Goal: Task Accomplishment & Management: Use online tool/utility

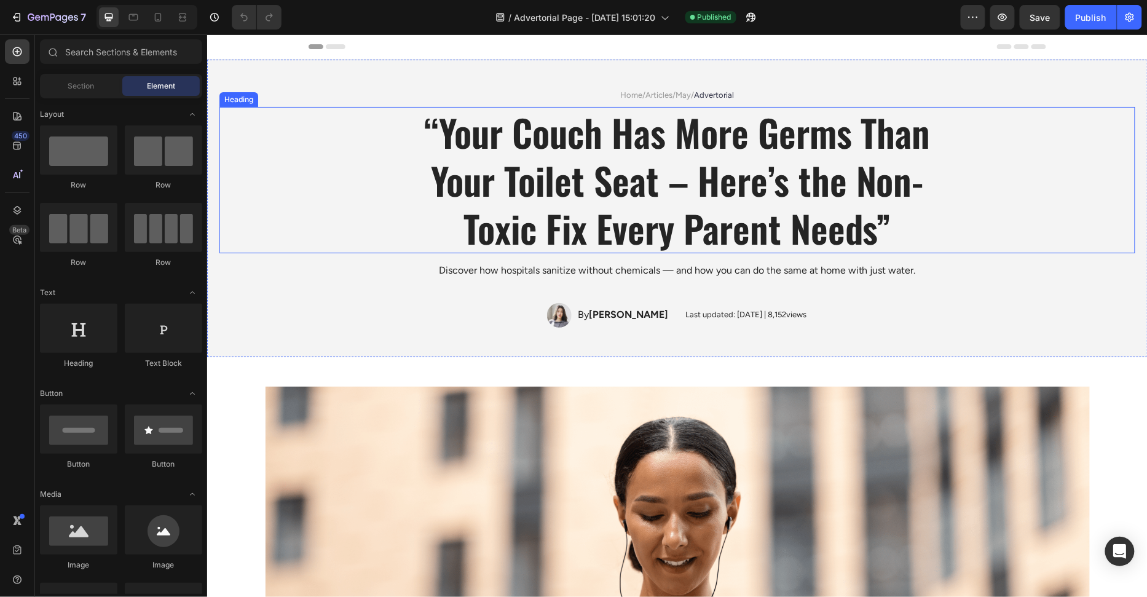
click at [366, 248] on div "“Your Couch Has More Germs Than Your Toilet Seat – Here’s the Non-Toxic Fix Eve…" at bounding box center [677, 179] width 916 height 146
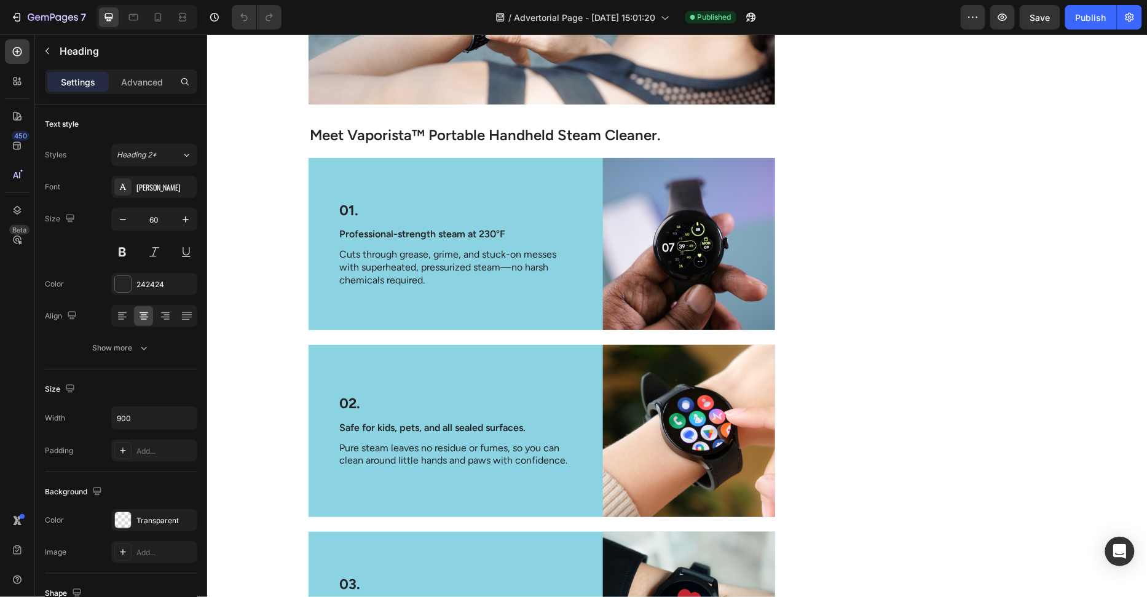
scroll to position [1811, 0]
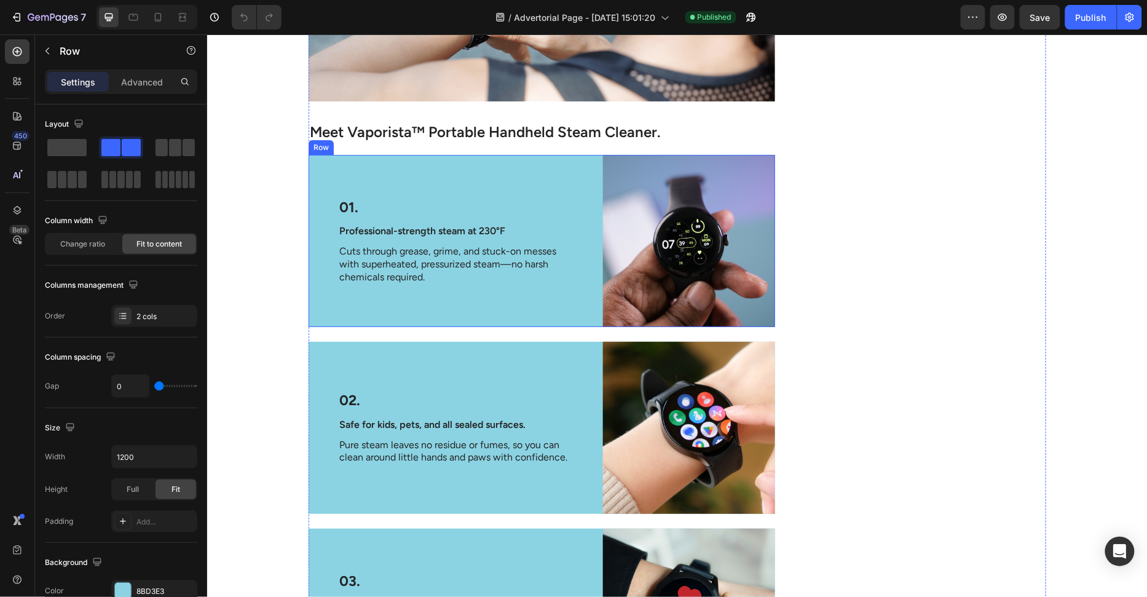
click at [320, 311] on div "01. Text Block Professional-strength steam at 230°F Text Block Cuts through gre…" at bounding box center [455, 240] width 295 height 172
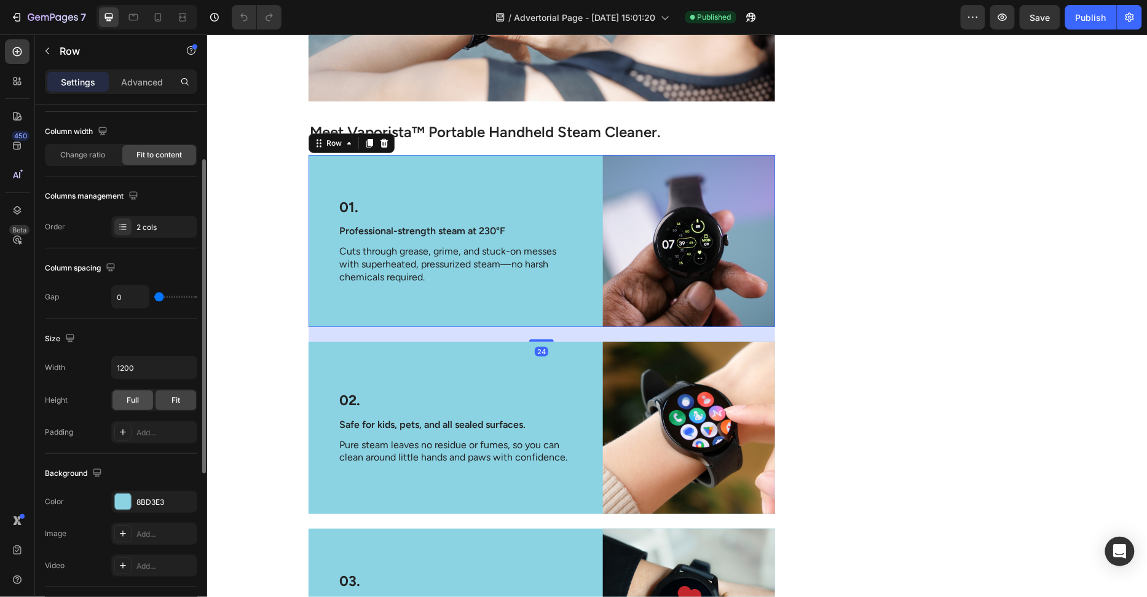
scroll to position [97, 0]
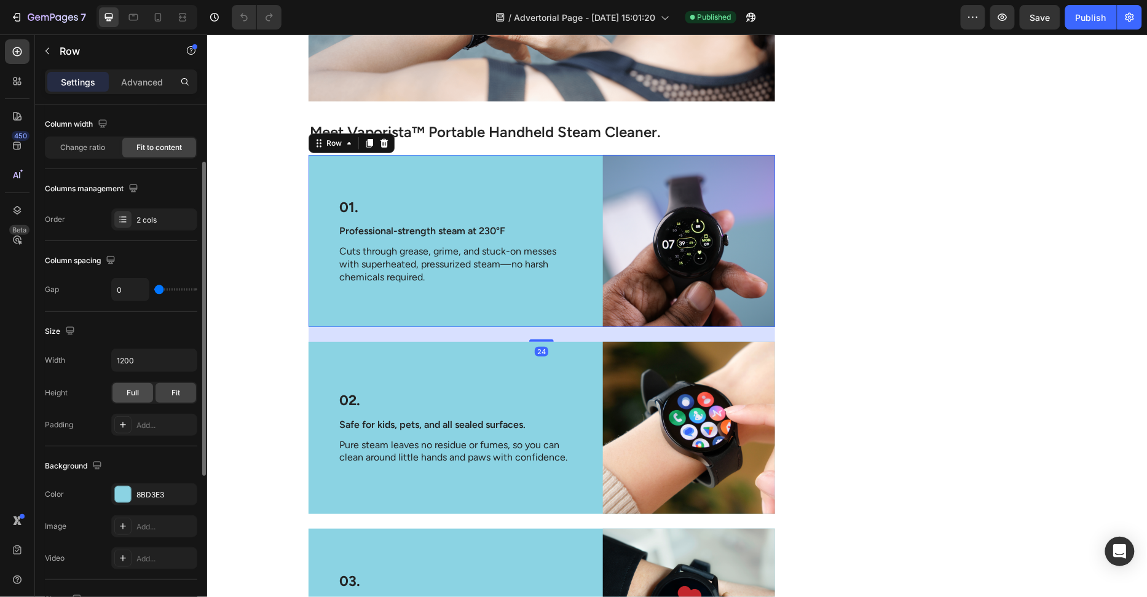
click at [137, 494] on div "8BD3E3" at bounding box center [166, 494] width 58 height 11
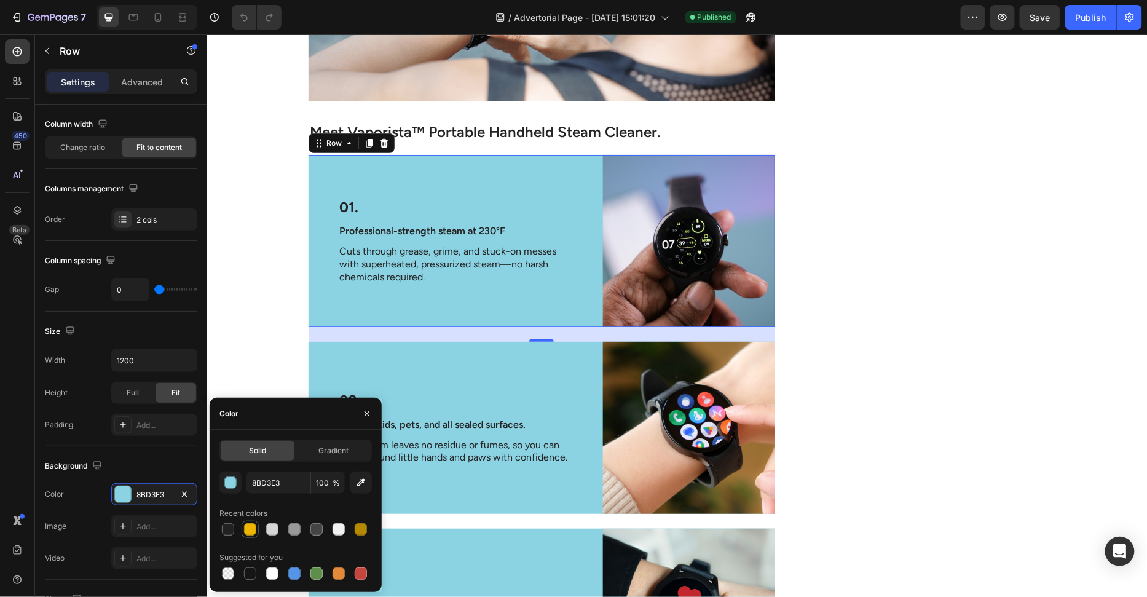
click at [253, 523] on div at bounding box center [250, 529] width 15 height 15
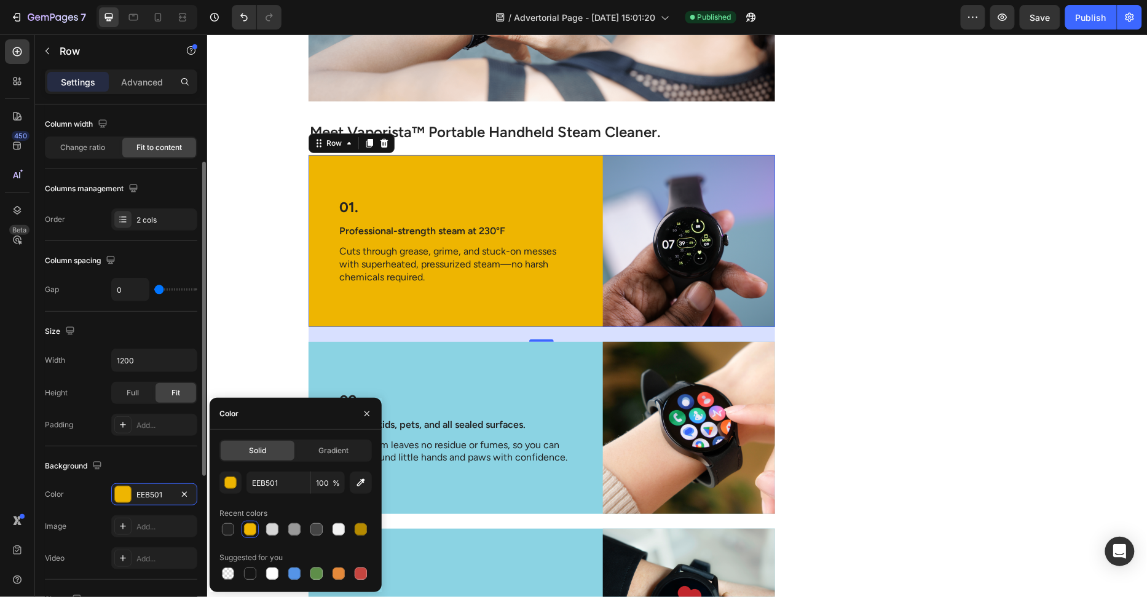
click at [157, 457] on div "Background" at bounding box center [121, 466] width 152 height 20
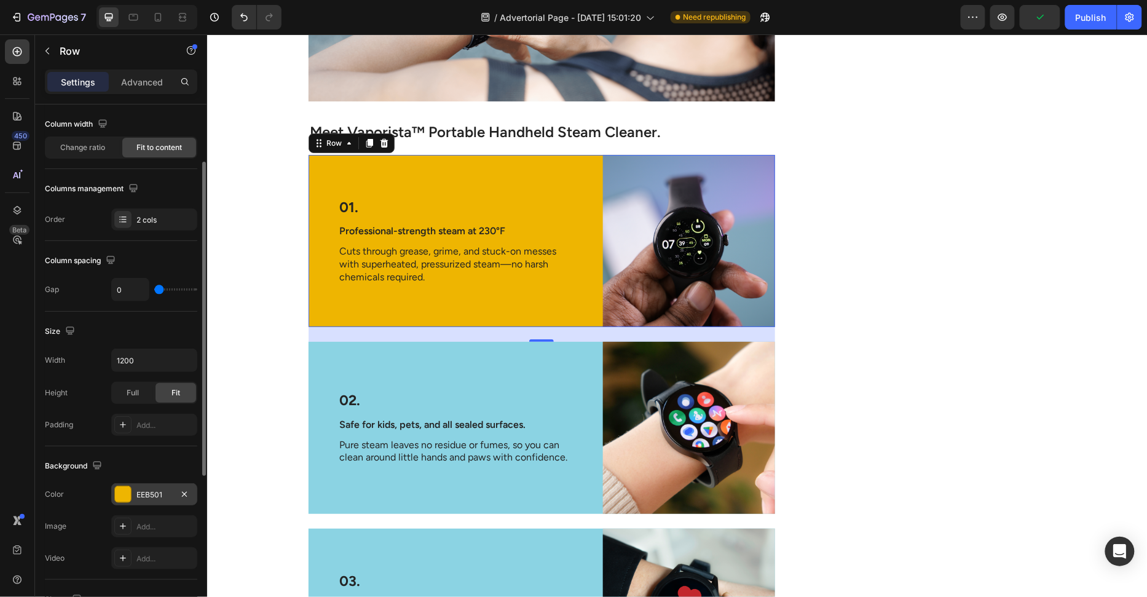
click at [152, 496] on div "EEB501" at bounding box center [155, 494] width 36 height 11
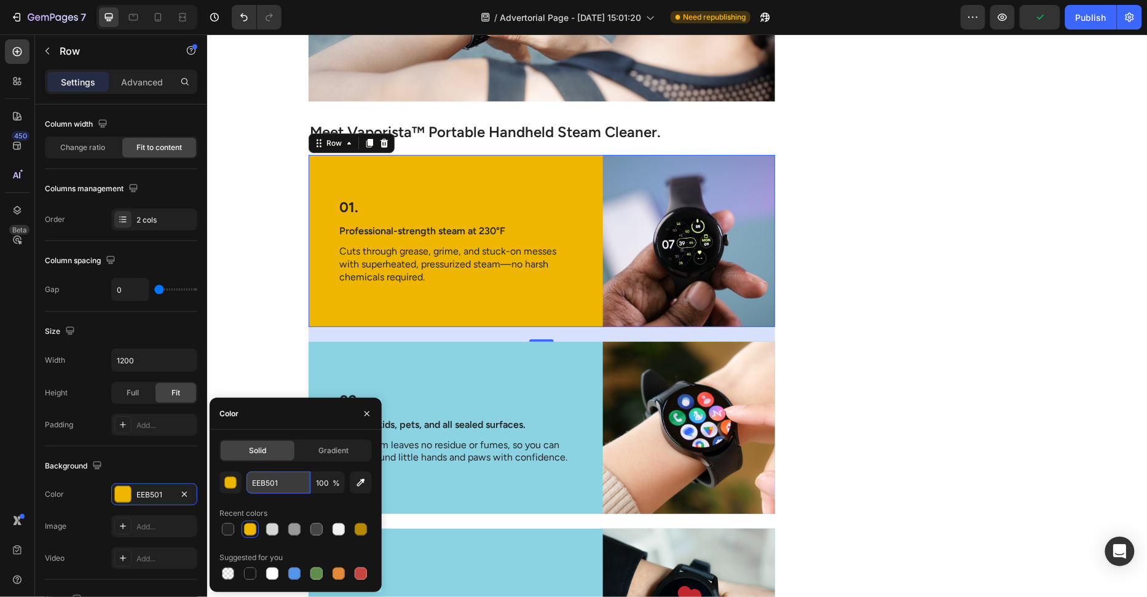
click at [272, 479] on input "EEB501" at bounding box center [279, 483] width 64 height 22
paste input "FFC300"
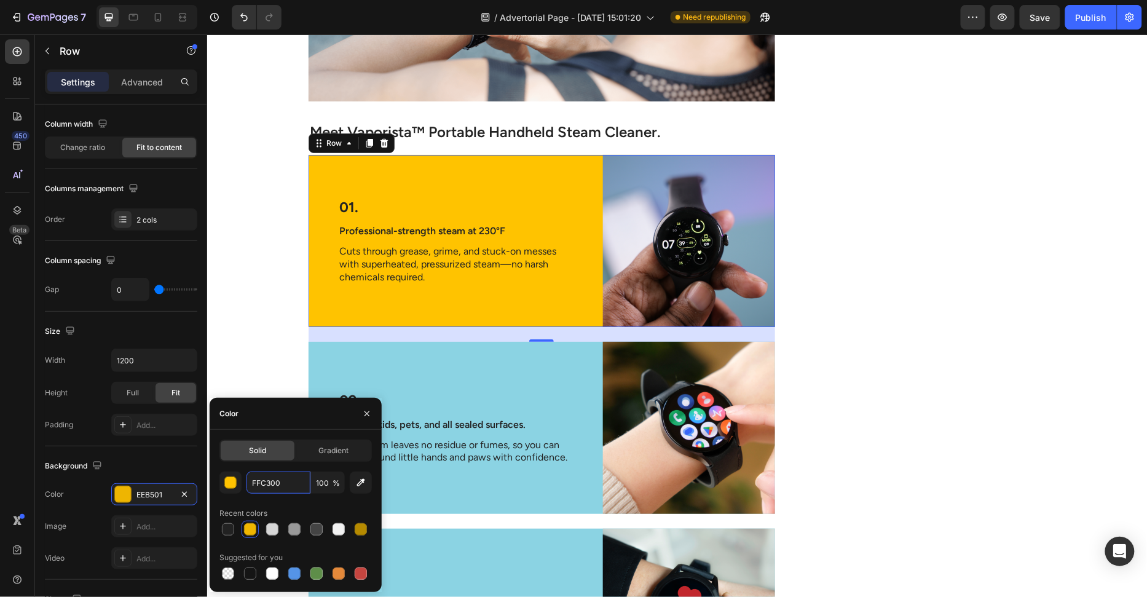
type input "FFC300"
click at [243, 469] on div "Solid Gradient FFC300 100 % Recent colors Suggested for you" at bounding box center [296, 511] width 152 height 143
click at [367, 358] on div "02. Text Block Safe for kids, pets, and all sealed surfaces. Text Block Pure st…" at bounding box center [455, 427] width 295 height 172
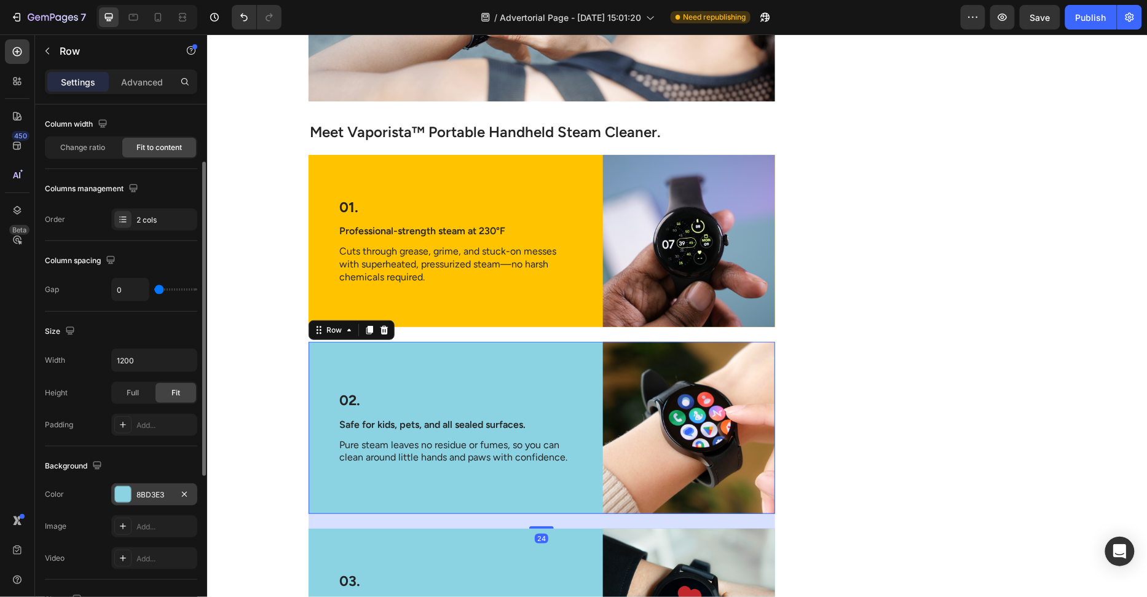
click at [154, 490] on div "8BD3E3" at bounding box center [155, 494] width 36 height 11
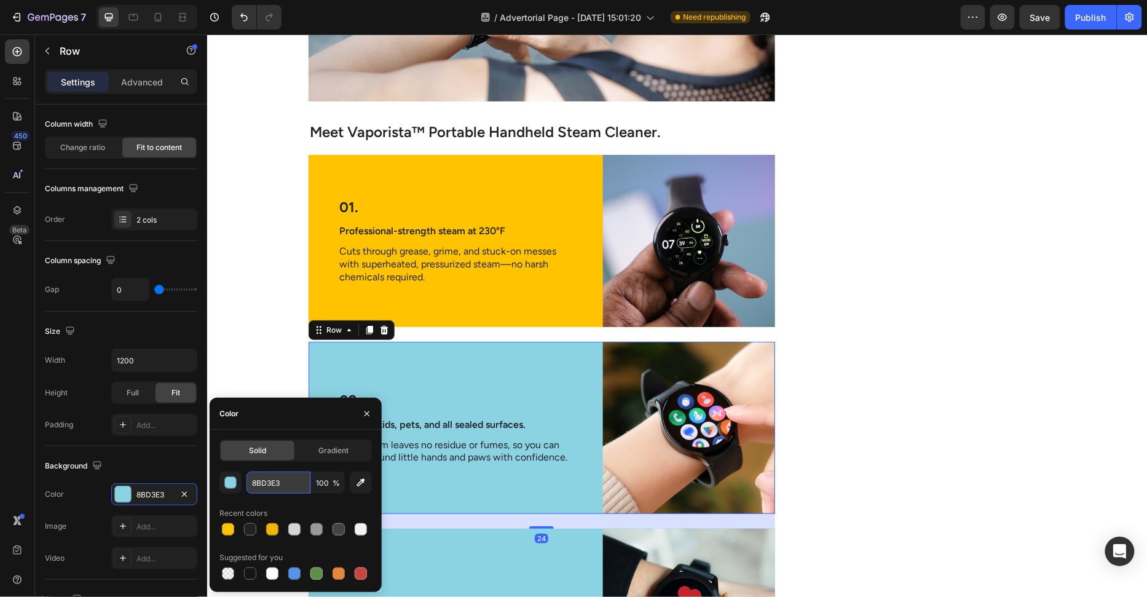
click at [269, 481] on input "8BD3E3" at bounding box center [279, 483] width 64 height 22
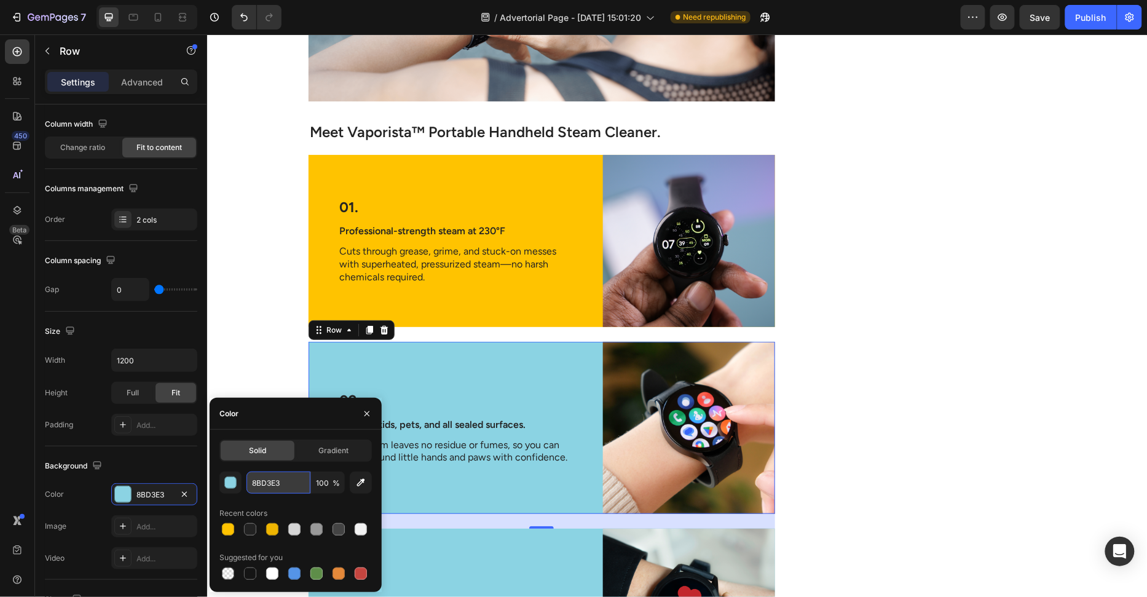
paste input "FFC300"
type input "FFC300"
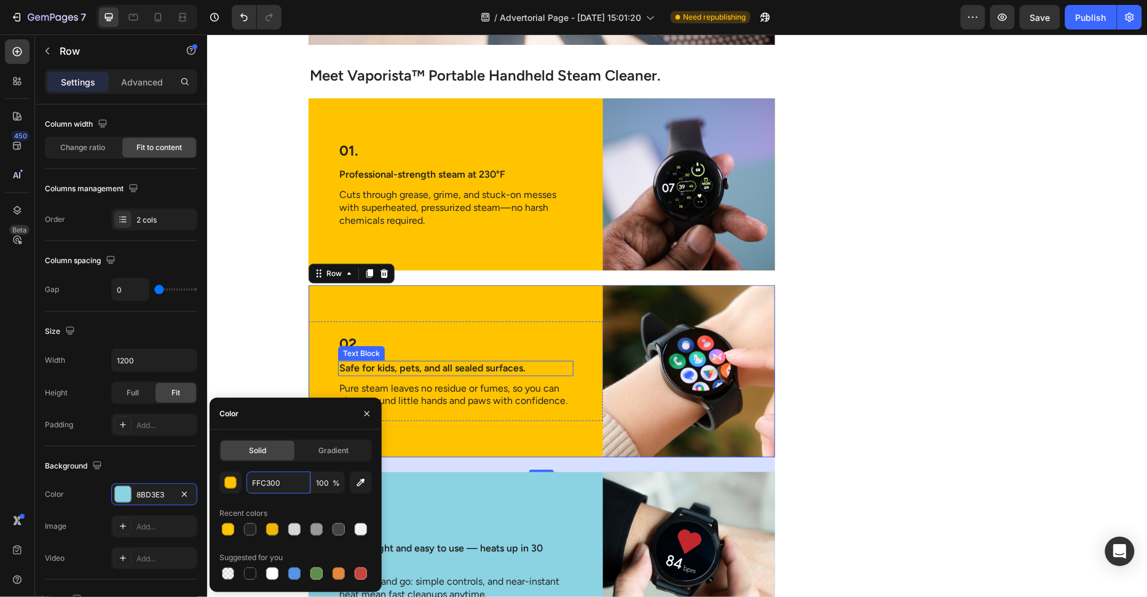
scroll to position [1891, 0]
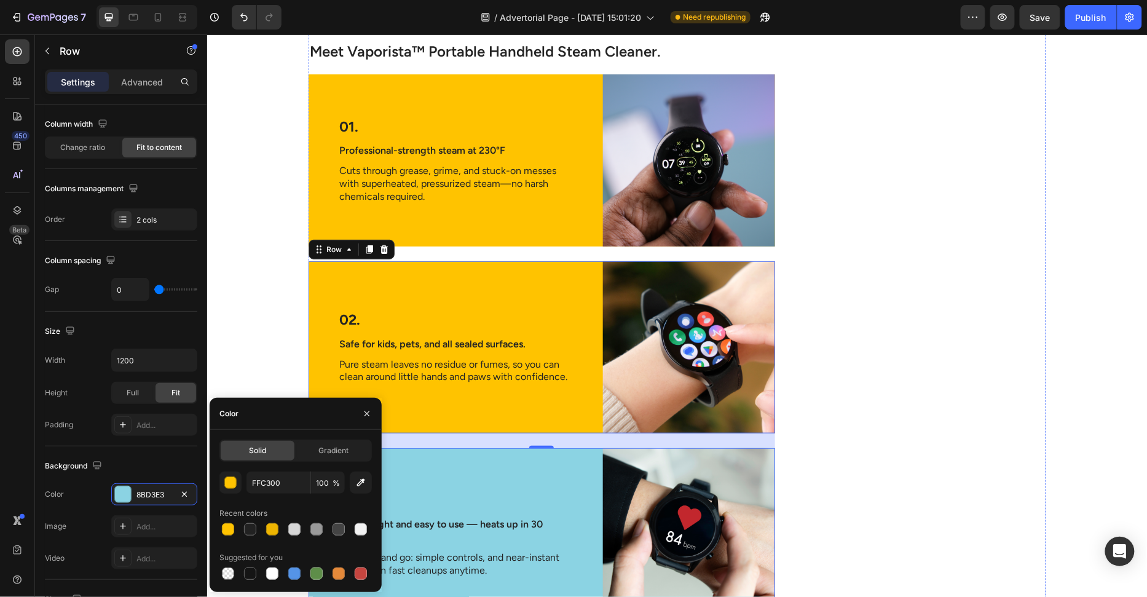
click at [460, 463] on div "03. Text Block Lightweight and easy to use — heats up in 30 seconds. Text Block…" at bounding box center [455, 534] width 295 height 172
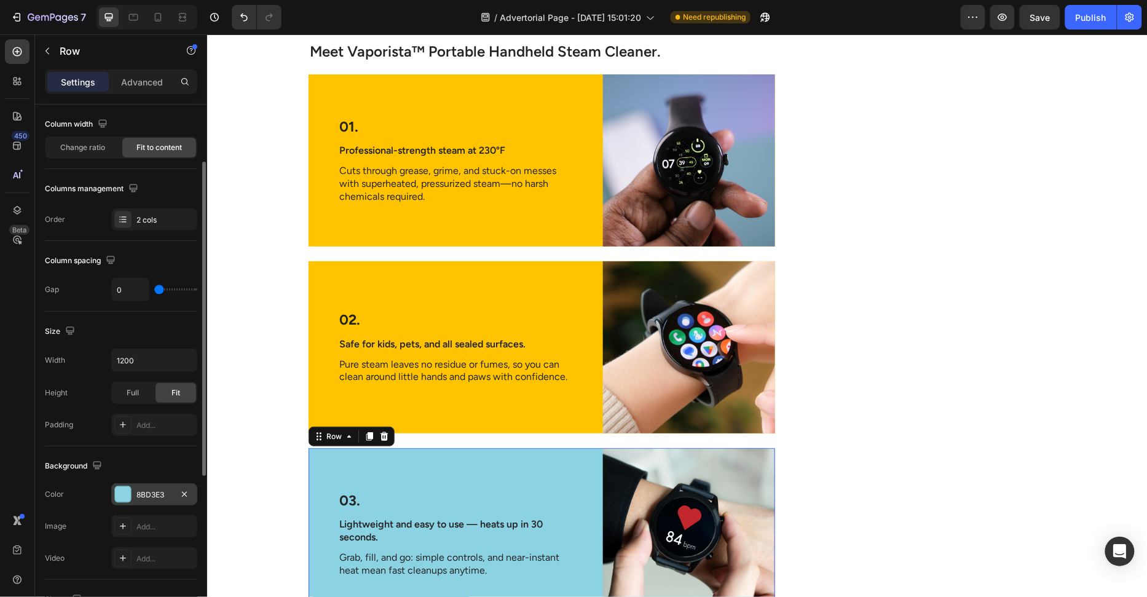
click at [142, 489] on div "8BD3E3" at bounding box center [155, 494] width 36 height 11
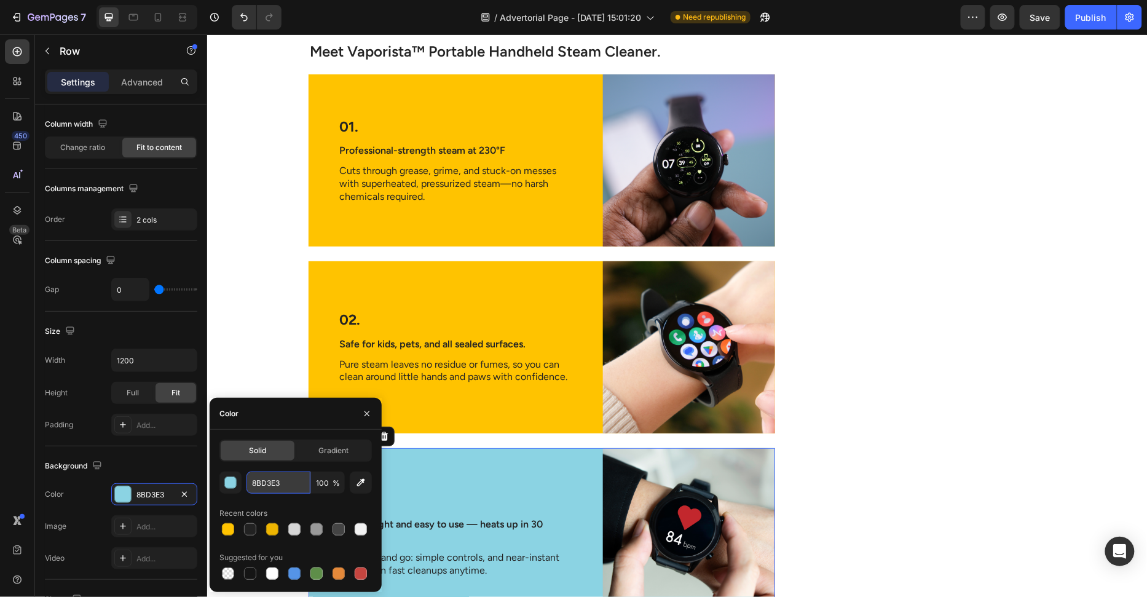
click at [261, 486] on input "8BD3E3" at bounding box center [279, 483] width 64 height 22
paste input "FFC300"
type input "FFC300"
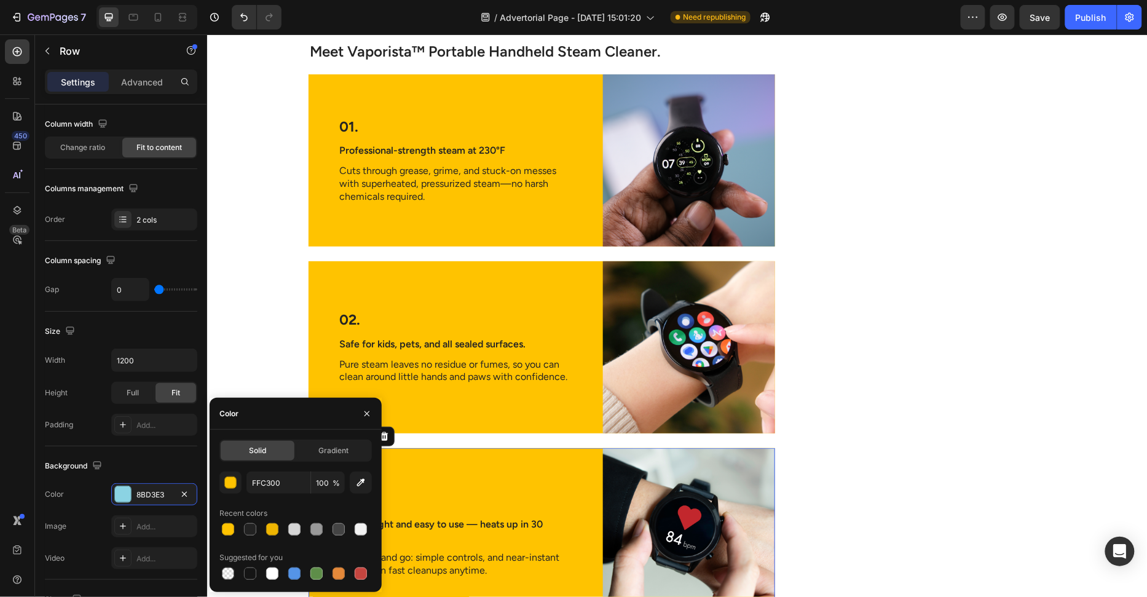
click at [209, 357] on div "Image The Hidden Dirty Truth Lurking in Your Home Heading If you’ve ever collap…" at bounding box center [677, 124] width 941 height 3319
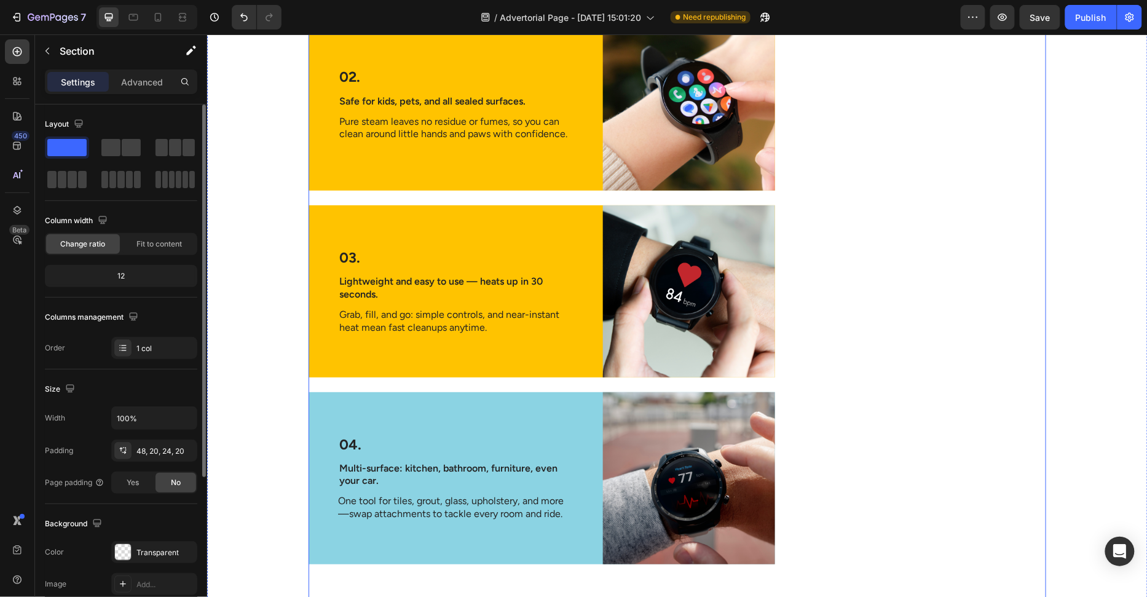
scroll to position [2188, 0]
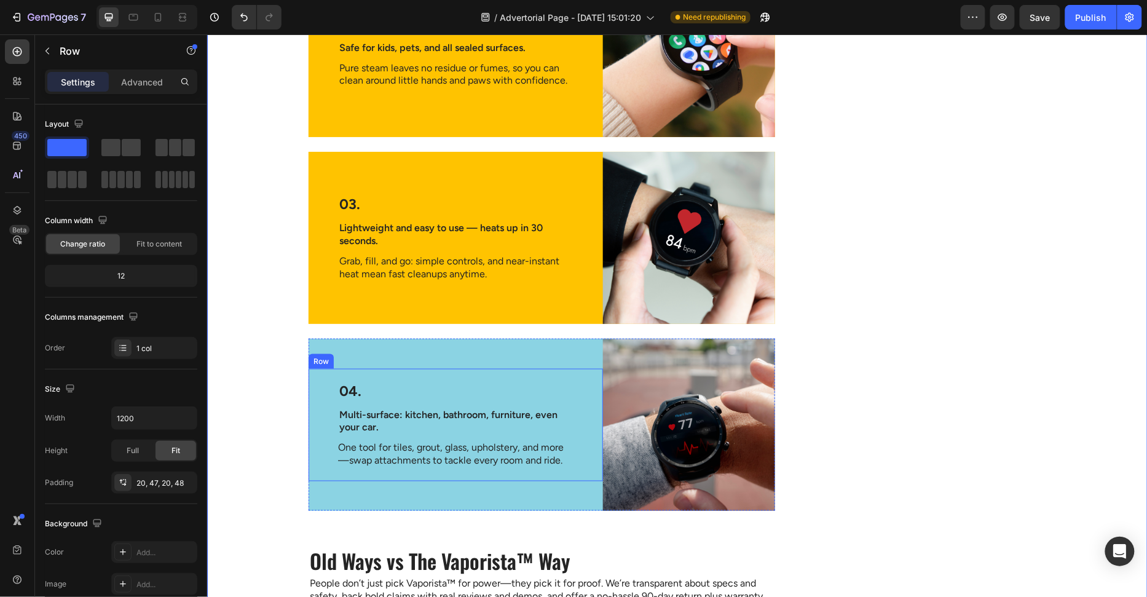
click at [468, 368] on div "04. Text Block Multi-surface: kitchen, bathroom, furniture, even your car. Text…" at bounding box center [455, 424] width 295 height 113
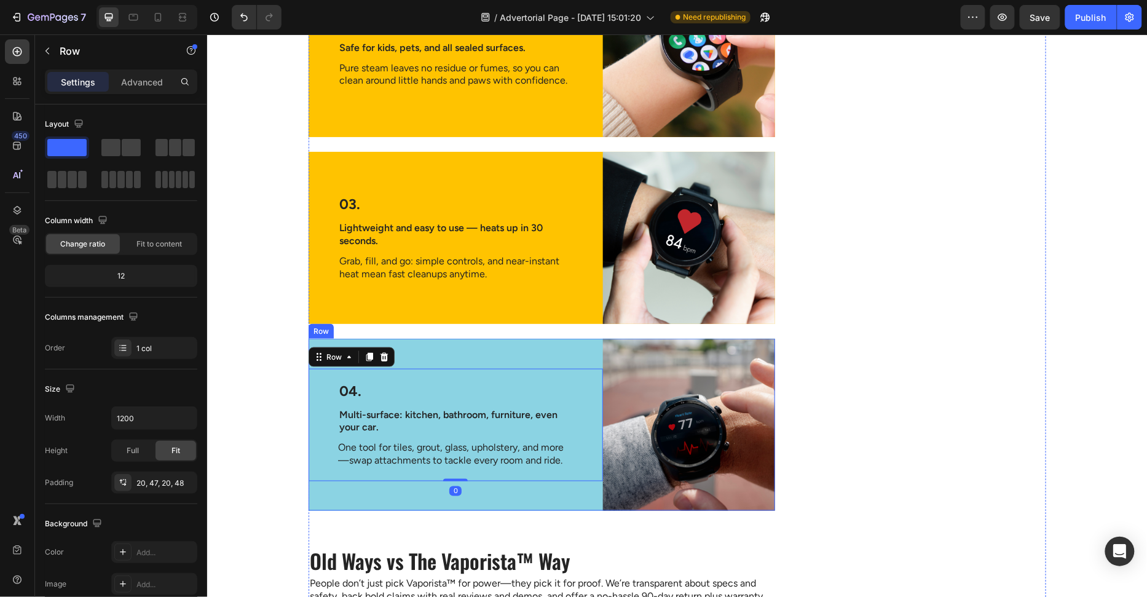
click at [468, 359] on div "04. Text Block Multi-surface: kitchen, bathroom, furniture, even your car. Text…" at bounding box center [455, 424] width 295 height 172
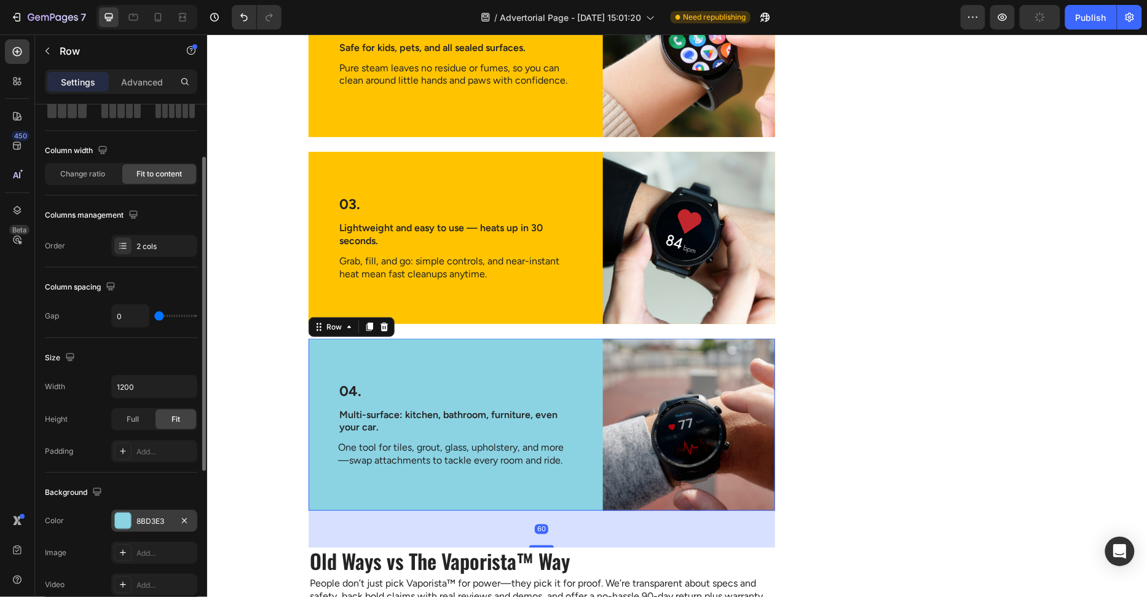
scroll to position [89, 0]
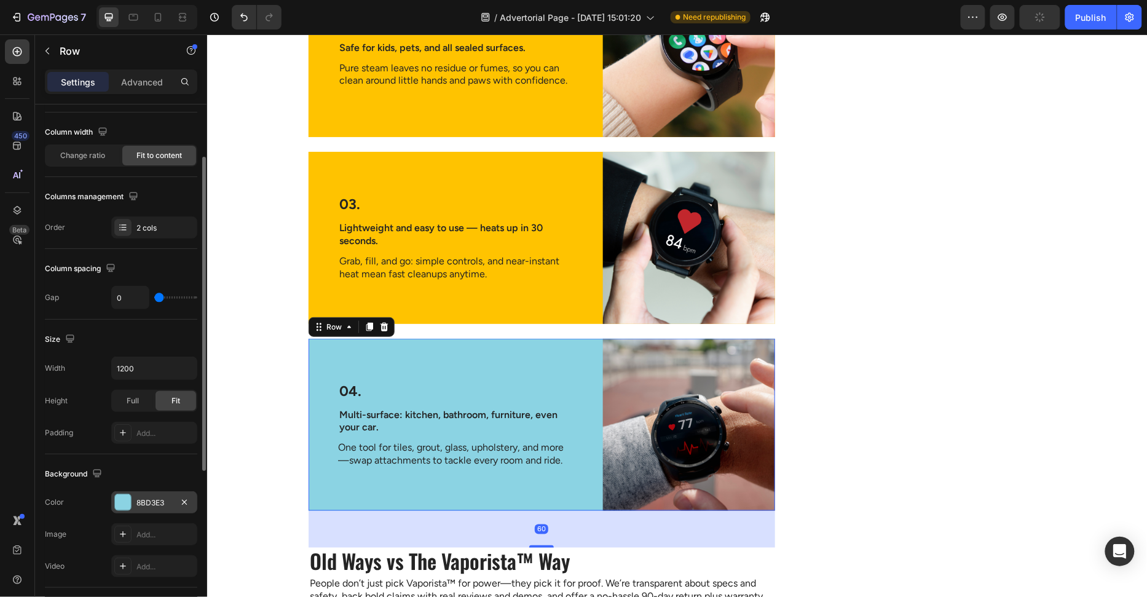
click at [159, 498] on div "8BD3E3" at bounding box center [155, 502] width 36 height 11
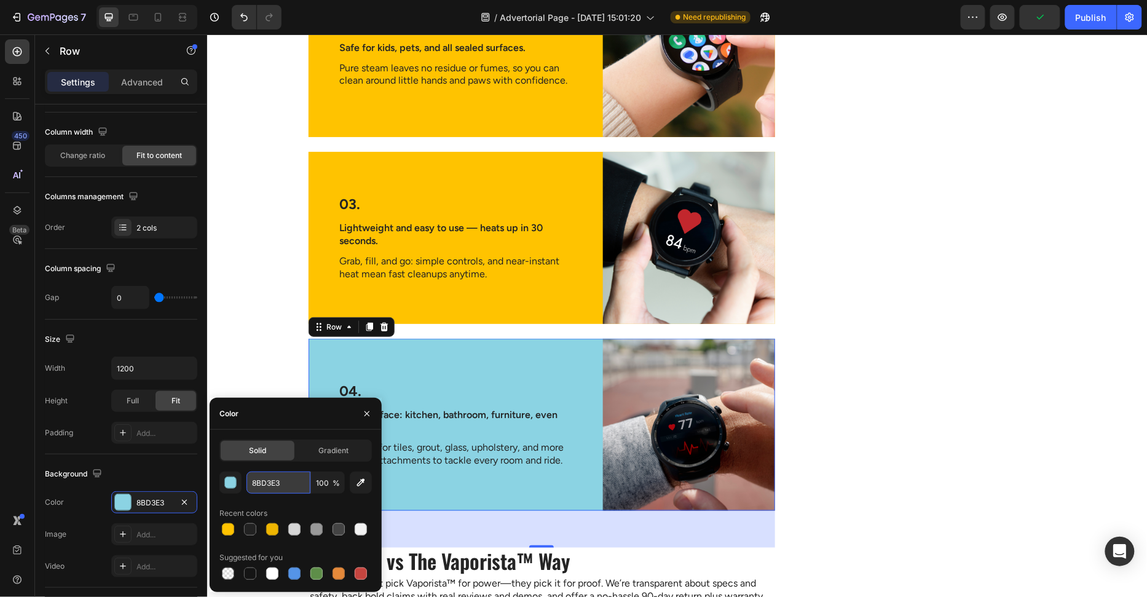
click at [278, 480] on input "8BD3E3" at bounding box center [279, 483] width 64 height 22
paste input "FFC300"
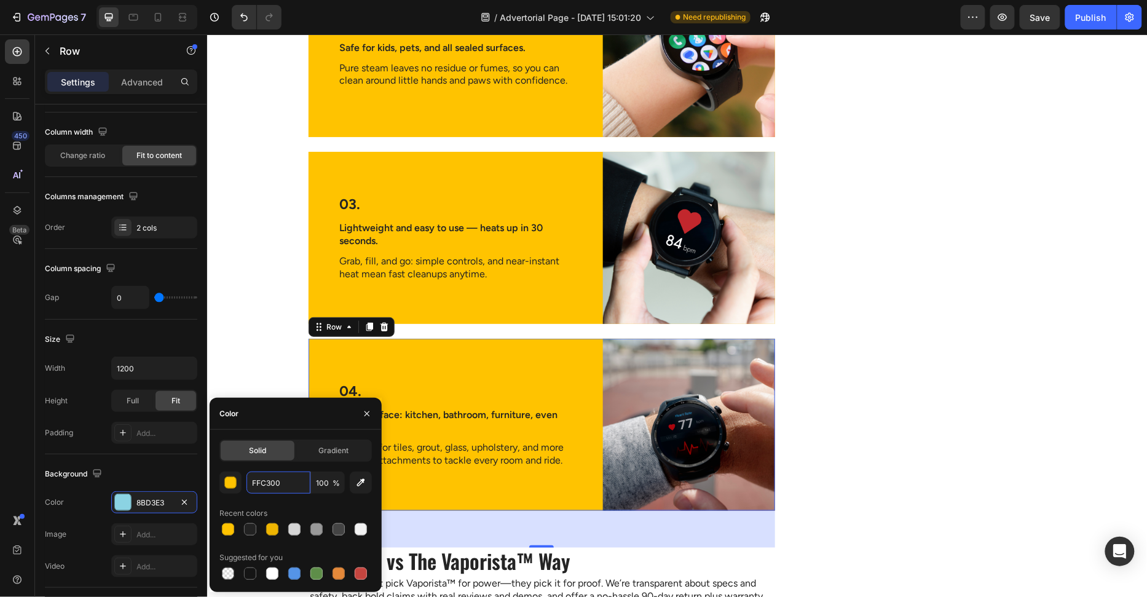
type input "FFC300"
click at [285, 424] on div "Color" at bounding box center [296, 414] width 172 height 32
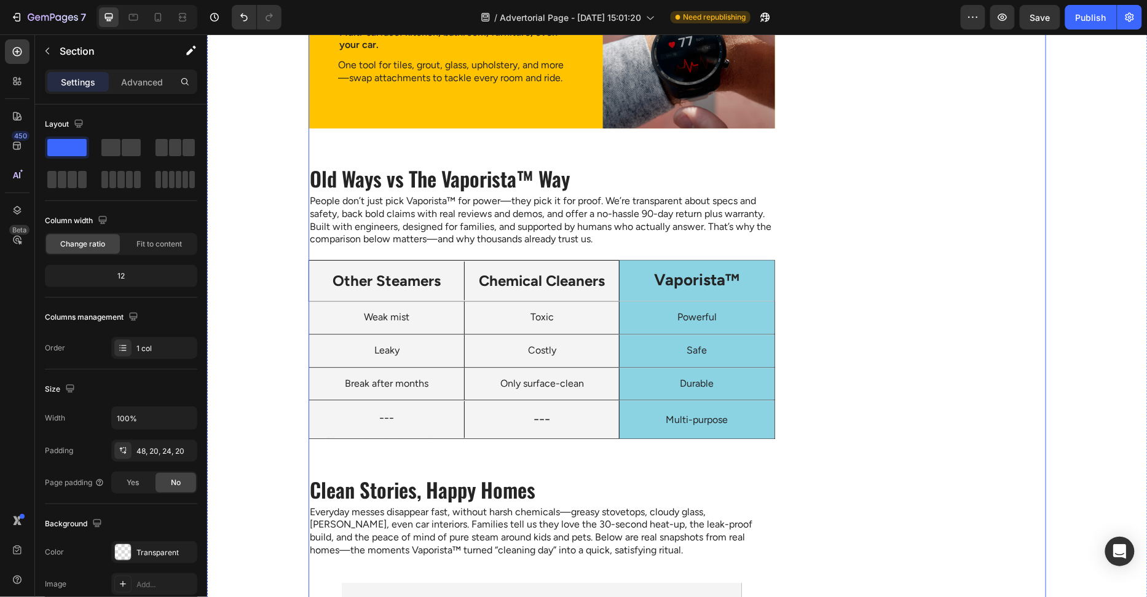
scroll to position [2574, 0]
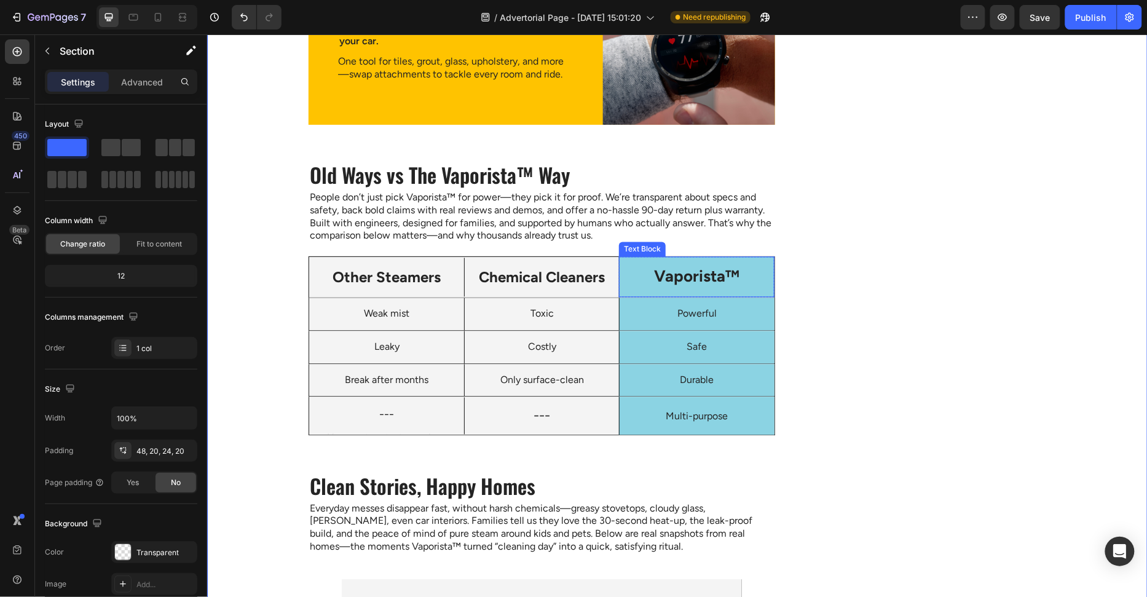
click at [638, 283] on p "Vaporista™" at bounding box center [696, 276] width 135 height 21
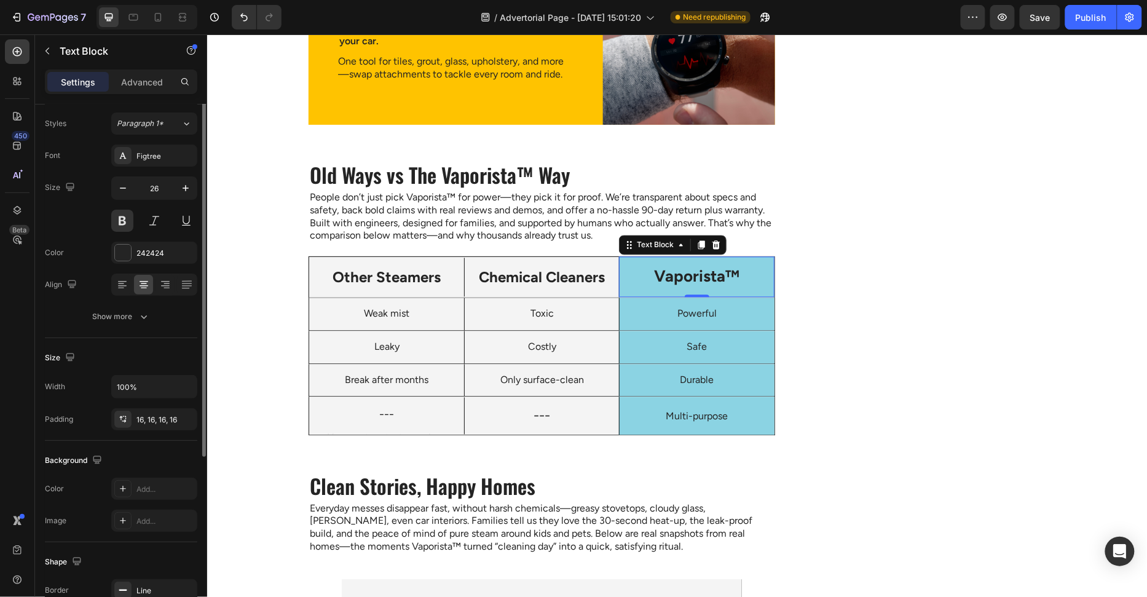
scroll to position [0, 0]
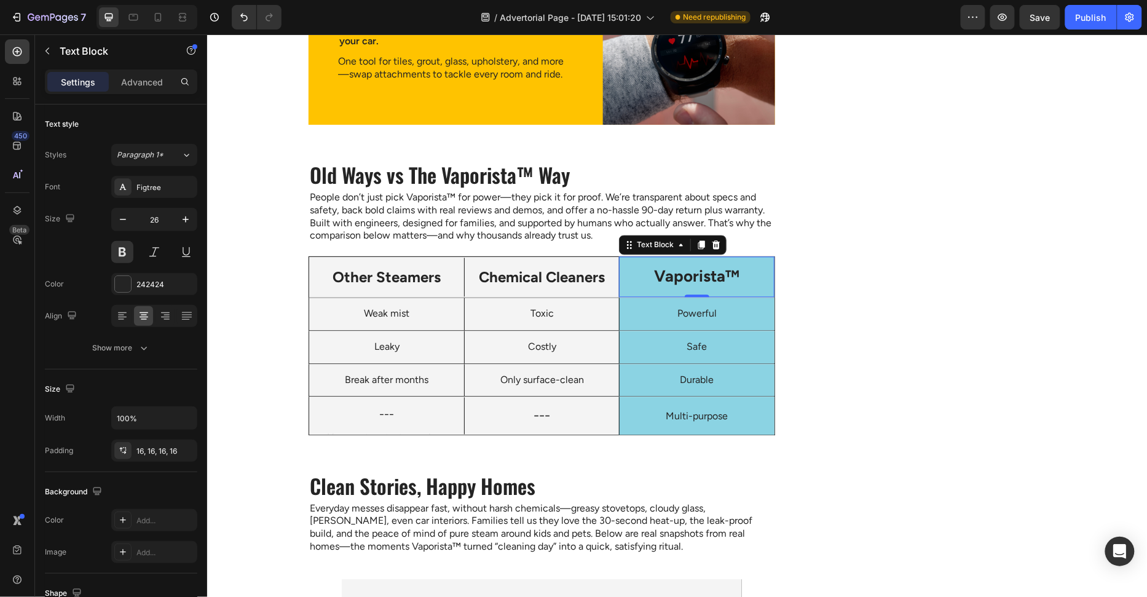
click at [623, 277] on div "Vaporista™" at bounding box center [696, 276] width 155 height 41
click at [638, 307] on p "Powerful" at bounding box center [696, 313] width 135 height 13
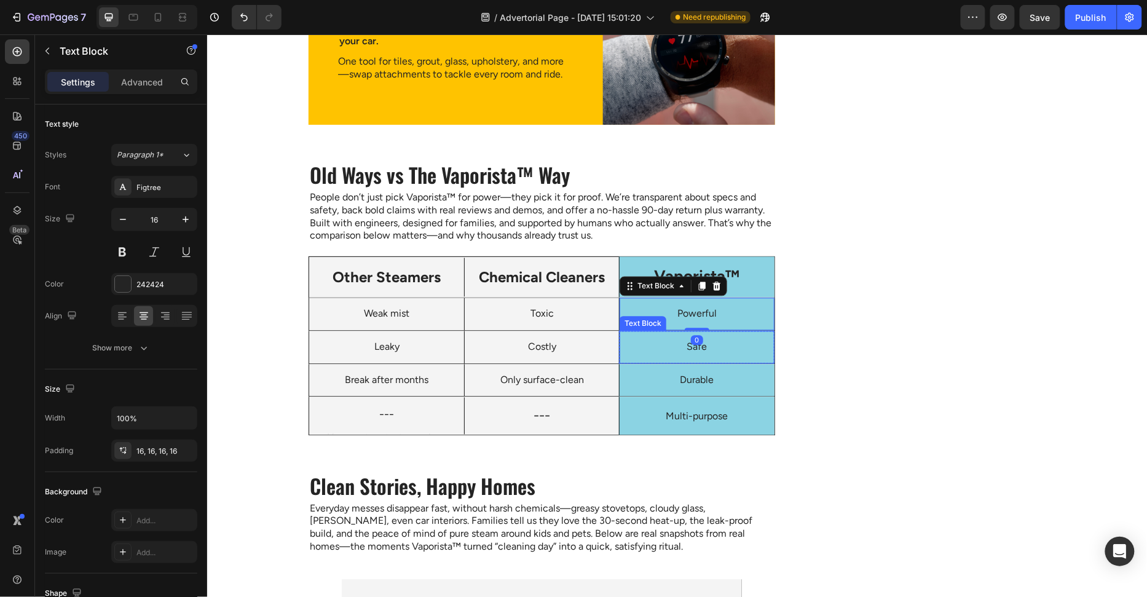
click at [626, 334] on div "Safe" at bounding box center [696, 347] width 154 height 33
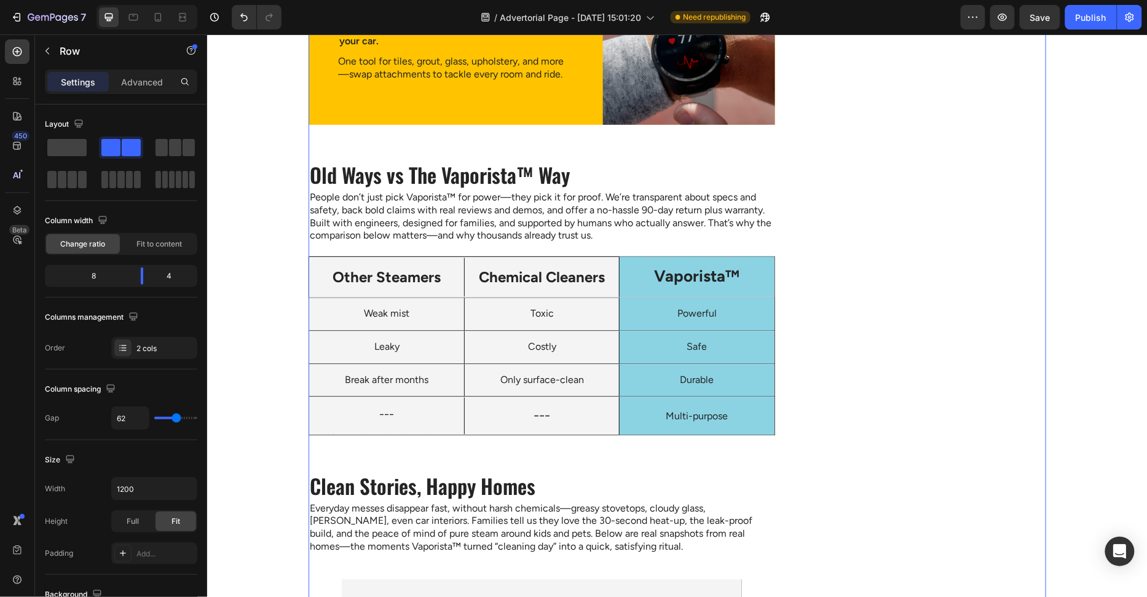
click at [772, 421] on div "Multi-purpose" at bounding box center [696, 416] width 155 height 38
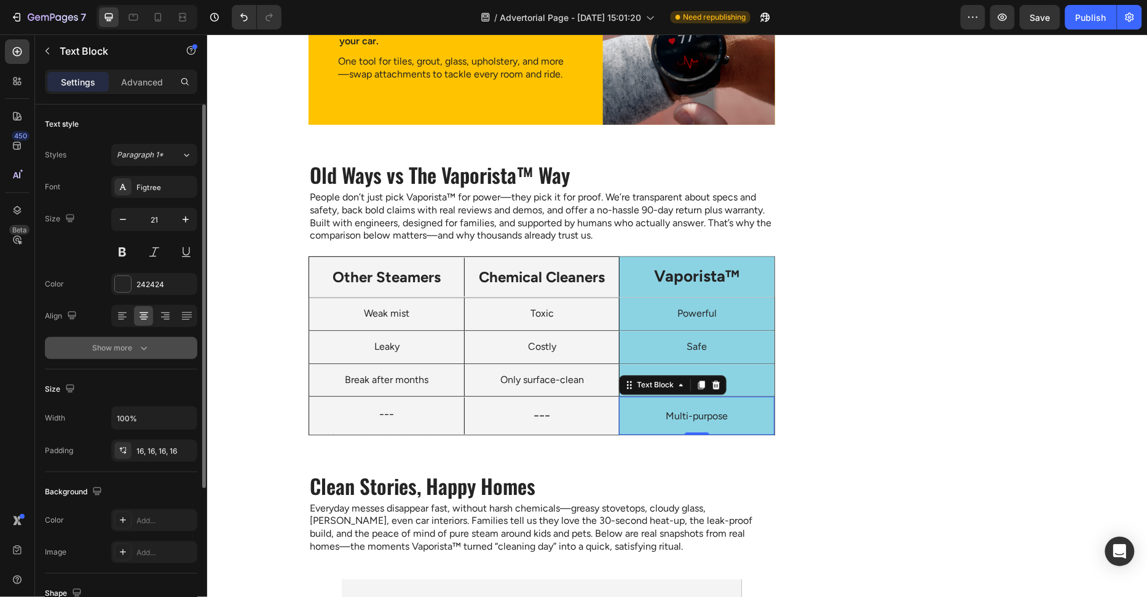
click at [157, 355] on button "Show more" at bounding box center [121, 348] width 152 height 22
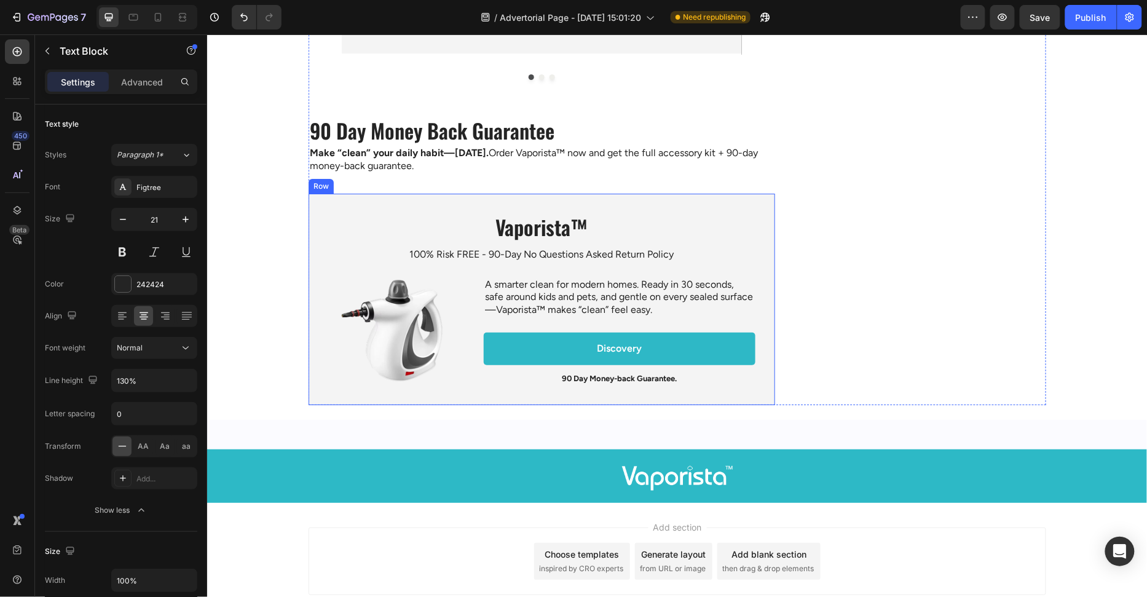
scroll to position [3333, 0]
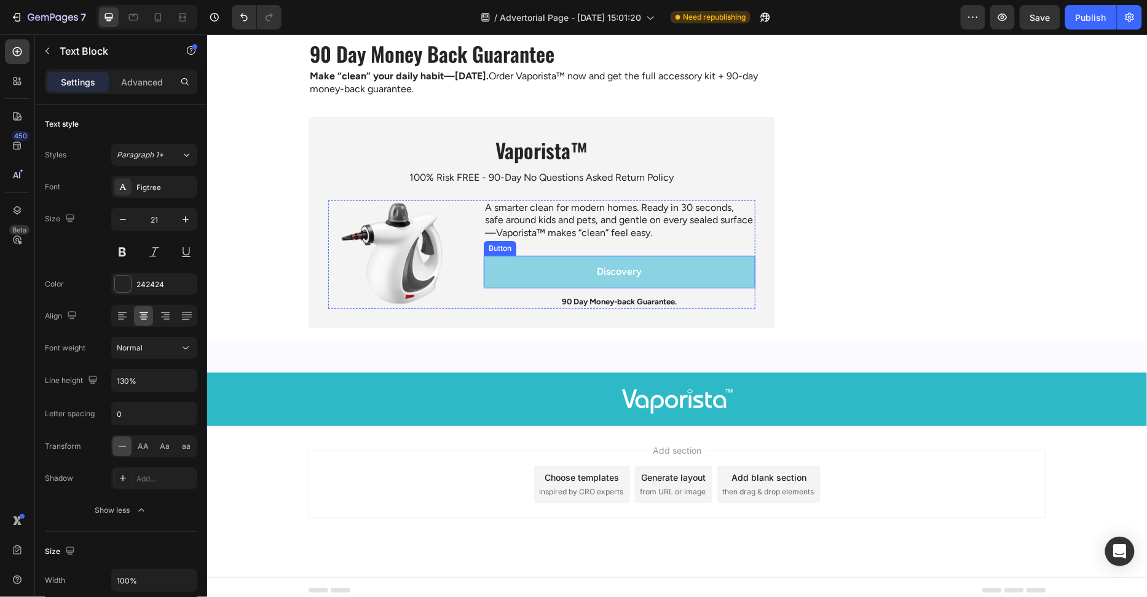
click at [497, 288] on link "Discovery" at bounding box center [619, 271] width 272 height 33
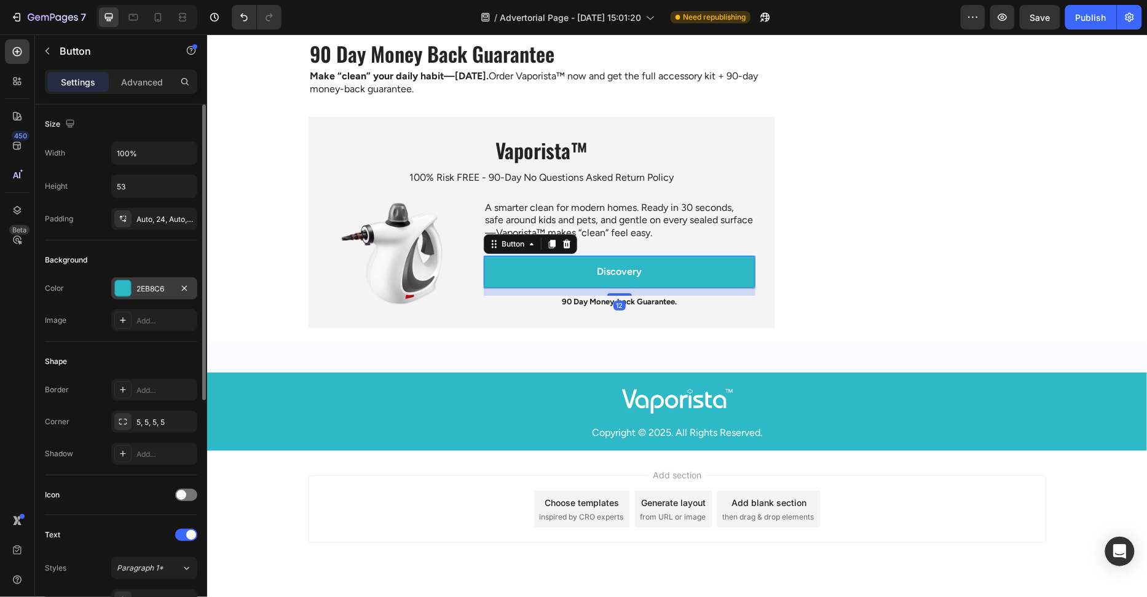
drag, startPoint x: 129, startPoint y: 280, endPoint x: 141, endPoint y: 294, distance: 18.7
click at [129, 280] on div at bounding box center [123, 288] width 16 height 16
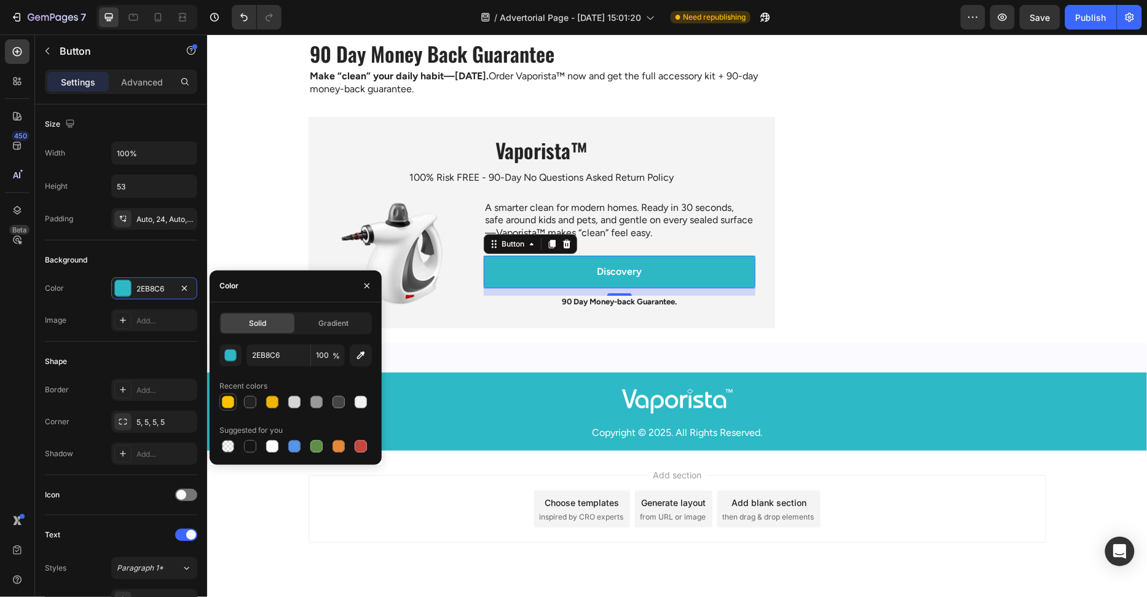
click at [231, 404] on div at bounding box center [228, 402] width 12 height 12
type input "FFC300"
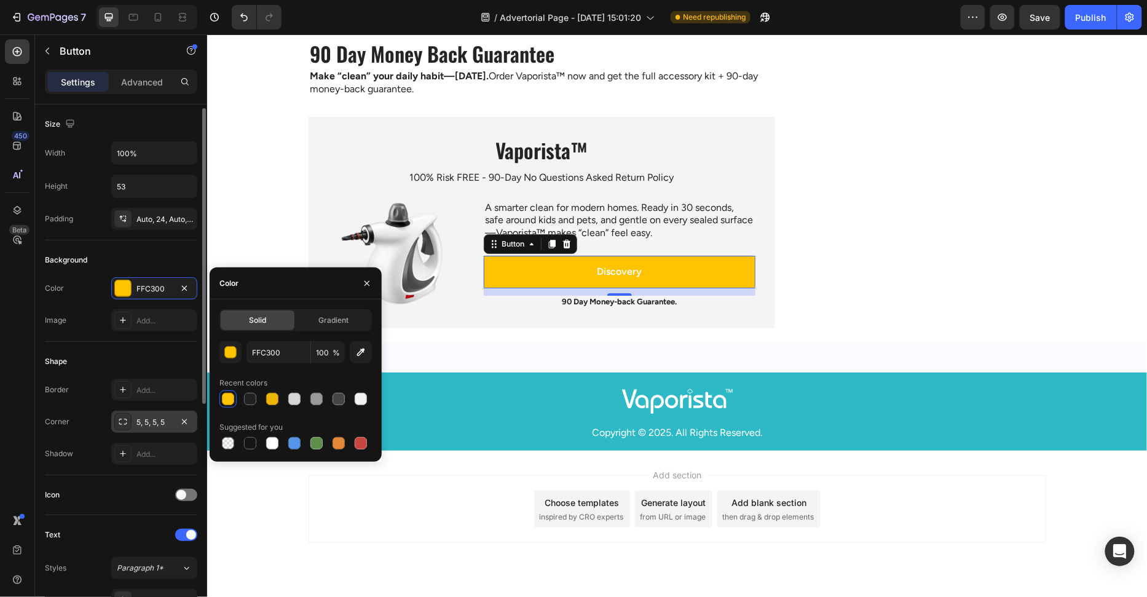
scroll to position [2, 0]
click at [124, 416] on icon at bounding box center [123, 419] width 10 height 10
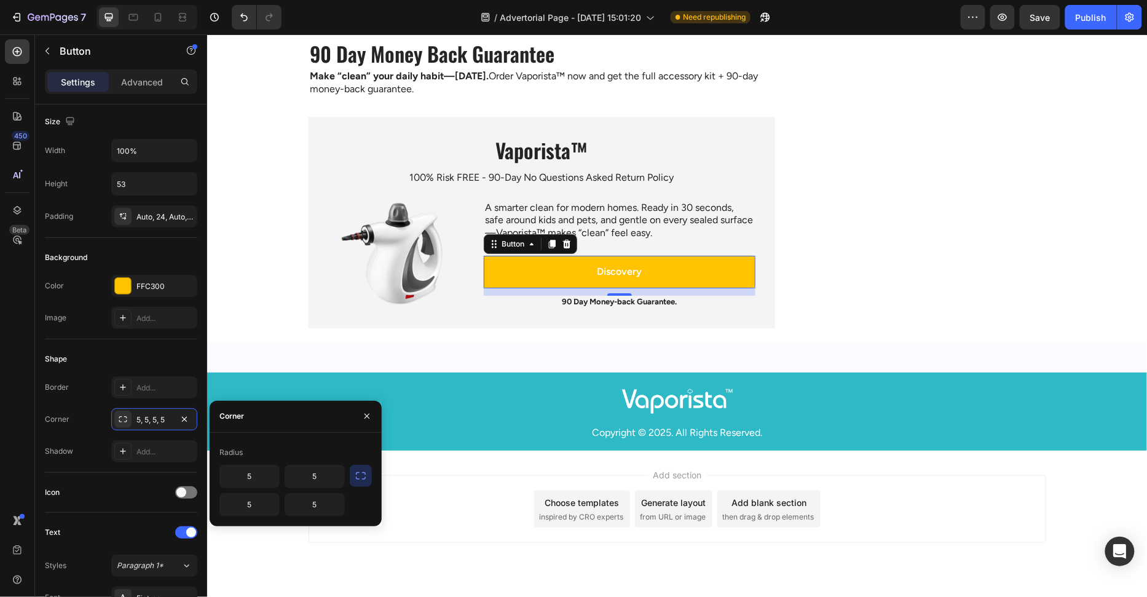
click at [350, 477] on button "button" at bounding box center [361, 476] width 22 height 22
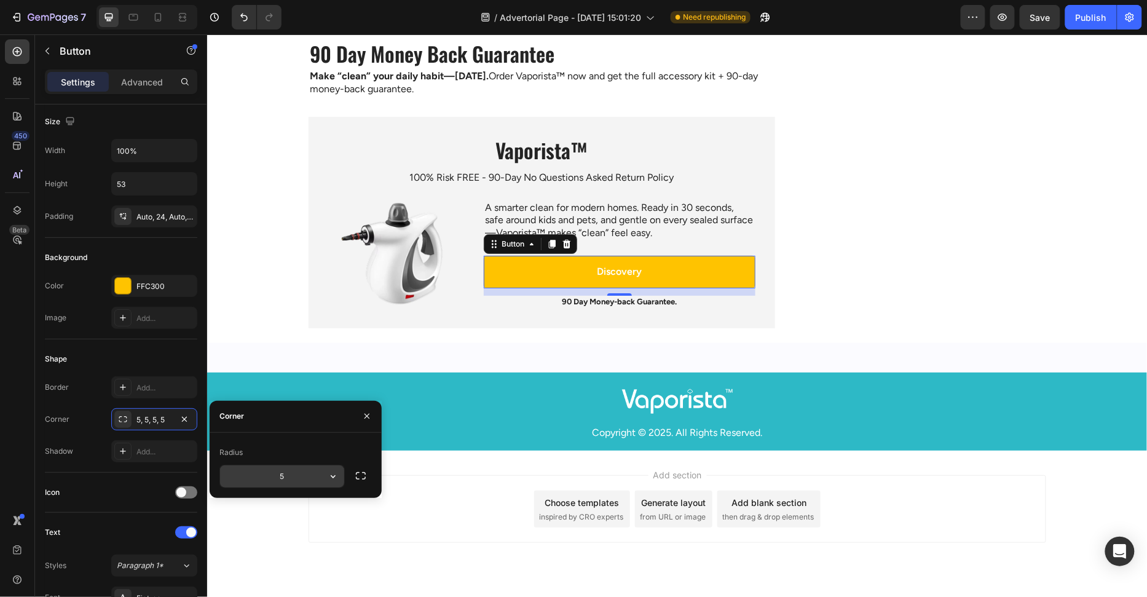
click at [330, 478] on icon "button" at bounding box center [333, 476] width 12 height 12
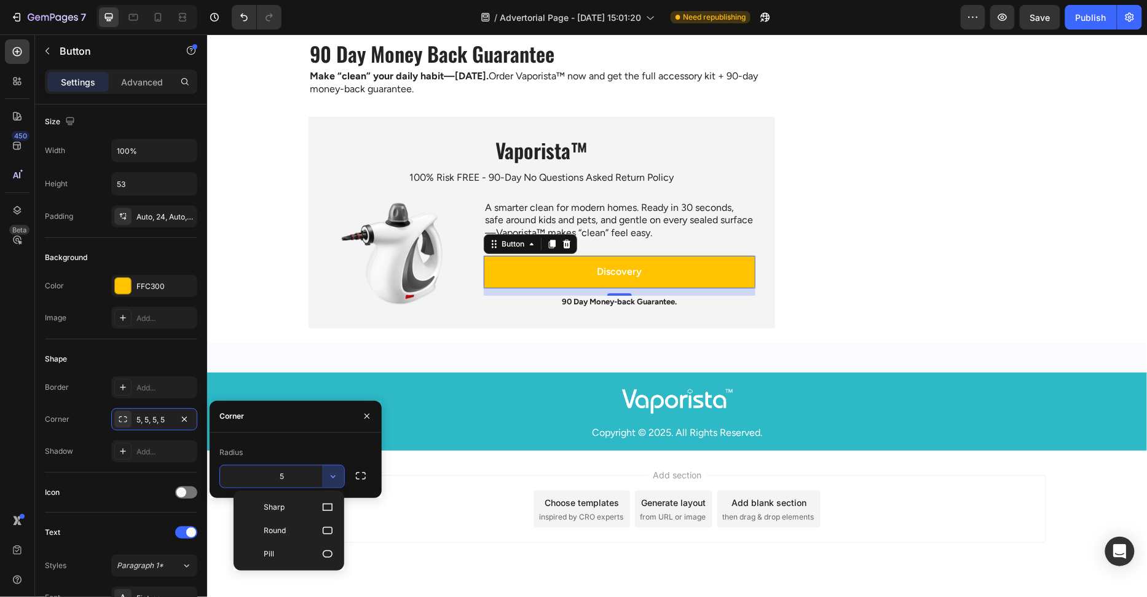
click at [290, 482] on input "5" at bounding box center [282, 476] width 124 height 22
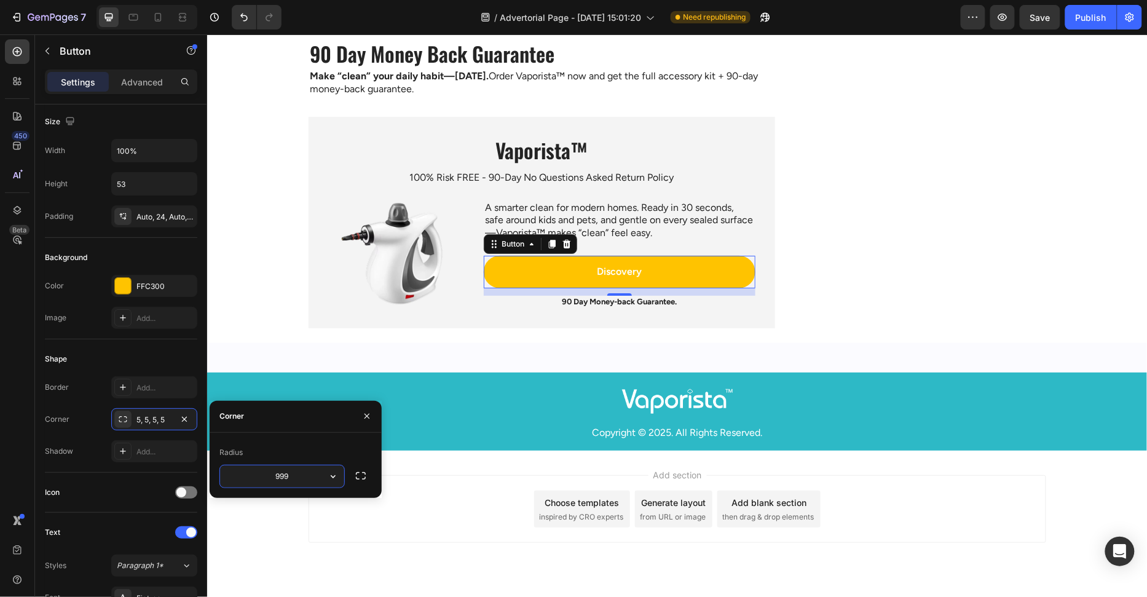
type input "999"
click at [290, 457] on div "Radius" at bounding box center [296, 453] width 152 height 20
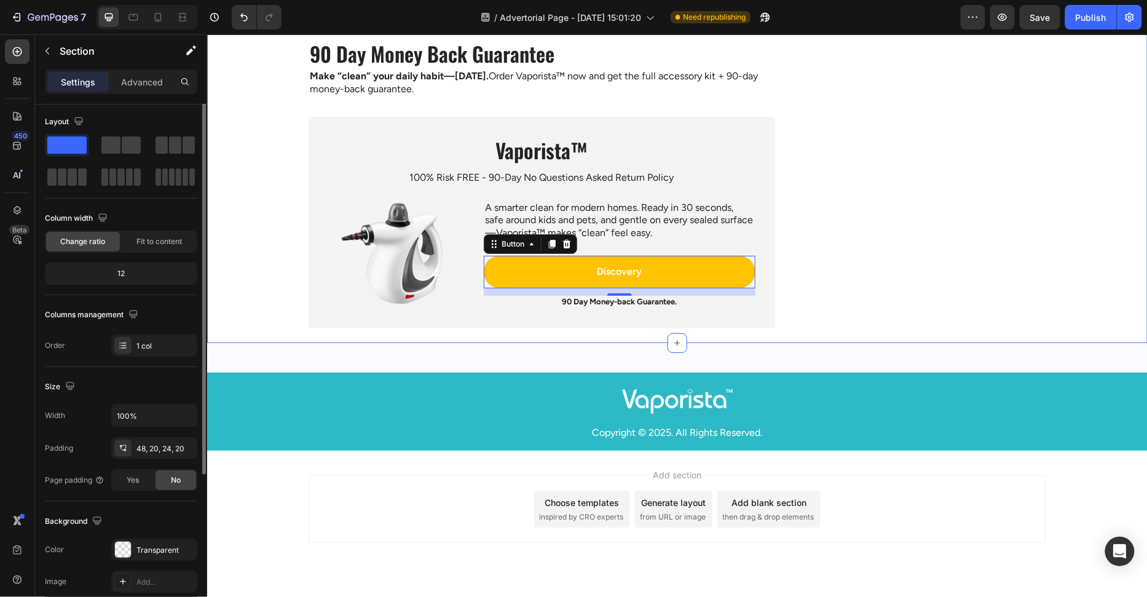
scroll to position [0, 0]
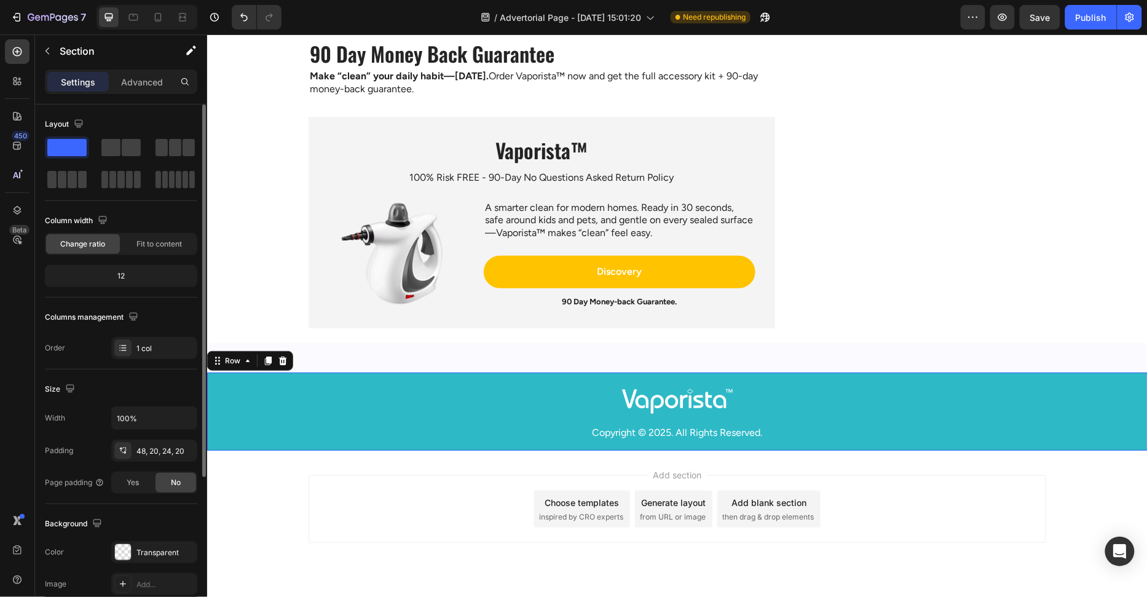
click at [447, 392] on div "Image Copyright © 2025. All Rights Reserved. Text Block Row 0" at bounding box center [677, 411] width 941 height 78
click at [124, 553] on div at bounding box center [123, 552] width 16 height 16
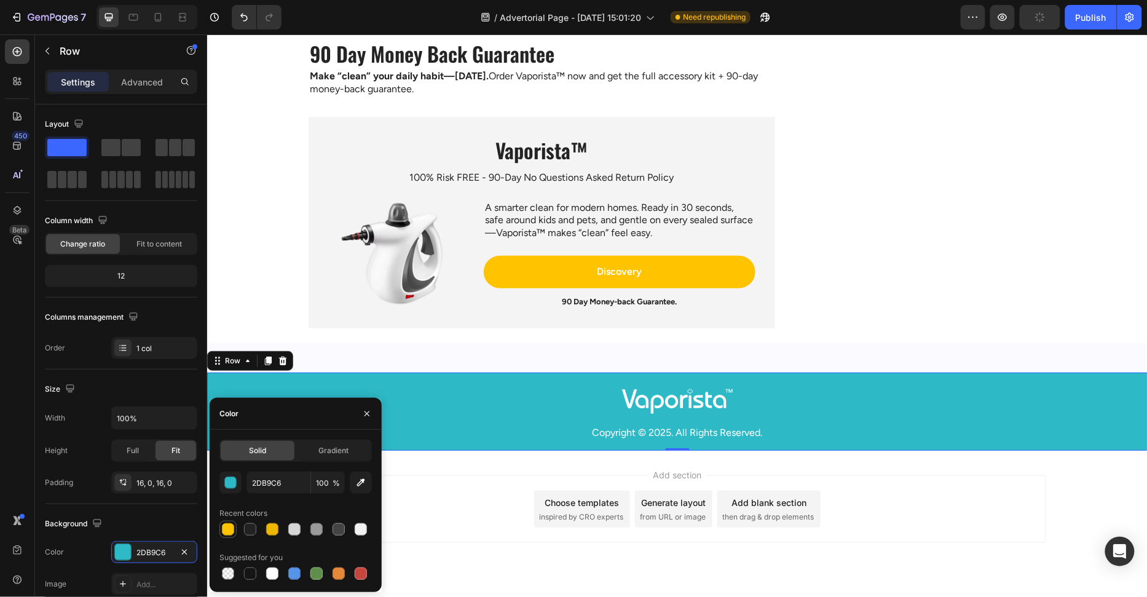
click at [226, 525] on div at bounding box center [228, 529] width 12 height 12
type input "FFC300"
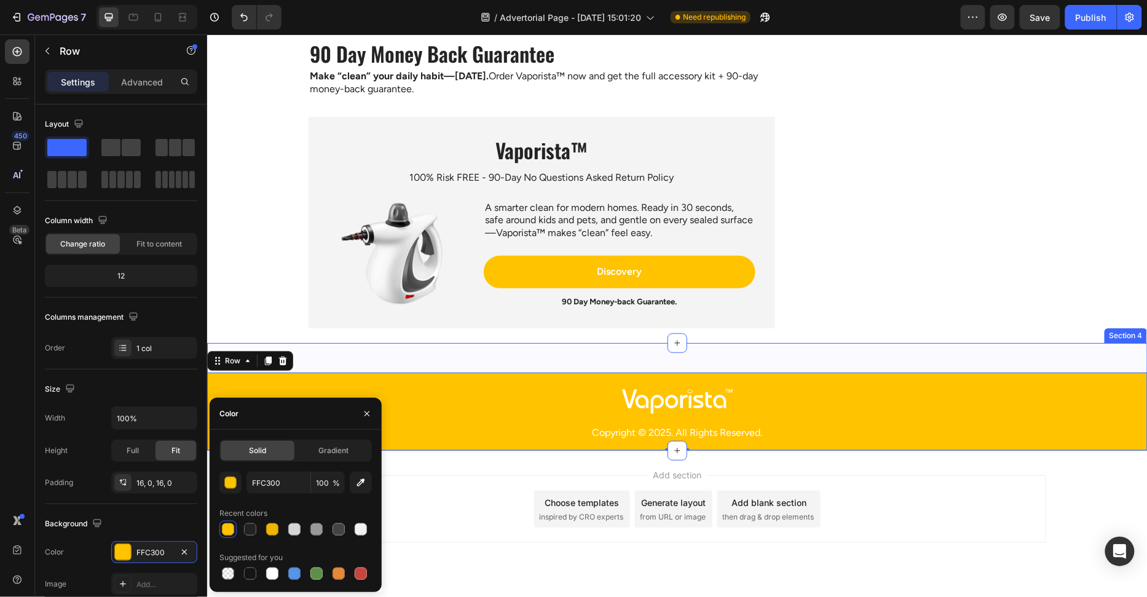
click at [487, 384] on div "Image Copyright © 2025. All Rights Reserved. Text Block Row 0 Section 4" at bounding box center [677, 396] width 941 height 108
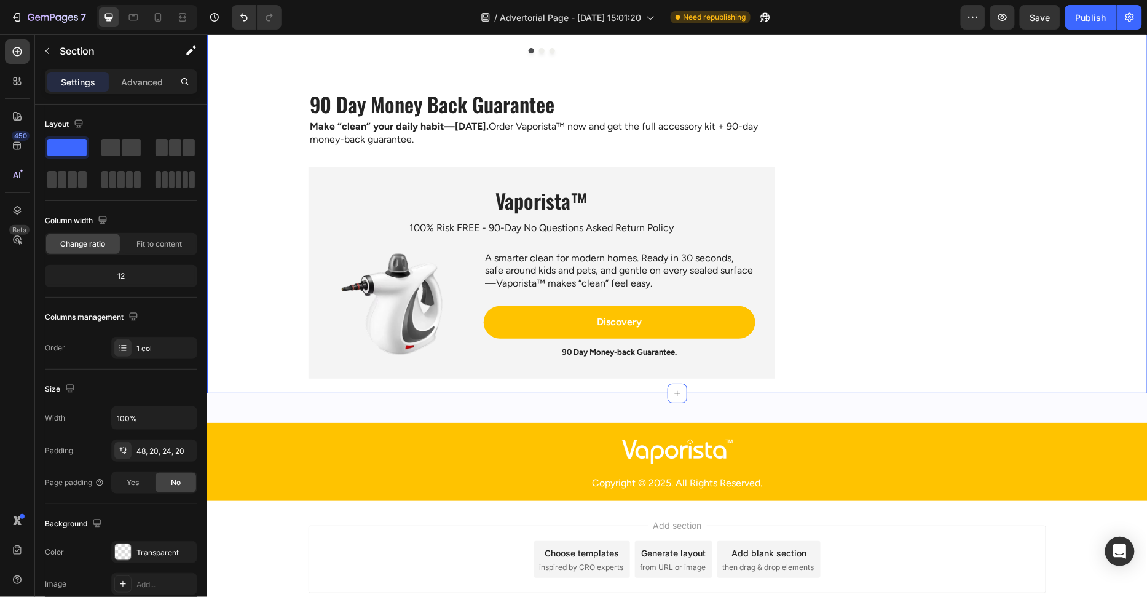
scroll to position [3287, 0]
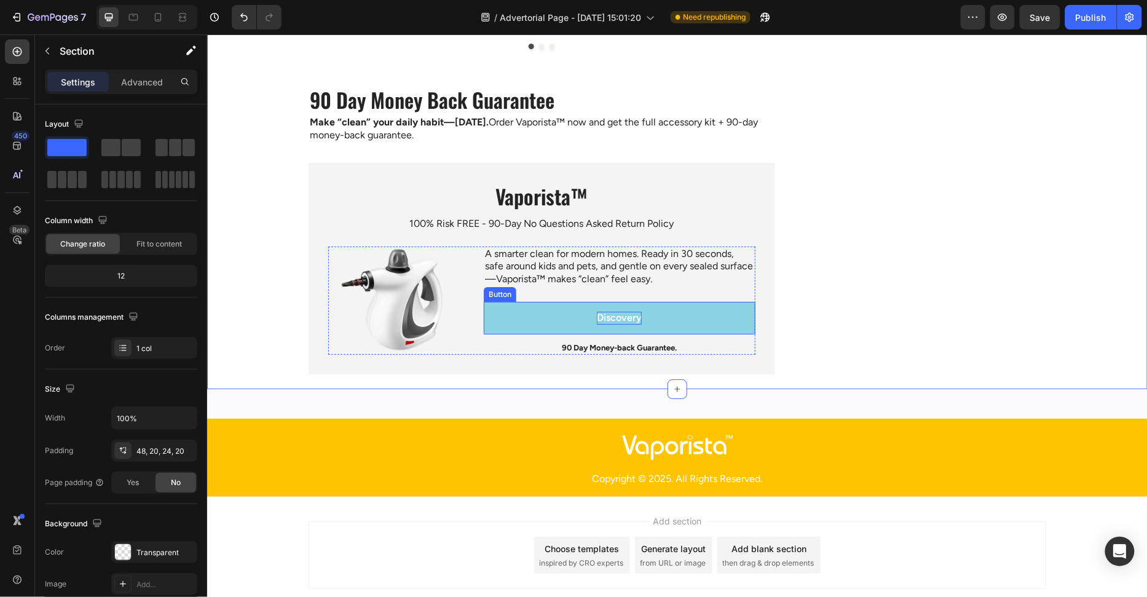
click at [613, 324] on p "Discovery" at bounding box center [618, 317] width 45 height 13
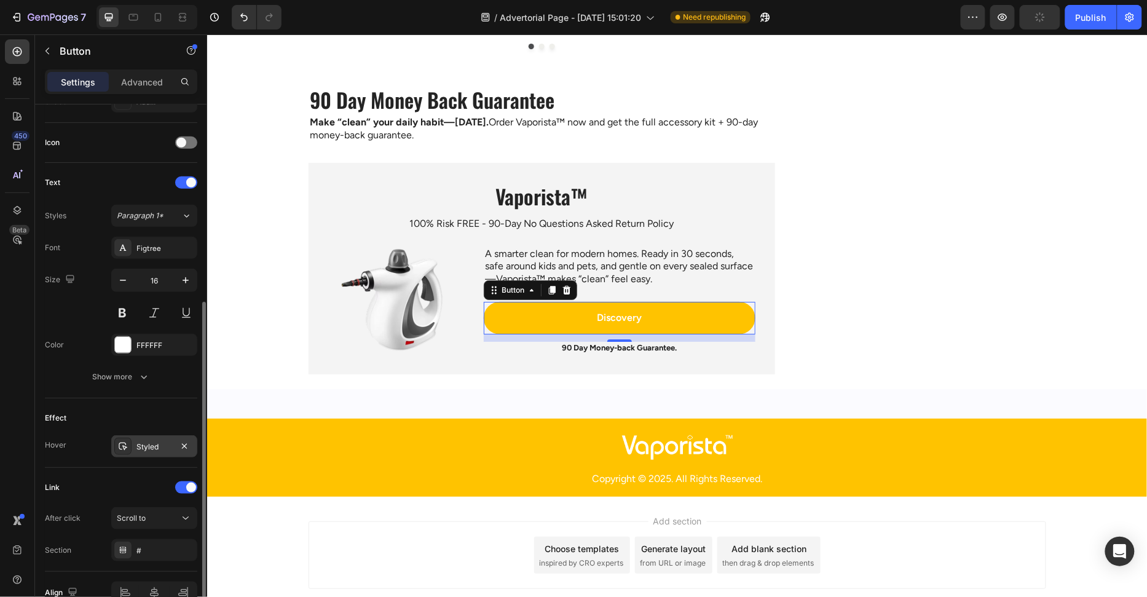
scroll to position [379, 0]
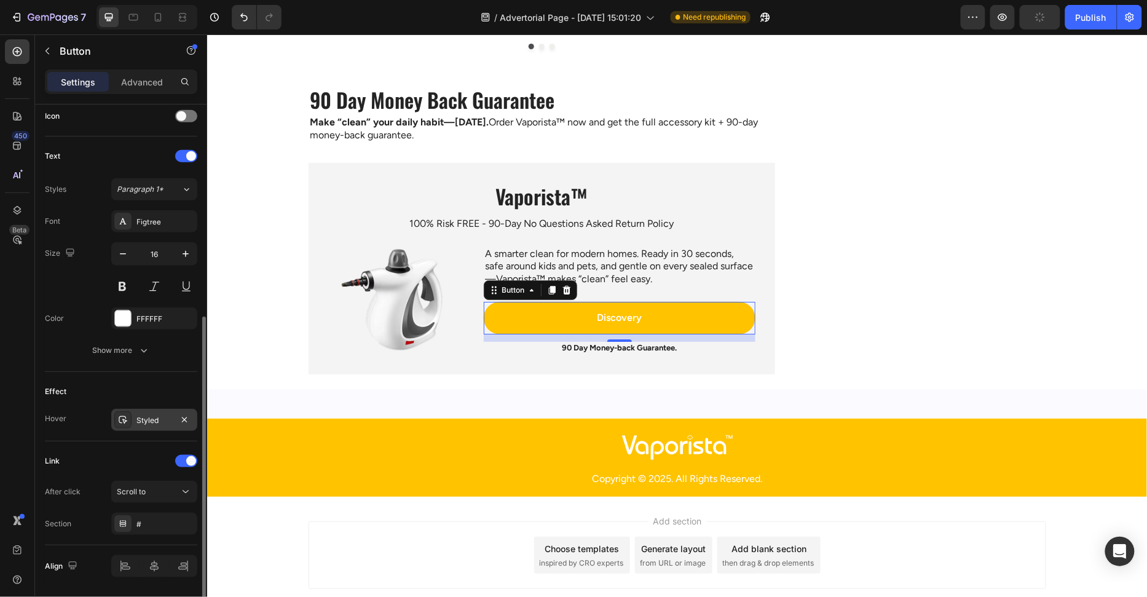
click at [139, 422] on div "Styled" at bounding box center [154, 420] width 86 height 22
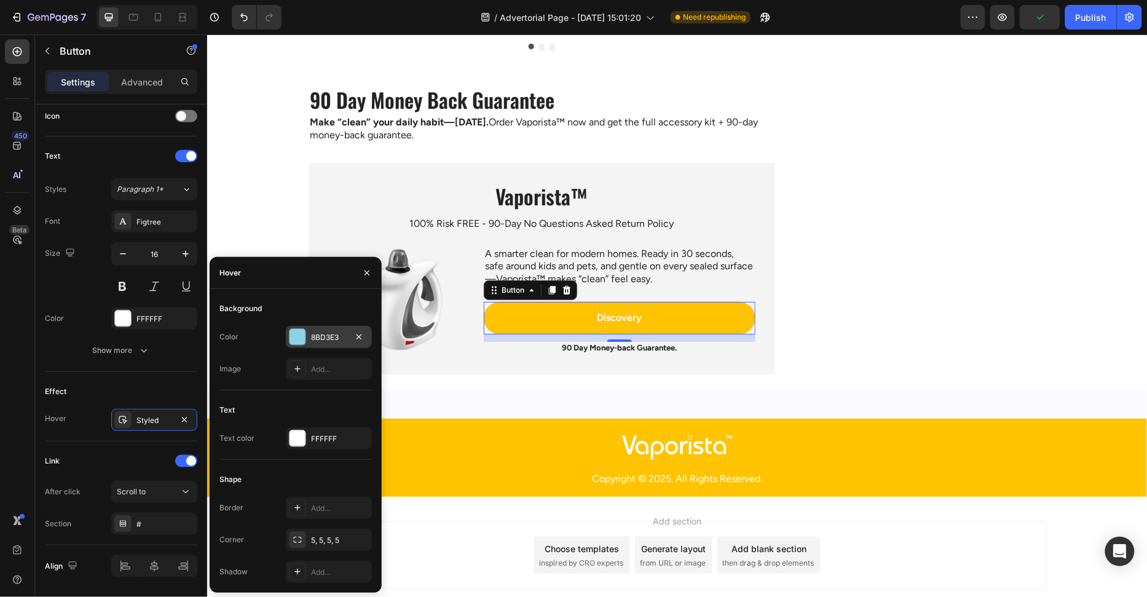
click at [304, 344] on div "8BD3E3" at bounding box center [329, 337] width 86 height 22
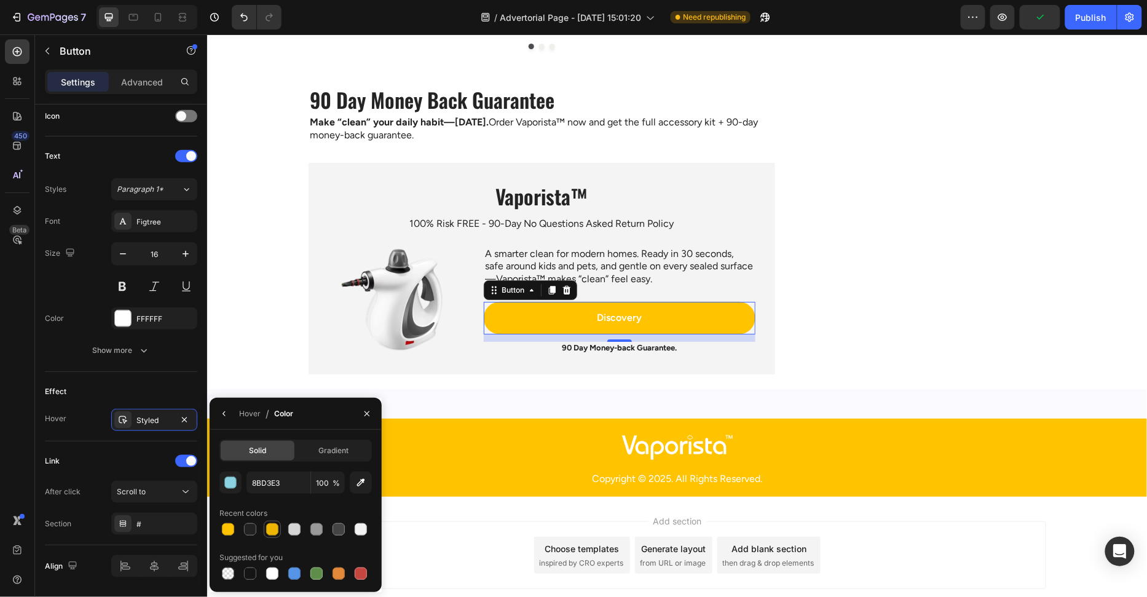
click at [274, 535] on div at bounding box center [272, 529] width 12 height 12
type input "EEB501"
click at [175, 362] on div "Text Styles Paragraph 1* Font Figtree Size 16 Color FFFFFF Show more" at bounding box center [121, 255] width 152 height 236
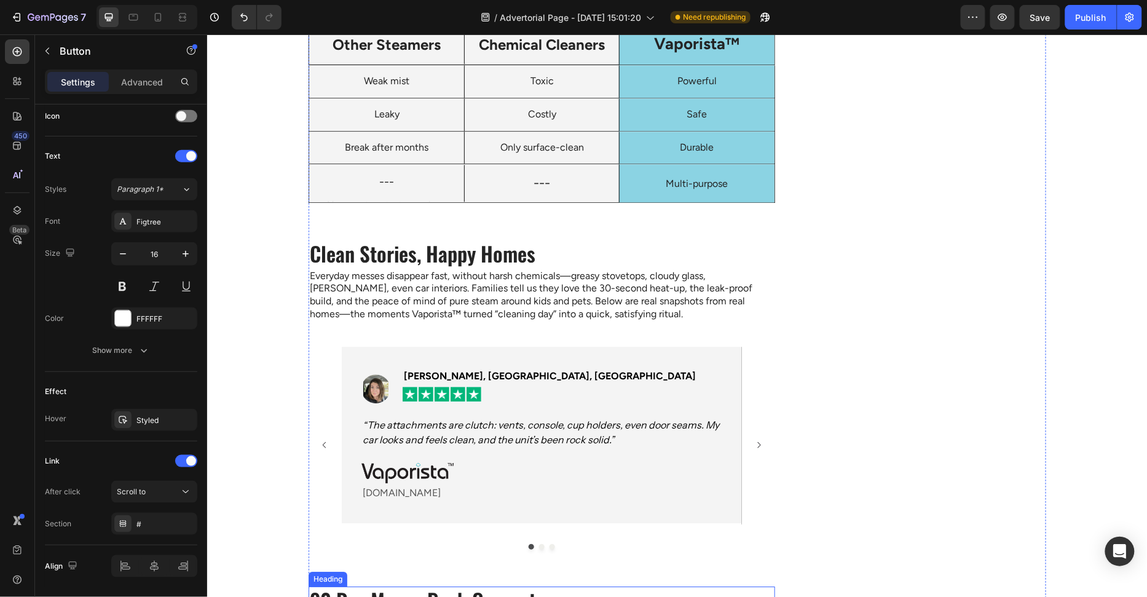
scroll to position [3279, 0]
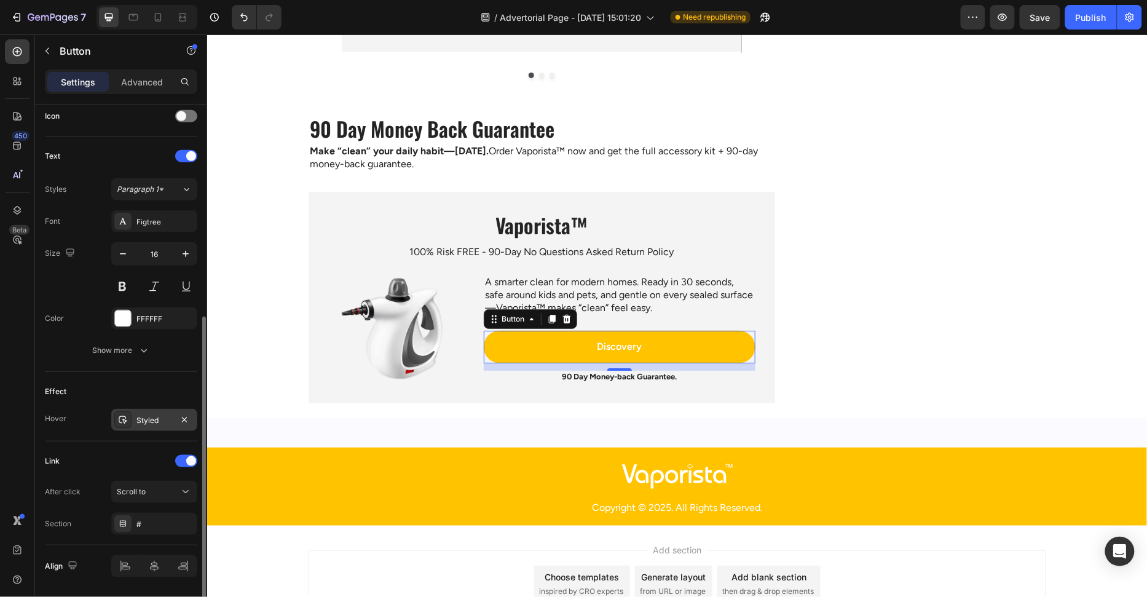
click at [138, 422] on div "Styled" at bounding box center [154, 420] width 86 height 22
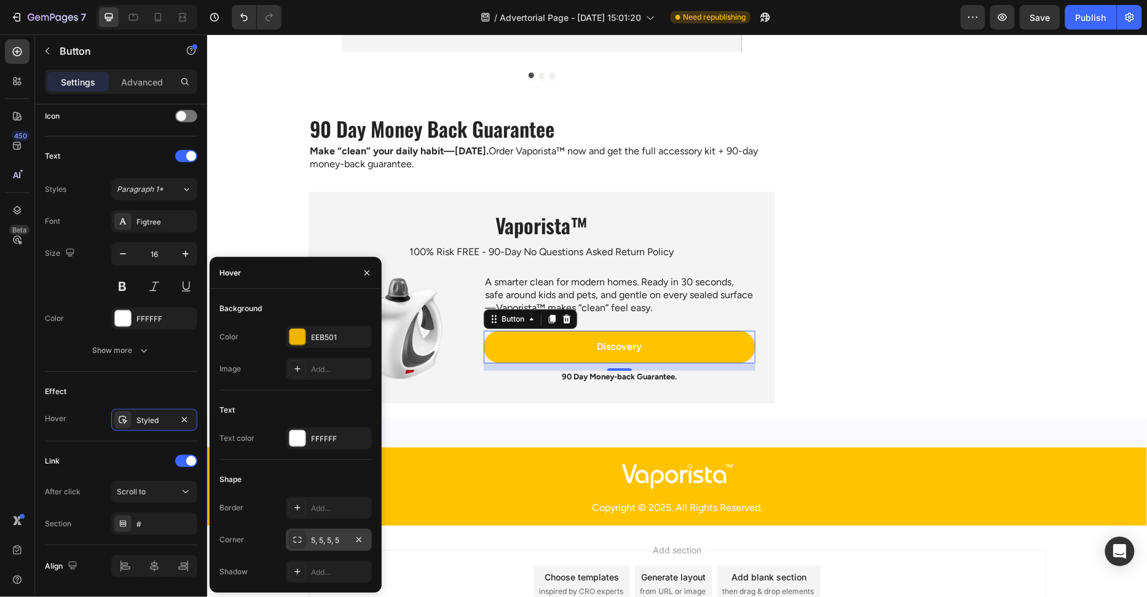
click at [295, 538] on icon at bounding box center [298, 540] width 10 height 10
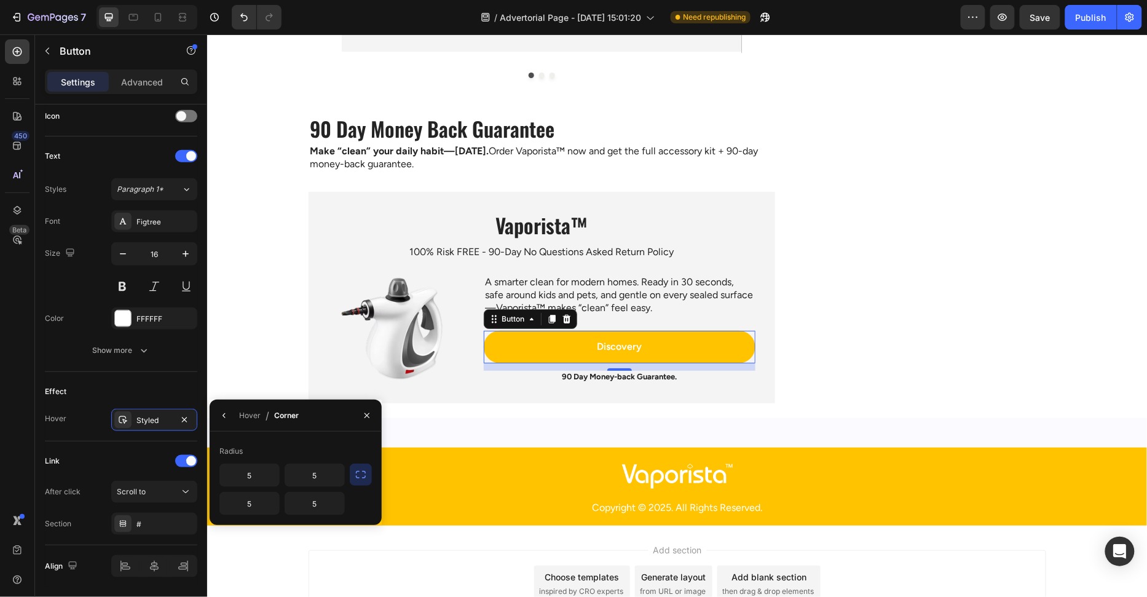
click at [355, 470] on icon "button" at bounding box center [361, 475] width 12 height 12
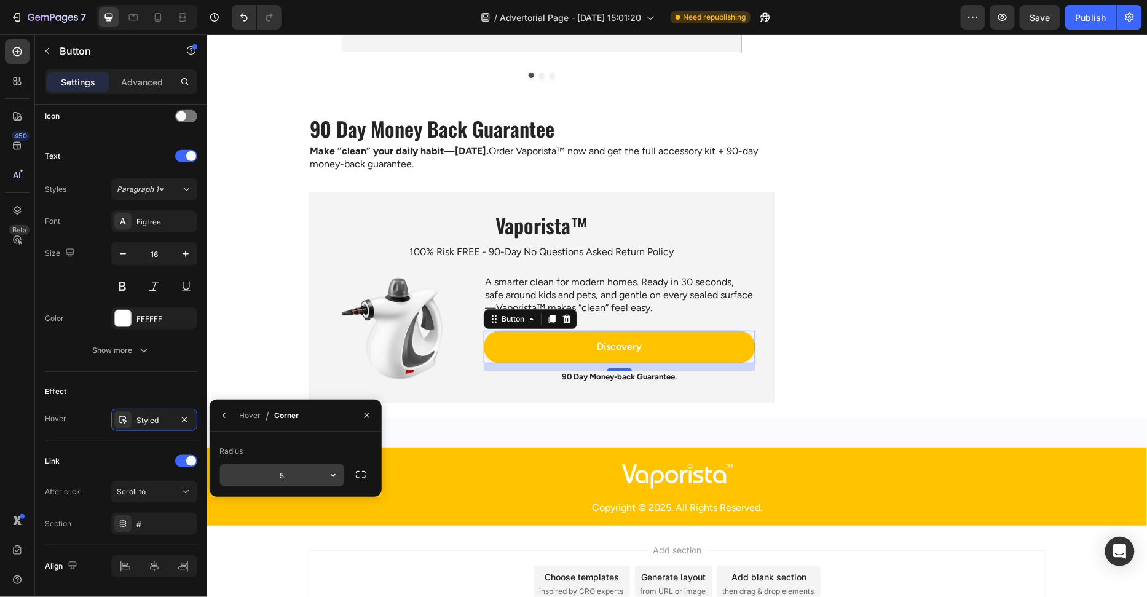
click at [312, 479] on input "5" at bounding box center [282, 475] width 124 height 22
type input "999"
click at [288, 451] on div "Radius" at bounding box center [296, 451] width 152 height 20
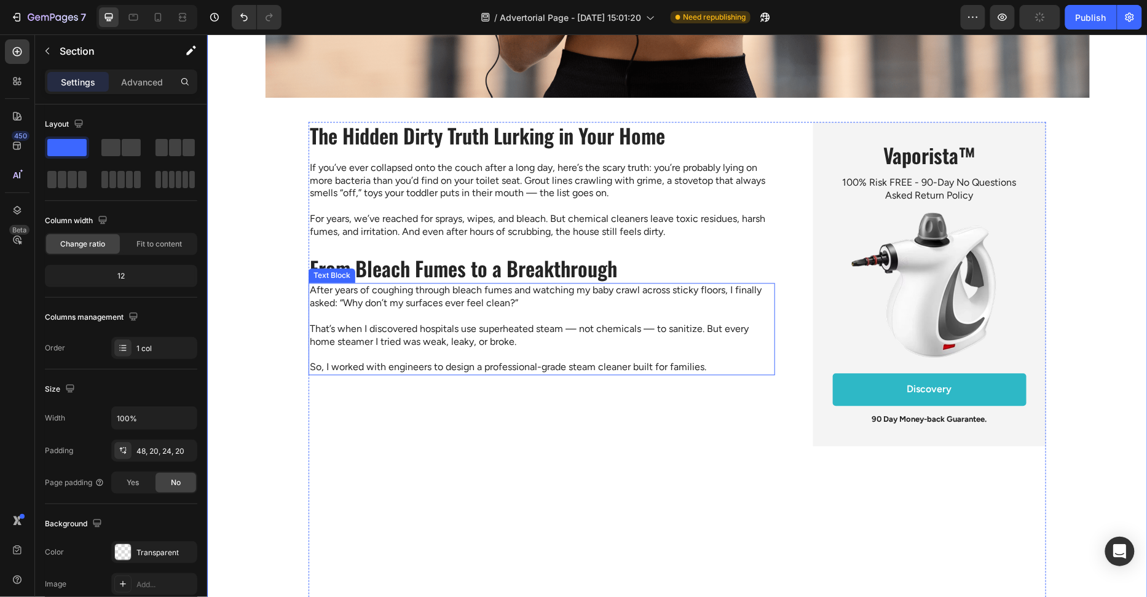
scroll to position [815, 0]
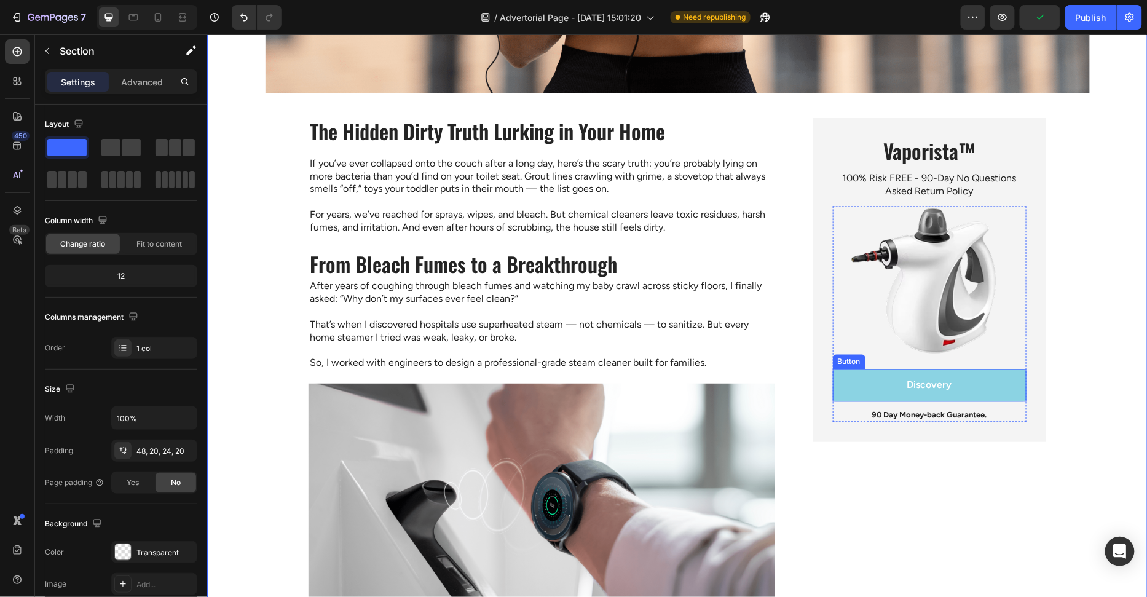
click at [833, 392] on link "Discovery" at bounding box center [930, 385] width 194 height 33
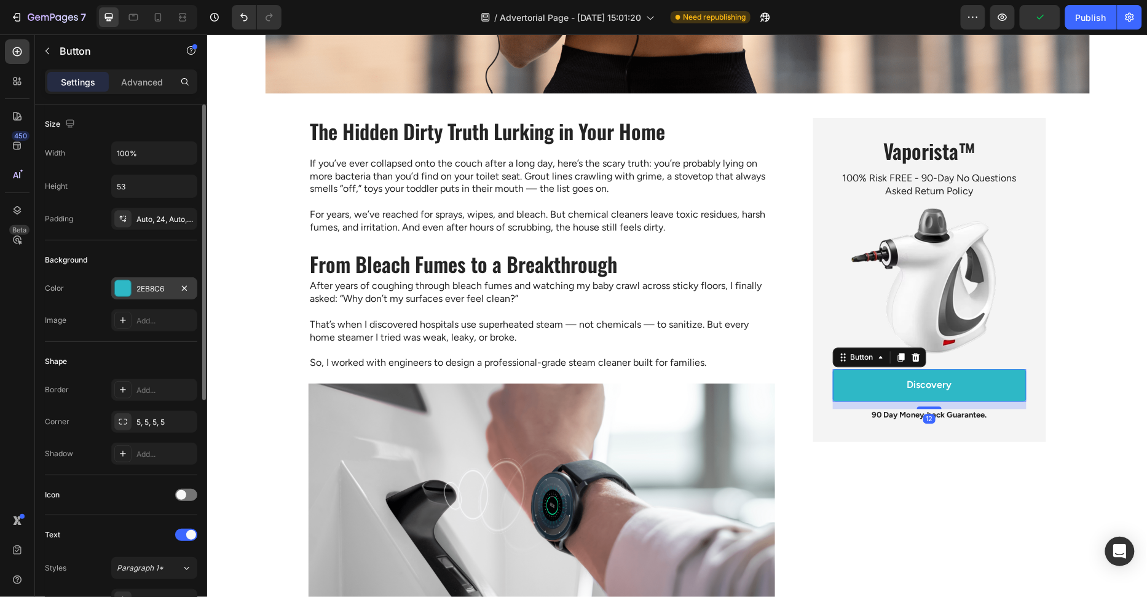
click at [115, 290] on div at bounding box center [123, 288] width 16 height 16
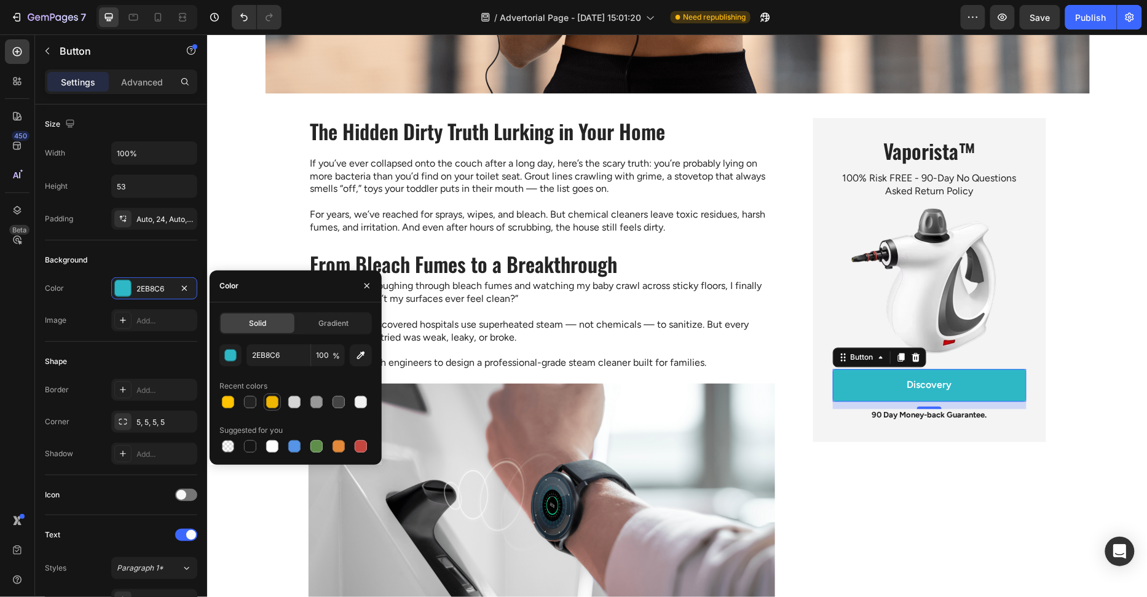
drag, startPoint x: 268, startPoint y: 402, endPoint x: 248, endPoint y: 405, distance: 19.9
click at [268, 402] on div at bounding box center [272, 402] width 12 height 12
type input "EEB501"
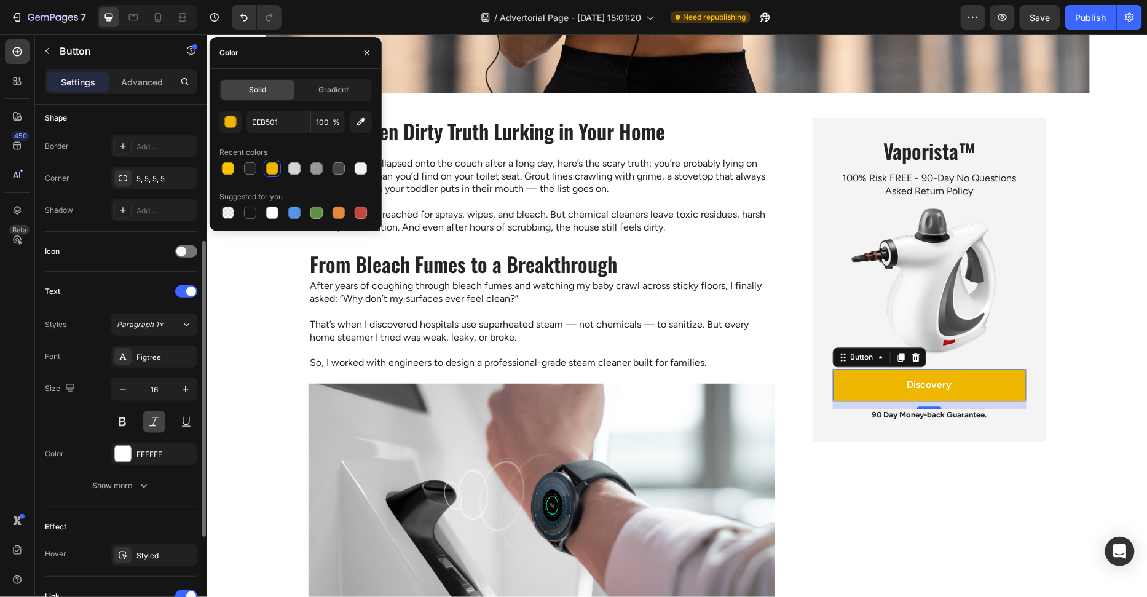
scroll to position [217, 0]
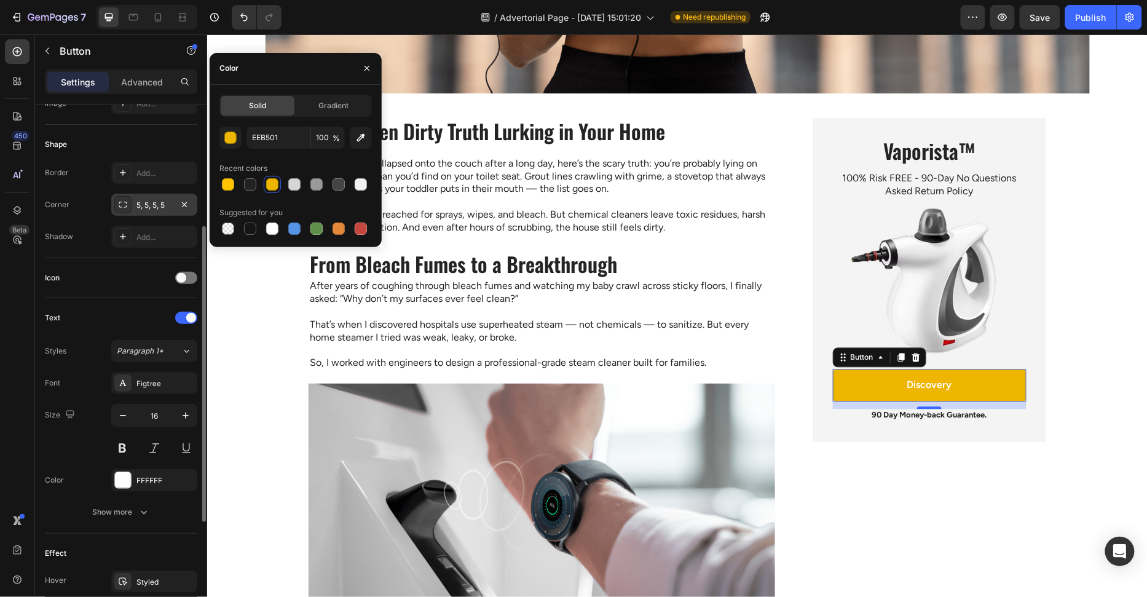
click at [140, 206] on div "5, 5, 5, 5" at bounding box center [155, 205] width 36 height 11
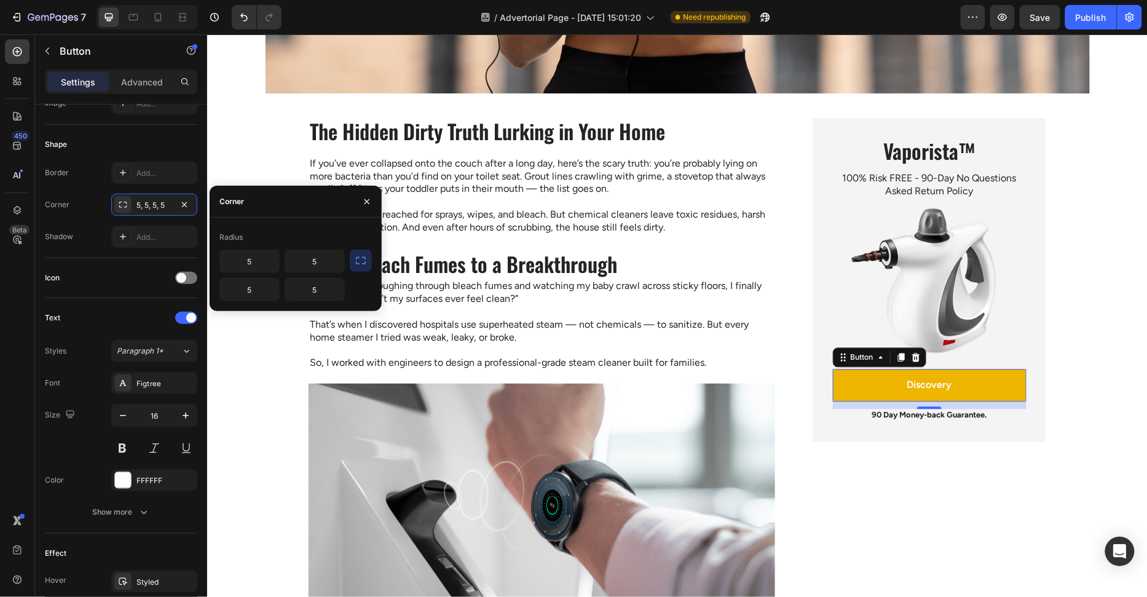
click at [361, 263] on icon "button" at bounding box center [361, 261] width 12 height 12
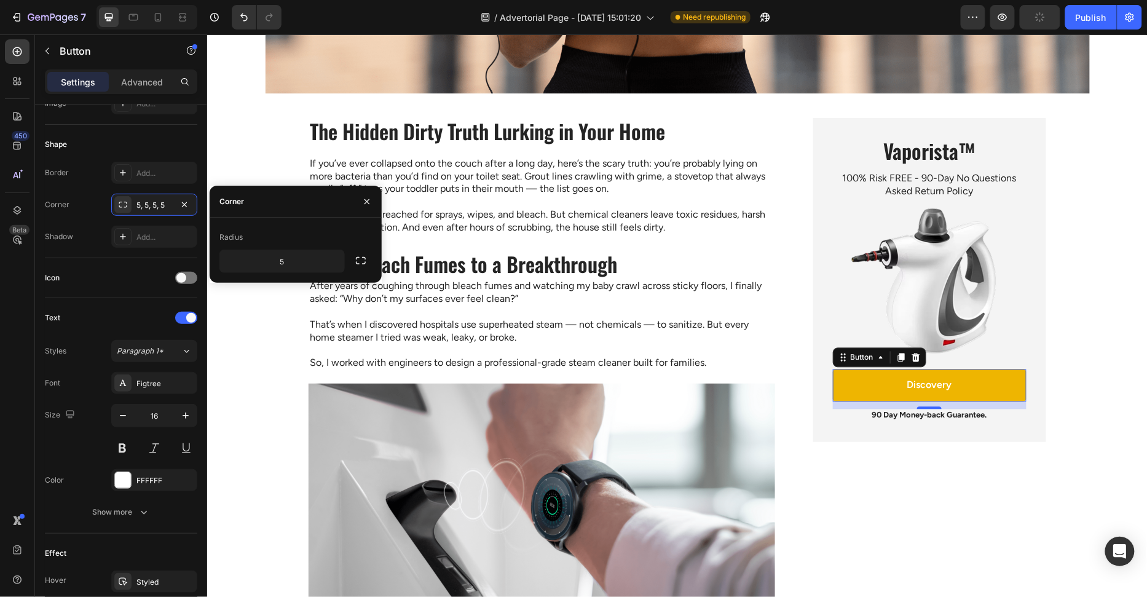
click at [287, 273] on div "Radius 5" at bounding box center [296, 250] width 172 height 65
click at [288, 267] on input "5" at bounding box center [282, 261] width 124 height 22
type input "999"
click at [297, 232] on div "Radius" at bounding box center [296, 238] width 152 height 20
click at [153, 290] on div "Icon" at bounding box center [121, 278] width 152 height 40
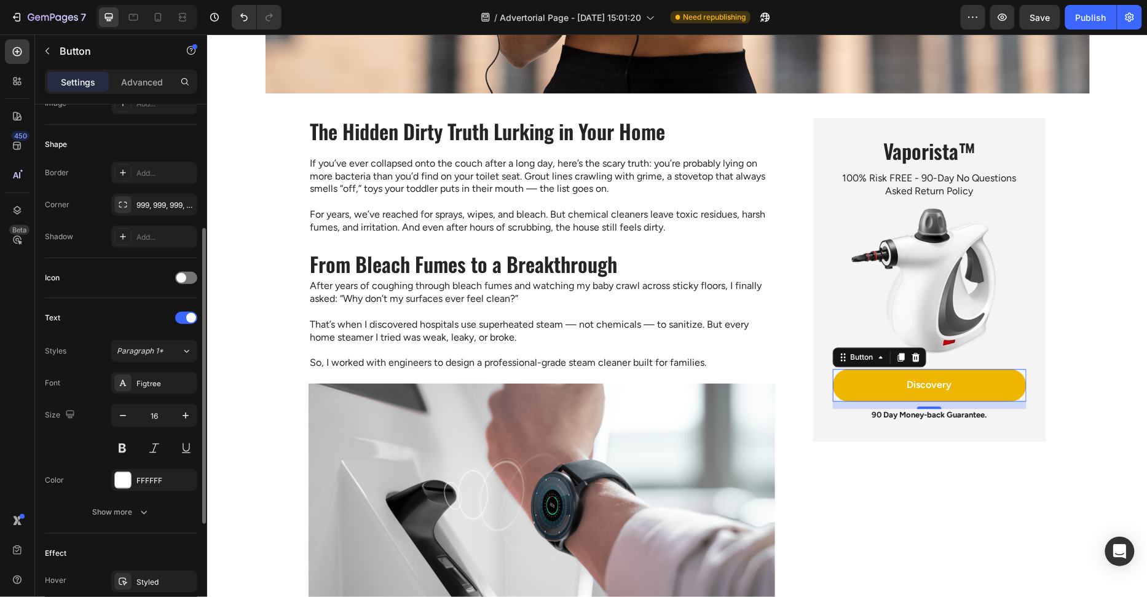
scroll to position [414, 0]
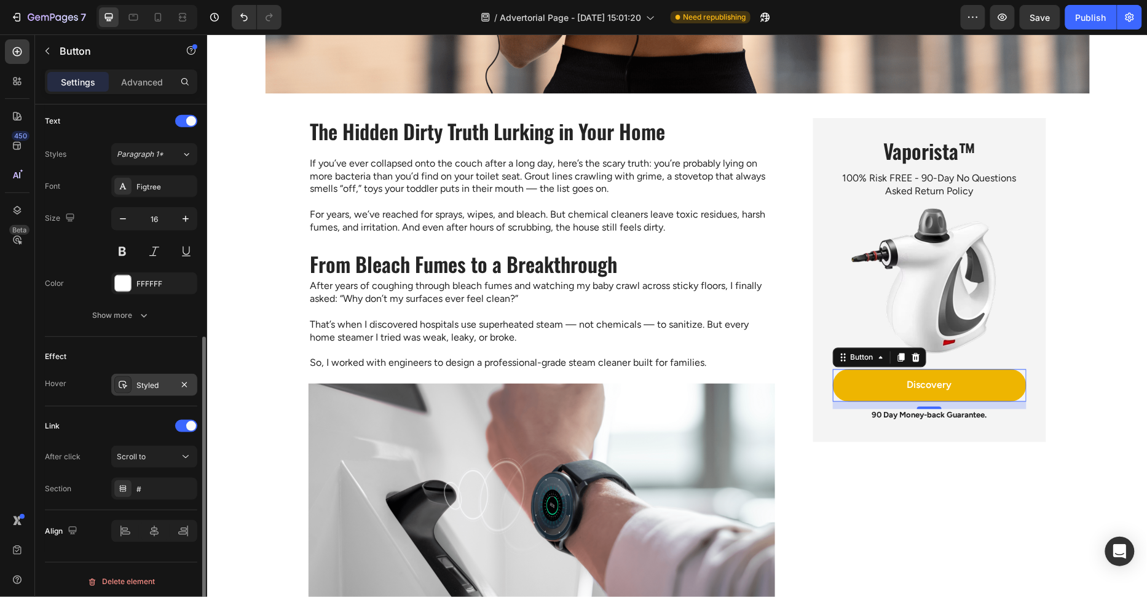
click at [152, 384] on div "Styled" at bounding box center [155, 385] width 36 height 11
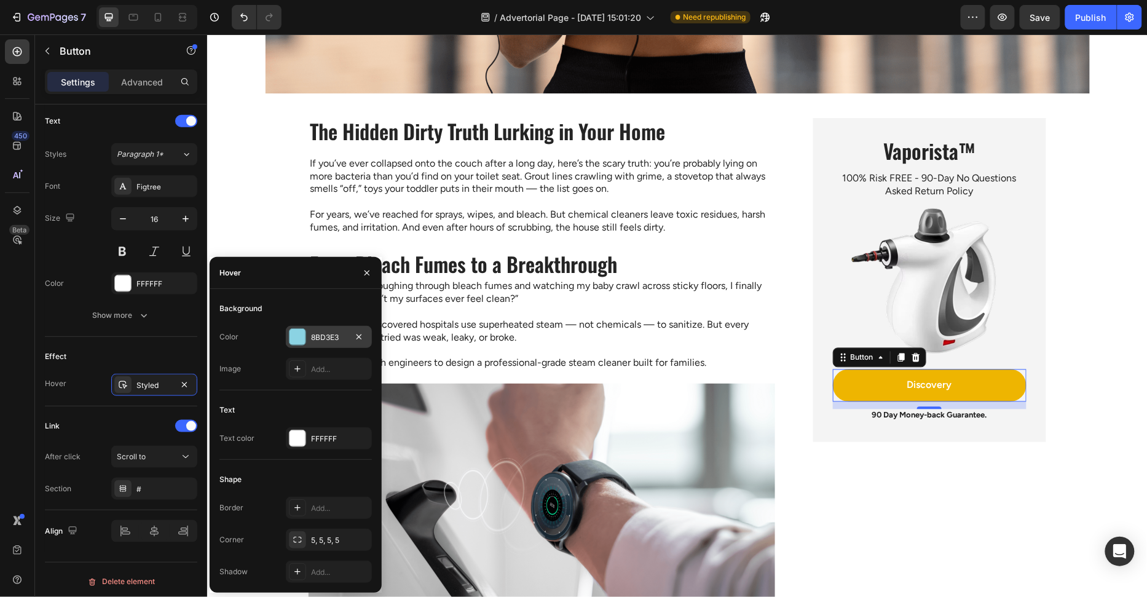
click at [330, 338] on div "8BD3E3" at bounding box center [329, 337] width 36 height 11
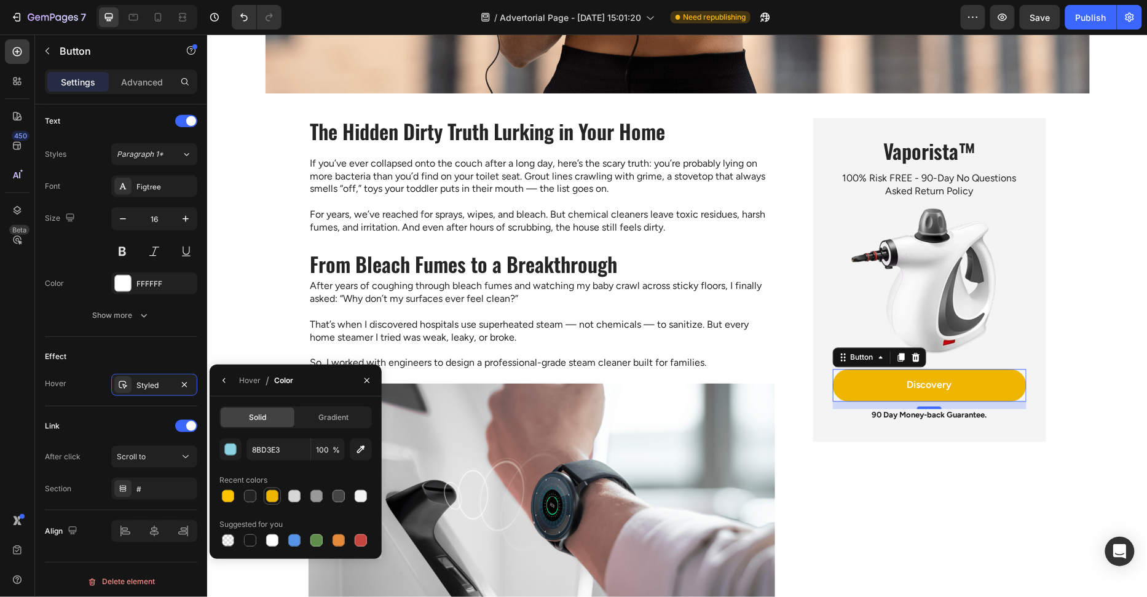
click at [275, 497] on div at bounding box center [272, 496] width 12 height 12
click at [248, 371] on div "Hover" at bounding box center [250, 381] width 22 height 20
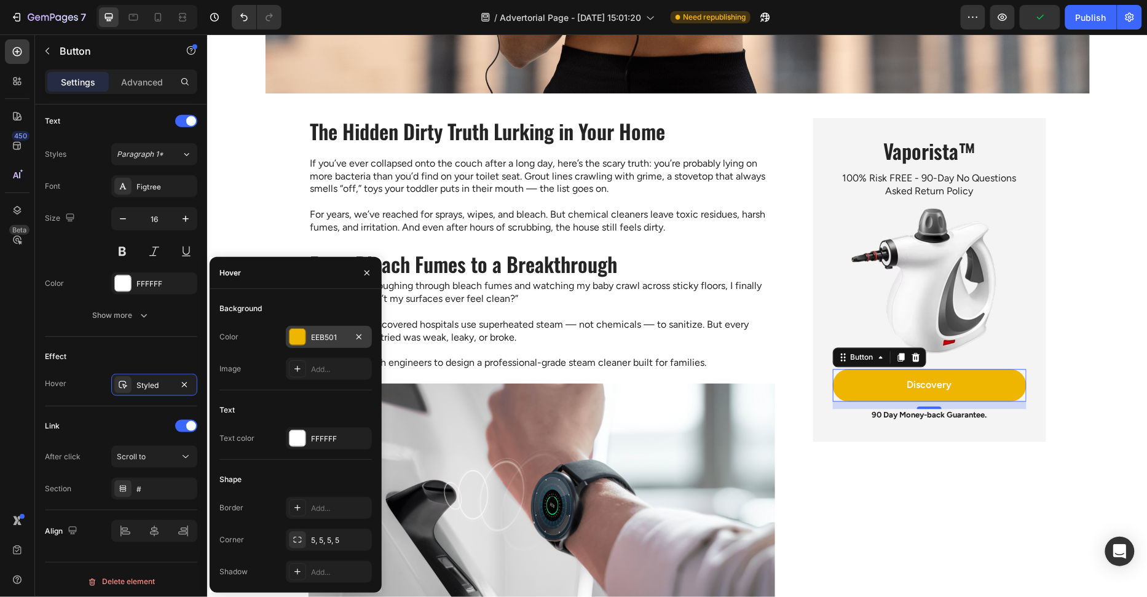
click at [297, 331] on div at bounding box center [298, 337] width 16 height 16
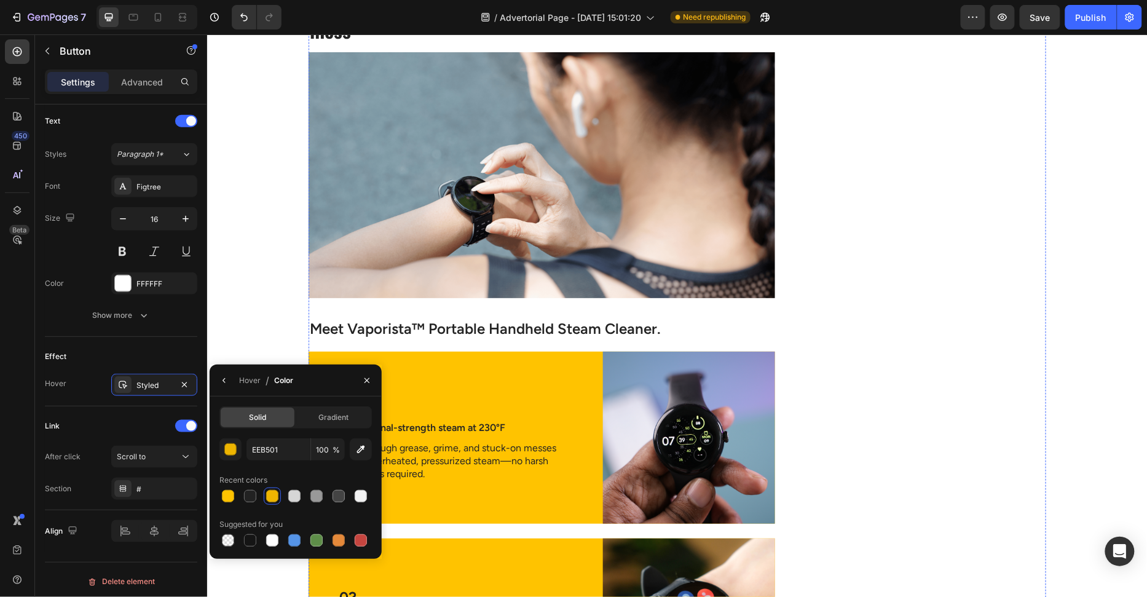
scroll to position [1534, 0]
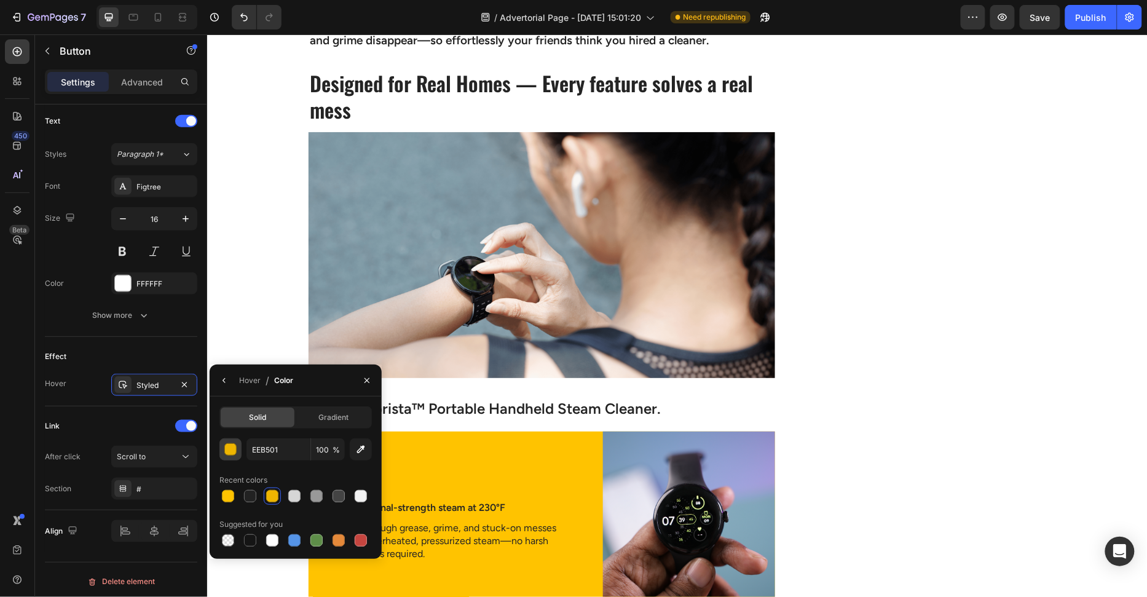
click at [232, 456] on button "button" at bounding box center [231, 449] width 22 height 22
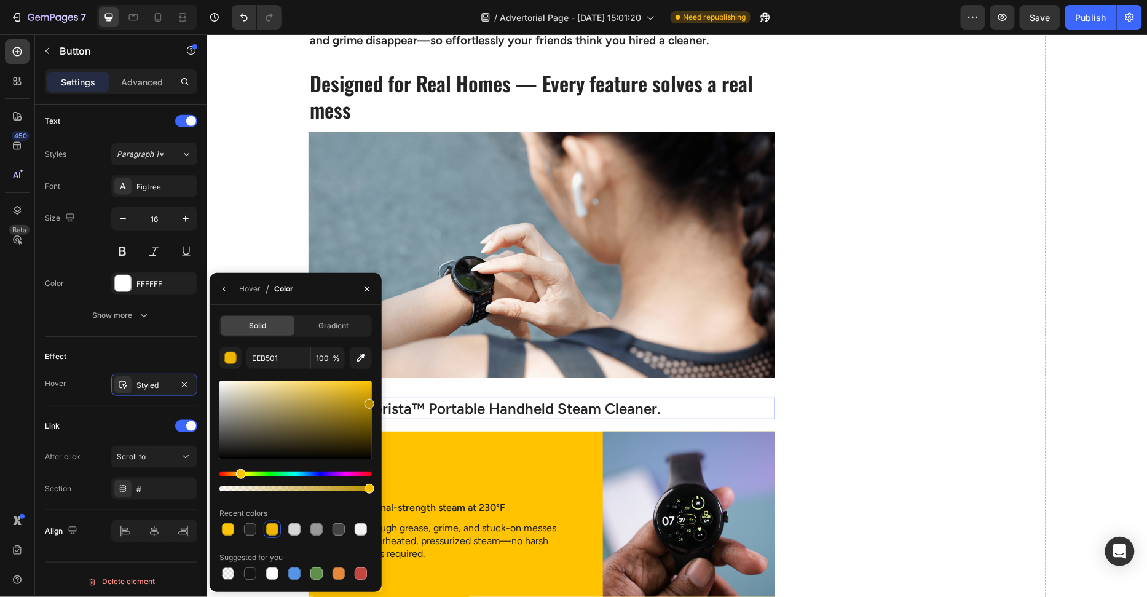
type input "BC9000"
drag, startPoint x: 576, startPoint y: 433, endPoint x: 382, endPoint y: 413, distance: 194.7
click at [368, 284] on icon "button" at bounding box center [367, 289] width 10 height 10
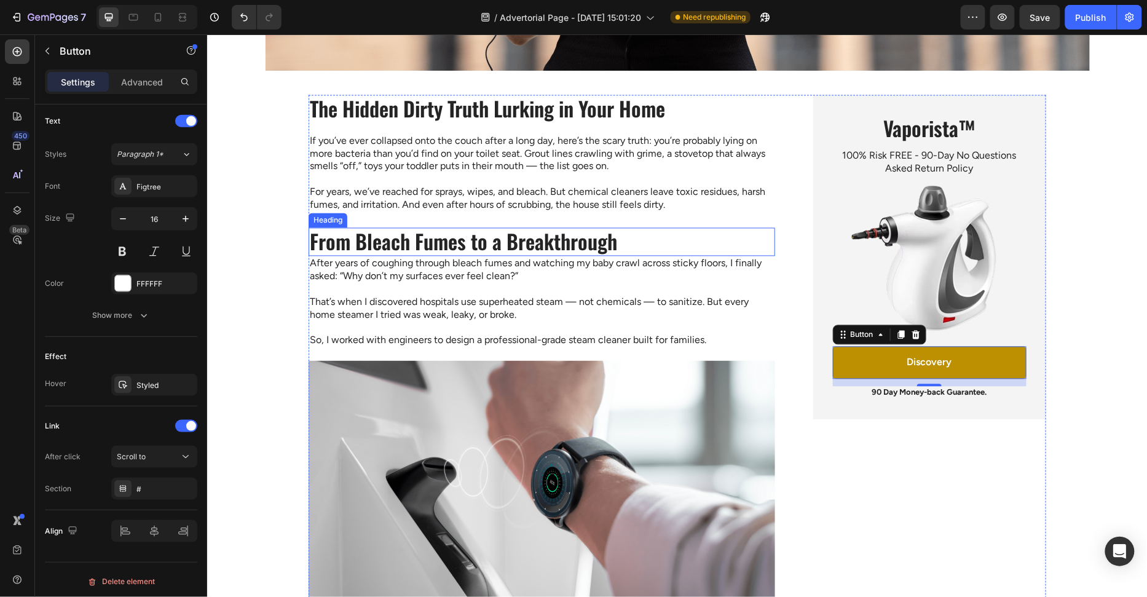
scroll to position [849, 0]
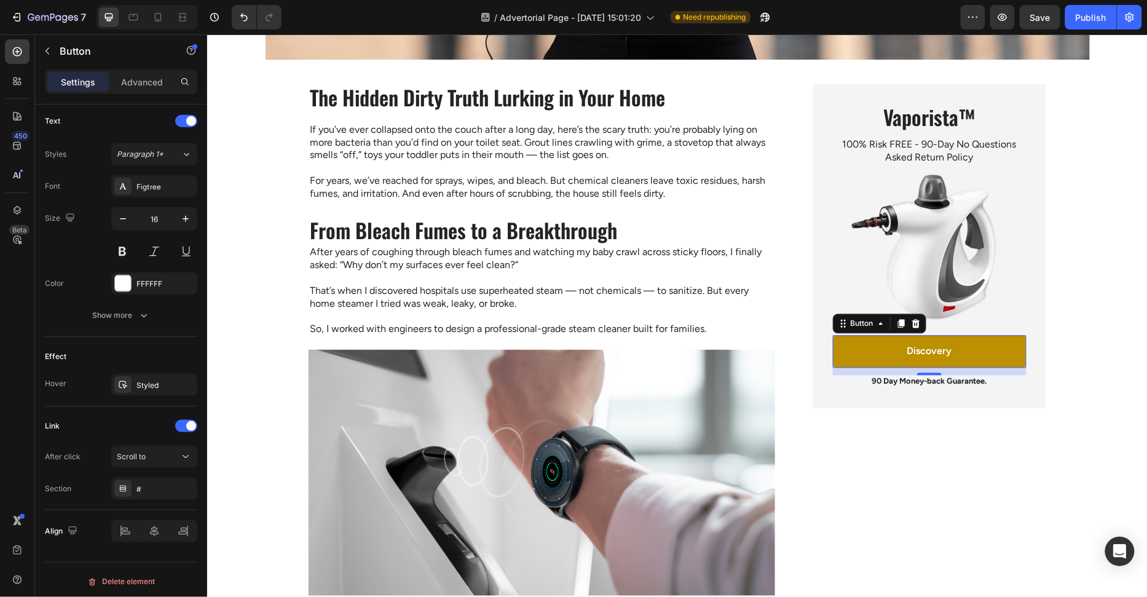
click at [861, 350] on link "Discovery" at bounding box center [930, 351] width 194 height 33
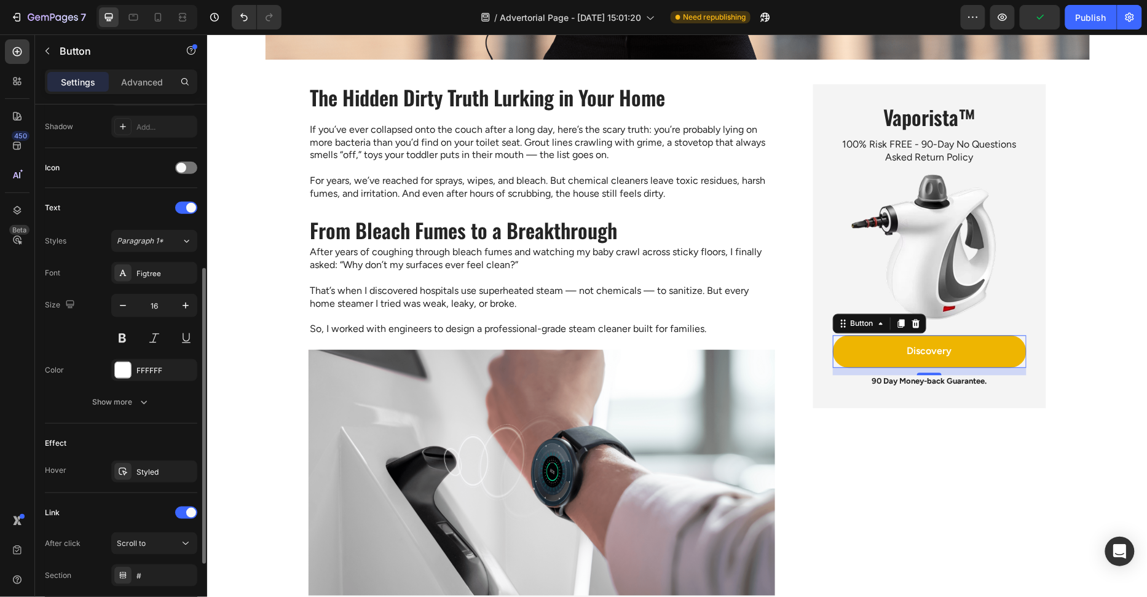
scroll to position [351, 0]
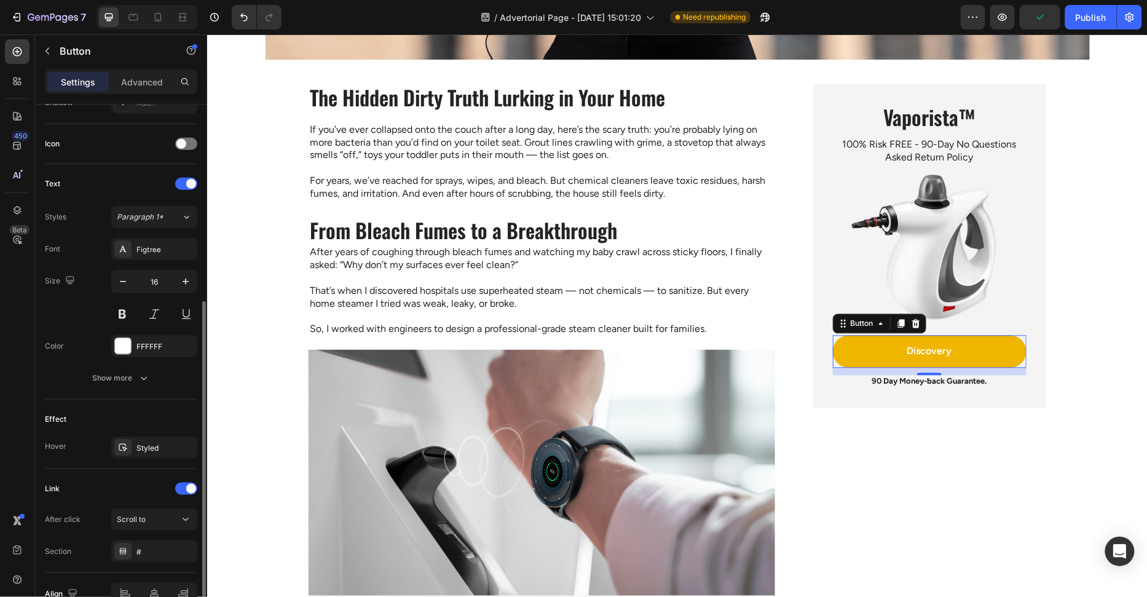
drag, startPoint x: 143, startPoint y: 462, endPoint x: 143, endPoint y: 451, distance: 11.7
click at [143, 462] on div "Effect Hover Styled" at bounding box center [121, 434] width 152 height 69
click at [143, 451] on div "Styled" at bounding box center [154, 448] width 86 height 22
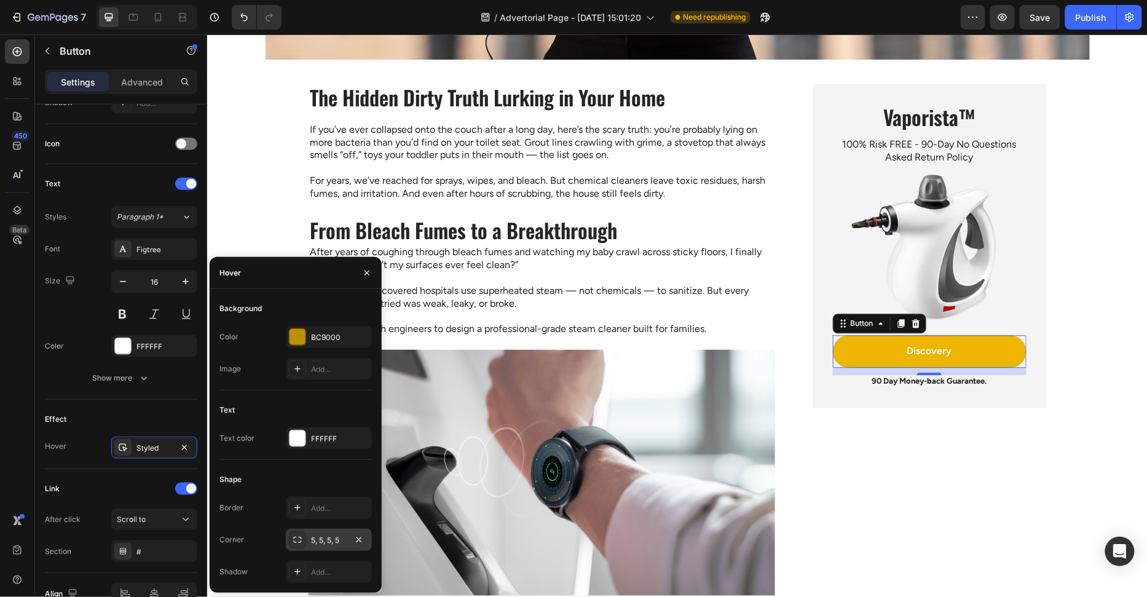
click at [293, 539] on icon at bounding box center [298, 540] width 10 height 10
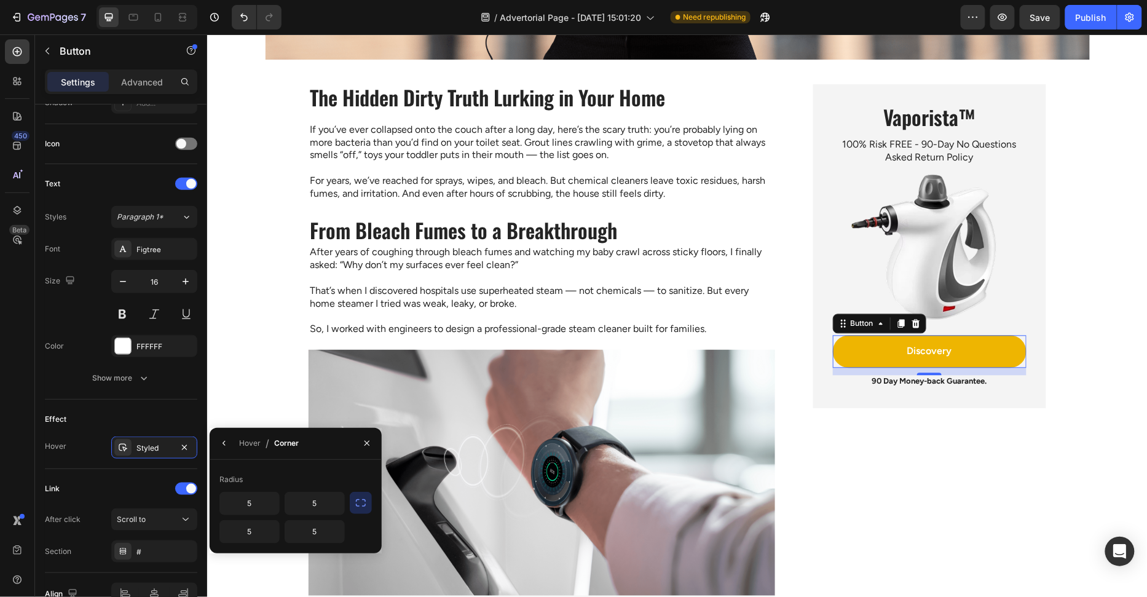
click at [361, 509] on icon "button" at bounding box center [361, 503] width 12 height 12
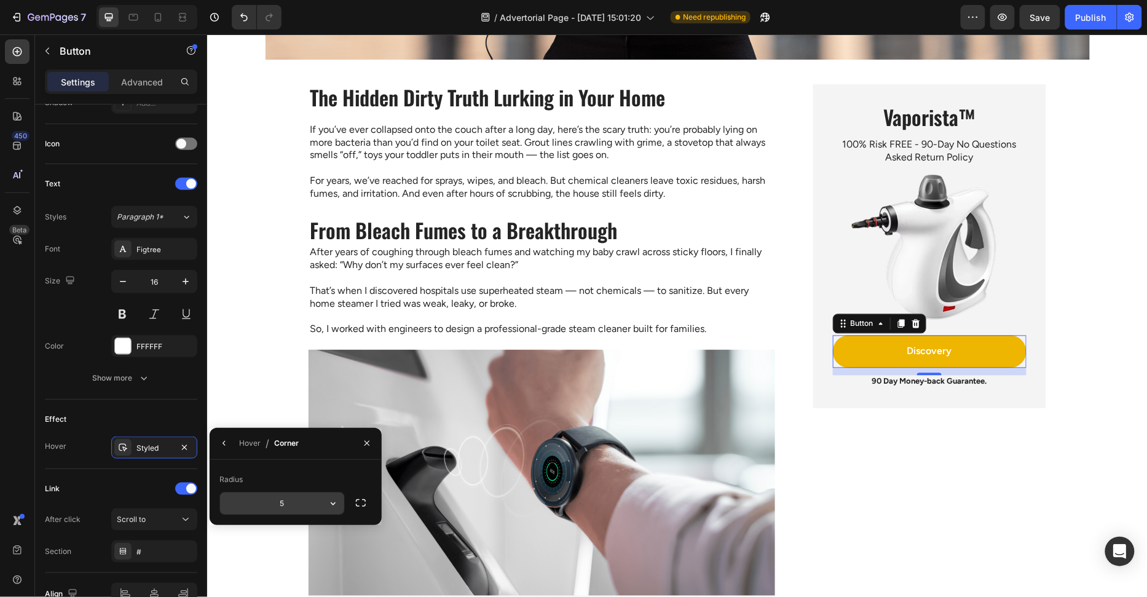
click at [296, 503] on input "5" at bounding box center [282, 504] width 124 height 22
type input "999"
click at [301, 468] on div "Radius 999" at bounding box center [296, 492] width 172 height 65
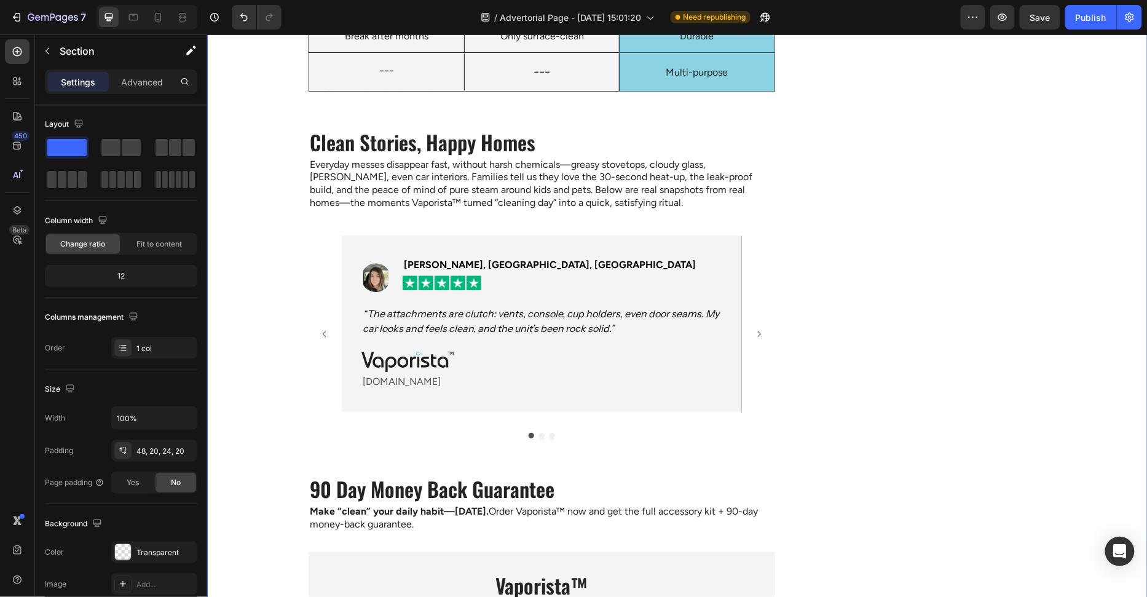
scroll to position [2915, 0]
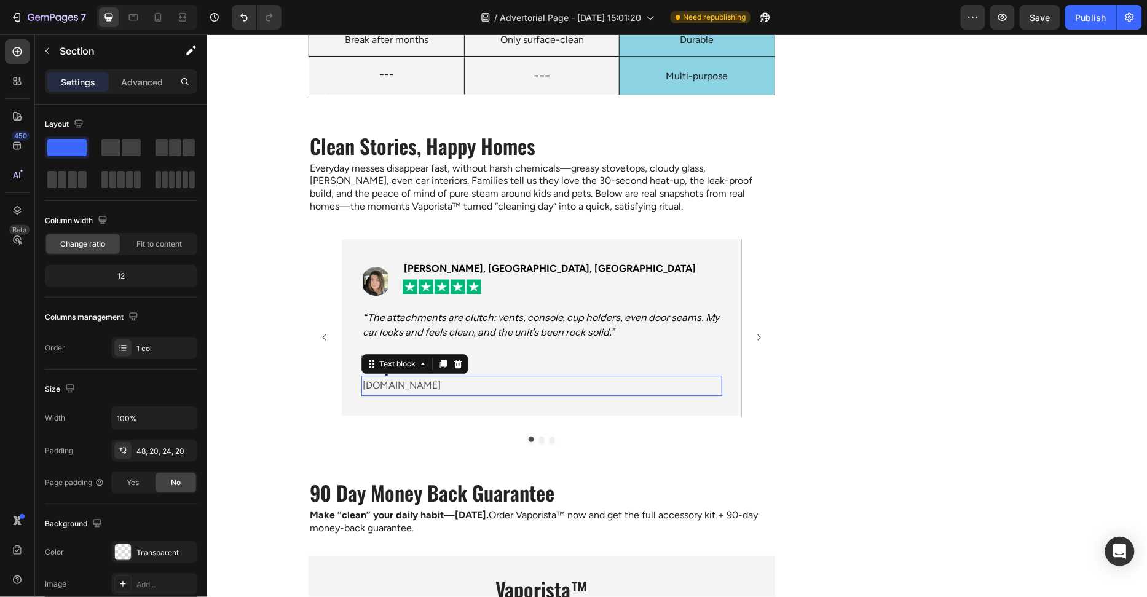
click at [645, 386] on p "www.vaporista.com" at bounding box center [541, 385] width 358 height 18
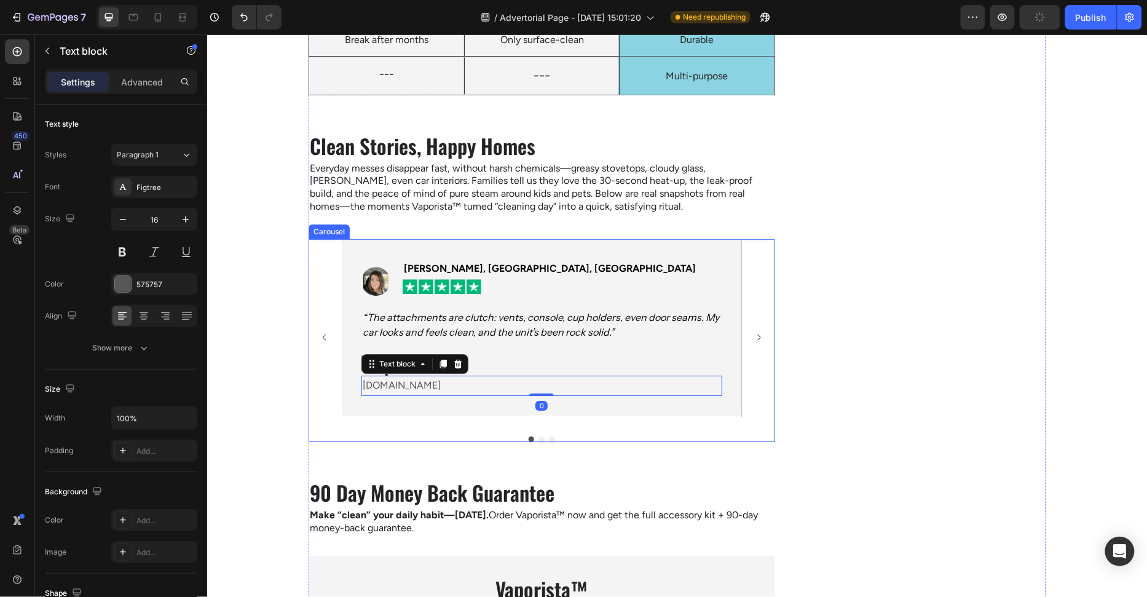
click at [339, 345] on div "Image Jasmine P., Seattle, WA Text block Icon Icon Icon Icon Icon Row Row “The …" at bounding box center [541, 337] width 467 height 197
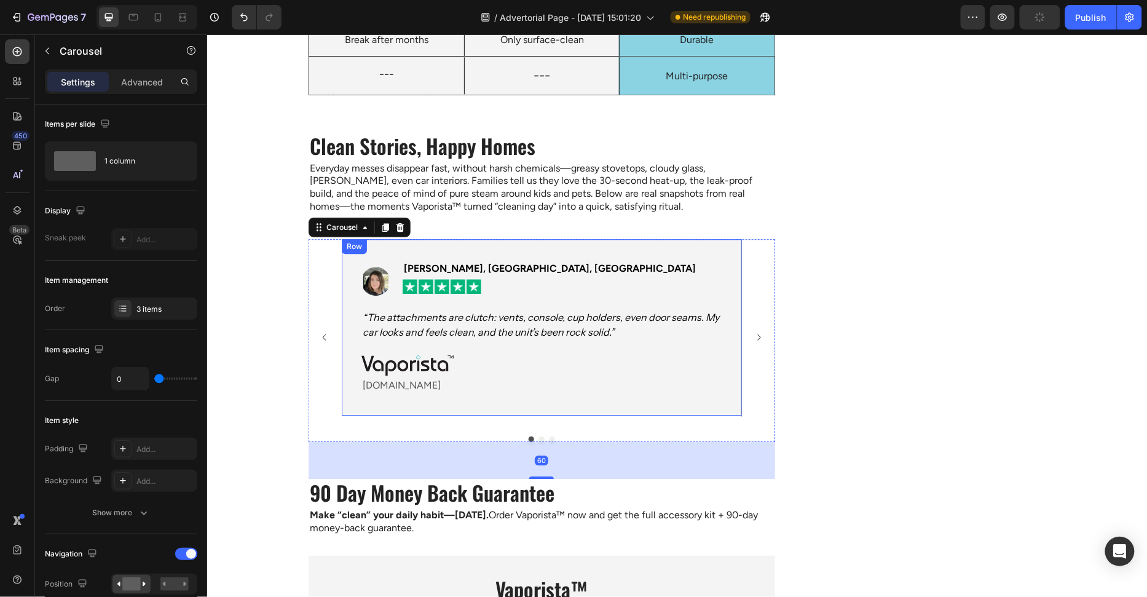
click at [350, 348] on div "Image Jasmine P., Seattle, WA Text block Icon Icon Icon Icon Icon Row Row “The …" at bounding box center [541, 327] width 400 height 176
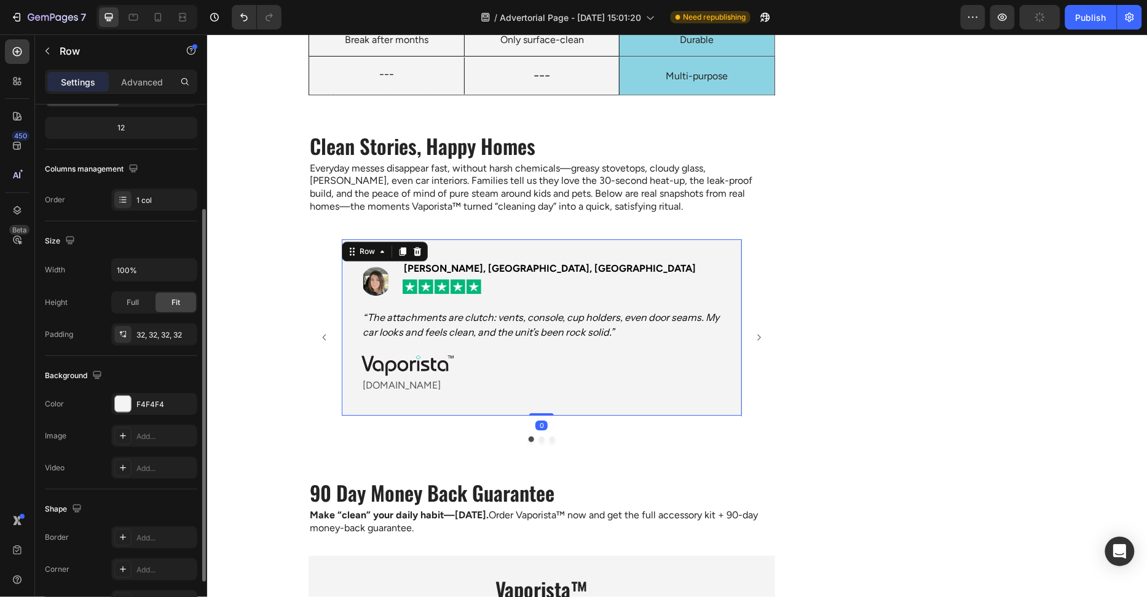
scroll to position [151, 0]
click at [144, 396] on div "F4F4F4" at bounding box center [166, 401] width 58 height 11
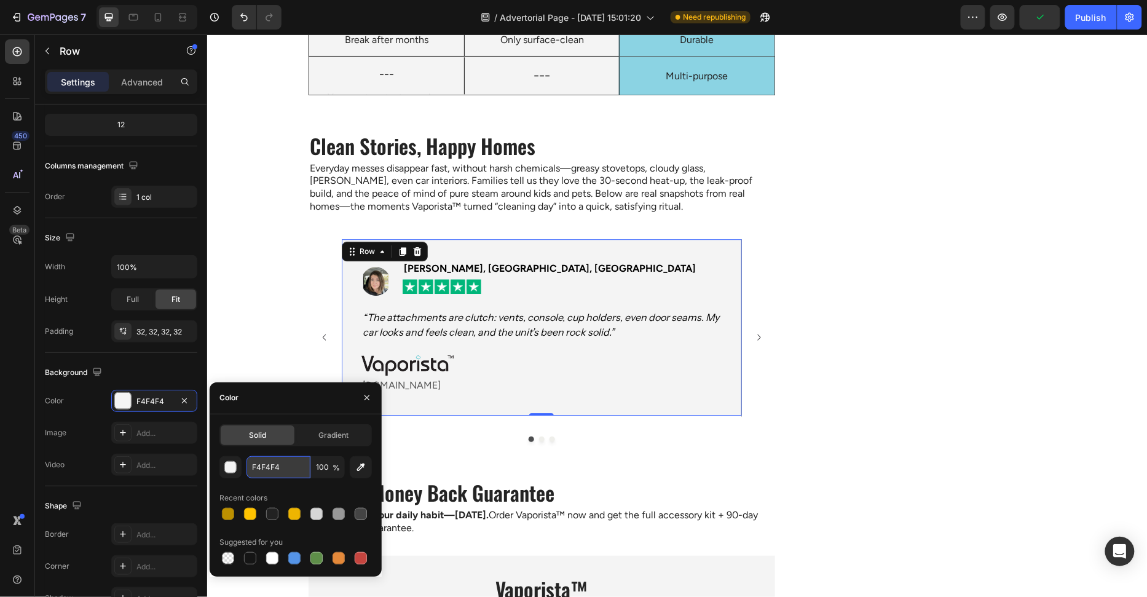
click at [291, 470] on input "F4F4F4" at bounding box center [279, 467] width 64 height 22
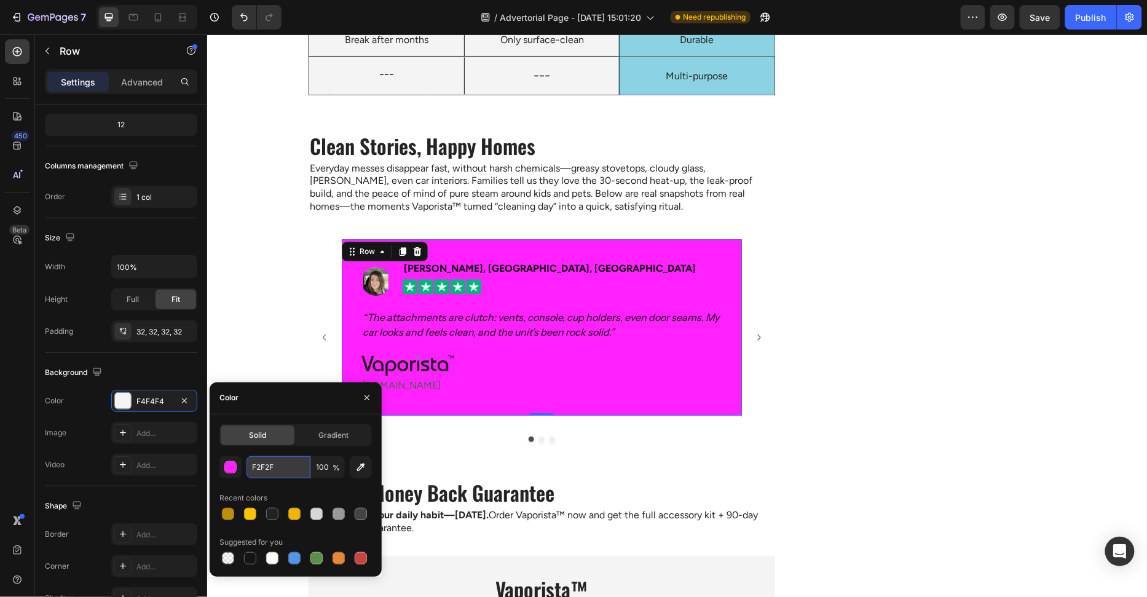
type input "F2F2F2"
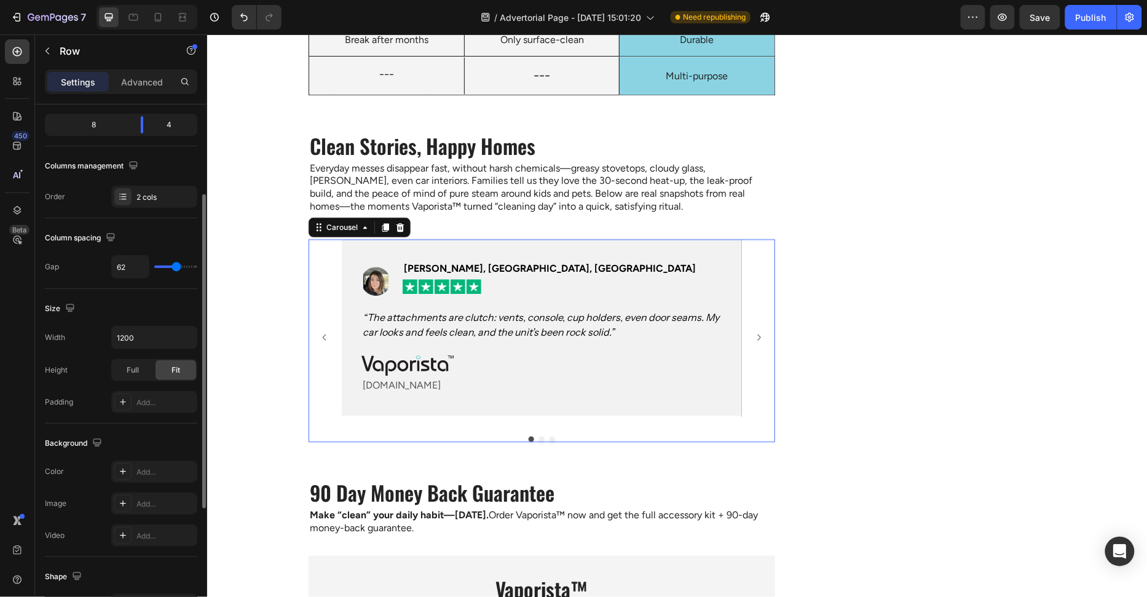
click at [759, 335] on icon "Carousel Next Arrow" at bounding box center [758, 338] width 3 height 6
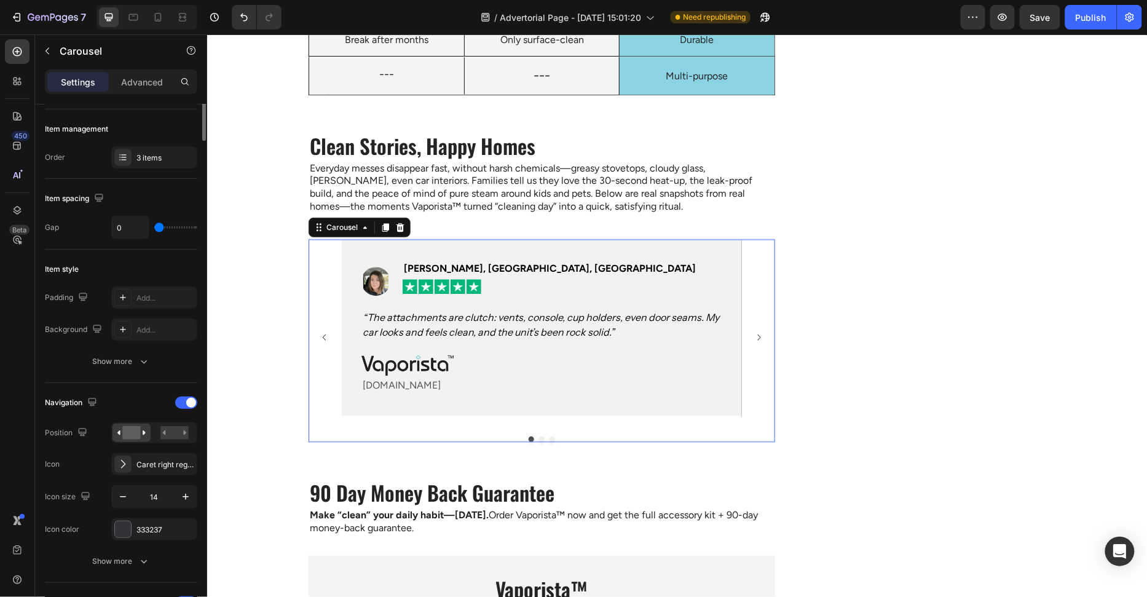
scroll to position [0, 0]
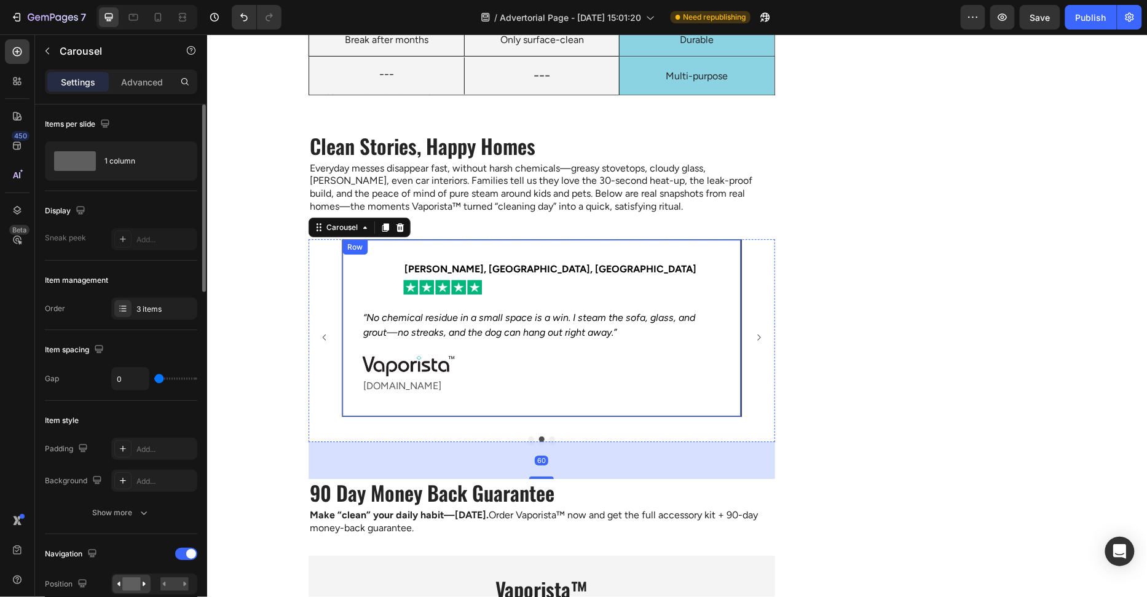
click at [683, 361] on div at bounding box center [542, 365] width 360 height 21
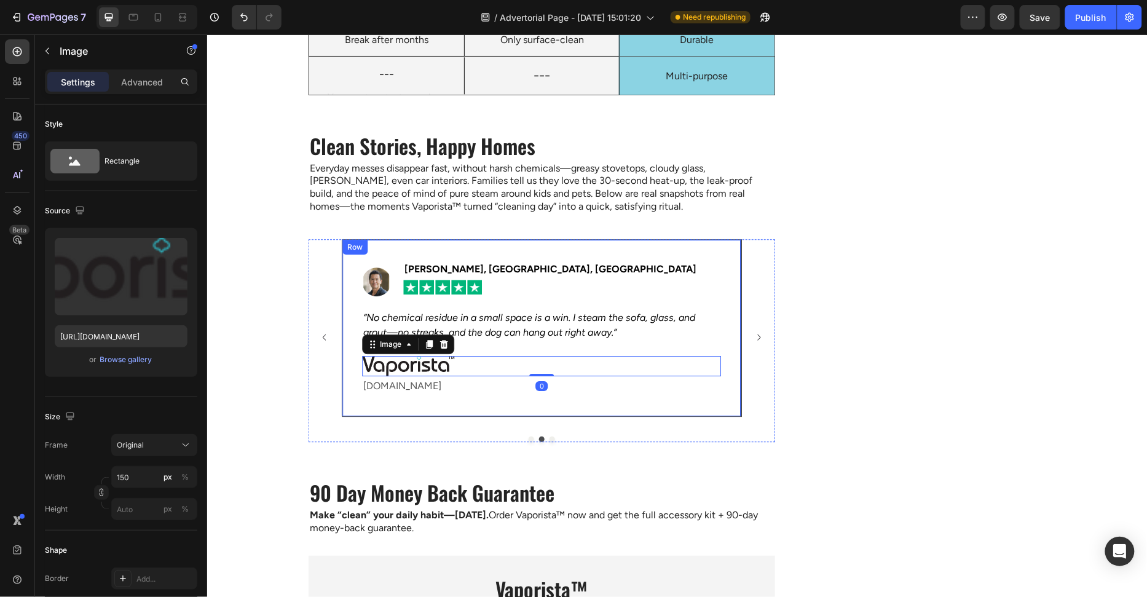
click at [366, 406] on div "Image Marcus L., Toronto, ON Text block Icon Icon Icon Icon Icon Row Row “No ch…" at bounding box center [541, 328] width 400 height 178
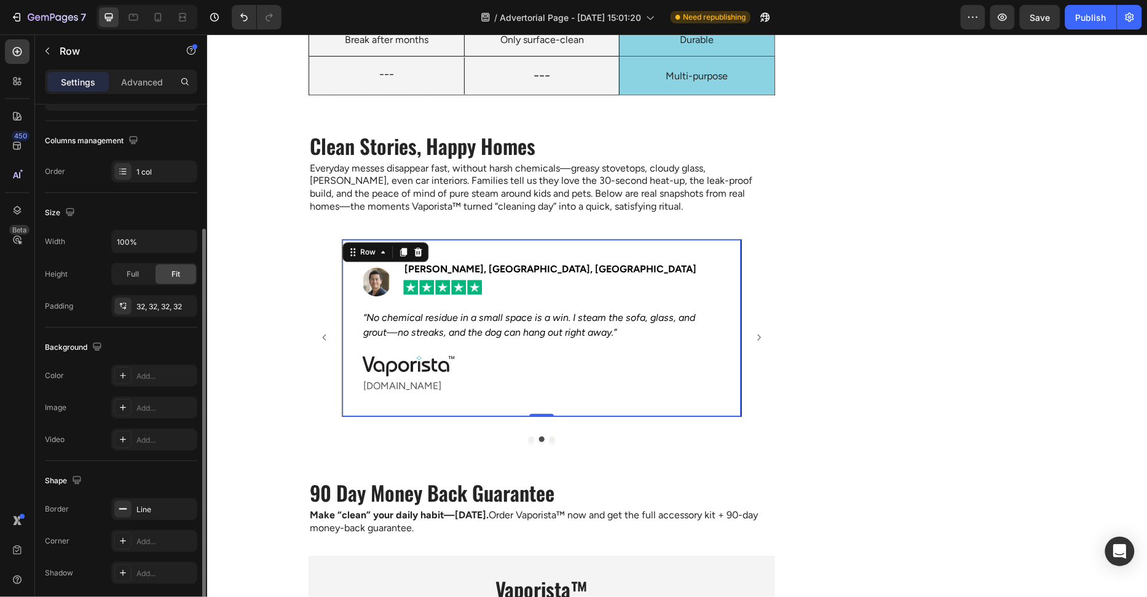
scroll to position [220, 0]
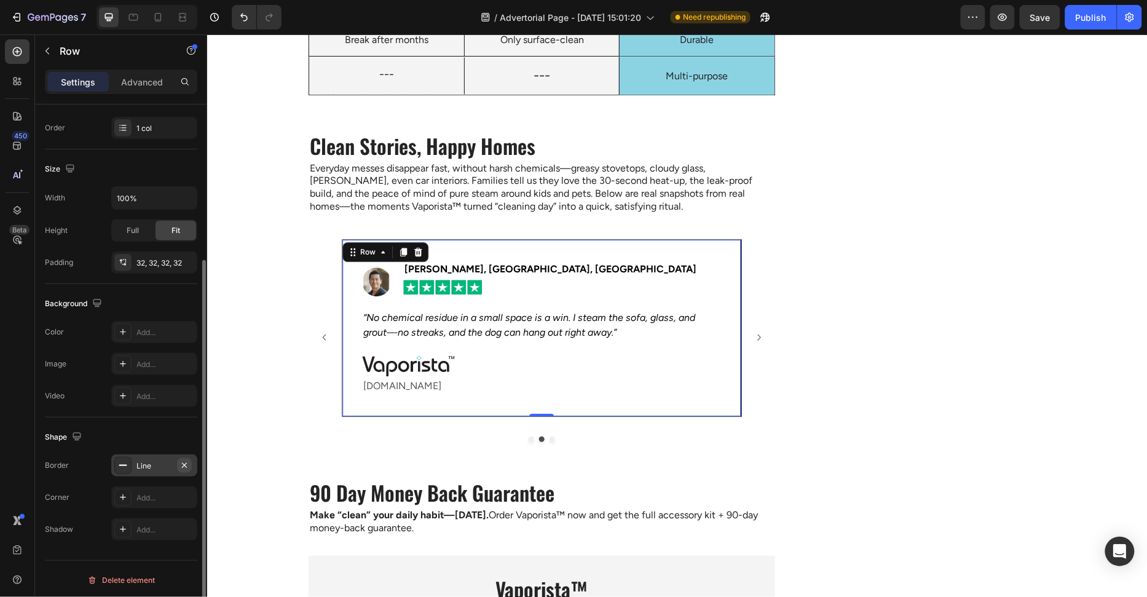
click at [184, 462] on icon "button" at bounding box center [184, 464] width 5 height 5
click at [160, 331] on div "Add..." at bounding box center [166, 332] width 58 height 11
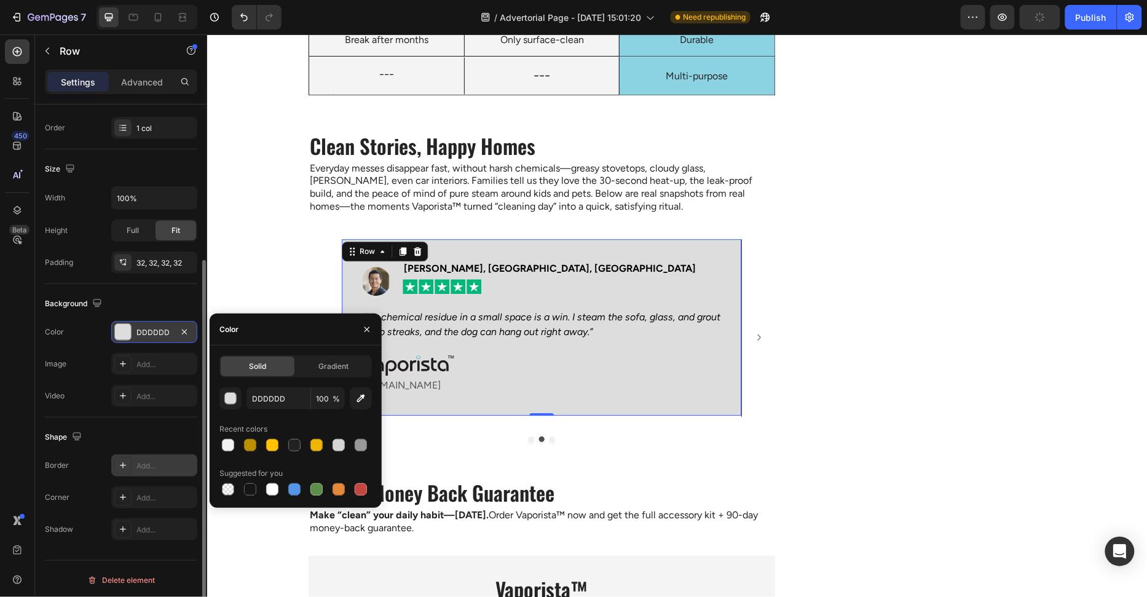
click at [272, 411] on div "DDDDDD 100 % Recent colors Suggested for you" at bounding box center [296, 442] width 152 height 111
click at [272, 405] on input "DDDDDD" at bounding box center [279, 398] width 64 height 22
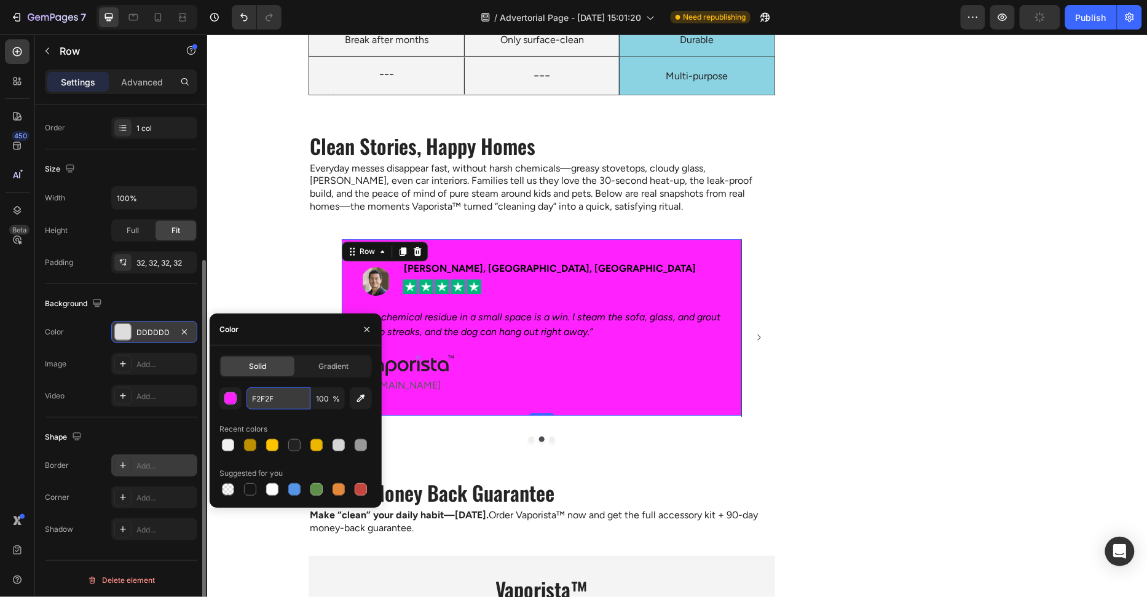
type input "F2F2F2"
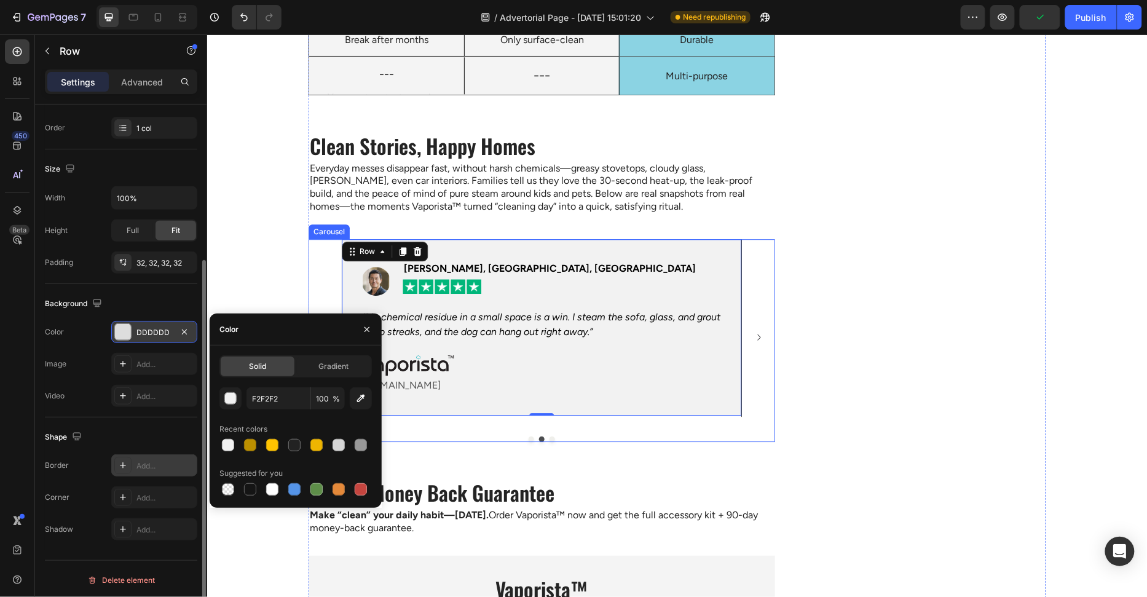
click at [756, 333] on icon "Carousel Next Arrow" at bounding box center [758, 337] width 9 height 9
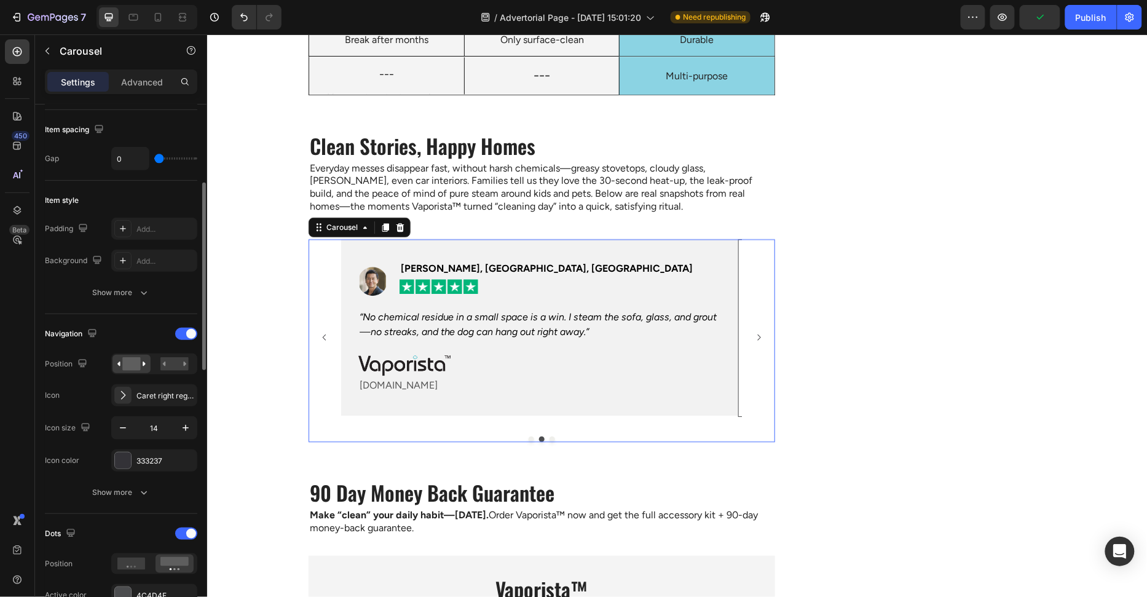
scroll to position [0, 0]
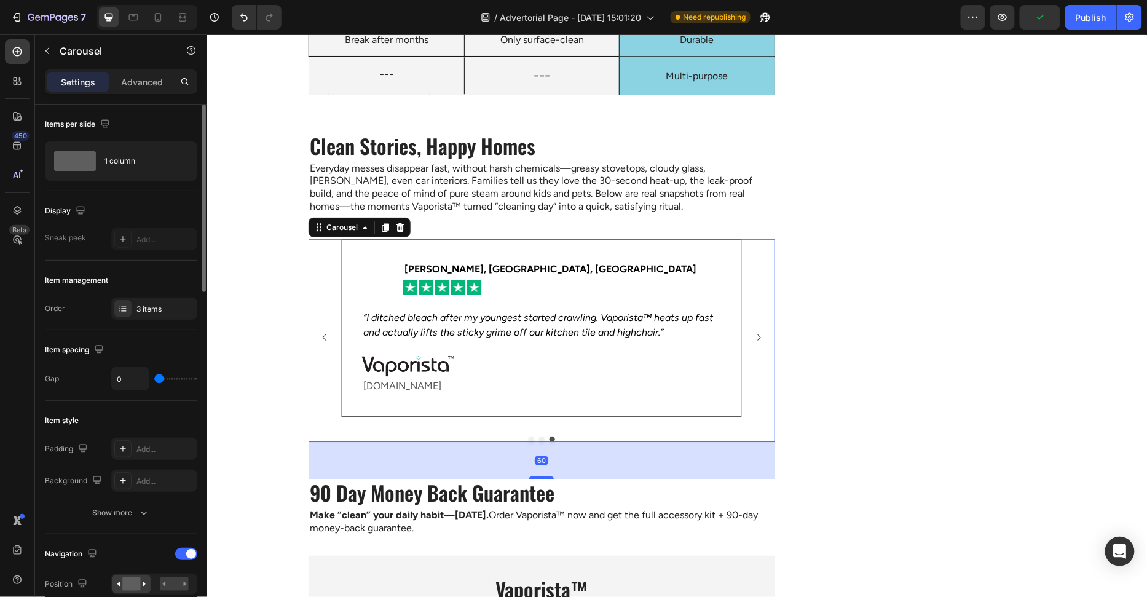
click at [702, 318] on icon "“I ditched bleach after my youngest started crawling. Vaporista™ heats up fast …" at bounding box center [538, 324] width 350 height 26
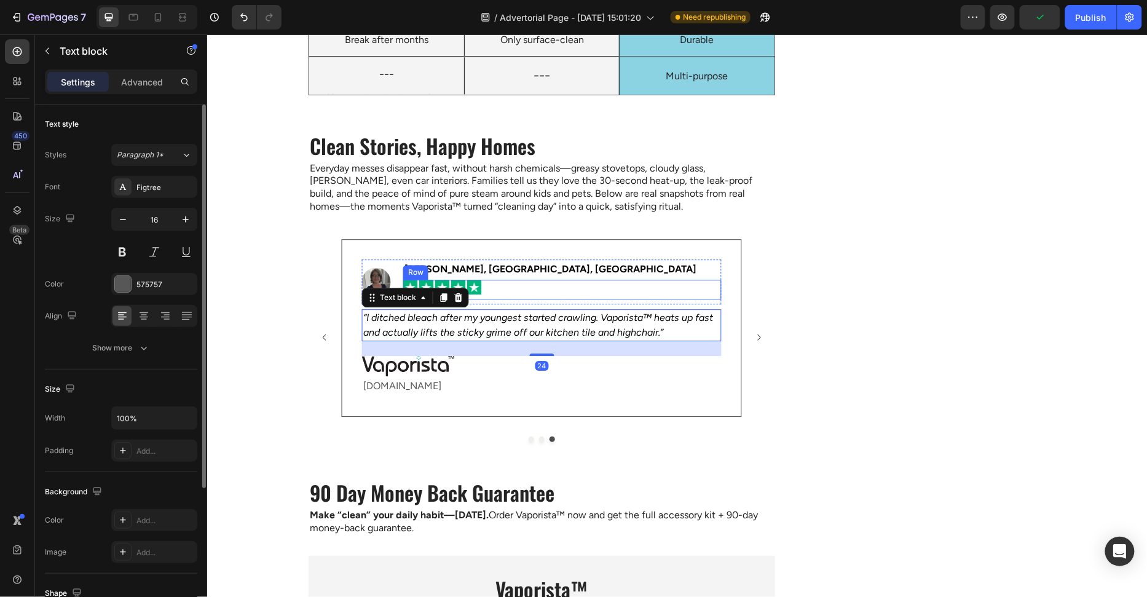
click at [694, 284] on div "Icon Icon Icon Icon Icon Row" at bounding box center [562, 289] width 319 height 20
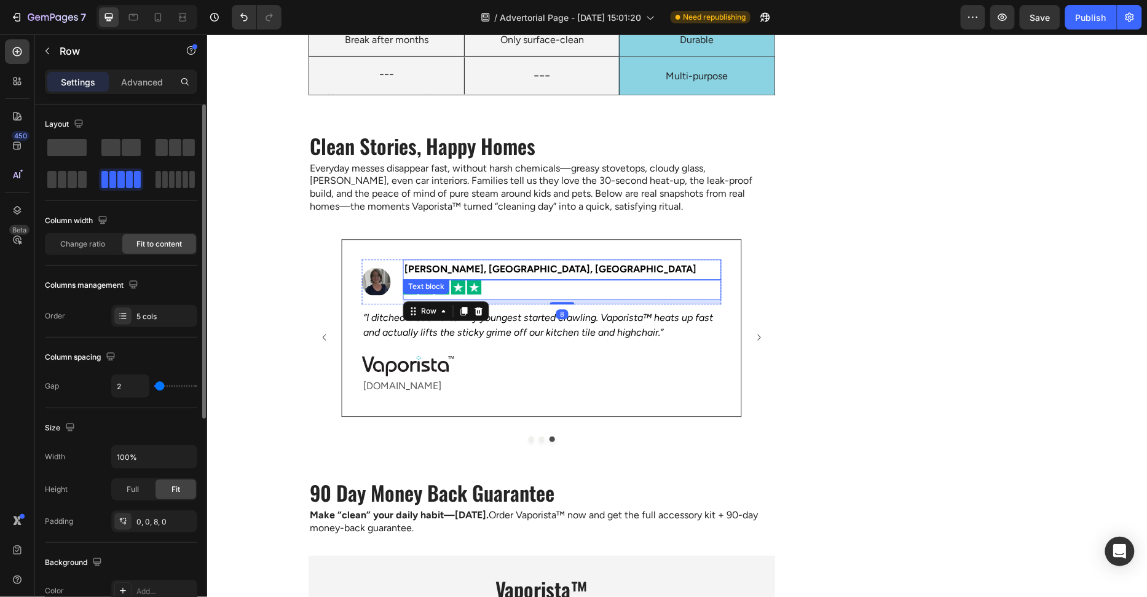
click at [719, 264] on p "Emily R., Austin, TX" at bounding box center [562, 269] width 316 height 18
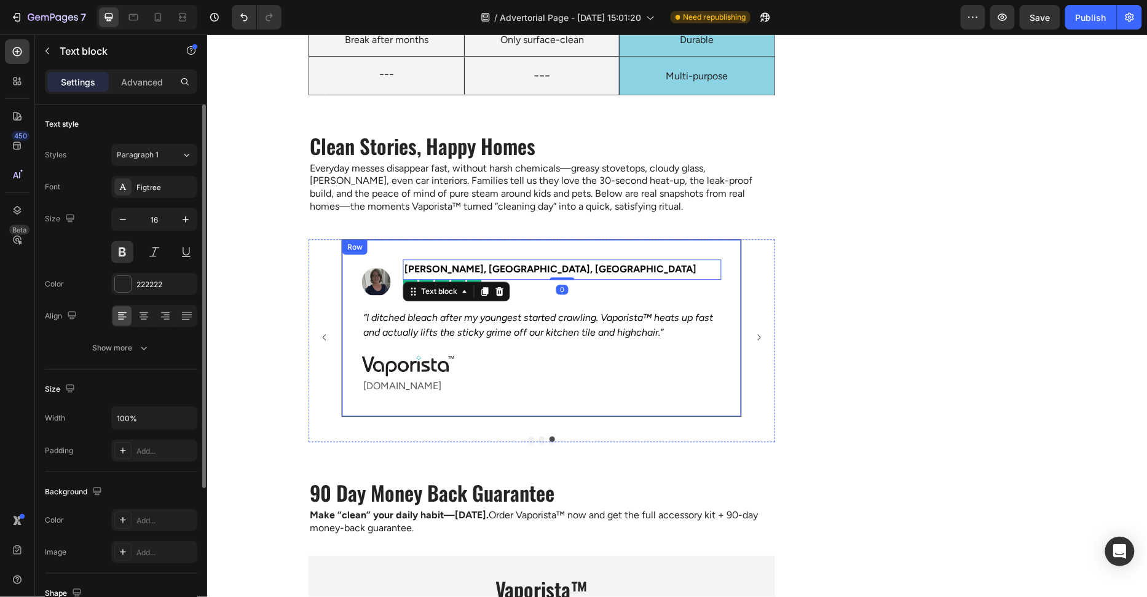
click at [738, 268] on div "Image Emily R., Austin, TX Text block 0 Icon Icon Icon Icon Icon Row Row “I dit…" at bounding box center [541, 328] width 400 height 178
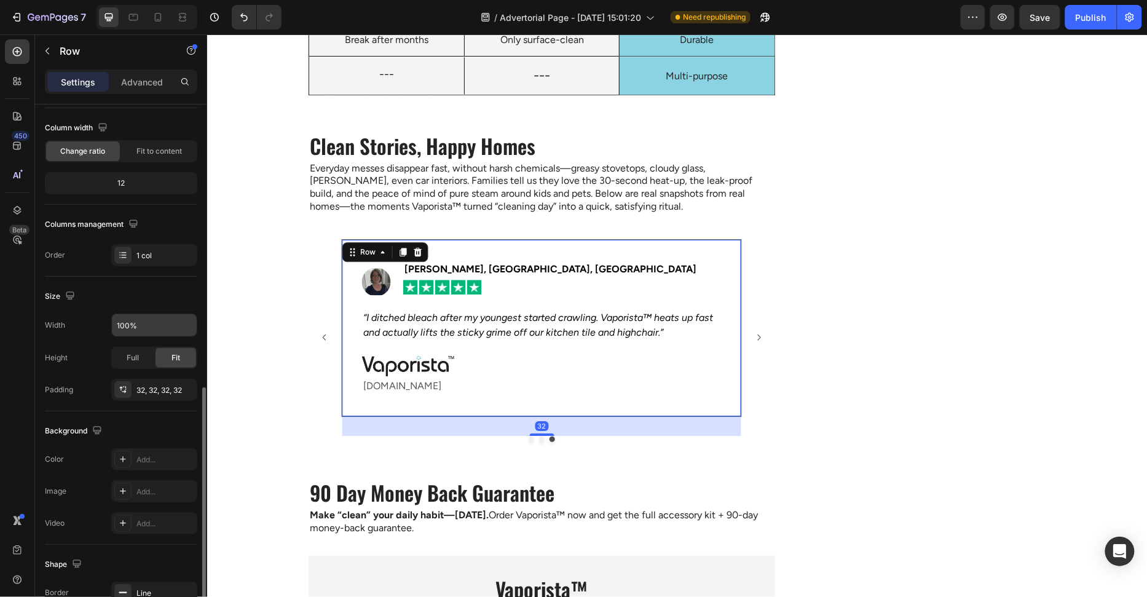
scroll to position [220, 0]
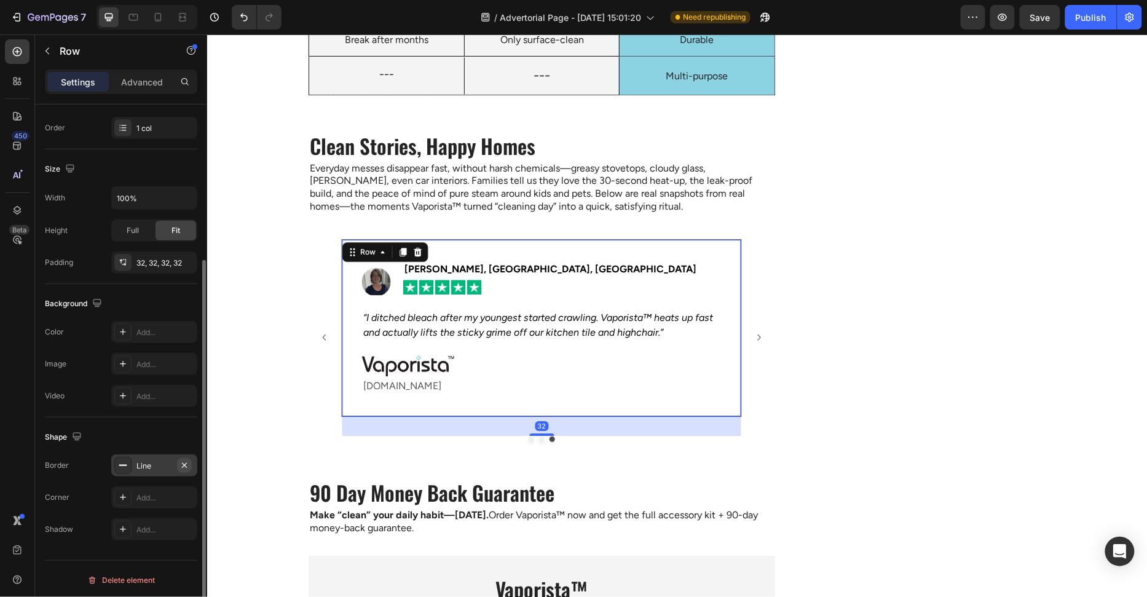
click at [186, 462] on icon "button" at bounding box center [184, 464] width 5 height 5
click at [154, 333] on div "Add..." at bounding box center [166, 332] width 58 height 11
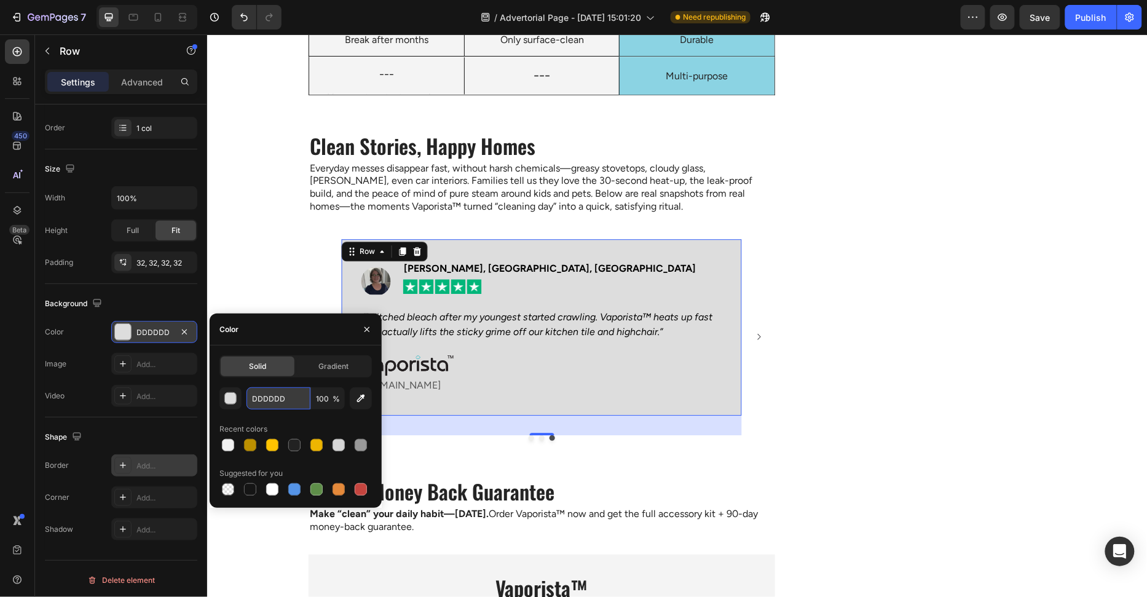
click at [287, 402] on input "DDDDDD" at bounding box center [279, 398] width 64 height 22
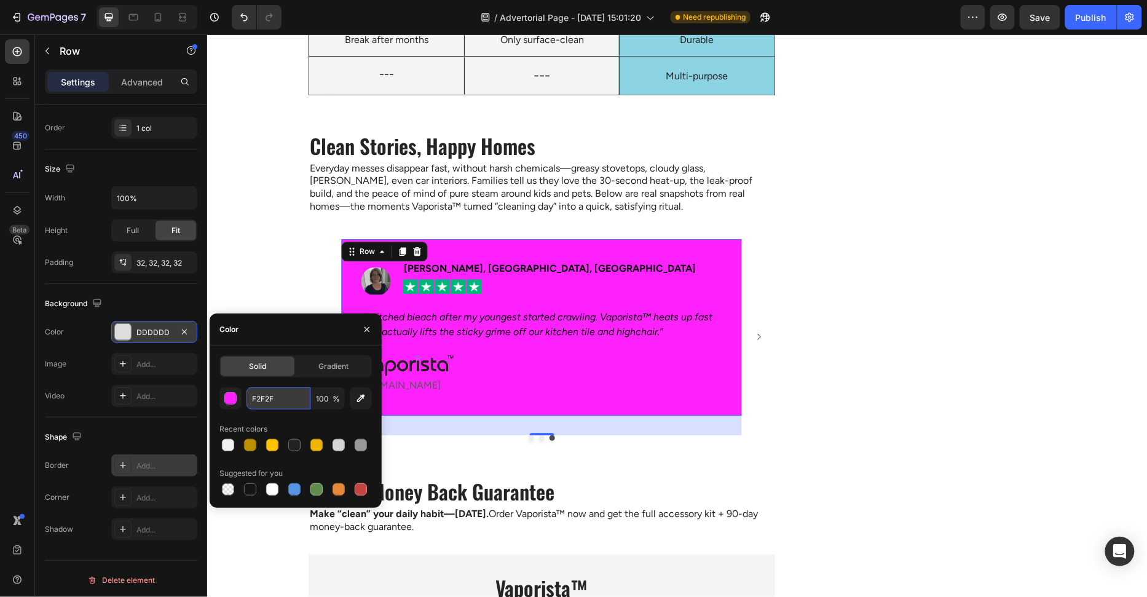
type input "F2F2F2"
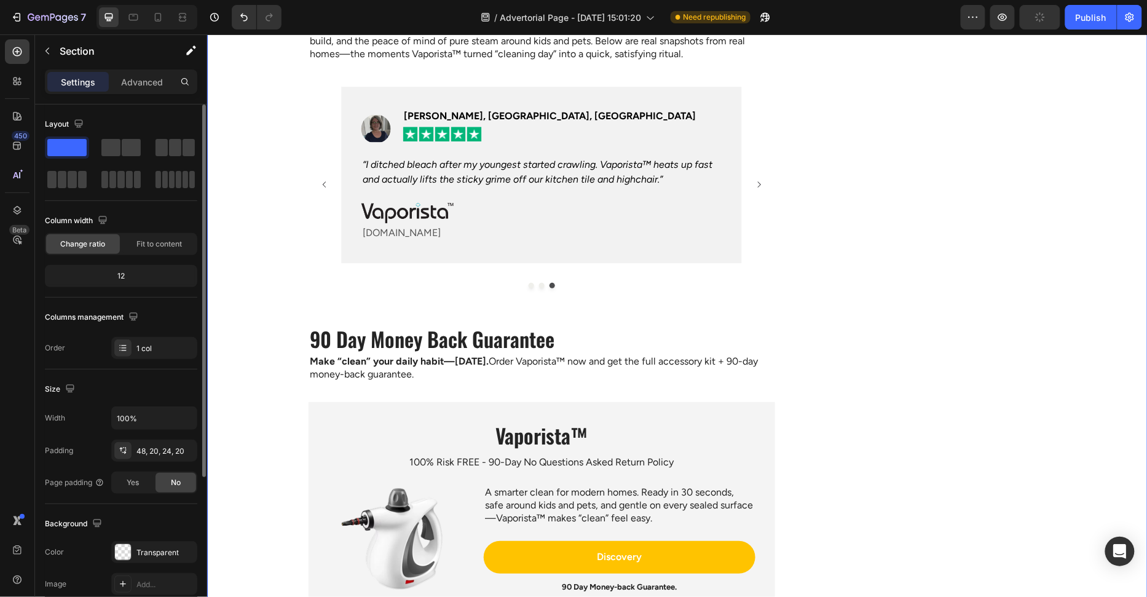
scroll to position [3197, 0]
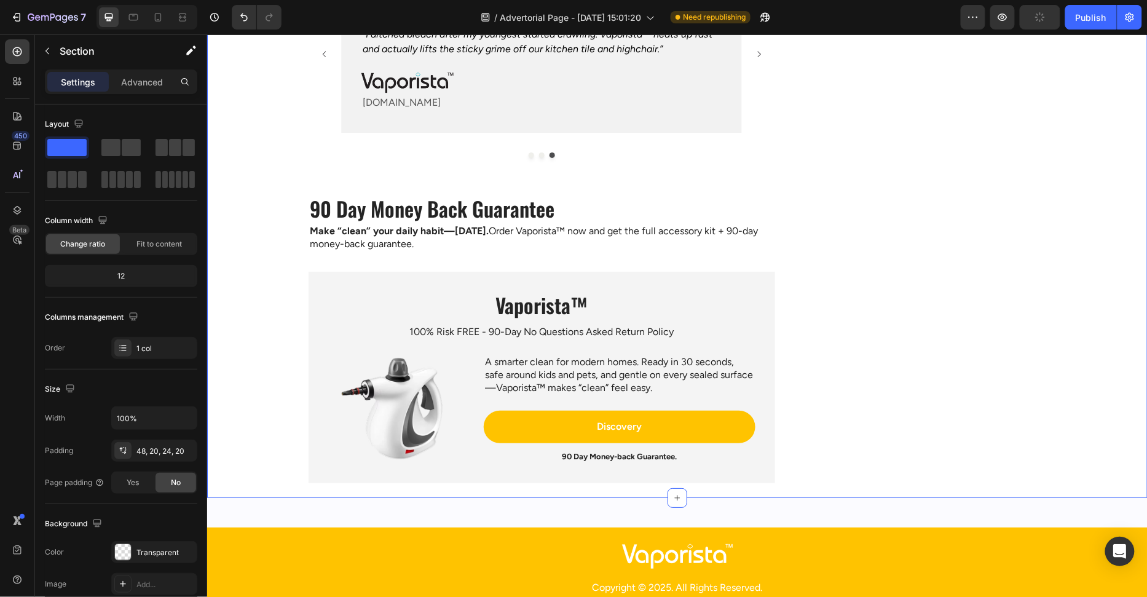
click at [320, 312] on div "Vaporista™ Heading 100% Risk FREE - 90-Day No Questions Asked Return Policy Tex…" at bounding box center [541, 377] width 467 height 212
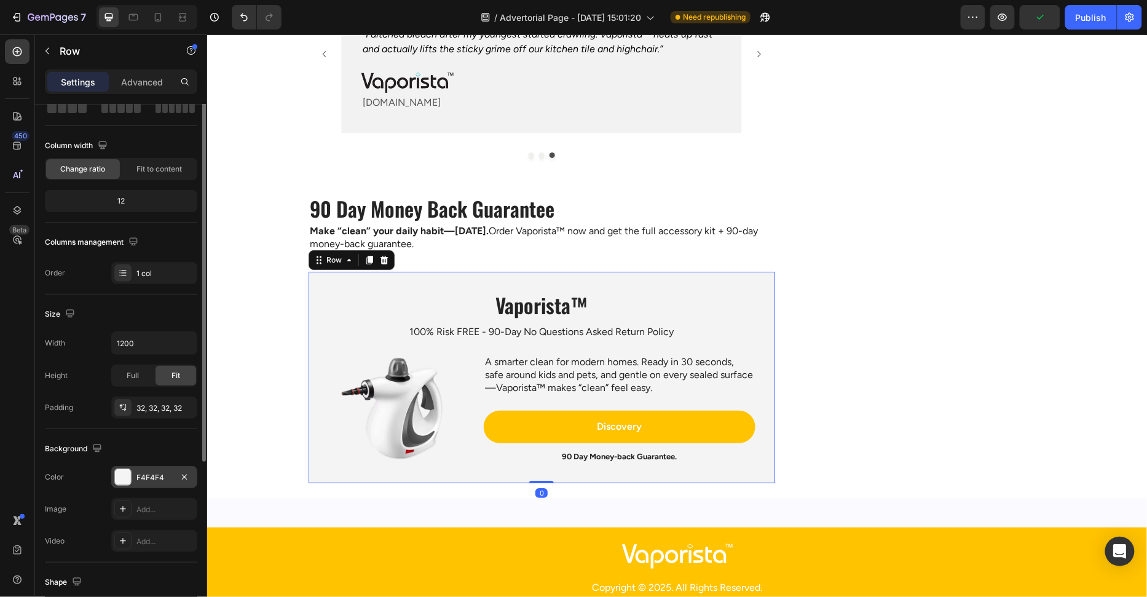
scroll to position [86, 0]
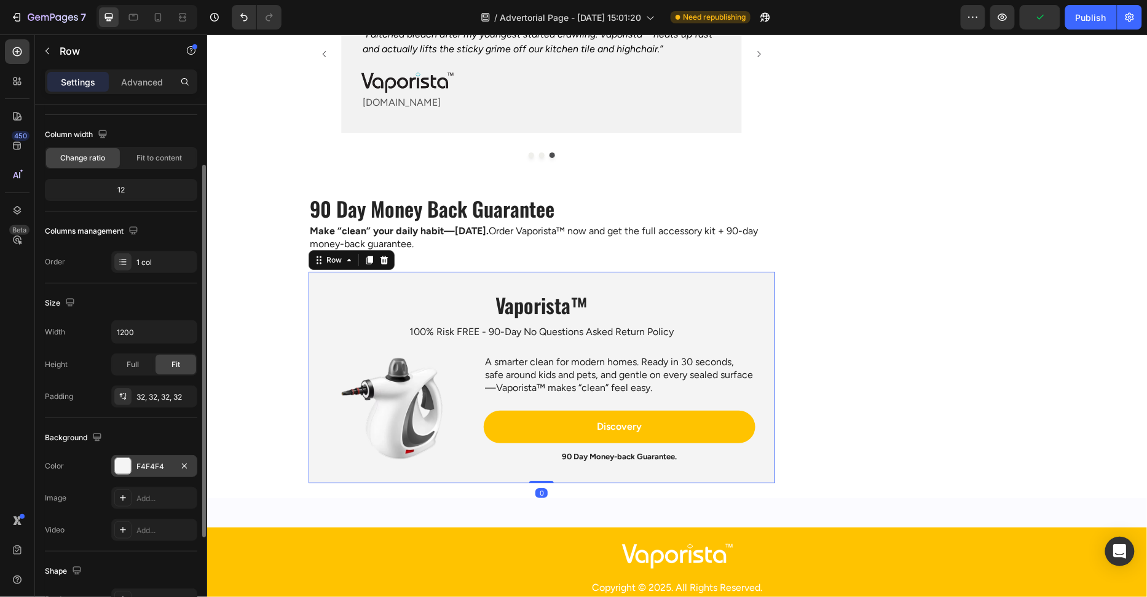
click at [141, 464] on div "F4F4F4" at bounding box center [155, 466] width 36 height 11
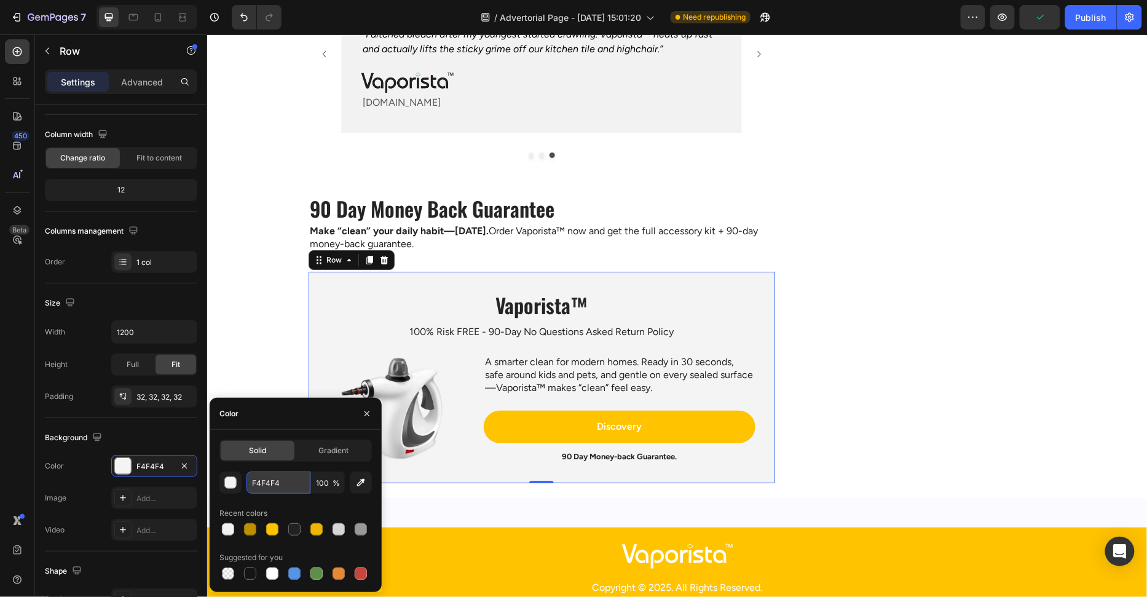
click at [279, 485] on input "F4F4F4" at bounding box center [279, 483] width 64 height 22
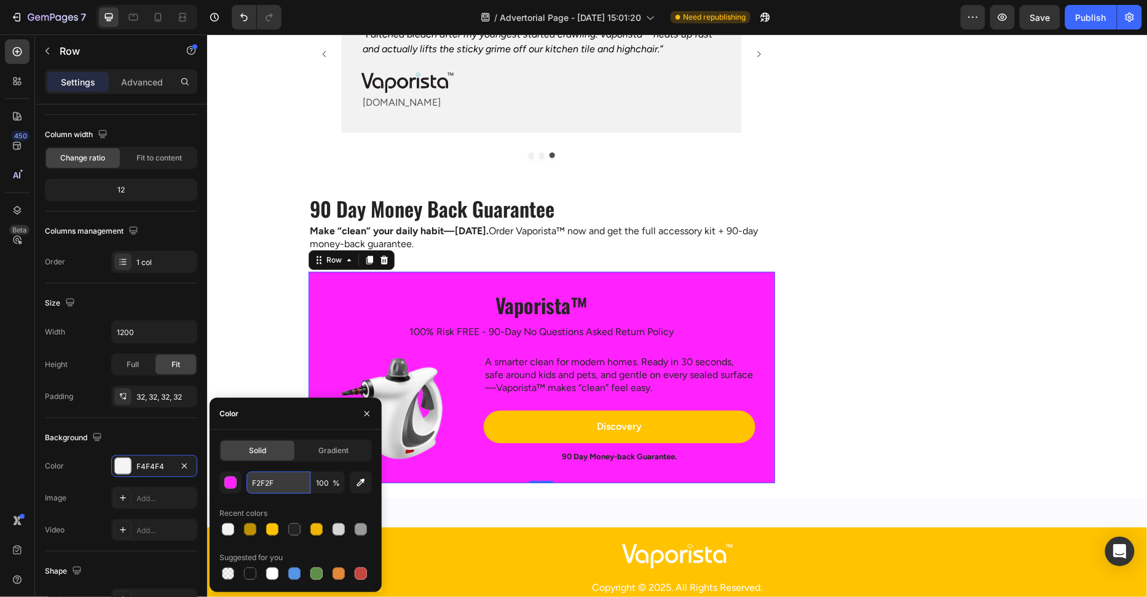
type input "F2F2F2"
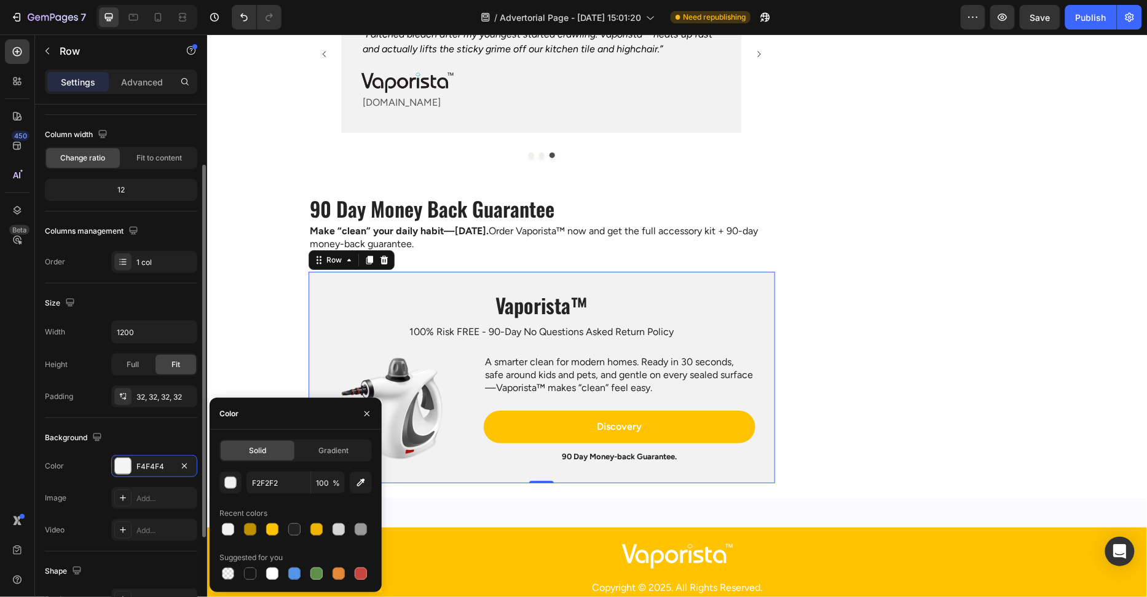
click at [164, 421] on div "Background The changes might be hidden by the video. Color F4F4F4 Image Add... …" at bounding box center [121, 484] width 152 height 133
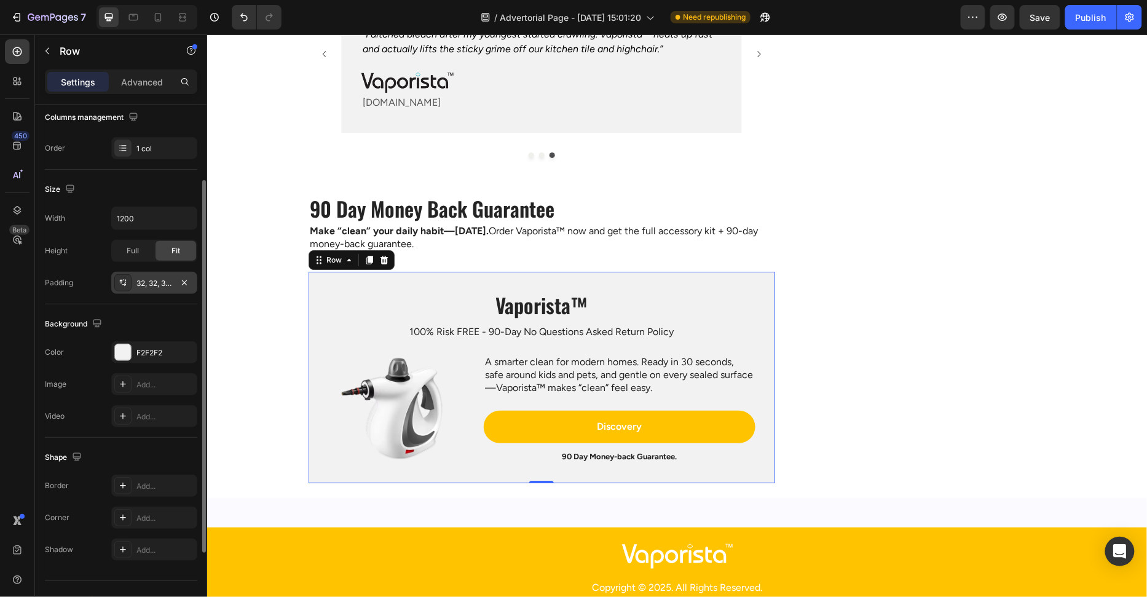
scroll to position [220, 0]
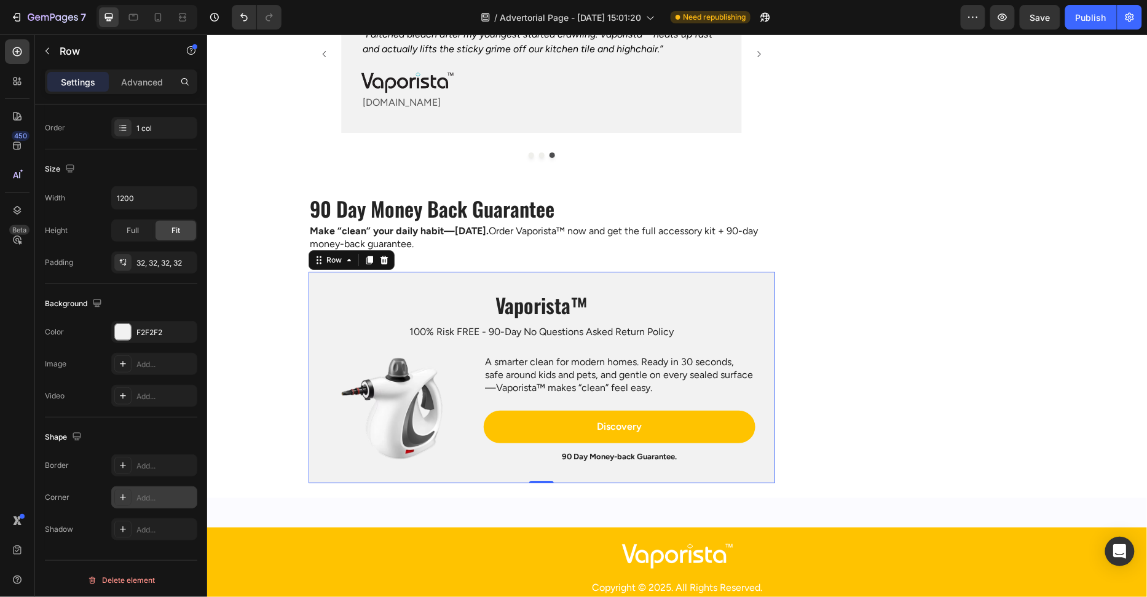
click at [158, 494] on div "Add..." at bounding box center [166, 498] width 58 height 11
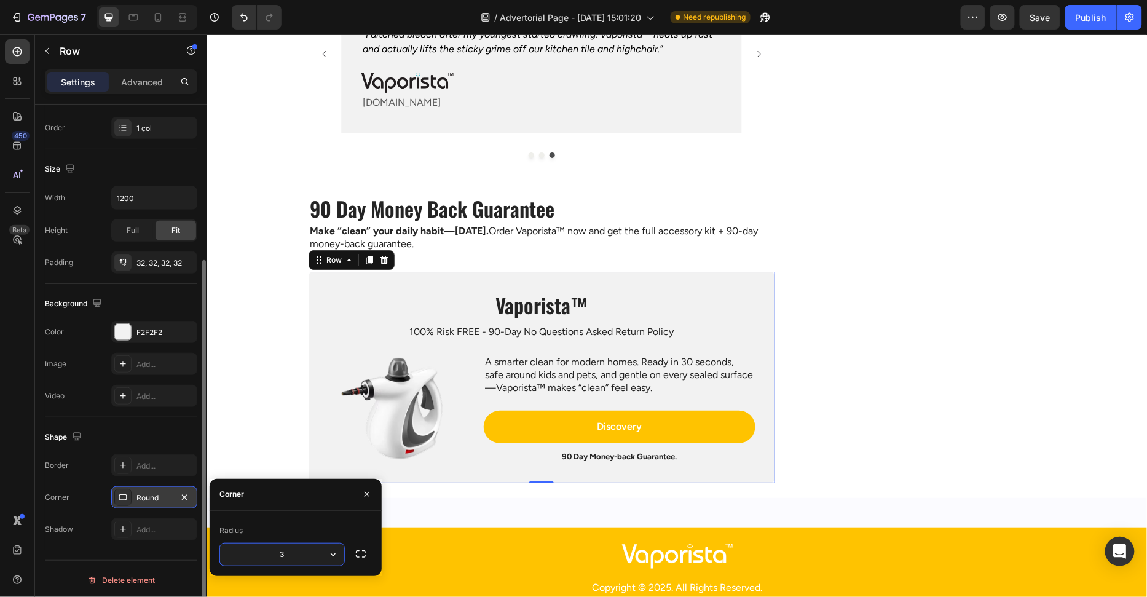
type input "30"
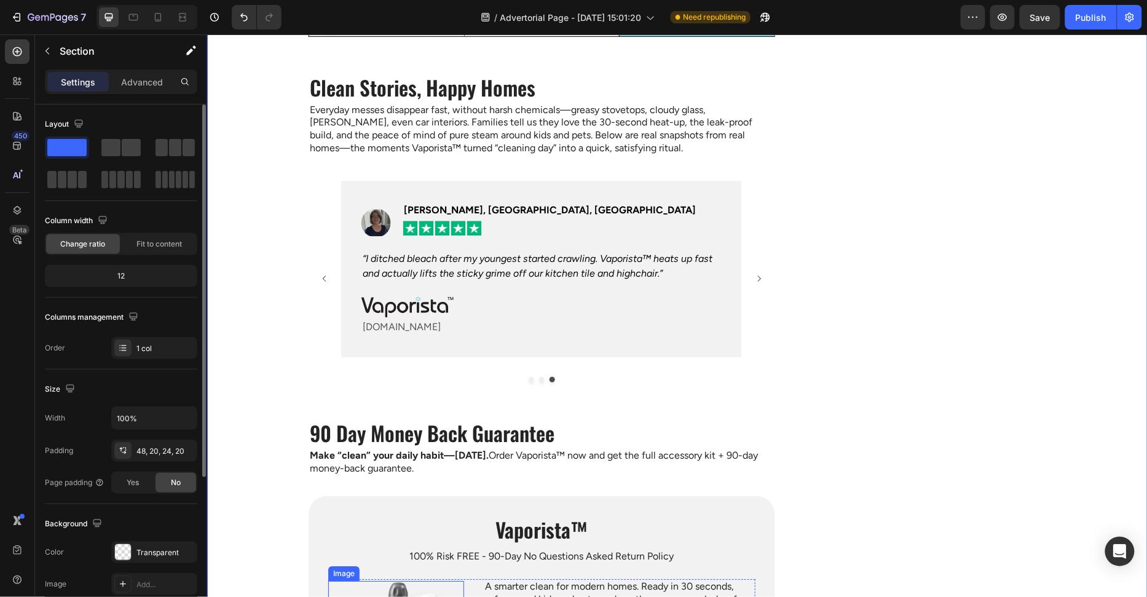
scroll to position [2972, 0]
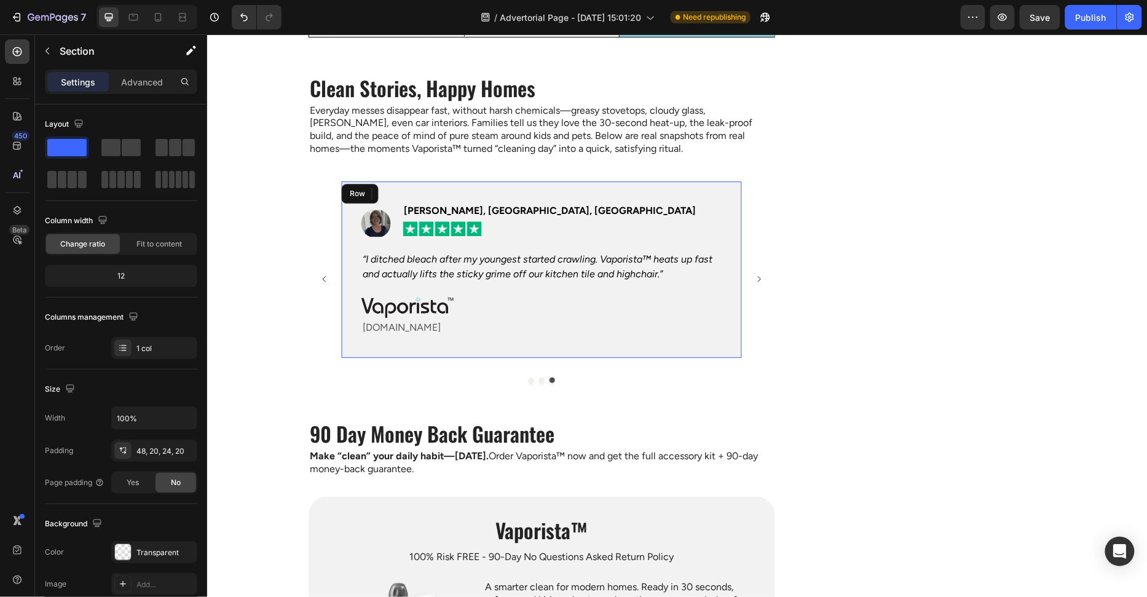
click at [663, 181] on div "Image Emily R., Austin, TX Text block Icon Icon Icon Icon Icon Row Row “I ditch…" at bounding box center [541, 269] width 400 height 176
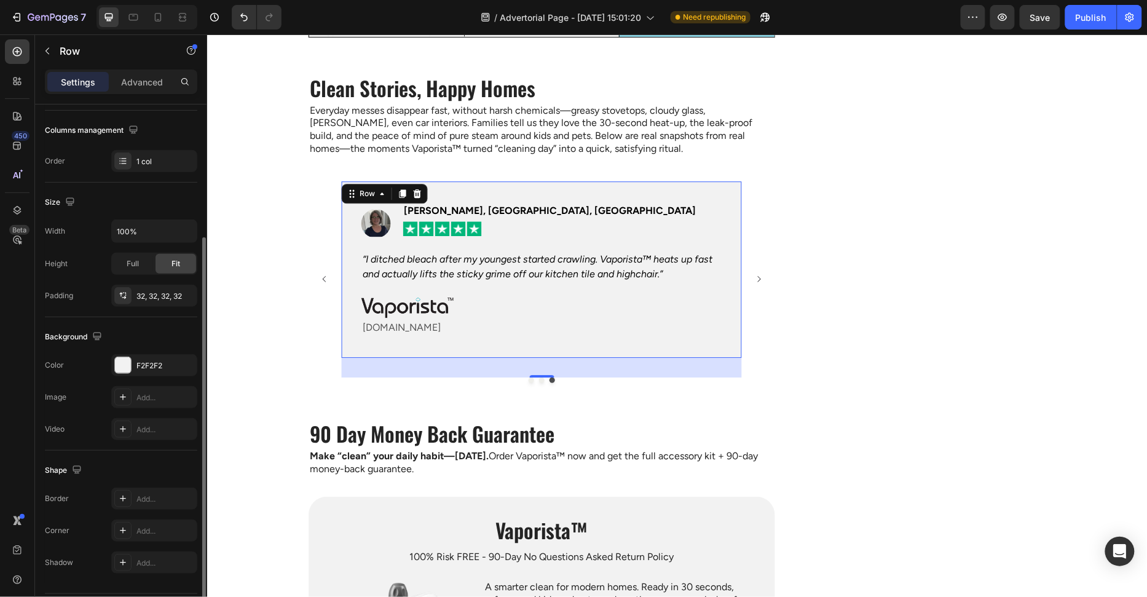
scroll to position [188, 0]
click at [144, 528] on div "Add..." at bounding box center [166, 530] width 58 height 11
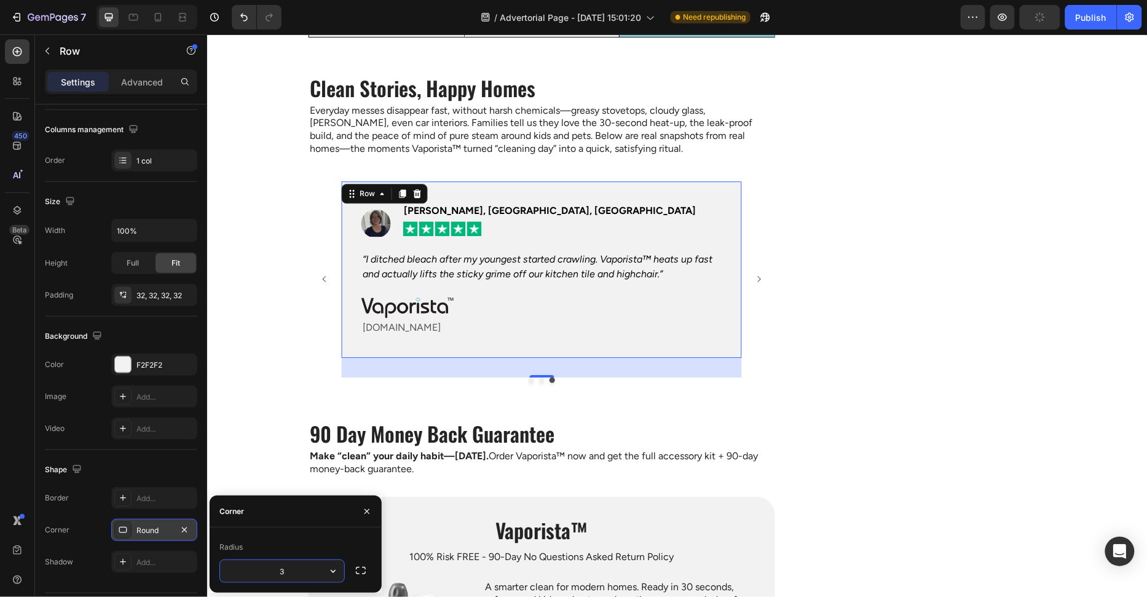
type input "30"
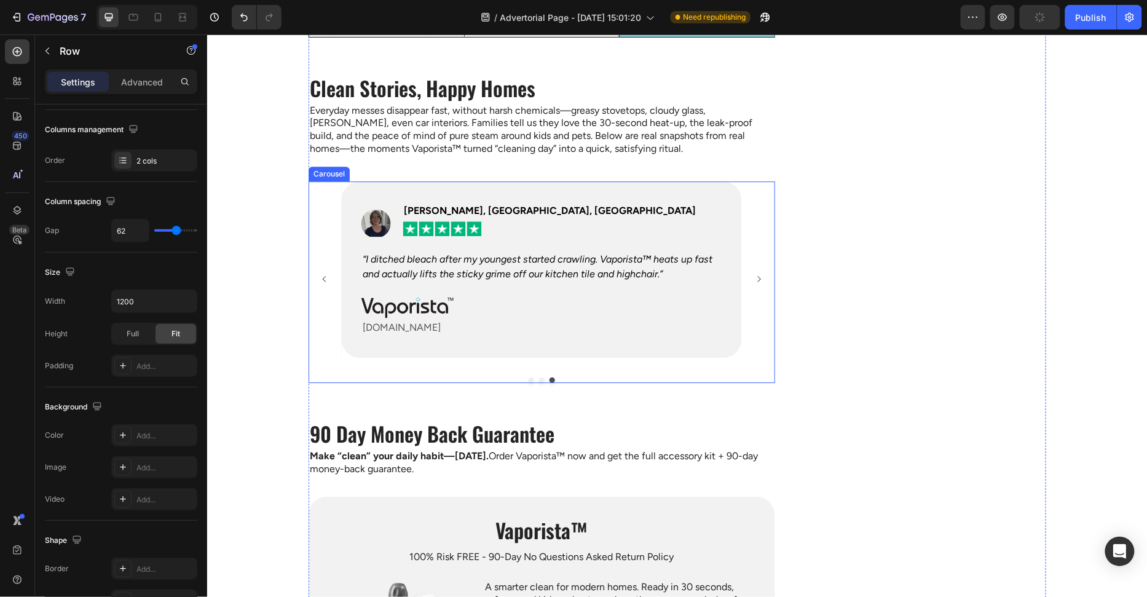
click at [761, 274] on icon "Carousel Next Arrow" at bounding box center [758, 278] width 9 height 9
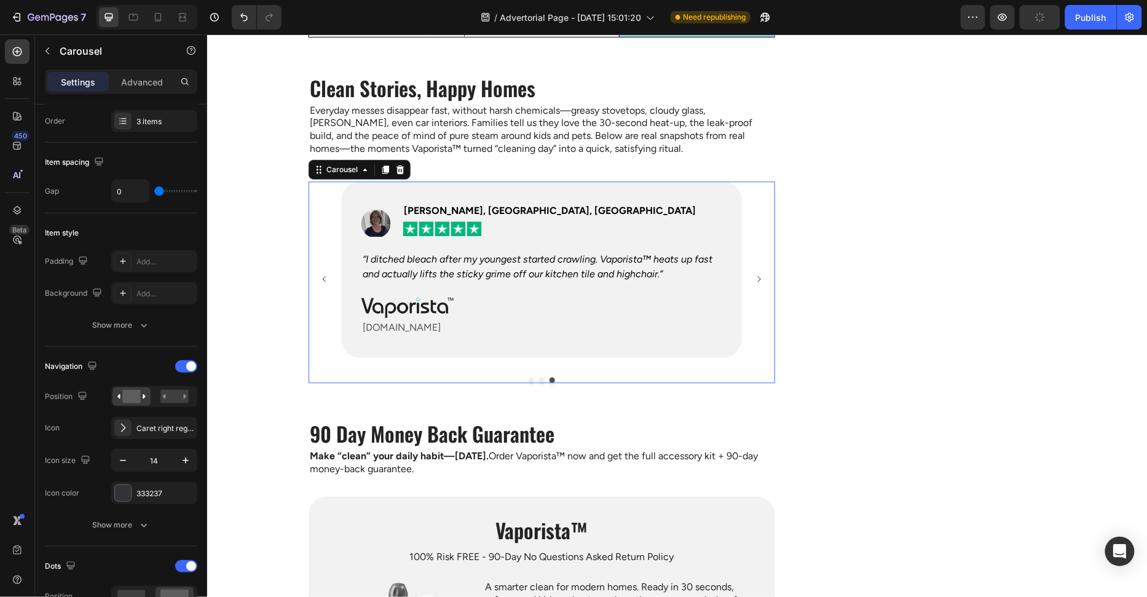
scroll to position [0, 0]
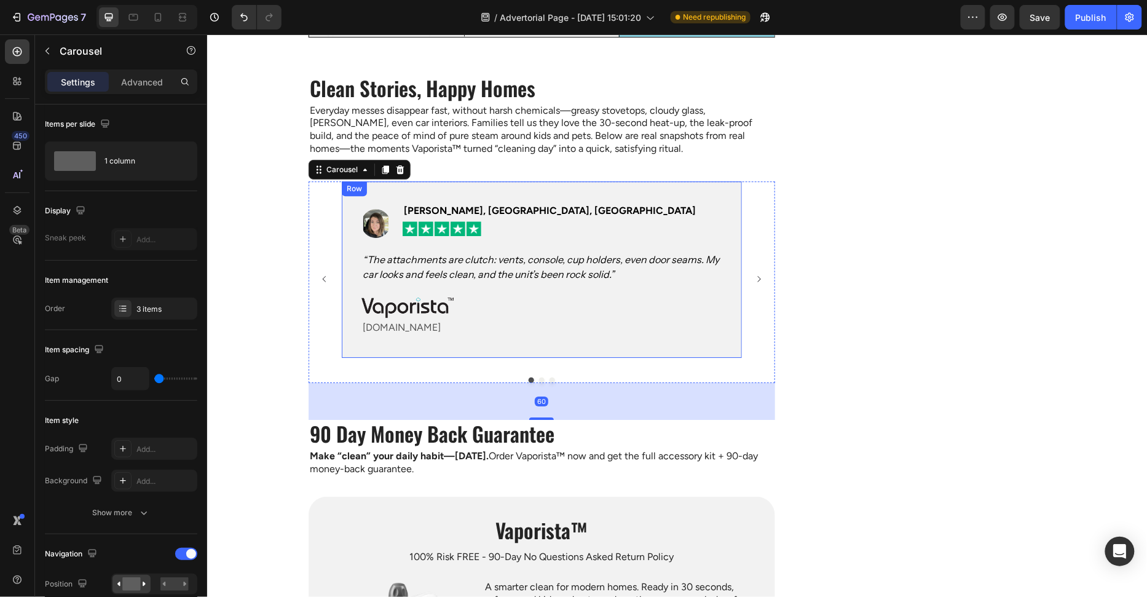
click at [728, 200] on div "Image Jasmine P., Seattle, WA Text block Icon Icon Icon Icon Icon Row Row “The …" at bounding box center [541, 269] width 400 height 176
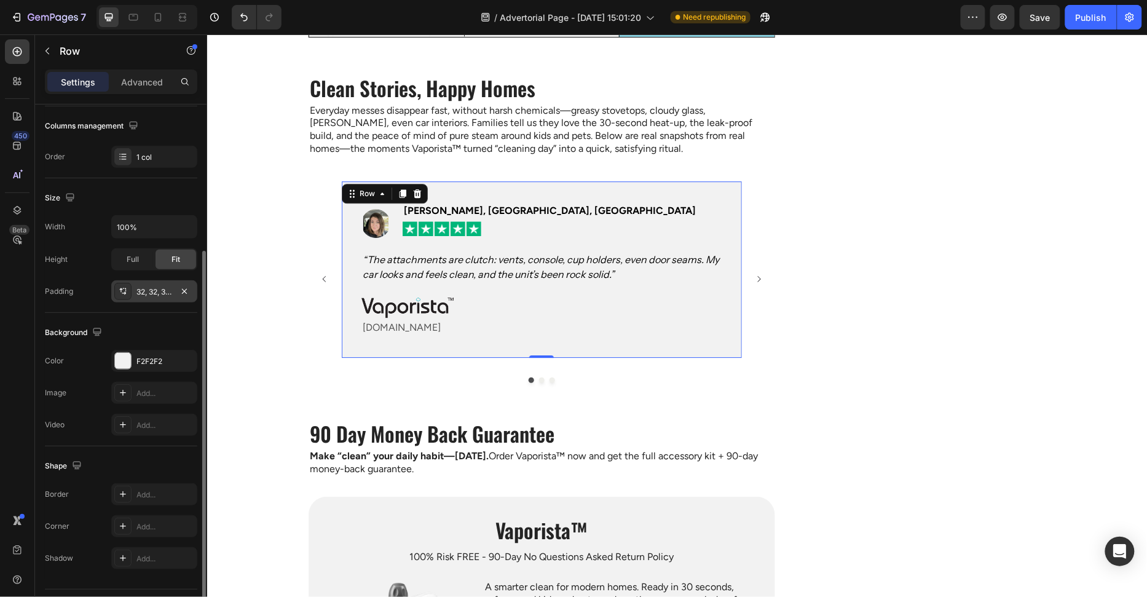
scroll to position [220, 0]
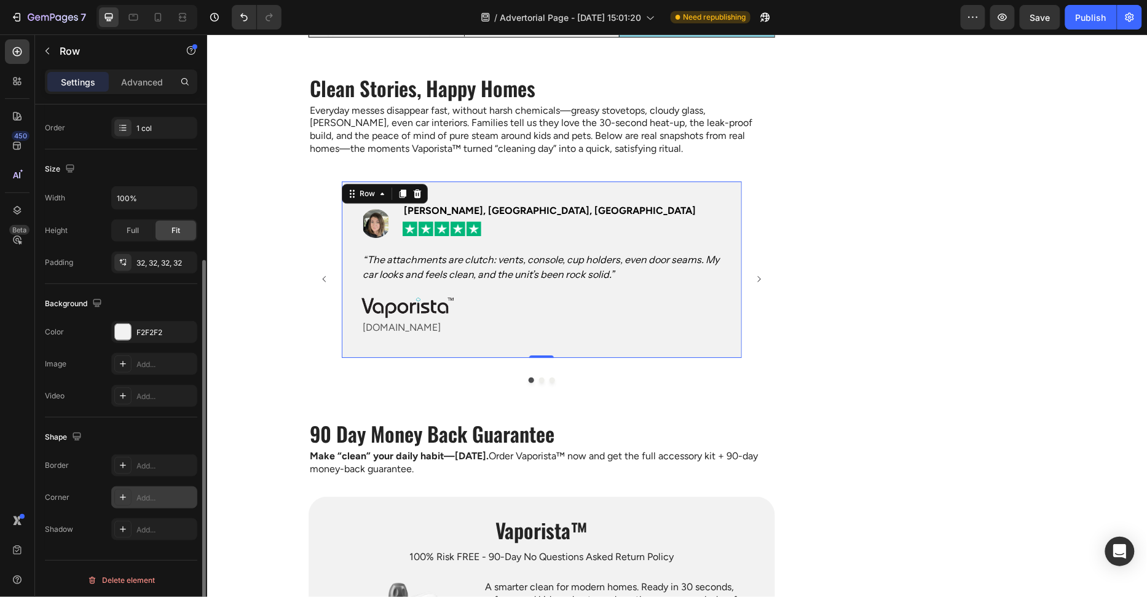
click at [152, 504] on div "Add..." at bounding box center [154, 497] width 86 height 22
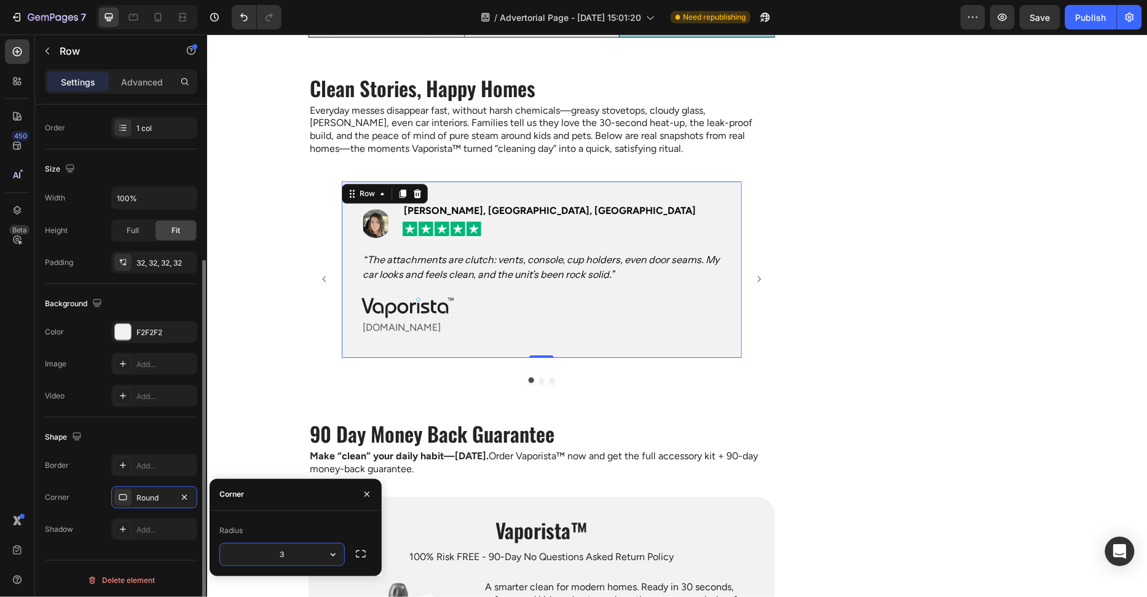
type input "30"
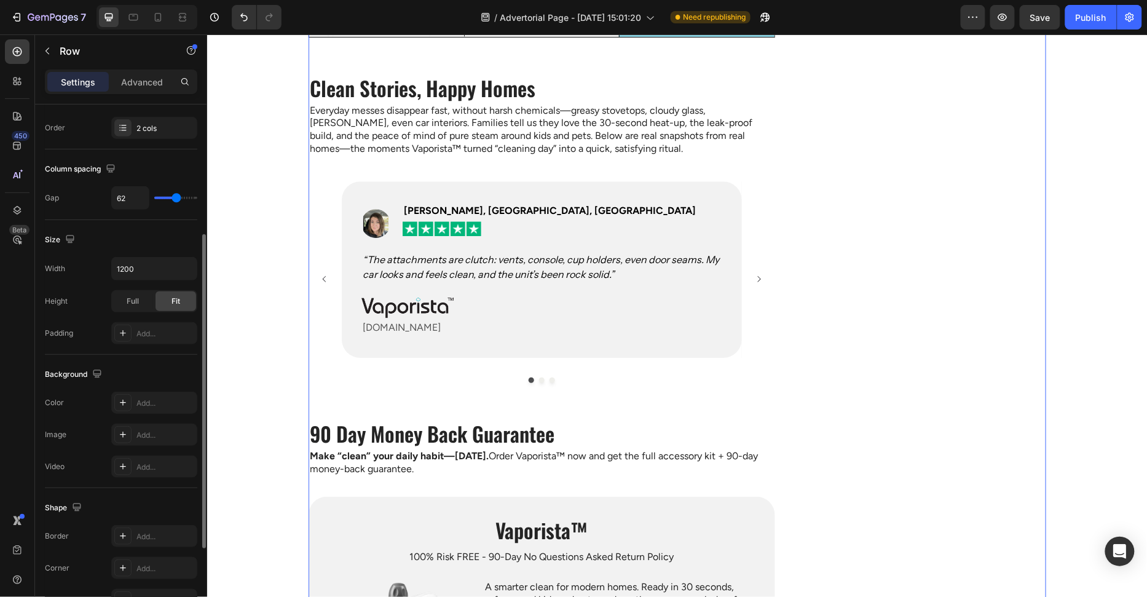
scroll to position [220, 0]
click at [755, 269] on button "Carousel Next Arrow" at bounding box center [759, 278] width 28 height 28
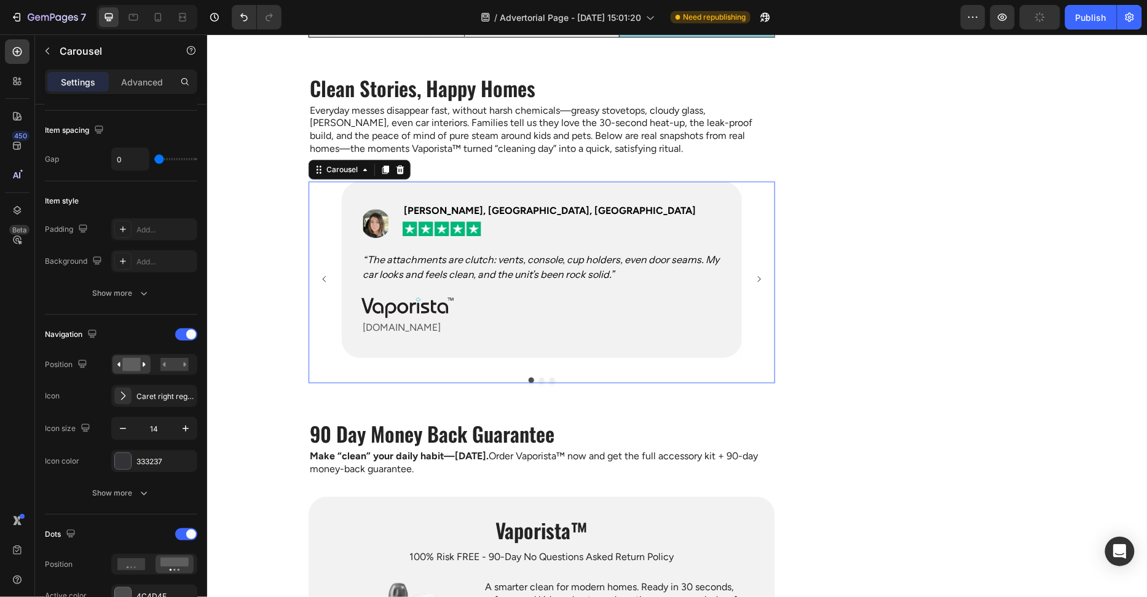
scroll to position [0, 0]
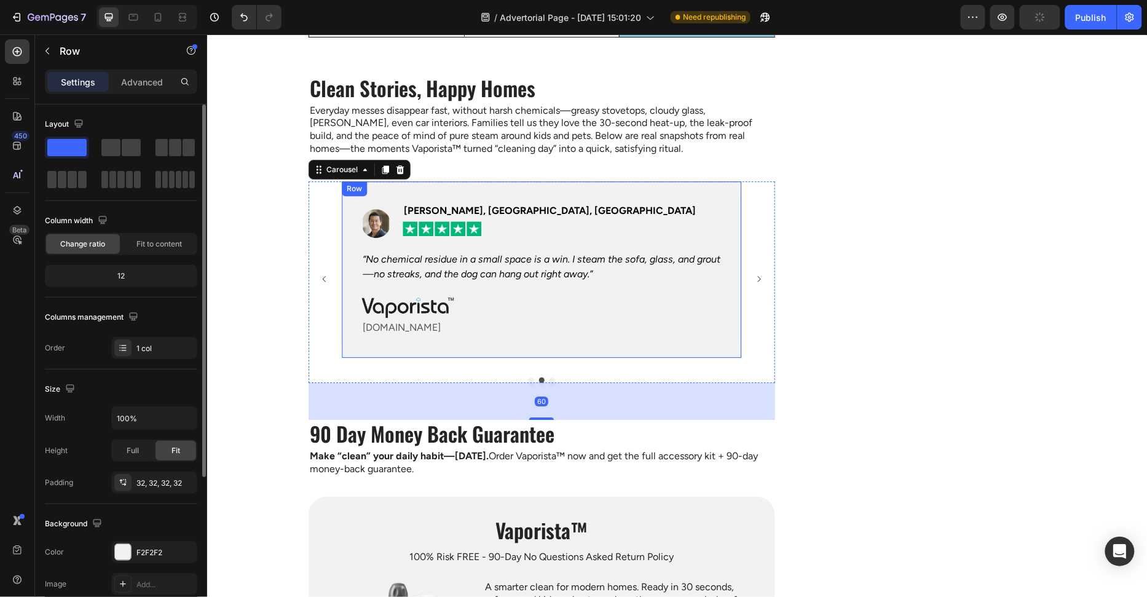
click at [722, 199] on div "Image Marcus L., Toronto, ON Text block Icon Icon Icon Icon Icon Row Row “No ch…" at bounding box center [541, 269] width 400 height 176
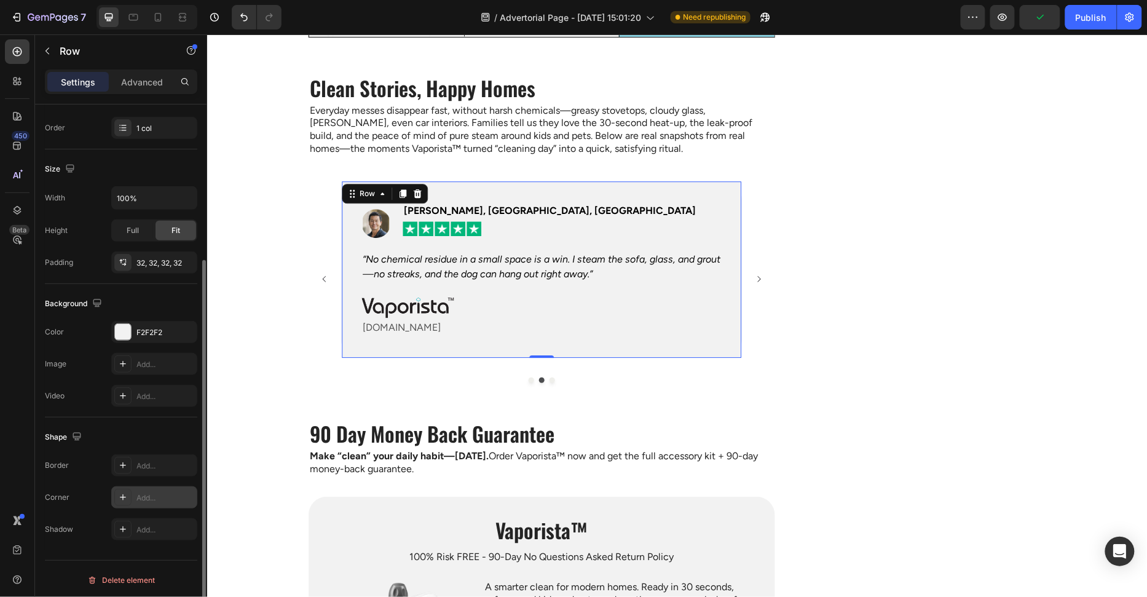
click at [158, 486] on div "Add..." at bounding box center [154, 497] width 86 height 22
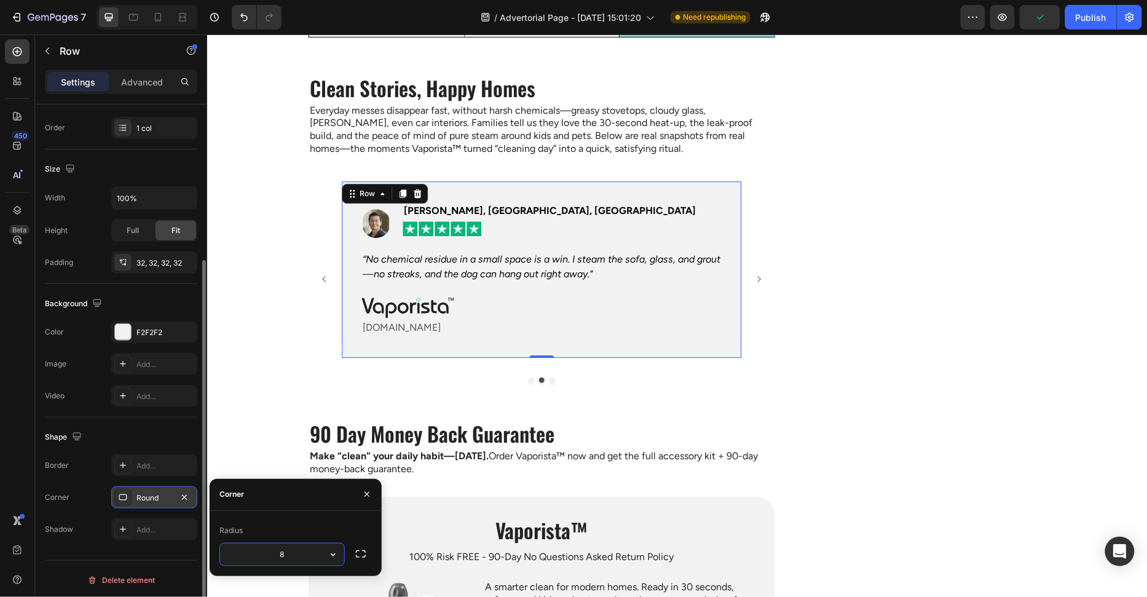
scroll to position [220, 0]
type input "30"
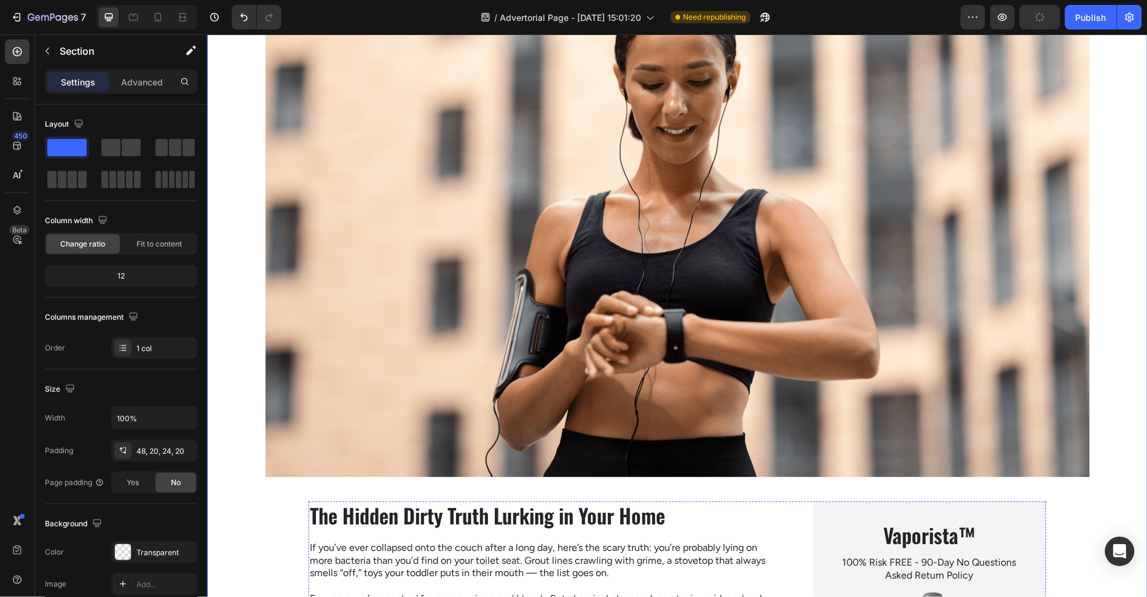
scroll to position [343, 0]
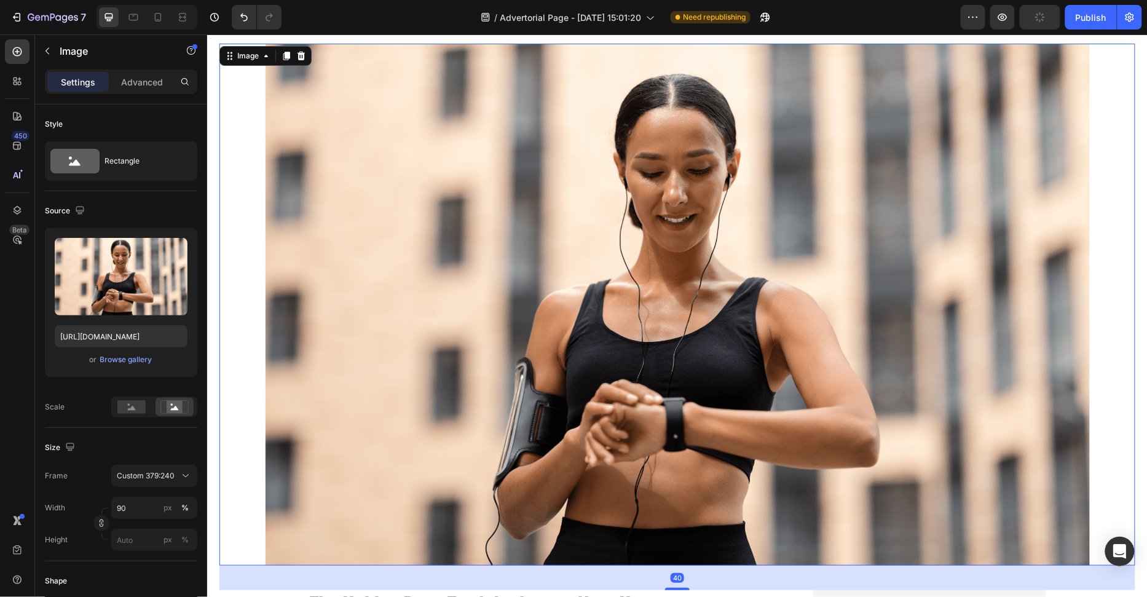
click at [595, 370] on img at bounding box center [677, 304] width 825 height 522
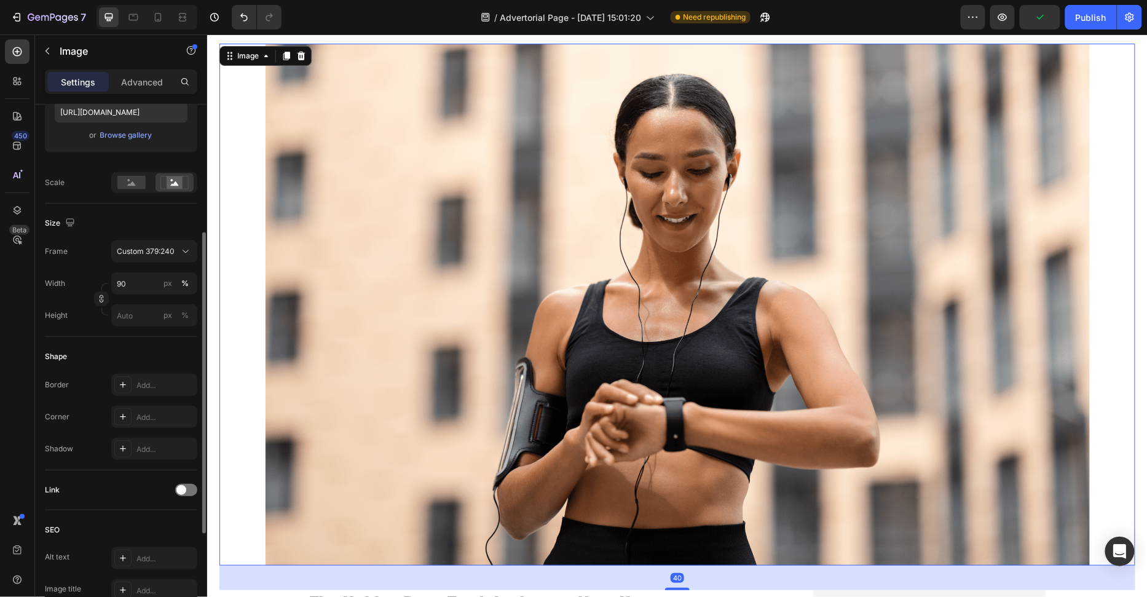
scroll to position [299, 0]
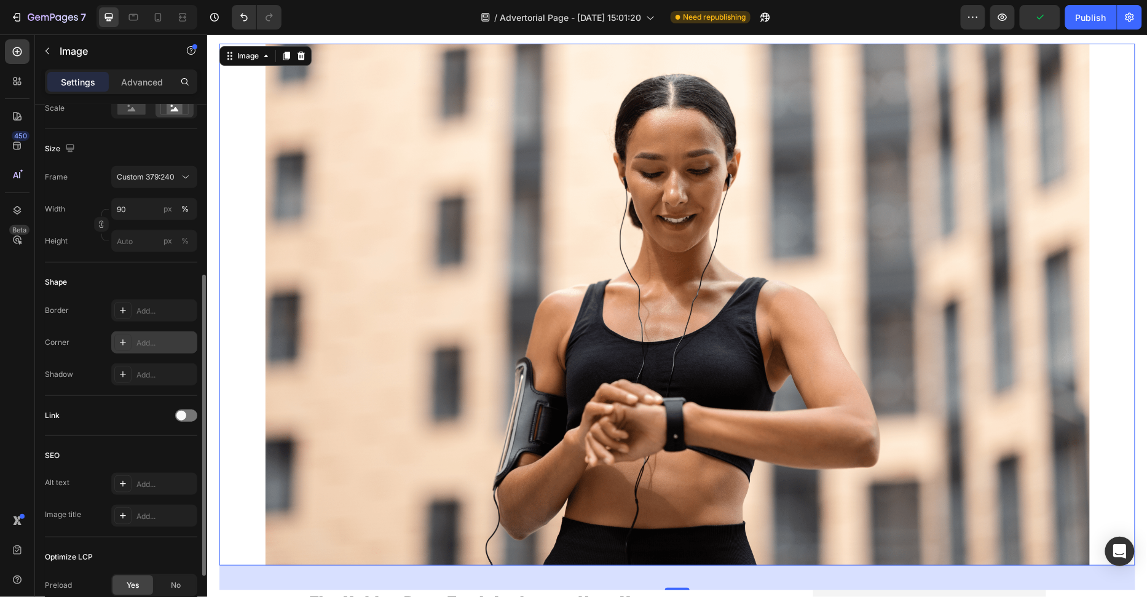
click at [158, 338] on div "Add..." at bounding box center [166, 343] width 58 height 11
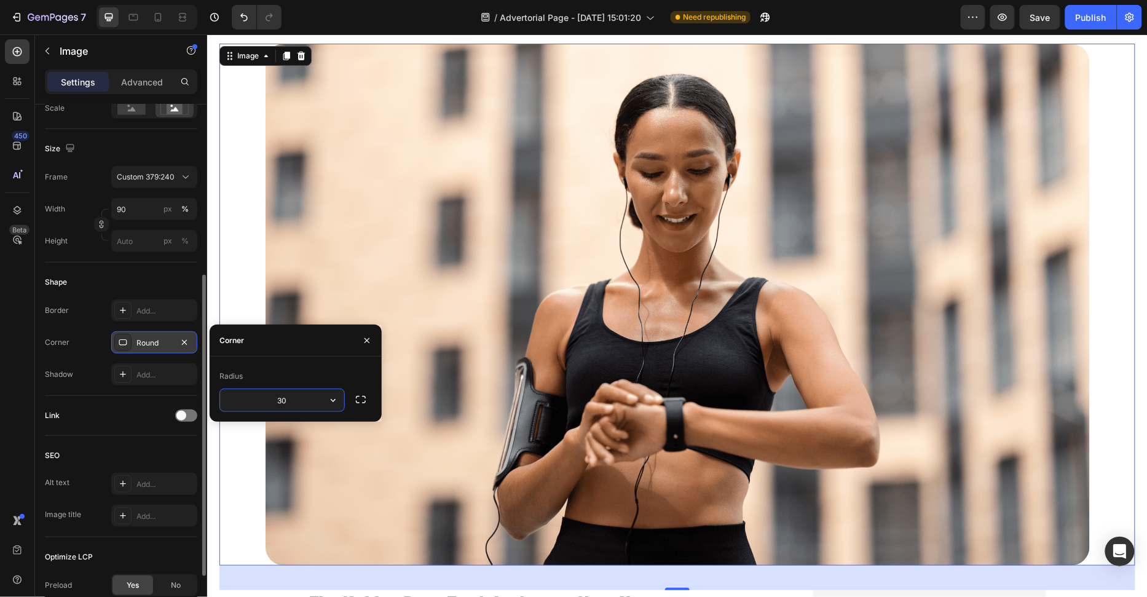
type input "3"
type input "40"
click at [229, 271] on div at bounding box center [677, 304] width 916 height 522
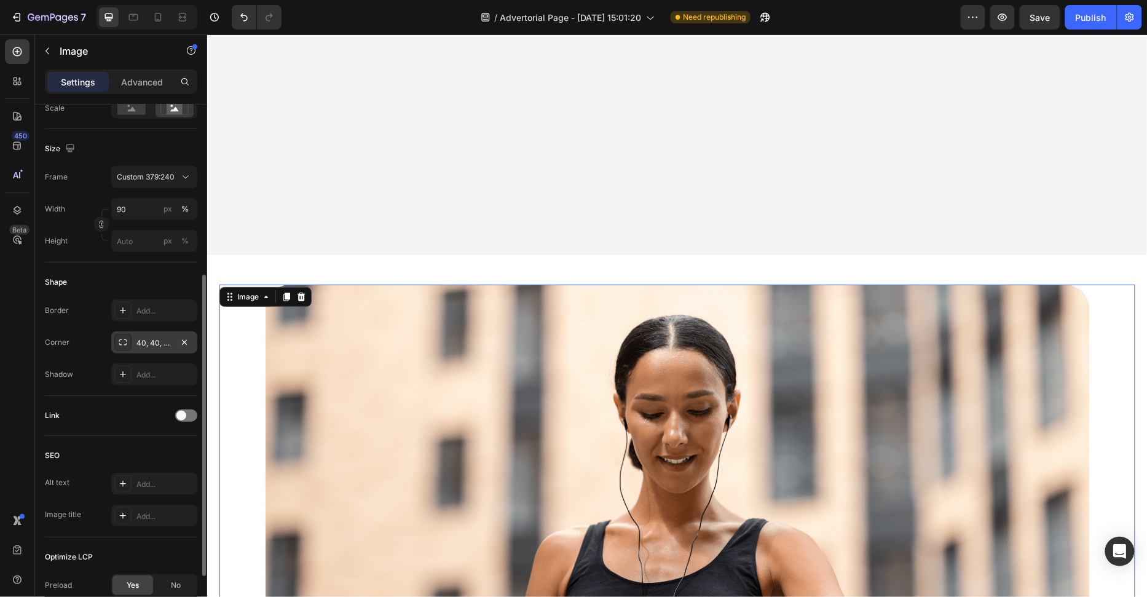
scroll to position [0, 0]
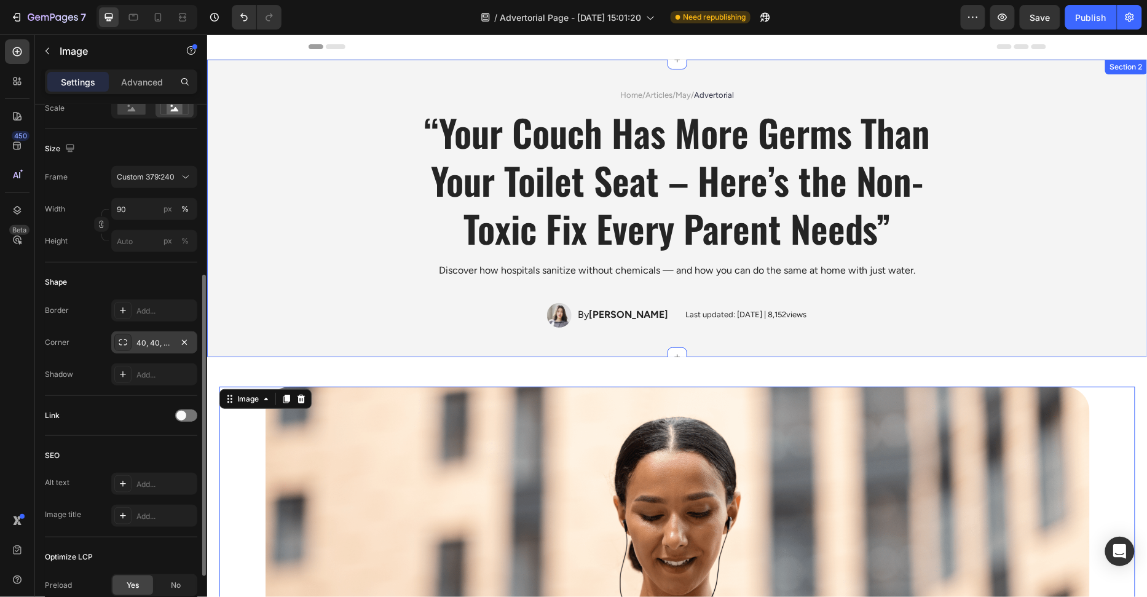
click at [443, 281] on div "Home / Articles / May / Advertorial Text Block “Your Couch Has More Germs Than …" at bounding box center [677, 208] width 916 height 239
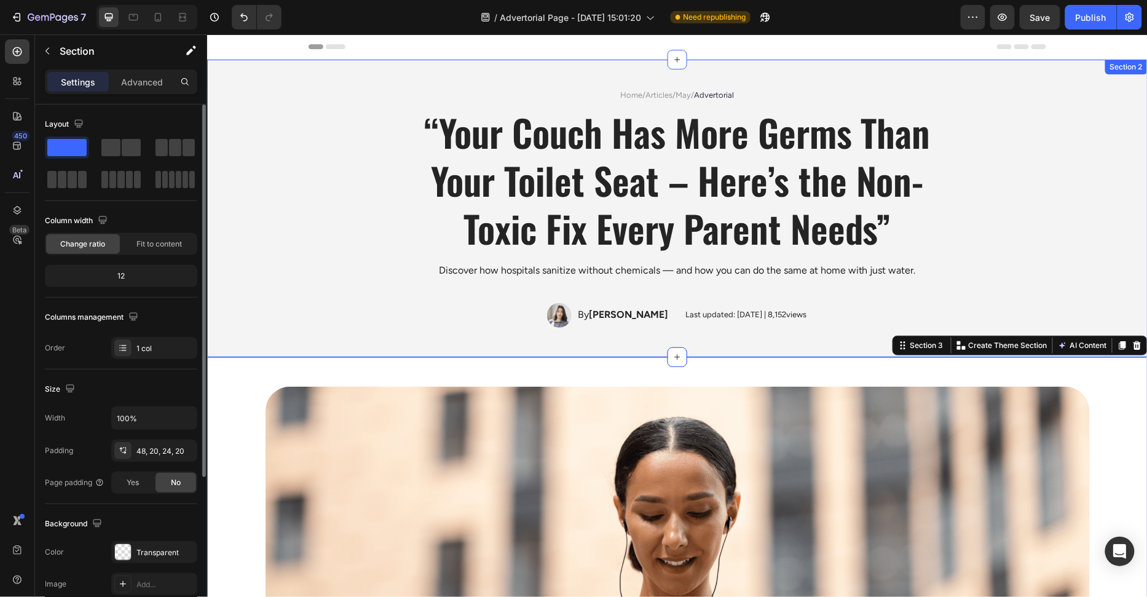
click at [419, 336] on div "Home / Articles / May / Advertorial Text Block “Your Couch Has More Germs Than …" at bounding box center [677, 208] width 941 height 298
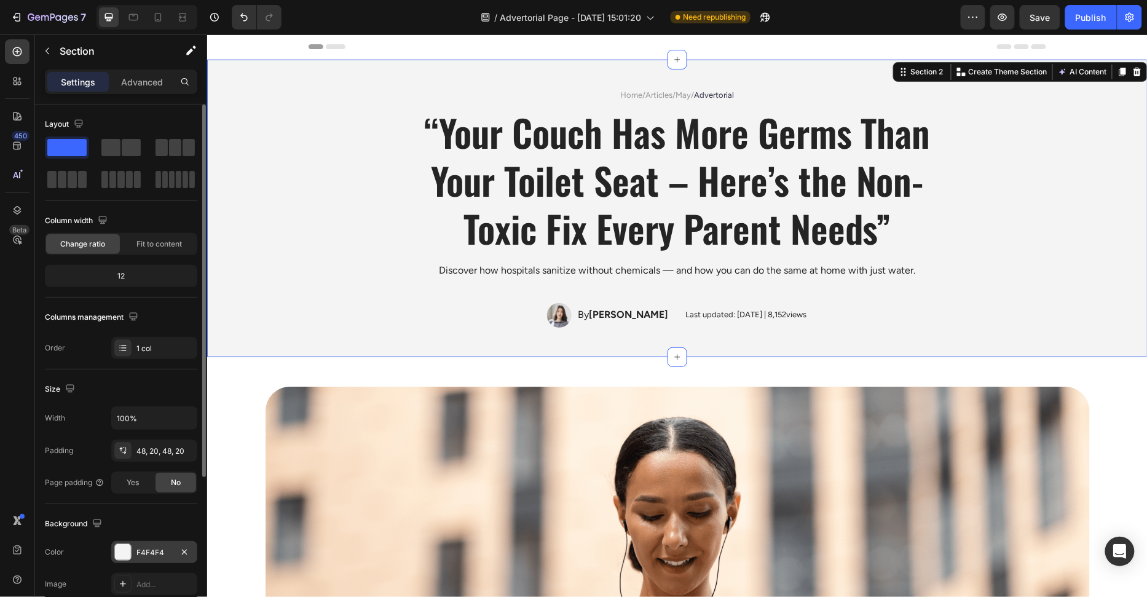
click at [138, 548] on div "F4F4F4" at bounding box center [155, 552] width 36 height 11
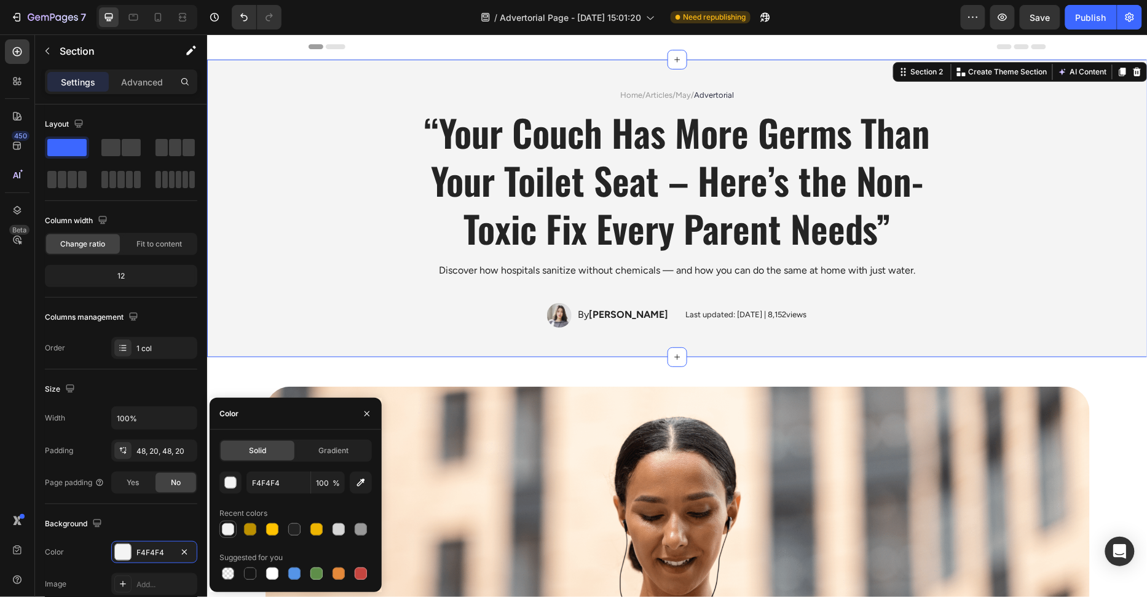
click at [226, 531] on div at bounding box center [228, 529] width 12 height 12
type input "F2F2F2"
click at [338, 234] on div "“Your Couch Has More Germs Than Your Toilet Seat – Here’s the Non-Toxic Fix Eve…" at bounding box center [677, 179] width 916 height 146
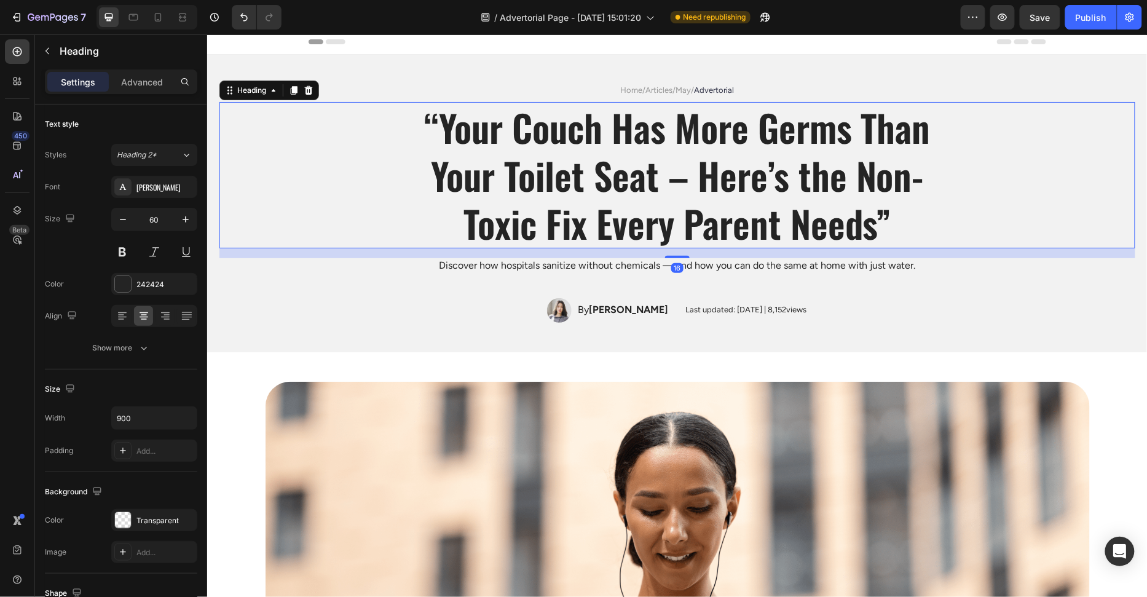
scroll to position [6, 0]
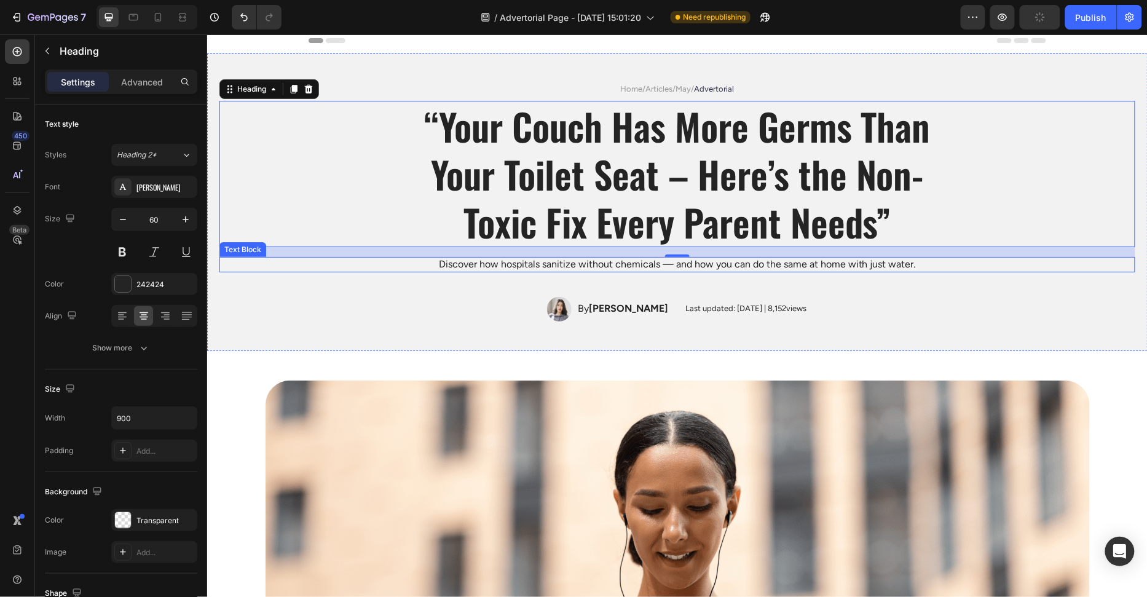
click at [517, 271] on div "Discover how hospitals sanitize without chemicals — and how you can do the same…" at bounding box center [676, 263] width 553 height 15
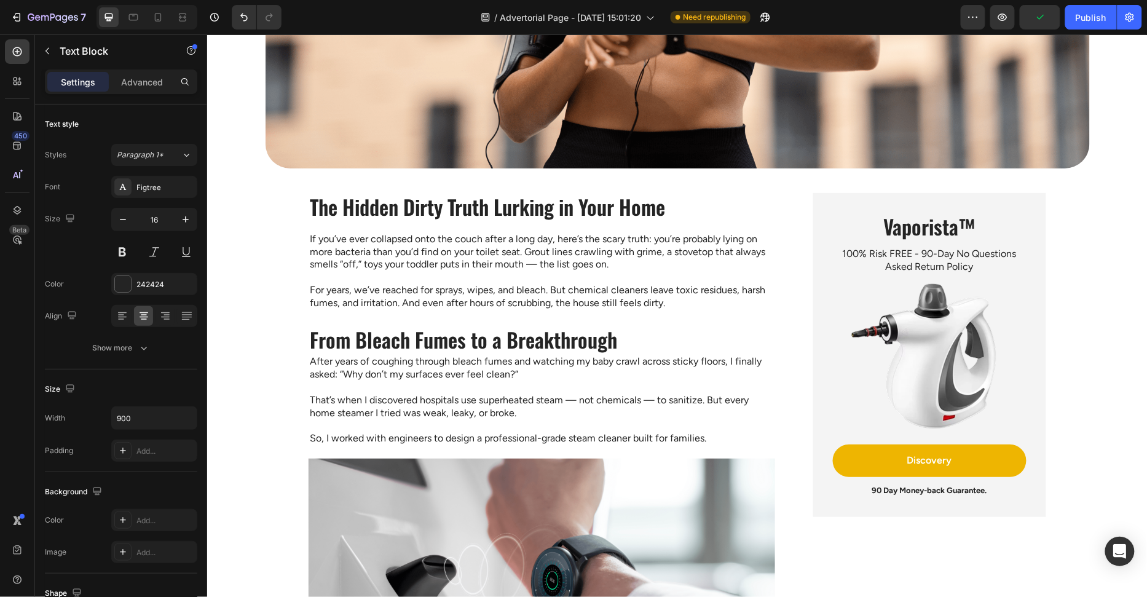
click at [437, 208] on h2 "The Hidden Dirty Truth Lurking in Your Home" at bounding box center [541, 206] width 467 height 29
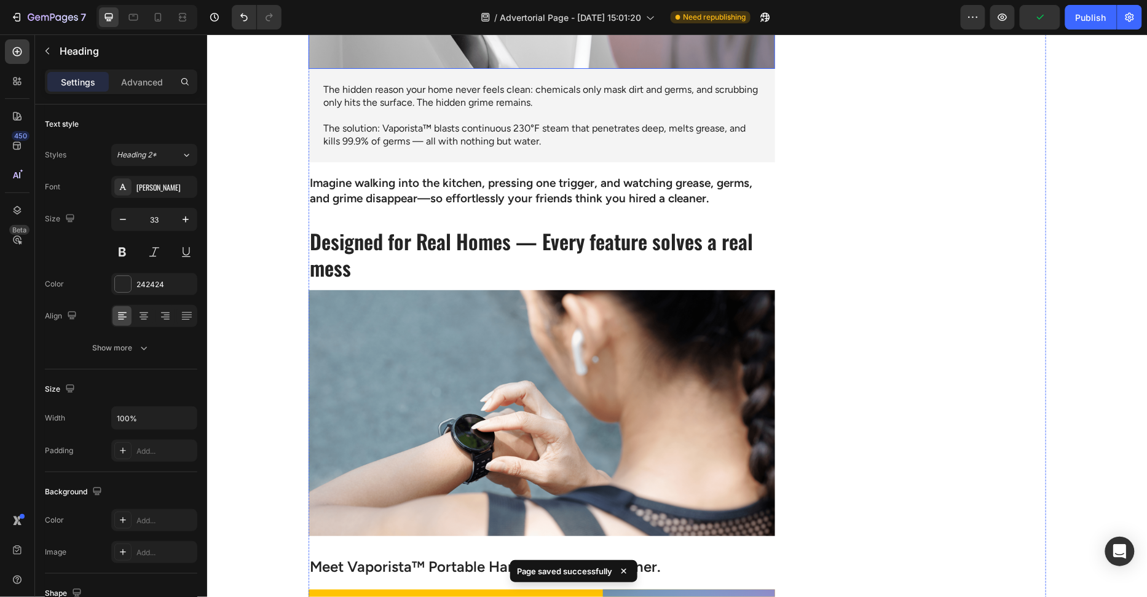
scroll to position [1382, 0]
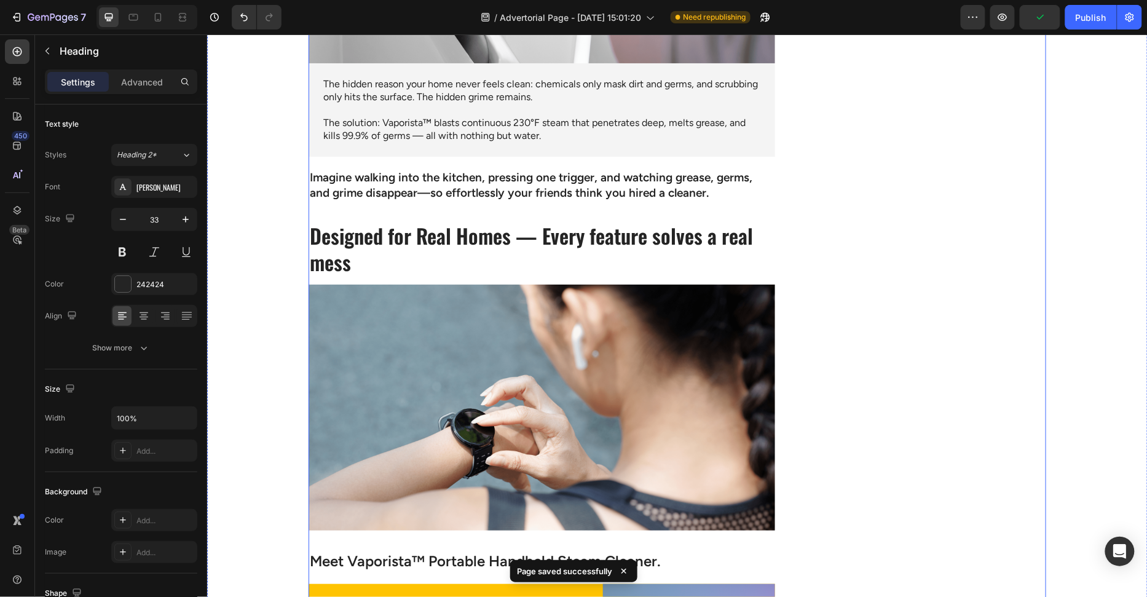
click at [450, 191] on p "Imagine walking into the kitchen, pressing one trigger, and watching grease, ge…" at bounding box center [541, 185] width 464 height 30
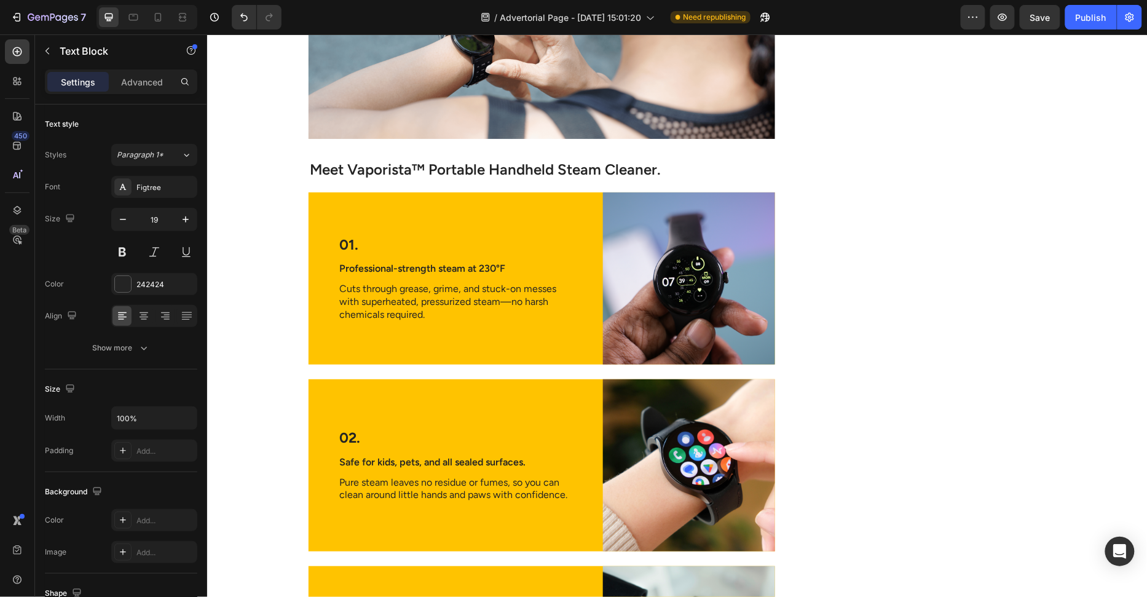
scroll to position [1787, 0]
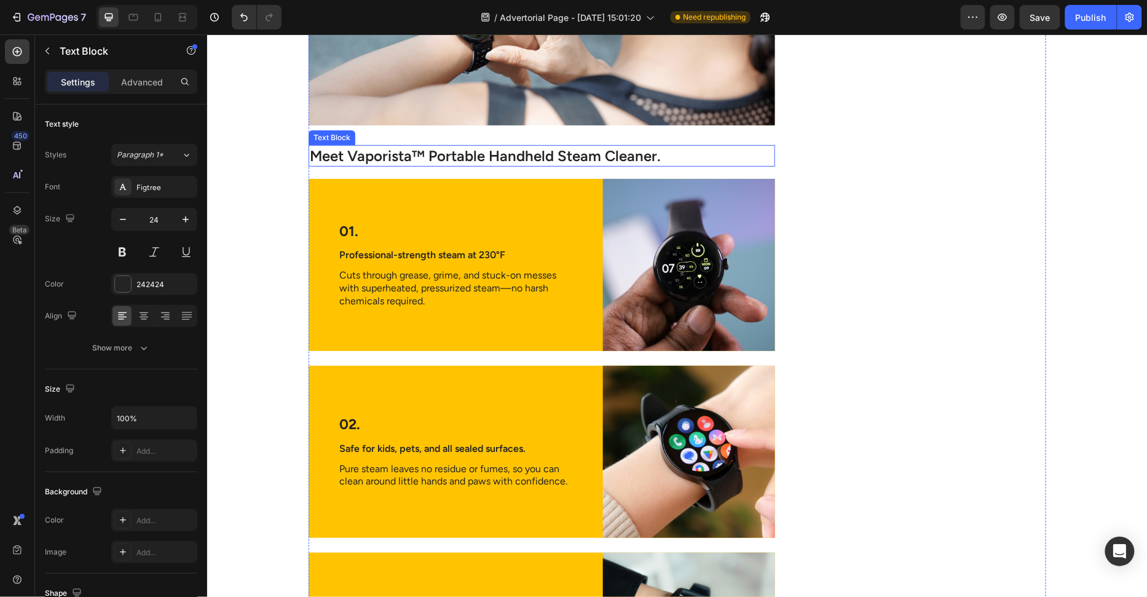
click at [464, 146] on p "Meet Vaporista™ Portable Handheld Steam Cleaner." at bounding box center [541, 155] width 464 height 19
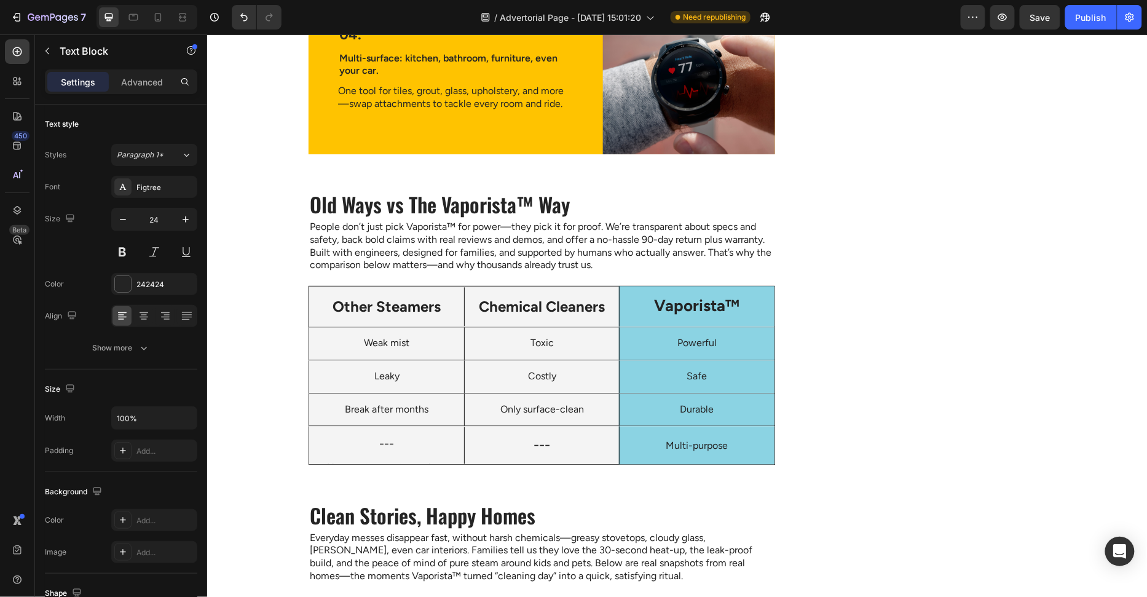
scroll to position [2694, 0]
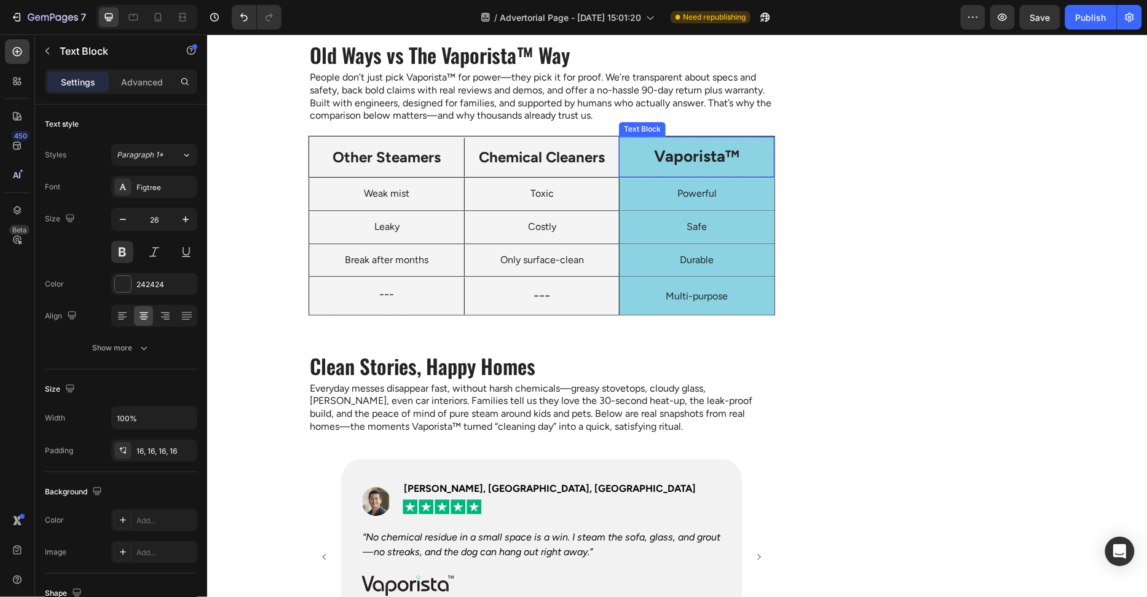
click at [686, 157] on p "Vaporista™" at bounding box center [696, 156] width 135 height 21
click at [722, 170] on div "Vaporista™" at bounding box center [696, 156] width 155 height 41
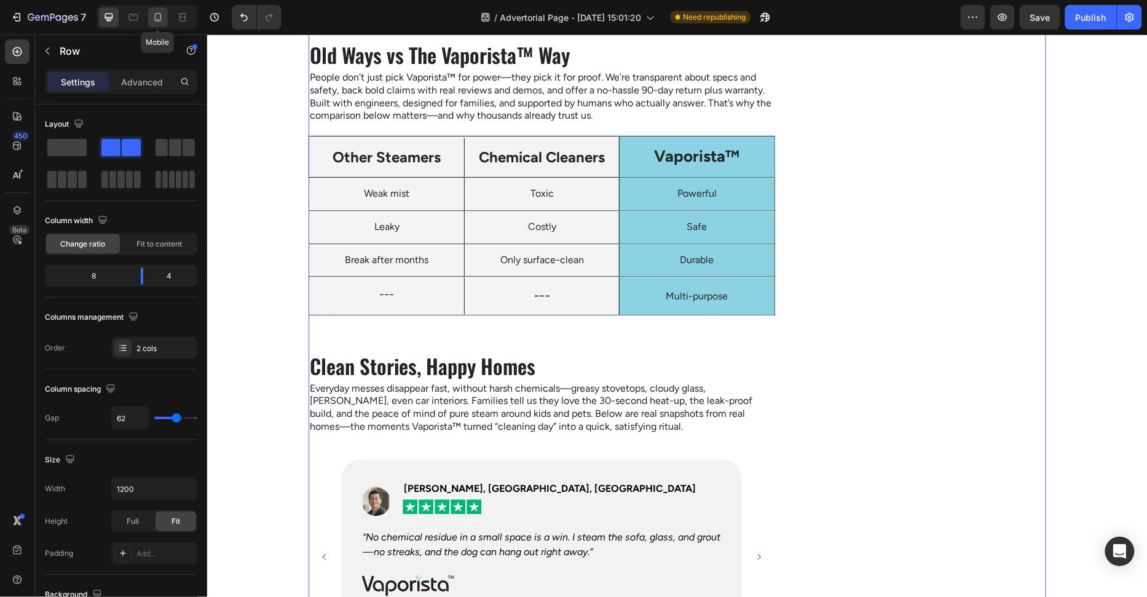
click at [154, 14] on icon at bounding box center [158, 17] width 12 height 12
type input "100%"
type input "0"
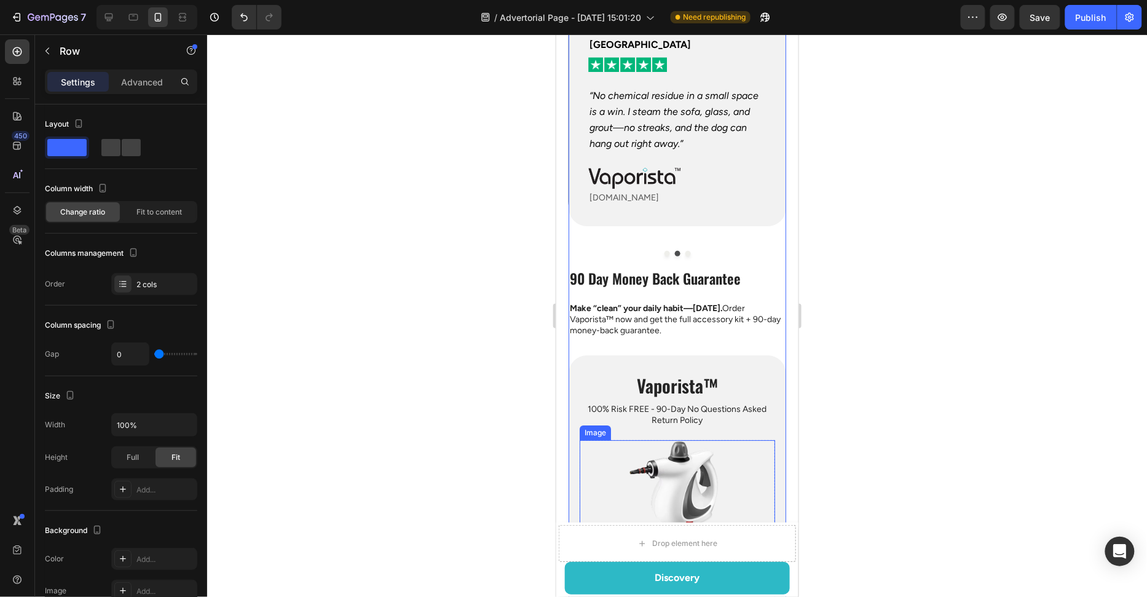
scroll to position [3302, 0]
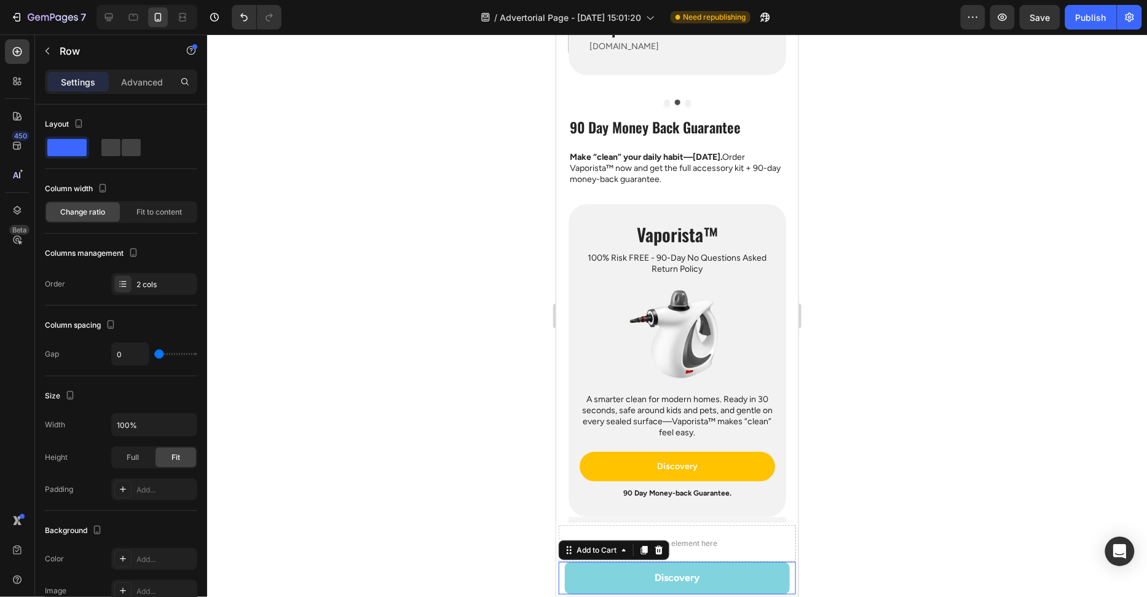
click at [776, 576] on button "Discovery" at bounding box center [677, 577] width 226 height 33
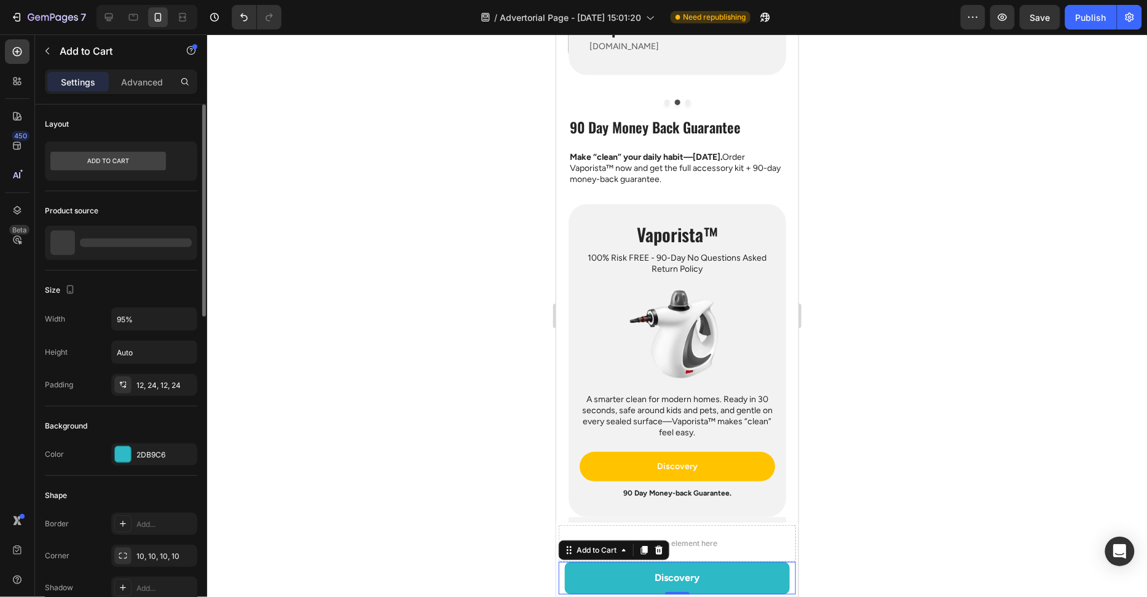
scroll to position [22, 0]
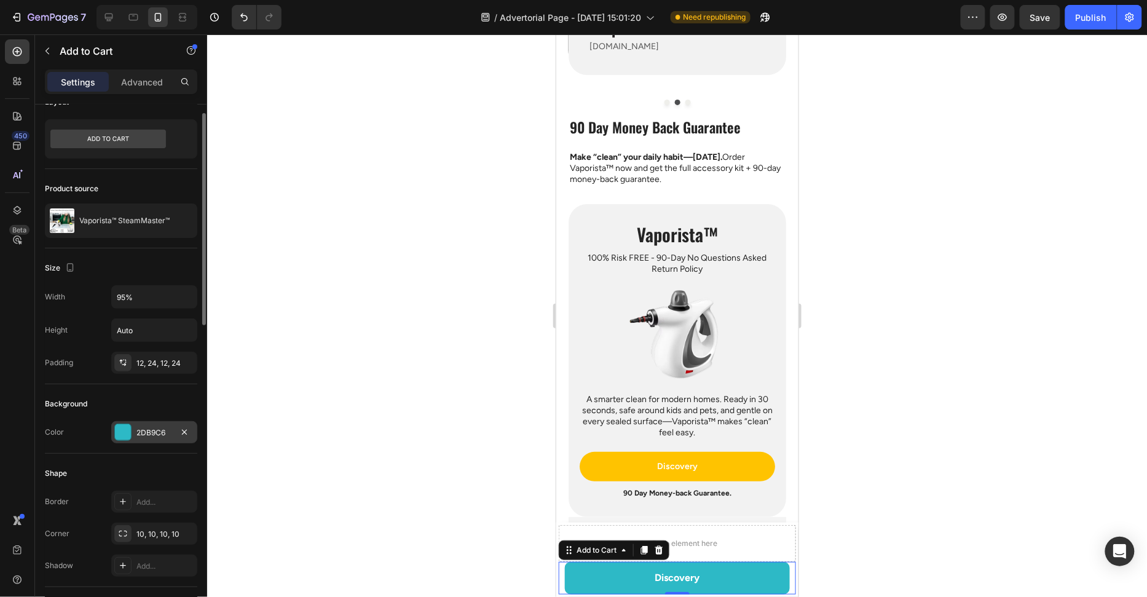
click at [133, 427] on div "2DB9C6" at bounding box center [154, 432] width 86 height 22
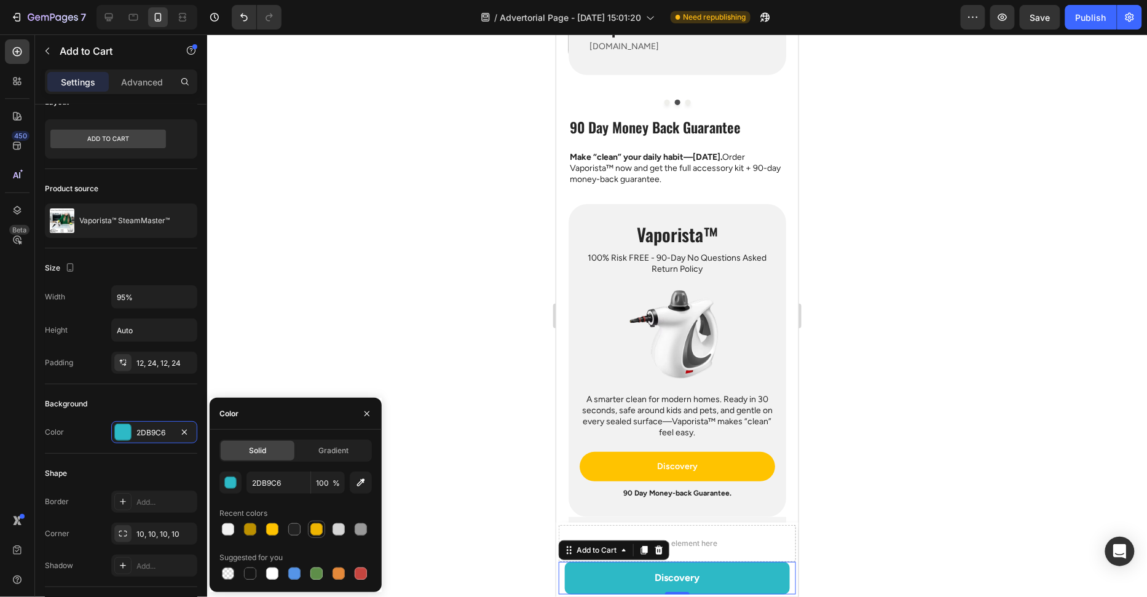
click at [321, 530] on div at bounding box center [317, 529] width 12 height 12
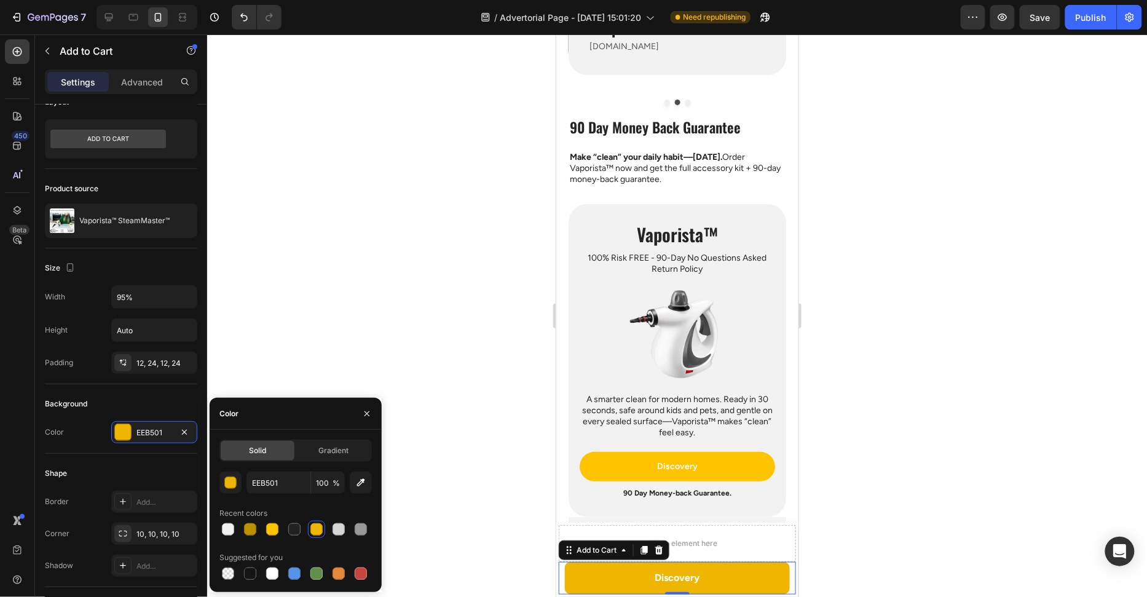
click at [280, 530] on div at bounding box center [296, 529] width 152 height 17
click at [272, 531] on div at bounding box center [272, 529] width 12 height 12
type input "FFC300"
click at [164, 464] on div "Shape" at bounding box center [121, 474] width 152 height 20
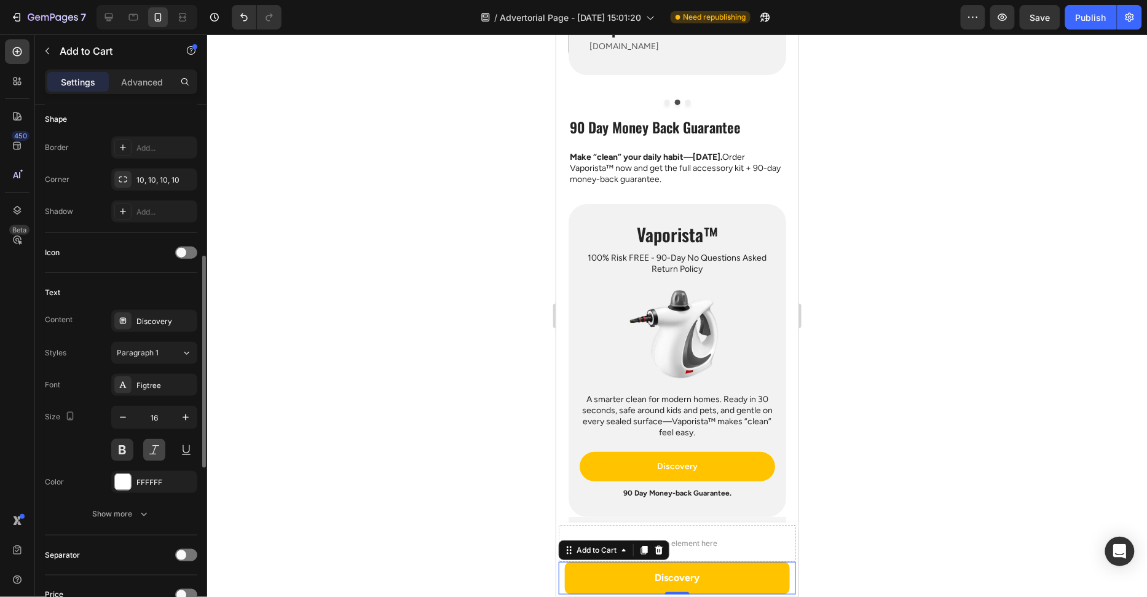
scroll to position [497, 0]
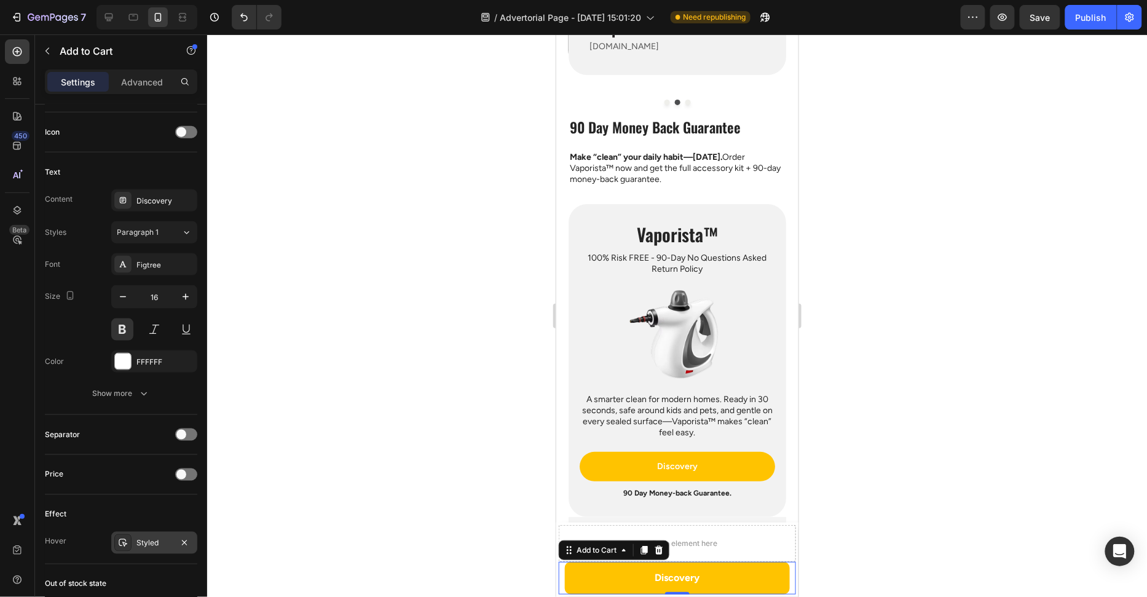
click at [144, 538] on div "Styled" at bounding box center [155, 543] width 36 height 11
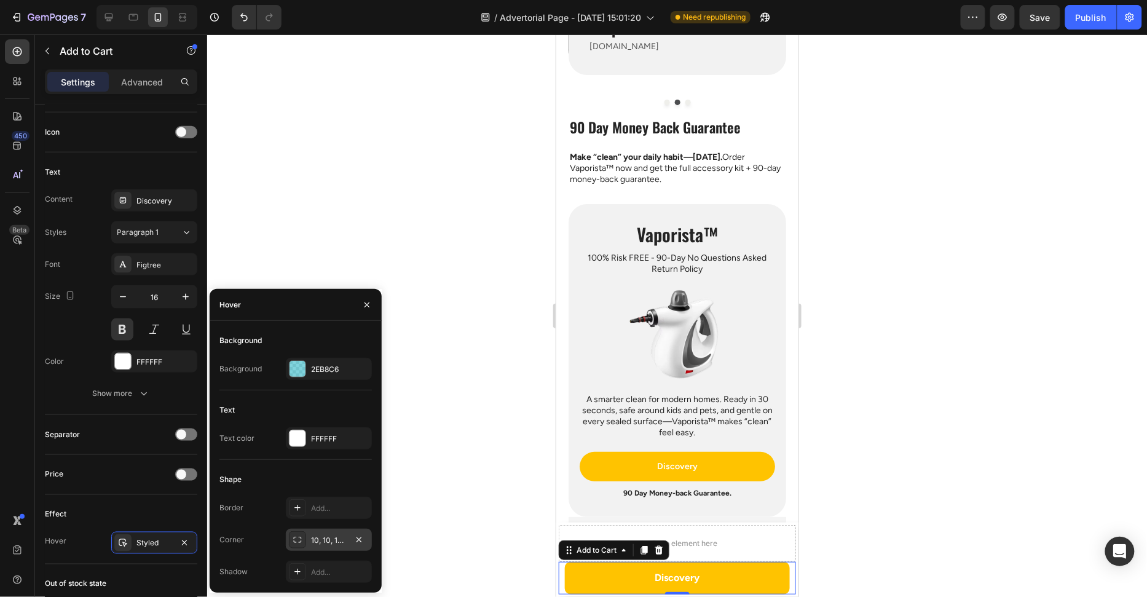
click at [301, 546] on div at bounding box center [297, 539] width 17 height 17
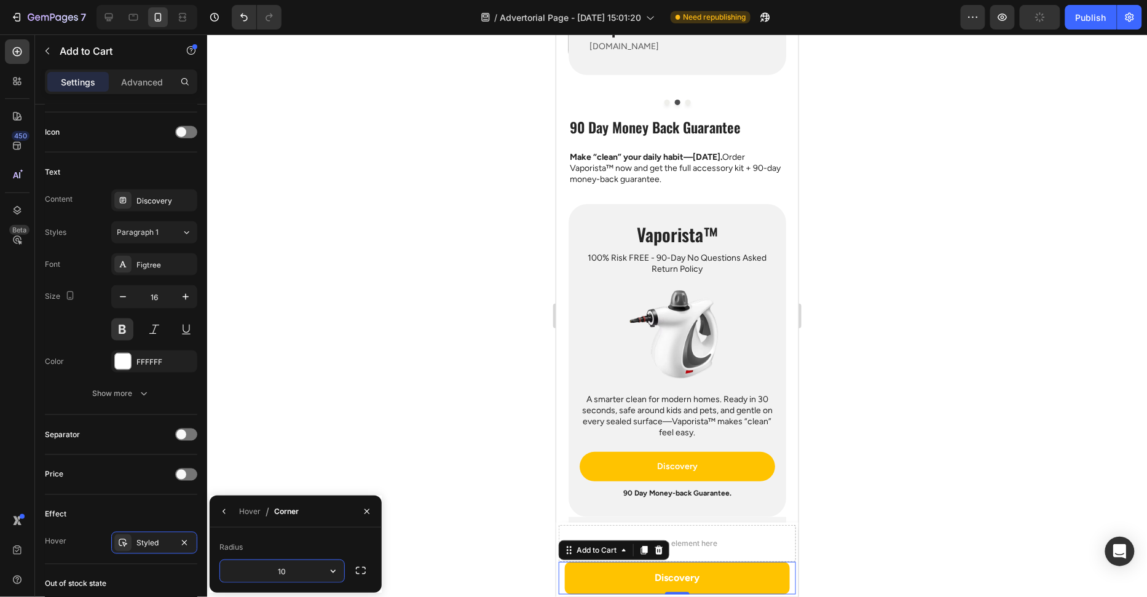
click at [302, 564] on input "10" at bounding box center [282, 571] width 124 height 22
type input "999"
click at [320, 539] on div "Radius" at bounding box center [296, 547] width 152 height 20
click at [225, 510] on icon "button" at bounding box center [225, 512] width 10 height 10
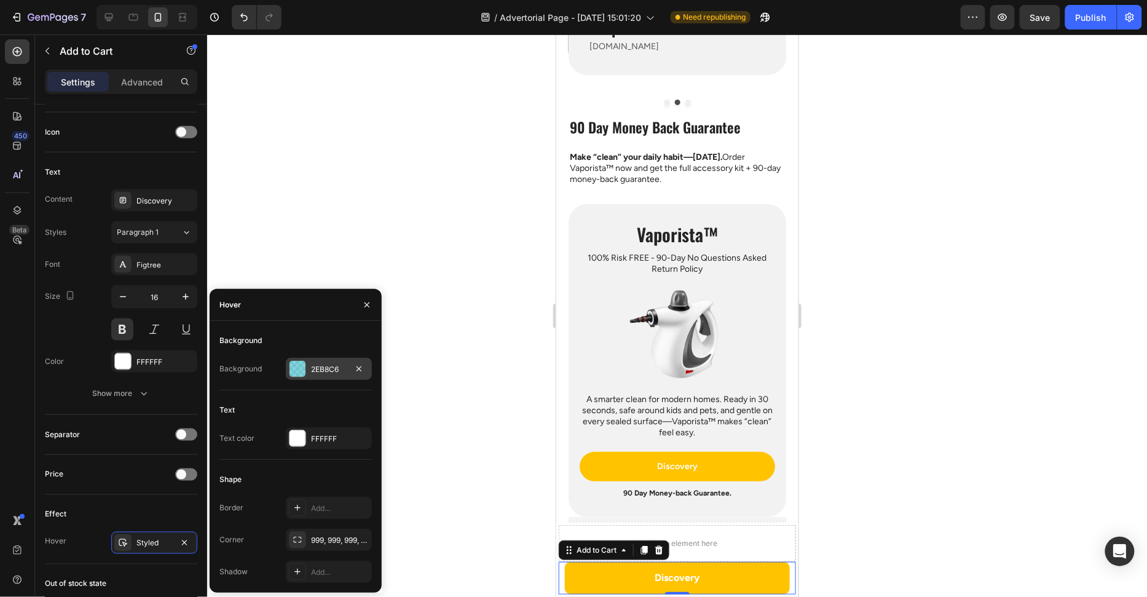
click at [301, 371] on div at bounding box center [298, 369] width 16 height 16
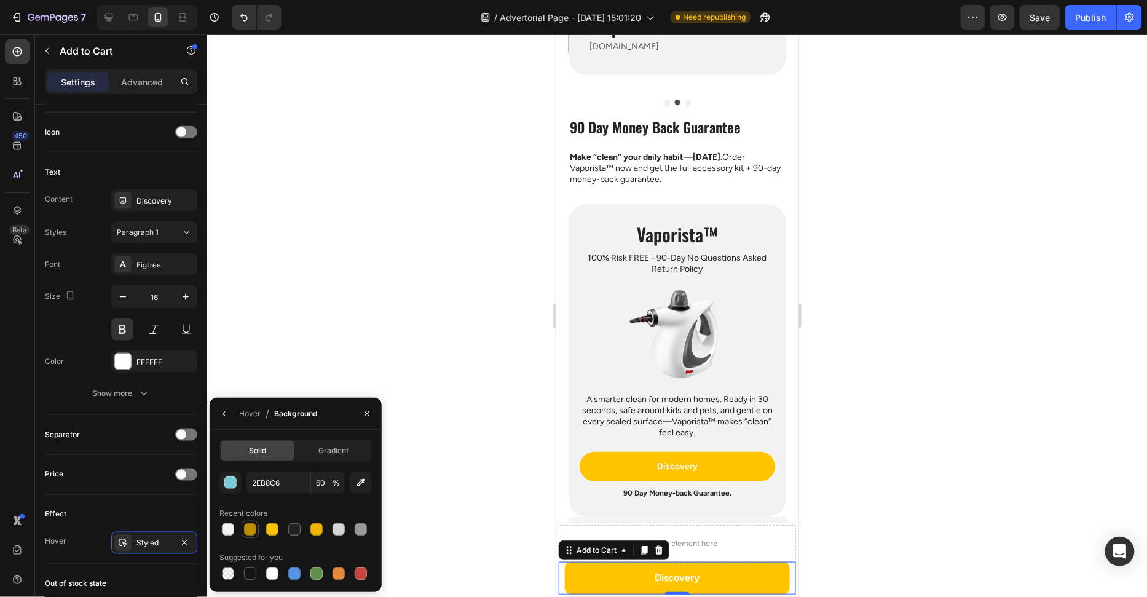
click at [246, 533] on div at bounding box center [250, 529] width 12 height 12
type input "BC9000"
type input "100"
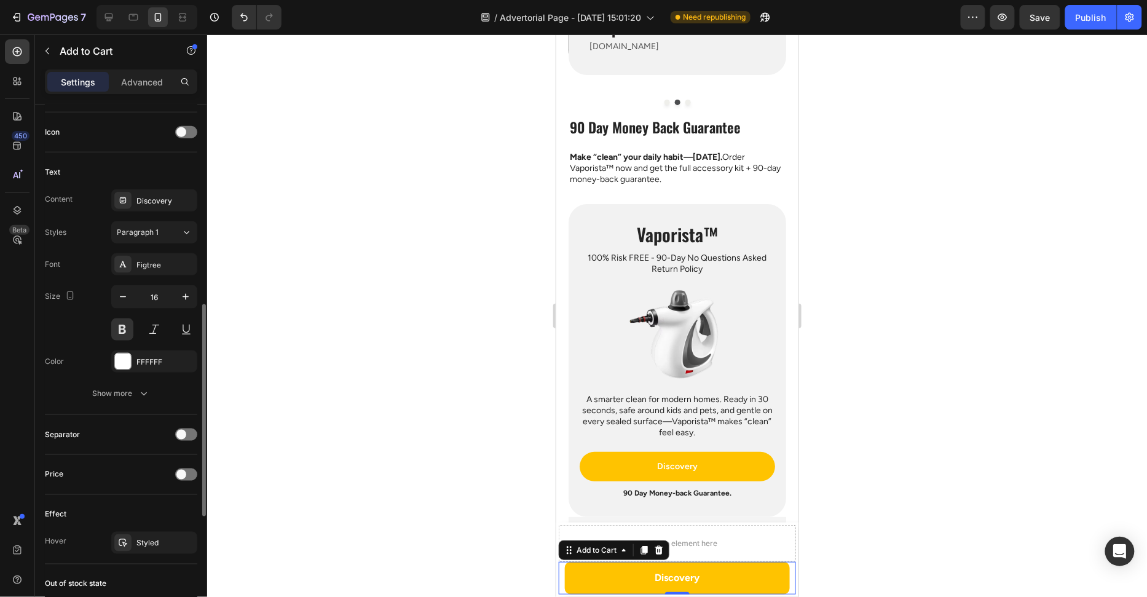
click at [137, 152] on div "Text Content Discovery Styles Paragraph 1 Font Figtree Size 16 Color FFFFFF Sho…" at bounding box center [121, 283] width 152 height 263
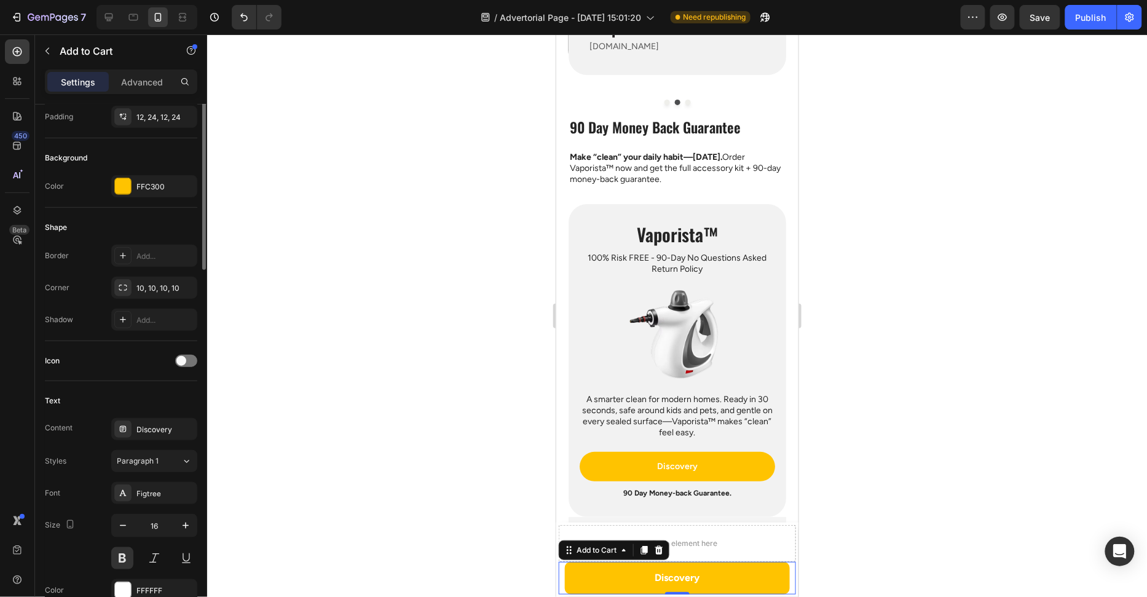
scroll to position [158, 0]
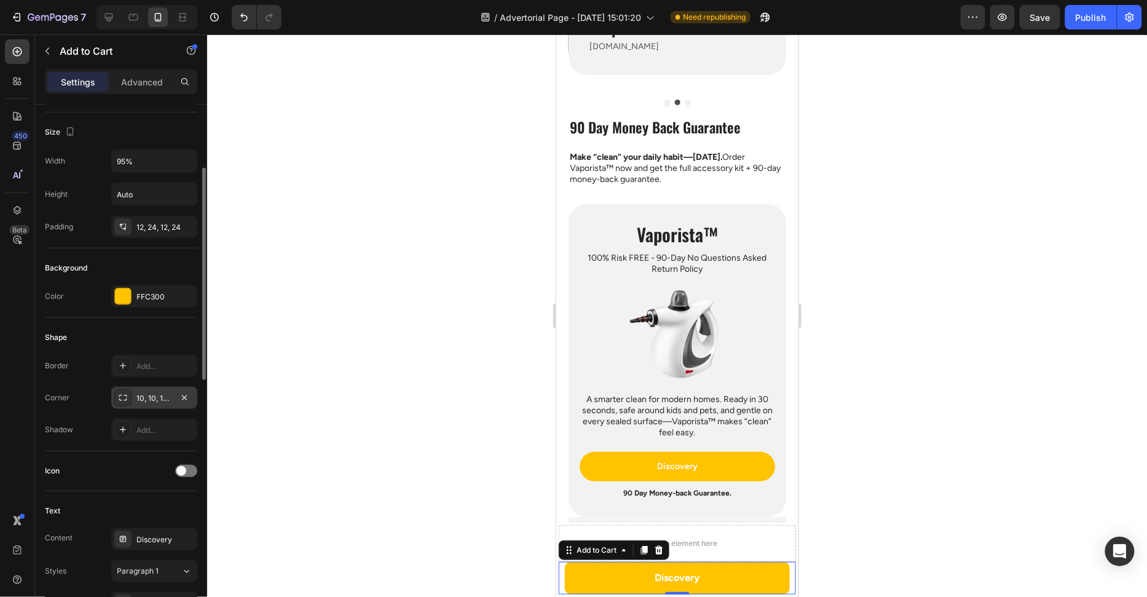
click at [126, 395] on icon at bounding box center [123, 398] width 10 height 10
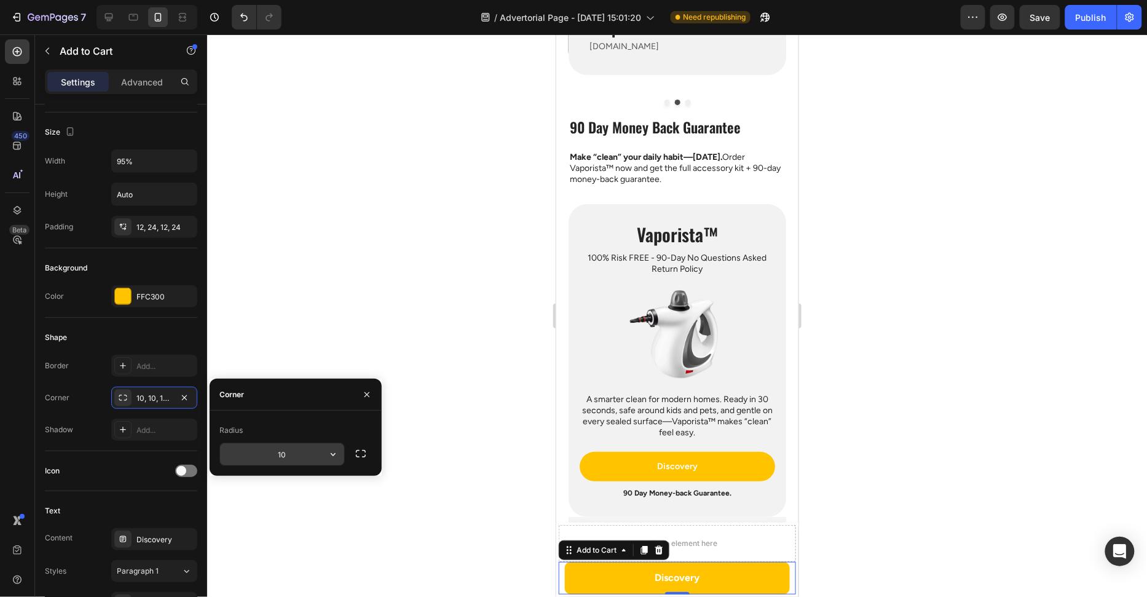
click at [298, 459] on input "10" at bounding box center [282, 454] width 124 height 22
type input "999"
click at [323, 390] on div "Corner" at bounding box center [296, 395] width 172 height 32
drag, startPoint x: 365, startPoint y: 397, endPoint x: 508, endPoint y: 465, distance: 158.7
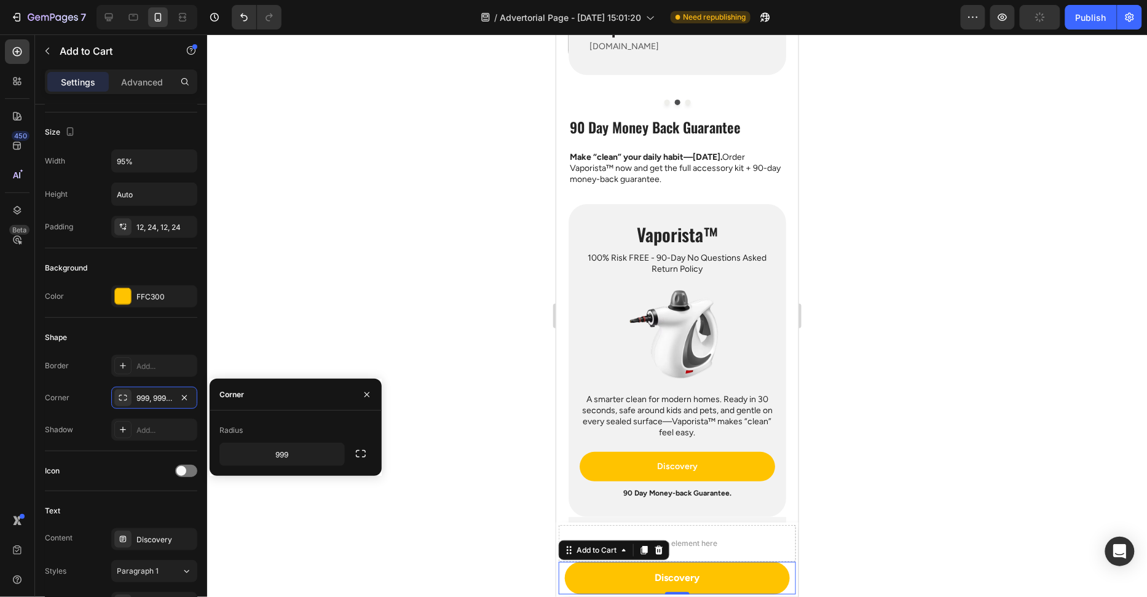
click at [365, 397] on icon "button" at bounding box center [367, 395] width 10 height 10
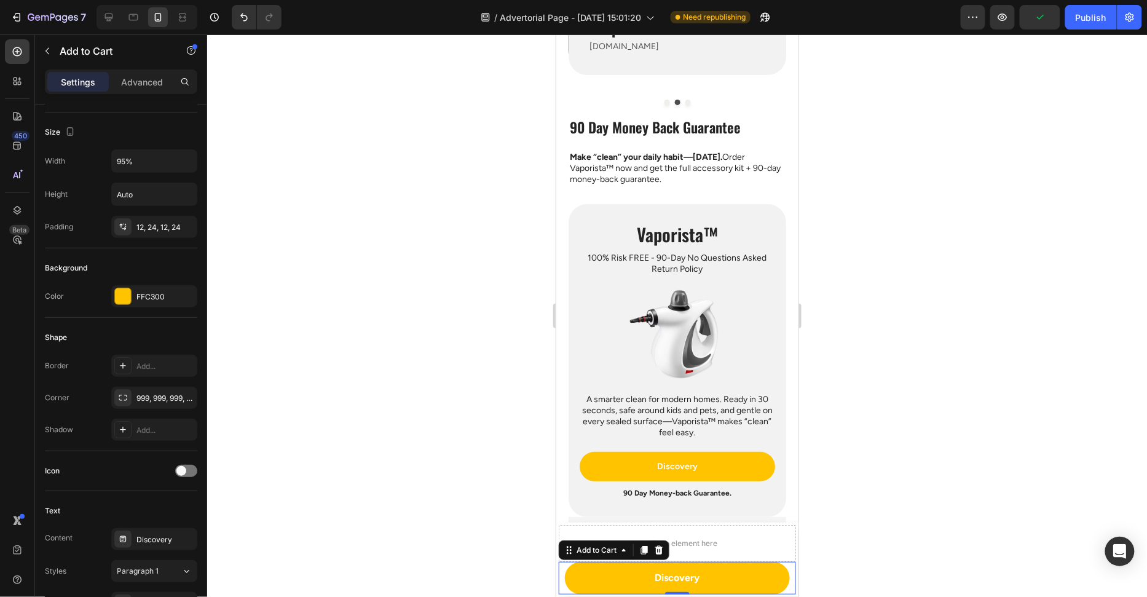
click at [858, 465] on div at bounding box center [677, 315] width 940 height 563
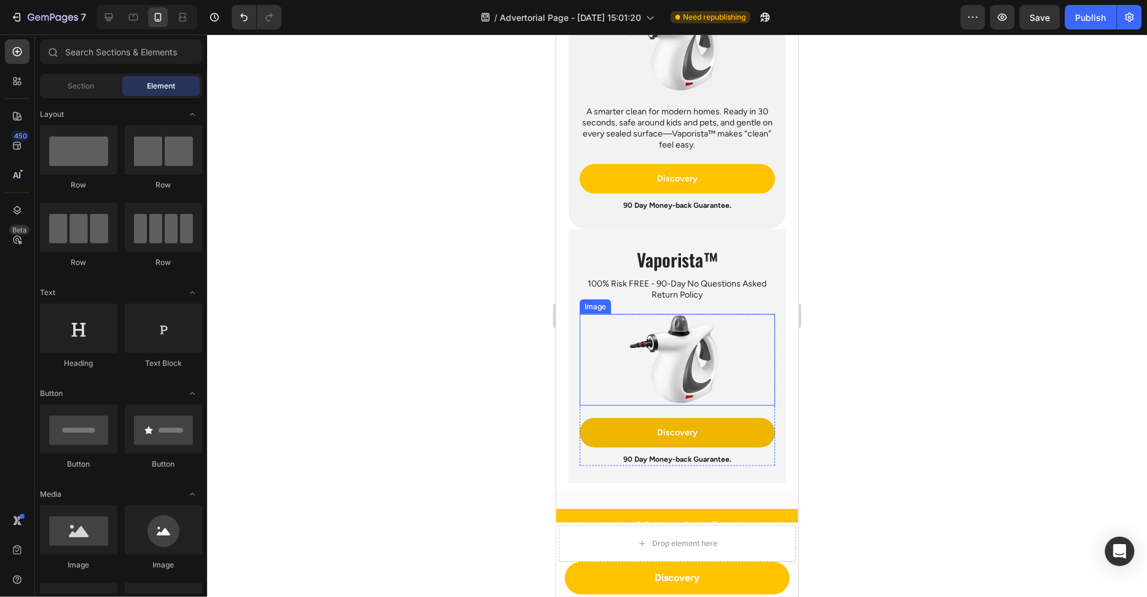
scroll to position [3659, 0]
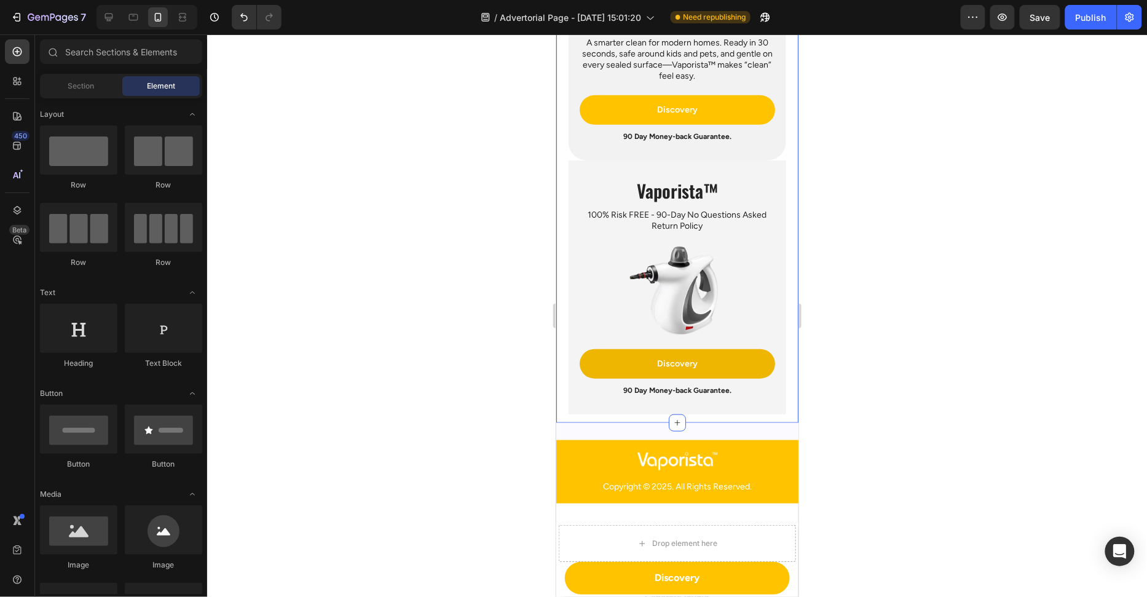
click at [818, 197] on div at bounding box center [677, 315] width 940 height 563
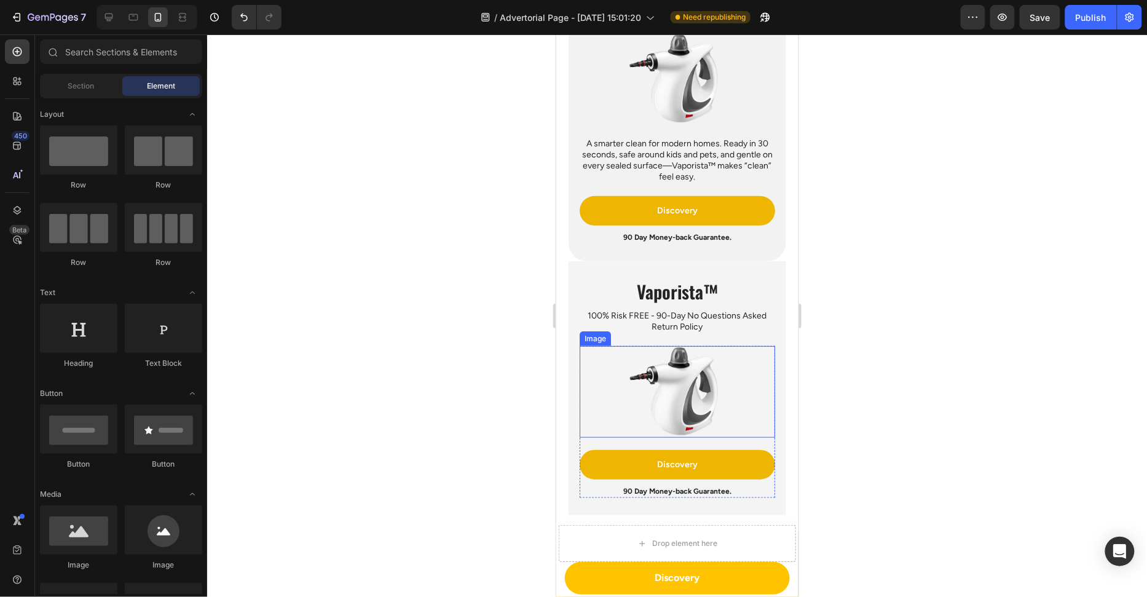
scroll to position [3528, 0]
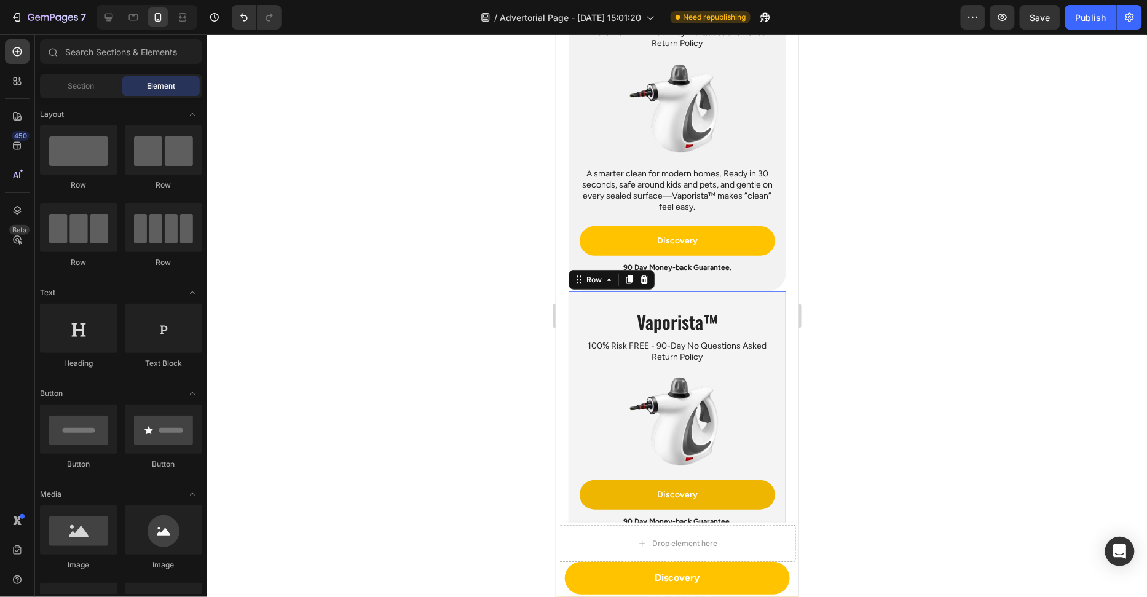
click at [750, 291] on div "Vaporista™ Heading 100% Risk FREE - 90-Day No Questions Asked Return Policy Tex…" at bounding box center [677, 418] width 218 height 254
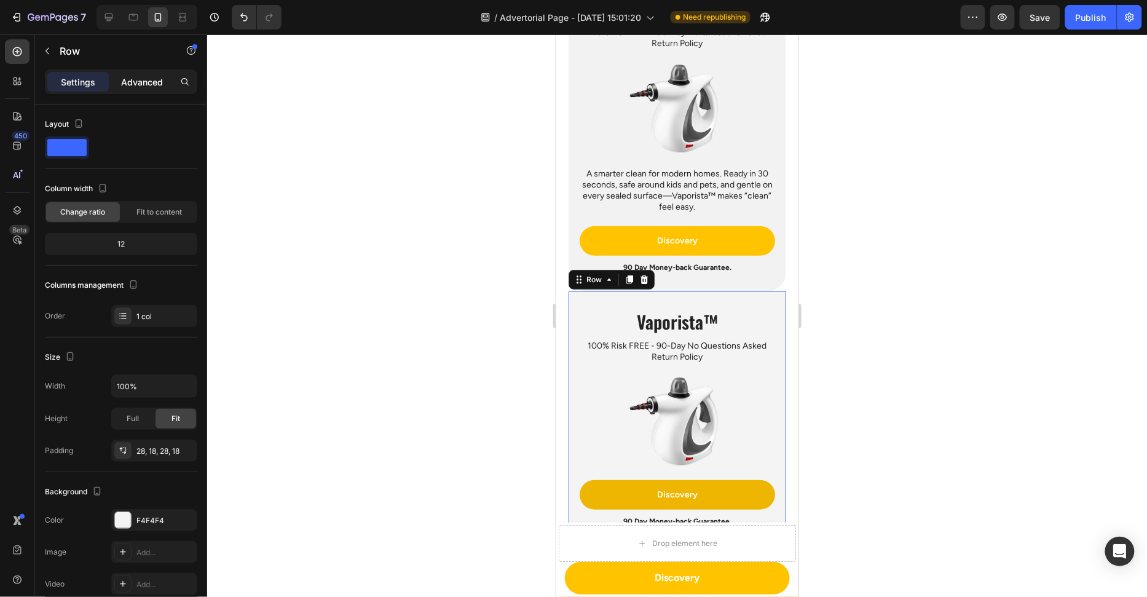
click at [142, 84] on p "Advanced" at bounding box center [142, 82] width 42 height 13
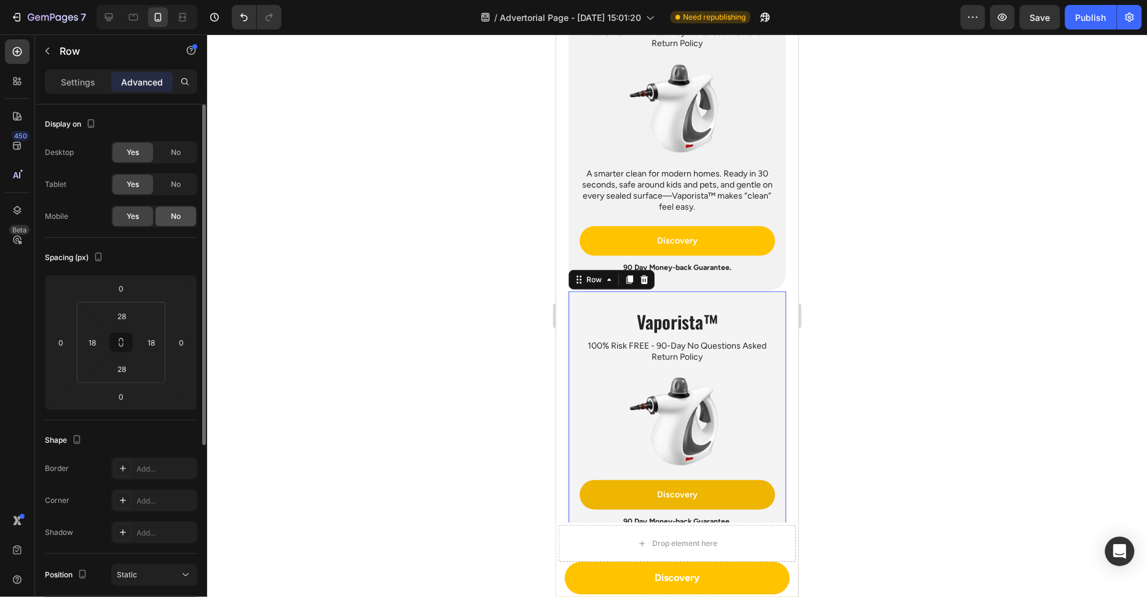
click at [177, 222] on div "No" at bounding box center [176, 217] width 41 height 20
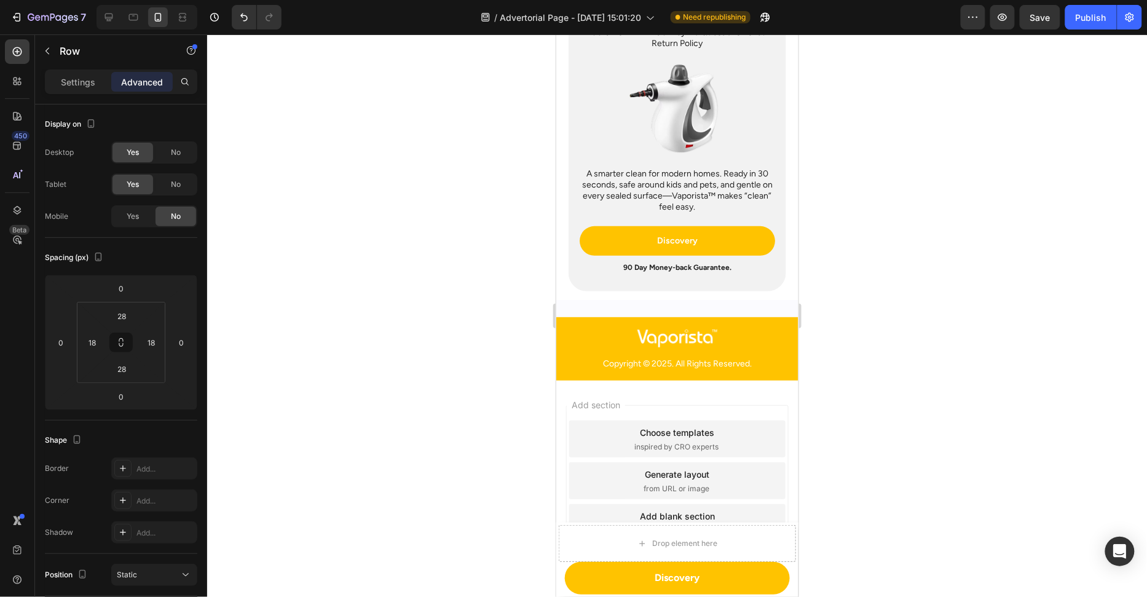
drag, startPoint x: 340, startPoint y: 215, endPoint x: 328, endPoint y: 208, distance: 13.7
click at [340, 215] on div at bounding box center [677, 315] width 940 height 563
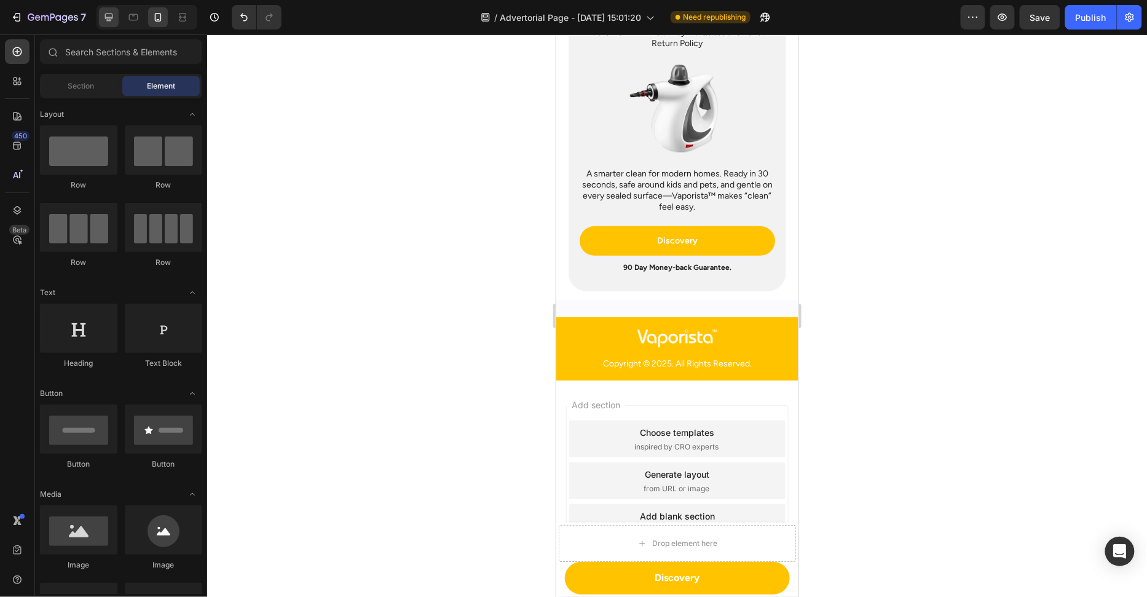
click at [113, 25] on div at bounding box center [109, 17] width 20 height 20
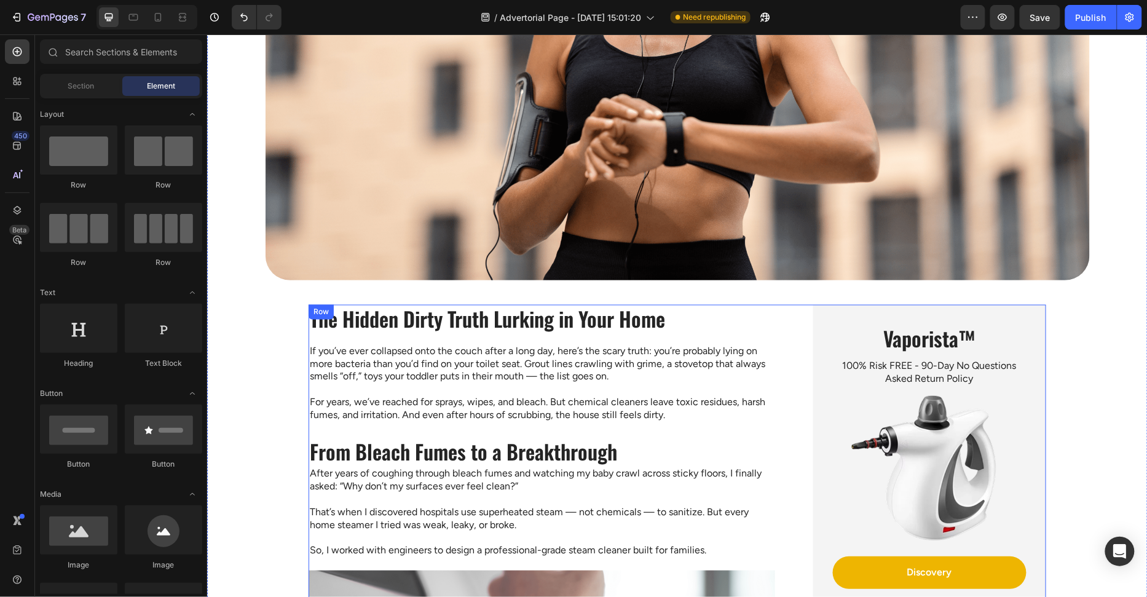
scroll to position [614, 0]
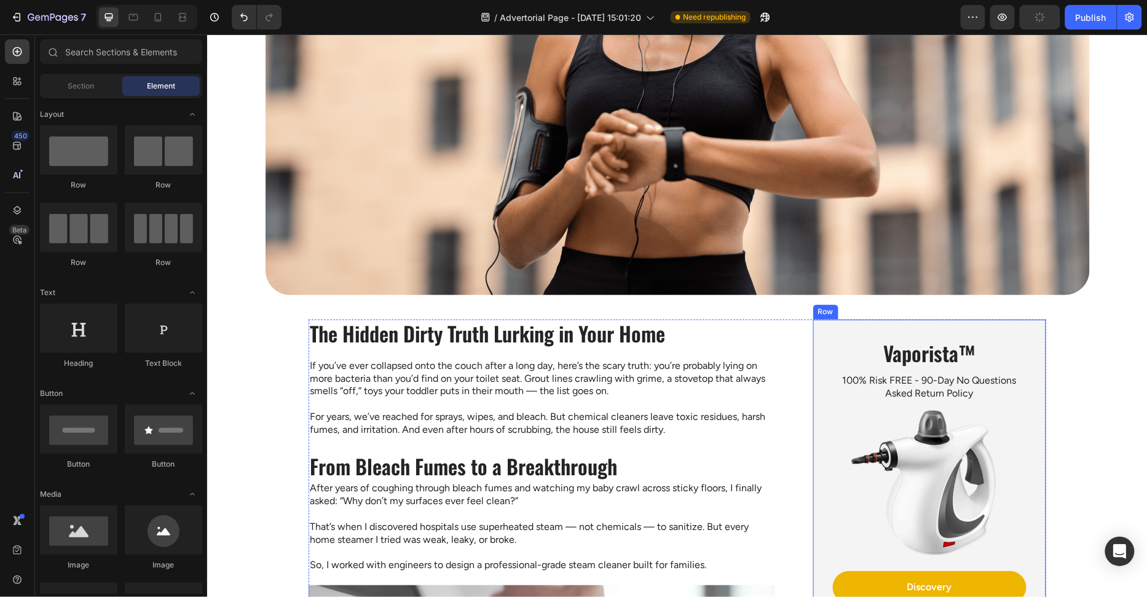
click at [815, 340] on div "Vaporista™ Heading 100% Risk FREE - 90-Day No Questions Asked Return Policy Tex…" at bounding box center [929, 481] width 233 height 324
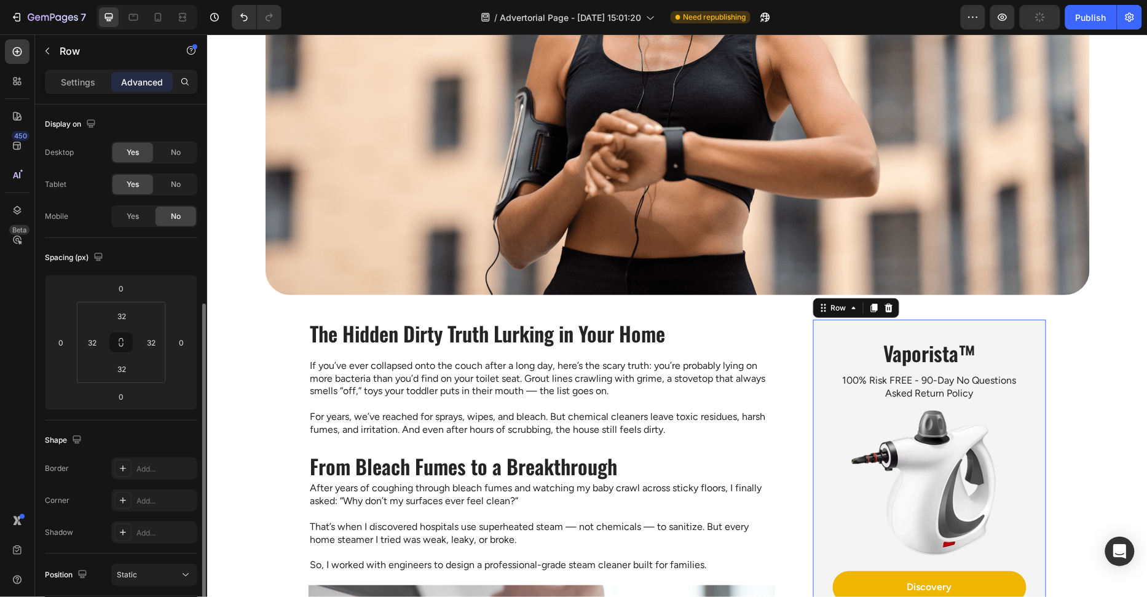
scroll to position [121, 0]
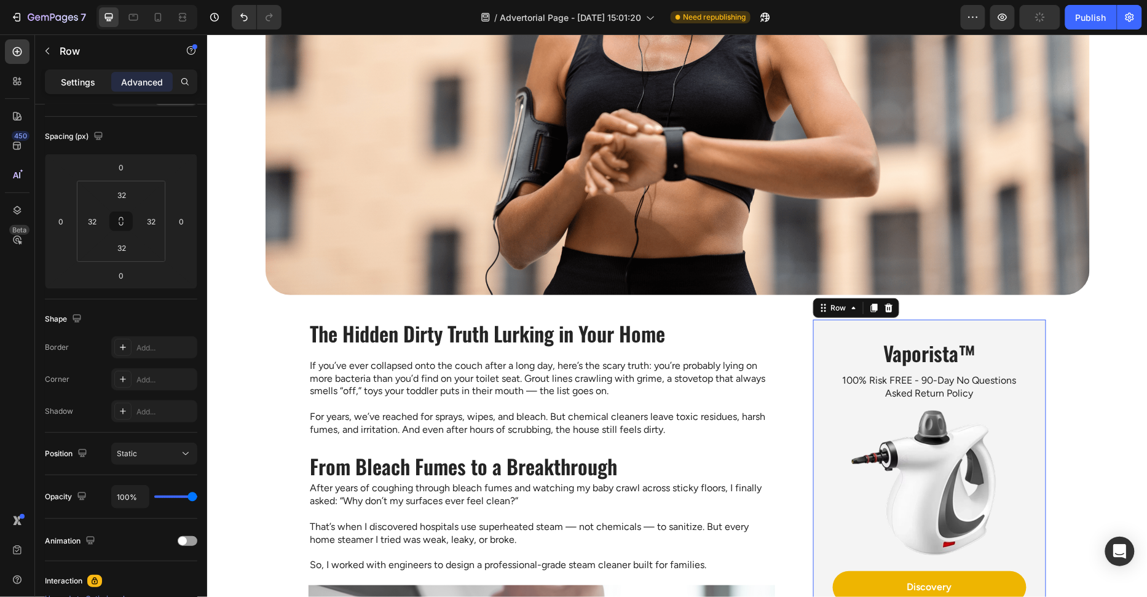
click at [86, 76] on p "Settings" at bounding box center [78, 82] width 34 height 13
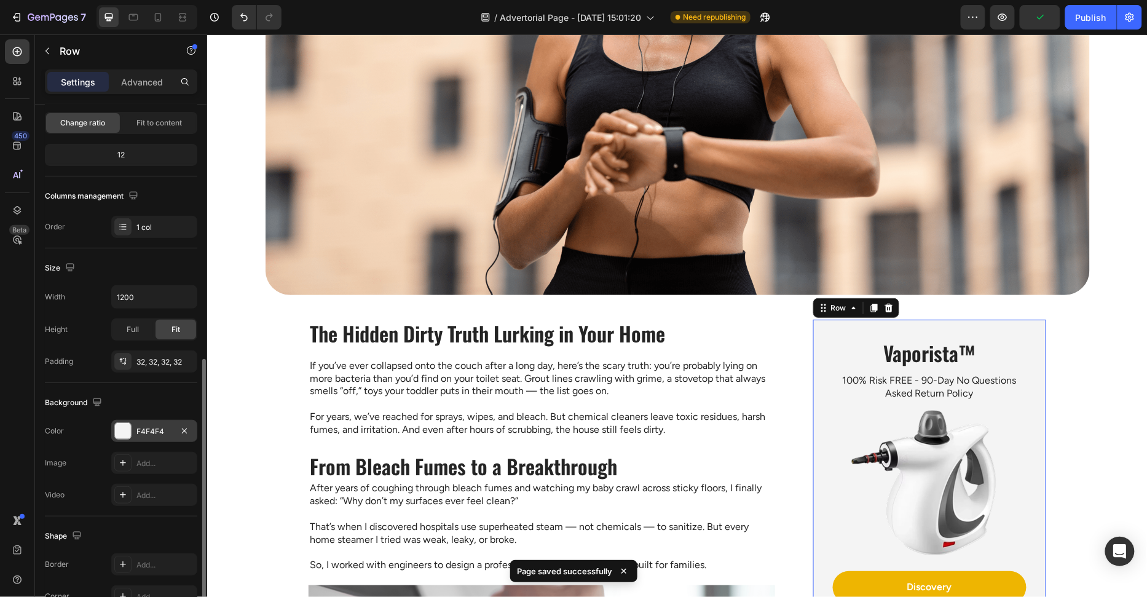
scroll to position [220, 0]
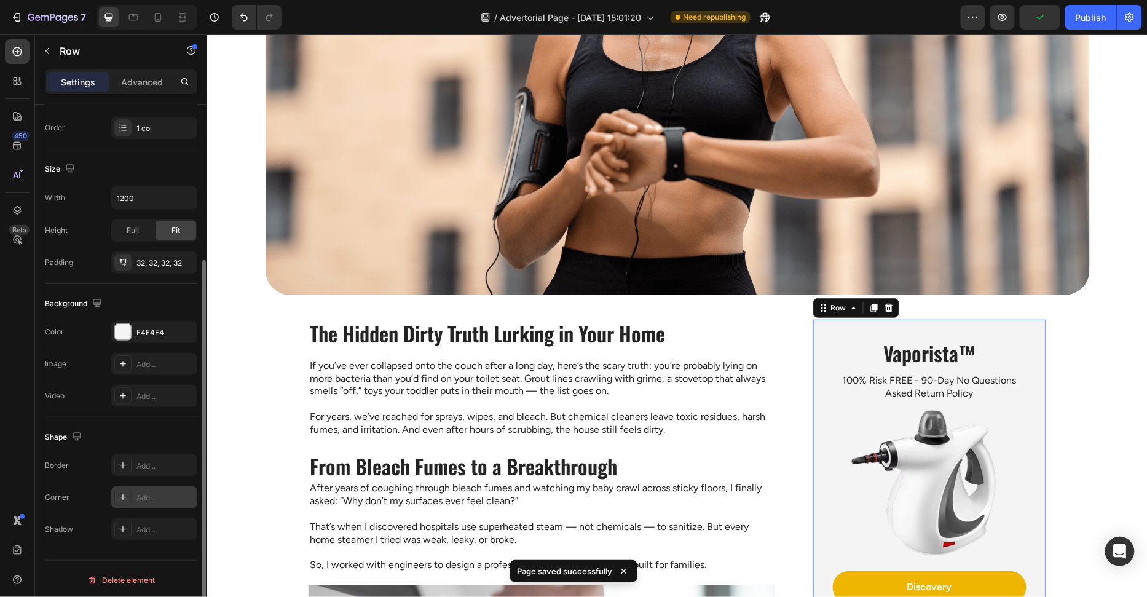
click at [152, 493] on div "Add..." at bounding box center [166, 498] width 58 height 11
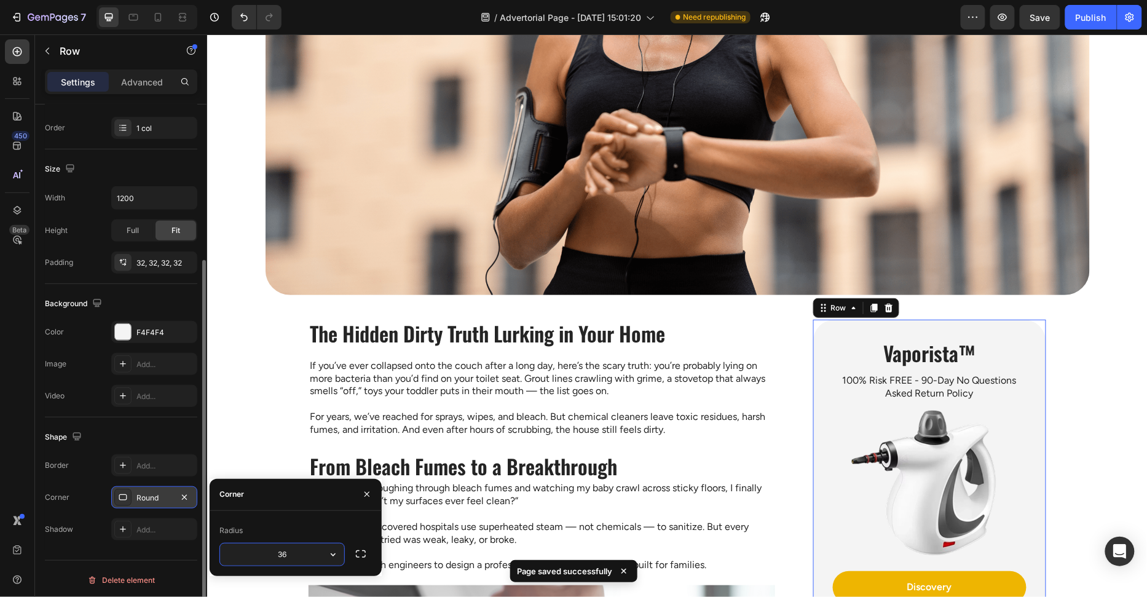
type input "36"
click at [286, 489] on div "Corner" at bounding box center [296, 495] width 172 height 32
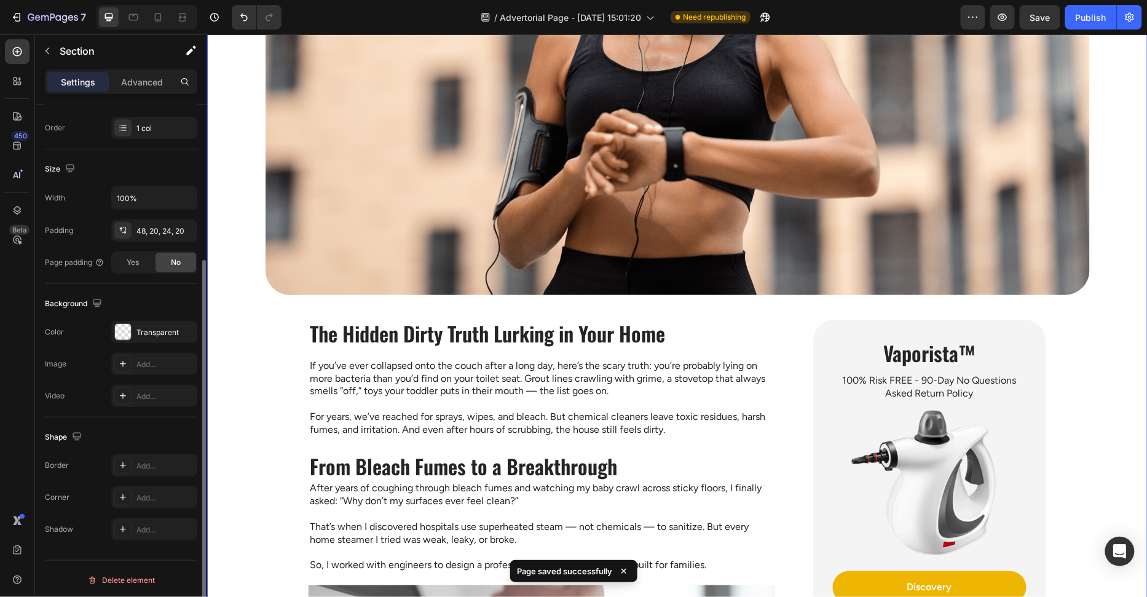
scroll to position [0, 0]
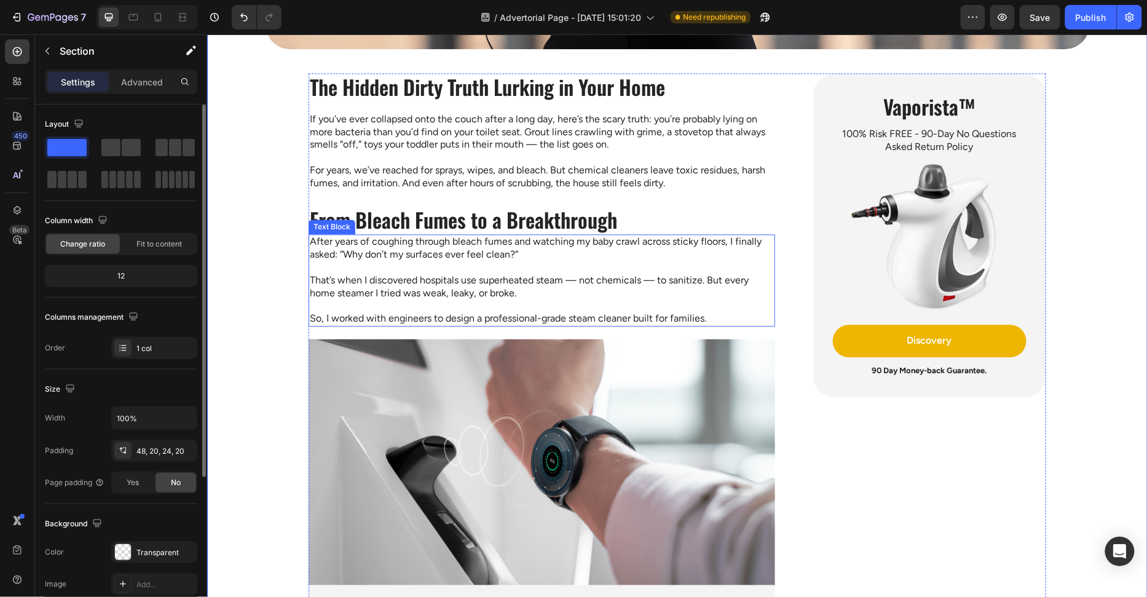
click at [410, 371] on img at bounding box center [541, 462] width 467 height 246
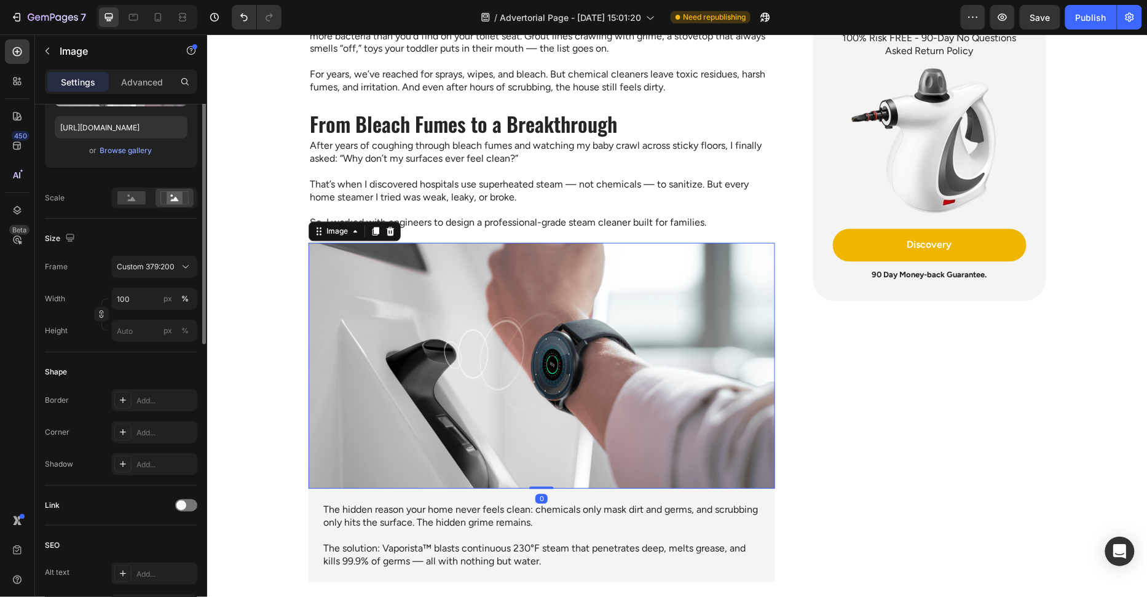
scroll to position [334, 0]
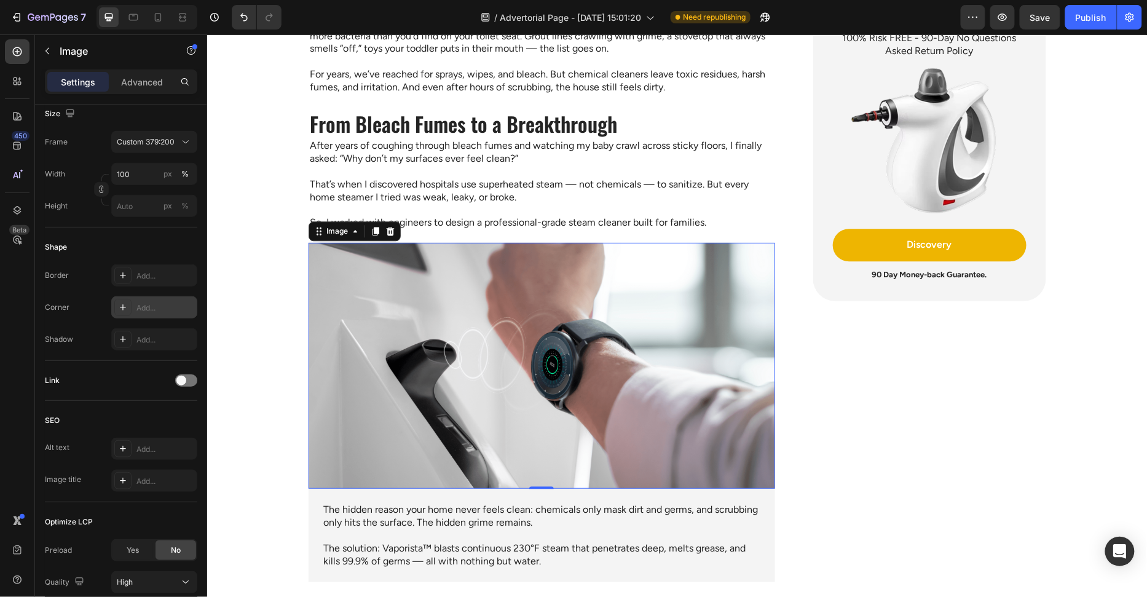
click at [152, 305] on div "Add..." at bounding box center [166, 308] width 58 height 11
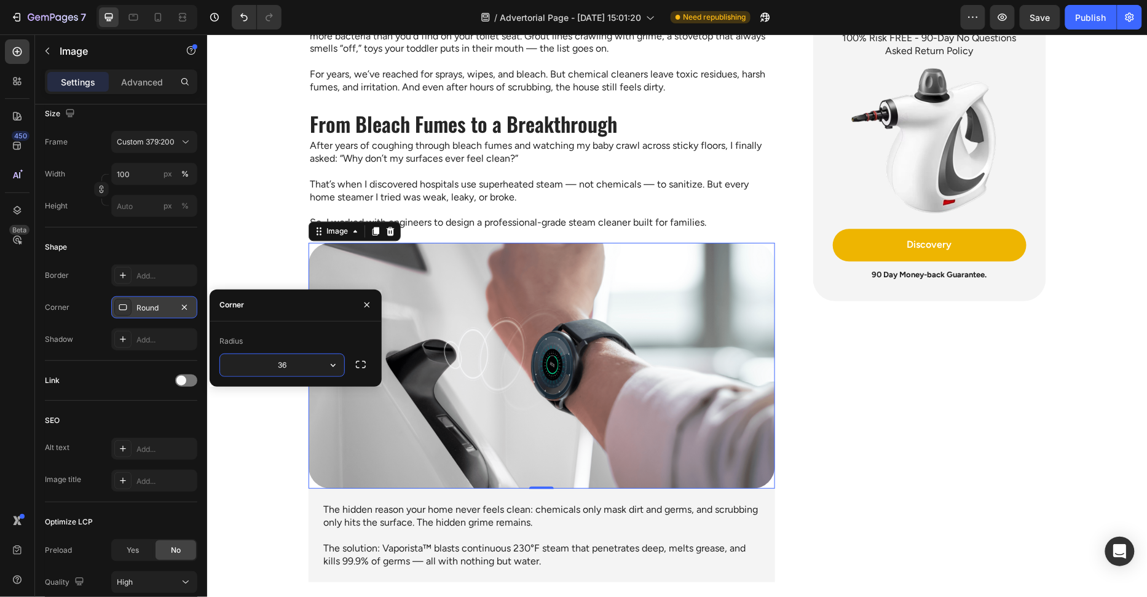
click at [314, 325] on div "Radius 36" at bounding box center [296, 354] width 172 height 65
click at [293, 358] on input "36" at bounding box center [282, 365] width 124 height 22
type input "30"
click at [285, 366] on input "30" at bounding box center [282, 365] width 124 height 22
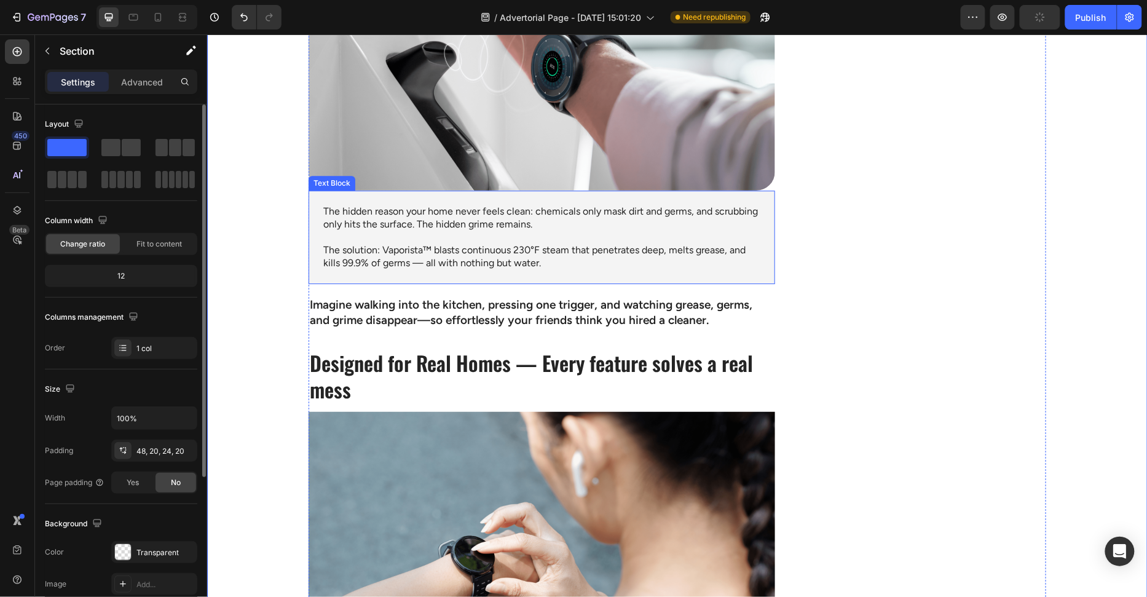
scroll to position [1369, 0]
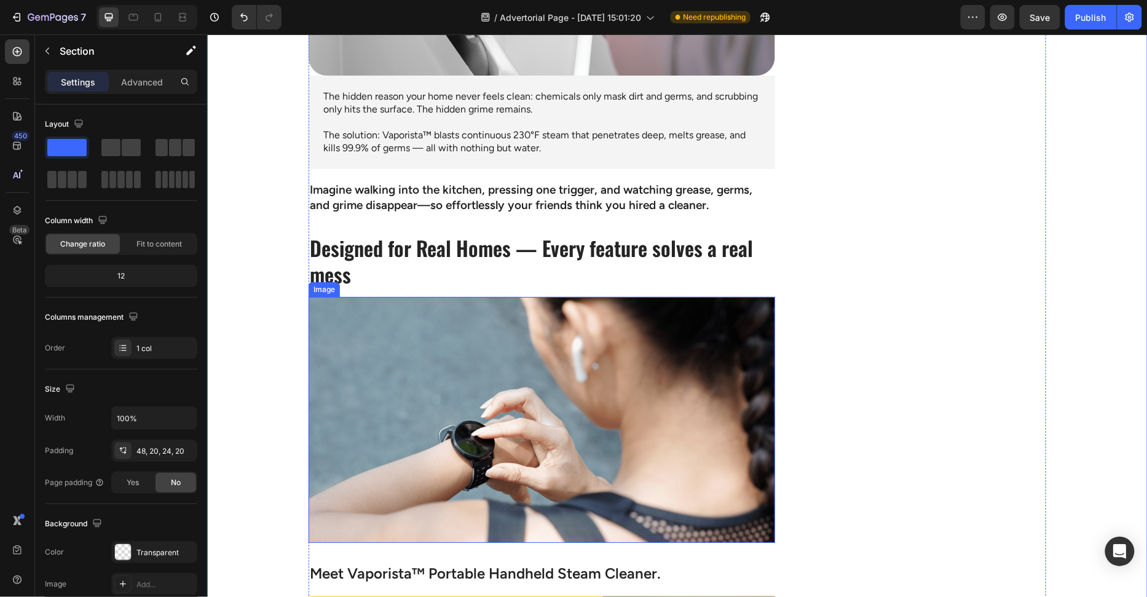
click at [352, 323] on img at bounding box center [541, 419] width 467 height 246
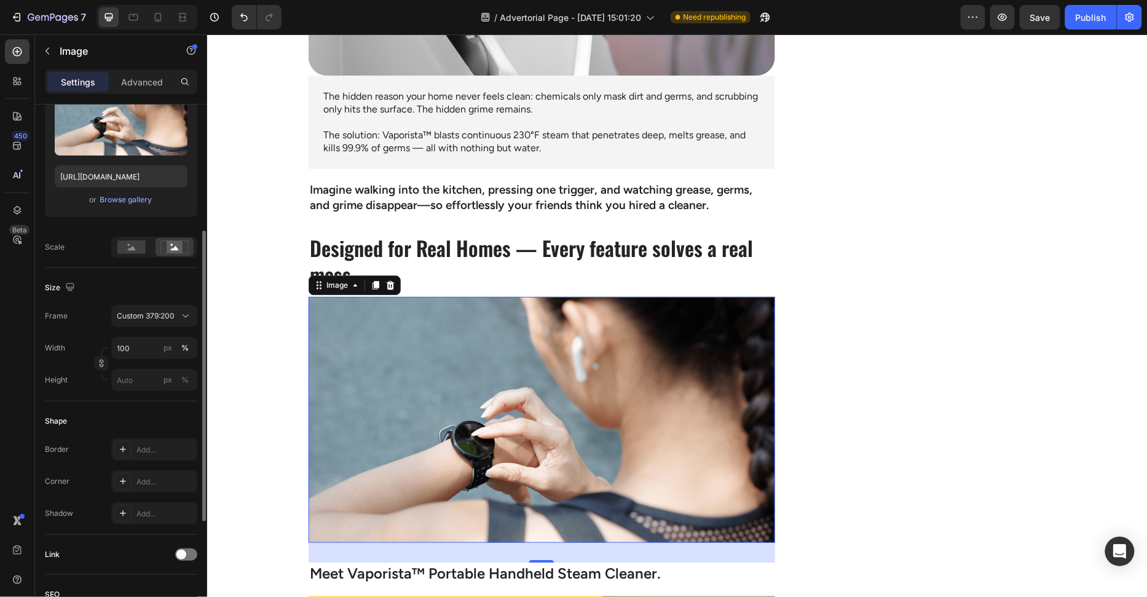
scroll to position [184, 0]
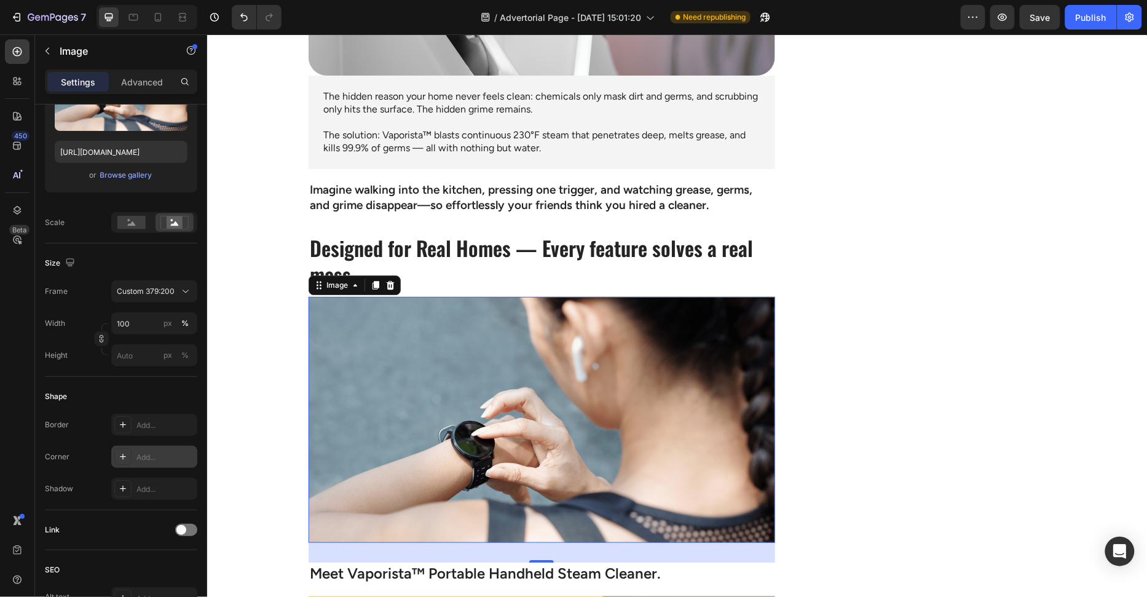
click at [147, 455] on div "Add..." at bounding box center [166, 457] width 58 height 11
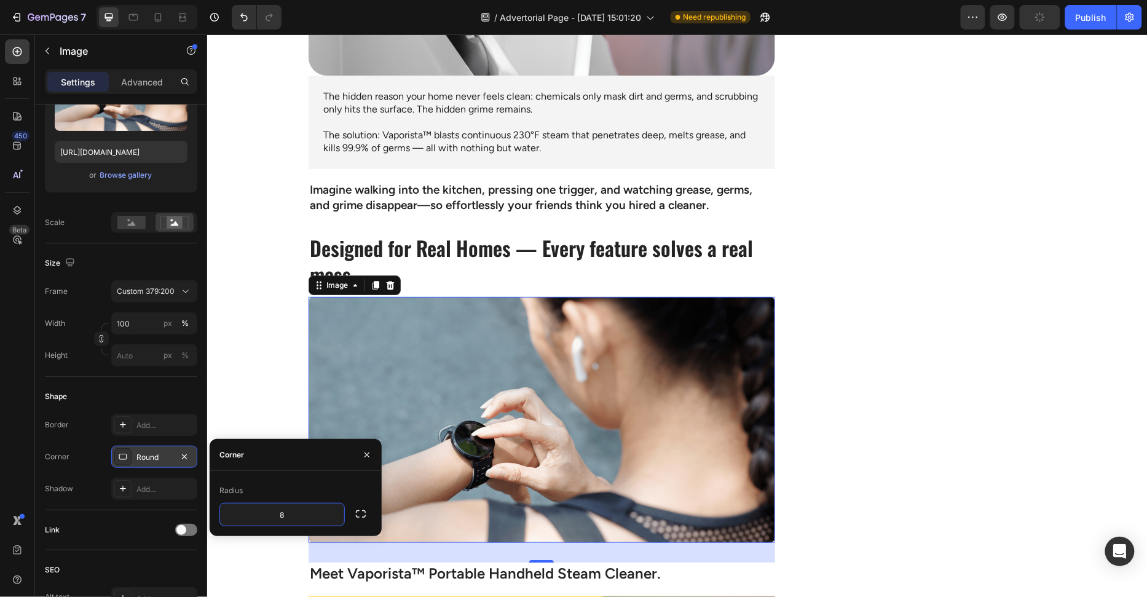
type input "30"
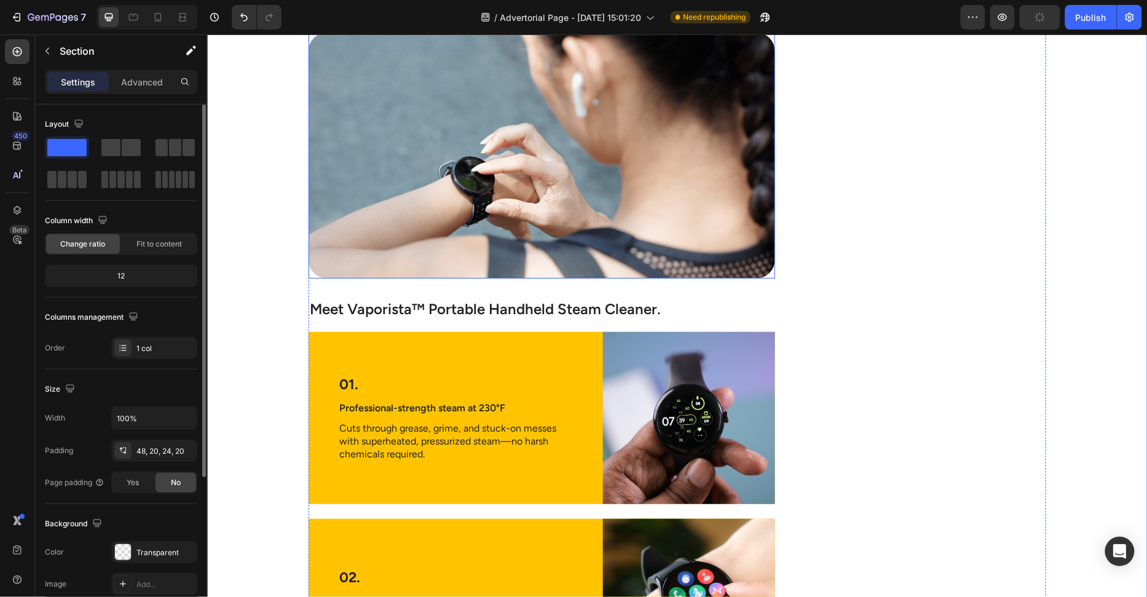
scroll to position [1701, 0]
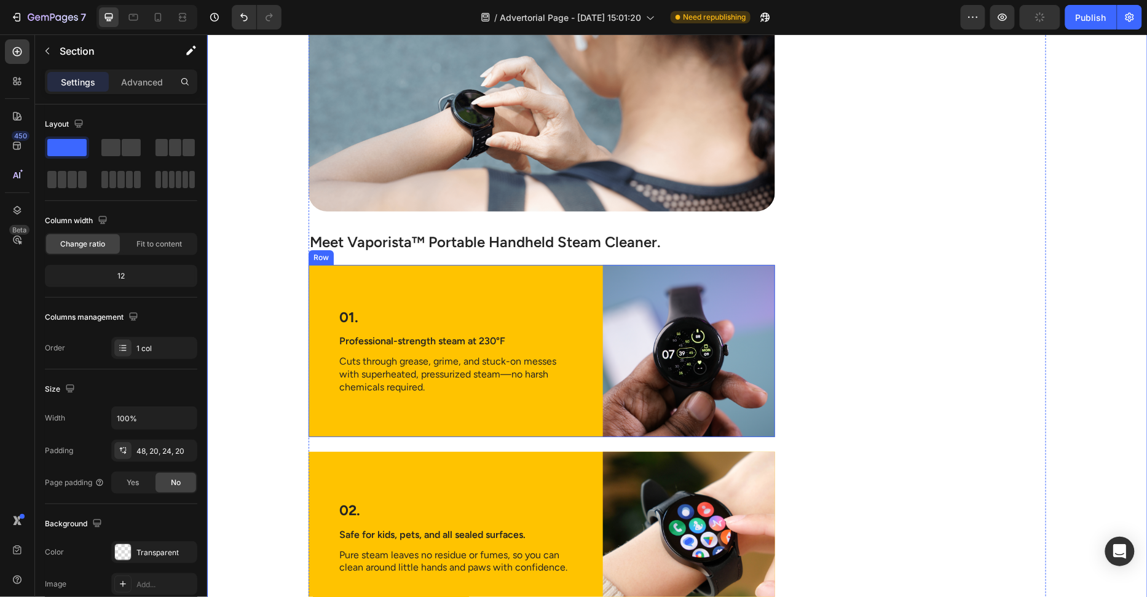
click at [439, 275] on div "01. Text Block Professional-strength steam at 230°F Text Block Cuts through gre…" at bounding box center [455, 350] width 295 height 172
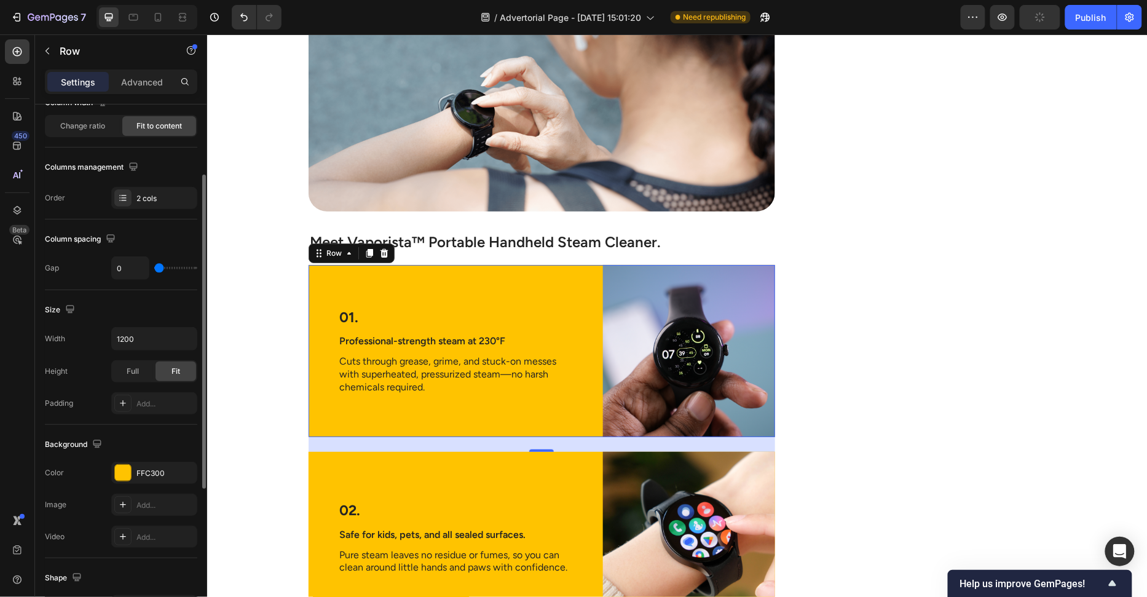
scroll to position [359, 0]
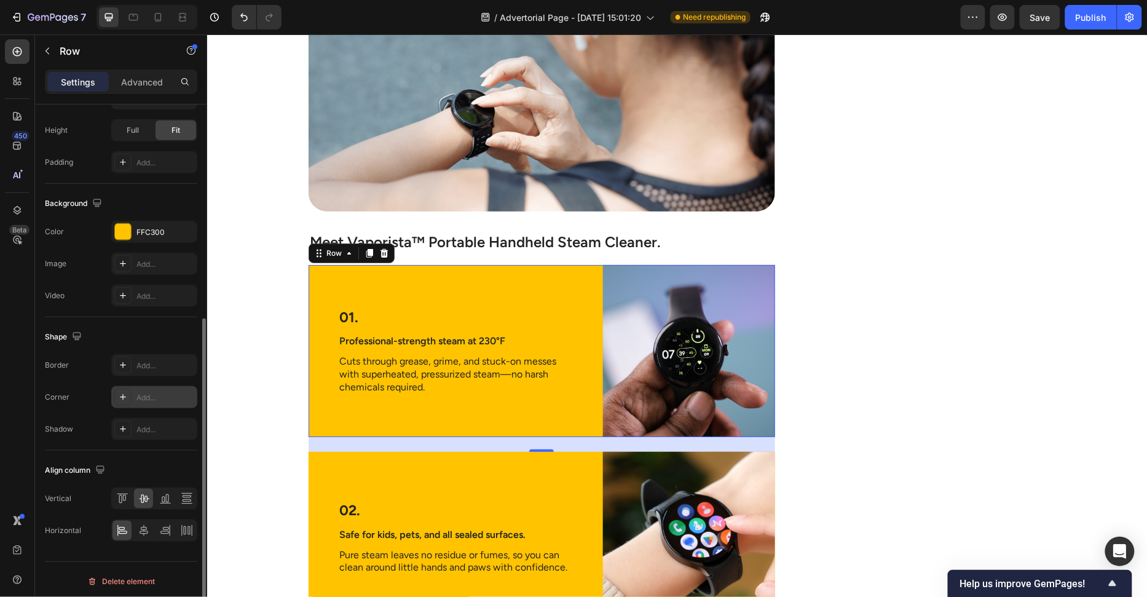
click at [139, 397] on div "Add..." at bounding box center [166, 397] width 58 height 11
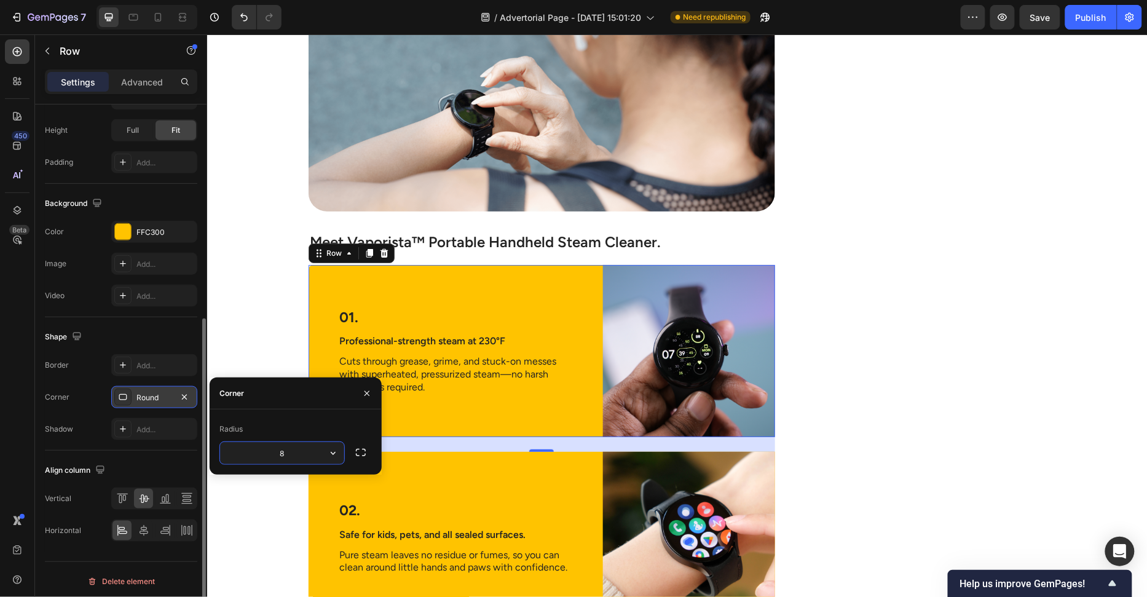
type input "30"
click at [251, 303] on div "Image The Hidden Dirty Truth Lurking in Your Home Heading If you’ve ever collap…" at bounding box center [677, 332] width 916 height 3294
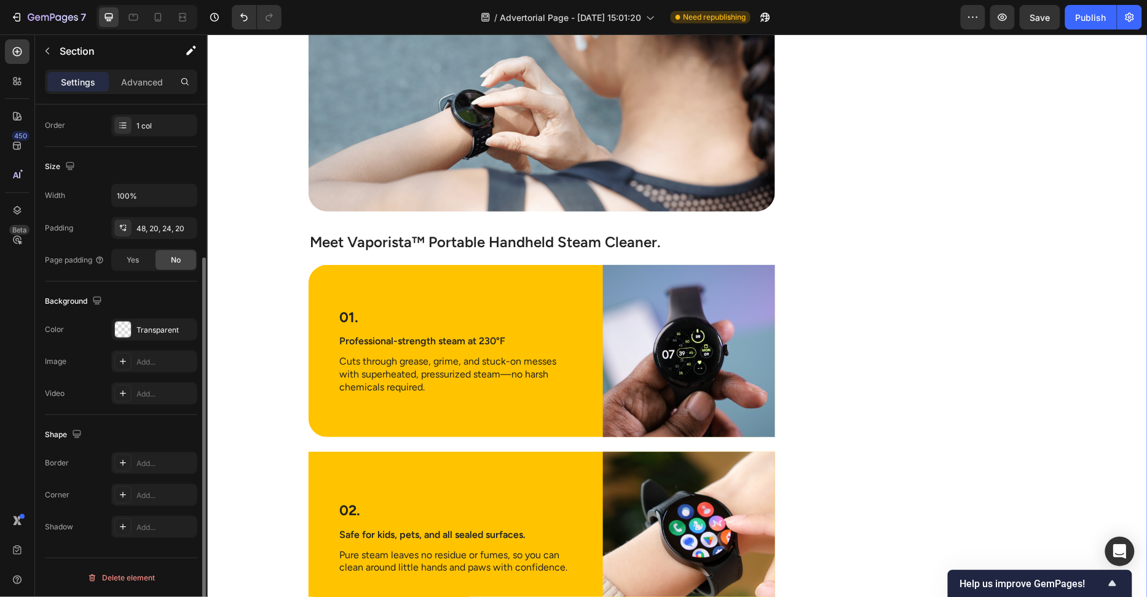
scroll to position [0, 0]
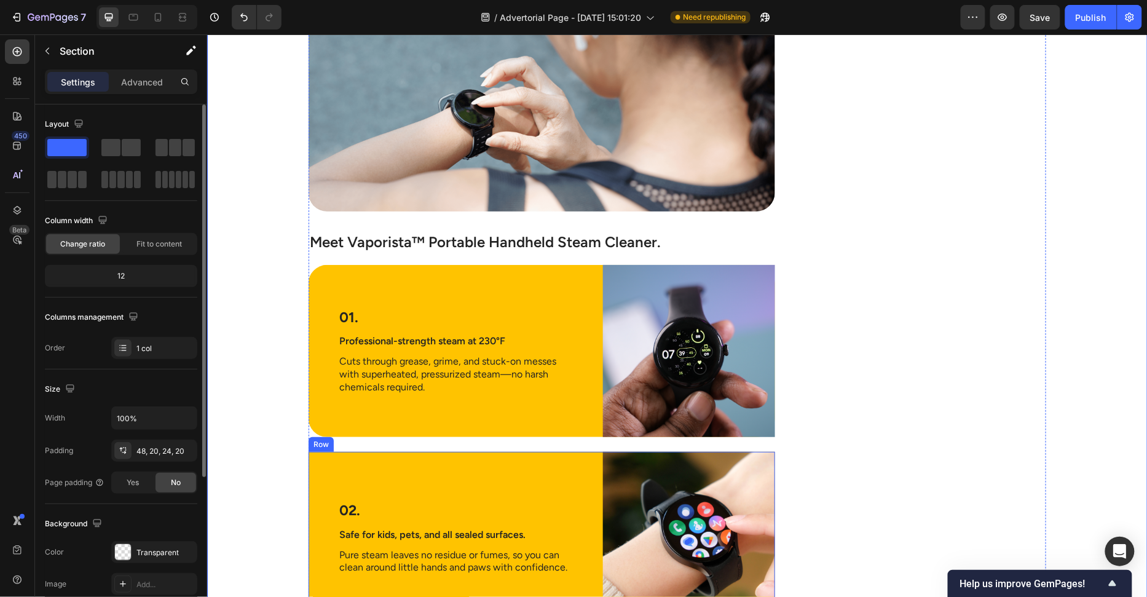
click at [321, 465] on div "02. Text Block Safe for kids, pets, and all sealed surfaces. Text Block Pure st…" at bounding box center [455, 537] width 295 height 172
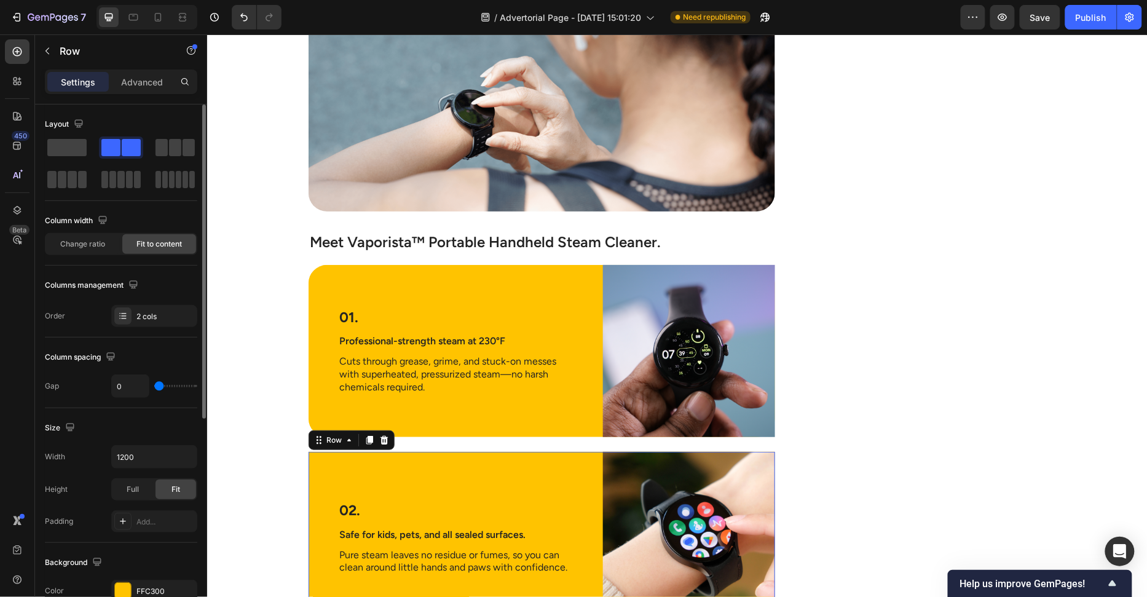
scroll to position [265, 0]
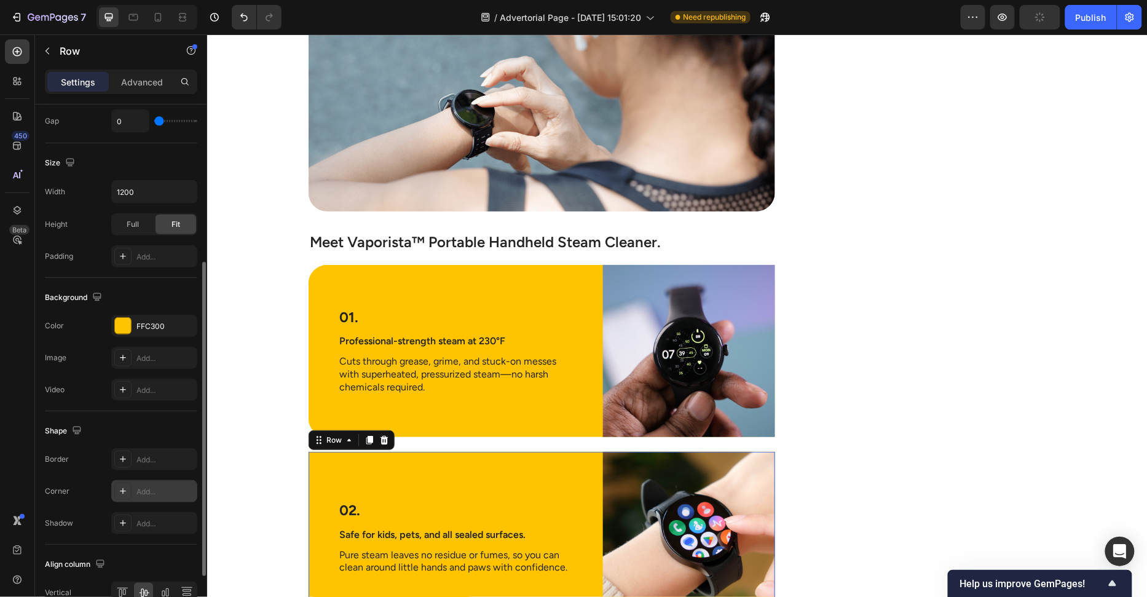
click at [153, 493] on div "Add..." at bounding box center [166, 491] width 58 height 11
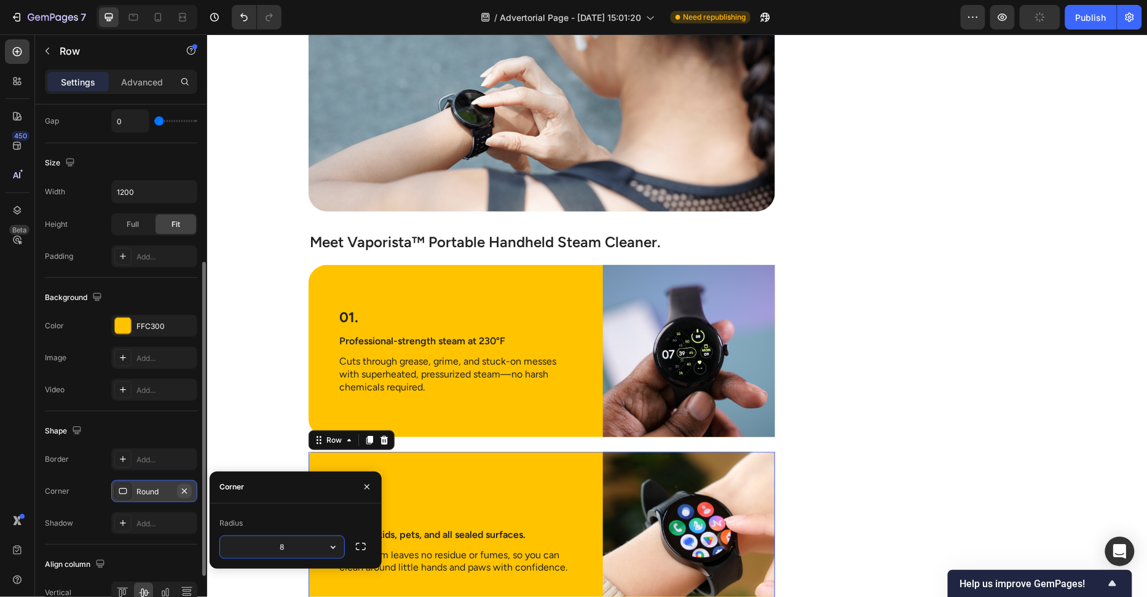
type input "30"
click at [218, 379] on div "Image The Hidden Dirty Truth Lurking in Your Home Heading If you’ve ever collap…" at bounding box center [677, 325] width 941 height 3338
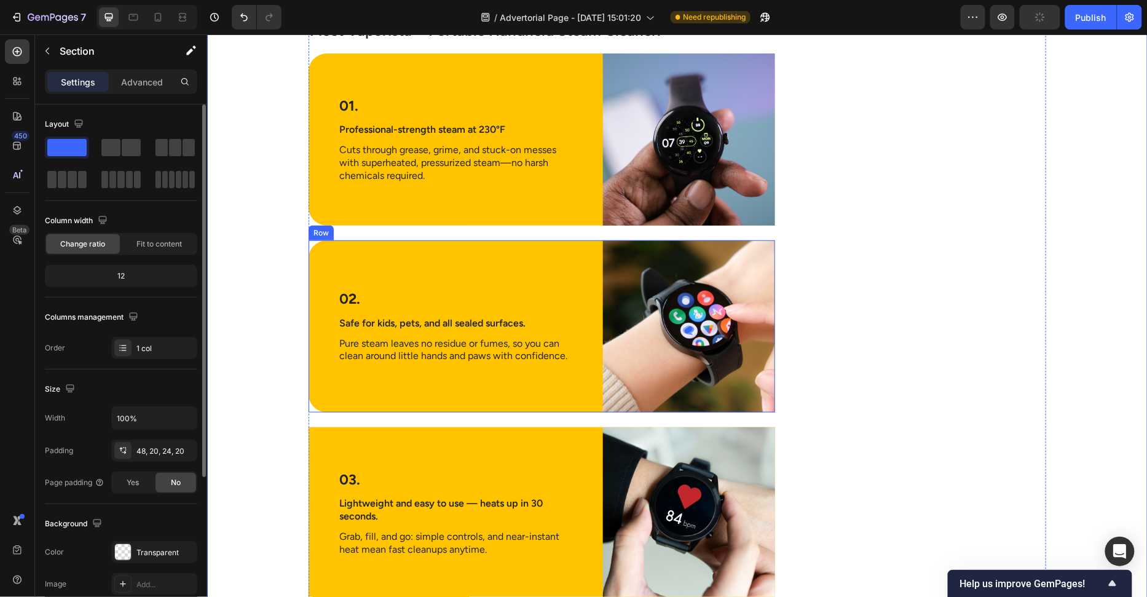
scroll to position [2111, 0]
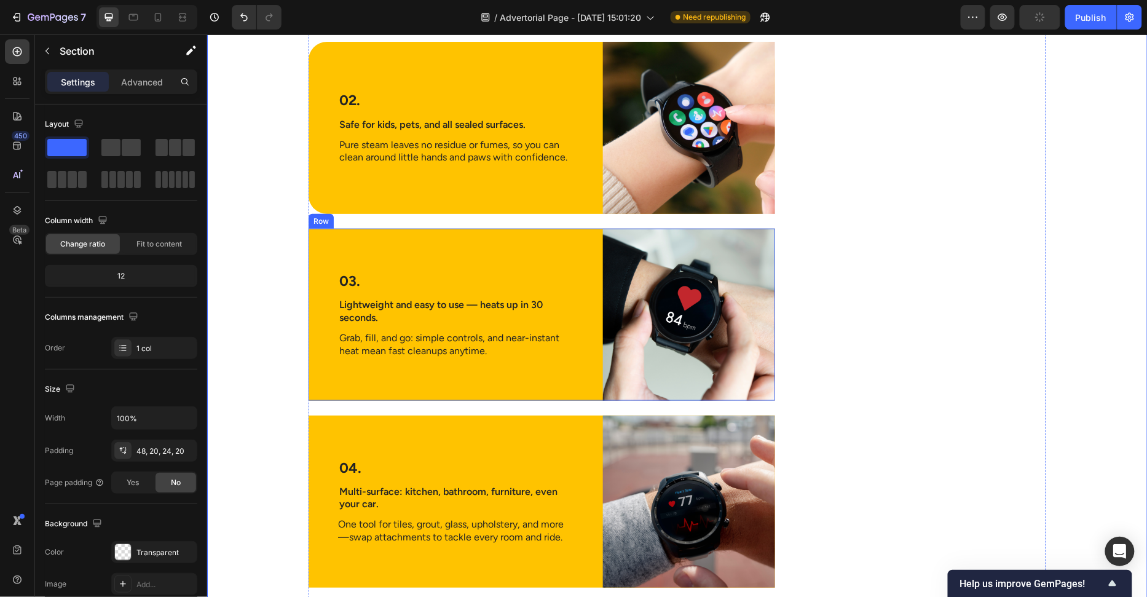
click at [316, 380] on div "03. Text Block Lightweight and easy to use — heats up in 30 seconds. Text Block…" at bounding box center [455, 314] width 295 height 172
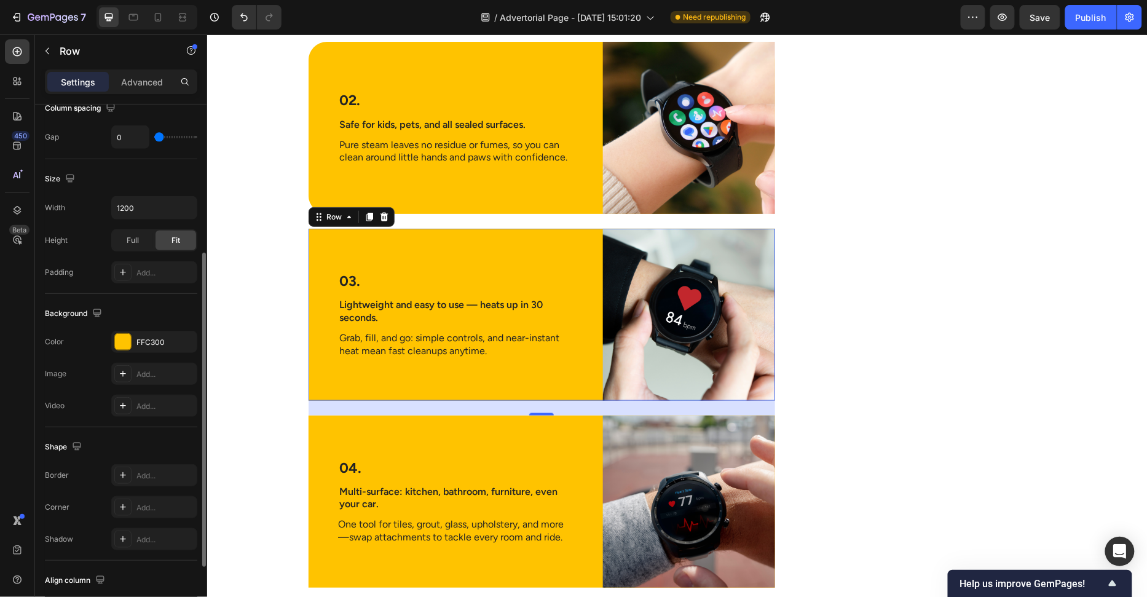
scroll to position [251, 0]
click at [155, 495] on div "Add..." at bounding box center [154, 505] width 86 height 22
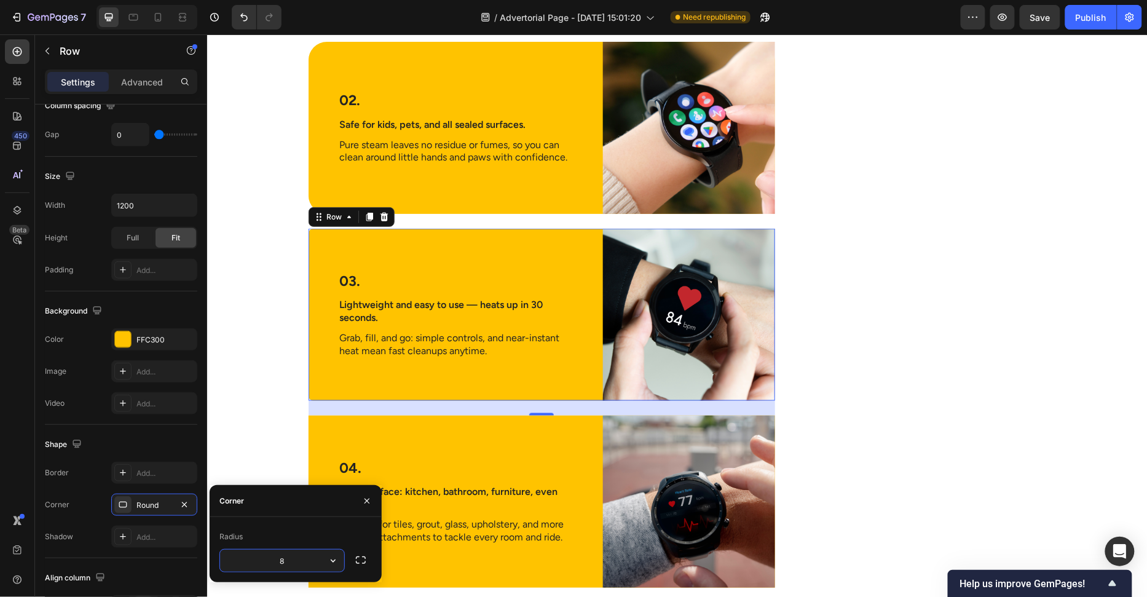
type input "30"
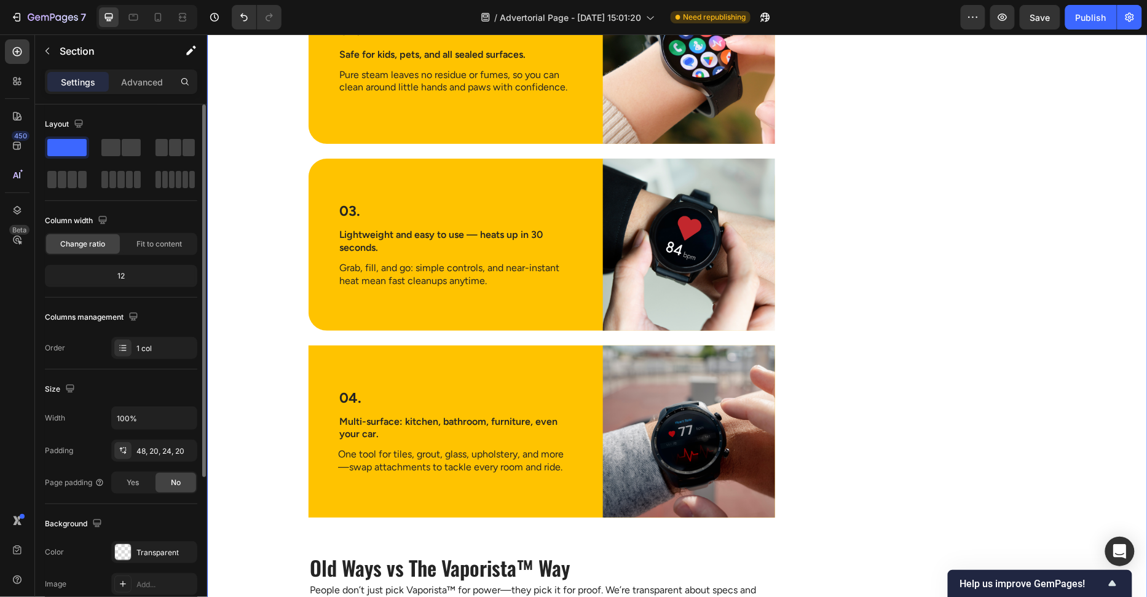
scroll to position [2195, 0]
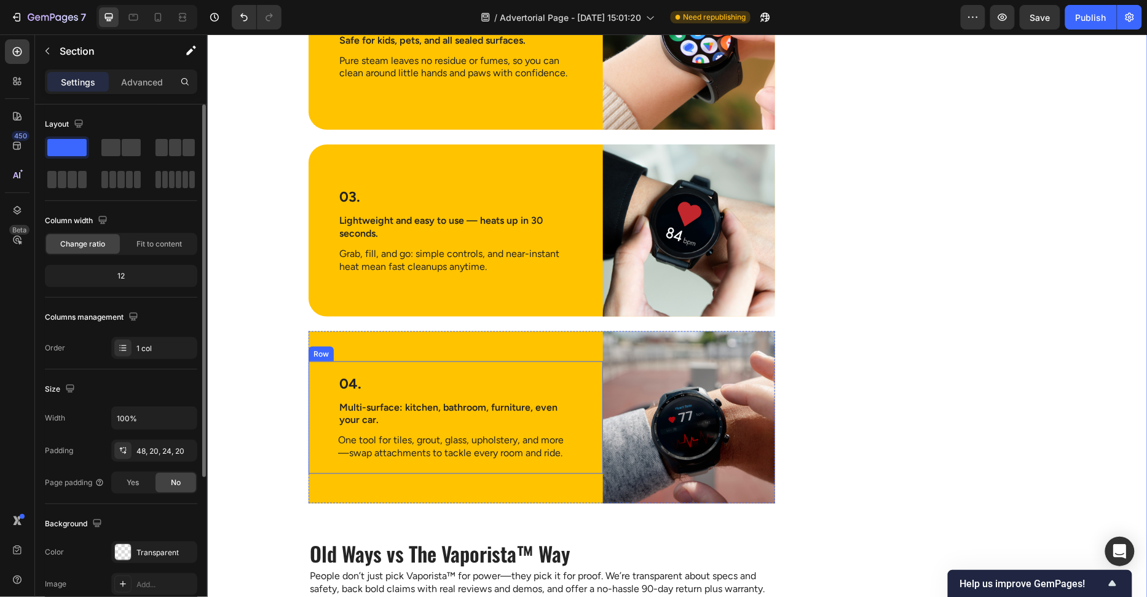
click at [312, 362] on div "04. Text Block Multi-surface: kitchen, bathroom, furniture, even your car. Text…" at bounding box center [455, 417] width 295 height 113
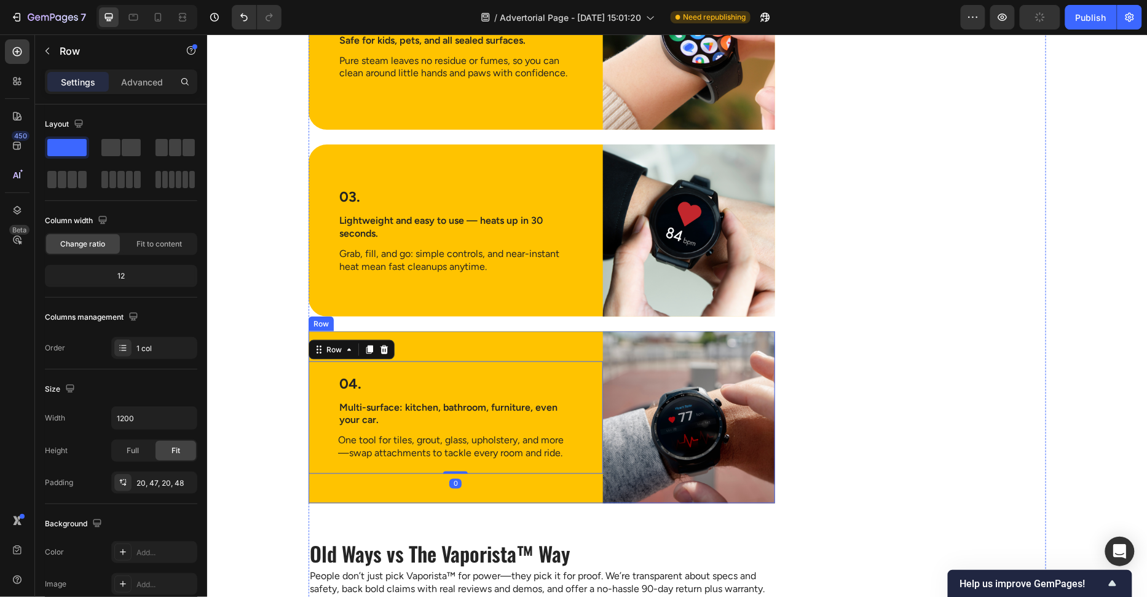
click at [315, 336] on div "04. Text Block Multi-surface: kitchen, bathroom, furniture, even your car. Text…" at bounding box center [455, 417] width 295 height 172
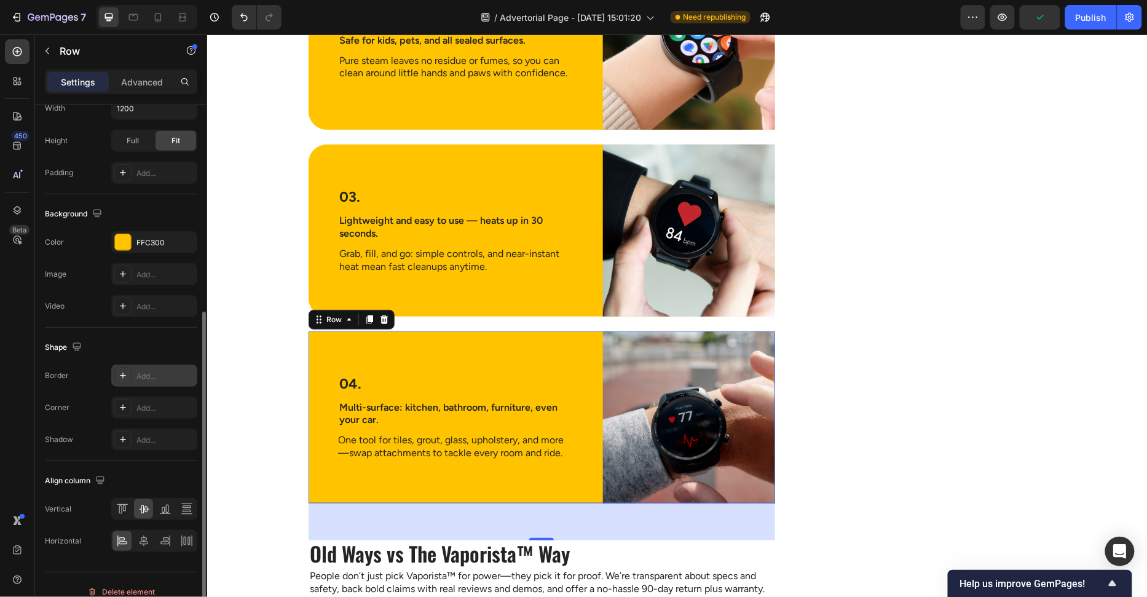
scroll to position [256, 0]
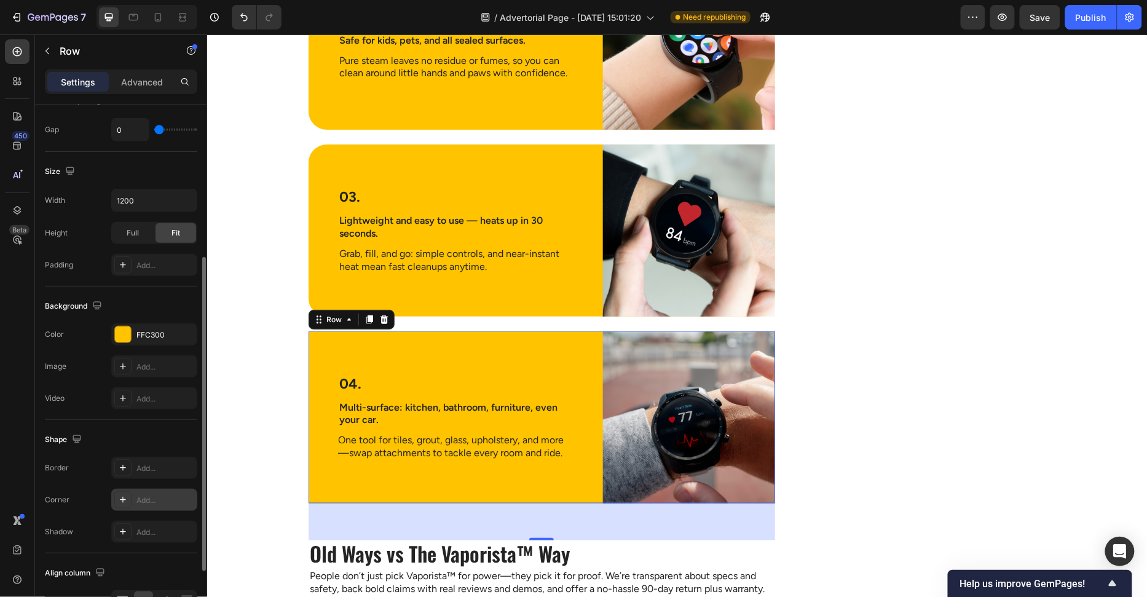
click at [156, 496] on div "Add..." at bounding box center [166, 500] width 58 height 11
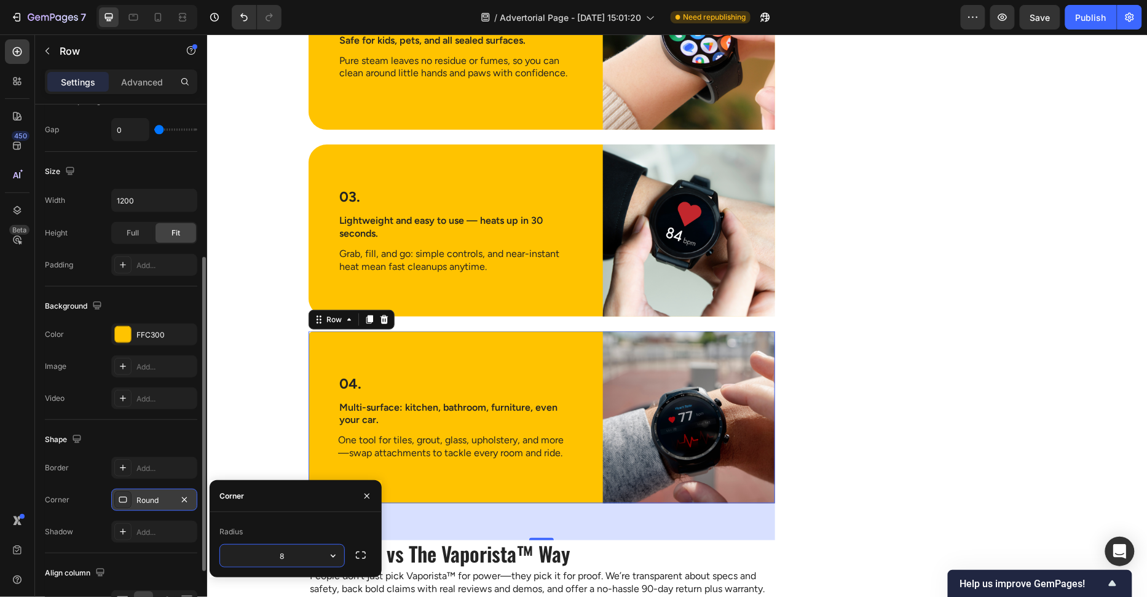
type input "30"
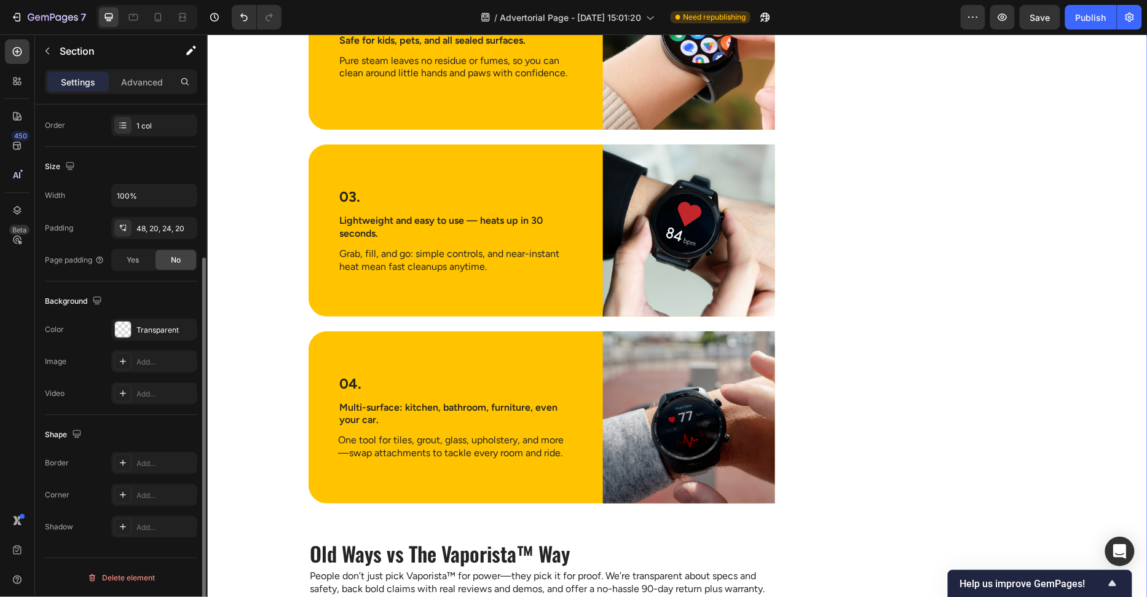
scroll to position [0, 0]
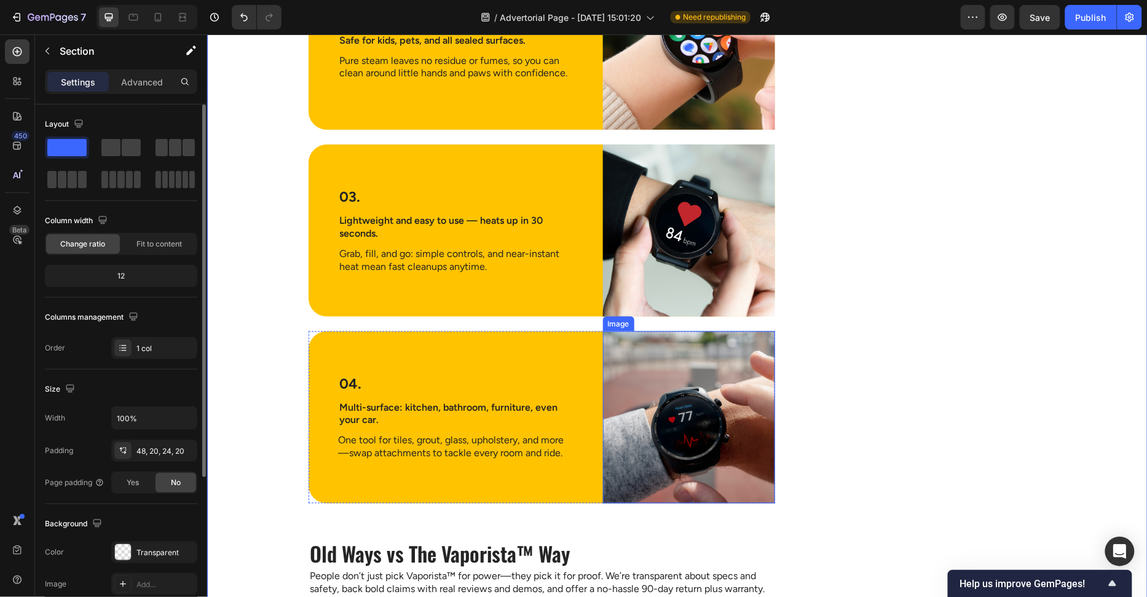
click at [640, 388] on img at bounding box center [689, 417] width 172 height 172
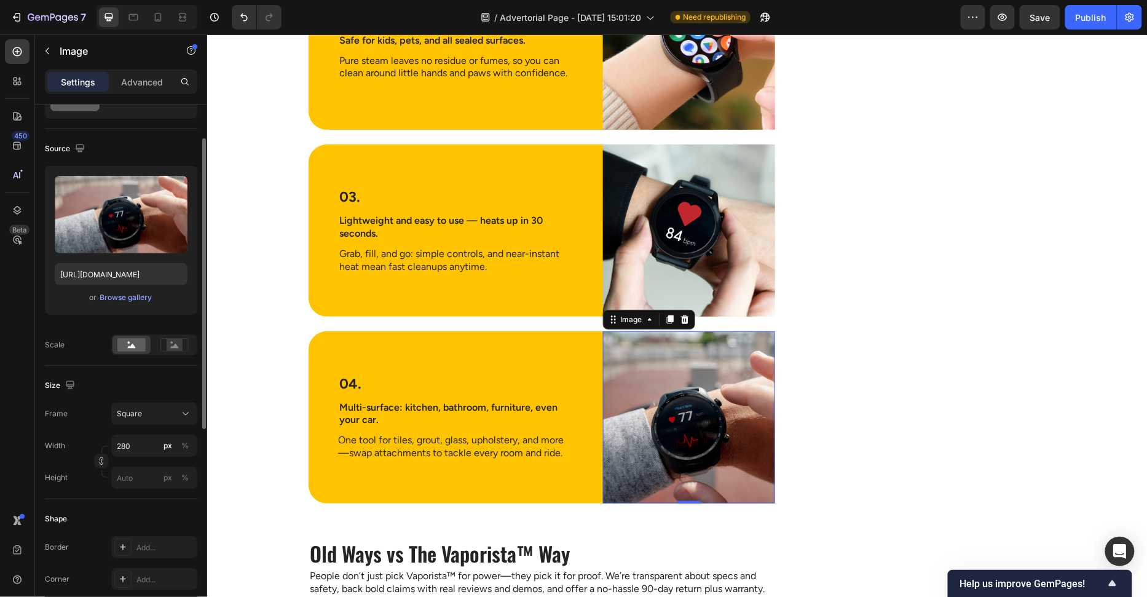
scroll to position [170, 0]
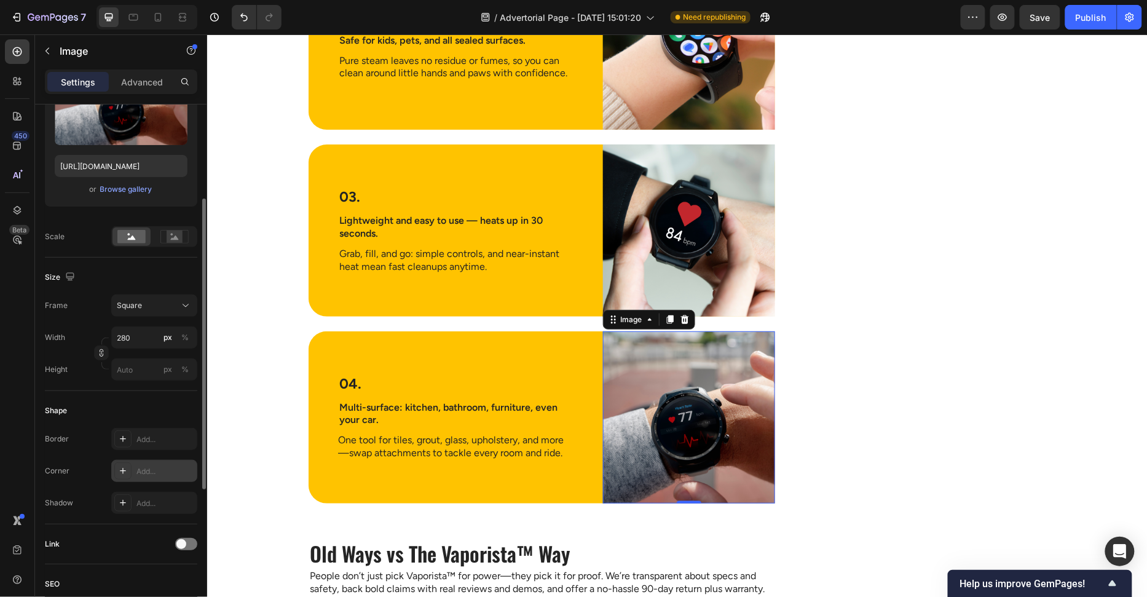
click at [148, 476] on div "Add..." at bounding box center [154, 471] width 86 height 22
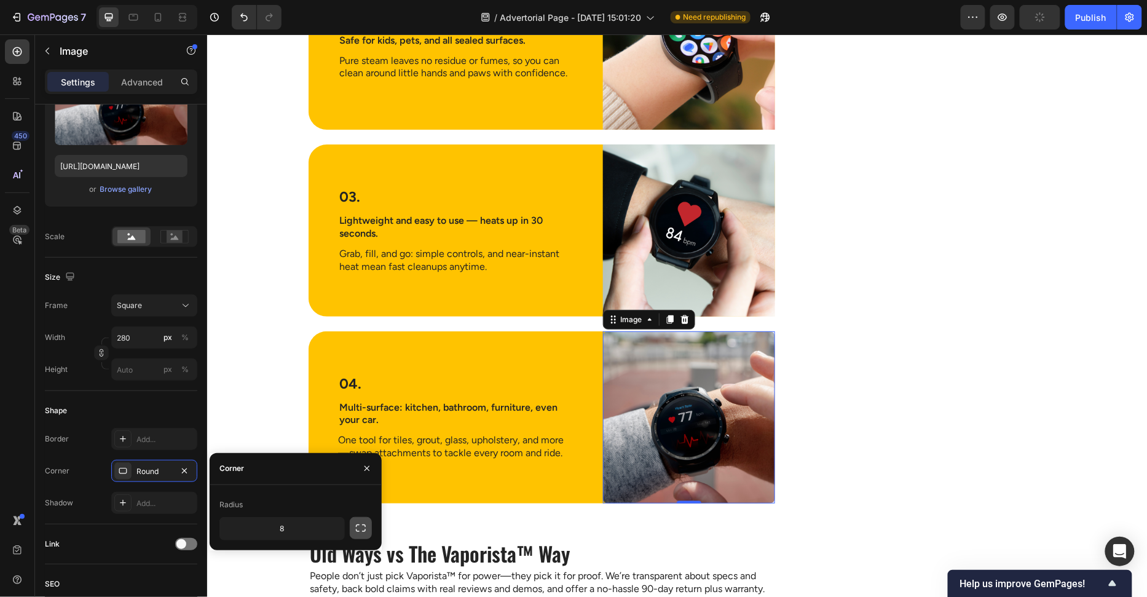
click at [364, 528] on icon "button" at bounding box center [361, 528] width 12 height 12
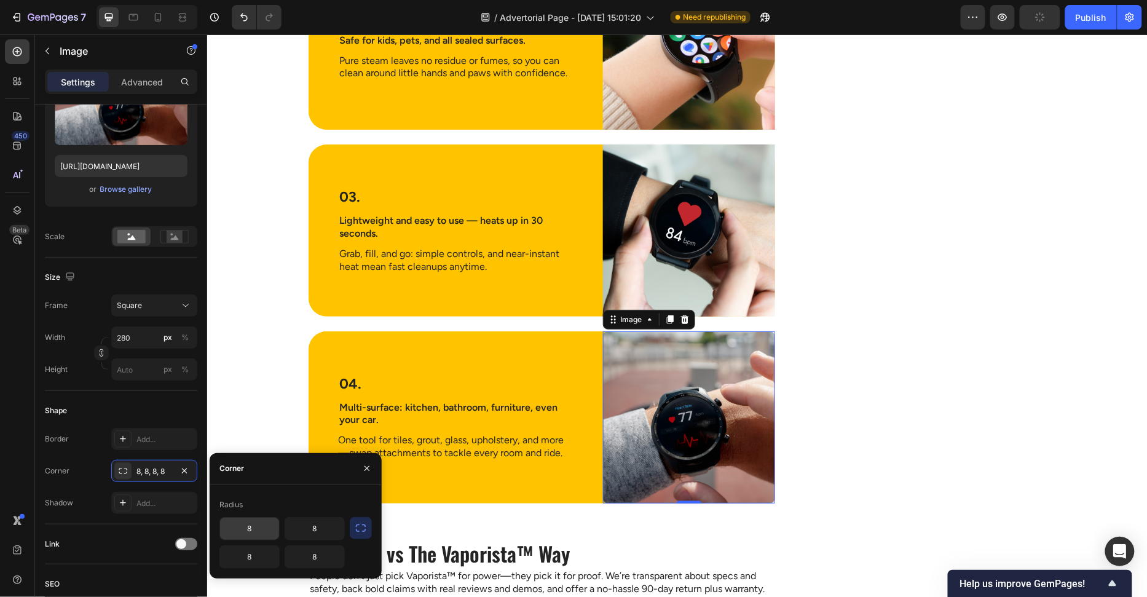
click at [250, 530] on input "8" at bounding box center [249, 529] width 59 height 22
click at [257, 559] on input "8" at bounding box center [249, 557] width 59 height 22
type input "0"
click at [264, 536] on input "text" at bounding box center [249, 529] width 59 height 22
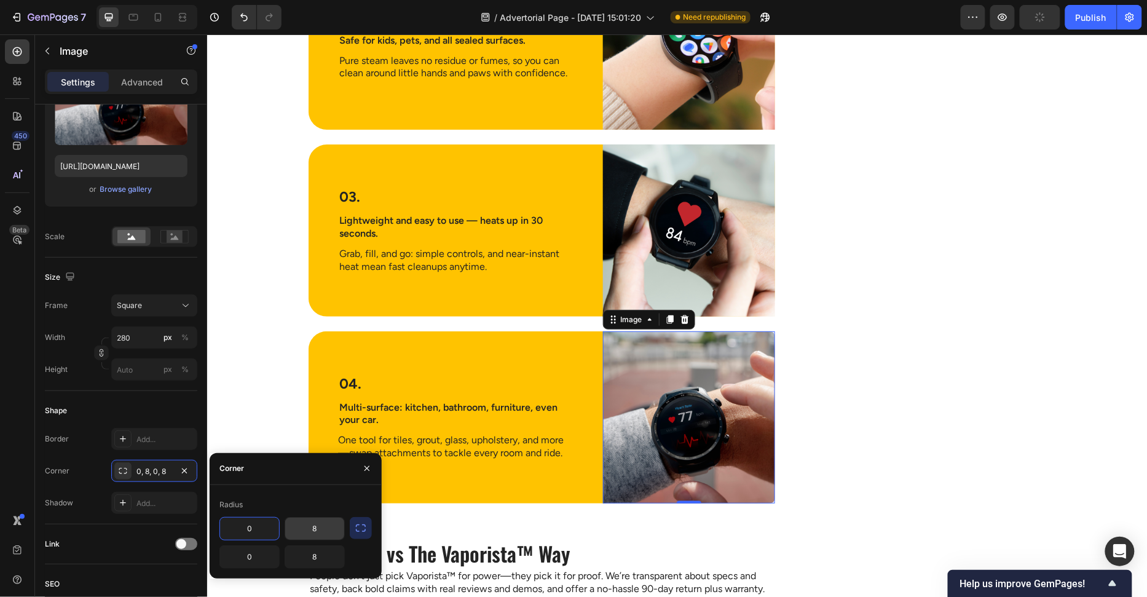
type input "0"
click at [304, 529] on input "8" at bounding box center [314, 529] width 59 height 22
click at [304, 528] on input "8" at bounding box center [314, 529] width 59 height 22
click at [304, 529] on input "30" at bounding box center [314, 529] width 59 height 22
click at [304, 528] on input "30" at bounding box center [314, 529] width 59 height 22
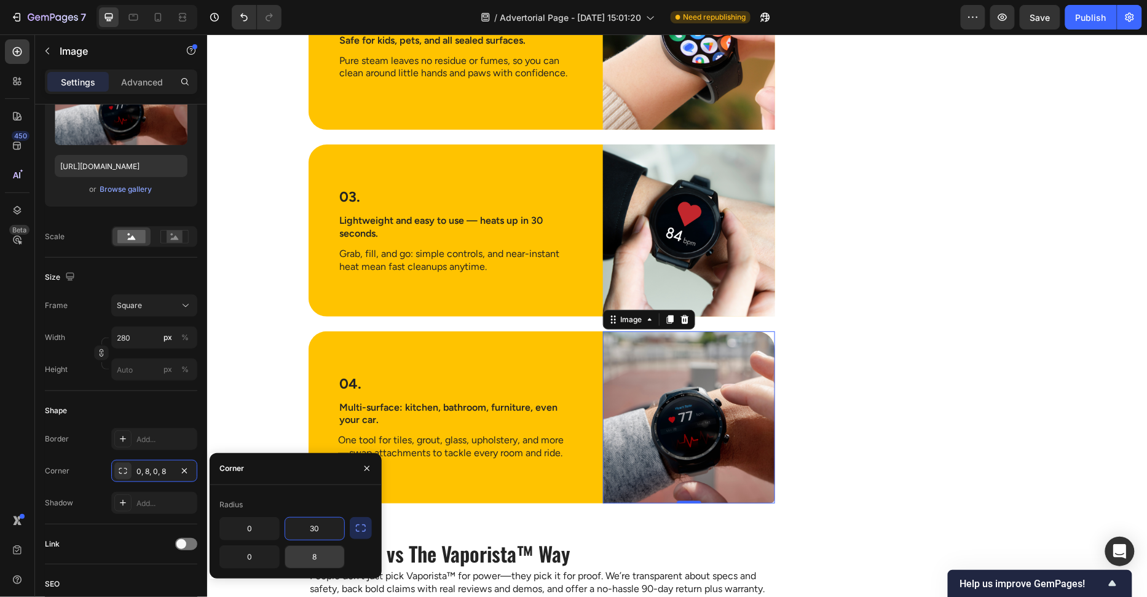
type input "30"
click at [316, 550] on input "8" at bounding box center [314, 557] width 59 height 22
paste input "30"
type input "30"
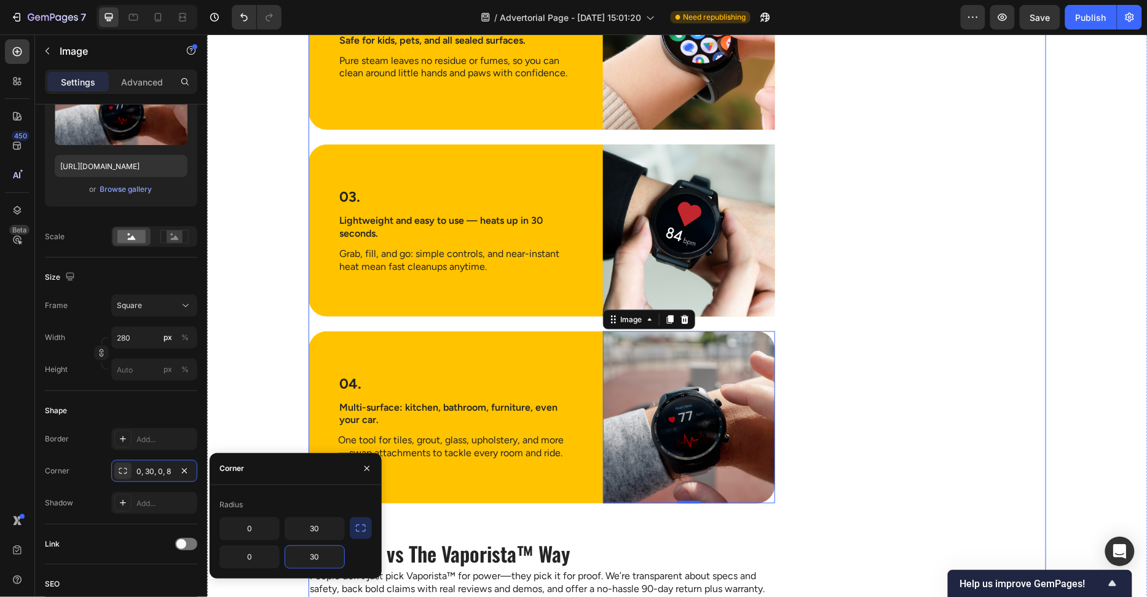
click at [893, 309] on div "Vaporista™ Heading 100% Risk FREE - 90-Day No Questions Asked Return Policy Tex…" at bounding box center [929, 111] width 233 height 2747
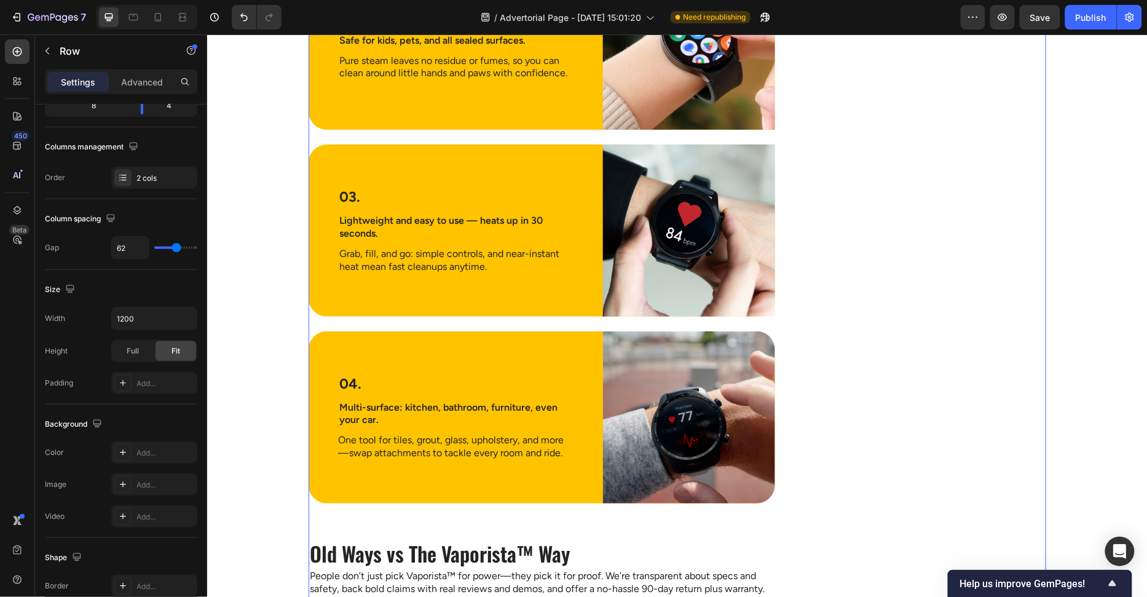
scroll to position [0, 0]
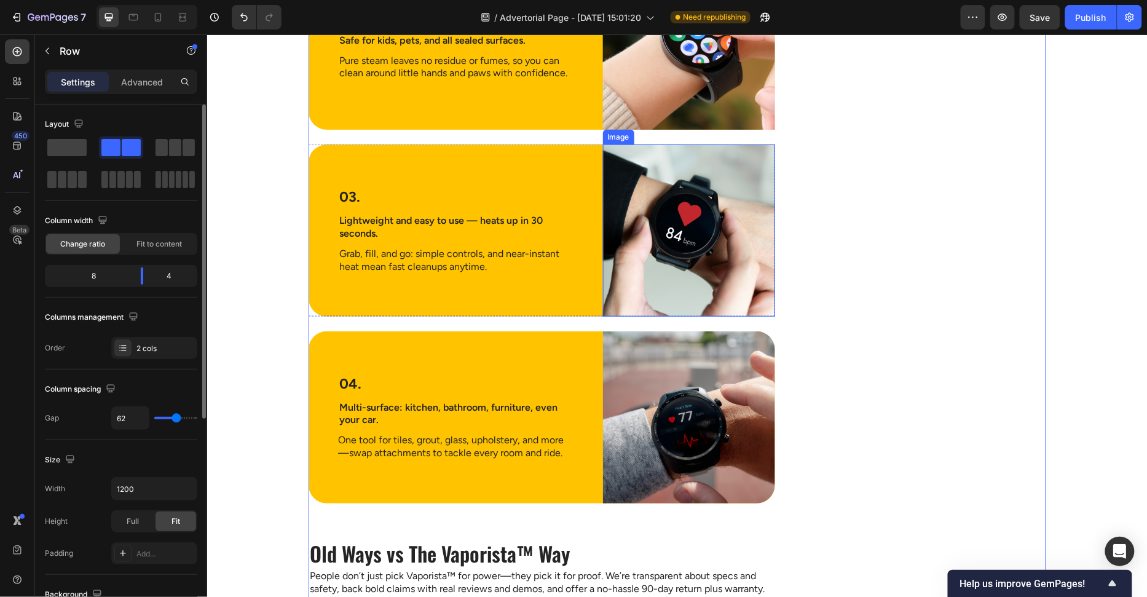
click at [741, 257] on img at bounding box center [689, 230] width 172 height 172
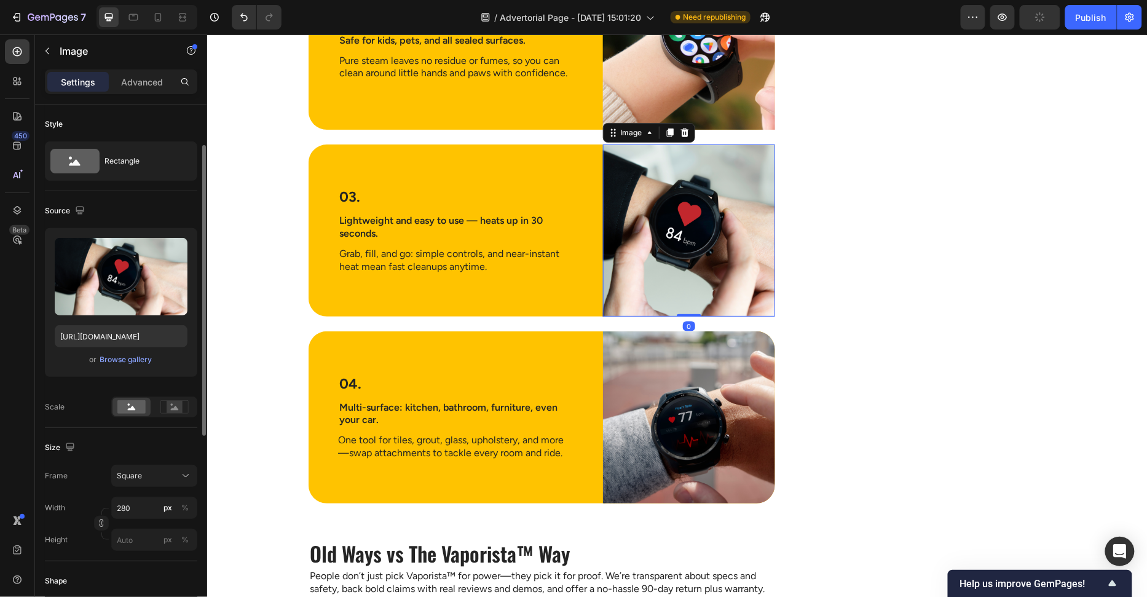
scroll to position [111, 0]
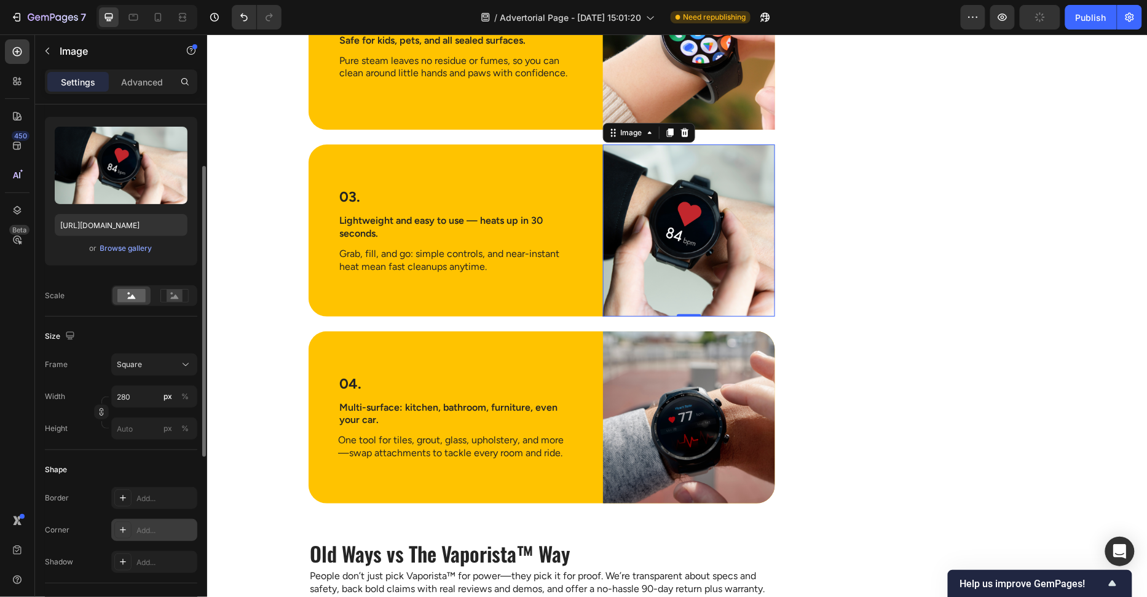
click at [142, 532] on div "Add..." at bounding box center [166, 530] width 58 height 11
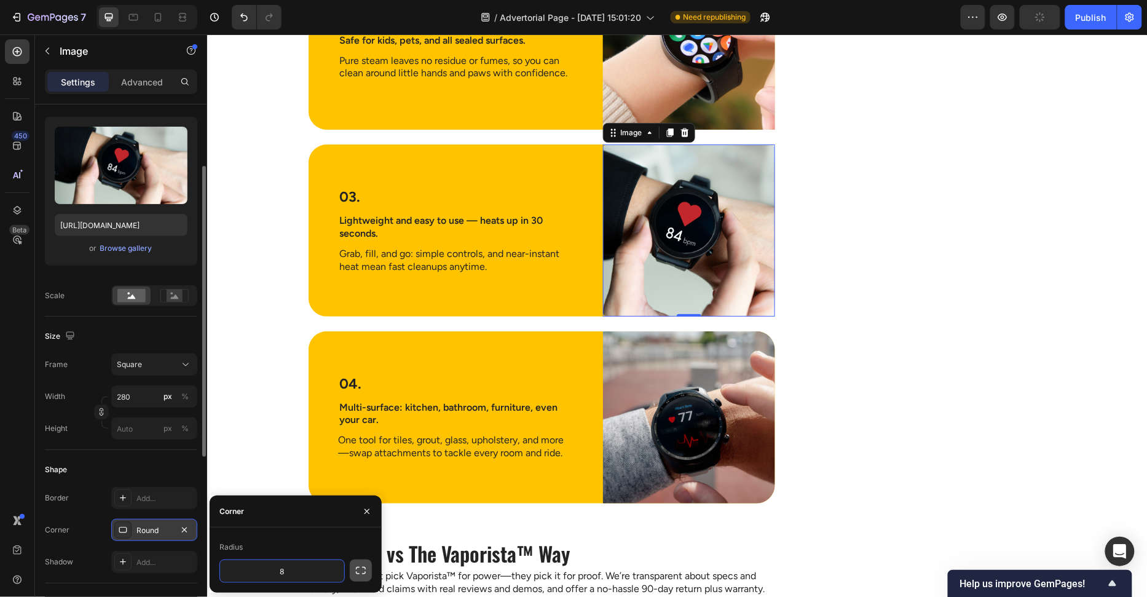
click at [358, 568] on icon "button" at bounding box center [361, 570] width 10 height 7
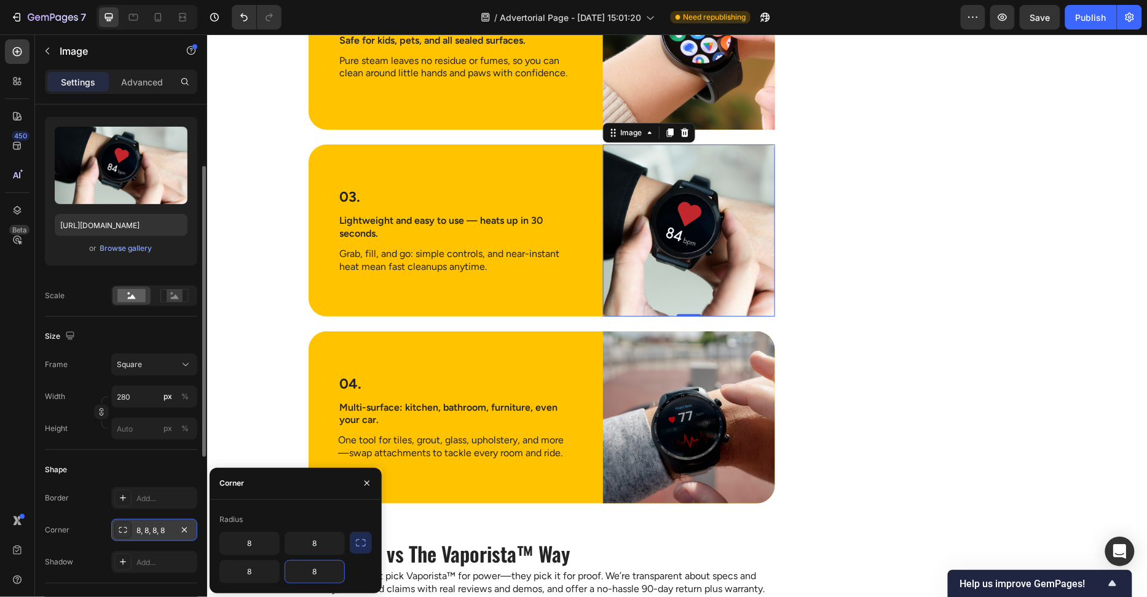
click at [328, 571] on input "8" at bounding box center [314, 572] width 59 height 22
paste input "30"
type input "30"
click at [328, 546] on input "8" at bounding box center [314, 544] width 59 height 22
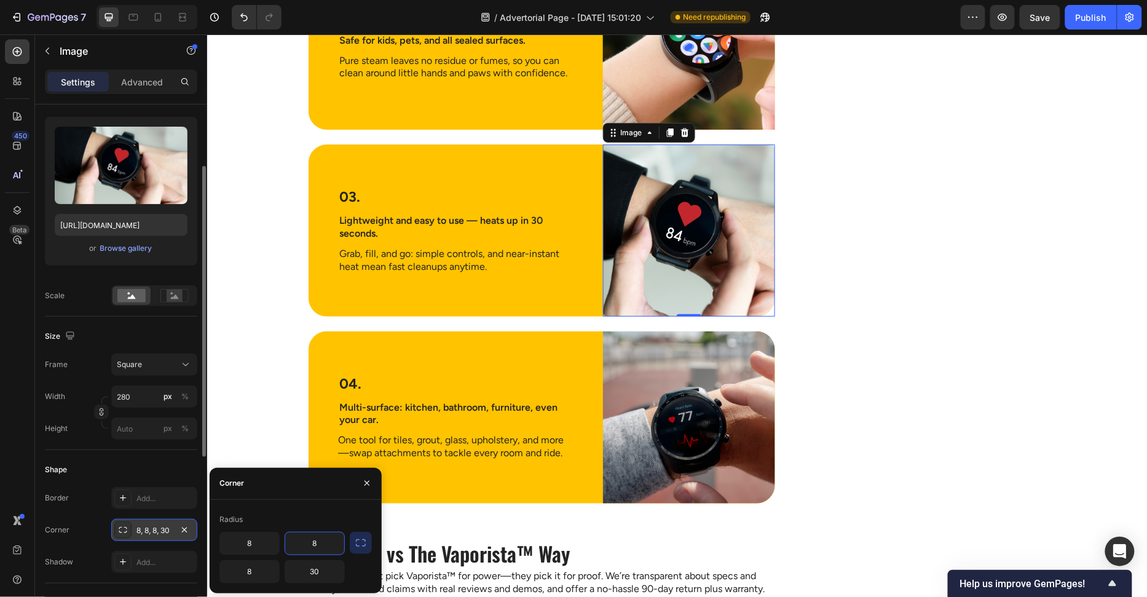
click at [328, 546] on input "8" at bounding box center [314, 544] width 59 height 22
paste input "30"
type input "30"
click at [259, 545] on input "8" at bounding box center [249, 544] width 59 height 22
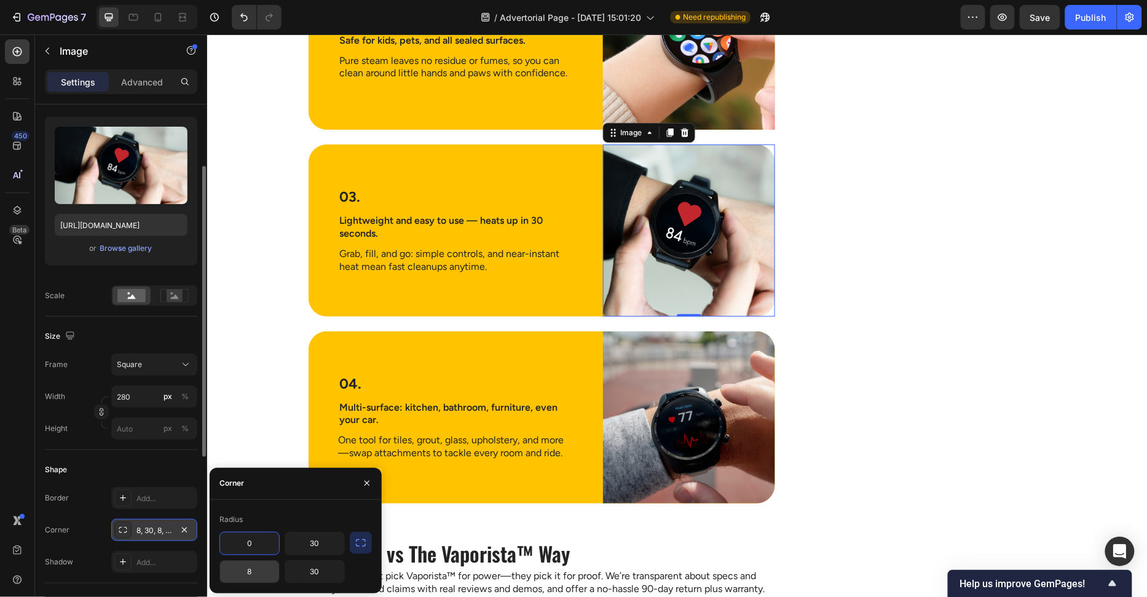
type input "0"
click at [251, 570] on input "8" at bounding box center [249, 572] width 59 height 22
type input "0"
click at [309, 497] on div "Corner" at bounding box center [296, 484] width 172 height 32
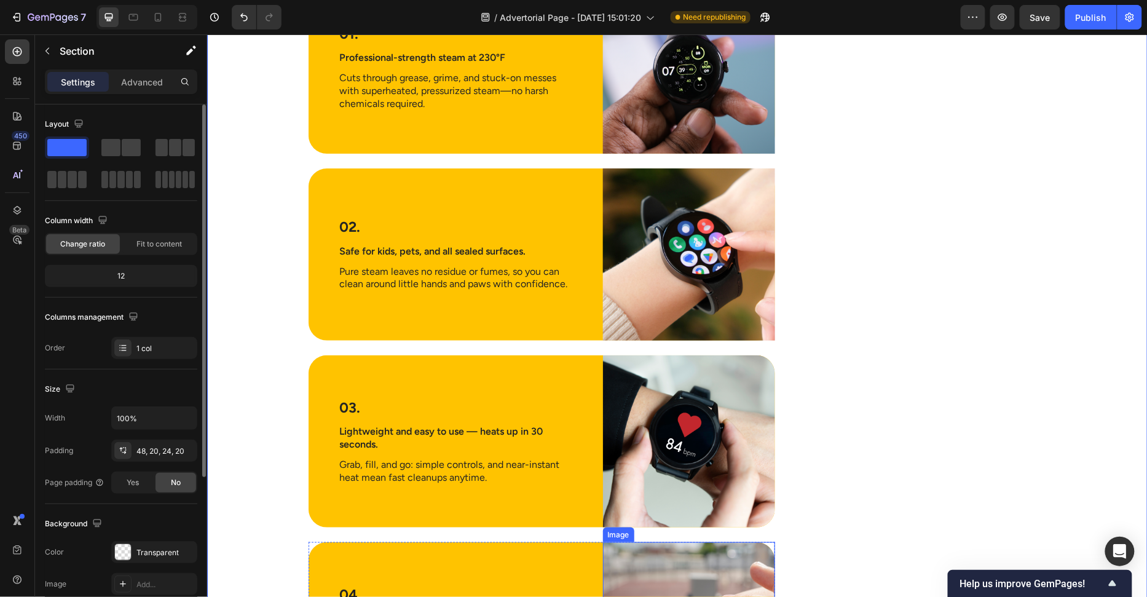
scroll to position [1965, 0]
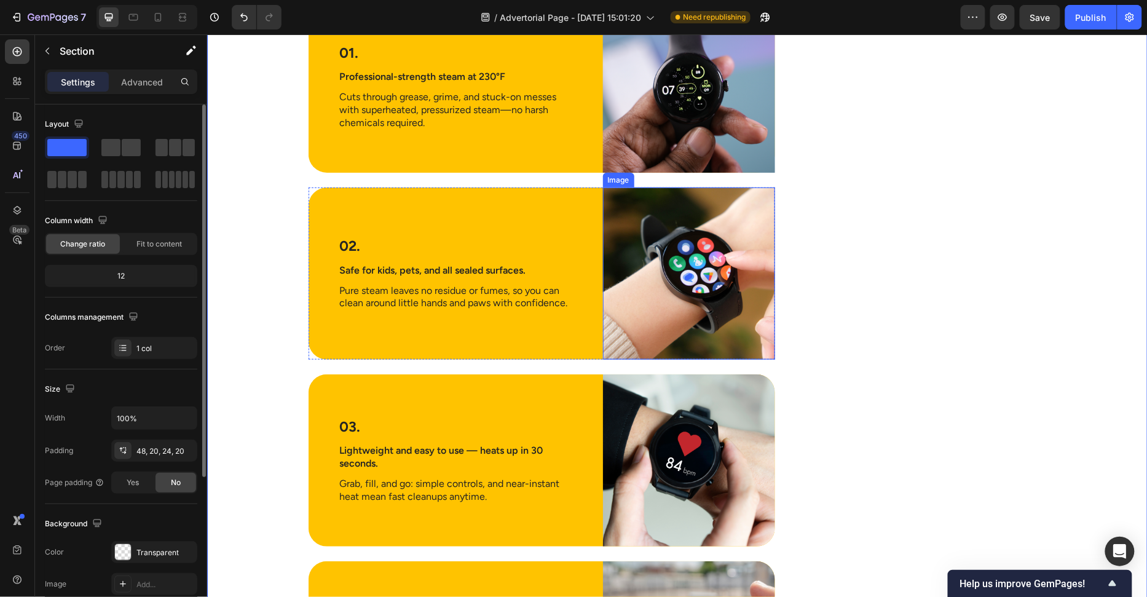
click at [671, 320] on img at bounding box center [689, 273] width 172 height 172
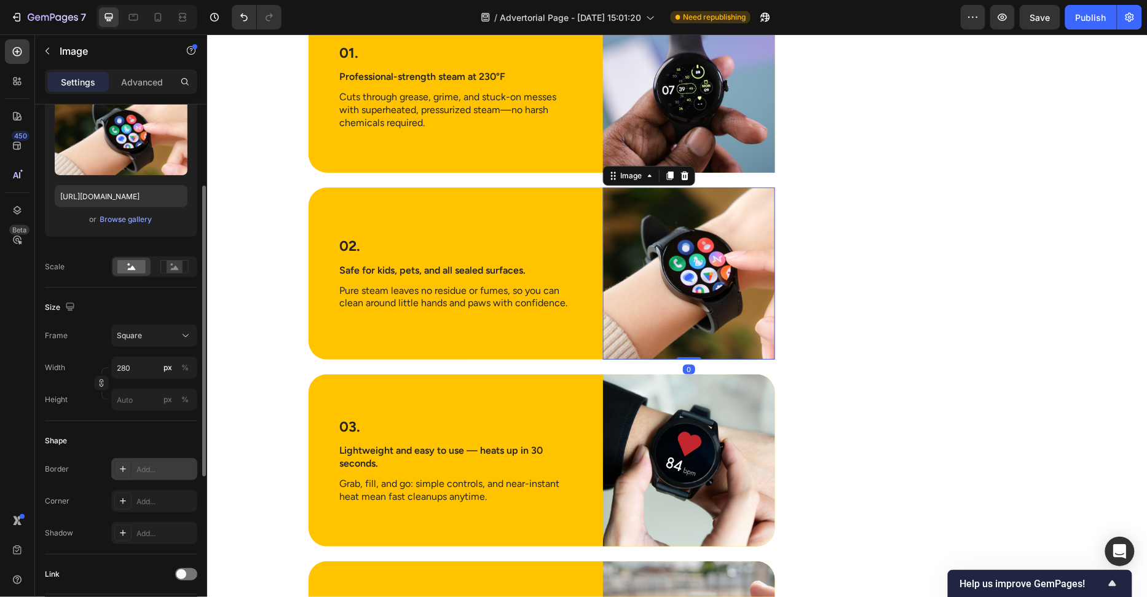
scroll to position [154, 0]
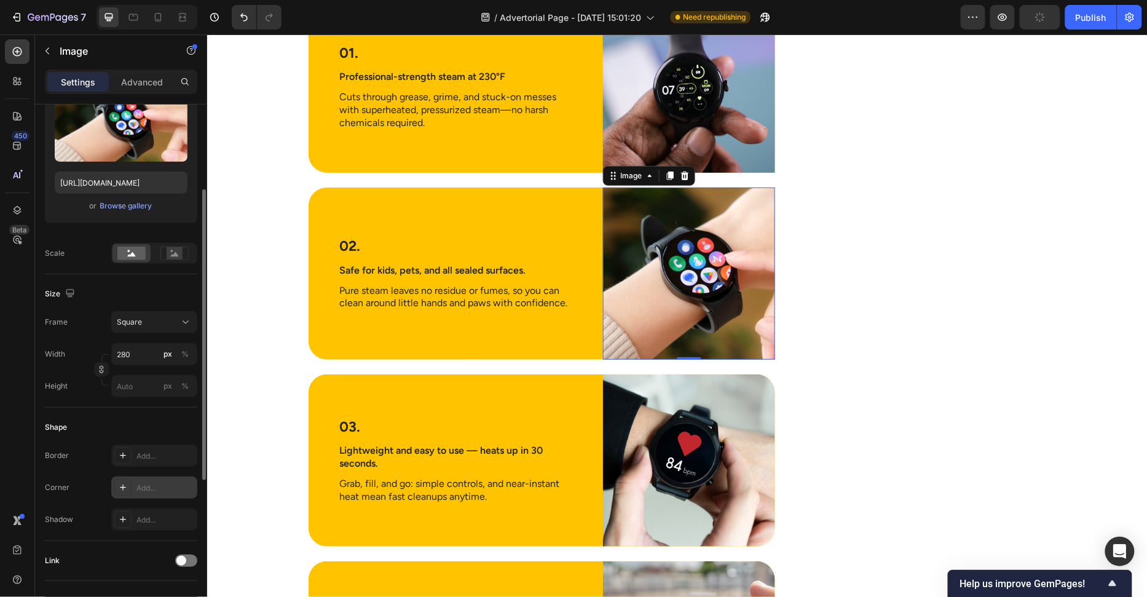
drag, startPoint x: 139, startPoint y: 481, endPoint x: 173, endPoint y: 480, distance: 34.5
click at [139, 483] on div "Add..." at bounding box center [166, 488] width 58 height 11
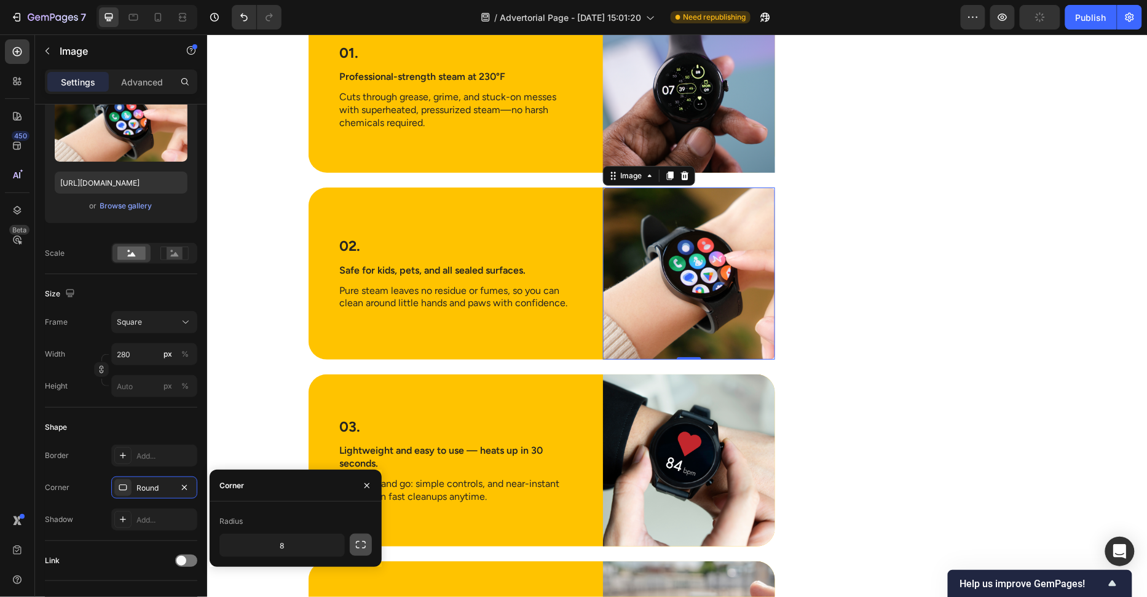
click at [369, 545] on button "button" at bounding box center [361, 545] width 22 height 22
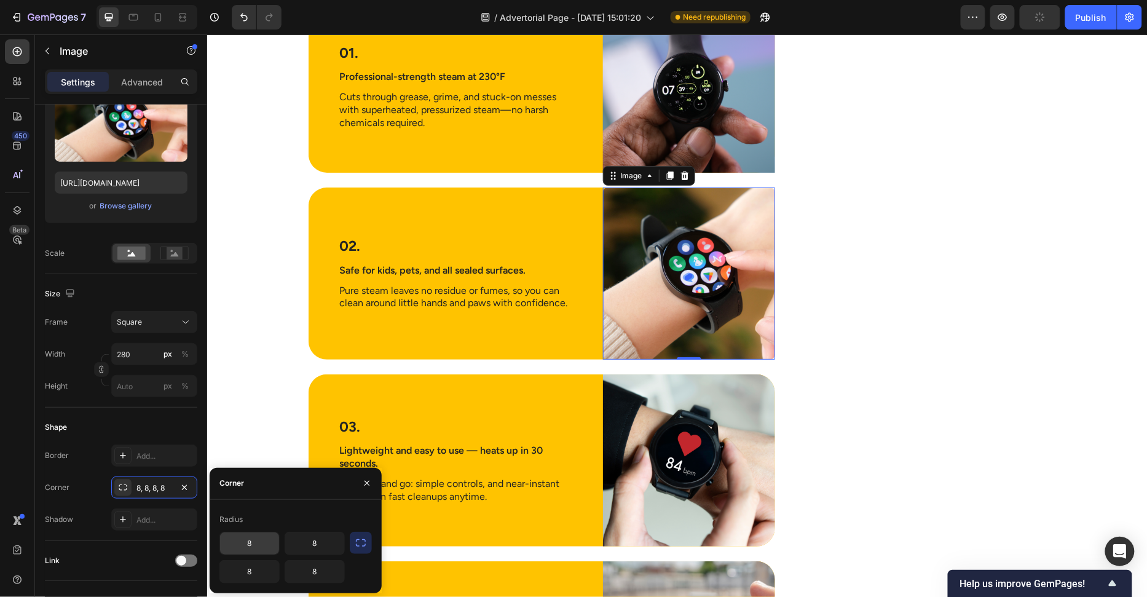
click at [249, 542] on input "8" at bounding box center [249, 544] width 59 height 22
type input "0"
click at [263, 565] on input "8" at bounding box center [249, 572] width 59 height 22
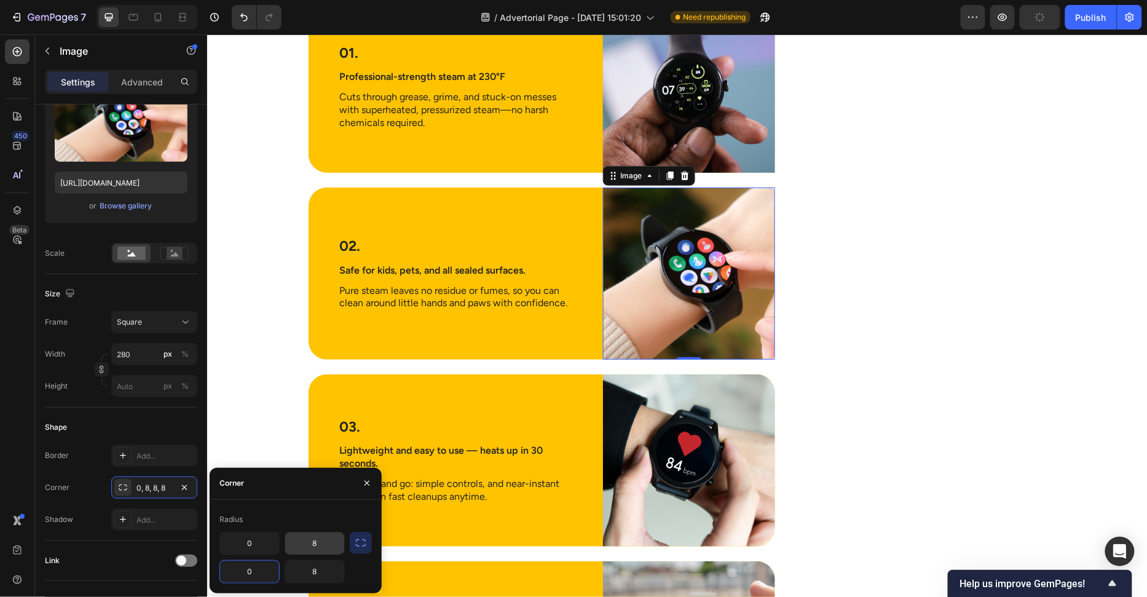
type input "0"
click at [336, 545] on input "8" at bounding box center [314, 544] width 59 height 22
paste input "30"
type input "30"
click at [320, 571] on input "8" at bounding box center [314, 572] width 59 height 22
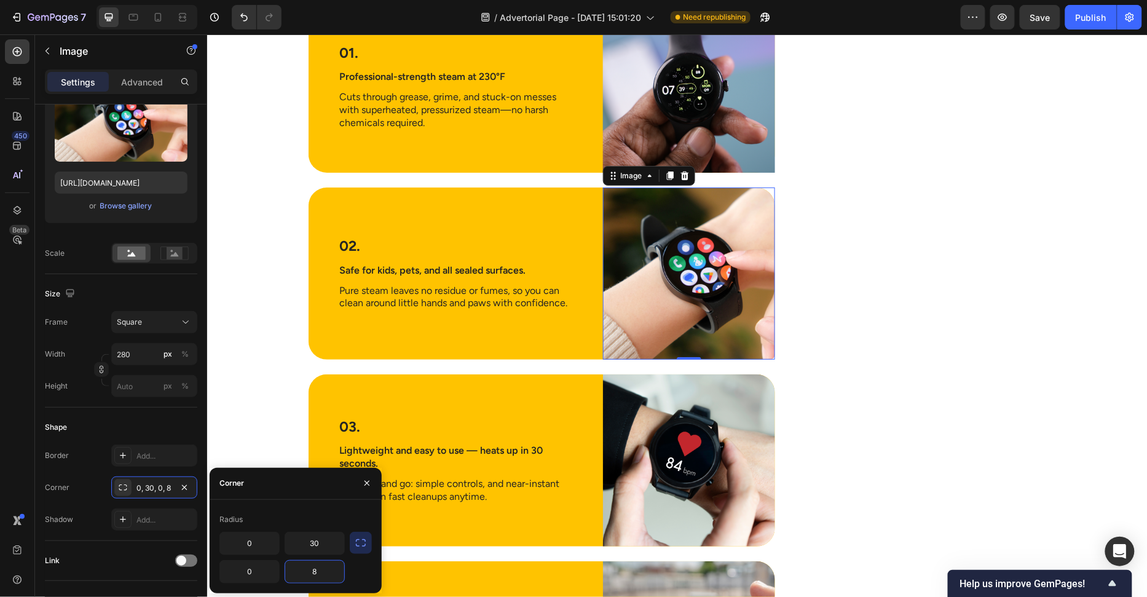
paste input "30"
type input "30"
click at [274, 369] on div "Image The Hidden Dirty Truth Lurking in Your Home Heading If you’ve ever collap…" at bounding box center [677, 68] width 916 height 3294
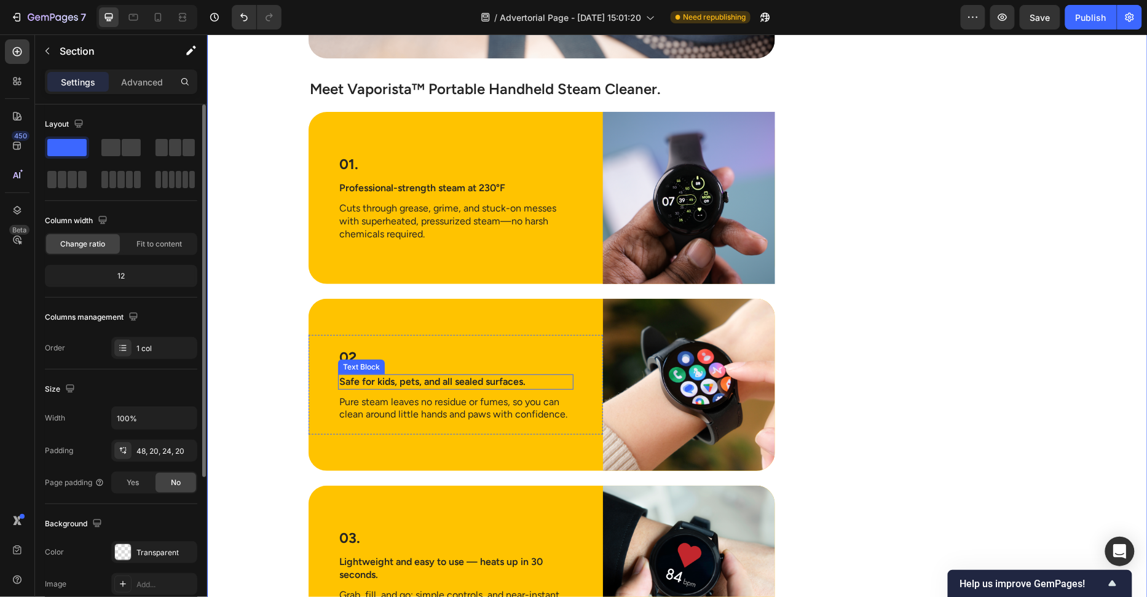
scroll to position [1781, 0]
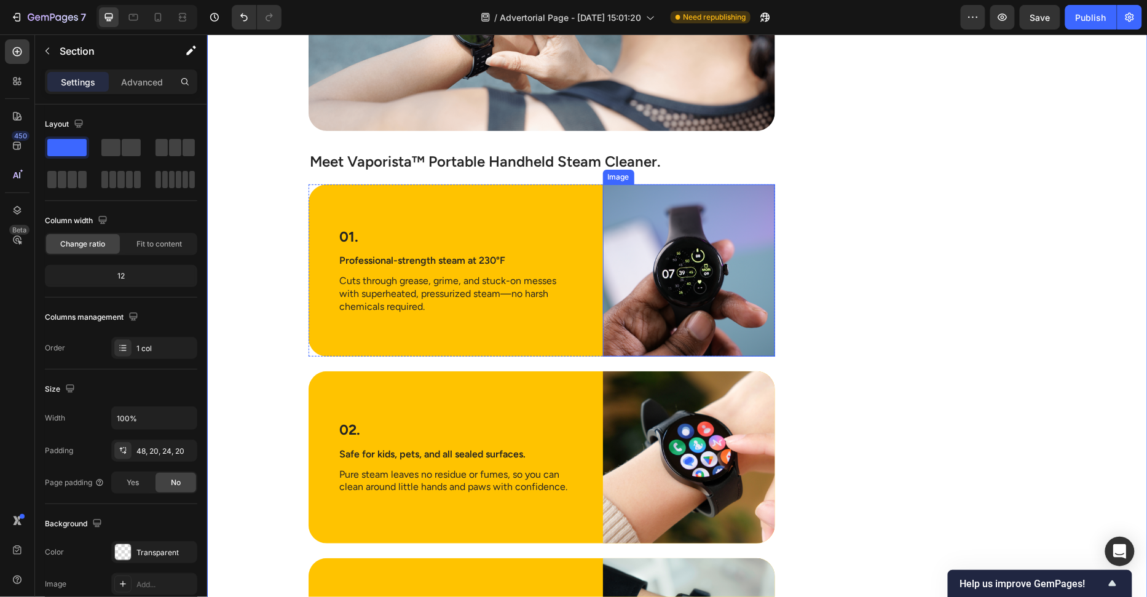
click at [681, 236] on img at bounding box center [689, 270] width 172 height 172
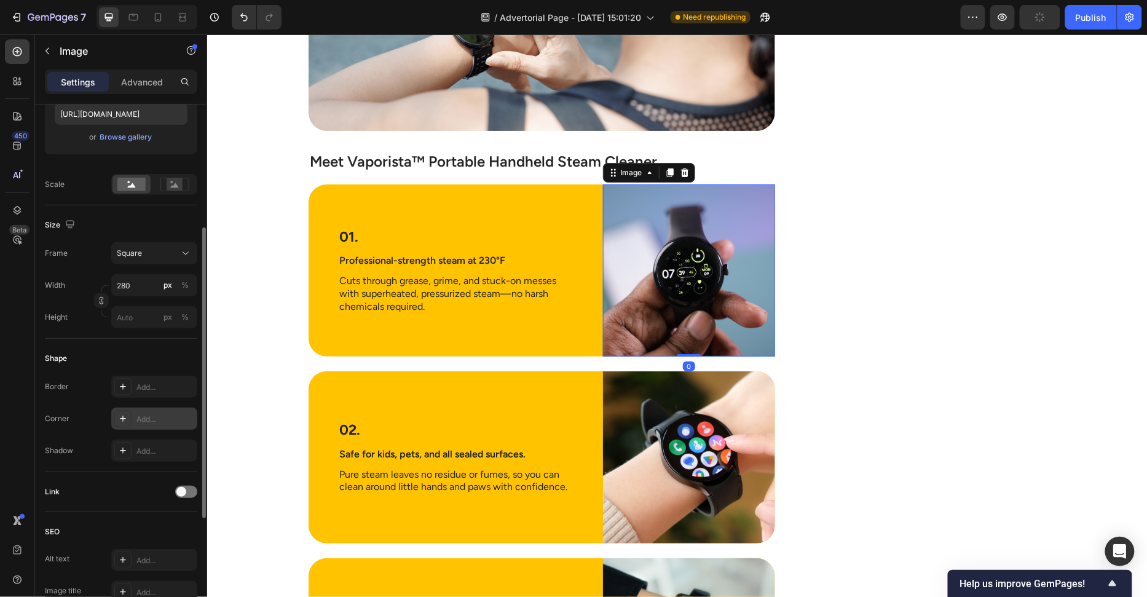
scroll to position [247, 0]
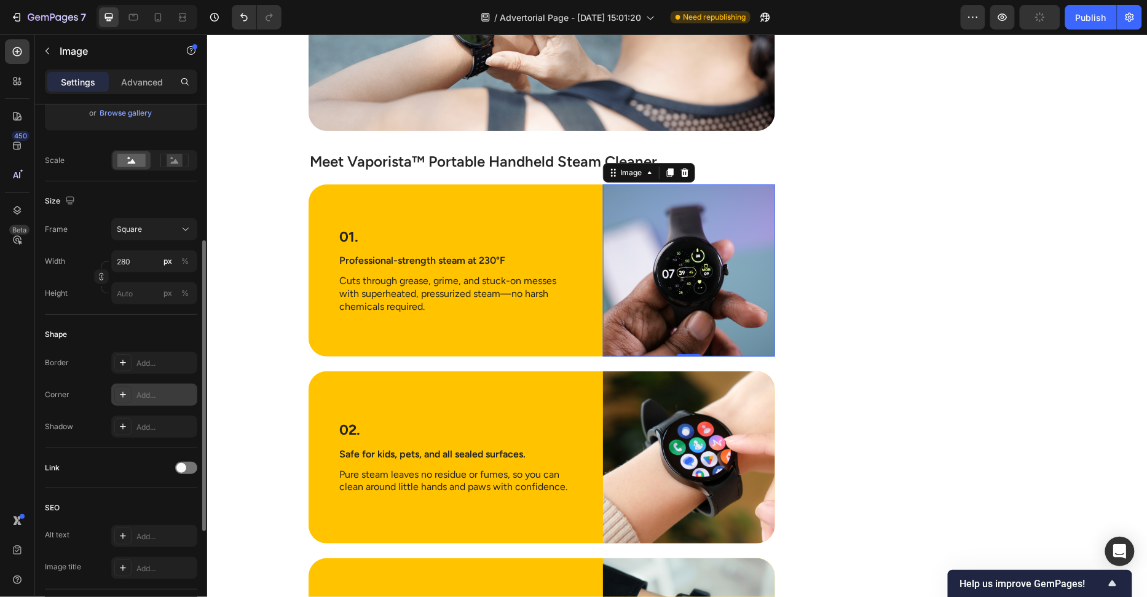
click at [143, 397] on div "Add..." at bounding box center [166, 395] width 58 height 11
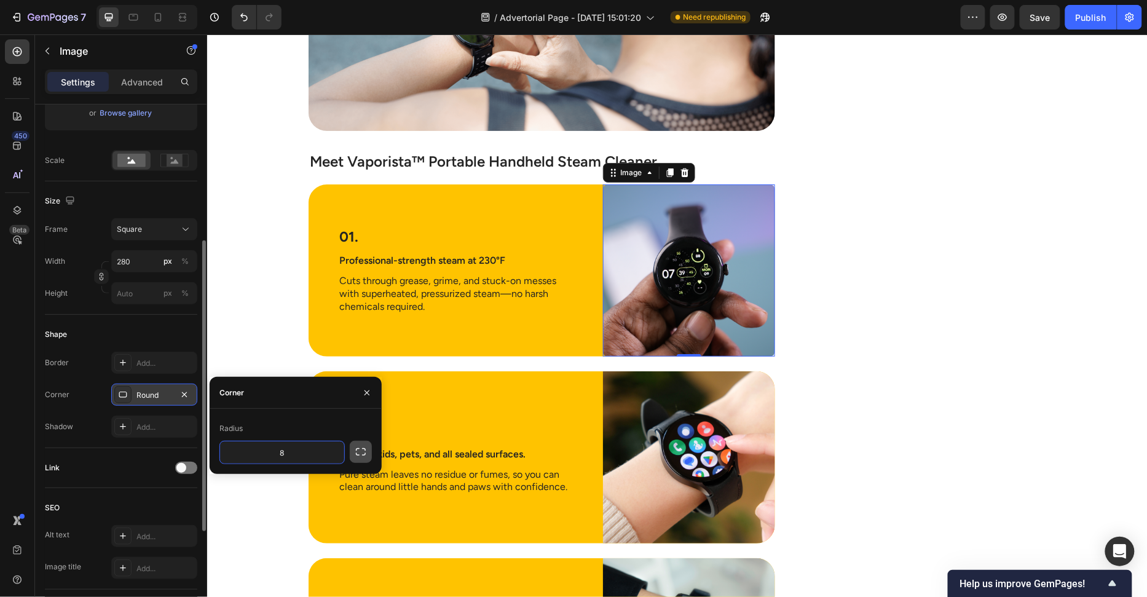
click at [355, 453] on icon "button" at bounding box center [361, 452] width 12 height 12
click at [262, 458] on input "8" at bounding box center [249, 452] width 59 height 22
type input "0"
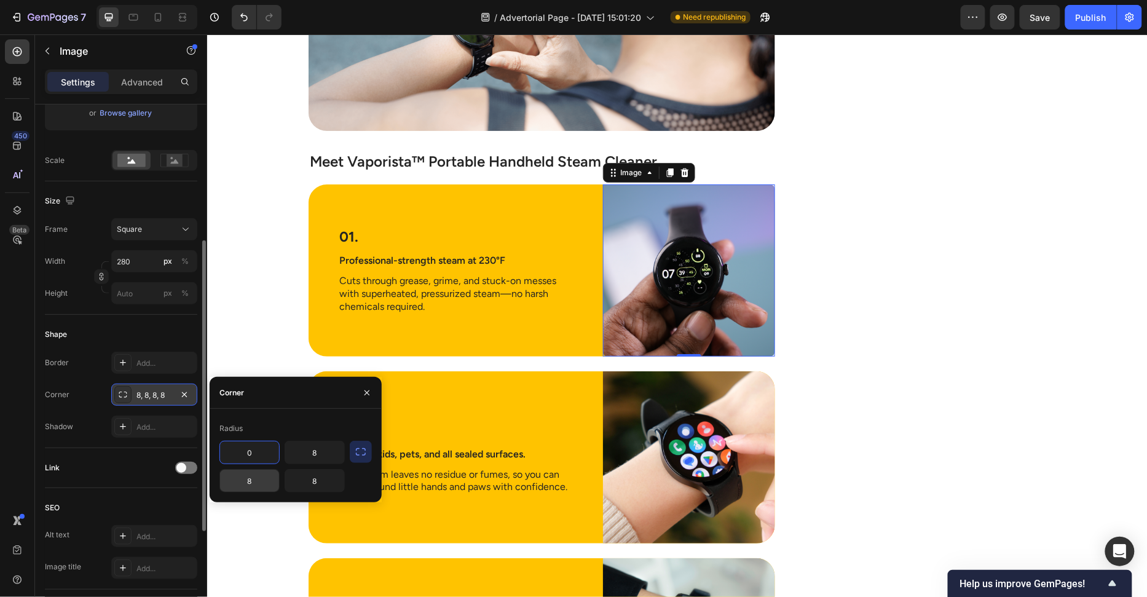
click at [256, 482] on input "8" at bounding box center [249, 481] width 59 height 22
type input "0"
click at [328, 452] on input "8" at bounding box center [314, 452] width 59 height 22
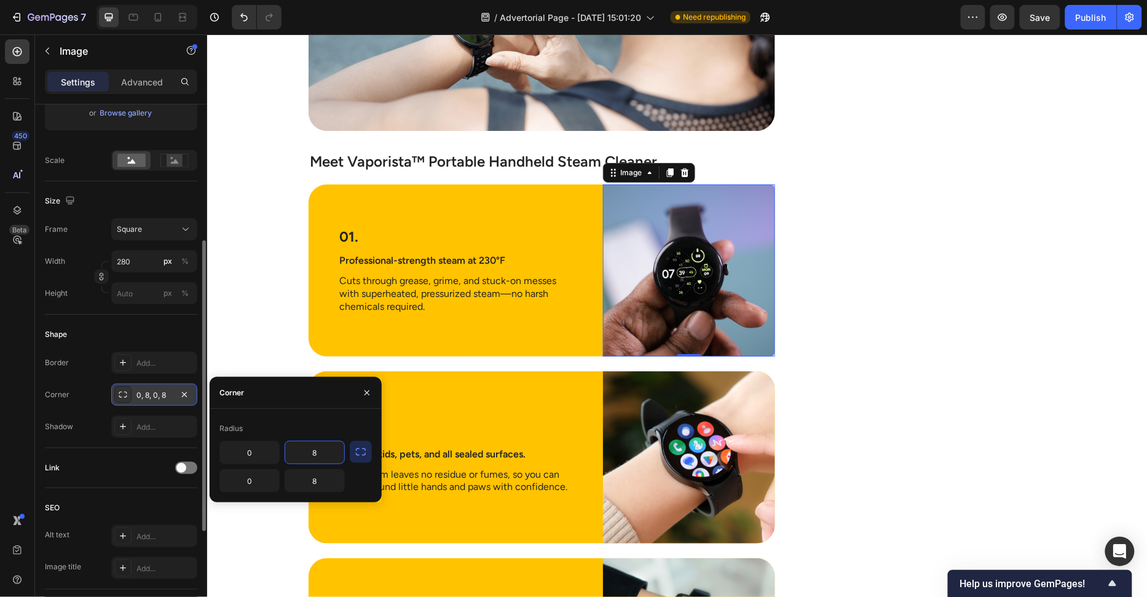
paste input "30"
type input "30"
click at [318, 487] on input "8" at bounding box center [314, 481] width 59 height 22
paste input "30"
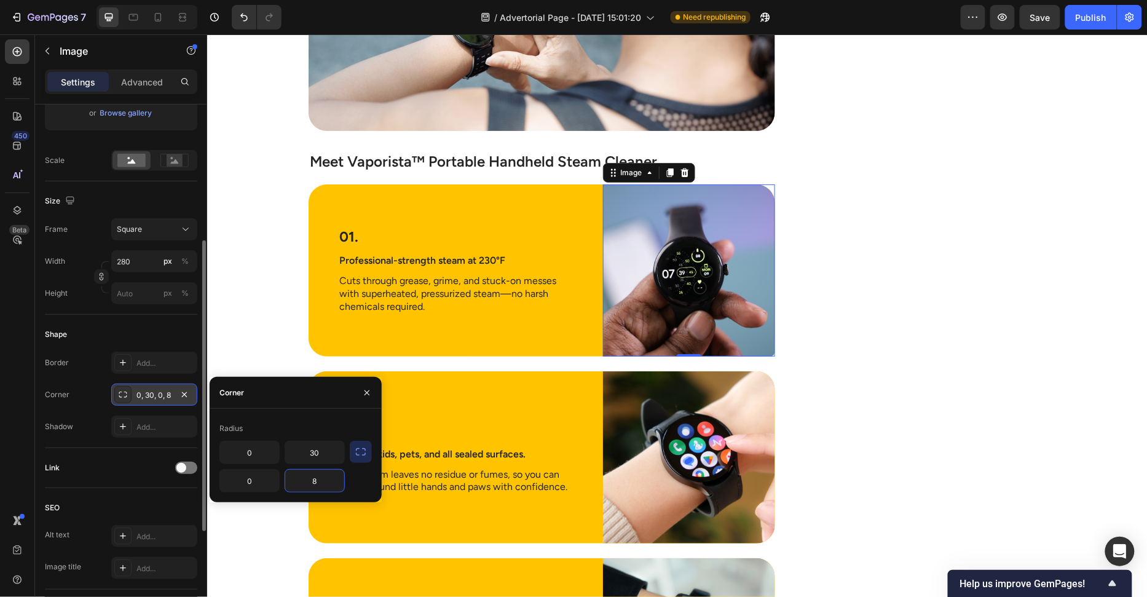
type input "30"
click at [264, 296] on div "Image The Hidden Dirty Truth Lurking in Your Home Heading If you’ve ever collap…" at bounding box center [677, 252] width 916 height 3294
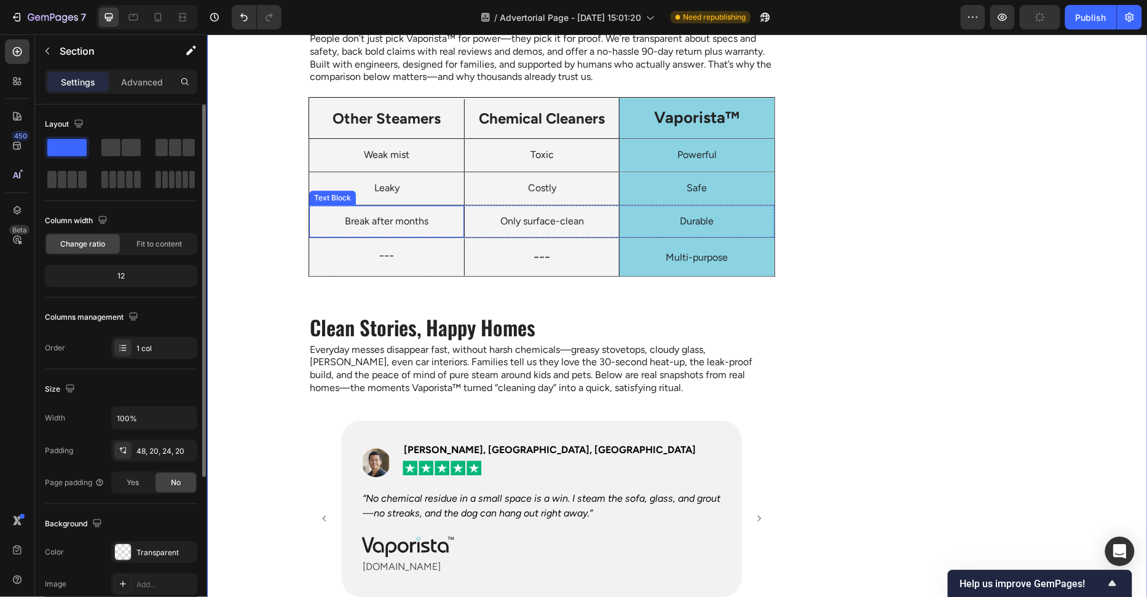
scroll to position [2678, 0]
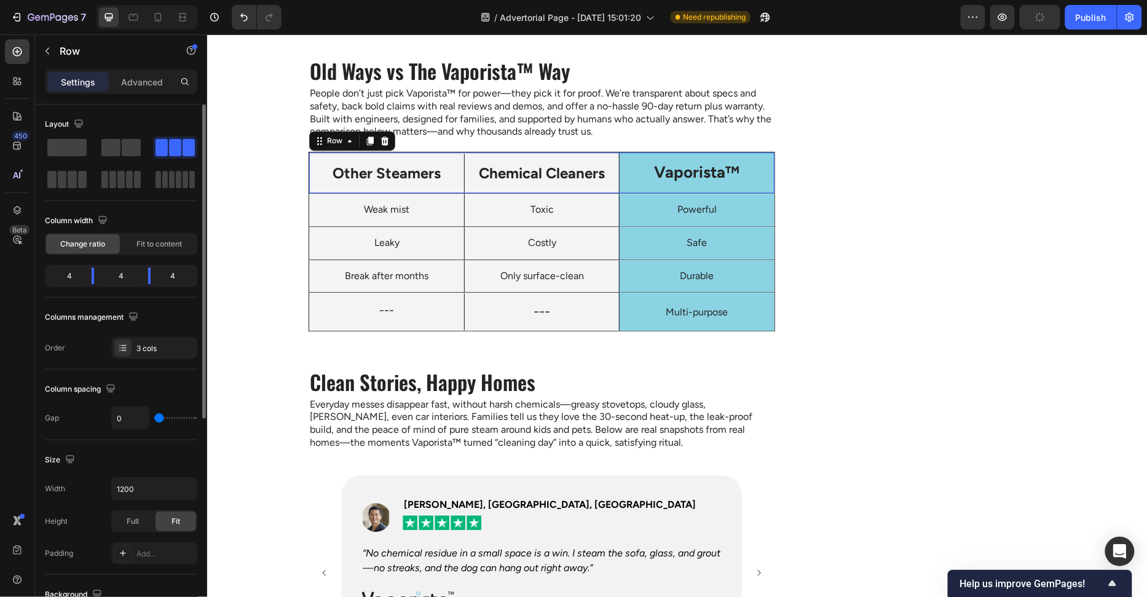
click at [311, 185] on div "Other Steamers Text Block" at bounding box center [386, 172] width 155 height 41
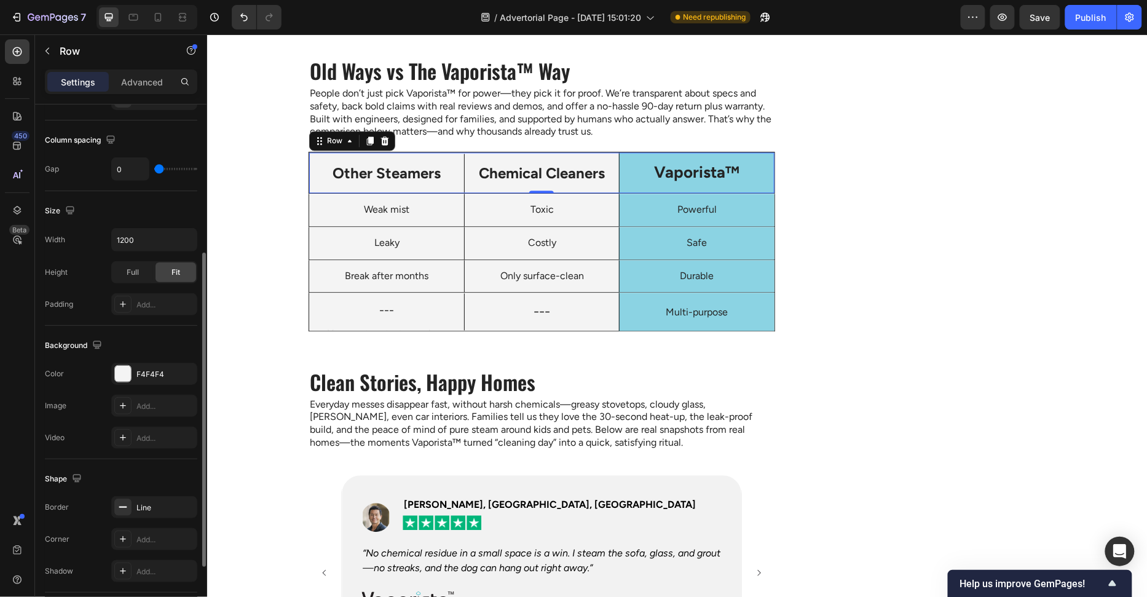
scroll to position [359, 0]
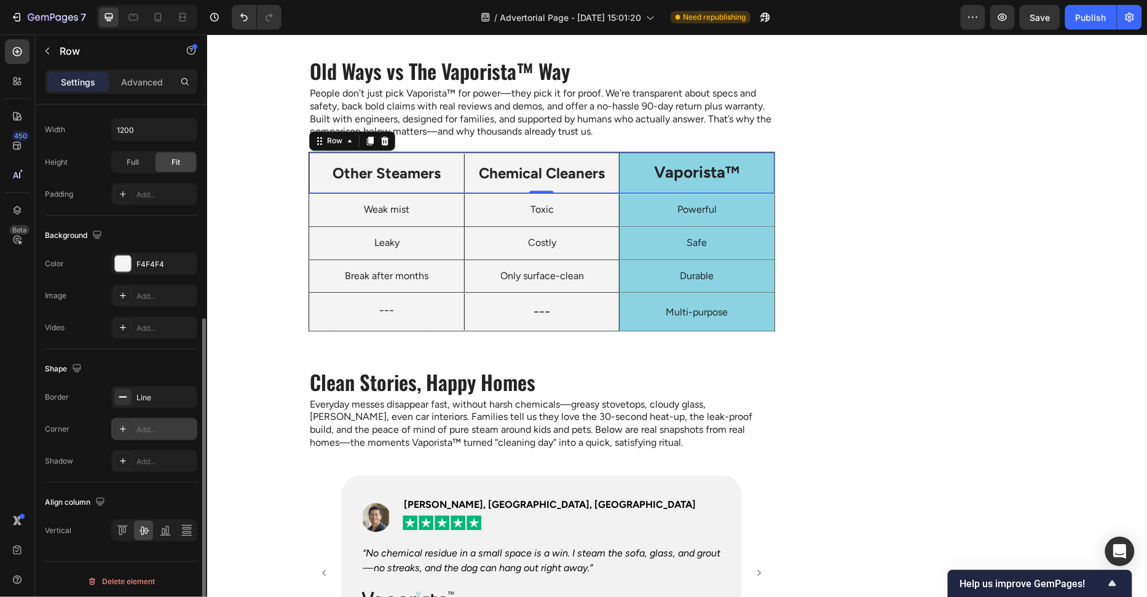
click at [145, 428] on div "Add..." at bounding box center [166, 429] width 58 height 11
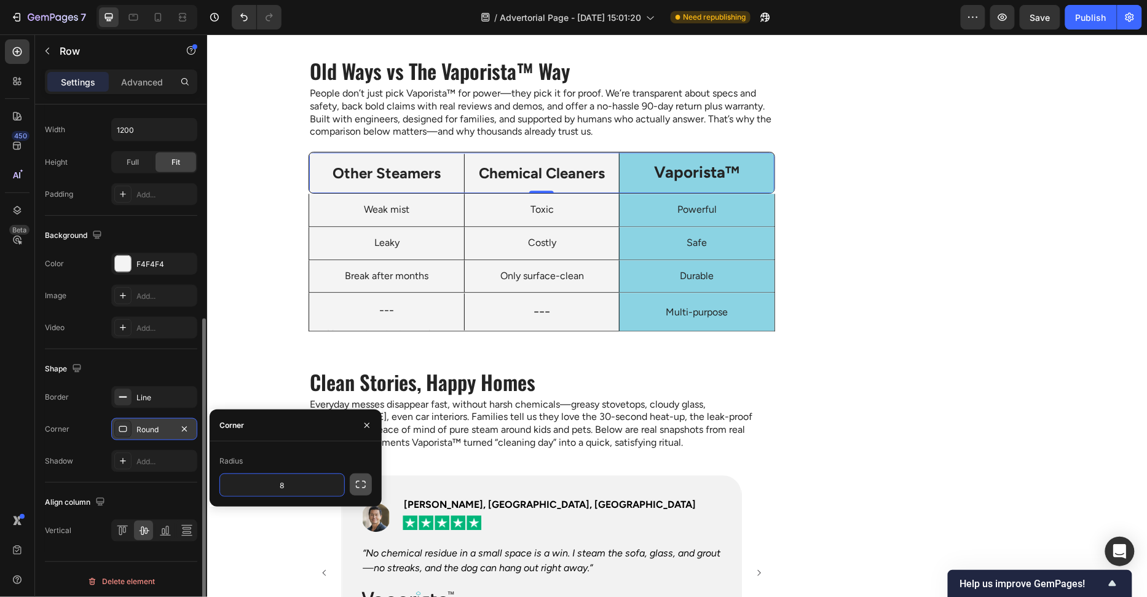
click at [364, 482] on icon "button" at bounding box center [361, 484] width 12 height 12
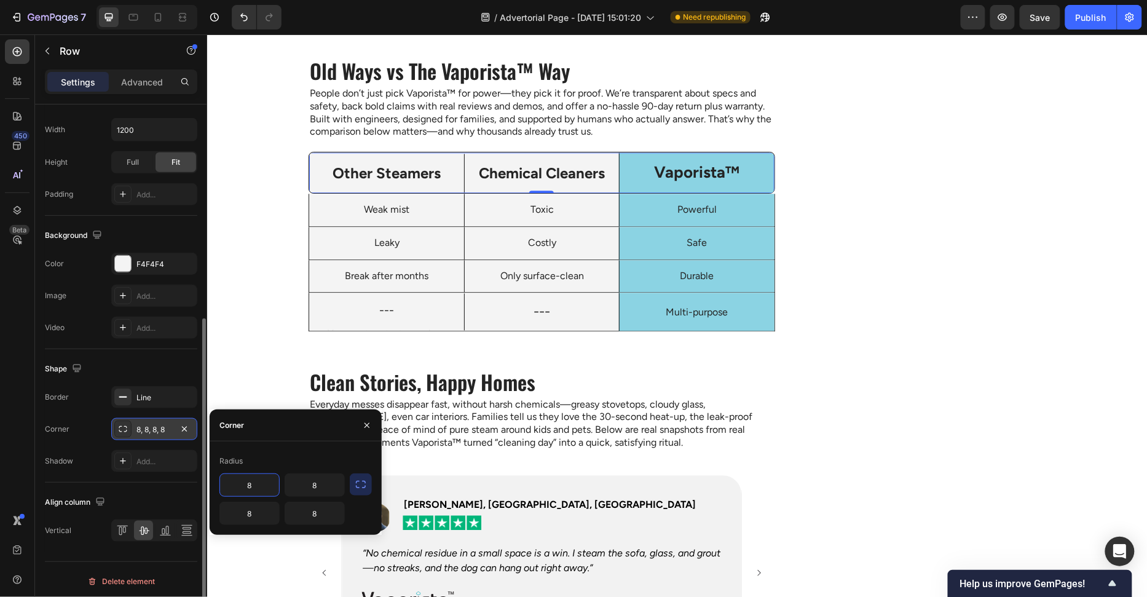
click at [262, 489] on input "8" at bounding box center [249, 485] width 59 height 22
click at [261, 489] on input "8" at bounding box center [249, 485] width 59 height 22
paste input "30"
click at [325, 483] on input "8" at bounding box center [314, 485] width 59 height 22
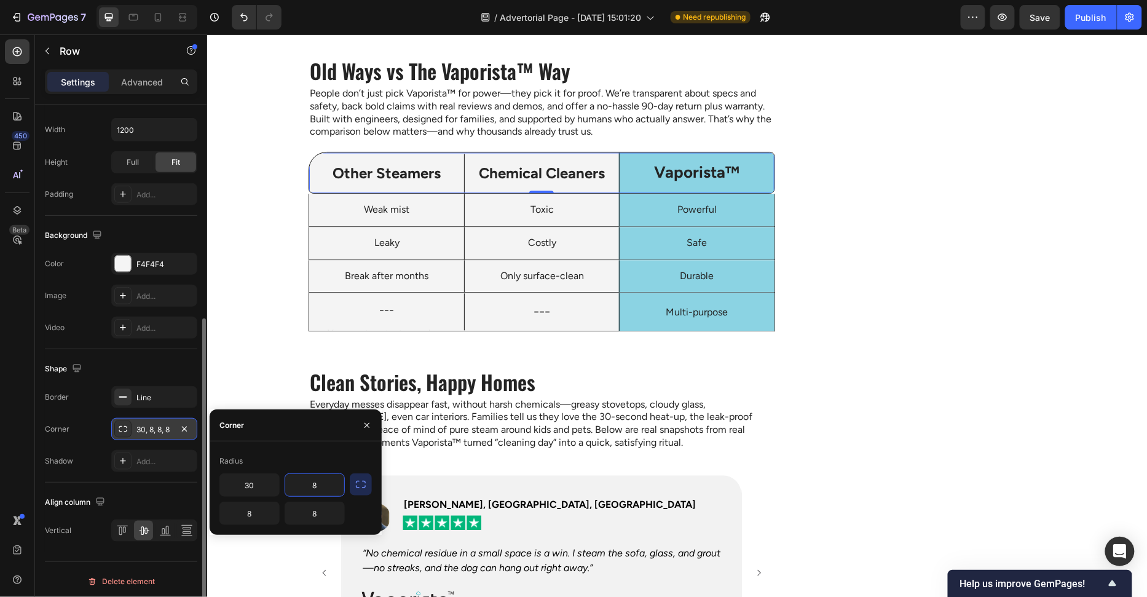
click at [325, 483] on input "8" at bounding box center [314, 485] width 59 height 22
click at [269, 483] on input "30" at bounding box center [249, 485] width 59 height 22
click at [269, 483] on input "20" at bounding box center [249, 485] width 59 height 22
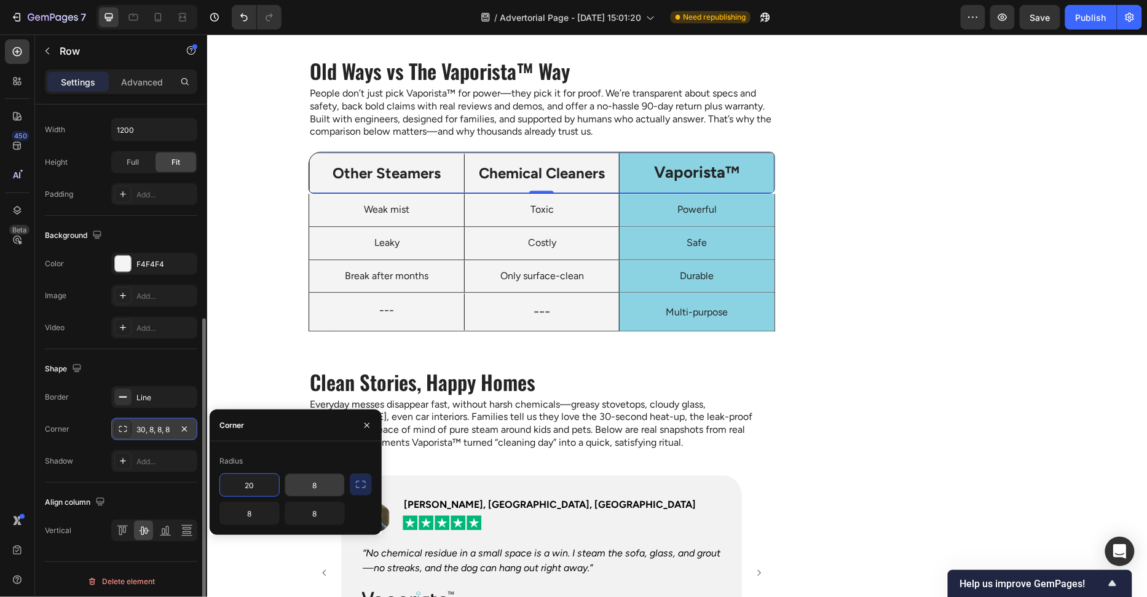
type input "20"
click at [318, 486] on input "8" at bounding box center [314, 485] width 59 height 22
paste input "20"
type input "20"
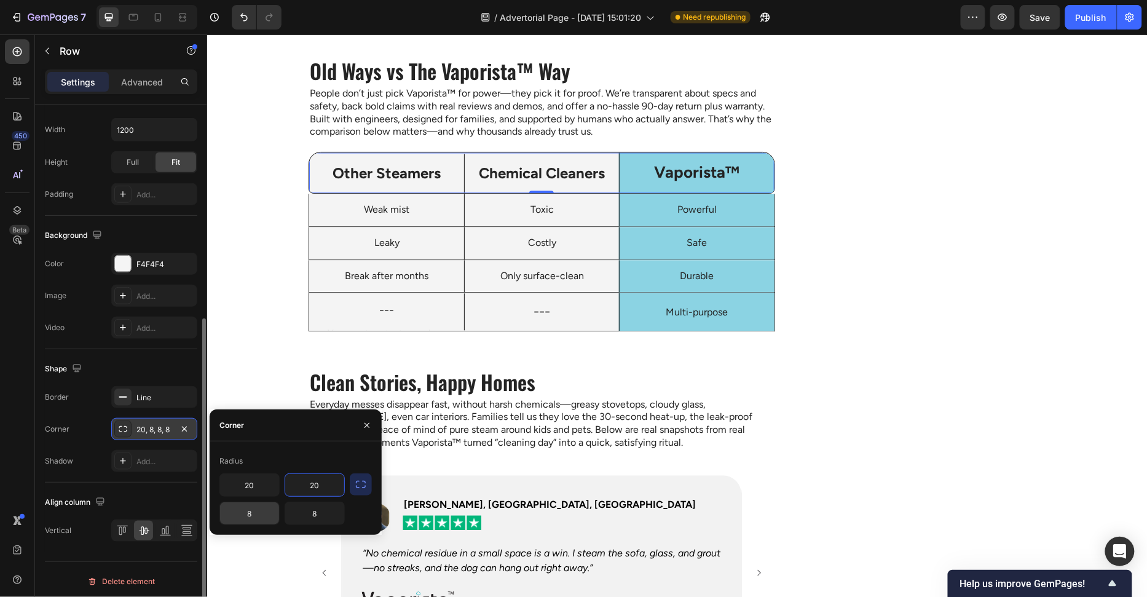
click at [258, 518] on input "8" at bounding box center [249, 513] width 59 height 22
click at [328, 518] on input "8" at bounding box center [314, 513] width 59 height 22
click at [260, 514] on input "text" at bounding box center [249, 513] width 59 height 22
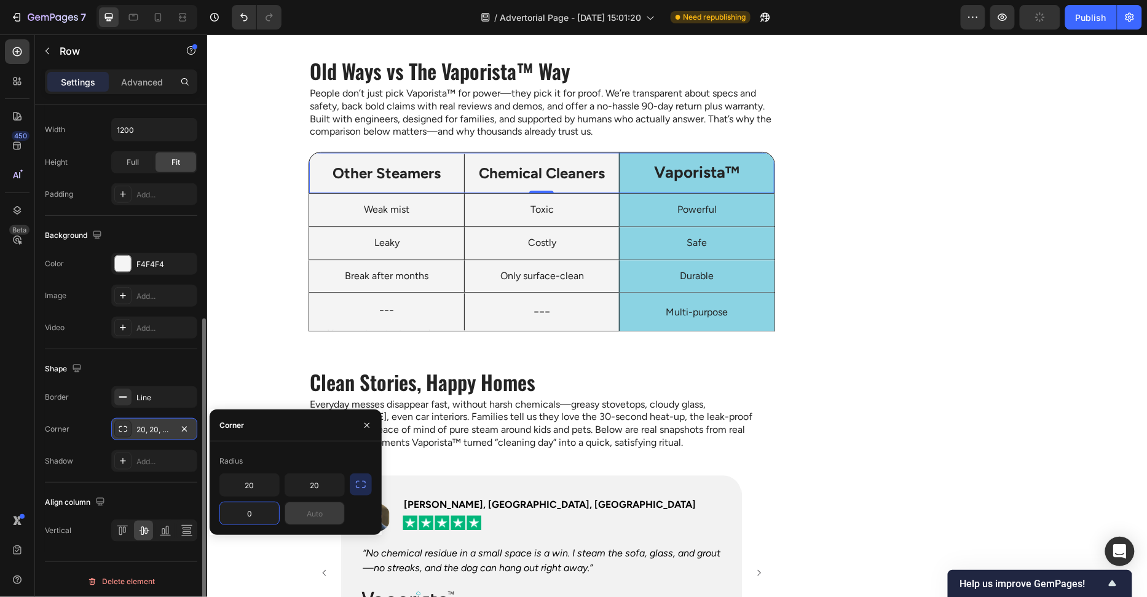
type input "0"
click at [314, 505] on input "text" at bounding box center [314, 513] width 59 height 22
type input "0"
click at [295, 454] on div "Radius" at bounding box center [296, 461] width 152 height 20
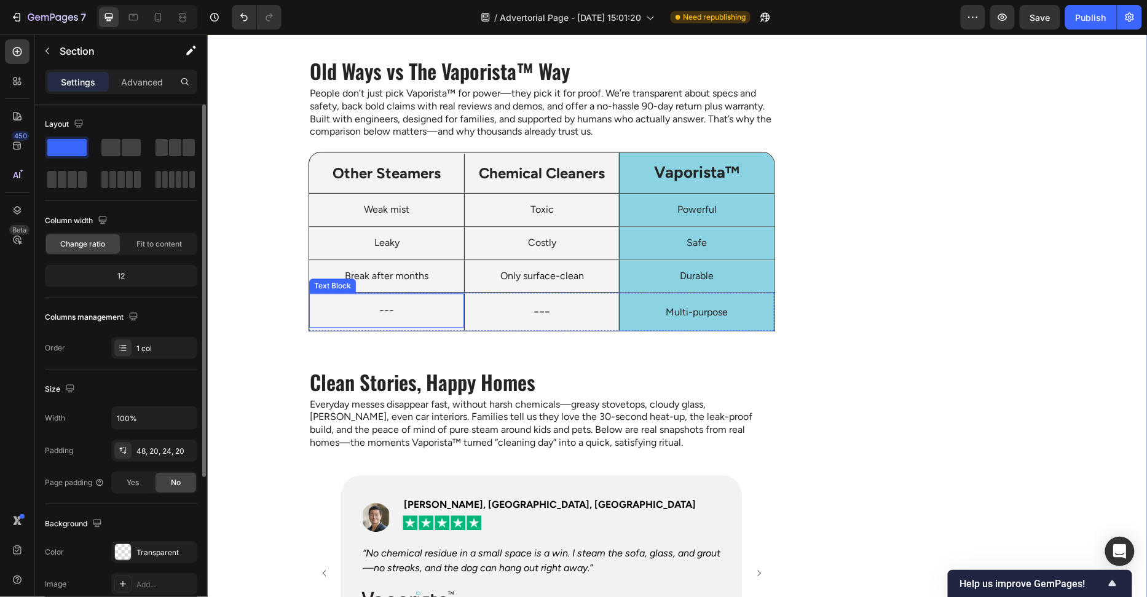
click at [319, 314] on p "---" at bounding box center [386, 310] width 135 height 15
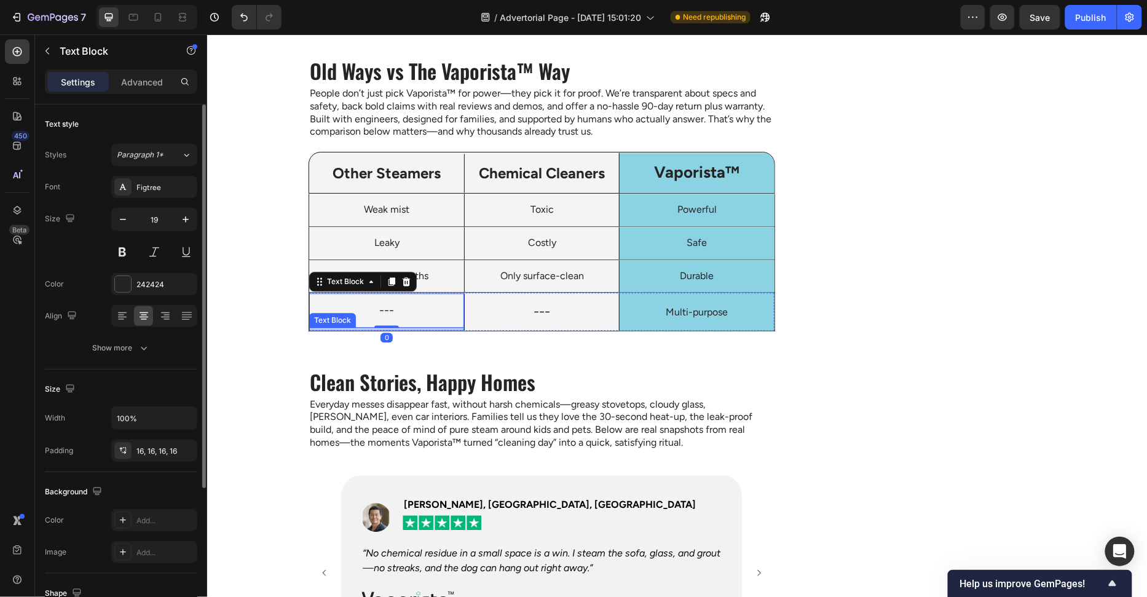
click at [311, 327] on div at bounding box center [386, 328] width 155 height 2
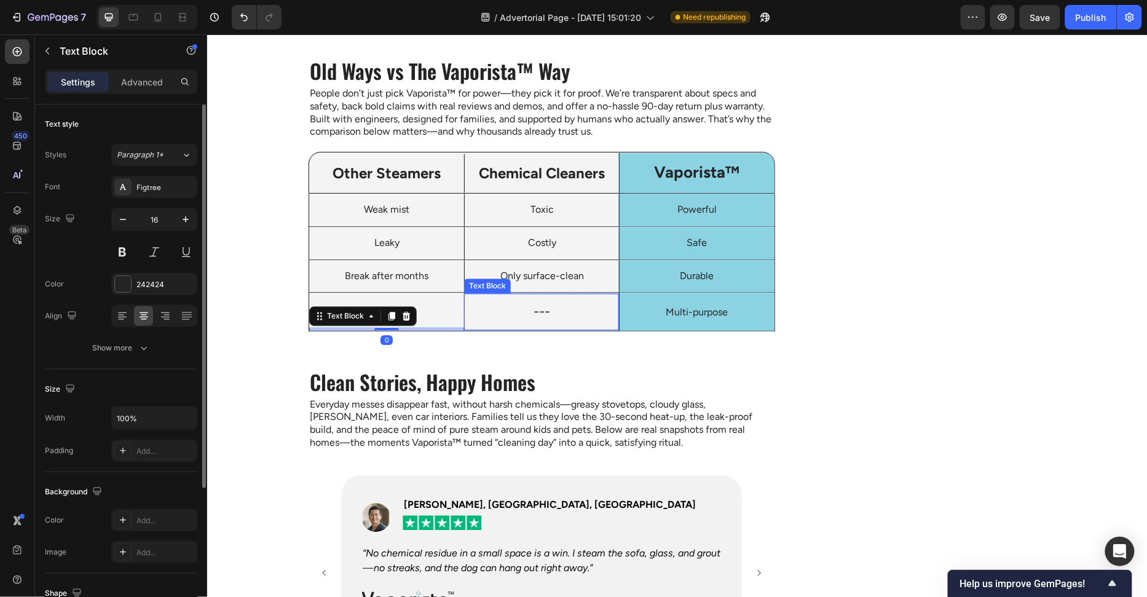
click at [494, 327] on div "---" at bounding box center [541, 312] width 155 height 38
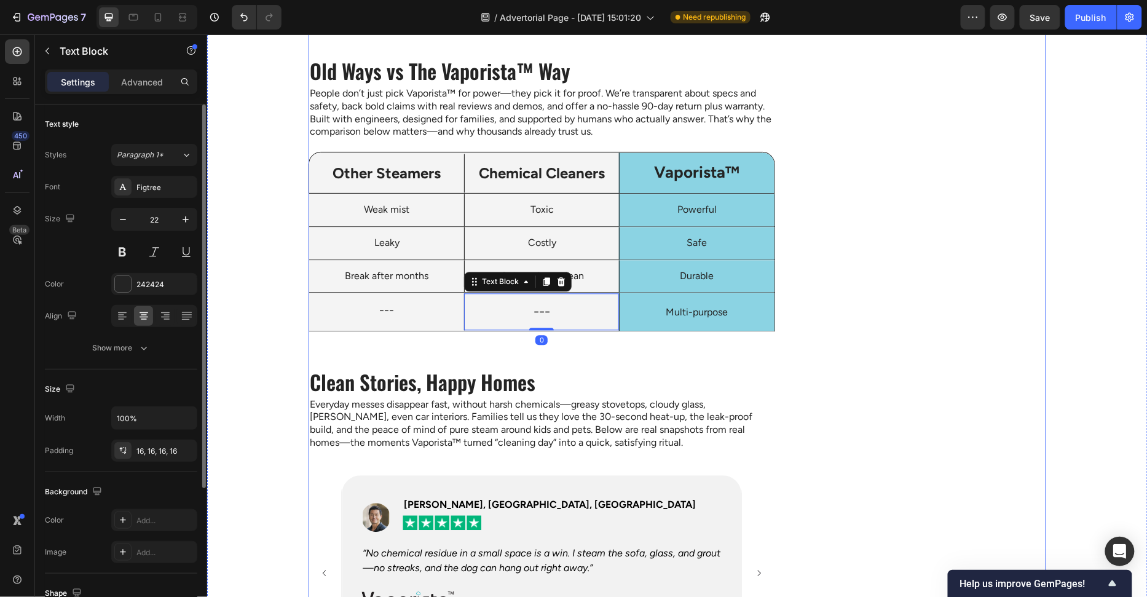
click at [772, 327] on div "Multi-purpose" at bounding box center [696, 311] width 155 height 38
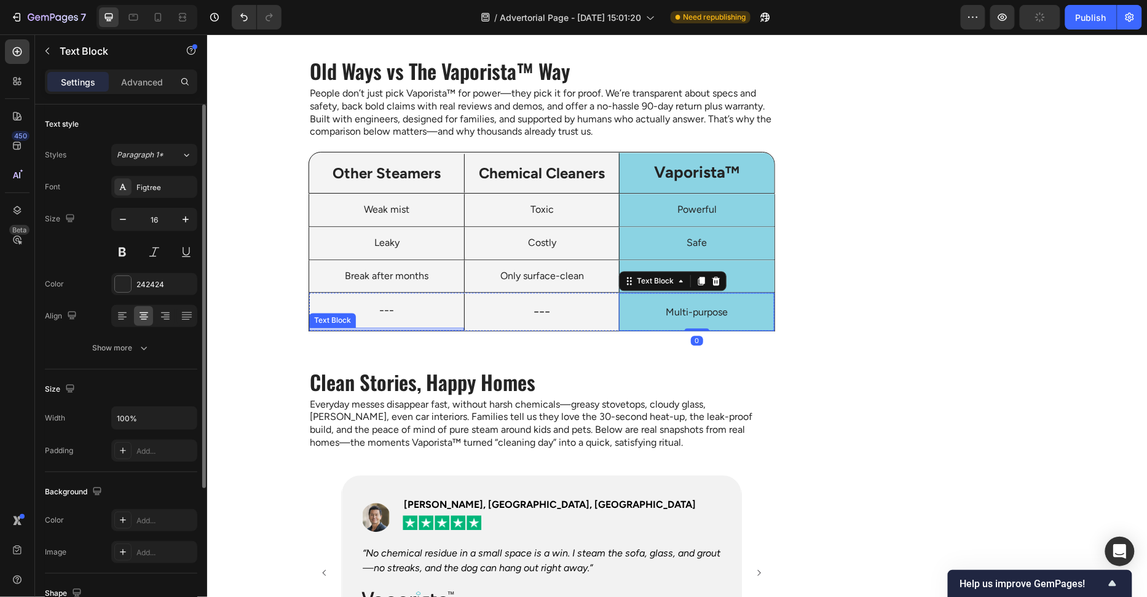
click at [309, 327] on div "Text Block" at bounding box center [386, 328] width 155 height 2
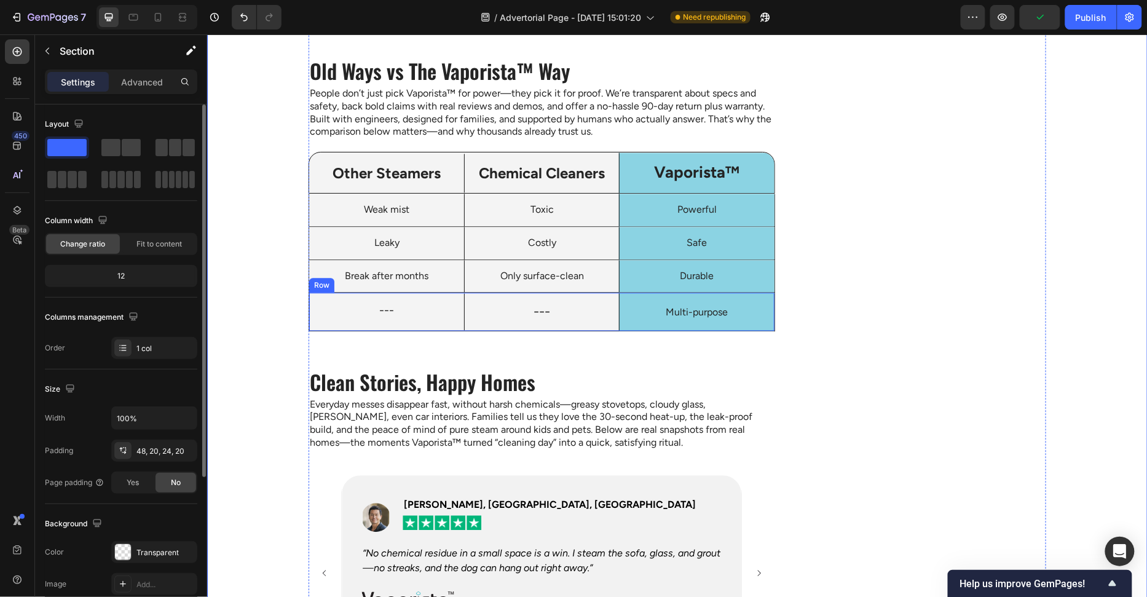
click at [316, 328] on div at bounding box center [386, 328] width 155 height 2
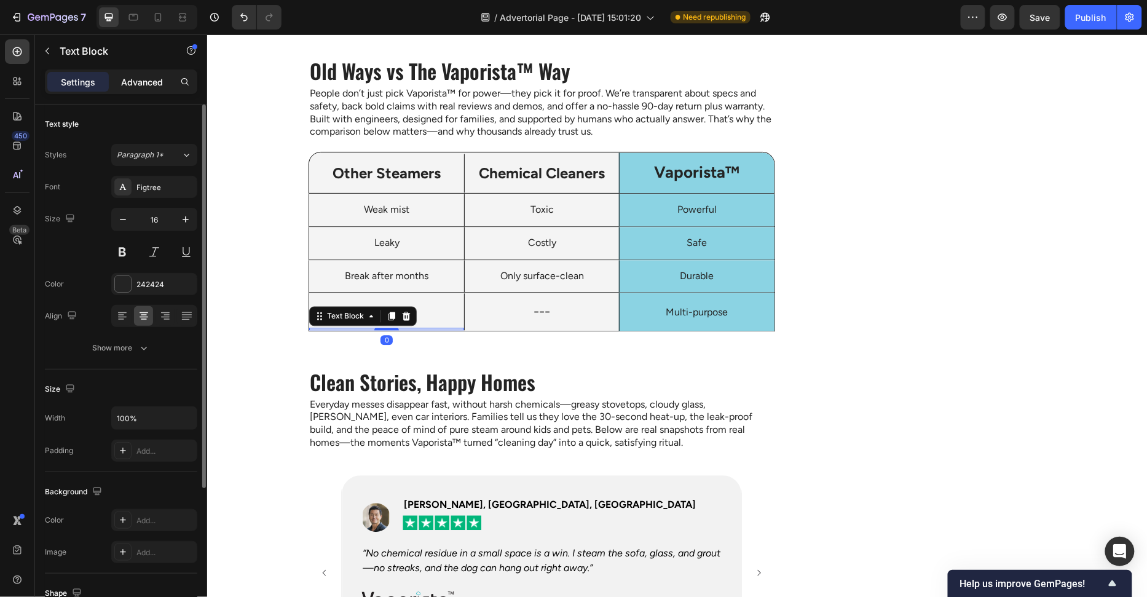
click at [140, 79] on p "Advanced" at bounding box center [142, 82] width 42 height 13
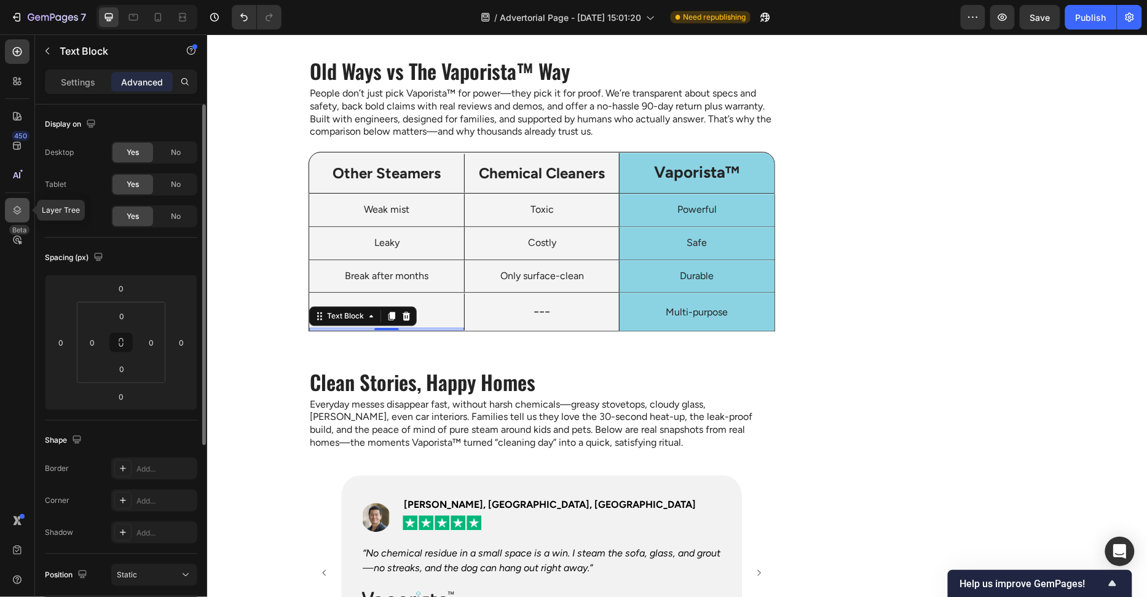
click at [21, 205] on icon at bounding box center [17, 210] width 12 height 12
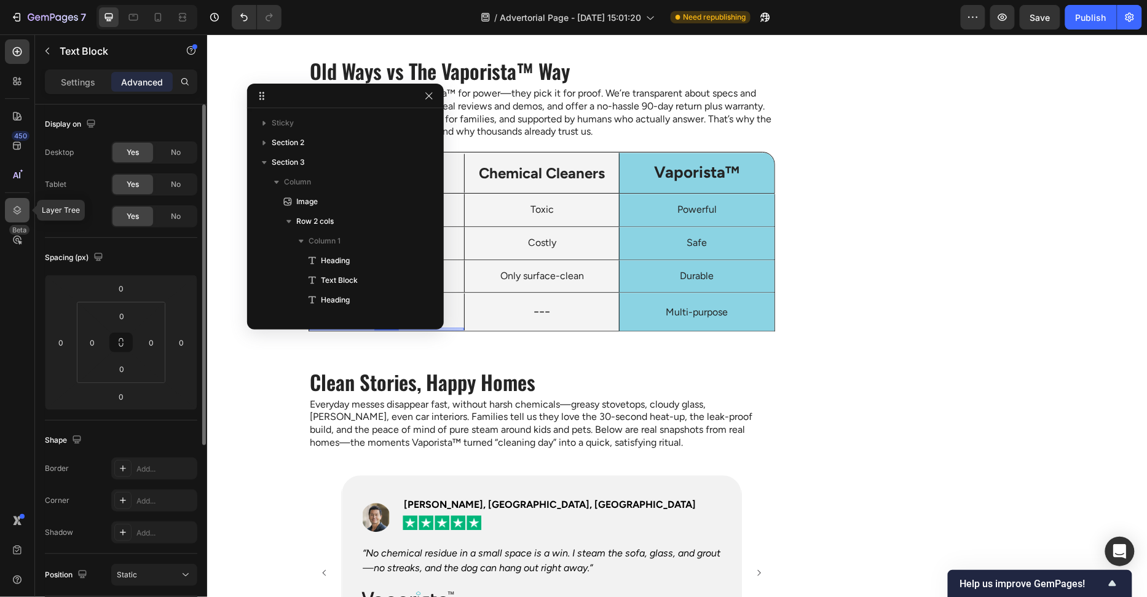
scroll to position [508, 0]
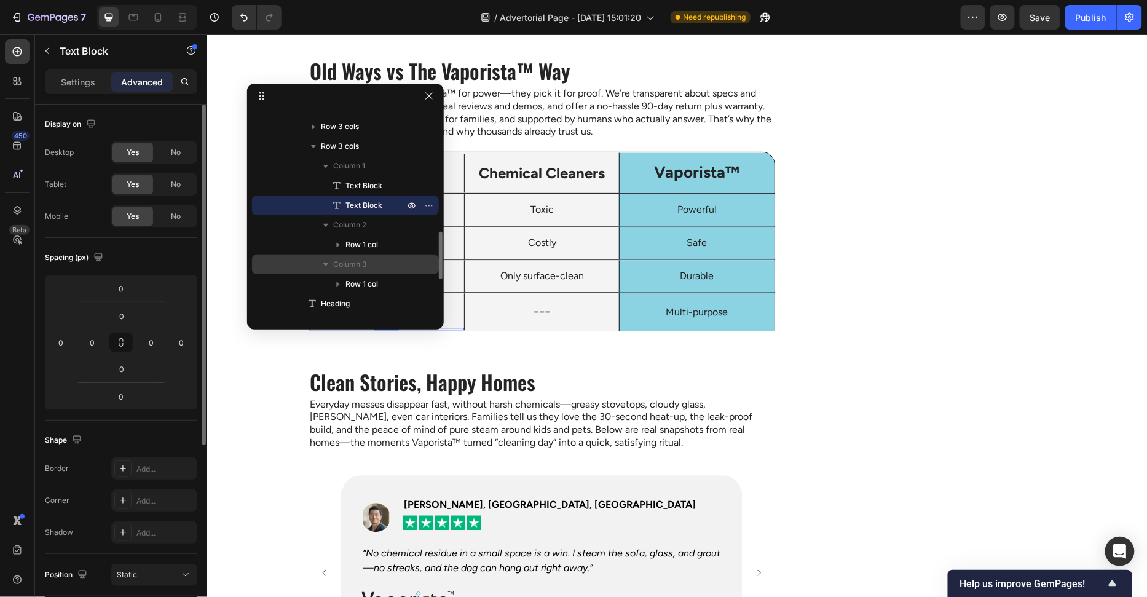
click at [380, 270] on div "Column 3" at bounding box center [345, 265] width 177 height 20
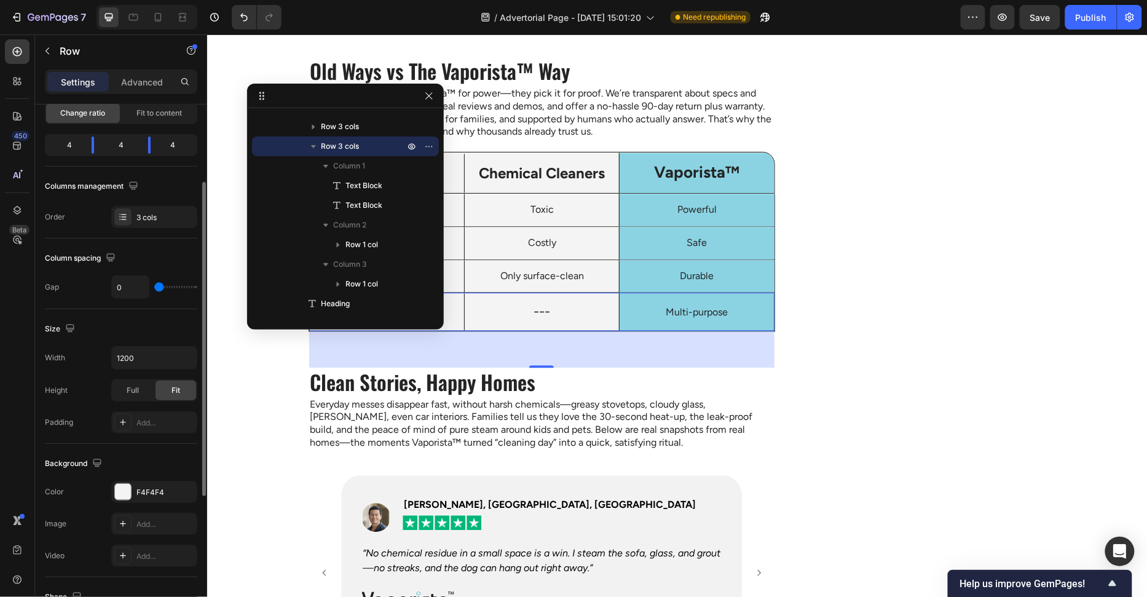
scroll to position [359, 0]
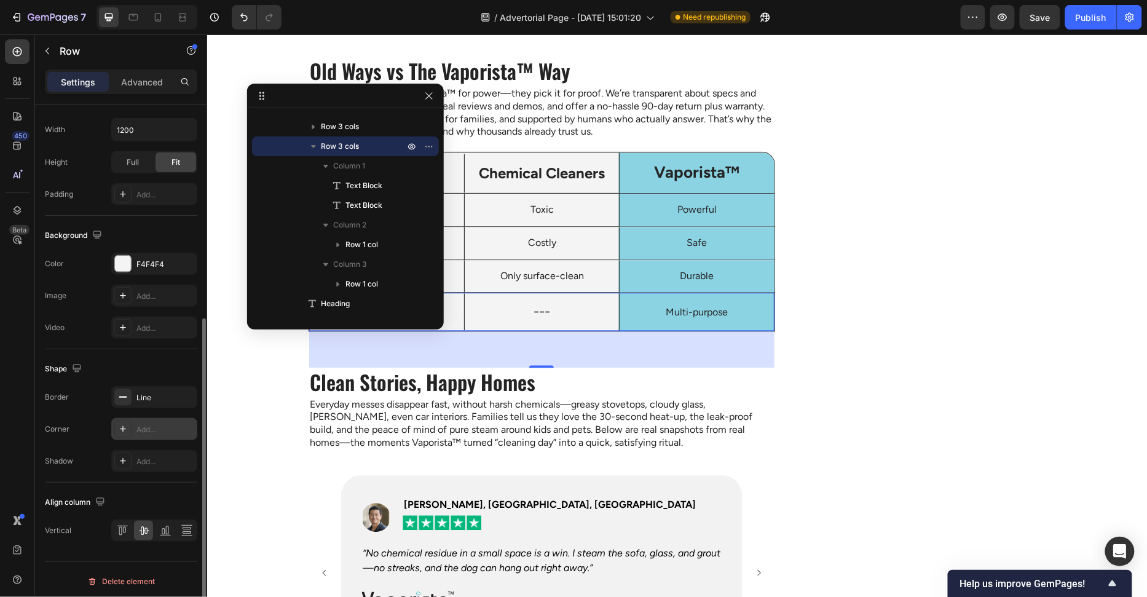
click at [148, 429] on div "Add..." at bounding box center [166, 429] width 58 height 11
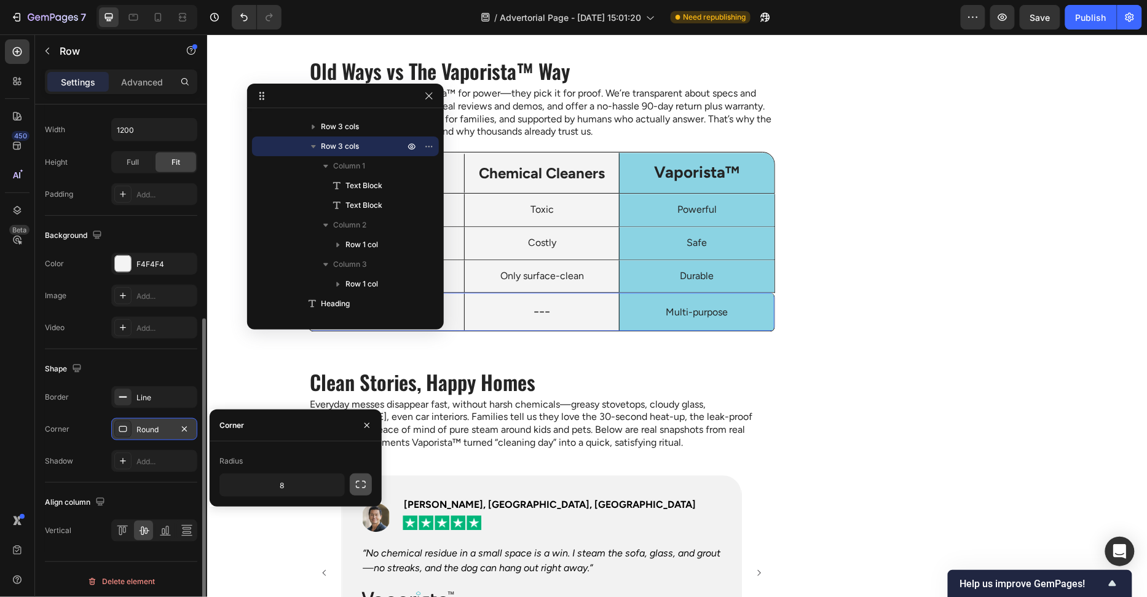
click at [364, 483] on icon "button" at bounding box center [361, 484] width 12 height 12
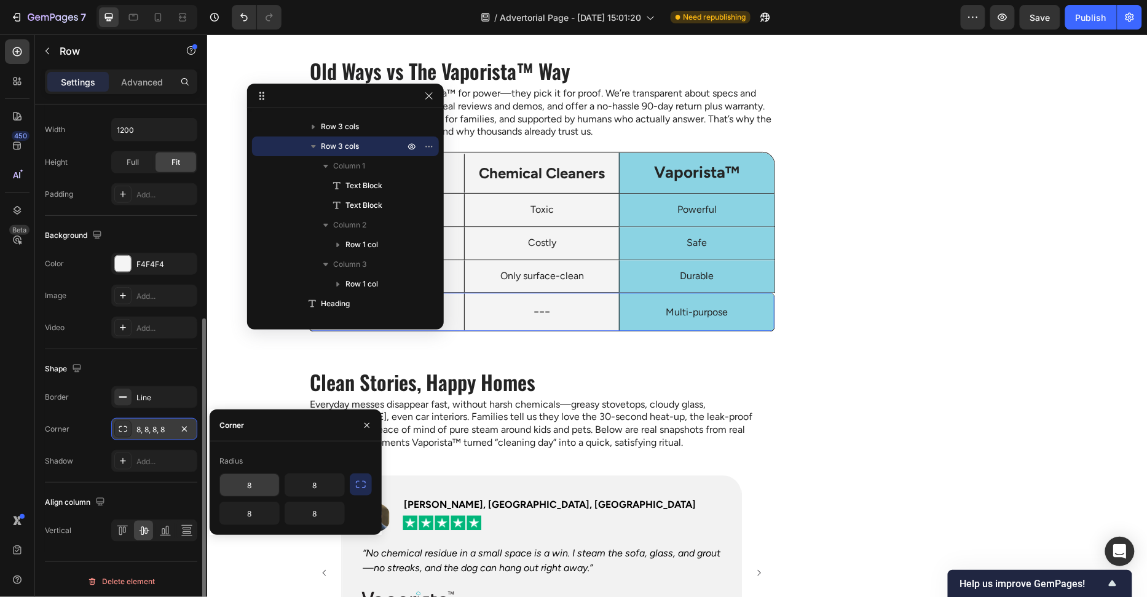
click at [253, 486] on input "8" at bounding box center [249, 485] width 59 height 22
type input "0"
click at [327, 486] on input "8" at bounding box center [314, 485] width 59 height 22
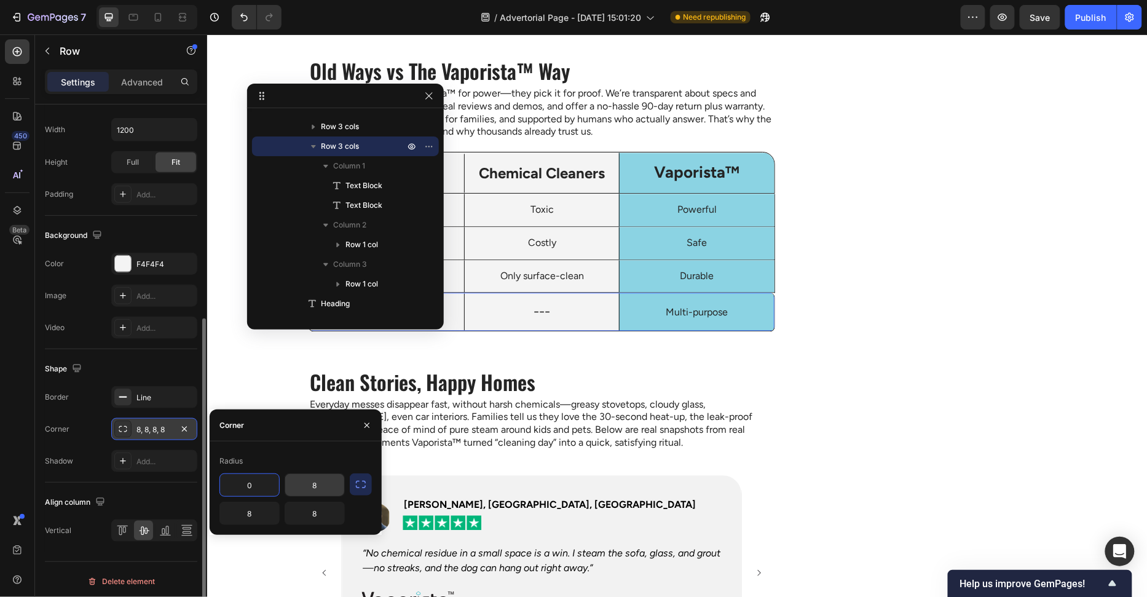
click at [327, 486] on input "8" at bounding box center [314, 485] width 59 height 22
type input "0"
click at [322, 512] on input "8" at bounding box center [314, 513] width 59 height 22
paste input "20"
type input "20"
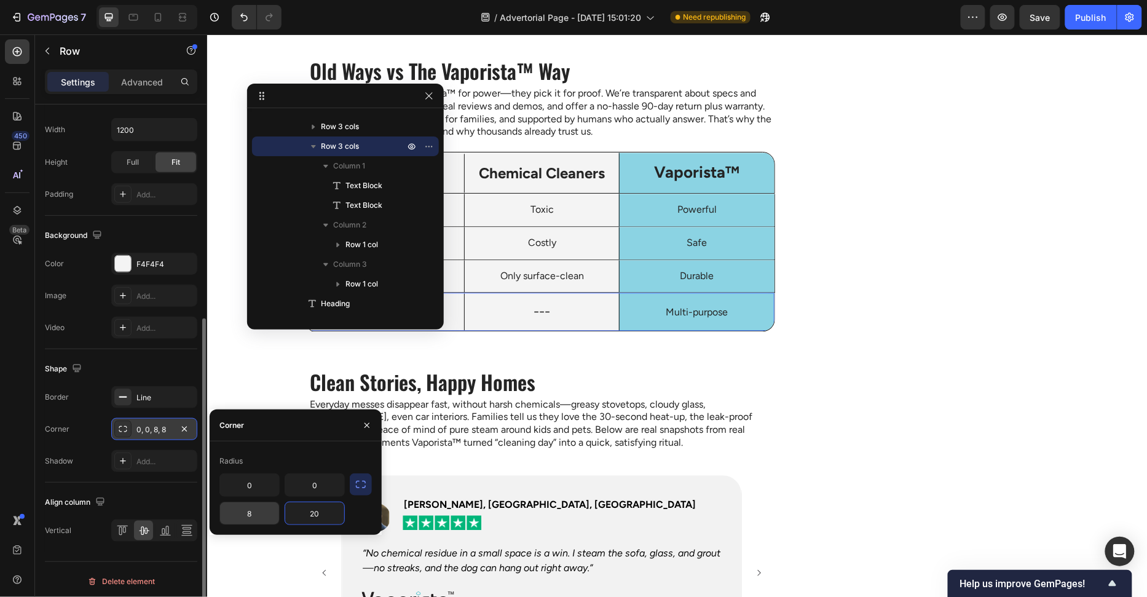
click at [244, 521] on input "8" at bounding box center [249, 513] width 59 height 22
paste input "20"
type input "20"
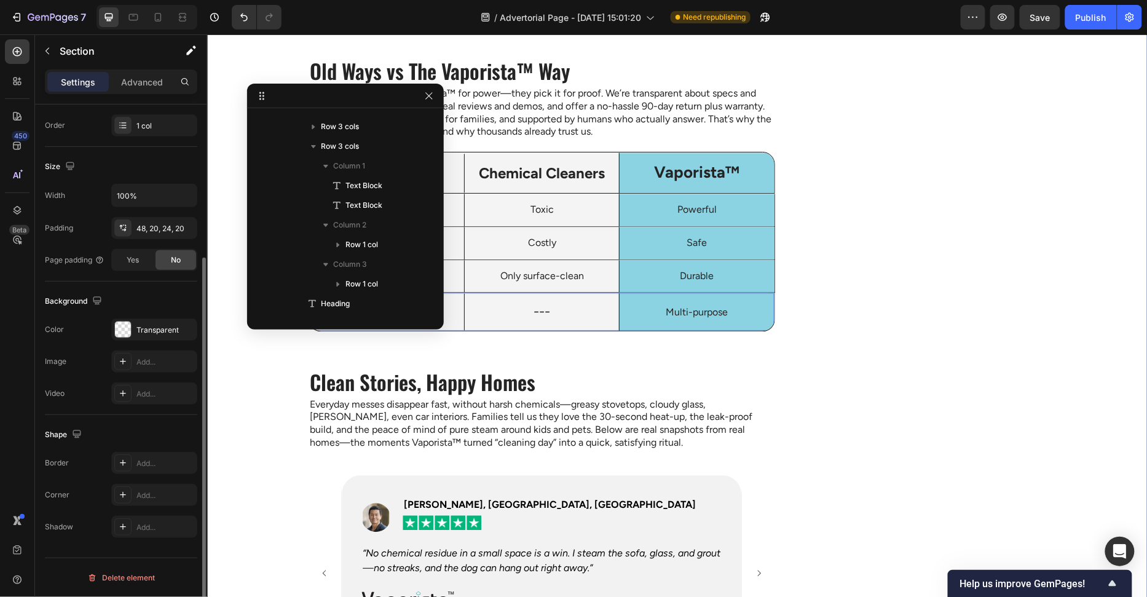
scroll to position [0, 0]
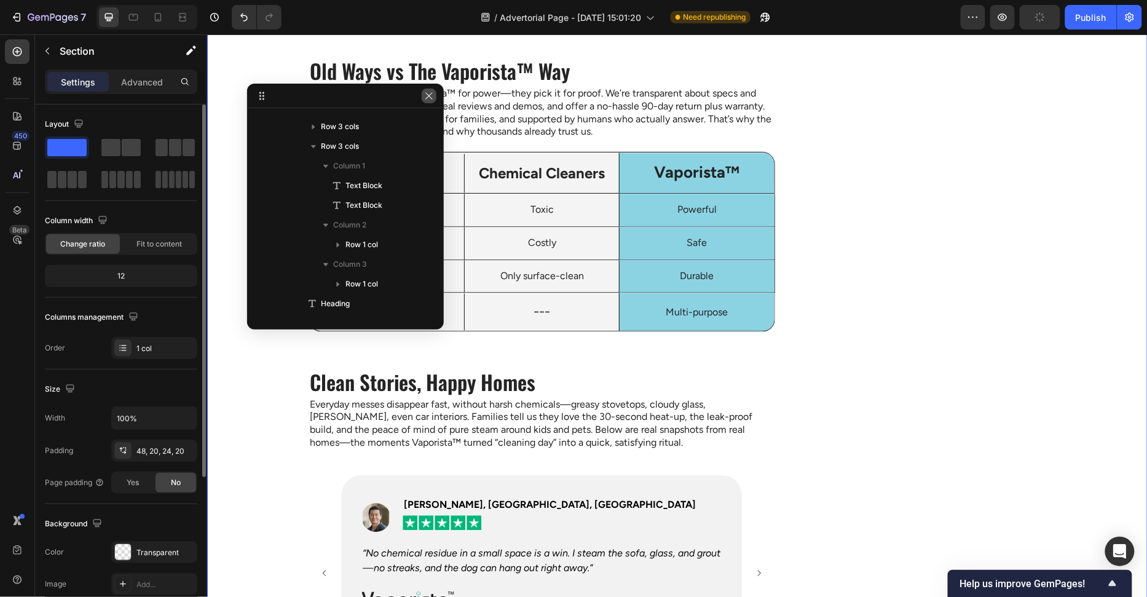
click at [427, 92] on icon "button" at bounding box center [429, 96] width 10 height 10
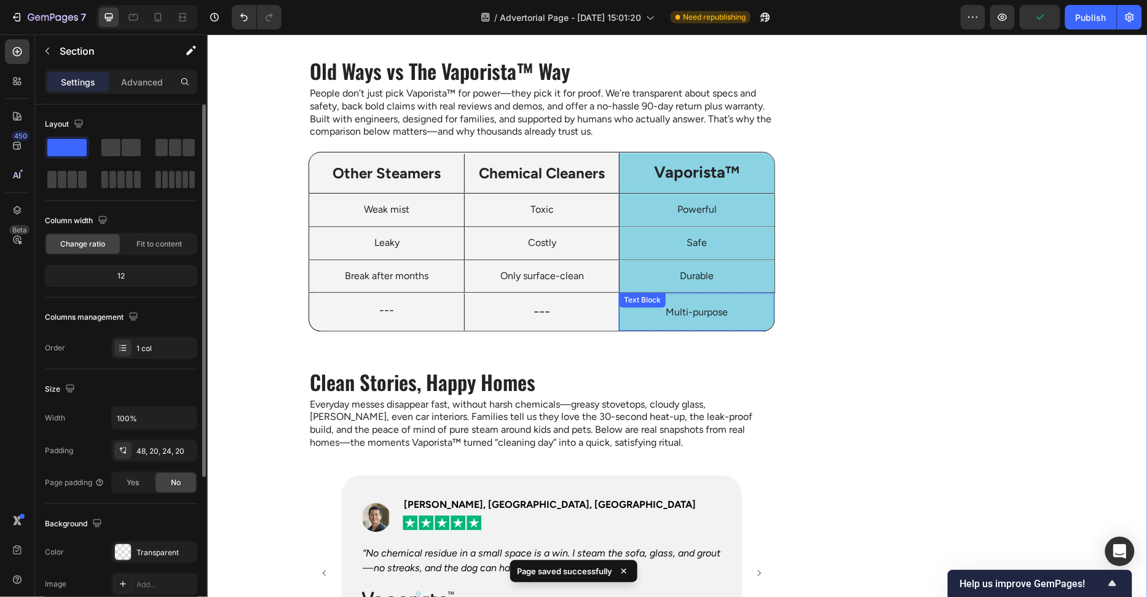
click at [626, 322] on div "Multi-purpose" at bounding box center [696, 311] width 155 height 38
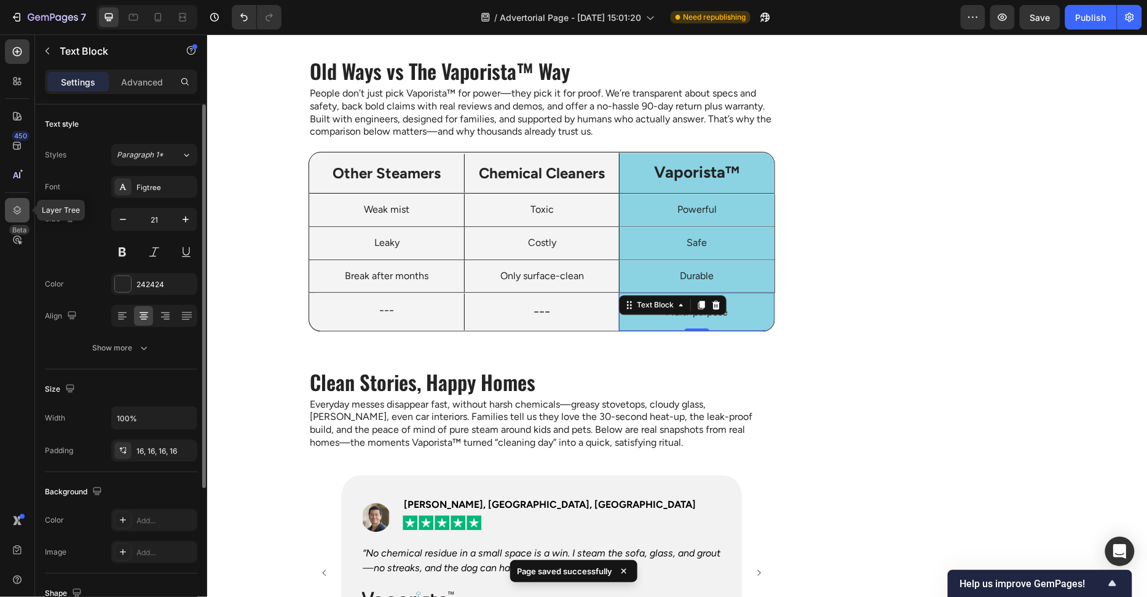
click at [15, 215] on icon at bounding box center [17, 210] width 12 height 12
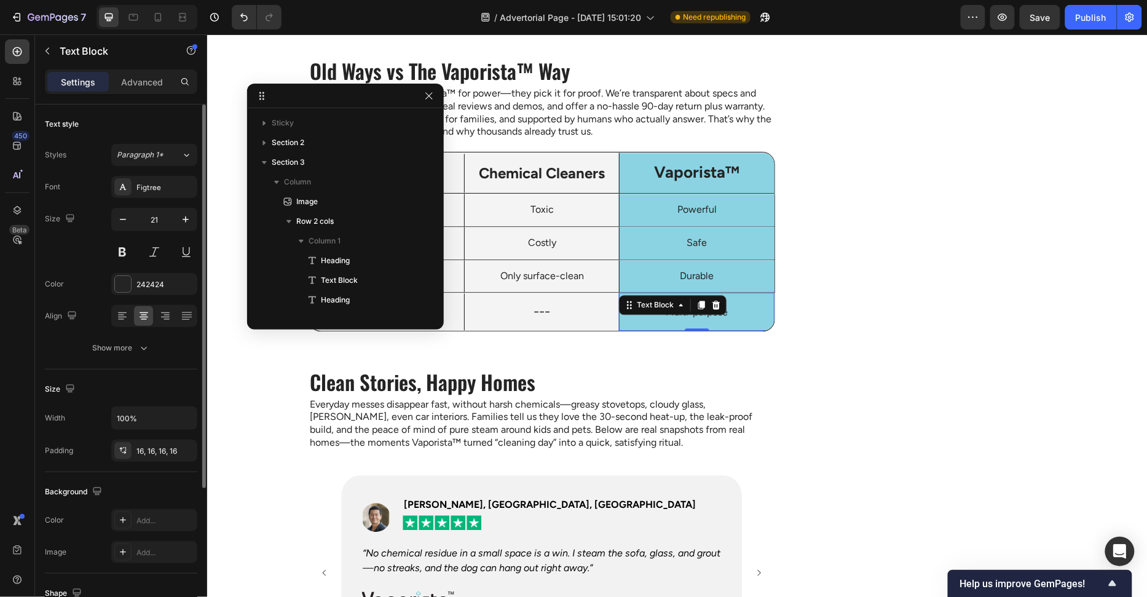
click at [749, 323] on div "Multi-purpose" at bounding box center [696, 311] width 155 height 38
click at [740, 272] on p "Durable" at bounding box center [696, 275] width 135 height 13
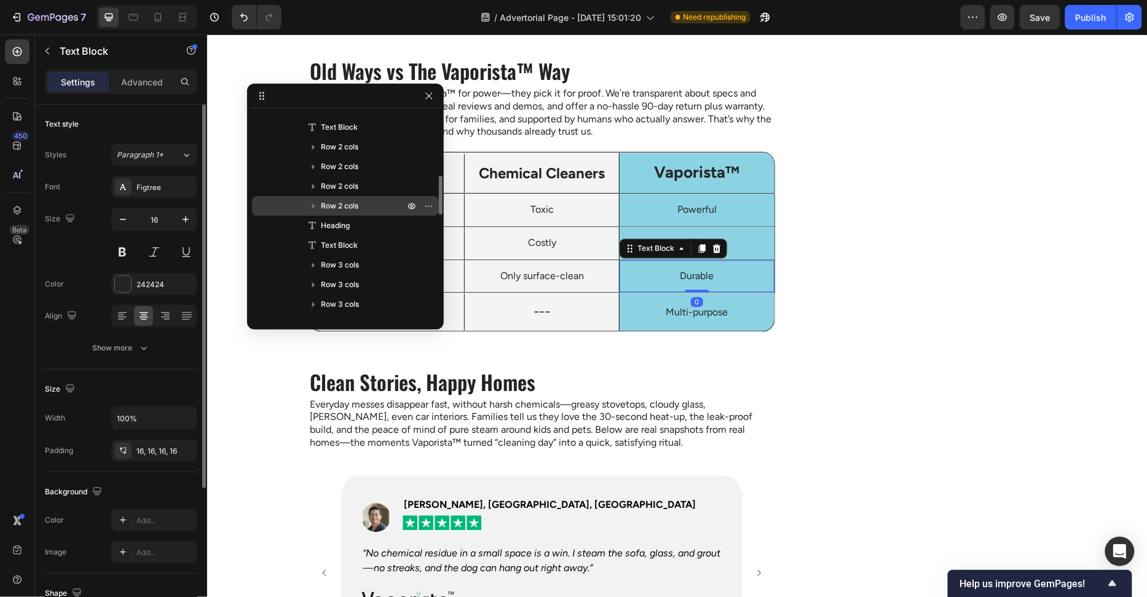
scroll to position [333, 0]
click at [747, 310] on p "Multi-purpose" at bounding box center [696, 311] width 135 height 18
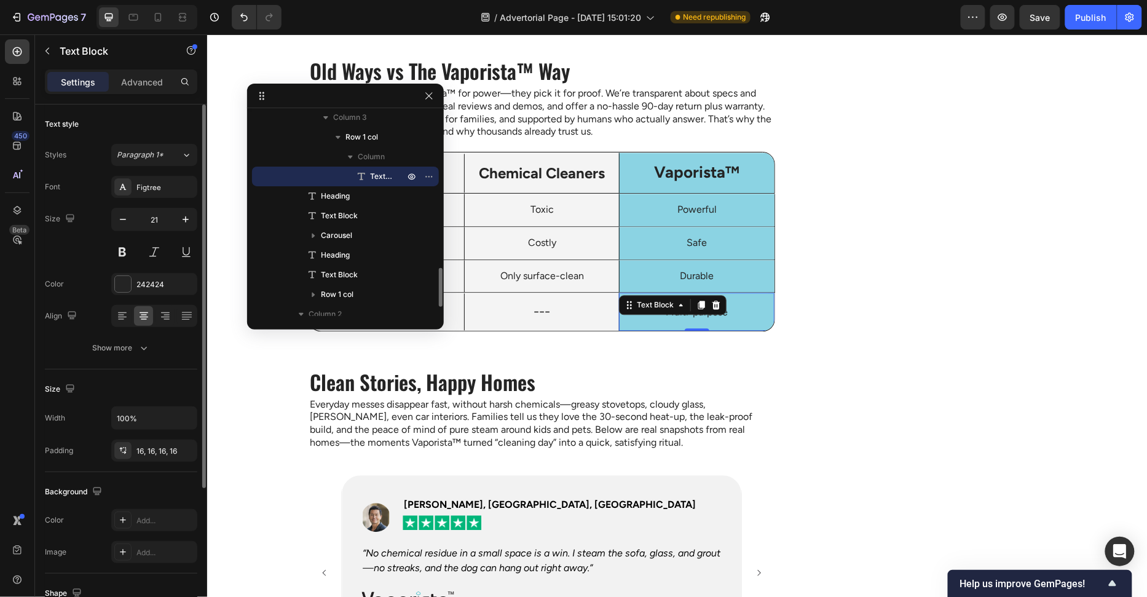
scroll to position [790, 0]
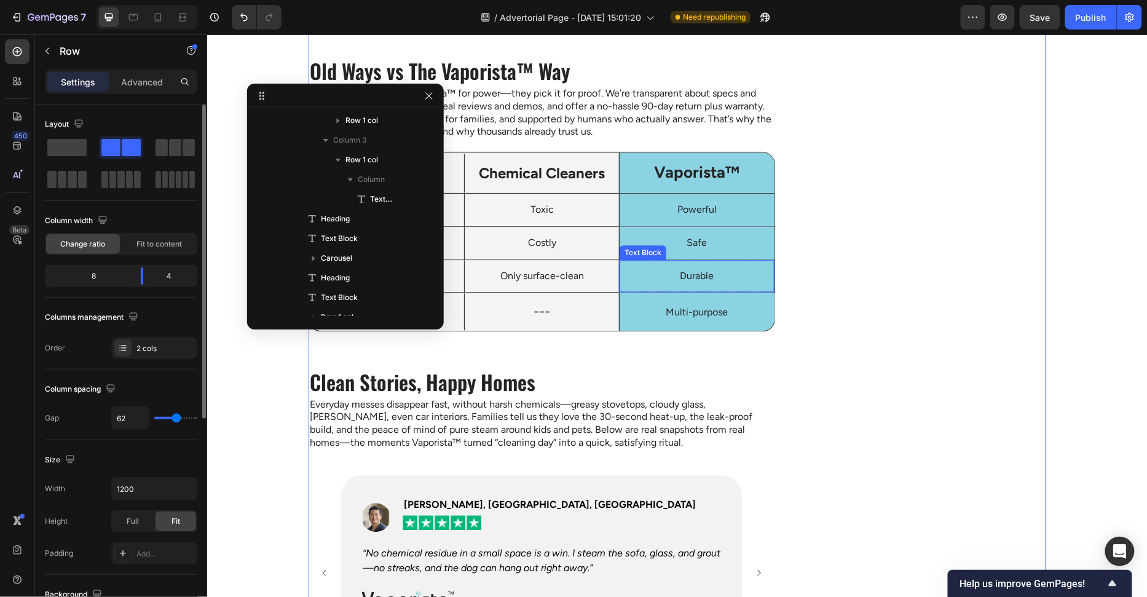
click at [422, 91] on button "button" at bounding box center [429, 96] width 15 height 15
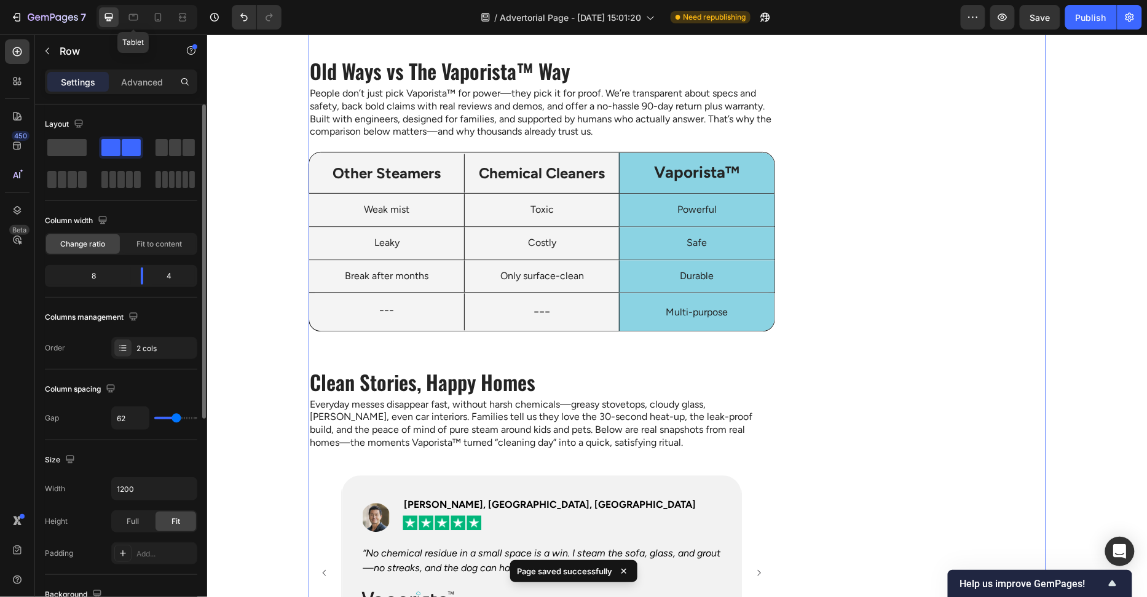
drag, startPoint x: 135, startPoint y: 15, endPoint x: 189, endPoint y: 39, distance: 58.6
click at [135, 15] on icon at bounding box center [133, 17] width 12 height 12
type input "100%"
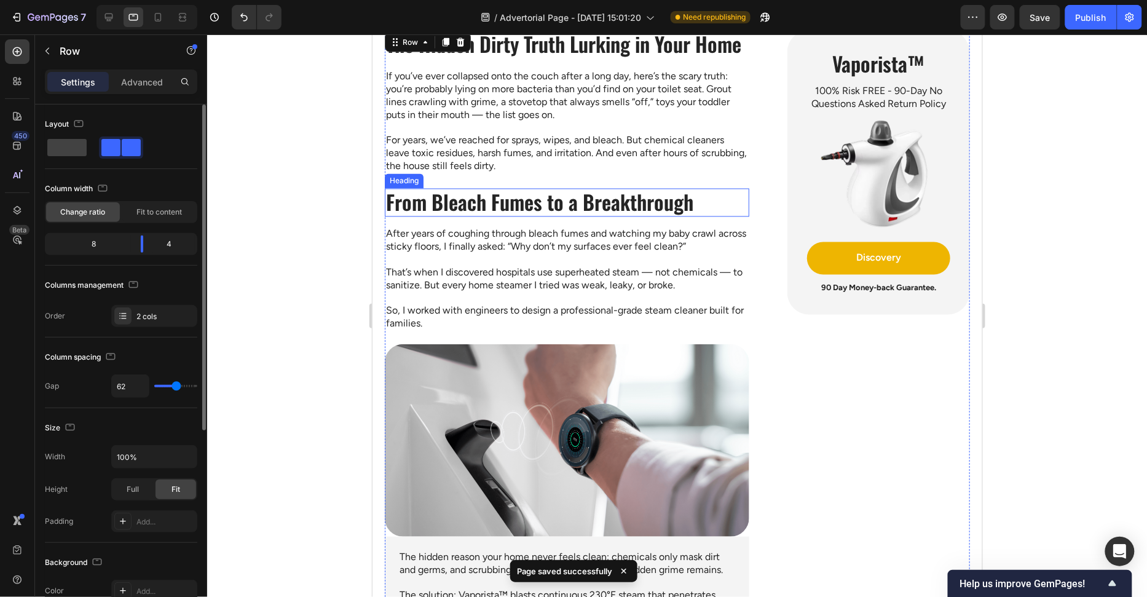
scroll to position [462, 0]
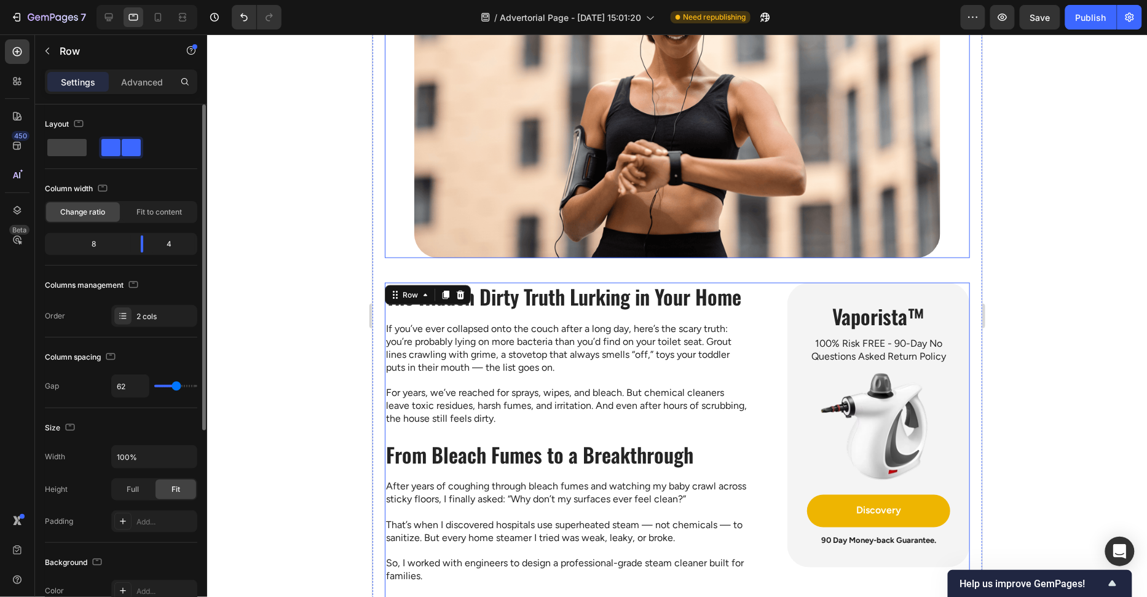
click at [443, 184] on img at bounding box center [677, 91] width 527 height 334
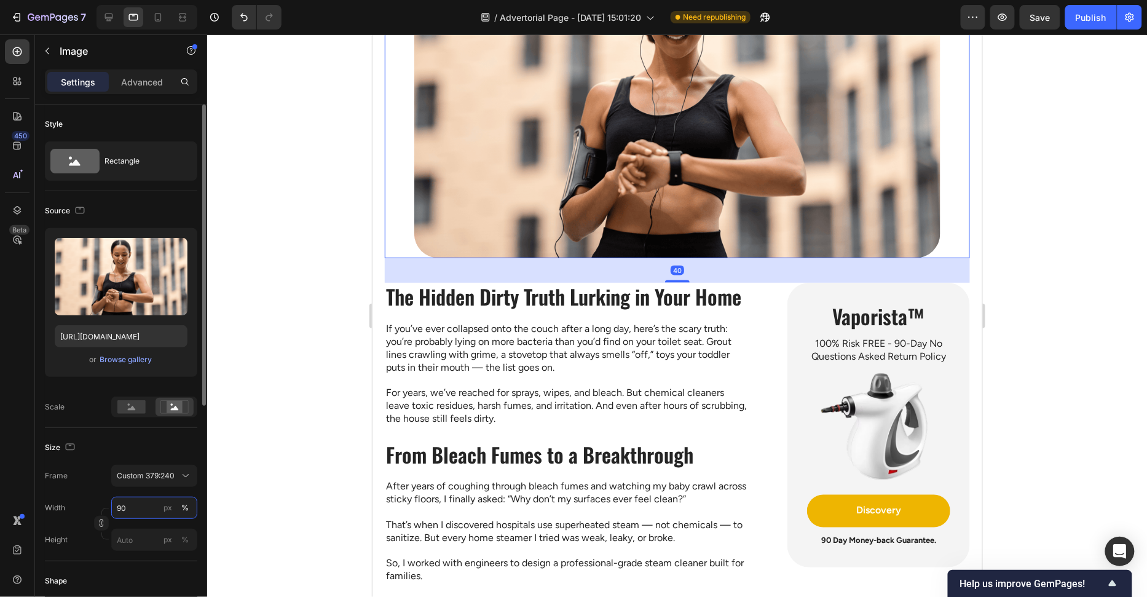
click at [157, 504] on input "90" at bounding box center [154, 508] width 86 height 22
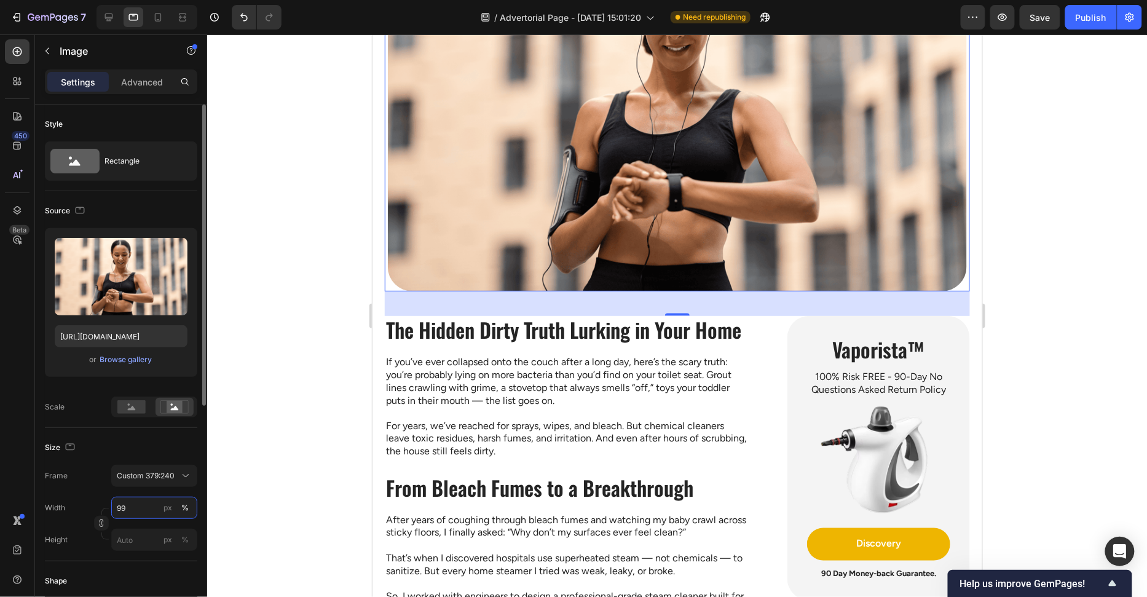
type input "100"
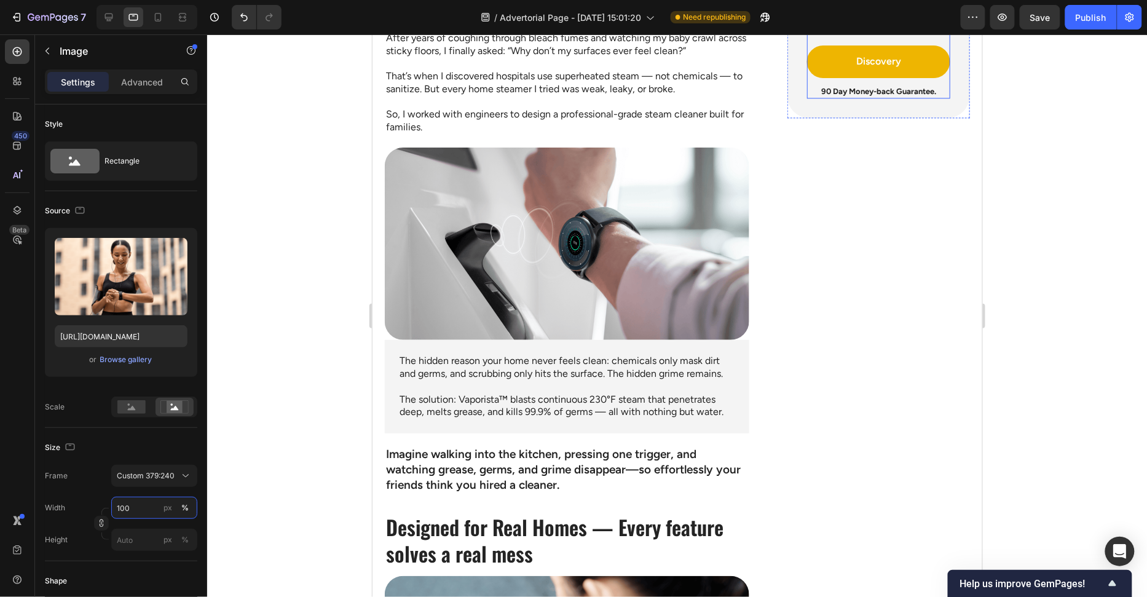
scroll to position [1116, 0]
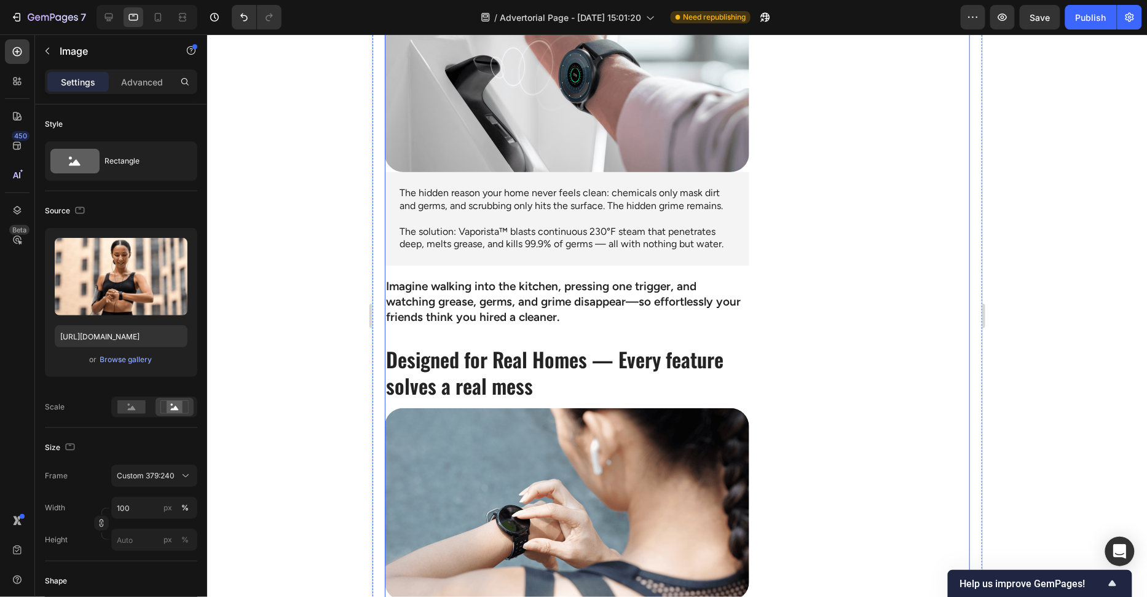
click at [748, 195] on div "The hidden reason your home never feels clean: chemicals only mask dirt and ger…" at bounding box center [566, 218] width 365 height 93
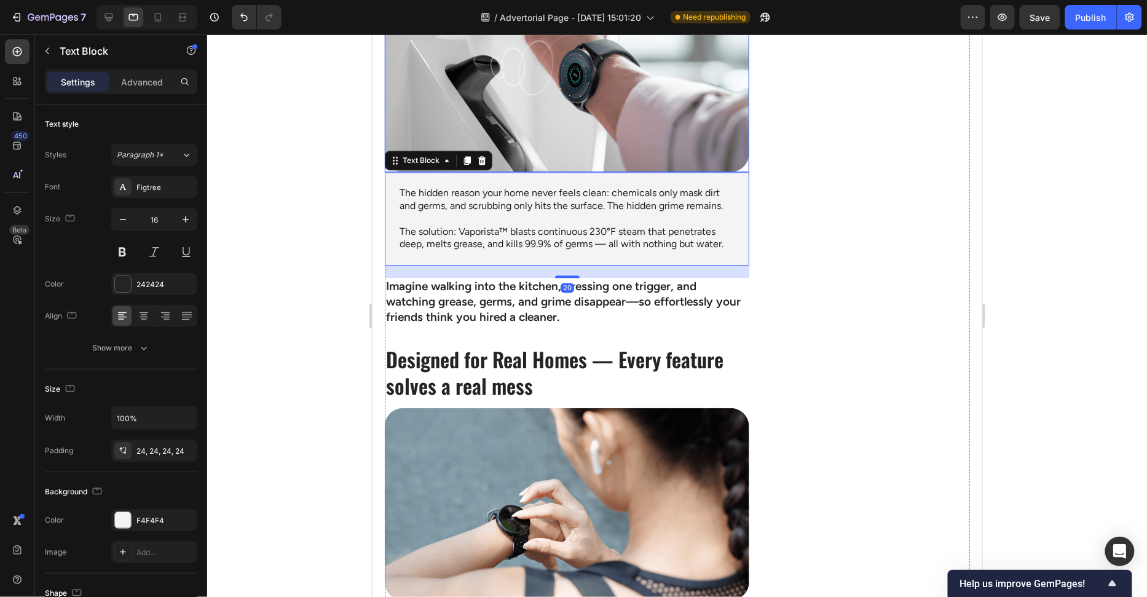
click at [737, 165] on img at bounding box center [566, 75] width 365 height 192
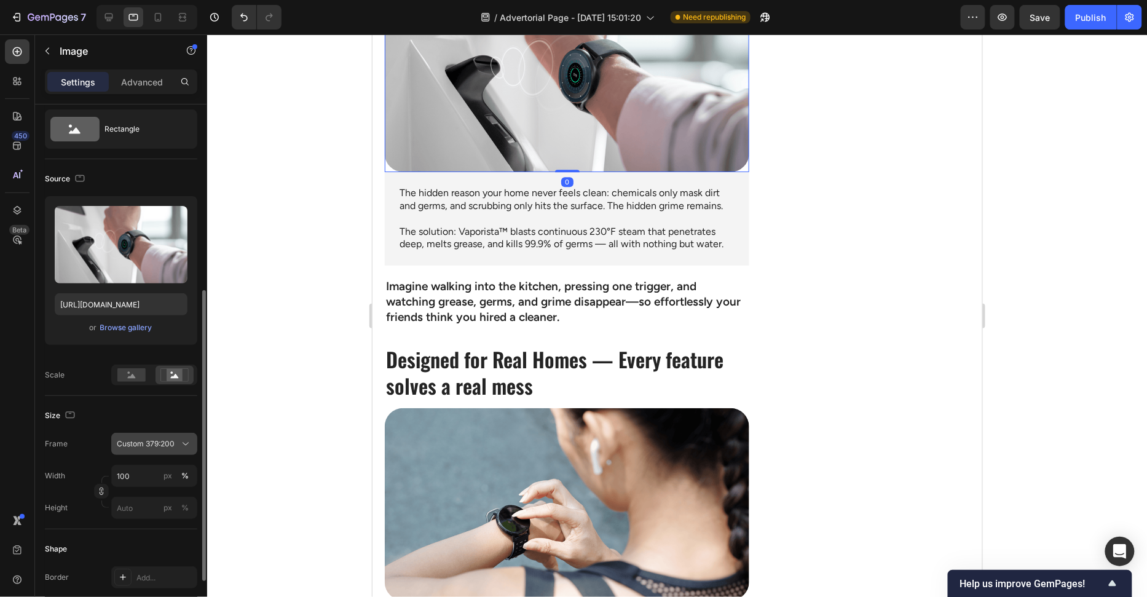
scroll to position [140, 0]
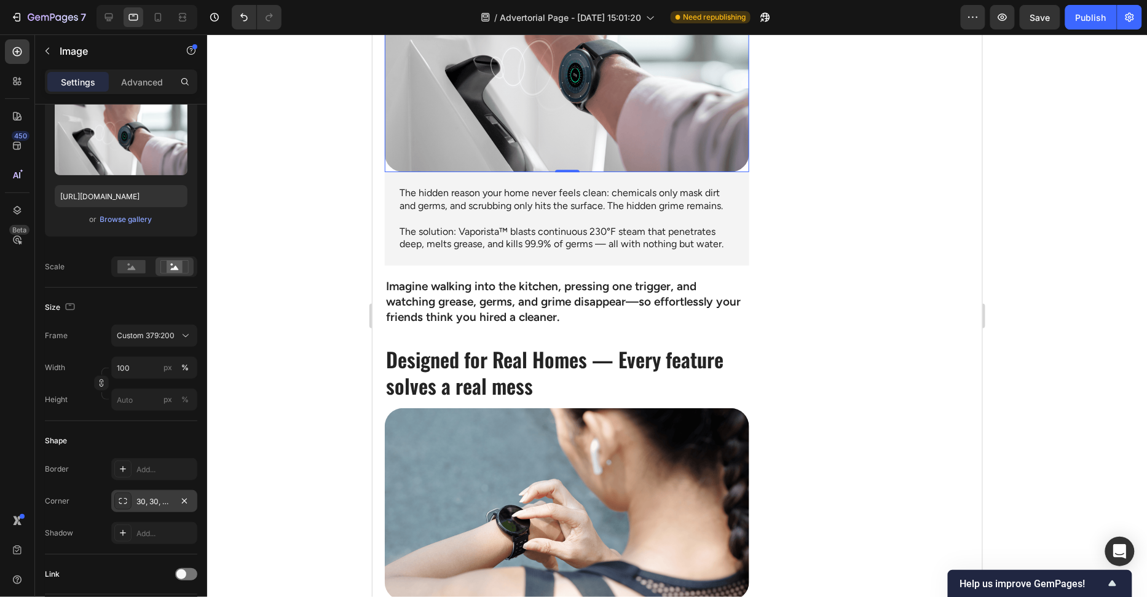
click at [163, 498] on div "30, 30, 30, 30" at bounding box center [155, 501] width 36 height 11
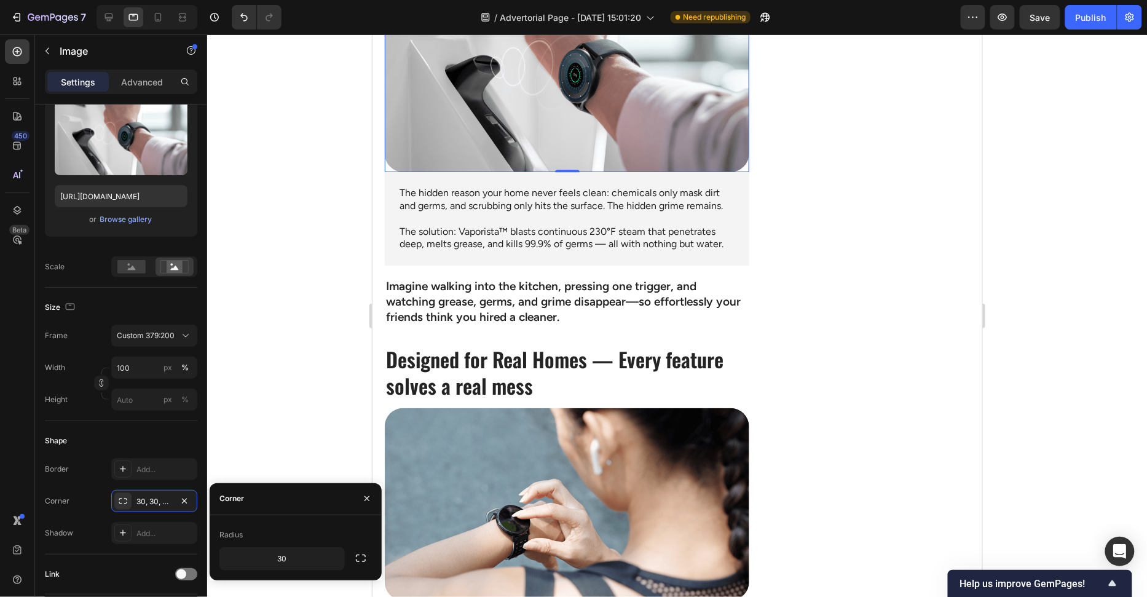
click at [371, 560] on button "button" at bounding box center [361, 558] width 22 height 22
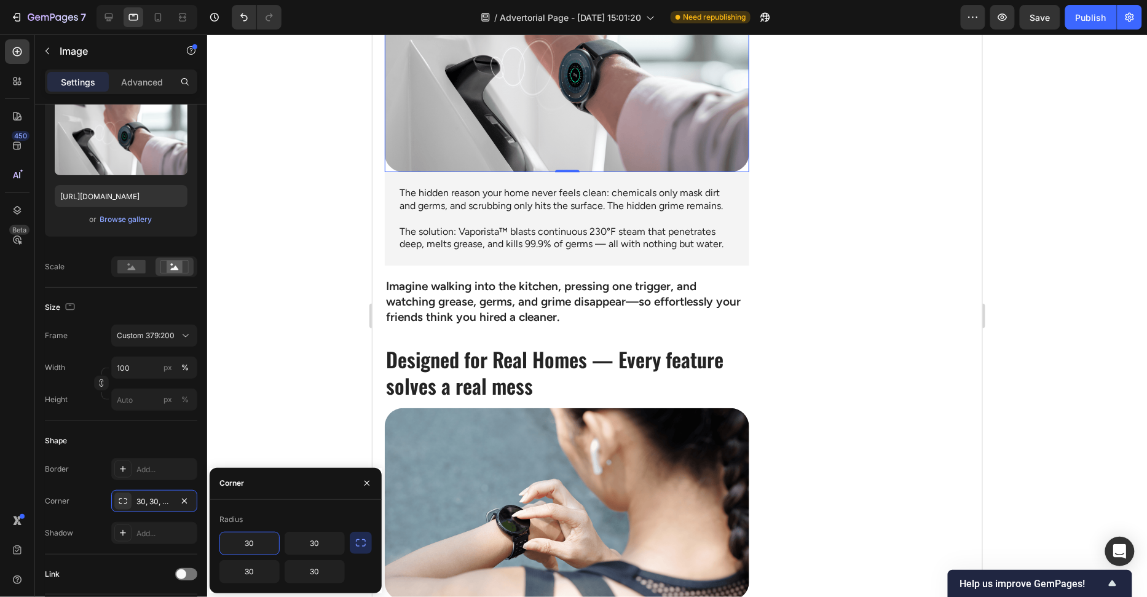
click at [272, 540] on input "30" at bounding box center [249, 544] width 59 height 22
click at [261, 566] on input "30" at bounding box center [249, 572] width 59 height 22
type input "0"
click at [311, 566] on input "30" at bounding box center [314, 572] width 59 height 22
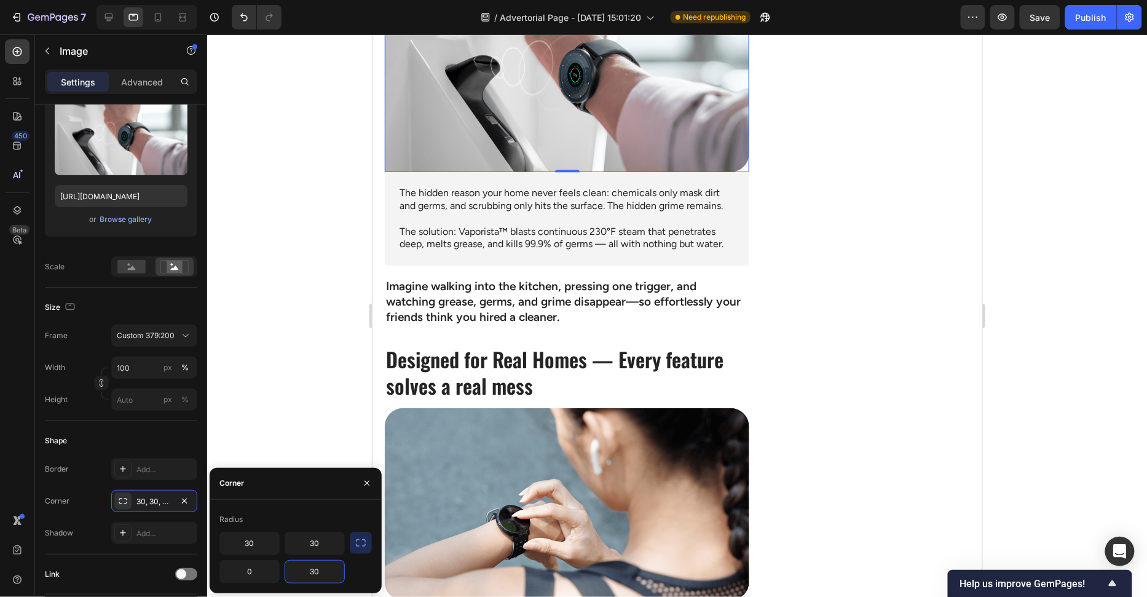
type input "0"
click at [748, 184] on div "The hidden reason your home never feels clean: chemicals only mask dirt and ger…" at bounding box center [566, 218] width 365 height 93
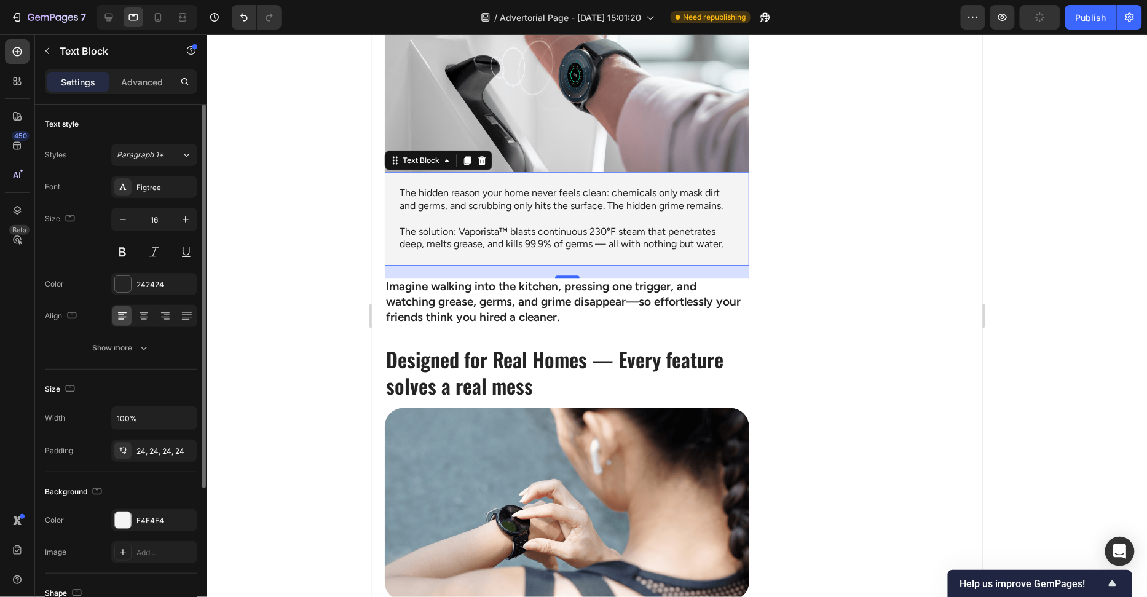
scroll to position [141, 0]
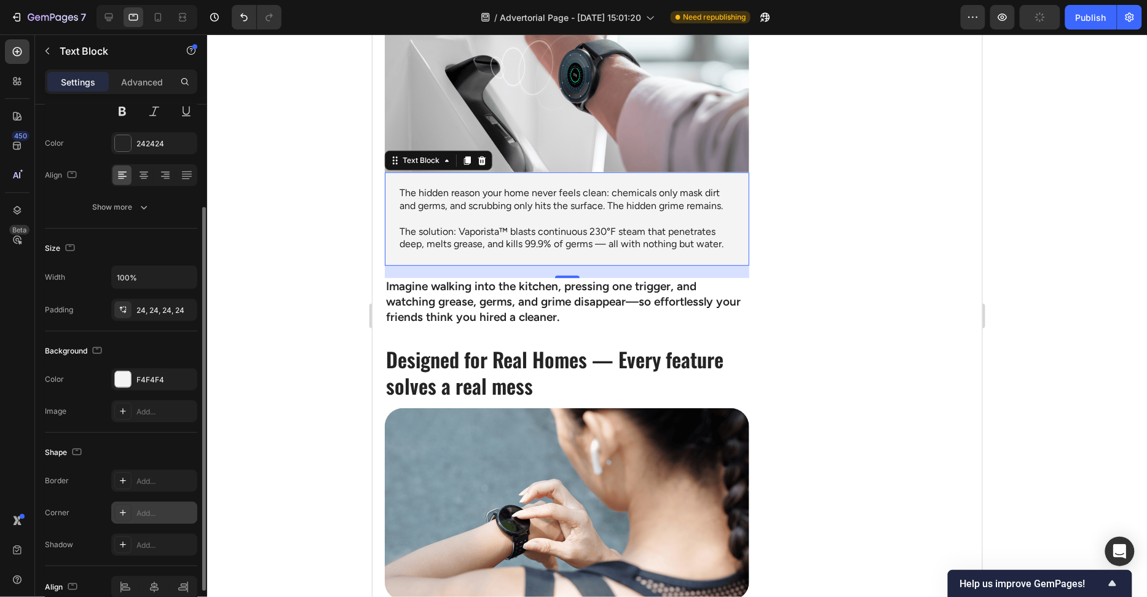
click at [145, 512] on div "Add..." at bounding box center [166, 513] width 58 height 11
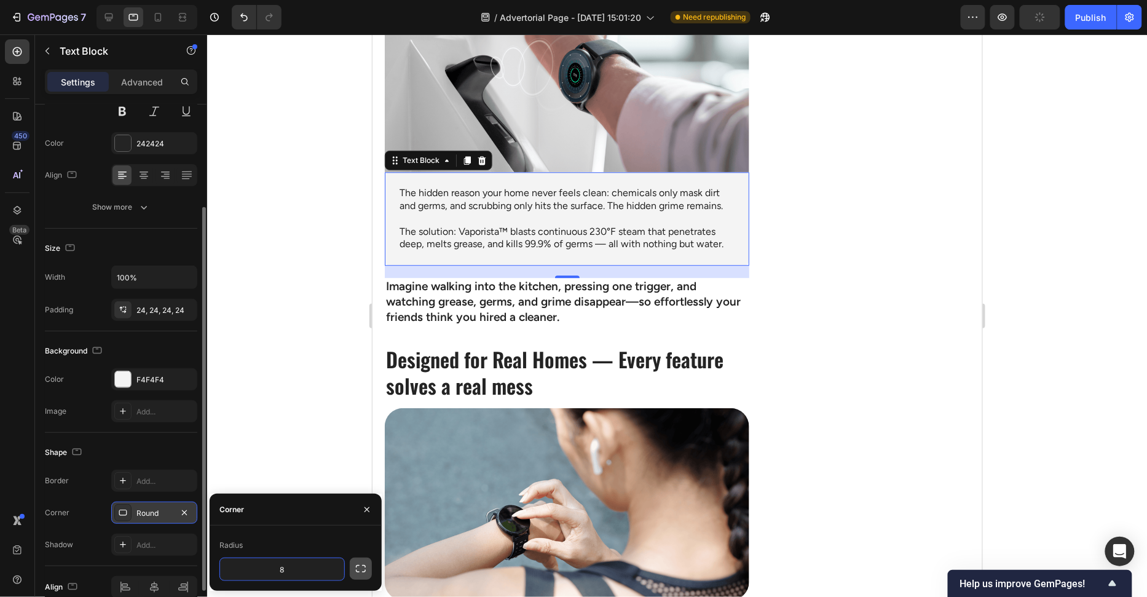
click at [355, 568] on icon "button" at bounding box center [361, 569] width 12 height 12
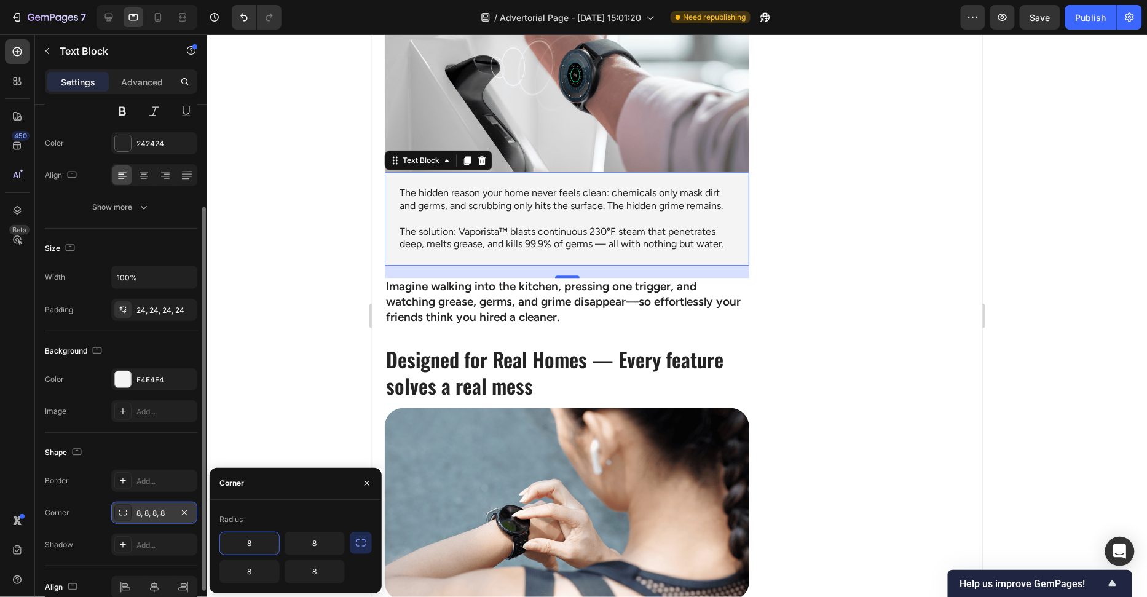
click at [261, 537] on input "8" at bounding box center [249, 544] width 59 height 22
click at [260, 537] on input "8" at bounding box center [249, 544] width 59 height 22
click at [261, 539] on input "8" at bounding box center [249, 544] width 59 height 22
type input "0"
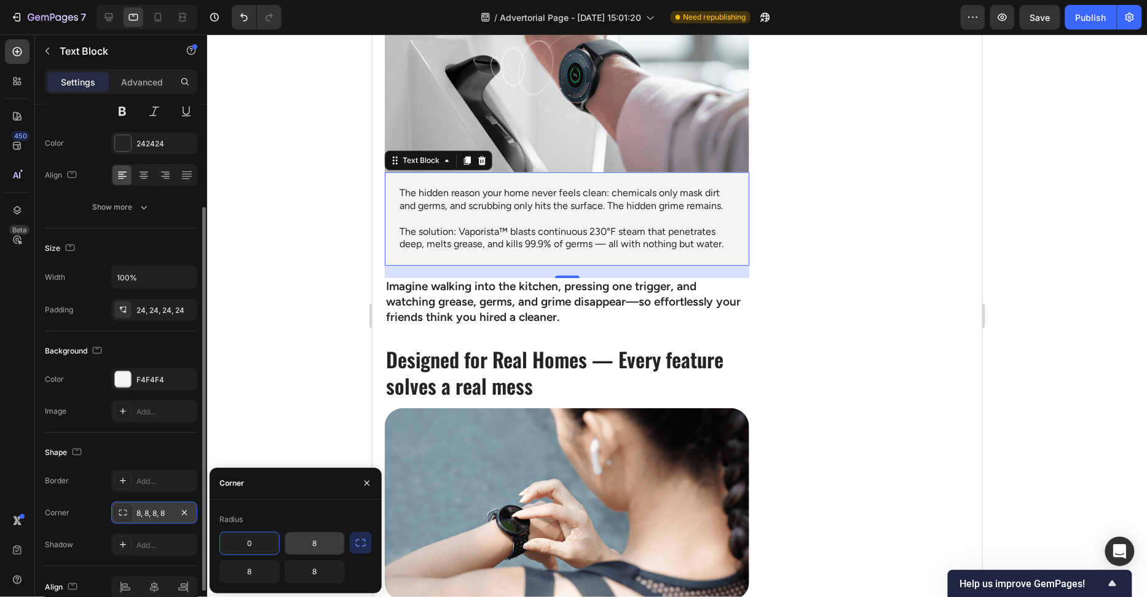
click at [325, 548] on input "8" at bounding box center [314, 544] width 59 height 22
click at [325, 547] on input "8" at bounding box center [314, 544] width 59 height 22
type input "0"
click at [323, 566] on input "8" at bounding box center [314, 572] width 59 height 22
paste input "20"
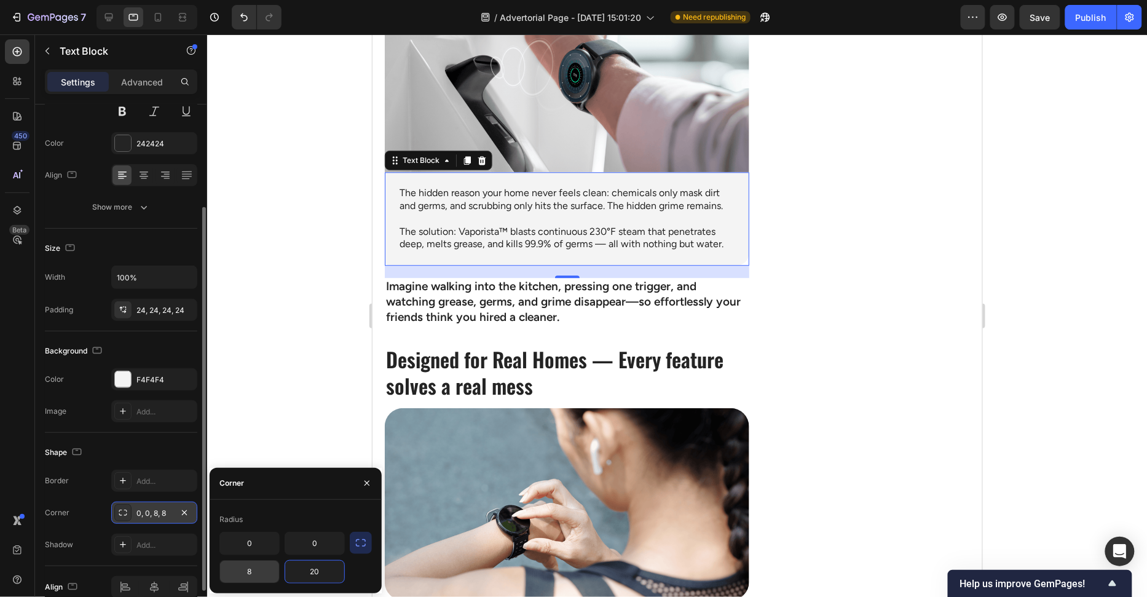
type input "20"
click at [256, 566] on input "8" at bounding box center [249, 572] width 59 height 22
paste input "20"
type input "20"
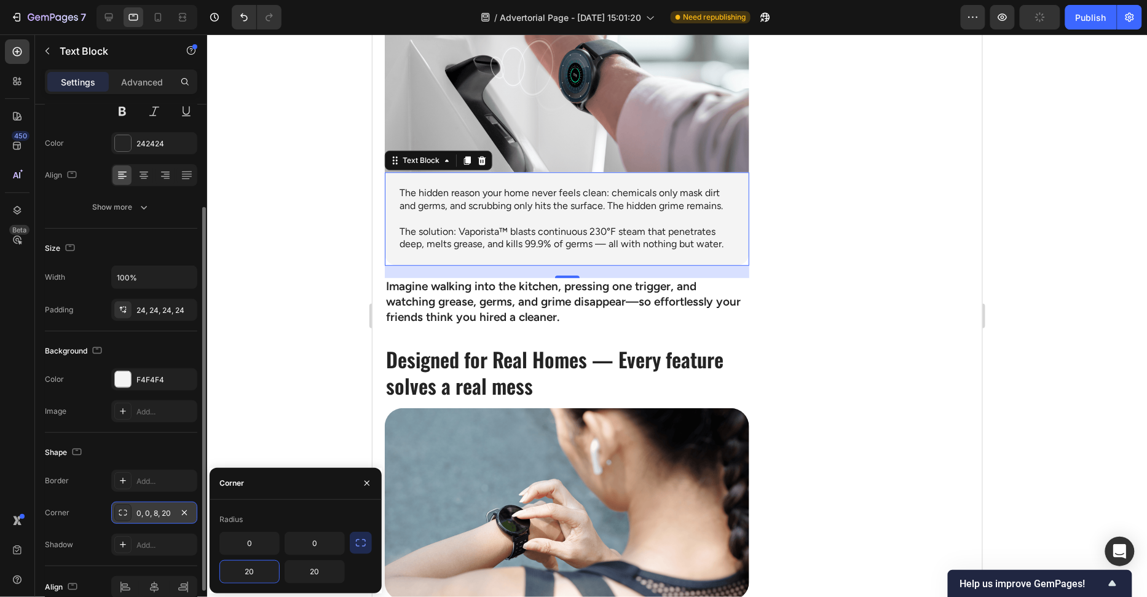
click at [307, 506] on div "Radius 0 0 20 20" at bounding box center [296, 546] width 172 height 93
click at [292, 351] on div at bounding box center [677, 315] width 940 height 563
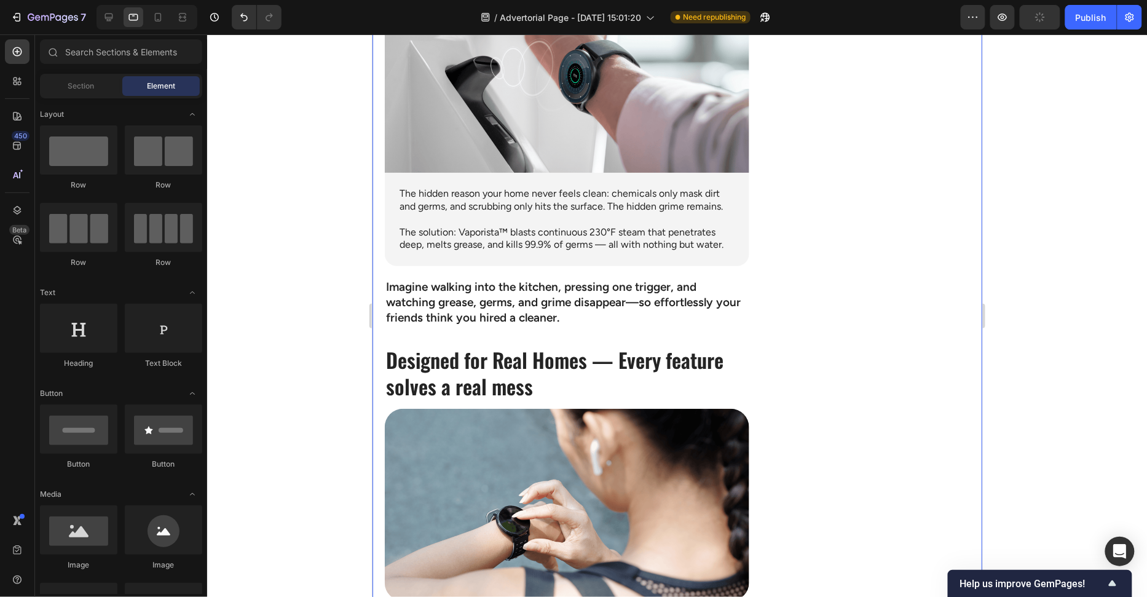
scroll to position [996, 0]
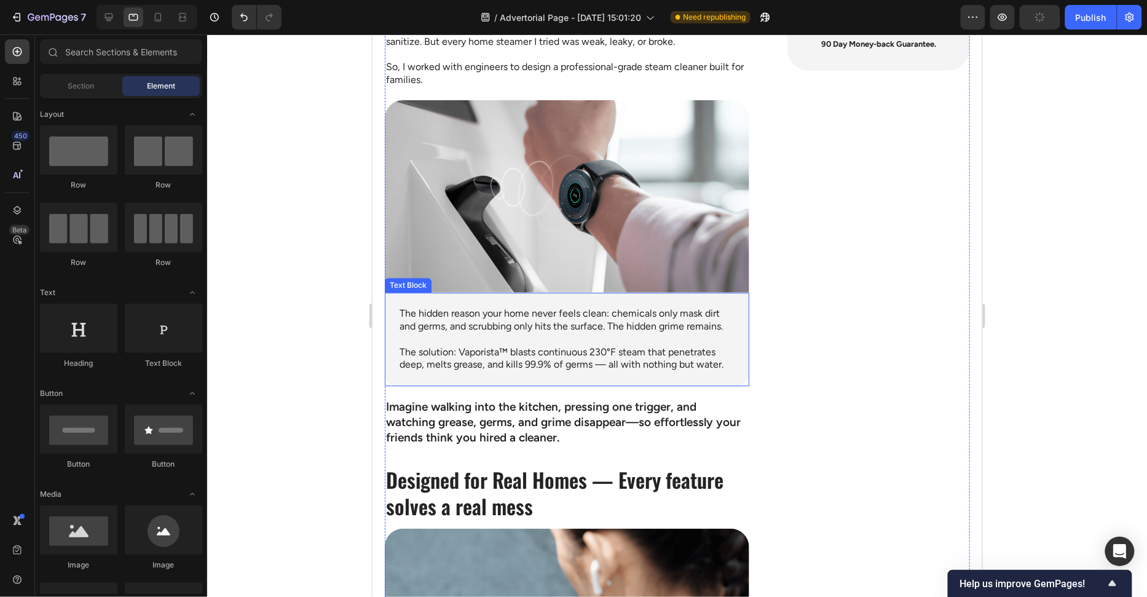
click at [738, 379] on div "The hidden reason your home never feels clean: chemicals only mask dirt and ger…" at bounding box center [566, 338] width 365 height 93
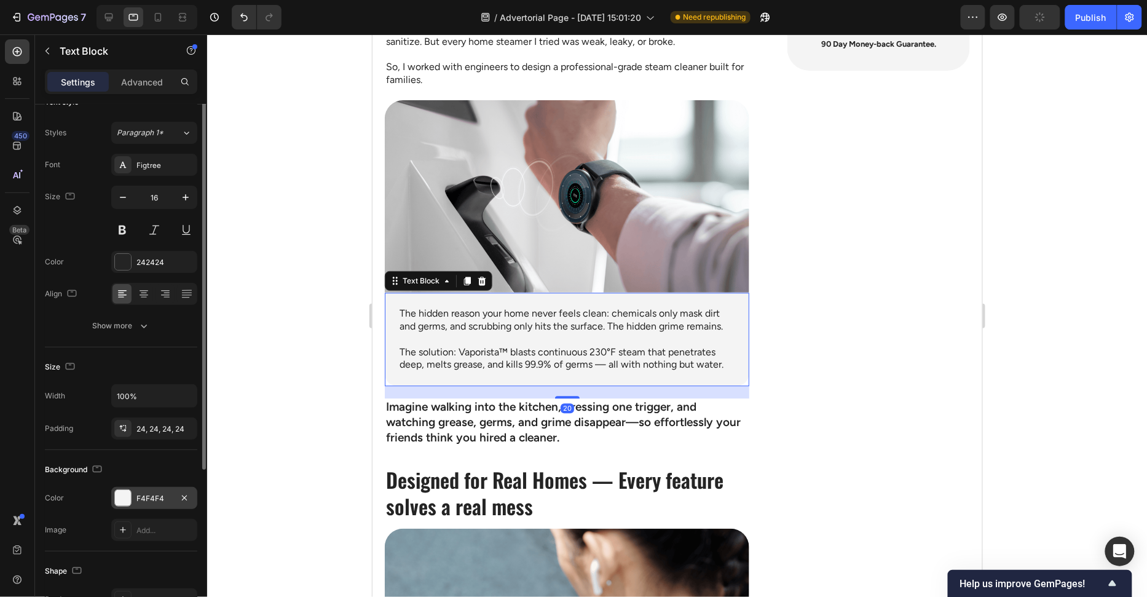
scroll to position [96, 0]
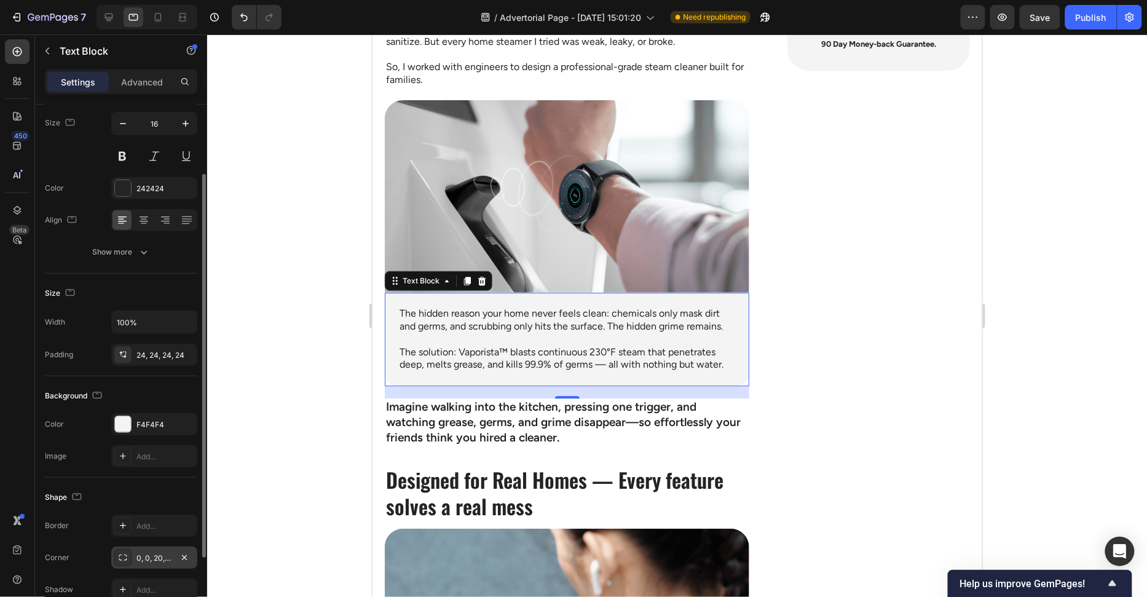
click at [144, 548] on div "0, 0, 20, 20" at bounding box center [154, 558] width 86 height 22
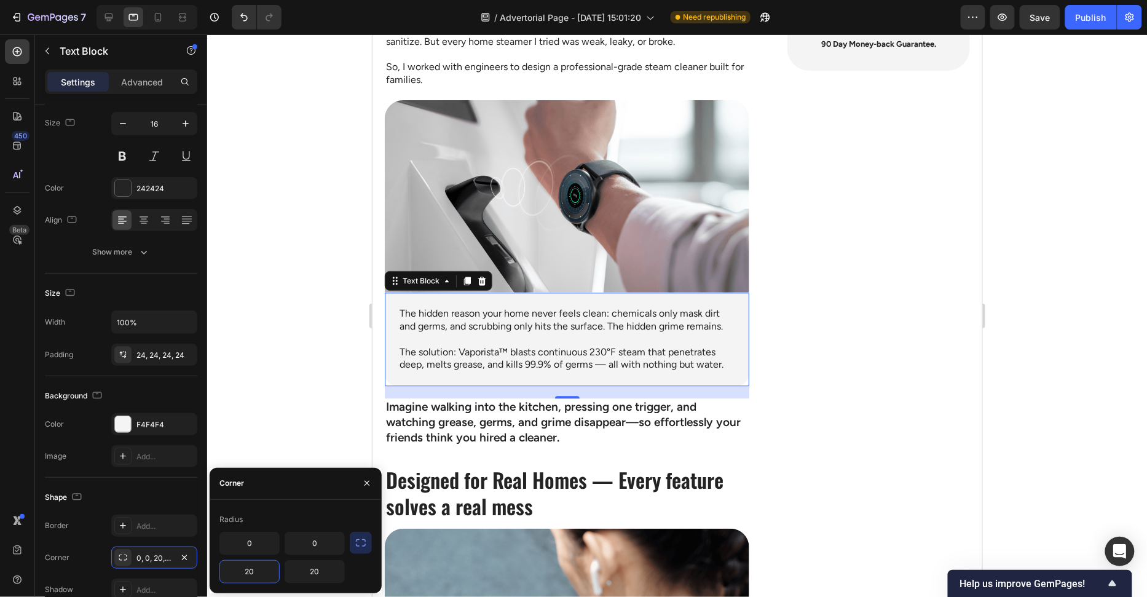
click at [242, 572] on input "20" at bounding box center [249, 572] width 59 height 22
type input "30"
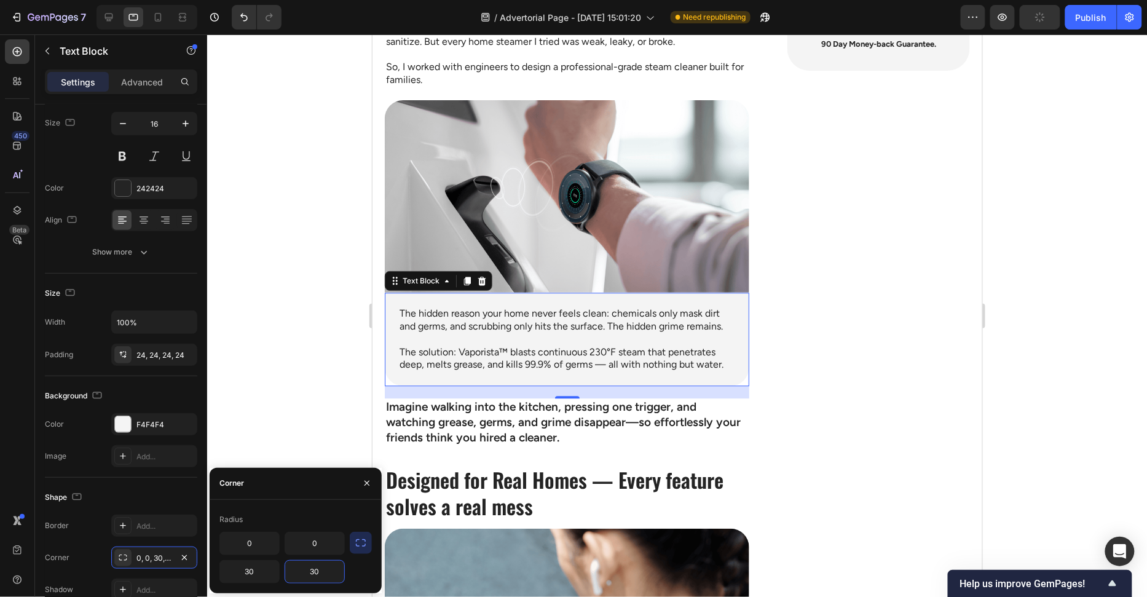
click at [284, 379] on div at bounding box center [677, 315] width 940 height 563
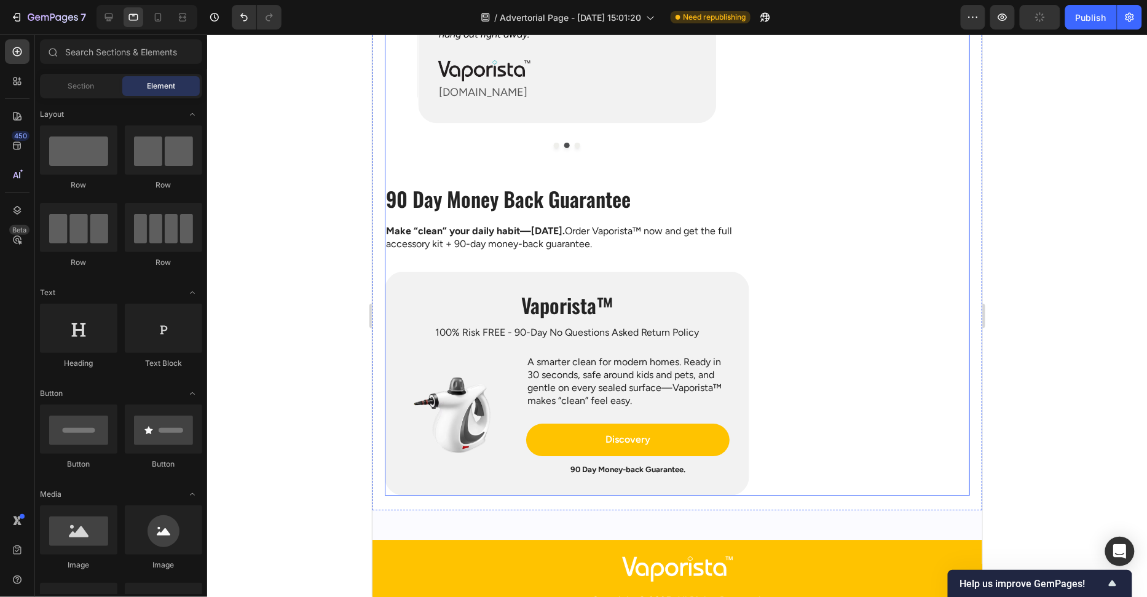
scroll to position [2905, 0]
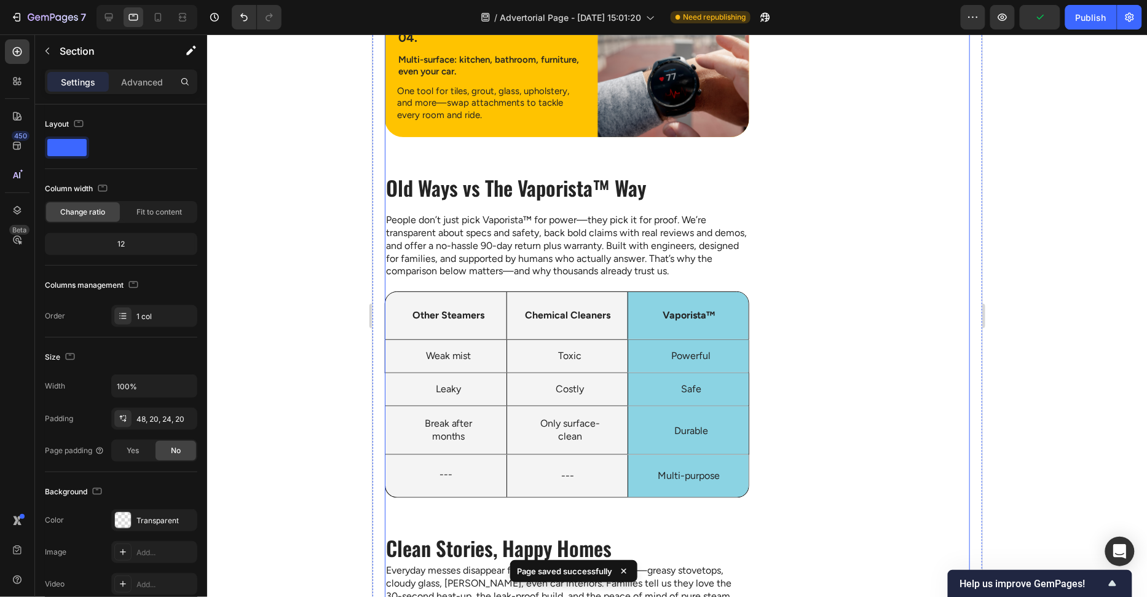
scroll to position [2377, 0]
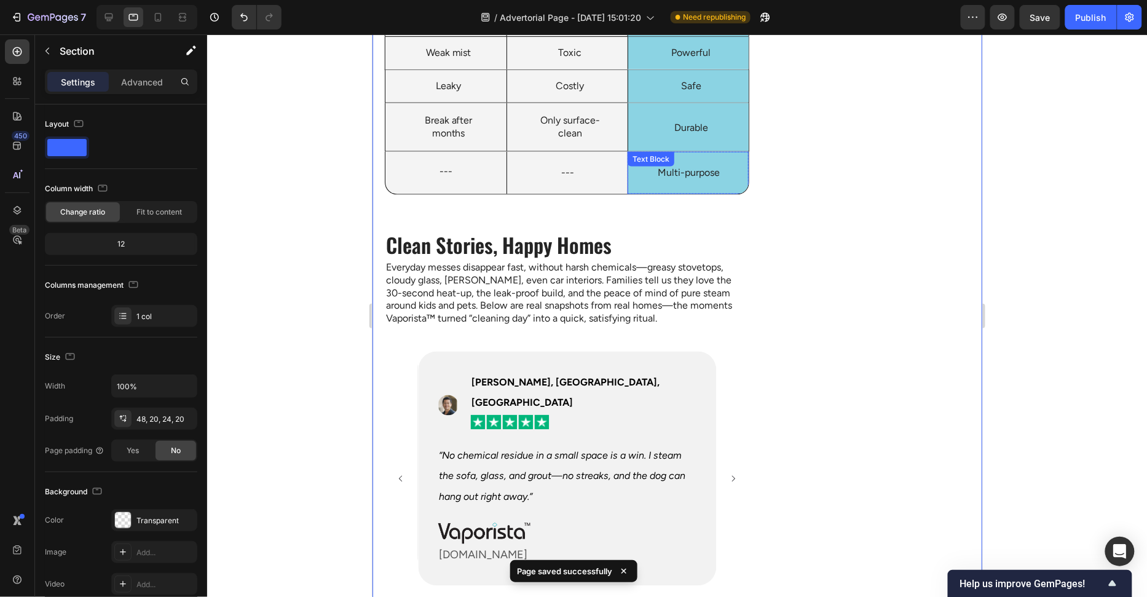
click at [724, 186] on div "Multi-purpose" at bounding box center [687, 172] width 121 height 42
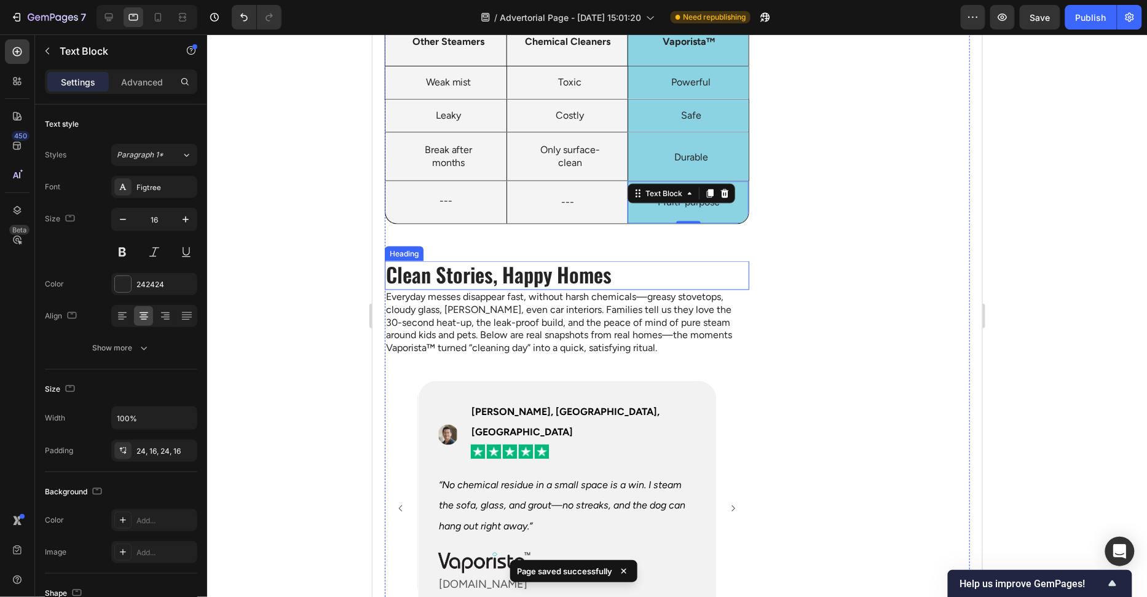
scroll to position [2321, 0]
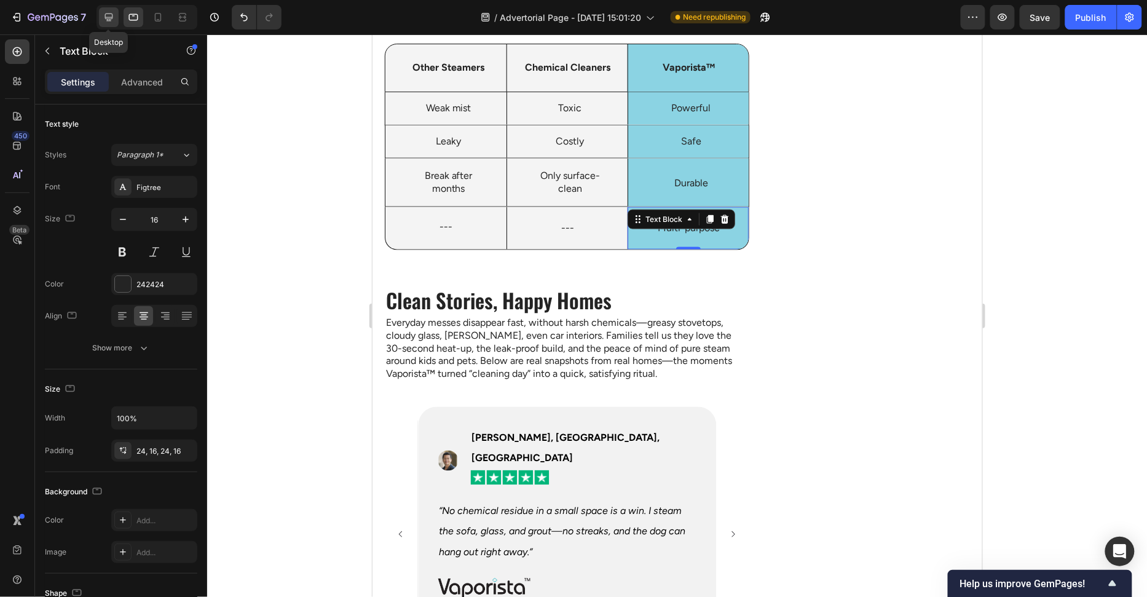
click at [101, 19] on div at bounding box center [109, 17] width 20 height 20
type input "21"
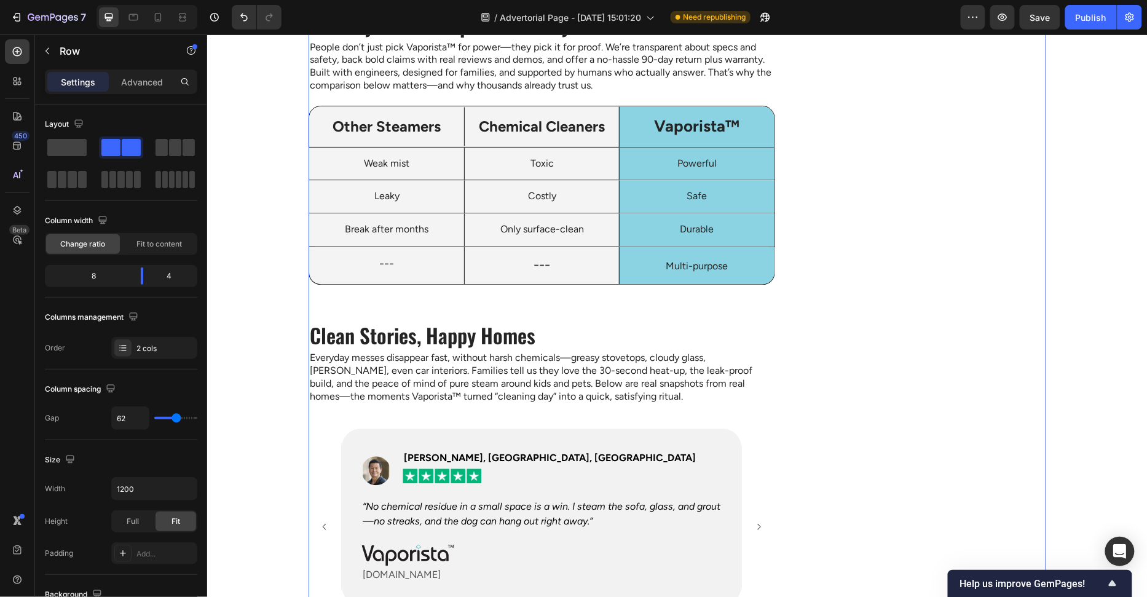
scroll to position [2595, 0]
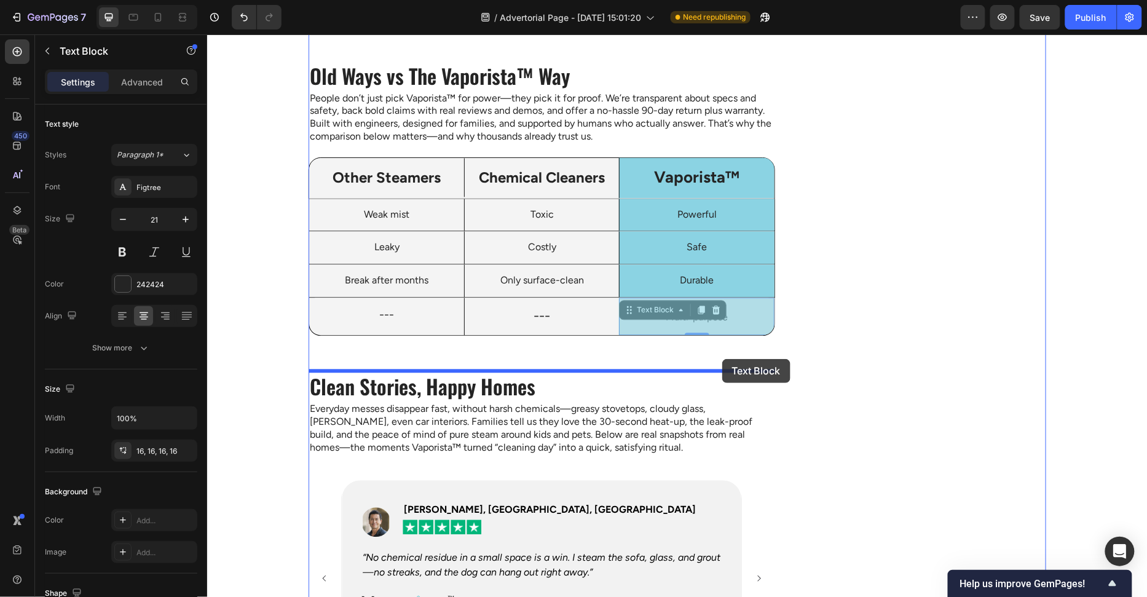
drag, startPoint x: 726, startPoint y: 313, endPoint x: 723, endPoint y: 358, distance: 45.0
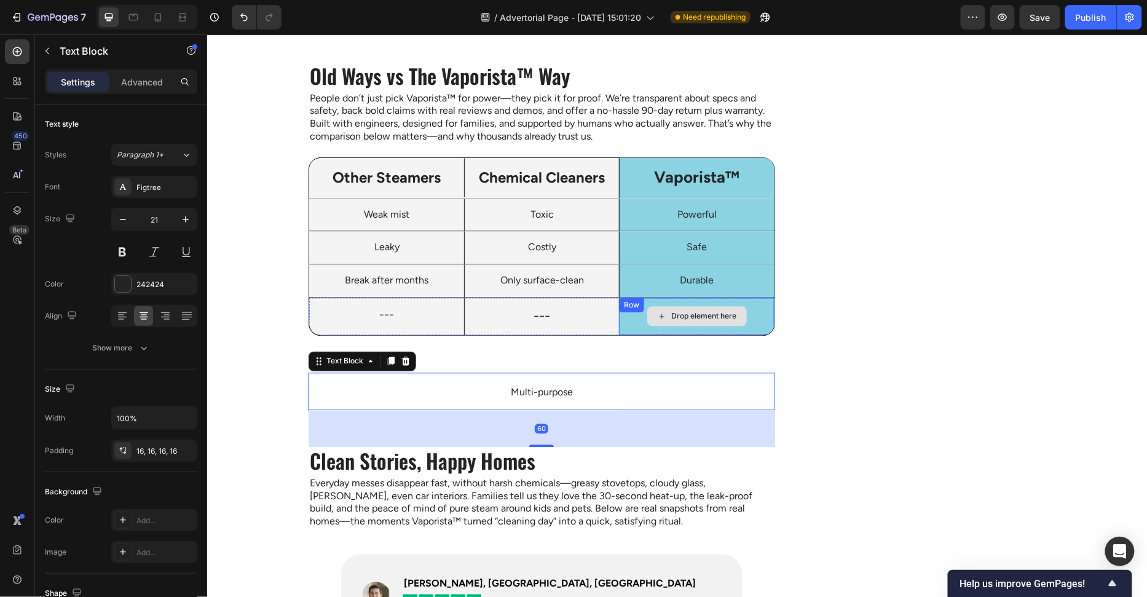
click at [759, 306] on div "Drop element here" at bounding box center [696, 316] width 155 height 37
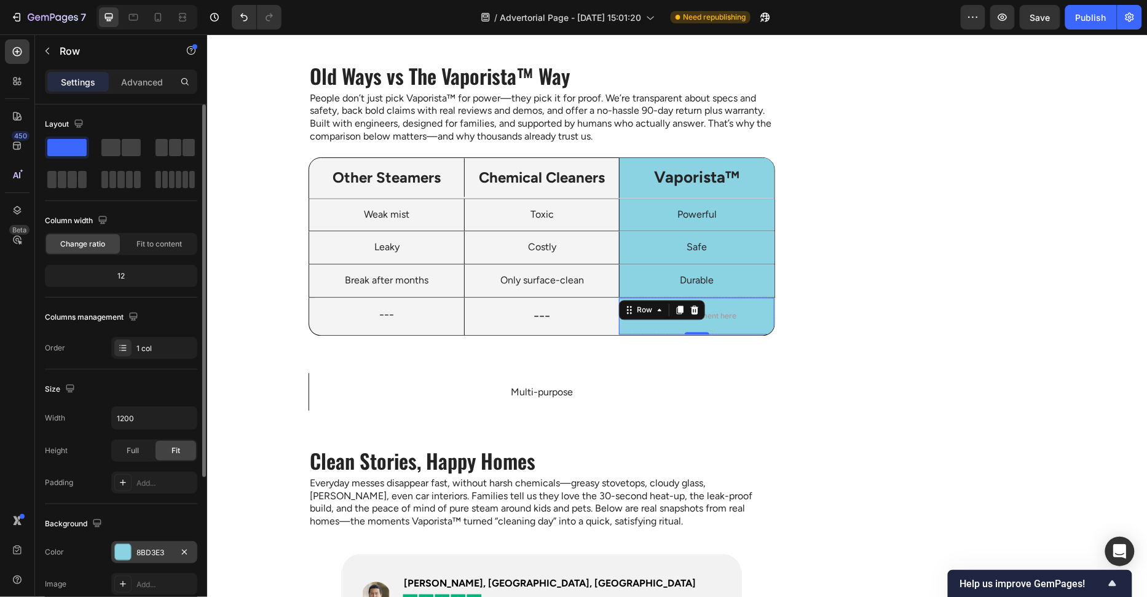
click at [124, 551] on div at bounding box center [123, 552] width 16 height 16
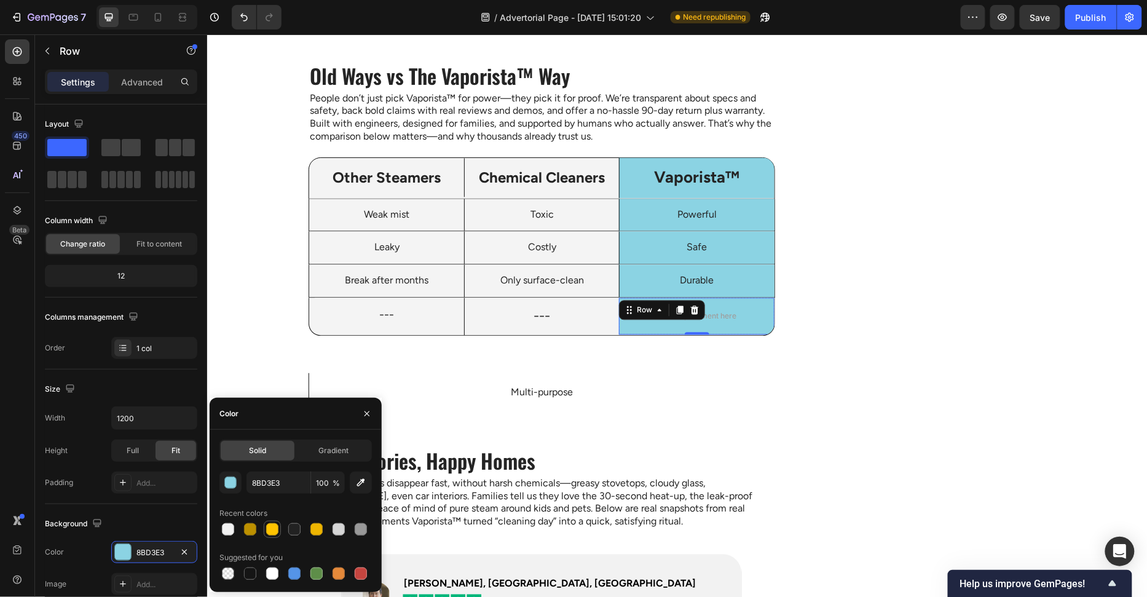
click at [276, 529] on div at bounding box center [272, 529] width 12 height 12
type input "FFC300"
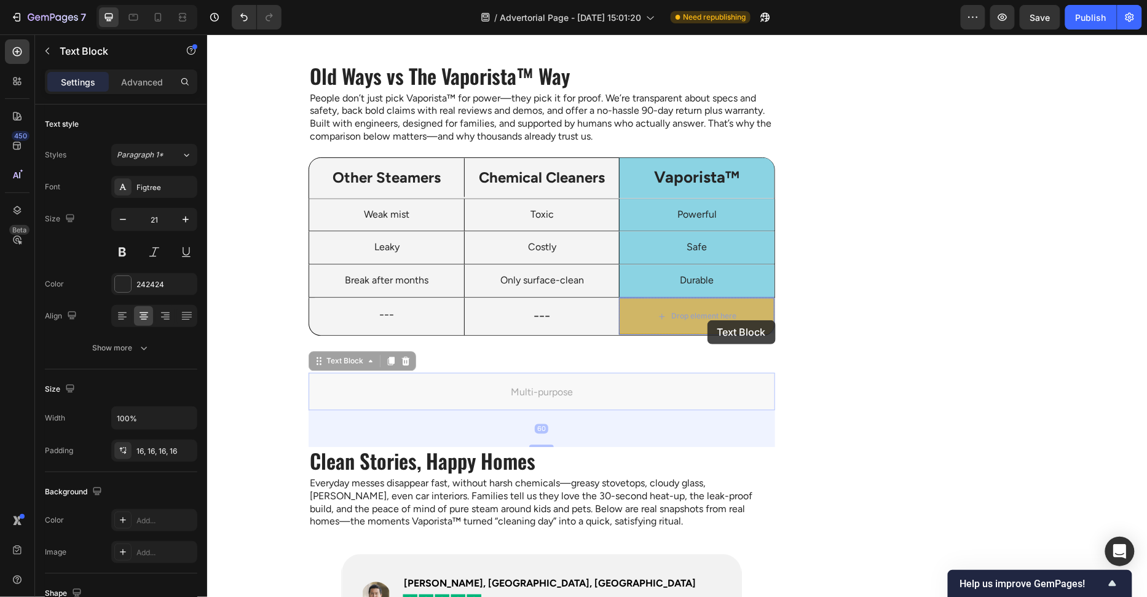
drag, startPoint x: 553, startPoint y: 390, endPoint x: 707, endPoint y: 318, distance: 170.0
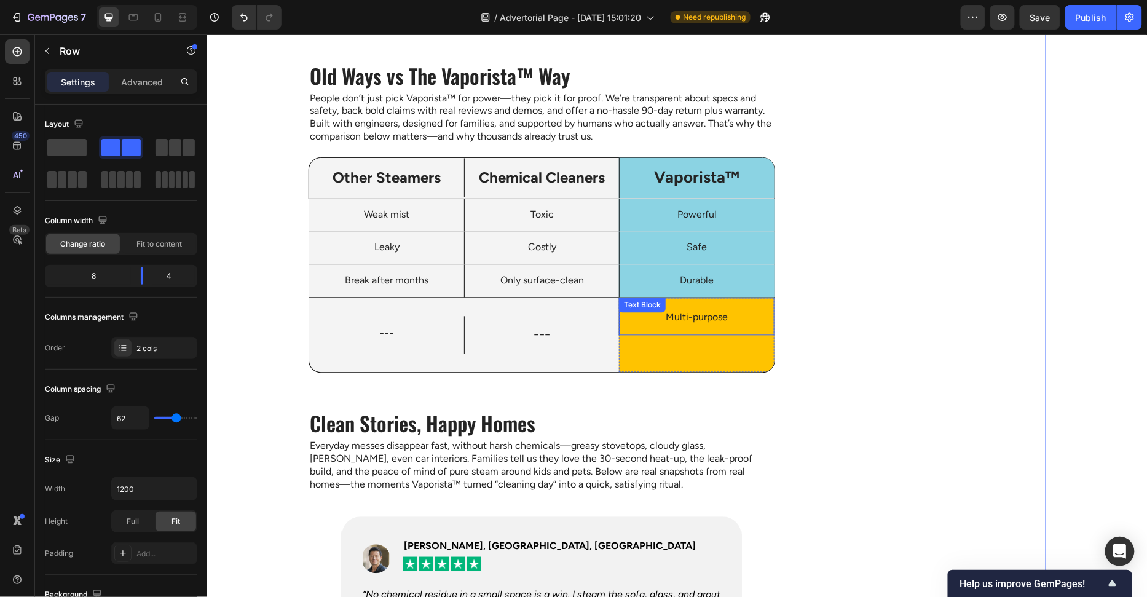
click at [660, 328] on div "Multi-purpose" at bounding box center [696, 317] width 155 height 38
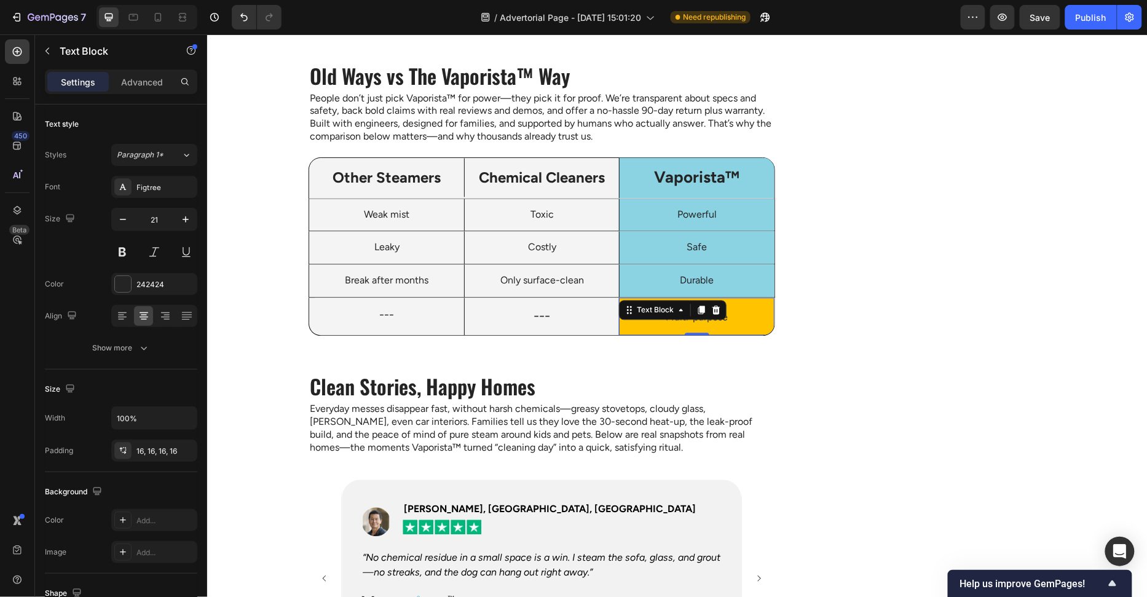
drag, startPoint x: 703, startPoint y: 369, endPoint x: 706, endPoint y: 277, distance: 92.3
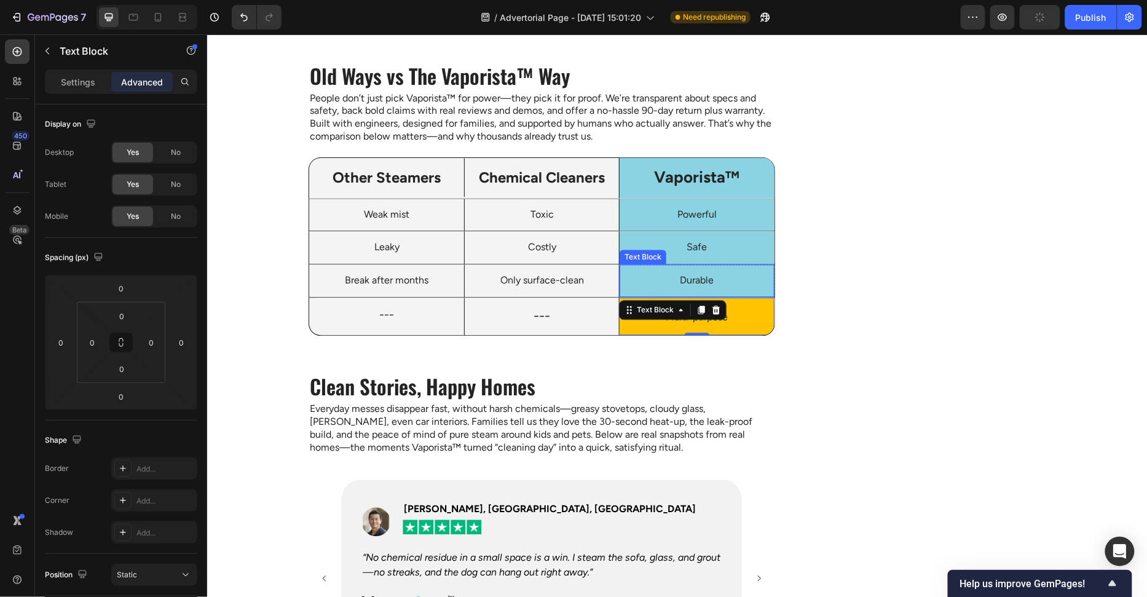
click at [761, 279] on p "Durable" at bounding box center [696, 280] width 135 height 13
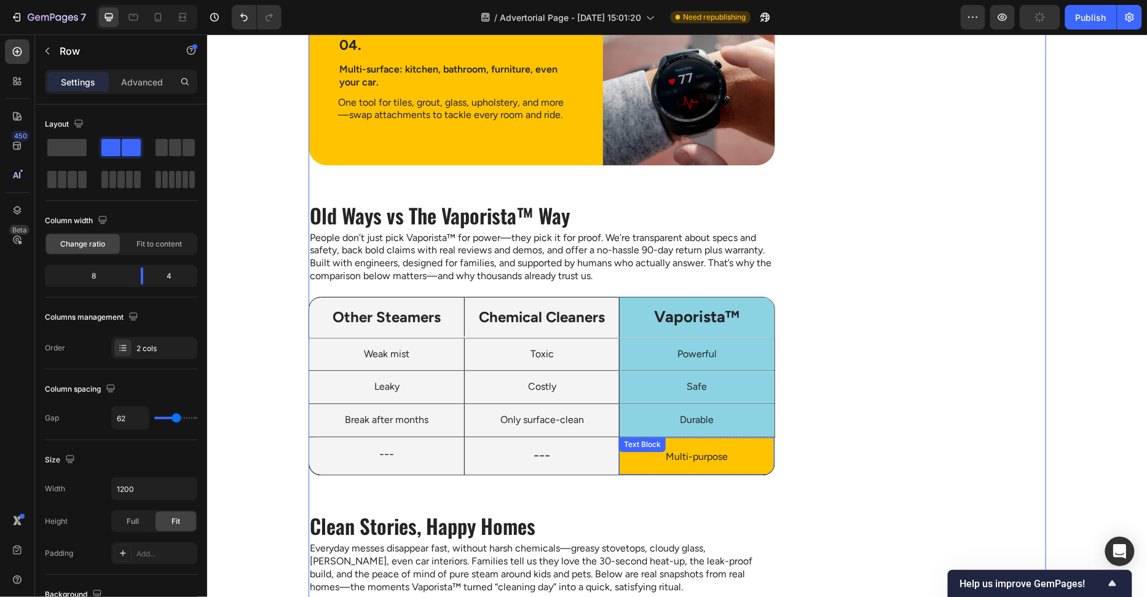
scroll to position [2455, 0]
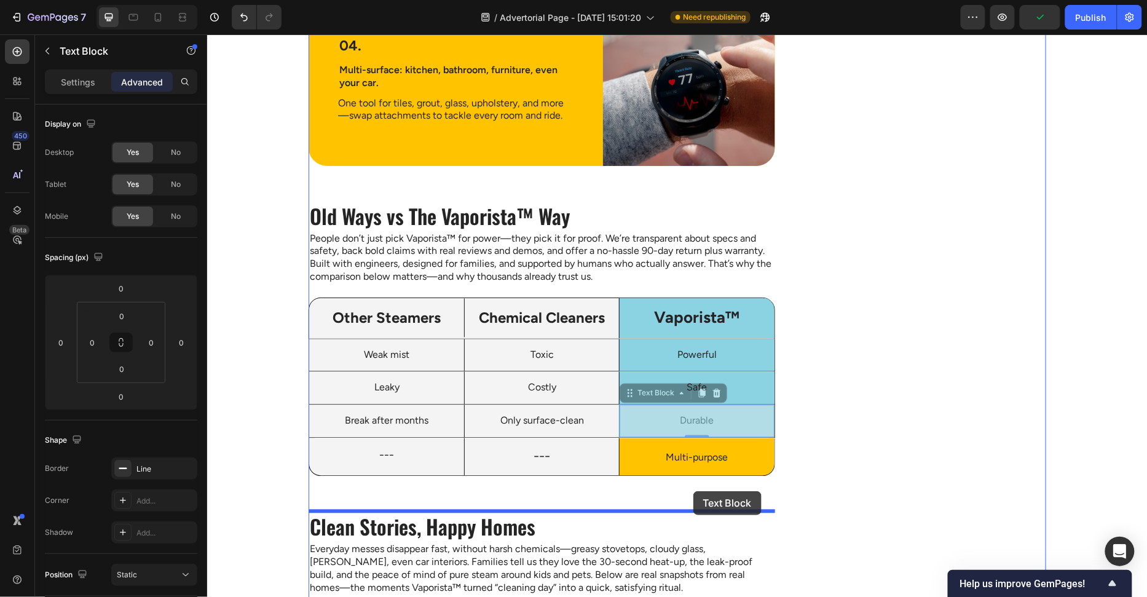
drag, startPoint x: 700, startPoint y: 421, endPoint x: 693, endPoint y: 491, distance: 70.5
type input "60"
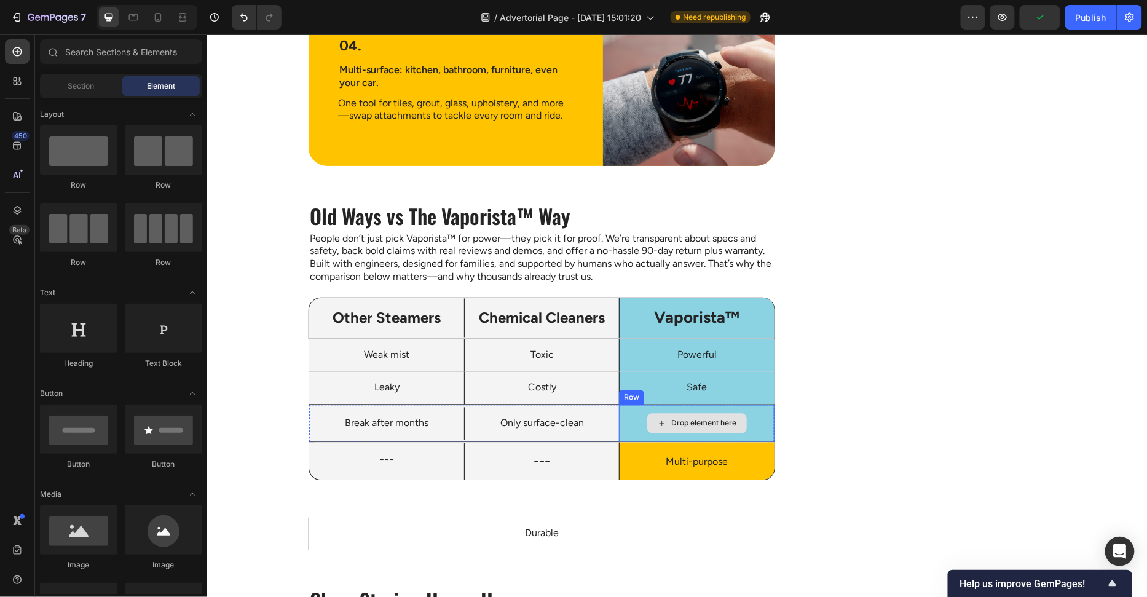
click at [724, 426] on div "Drop element here" at bounding box center [697, 423] width 100 height 20
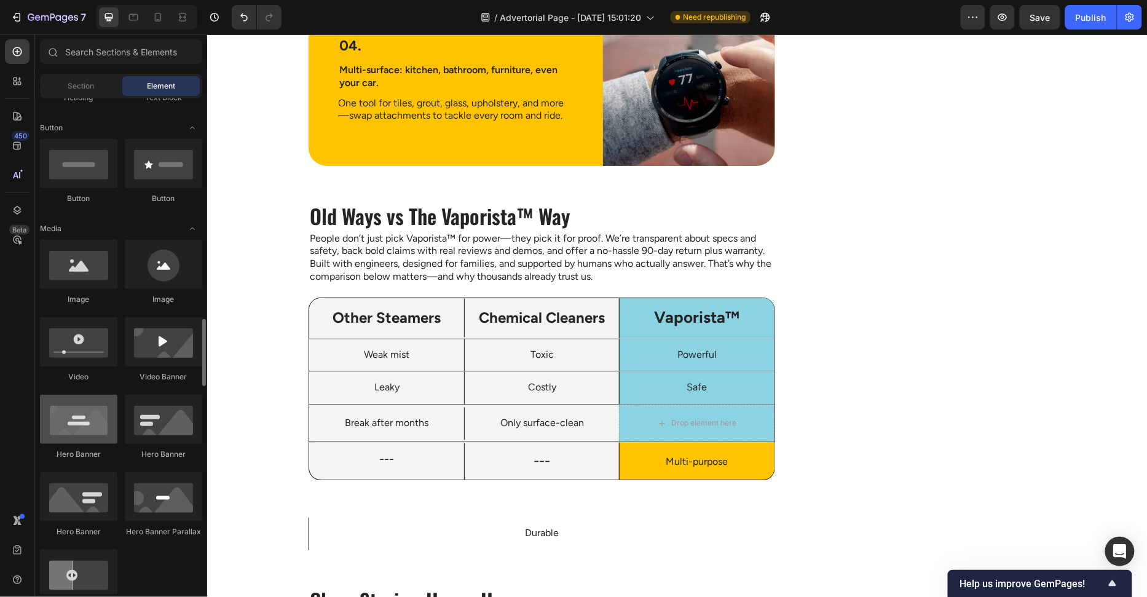
scroll to position [429, 0]
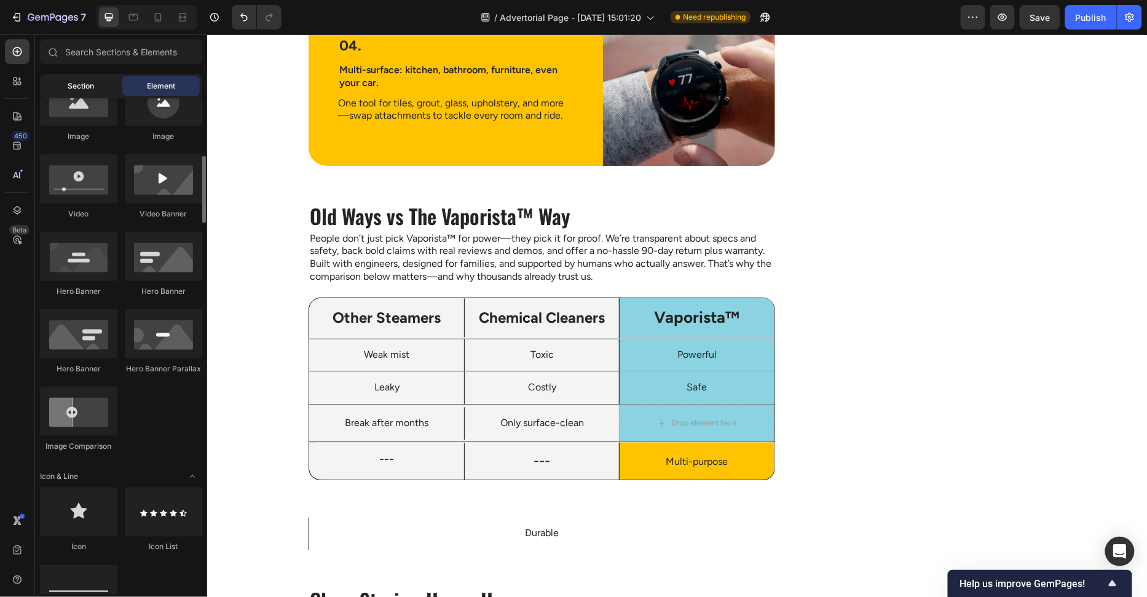
click at [85, 87] on span "Section" at bounding box center [81, 86] width 26 height 11
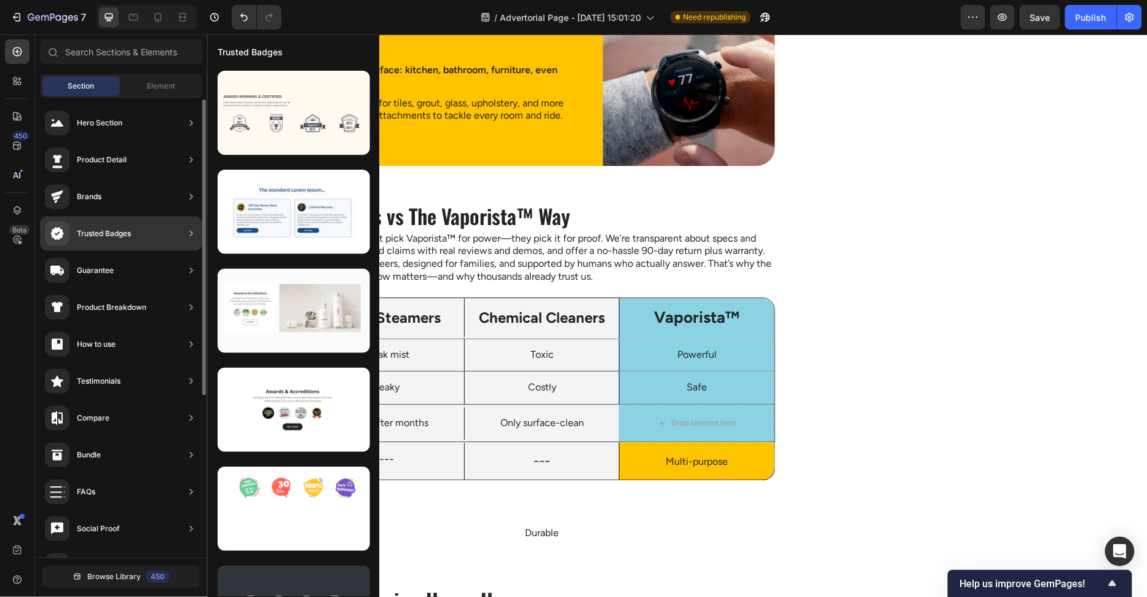
scroll to position [79, 0]
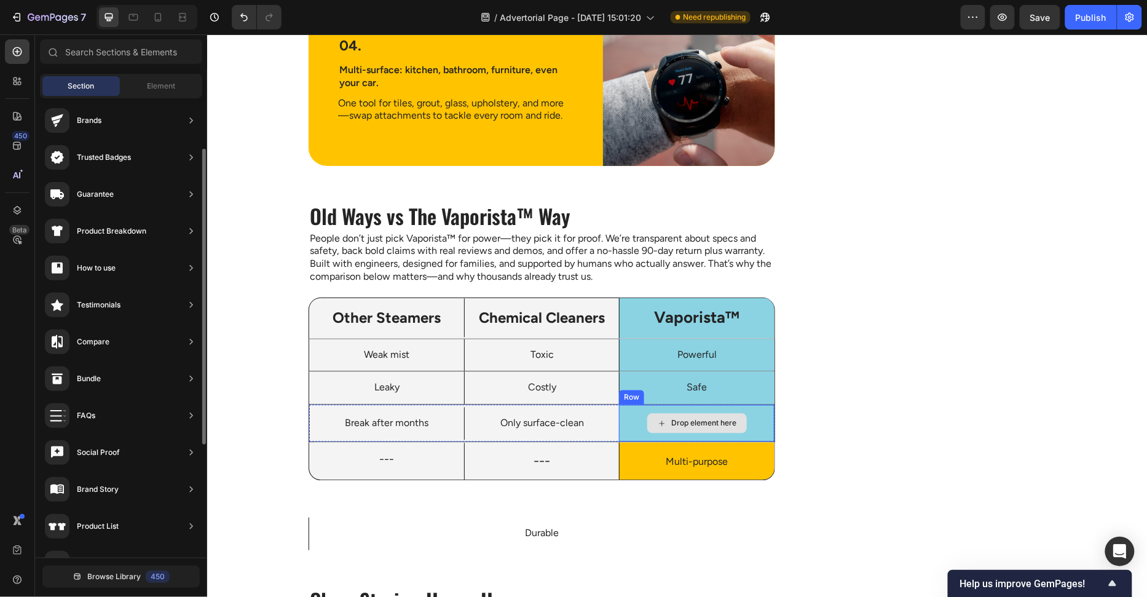
click at [691, 423] on div "Drop element here" at bounding box center [703, 423] width 65 height 10
click at [620, 422] on div "Drop element here" at bounding box center [696, 423] width 155 height 37
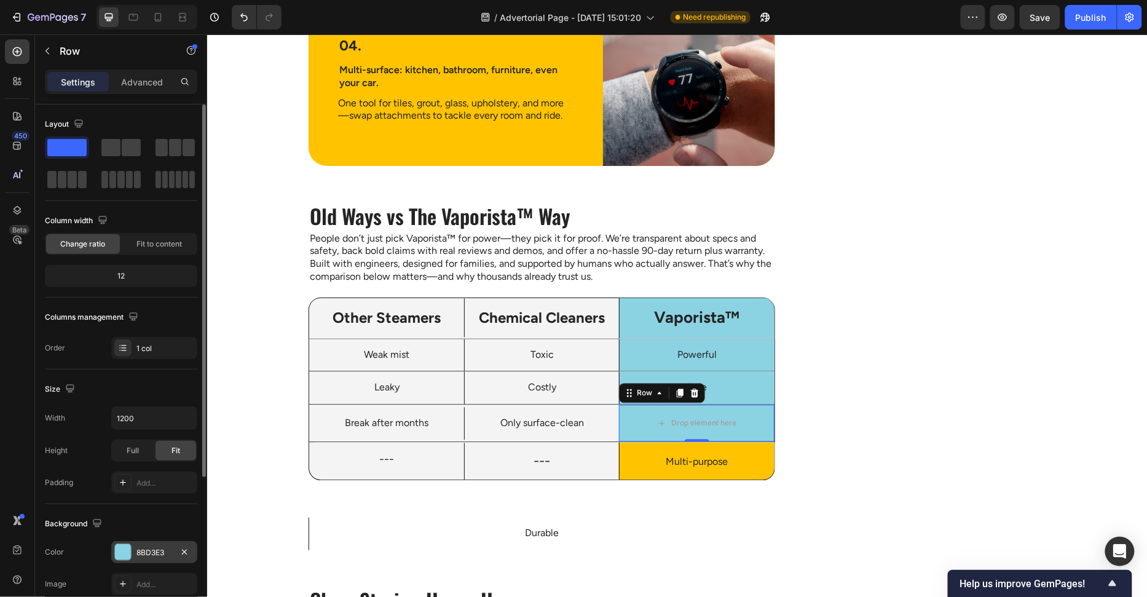
click at [114, 551] on div at bounding box center [122, 552] width 17 height 17
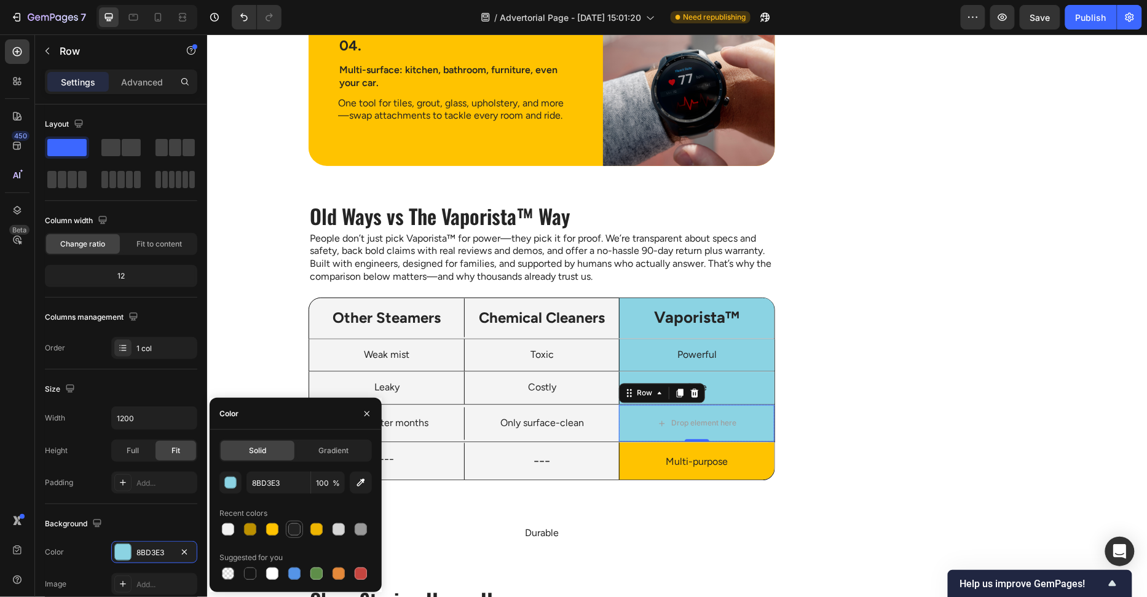
drag, startPoint x: 278, startPoint y: 533, endPoint x: 299, endPoint y: 533, distance: 20.9
click at [278, 533] on div at bounding box center [272, 529] width 15 height 15
type input "FFC300"
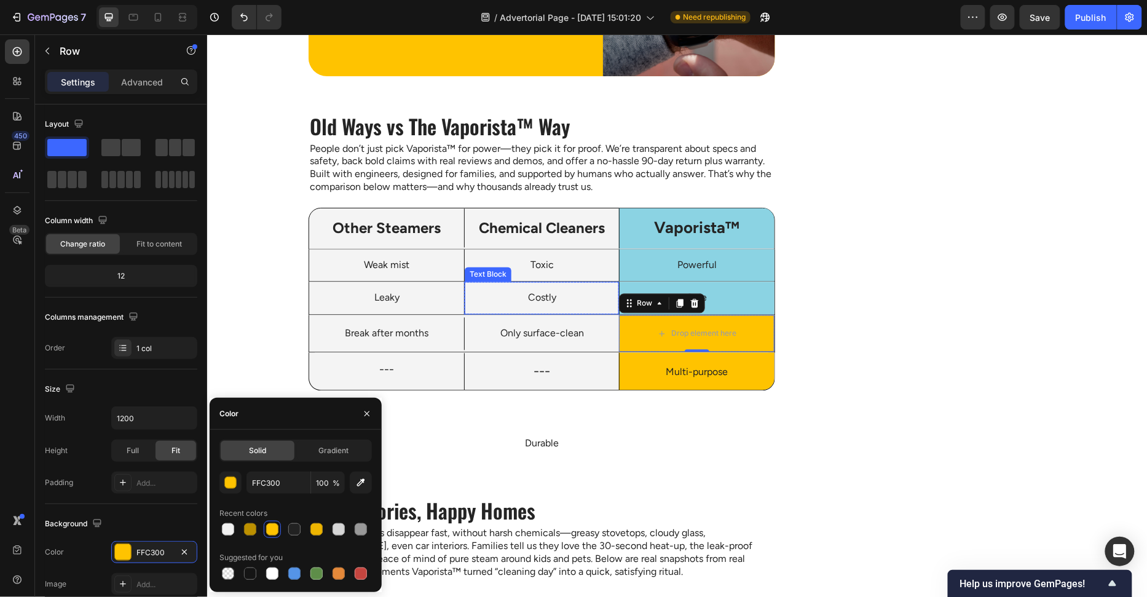
scroll to position [2592, 0]
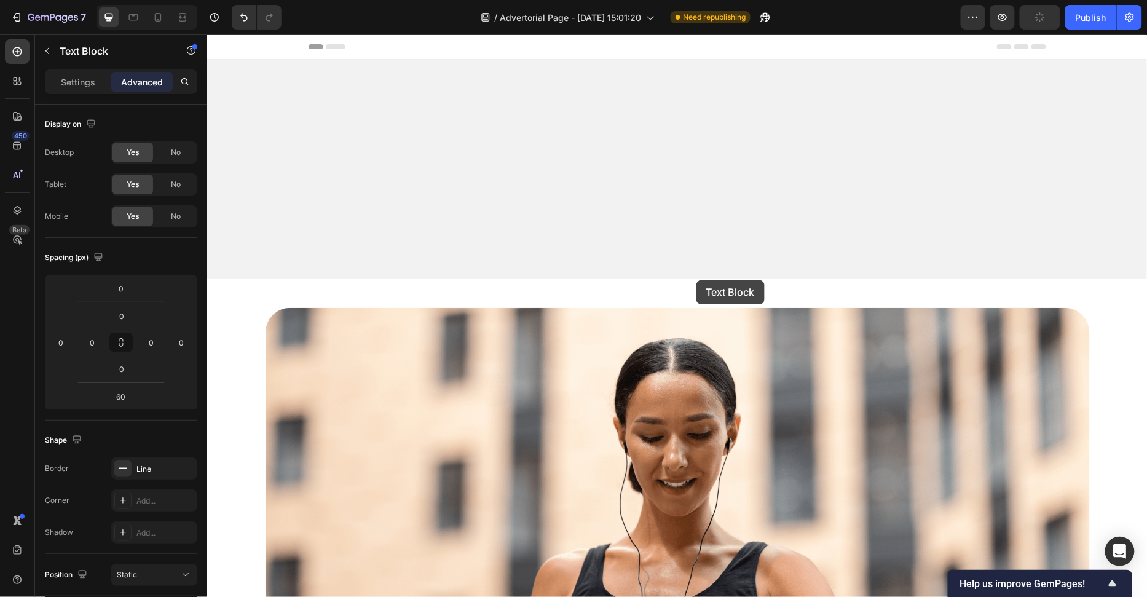
scroll to position [2592, 0]
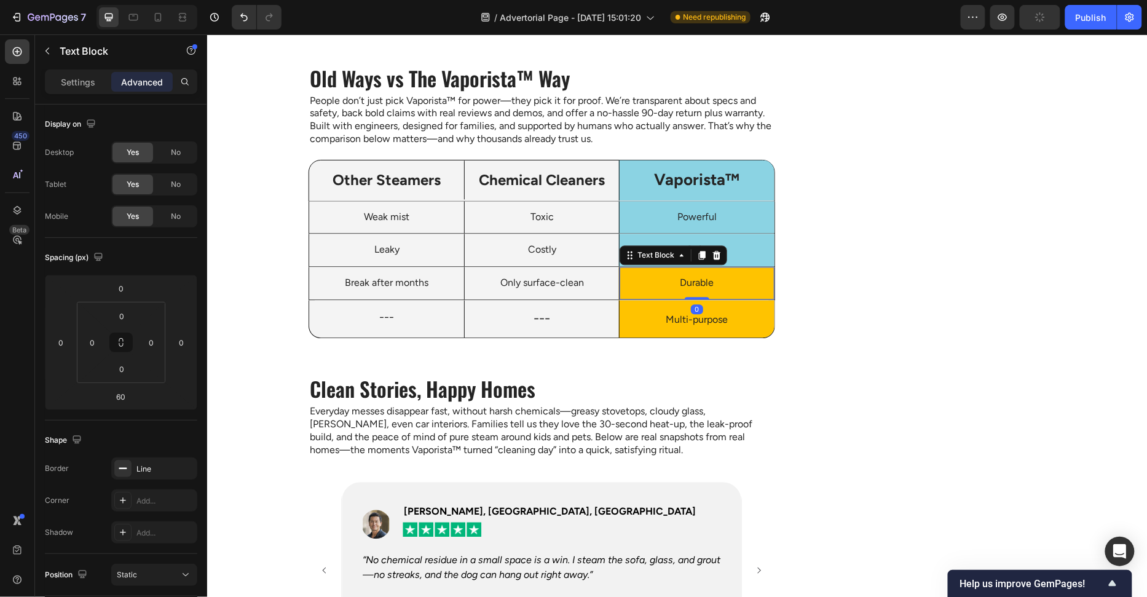
drag, startPoint x: 705, startPoint y: 333, endPoint x: 718, endPoint y: 263, distance: 71.9
click at [718, 267] on div "Durable Text Block 0" at bounding box center [696, 283] width 155 height 33
type input "0"
click at [735, 176] on p "Vaporista™" at bounding box center [696, 180] width 135 height 21
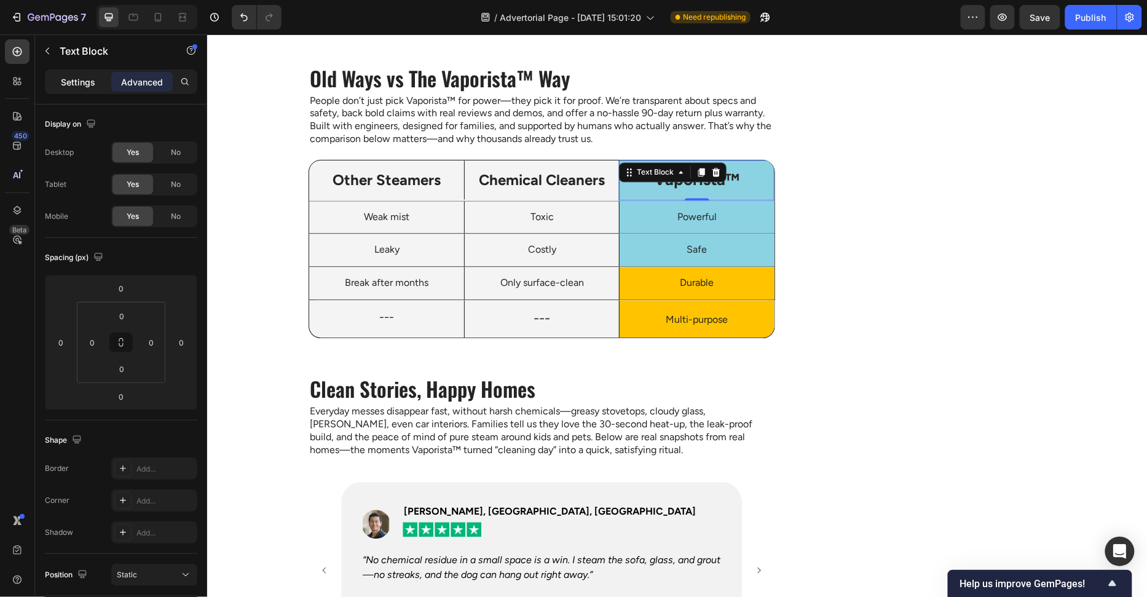
click at [74, 81] on p "Settings" at bounding box center [78, 82] width 34 height 13
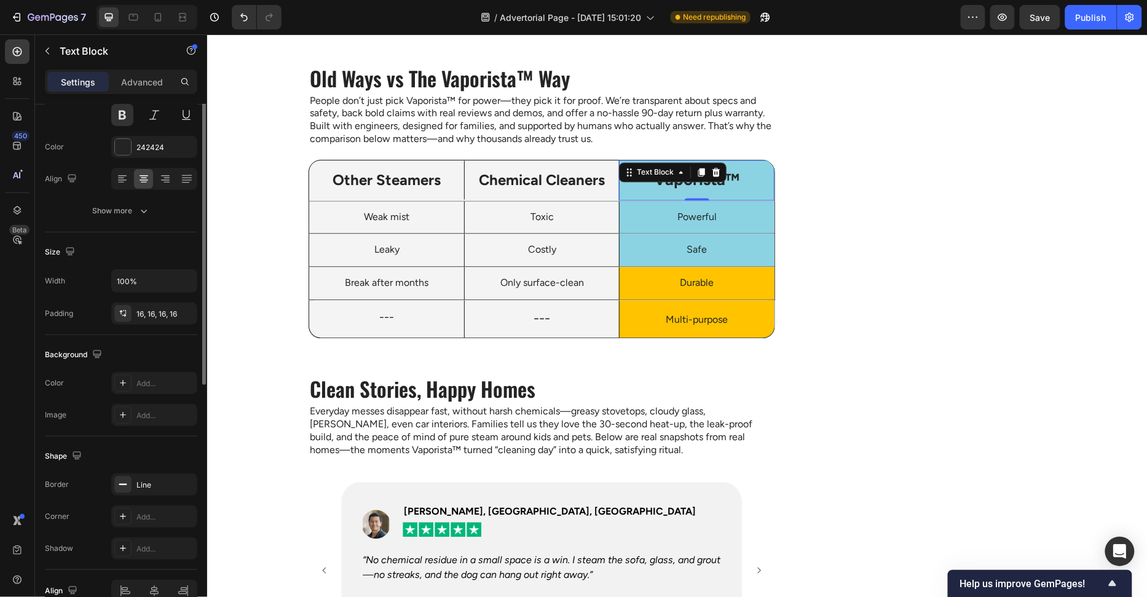
scroll to position [20, 0]
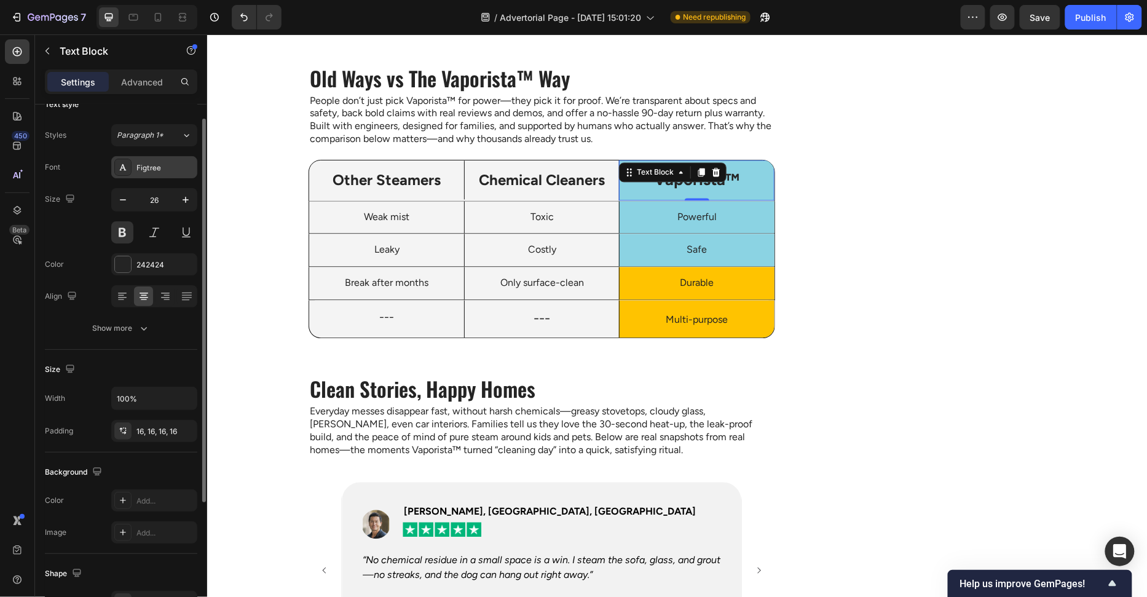
click at [142, 166] on div "Figtree" at bounding box center [166, 167] width 58 height 11
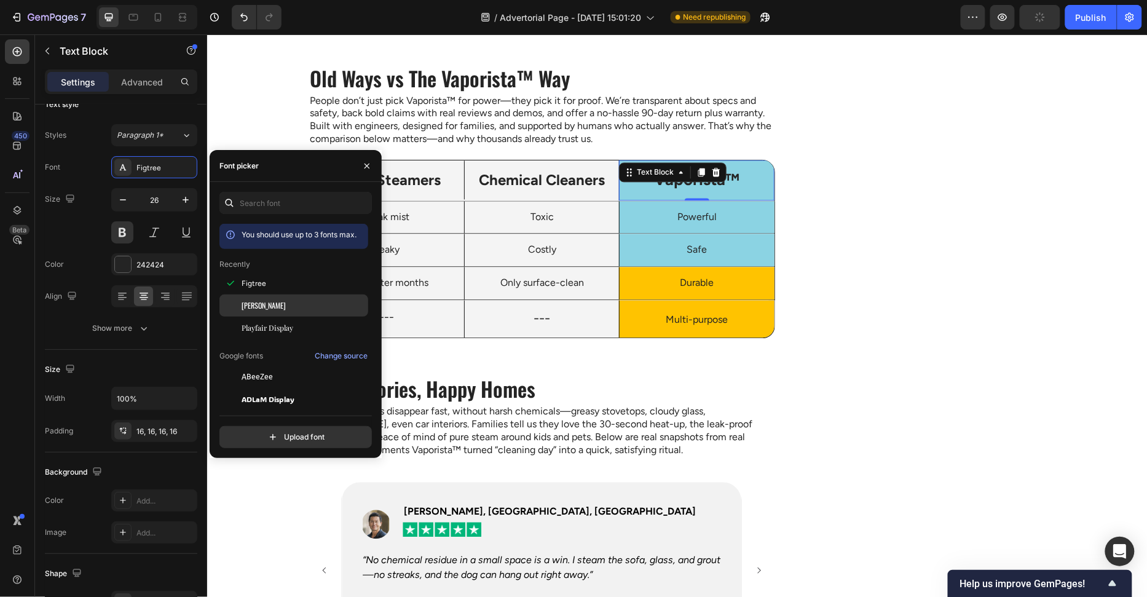
click at [272, 308] on div "Oswald" at bounding box center [304, 305] width 124 height 11
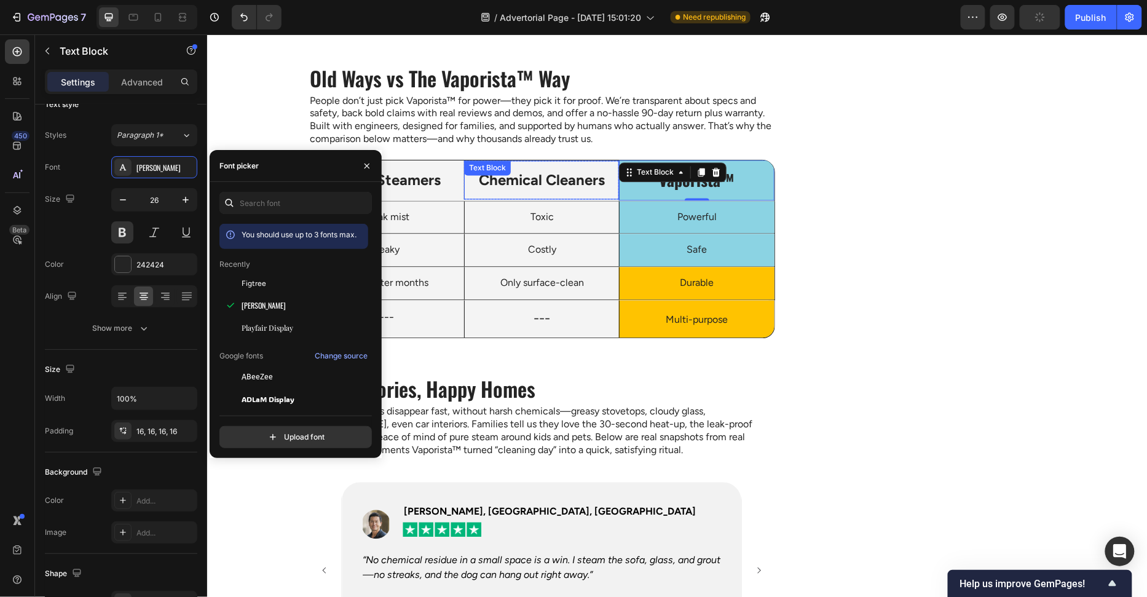
click at [525, 177] on p "Chemical Cleaners" at bounding box center [541, 179] width 135 height 19
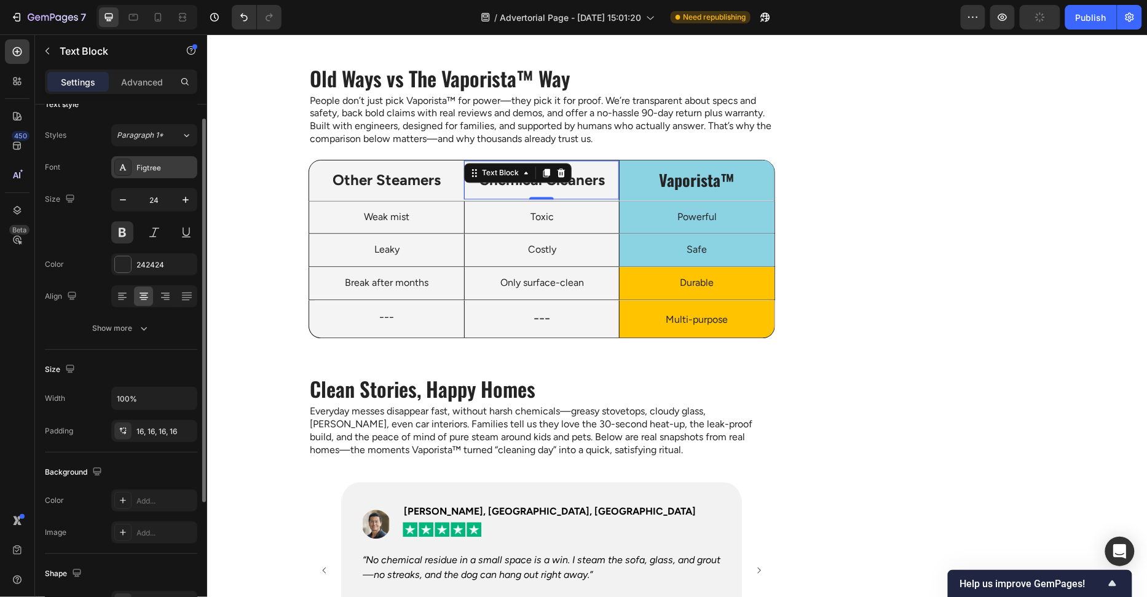
click at [148, 162] on div "Figtree" at bounding box center [166, 167] width 58 height 11
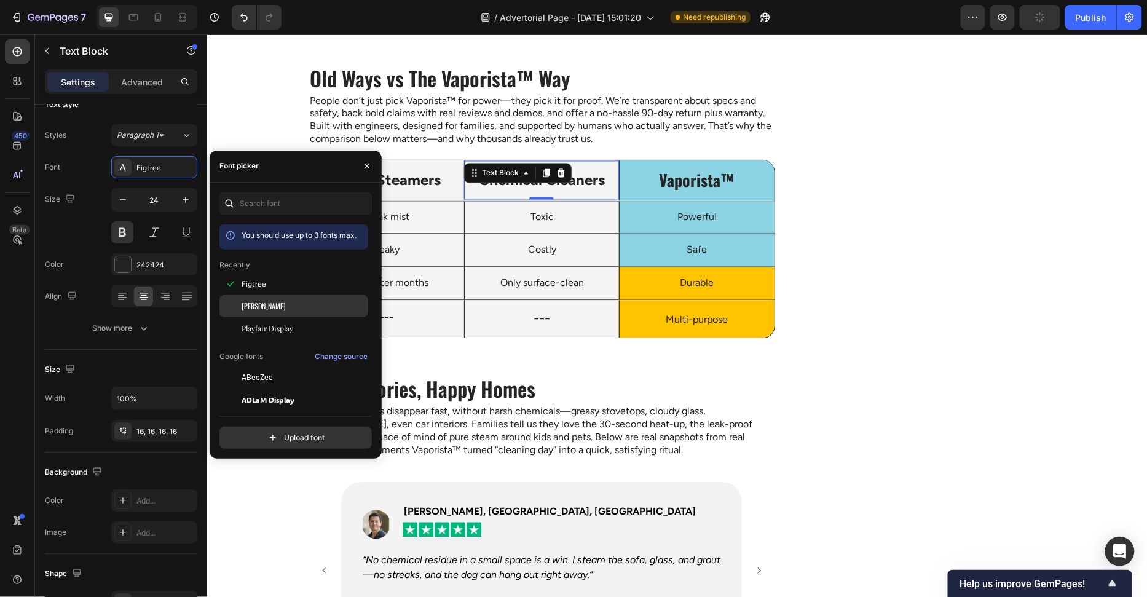
click at [250, 306] on span "Oswald" at bounding box center [264, 306] width 44 height 11
click at [413, 180] on p "Other Steamers" at bounding box center [386, 179] width 152 height 19
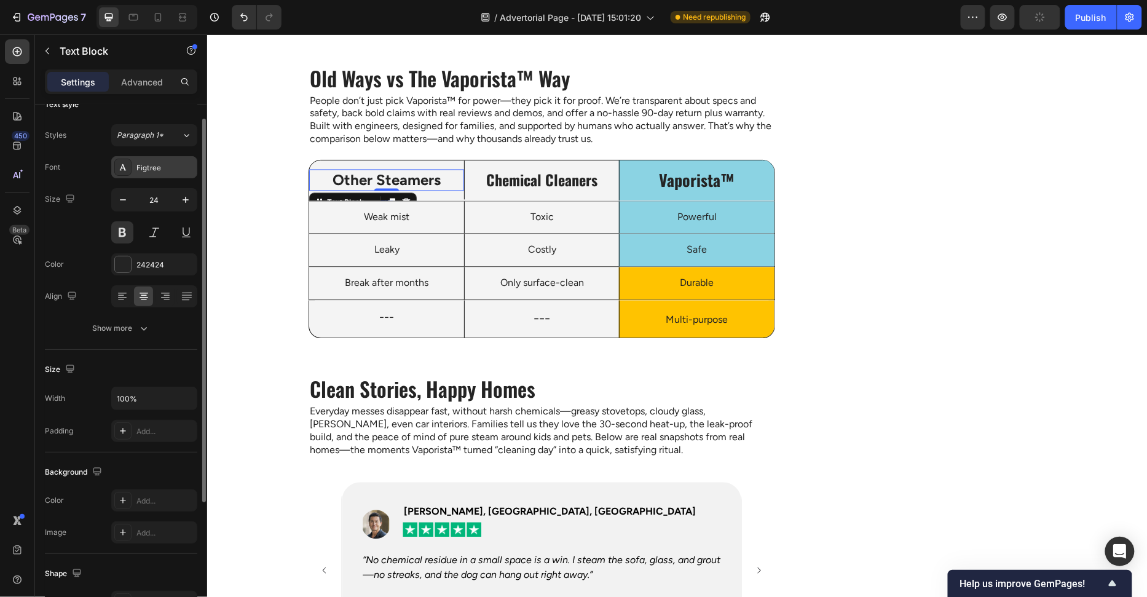
click at [164, 168] on div "Figtree" at bounding box center [166, 167] width 58 height 11
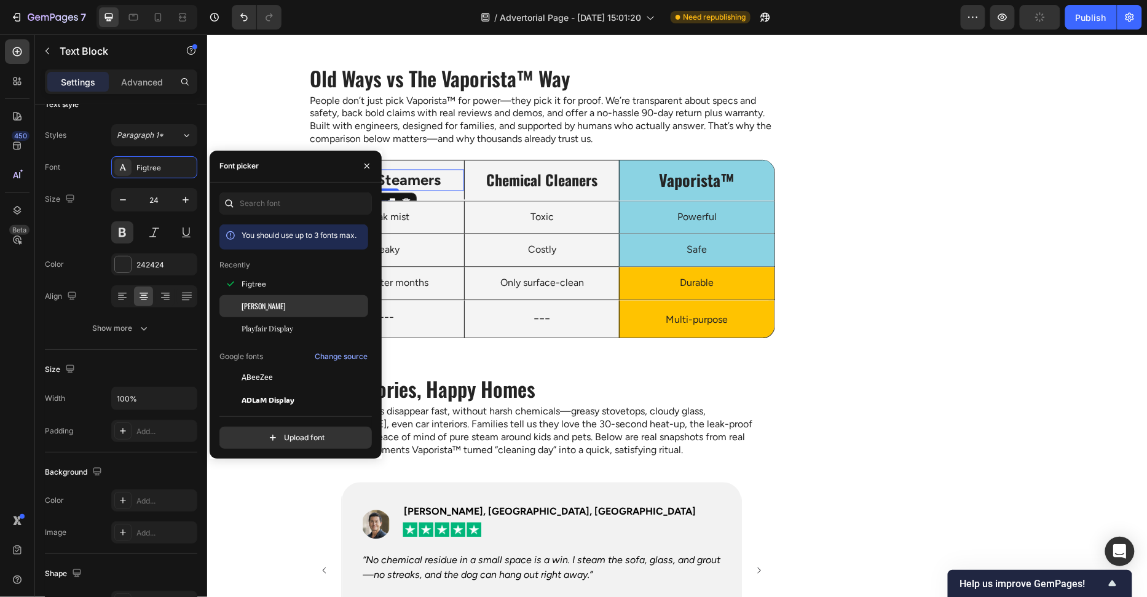
click at [247, 299] on div "Oswald" at bounding box center [294, 306] width 149 height 22
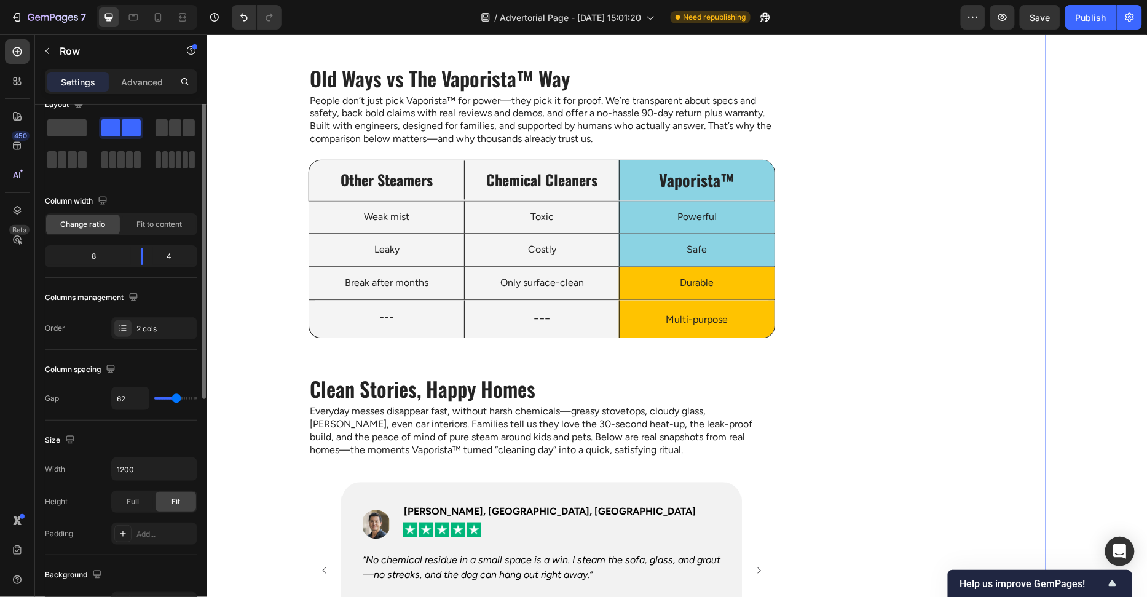
scroll to position [0, 0]
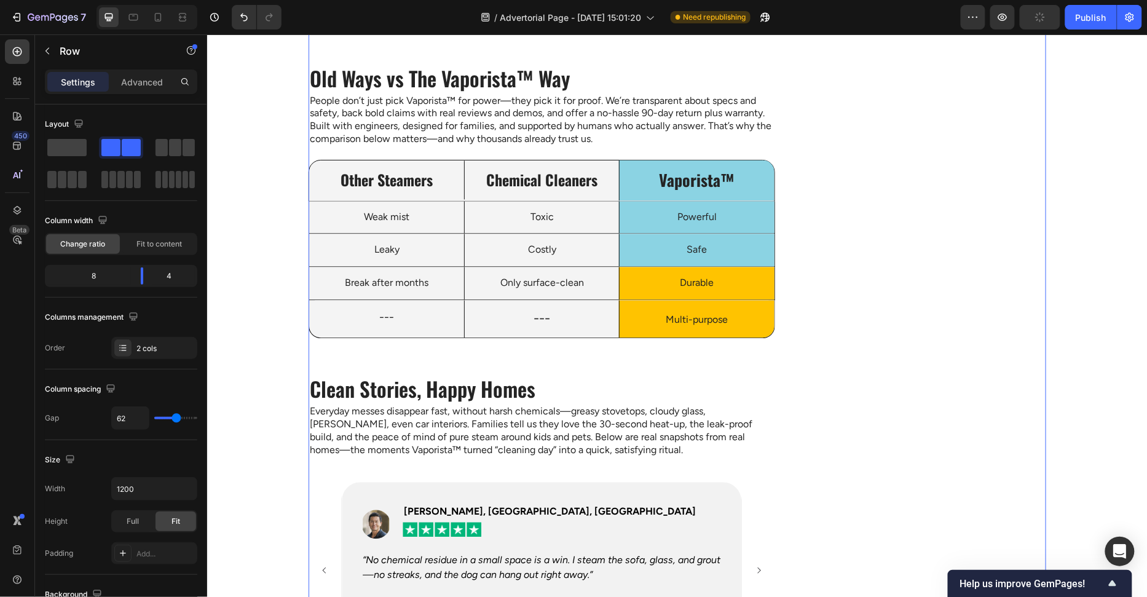
click at [729, 245] on p "Safe" at bounding box center [696, 249] width 135 height 13
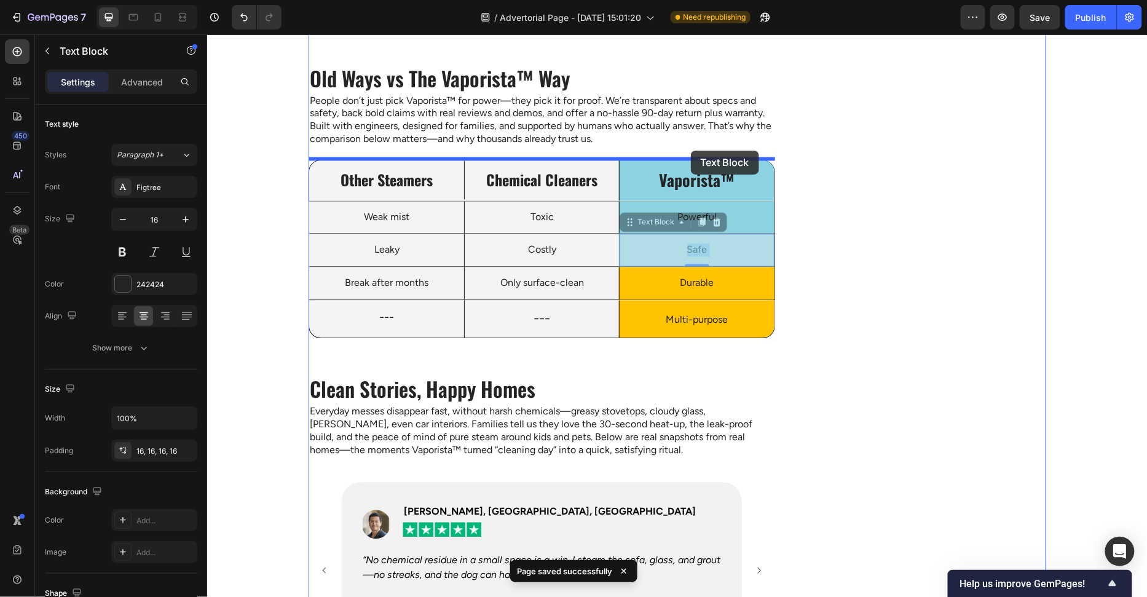
drag, startPoint x: 689, startPoint y: 248, endPoint x: 691, endPoint y: 150, distance: 98.4
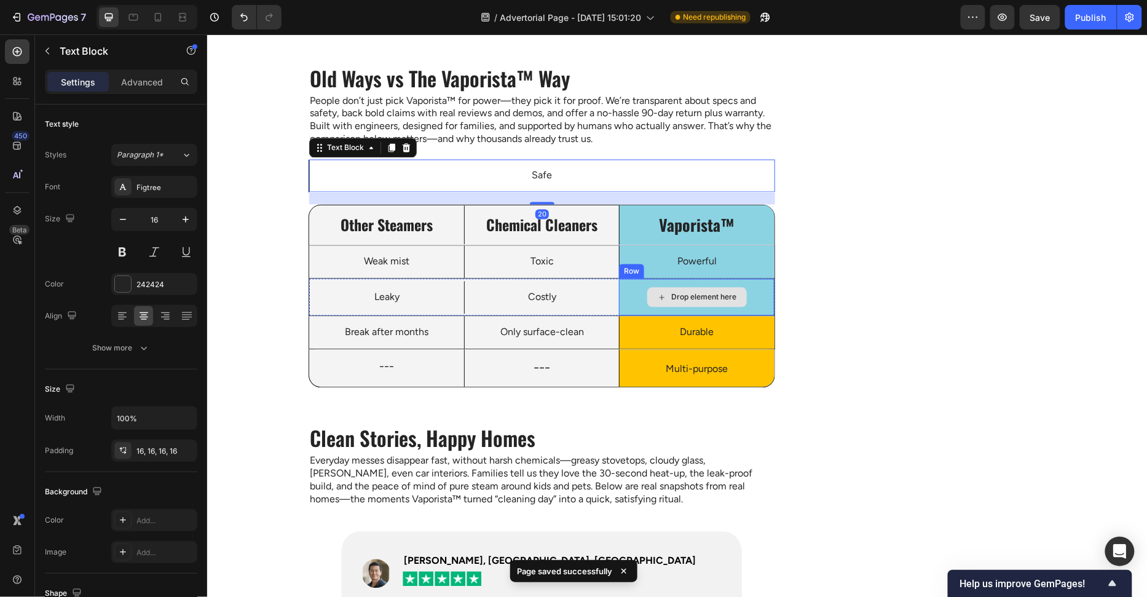
click at [736, 298] on div "Drop element here" at bounding box center [703, 297] width 65 height 10
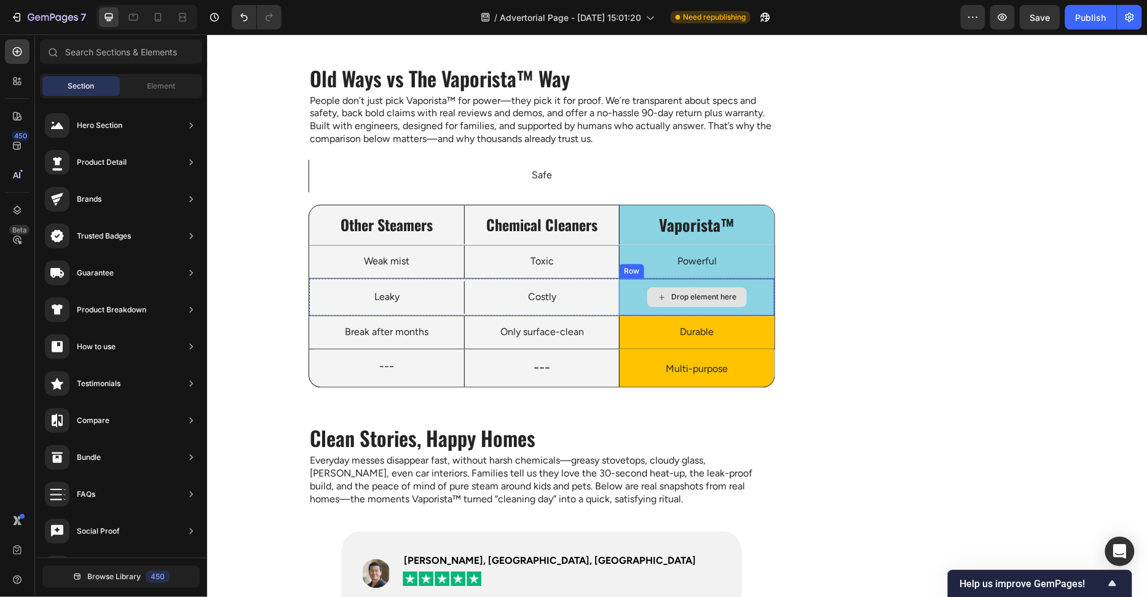
click at [761, 298] on div "Drop element here" at bounding box center [696, 297] width 155 height 37
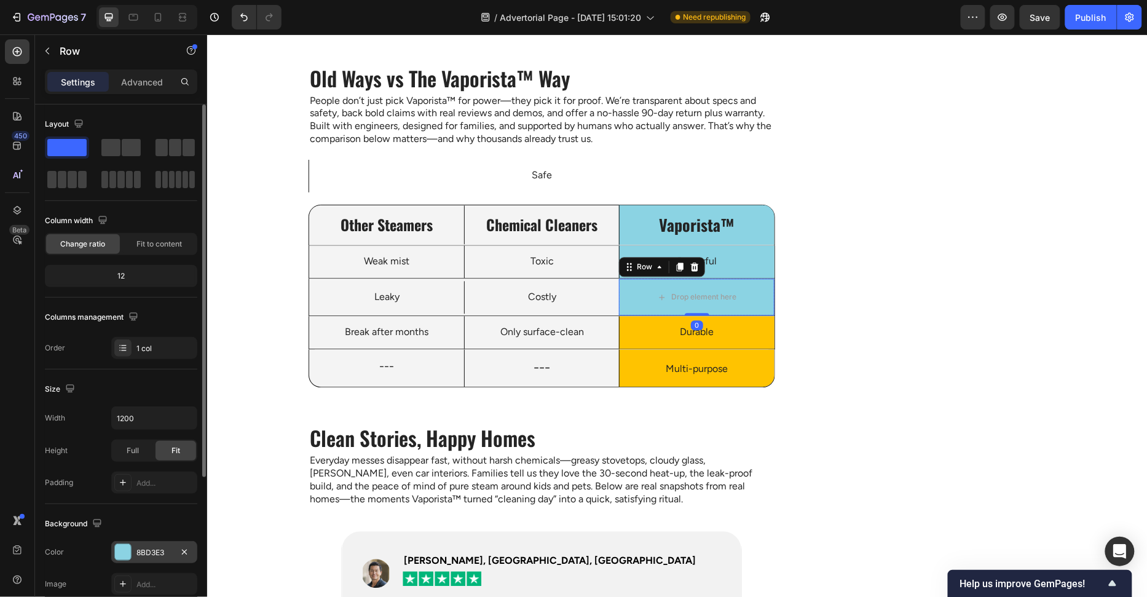
click at [121, 547] on div at bounding box center [123, 552] width 16 height 16
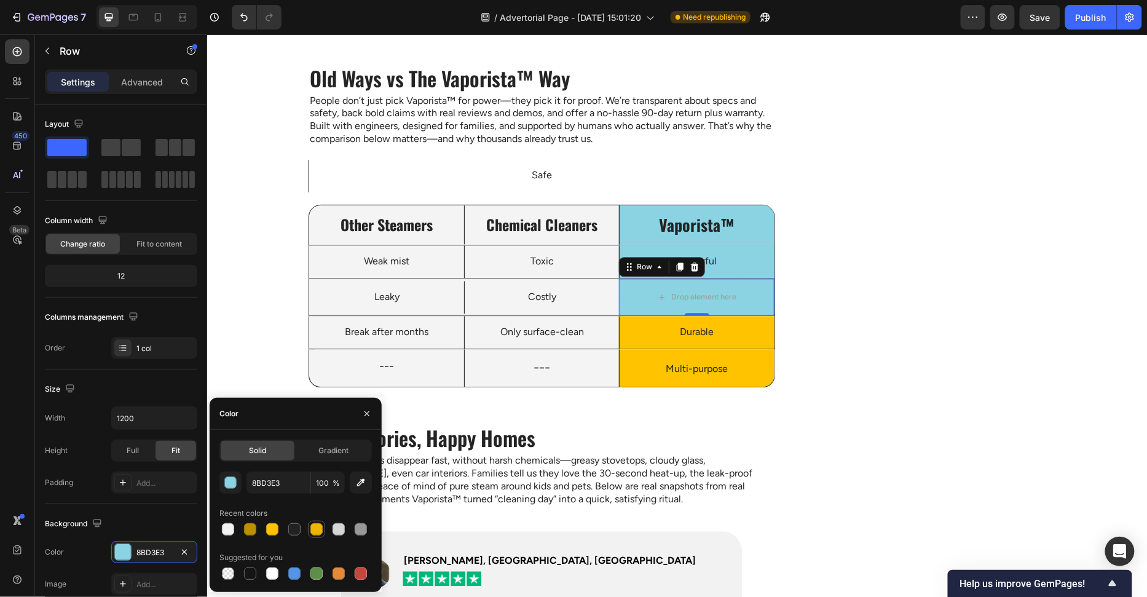
click at [311, 532] on div at bounding box center [317, 529] width 12 height 12
click at [269, 533] on div at bounding box center [272, 529] width 12 height 12
type input "FFC300"
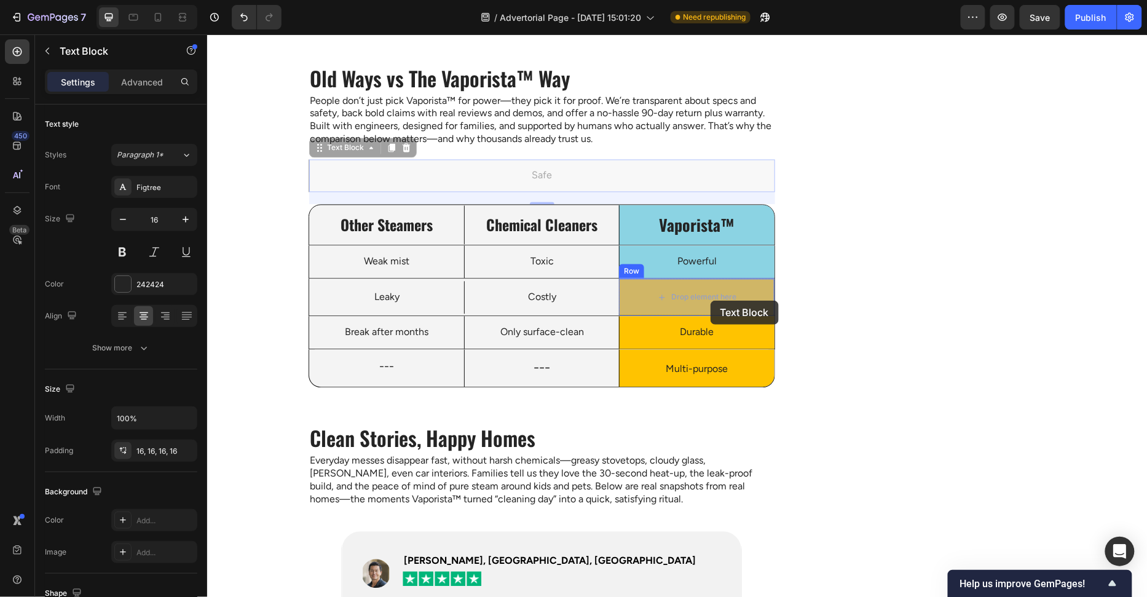
drag, startPoint x: 537, startPoint y: 178, endPoint x: 710, endPoint y: 300, distance: 211.4
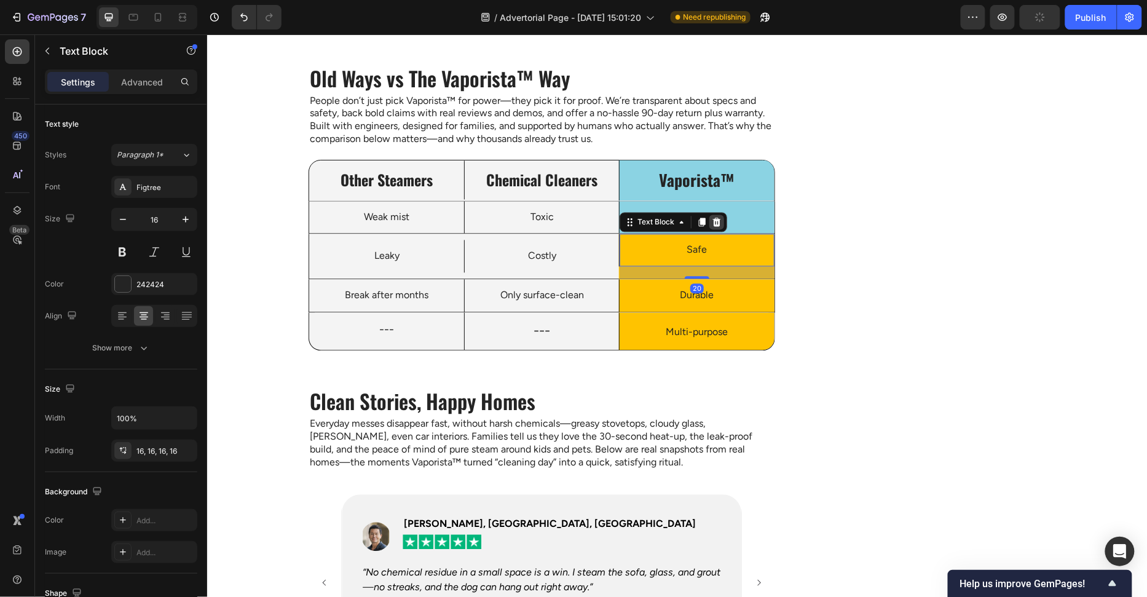
drag, startPoint x: 701, startPoint y: 275, endPoint x: 709, endPoint y: 220, distance: 55.9
click at [705, 234] on div "Safe Text Block 20" at bounding box center [696, 250] width 155 height 33
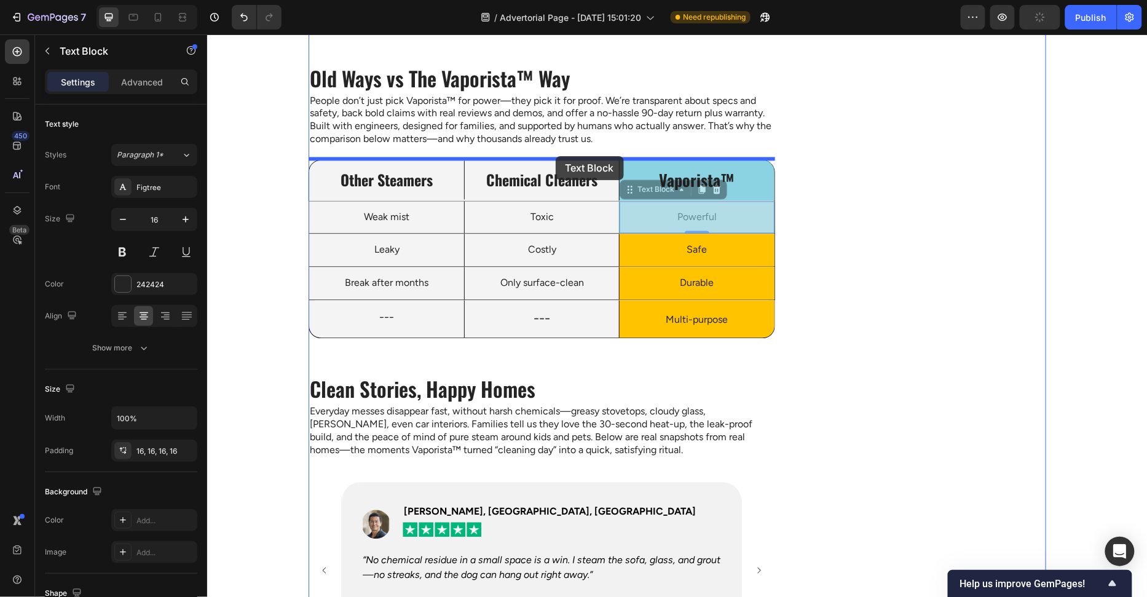
drag, startPoint x: 695, startPoint y: 215, endPoint x: 555, endPoint y: 156, distance: 152.1
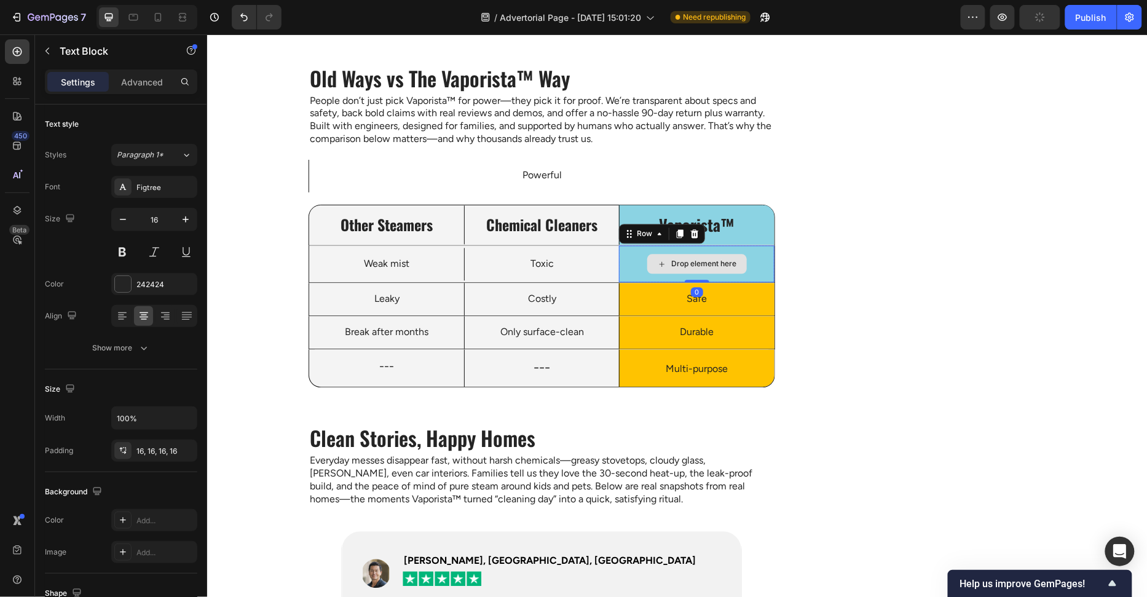
click at [746, 277] on div "Drop element here" at bounding box center [696, 263] width 155 height 37
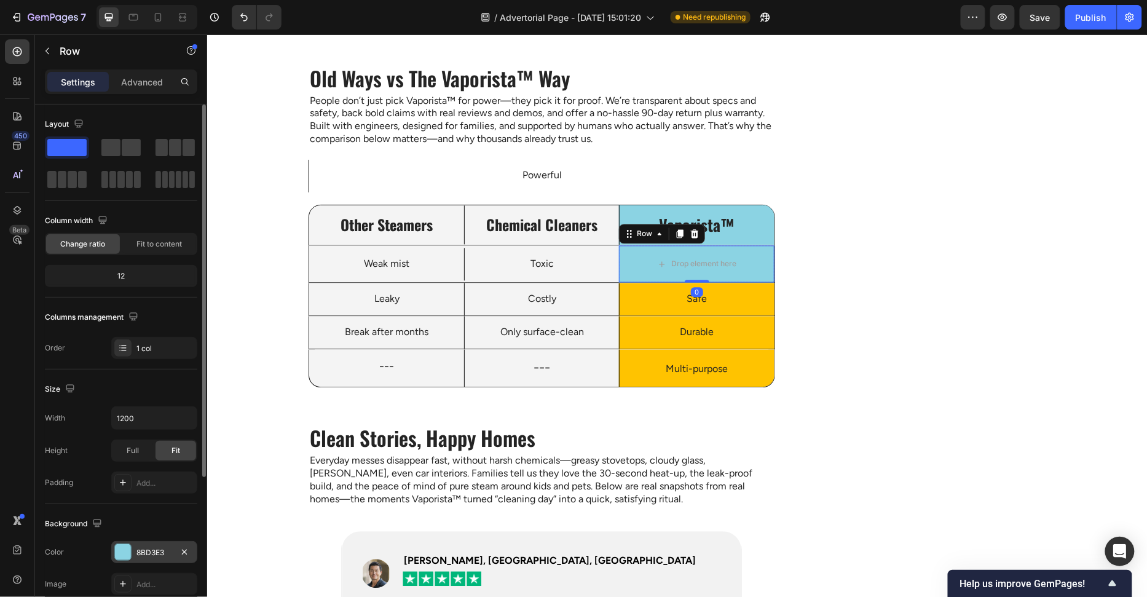
click at [133, 548] on div "8BD3E3" at bounding box center [154, 552] width 86 height 22
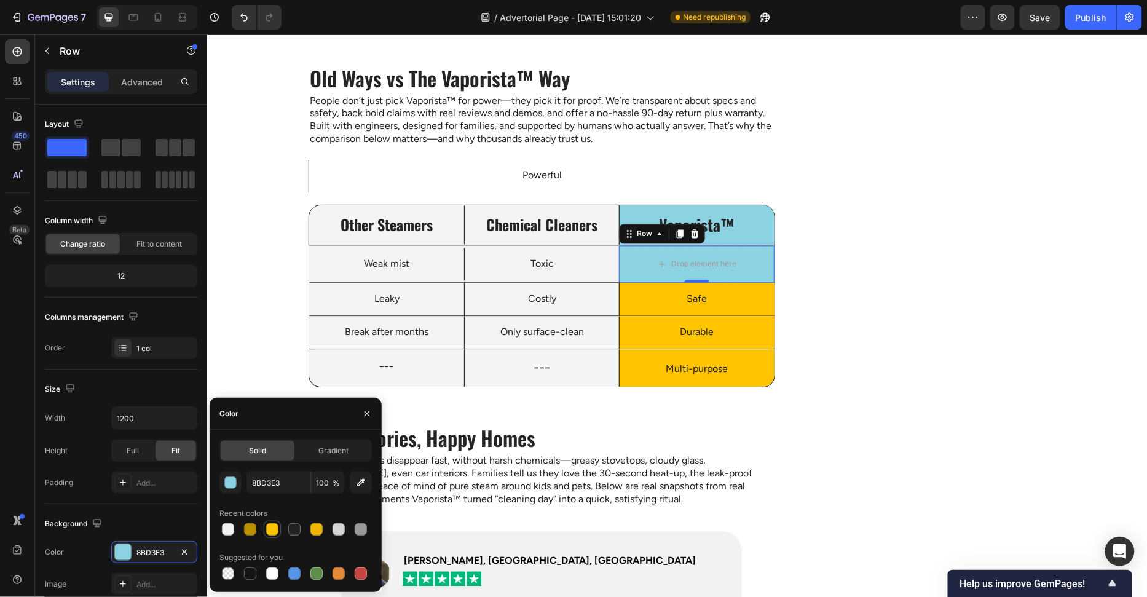
click at [277, 527] on div at bounding box center [272, 529] width 12 height 12
type input "FFC300"
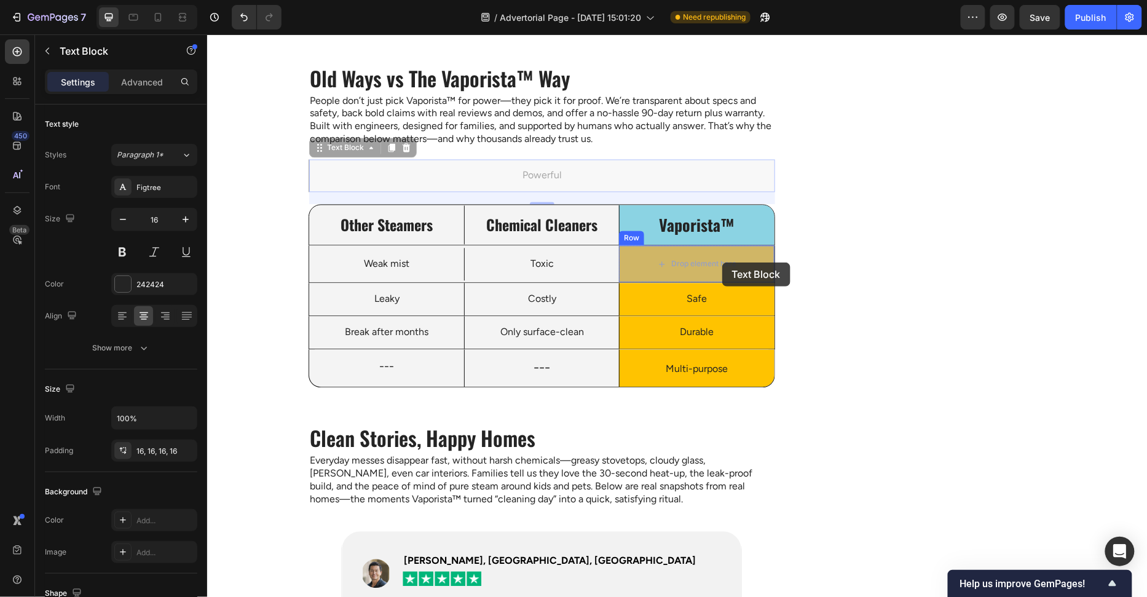
drag, startPoint x: 530, startPoint y: 173, endPoint x: 723, endPoint y: 242, distance: 205.2
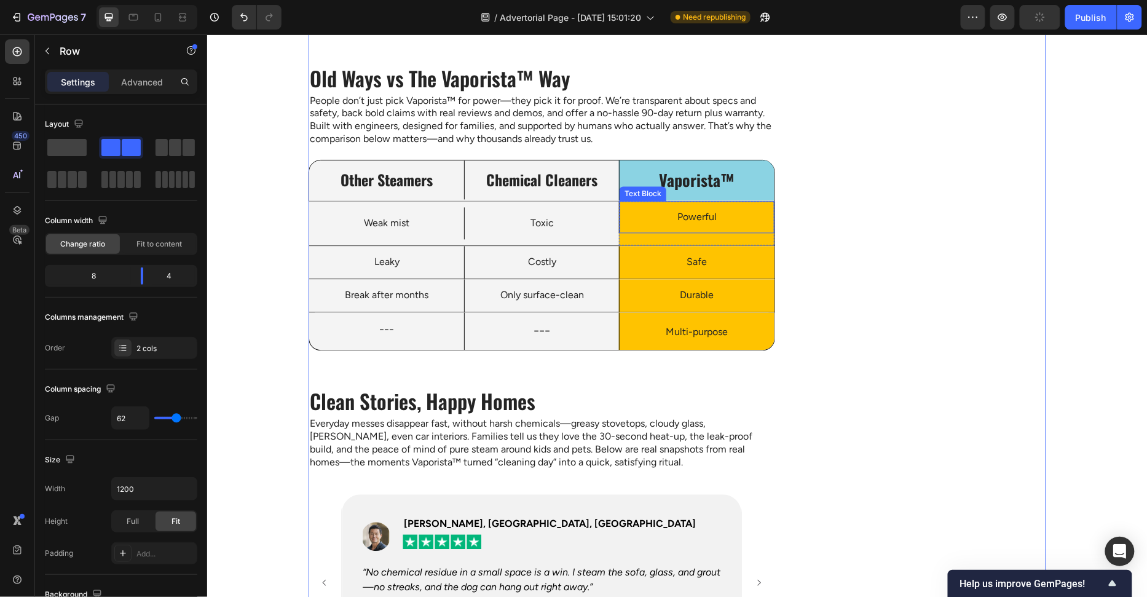
click at [711, 216] on p "Powerful" at bounding box center [696, 217] width 135 height 13
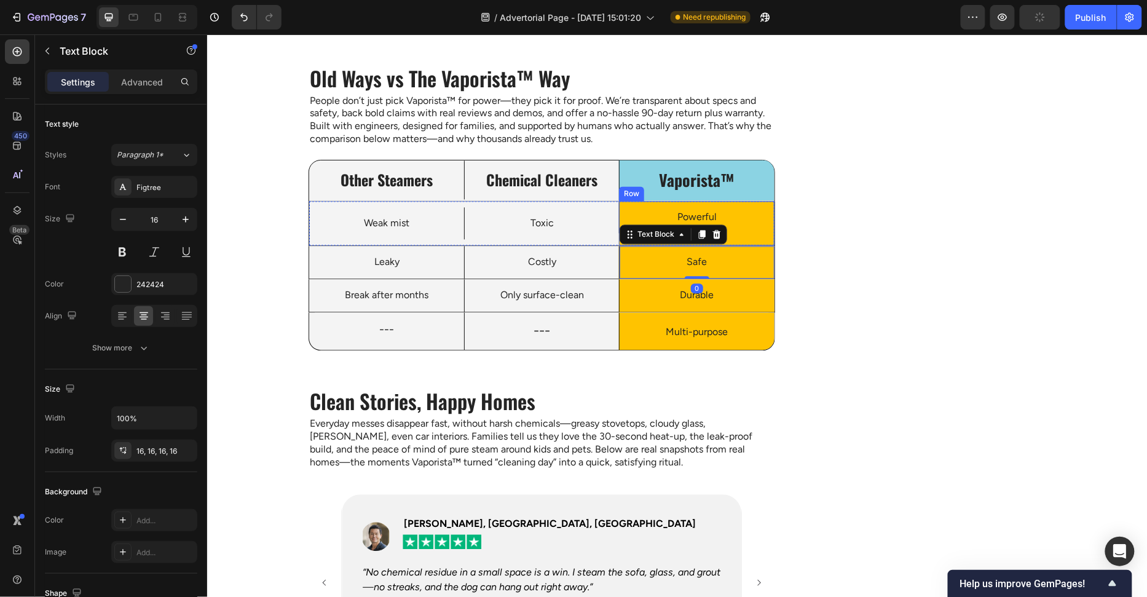
click at [734, 216] on p "Powerful" at bounding box center [696, 217] width 135 height 13
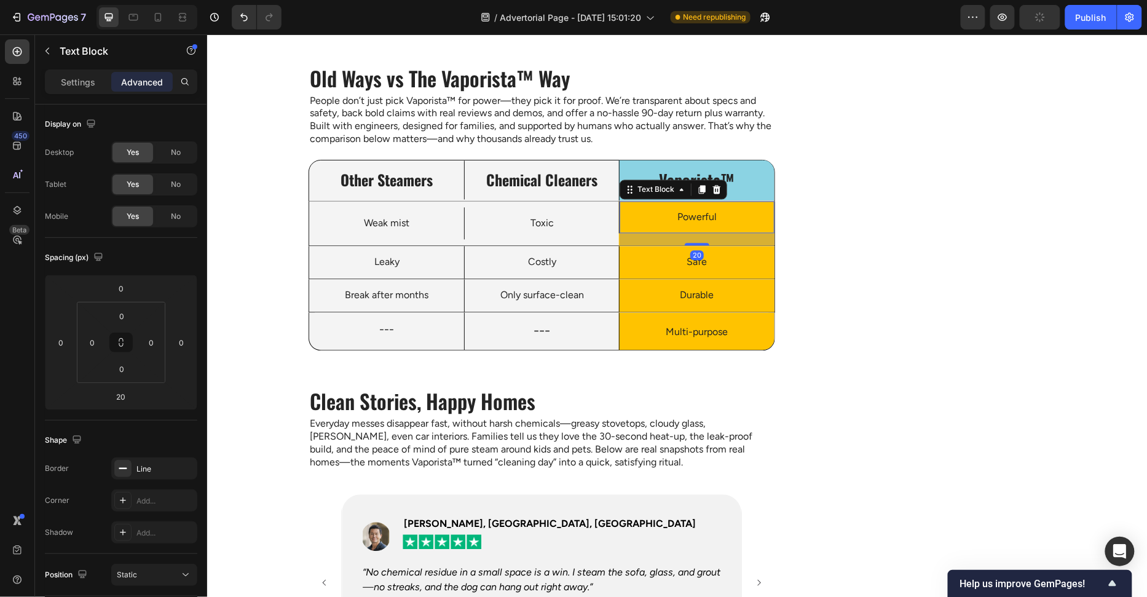
drag, startPoint x: 695, startPoint y: 242, endPoint x: 695, endPoint y: 175, distance: 67.0
type input "0"
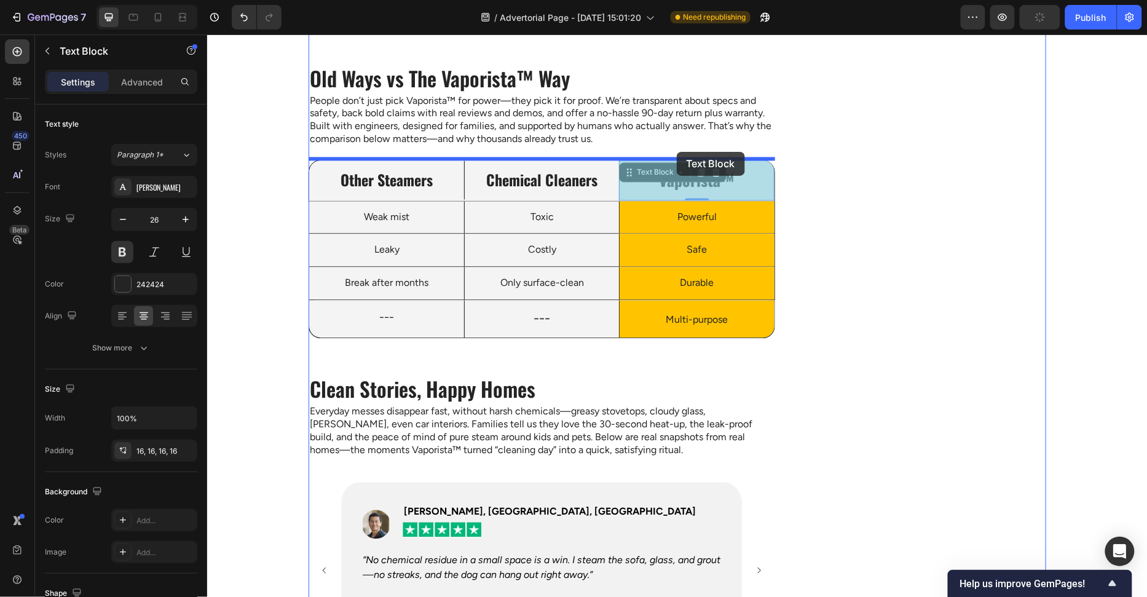
drag, startPoint x: 681, startPoint y: 181, endPoint x: 676, endPoint y: 151, distance: 30.4
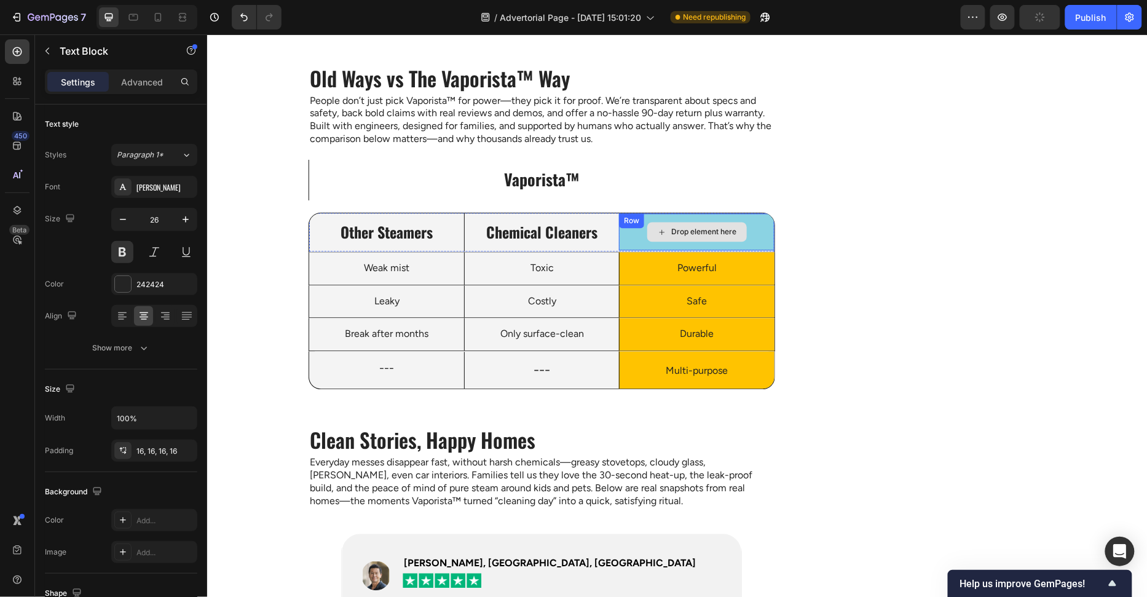
click at [691, 237] on div "Drop element here" at bounding box center [697, 232] width 100 height 20
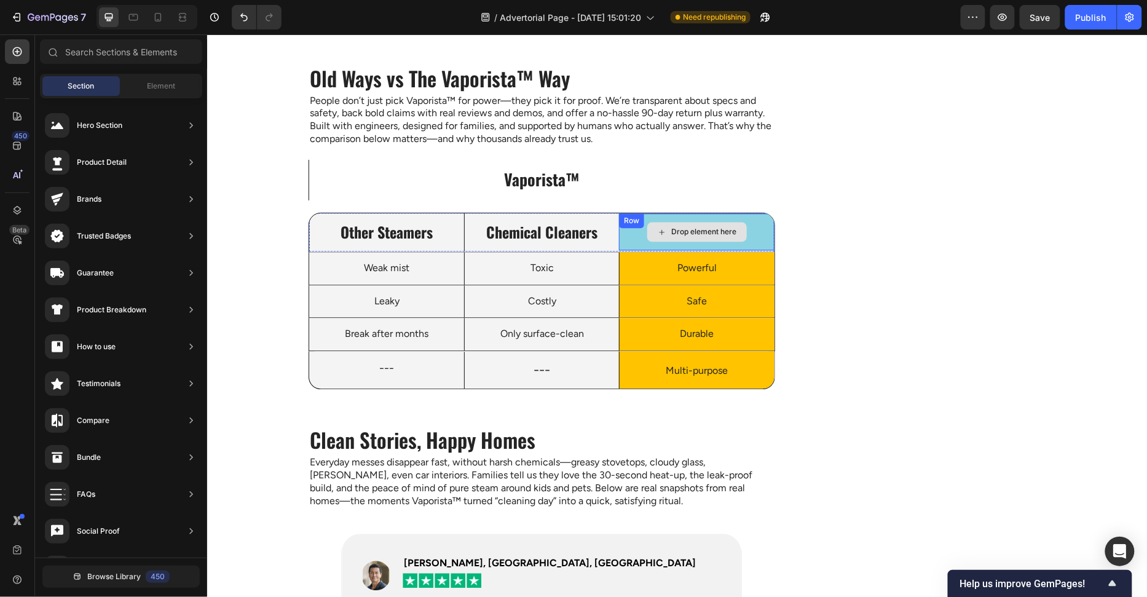
click at [763, 232] on div "Drop element here" at bounding box center [696, 231] width 155 height 37
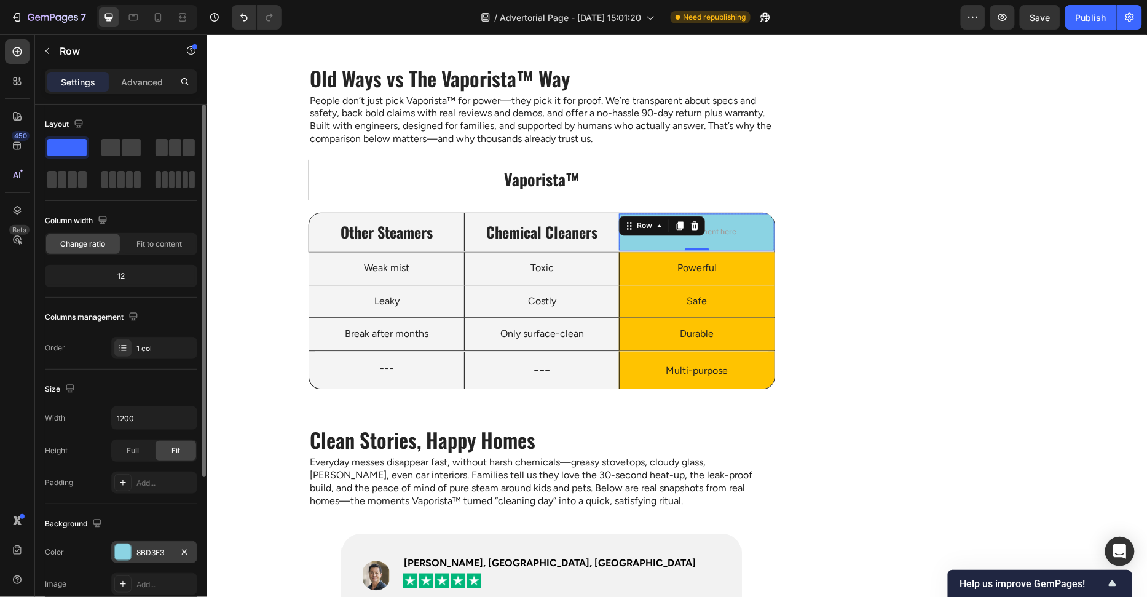
click at [124, 550] on div at bounding box center [123, 552] width 16 height 16
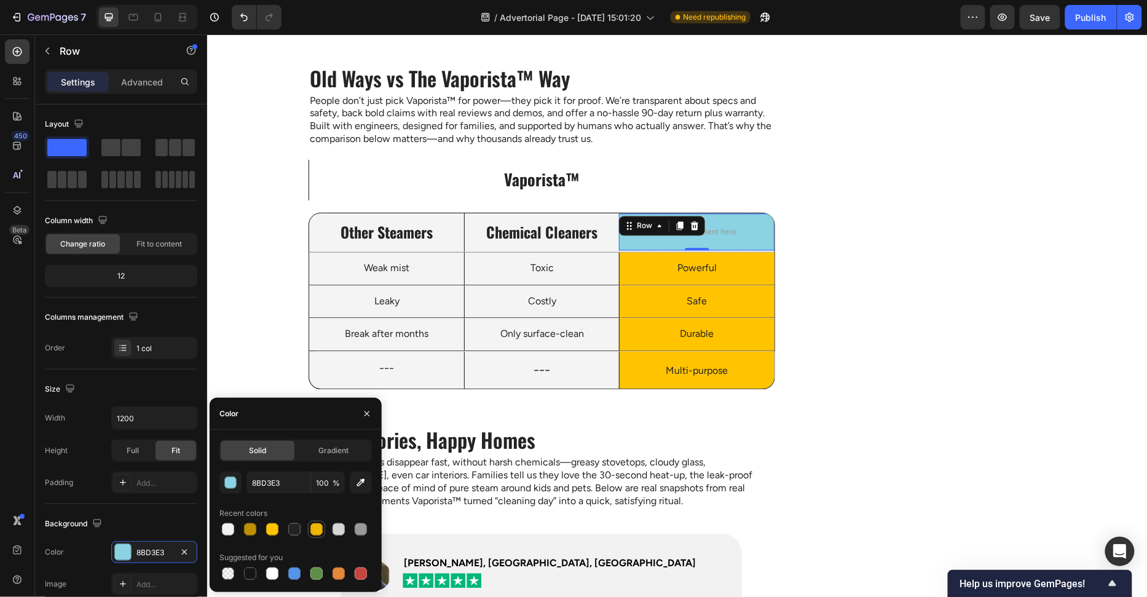
click at [311, 529] on div at bounding box center [317, 529] width 12 height 12
type input "EEB501"
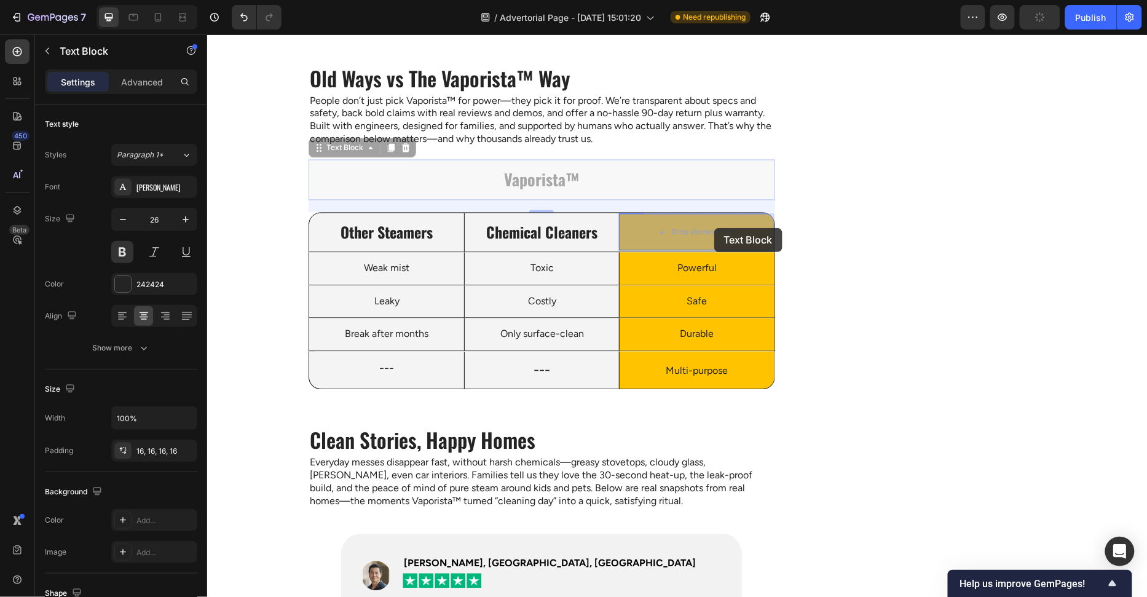
drag, startPoint x: 531, startPoint y: 172, endPoint x: 714, endPoint y: 228, distance: 191.0
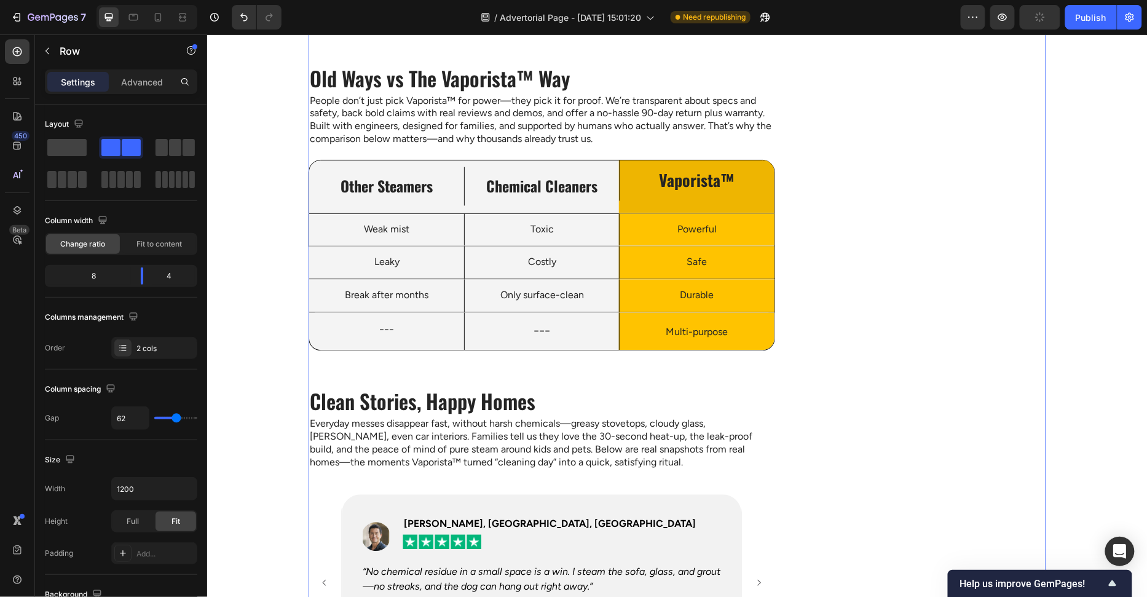
click at [762, 184] on p "Vaporista™" at bounding box center [696, 180] width 135 height 21
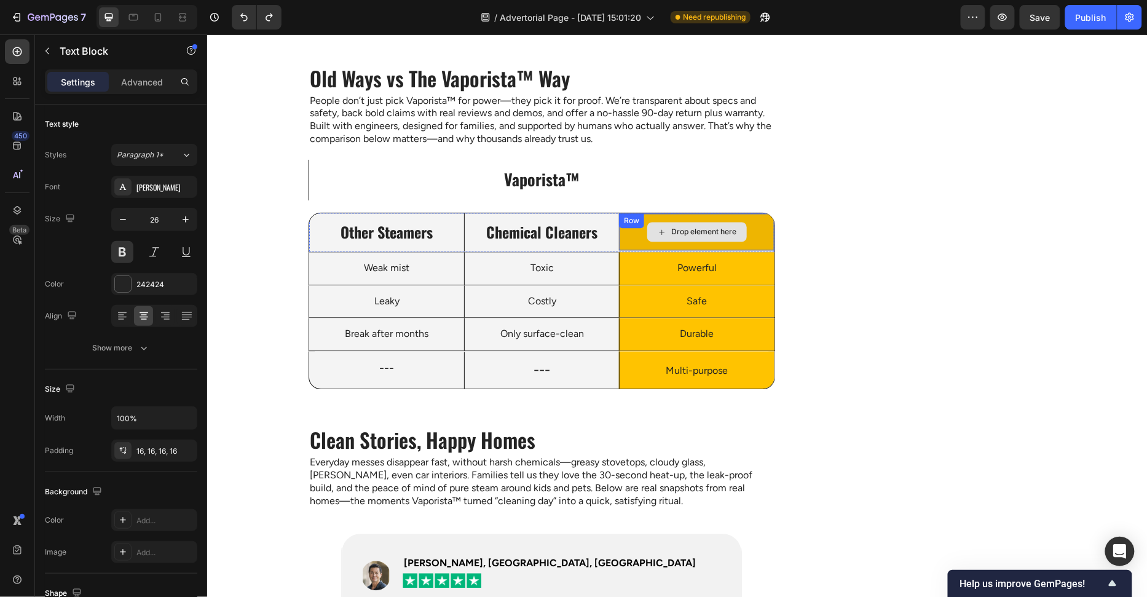
click at [750, 238] on div "Drop element here" at bounding box center [696, 231] width 155 height 37
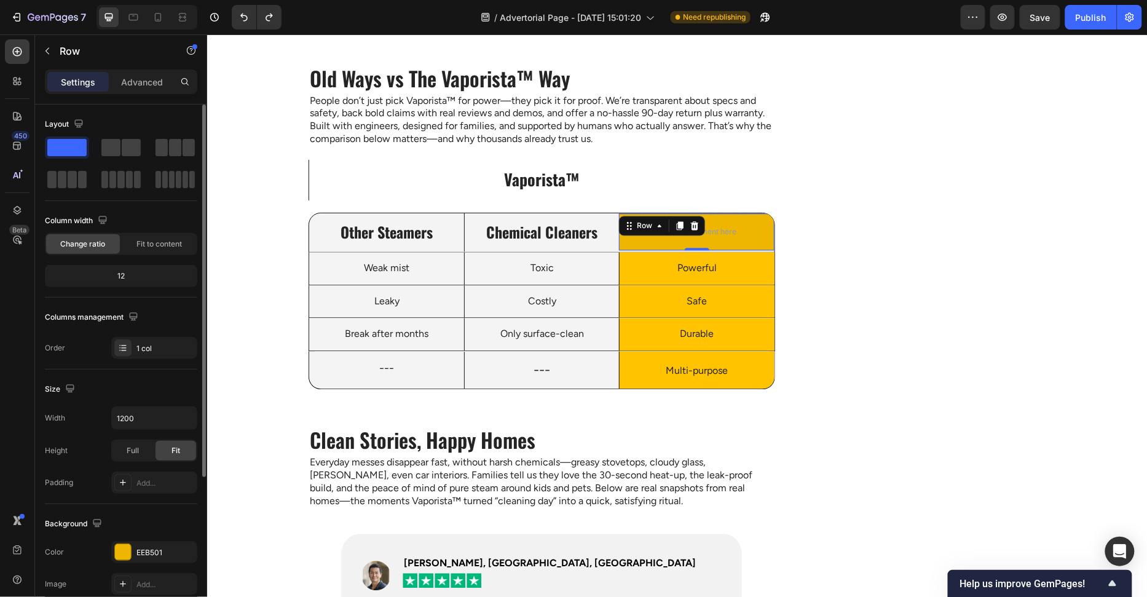
drag, startPoint x: 124, startPoint y: 554, endPoint x: 189, endPoint y: 537, distance: 67.4
click at [124, 553] on div at bounding box center [123, 552] width 16 height 16
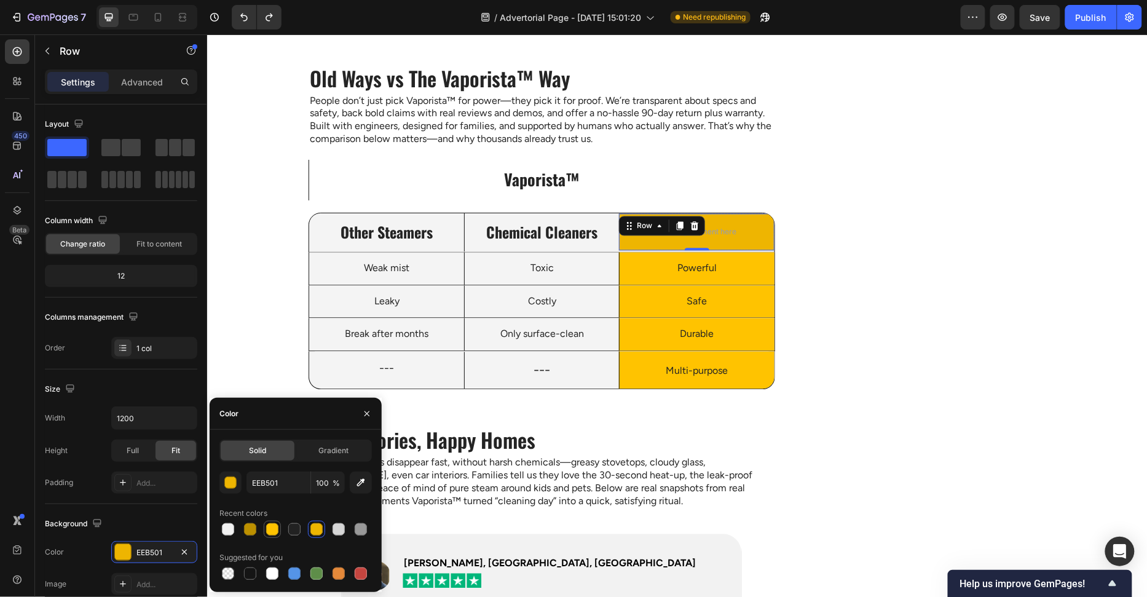
click at [273, 532] on div at bounding box center [272, 529] width 12 height 12
type input "FFC300"
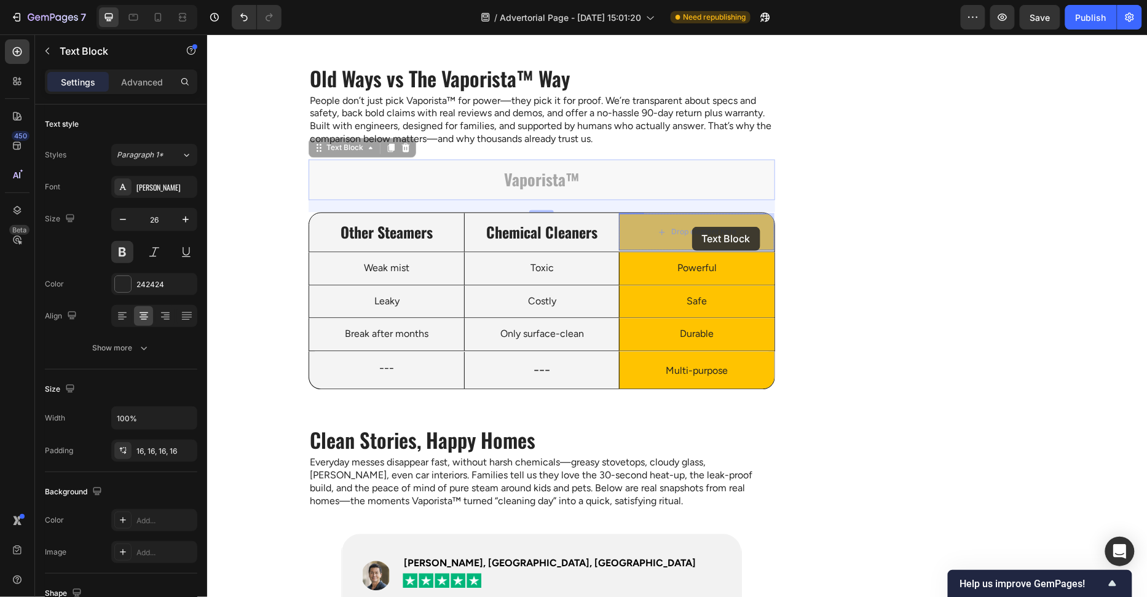
drag, startPoint x: 548, startPoint y: 184, endPoint x: 692, endPoint y: 226, distance: 149.8
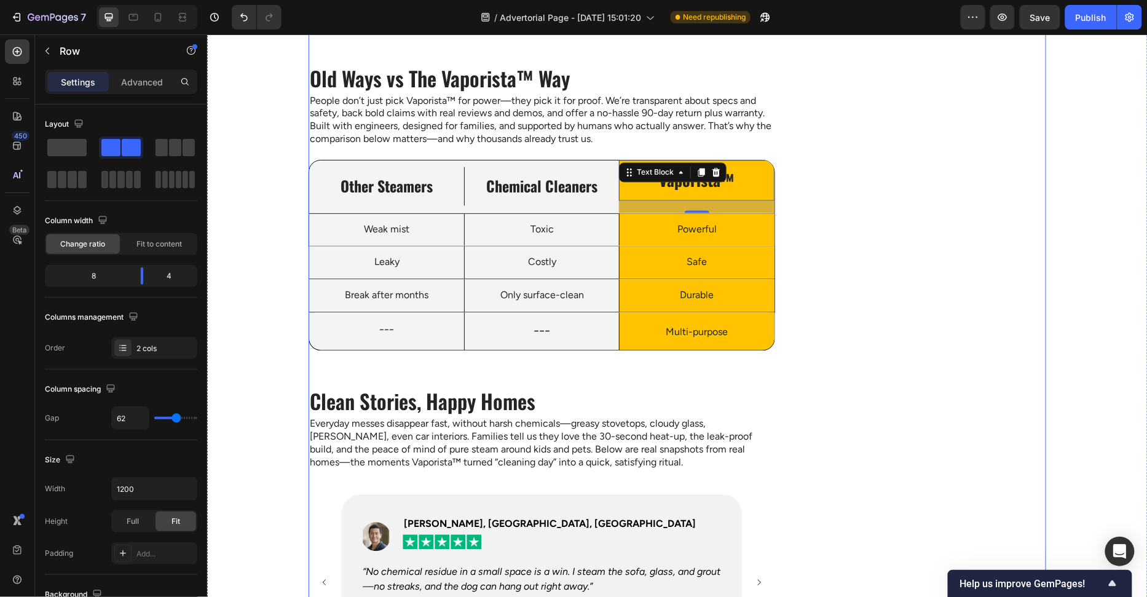
click at [736, 188] on p "Vaporista™" at bounding box center [696, 180] width 135 height 21
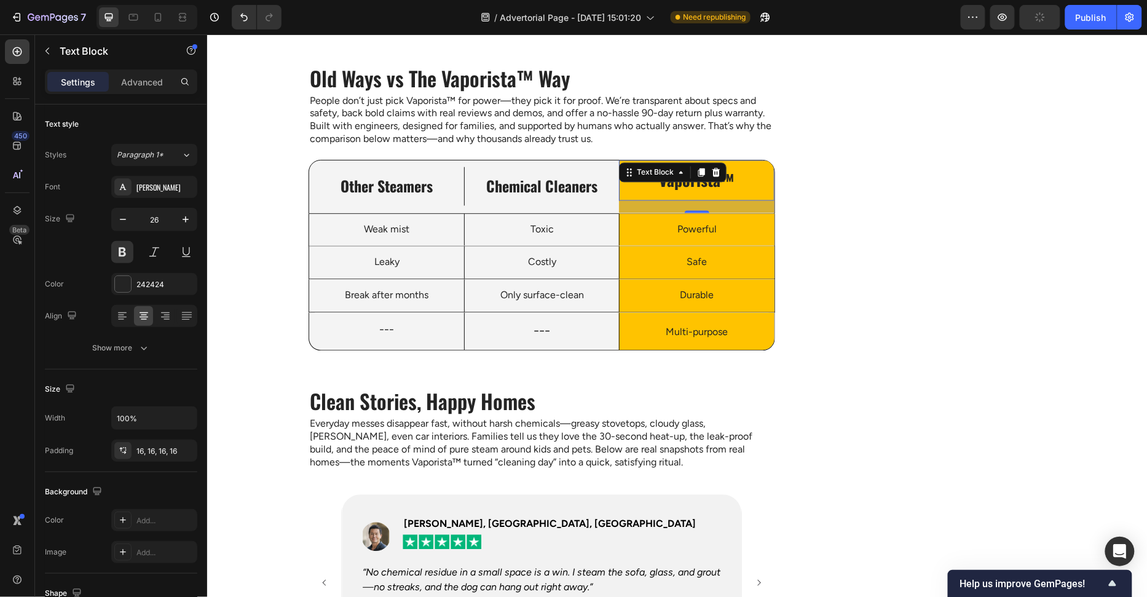
drag, startPoint x: 700, startPoint y: 209, endPoint x: 724, endPoint y: 157, distance: 57.2
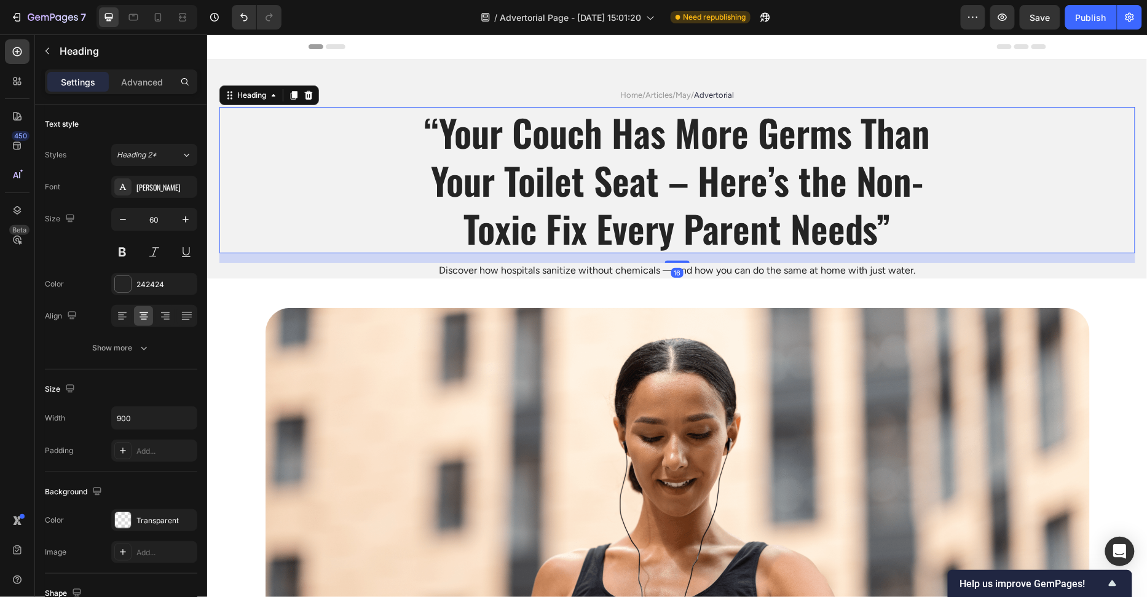
click at [1002, 250] on div "“Your Couch Has More Germs Than Your Toilet Seat – Here’s the Non-Toxic Fix Eve…" at bounding box center [677, 179] width 916 height 146
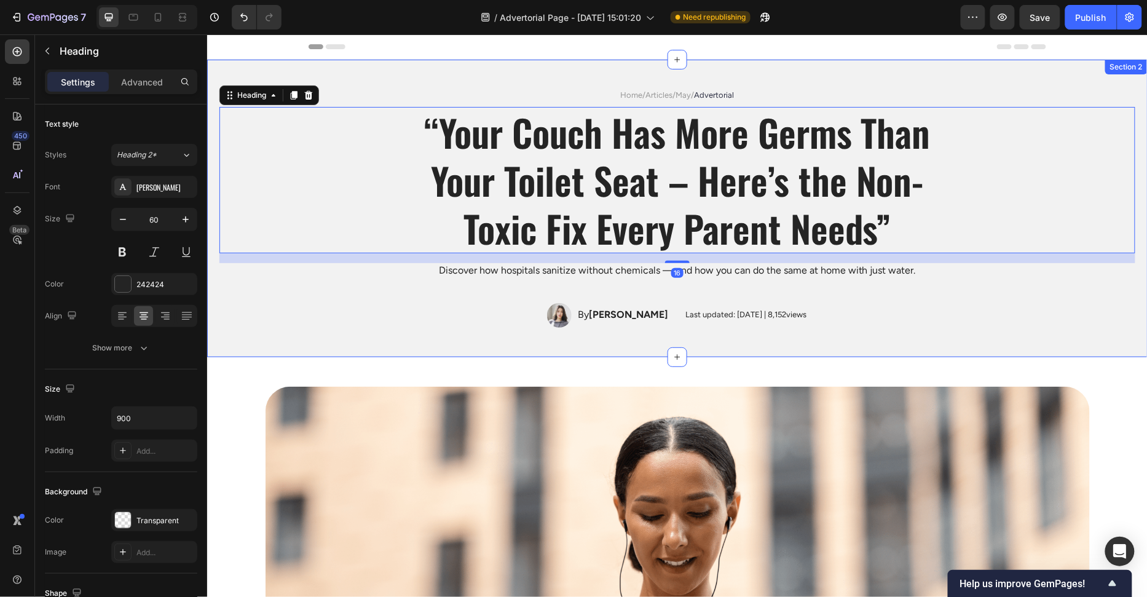
click at [1002, 321] on div "Image By Emma Johnson Text Block Row Last updated: May 2024 | 8,152views Text B…" at bounding box center [677, 315] width 738 height 25
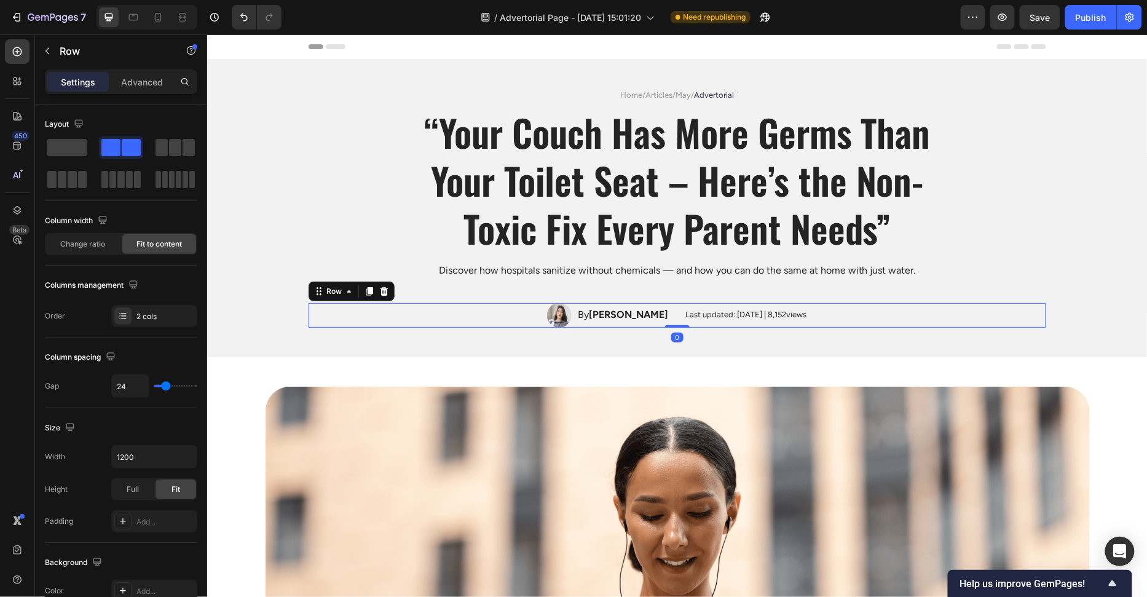
click at [1008, 280] on div "Home / Articles / May / Advertorial Text Block “Your Couch Has More Germs Than …" at bounding box center [677, 208] width 916 height 239
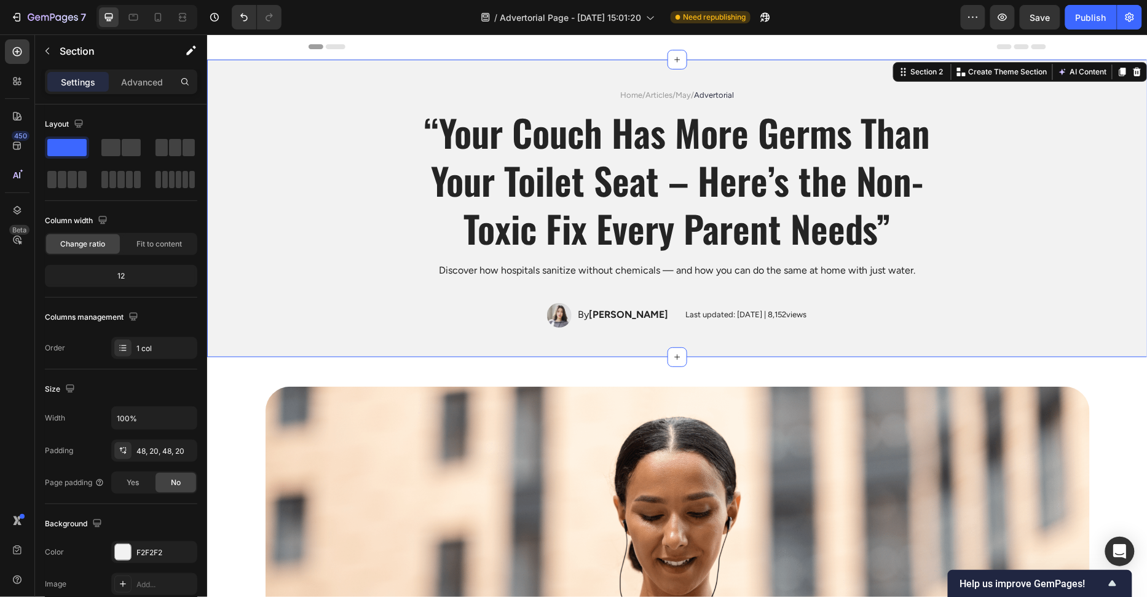
click at [1088, 307] on div "Home / Articles / May / Advertorial Text Block “Your Couch Has More Germs Than …" at bounding box center [677, 208] width 916 height 239
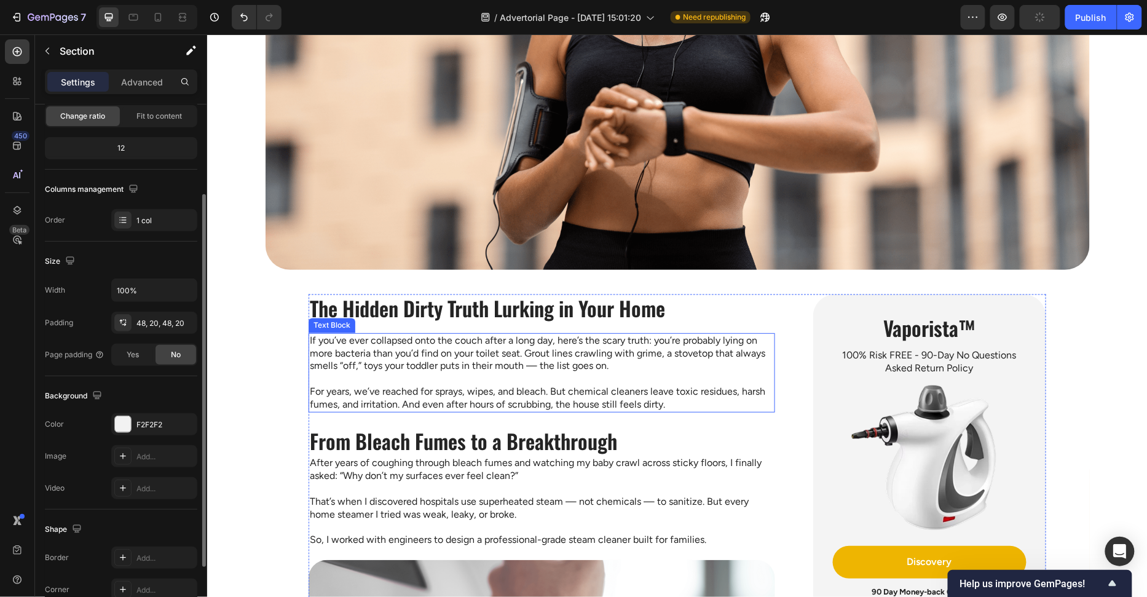
scroll to position [919, 0]
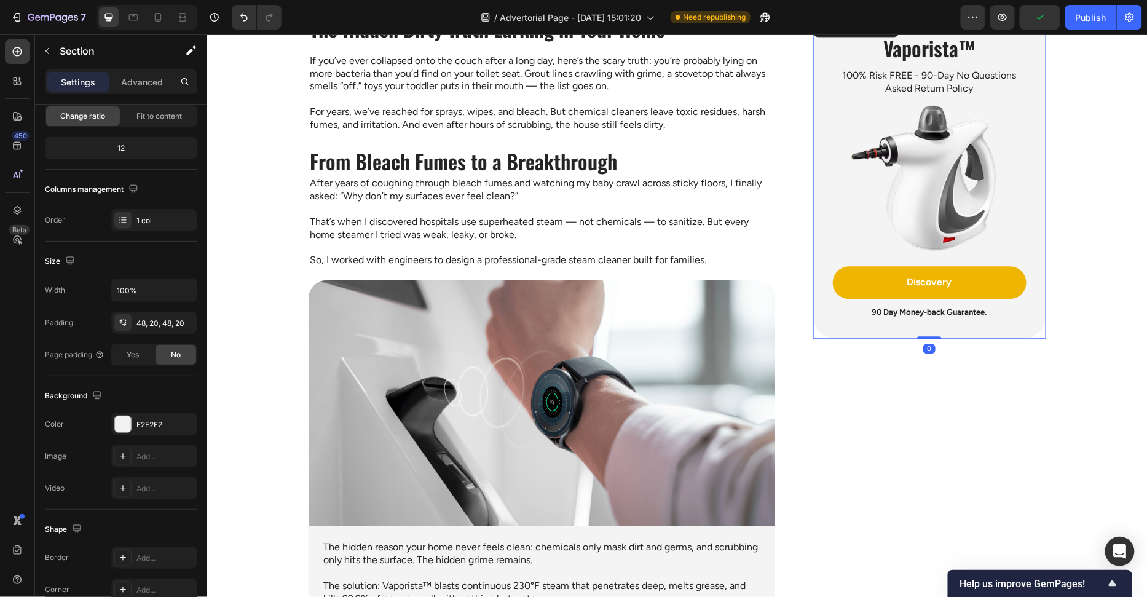
click at [822, 323] on div "Vaporista™ Heading 100% Risk FREE - 90-Day No Questions Asked Return Policy Tex…" at bounding box center [929, 176] width 233 height 324
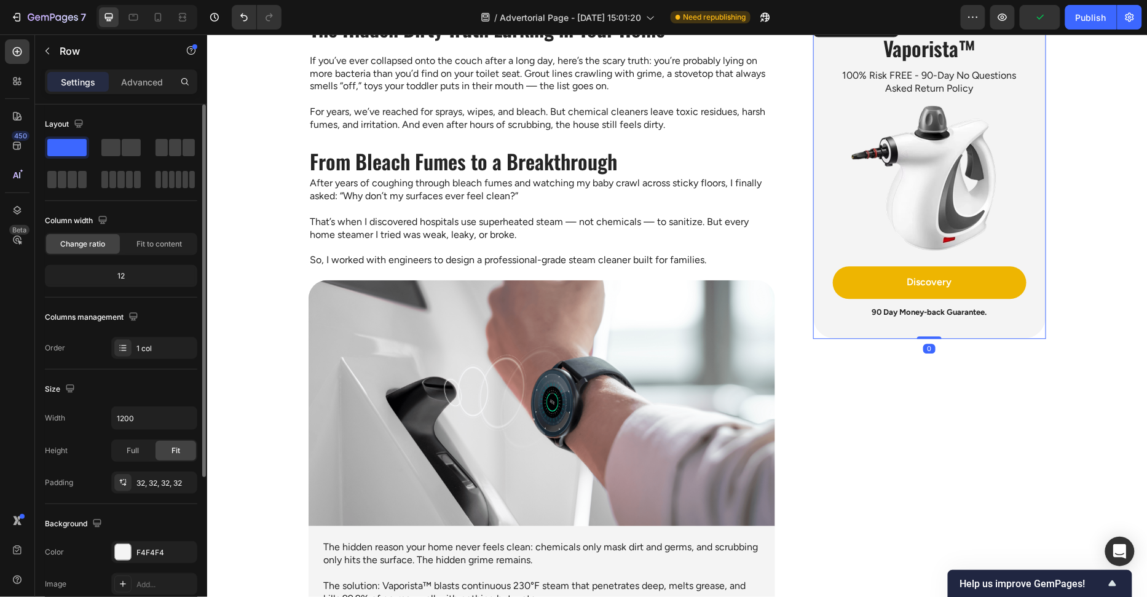
scroll to position [103, 0]
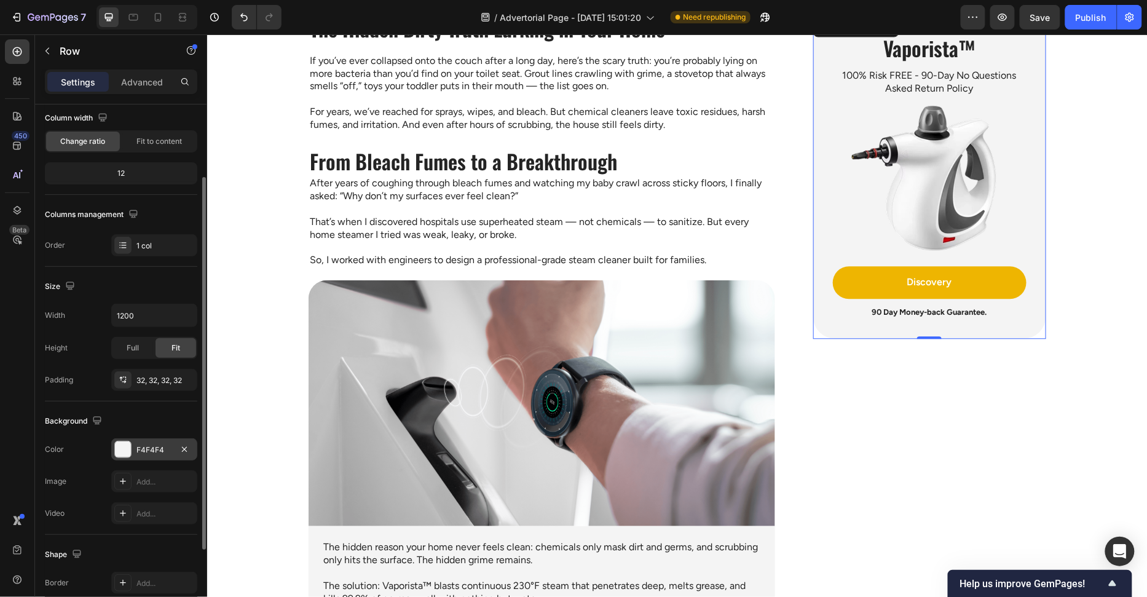
click at [148, 440] on div "F4F4F4" at bounding box center [154, 449] width 86 height 22
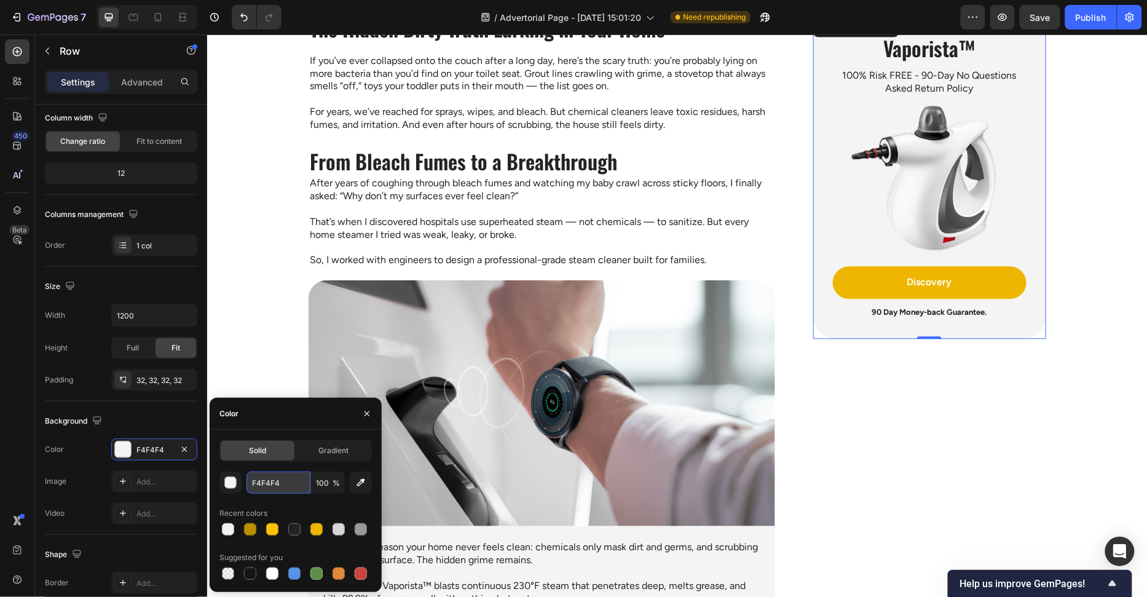
click at [264, 474] on input "F4F4F4" at bounding box center [279, 483] width 64 height 22
click at [266, 479] on input "F4F4F4" at bounding box center [279, 483] width 64 height 22
type input "F2F2F2"
click at [295, 428] on div "Color" at bounding box center [296, 414] width 172 height 32
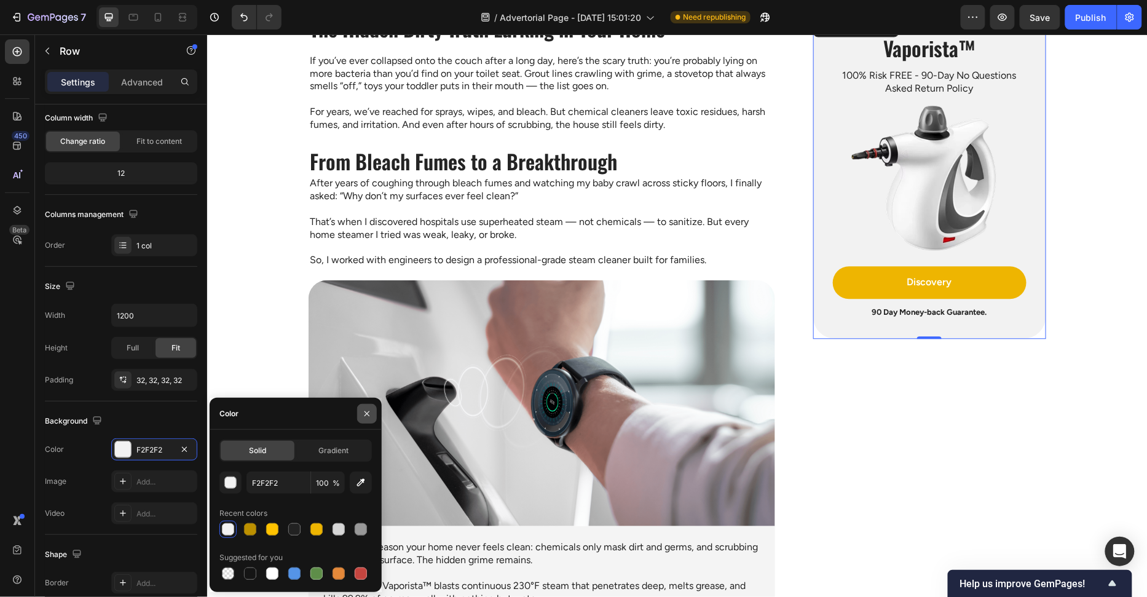
drag, startPoint x: 358, startPoint y: 413, endPoint x: 156, endPoint y: 379, distance: 205.8
click at [358, 413] on button "button" at bounding box center [367, 414] width 20 height 20
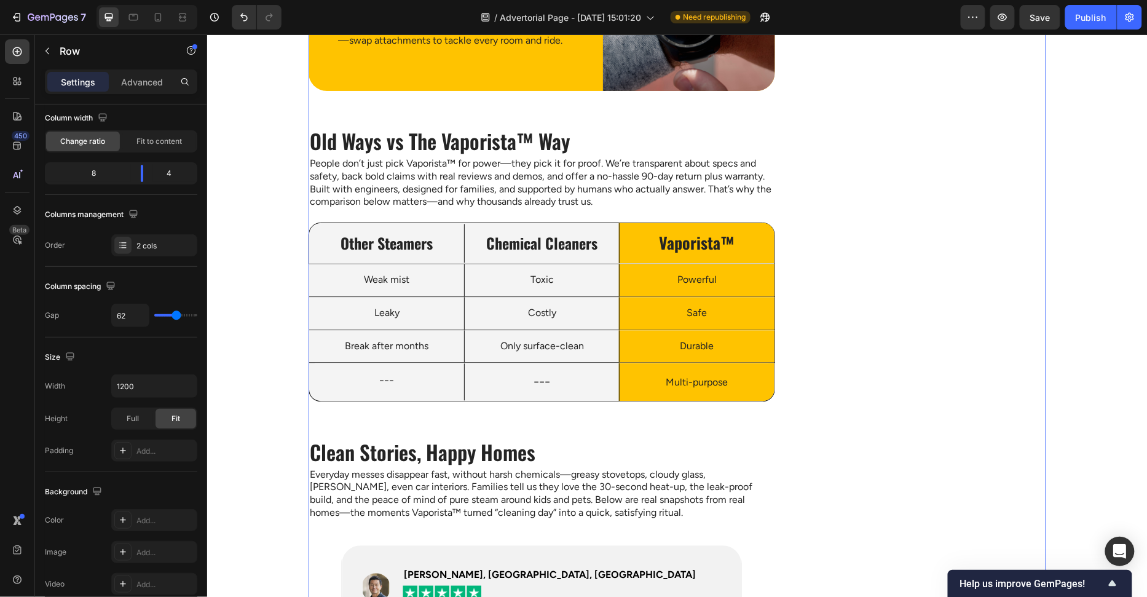
scroll to position [2688, 0]
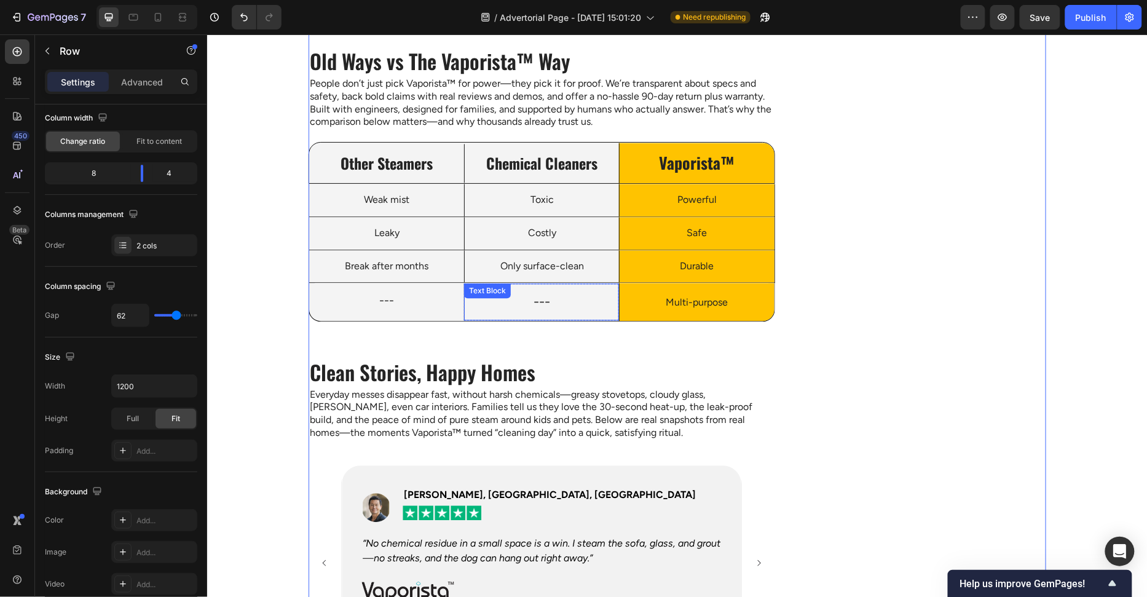
click at [601, 309] on div "---" at bounding box center [541, 302] width 155 height 38
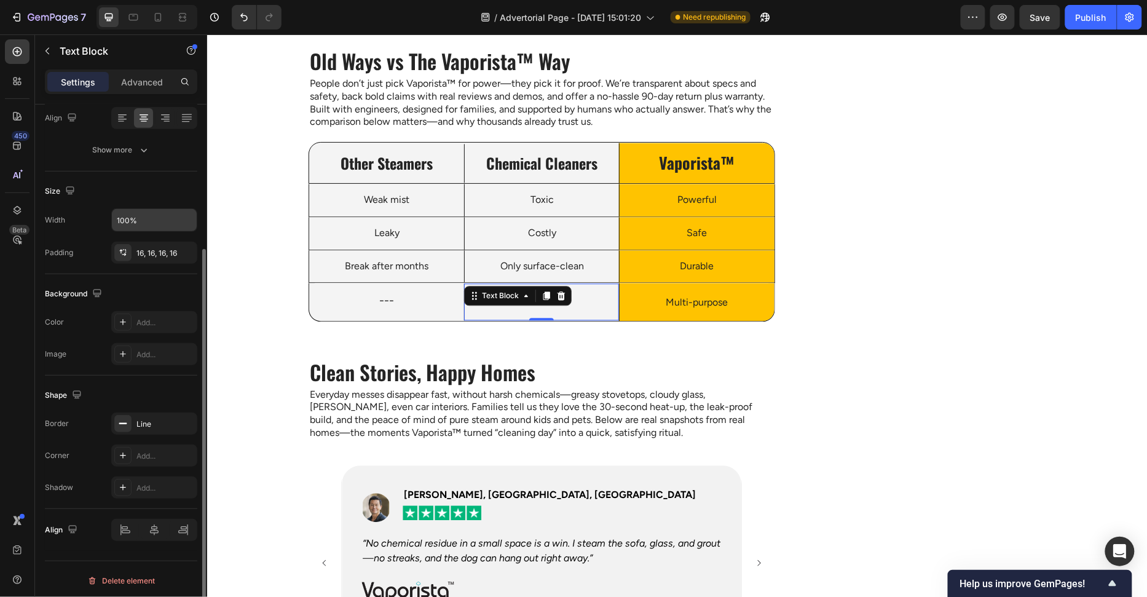
scroll to position [81, 0]
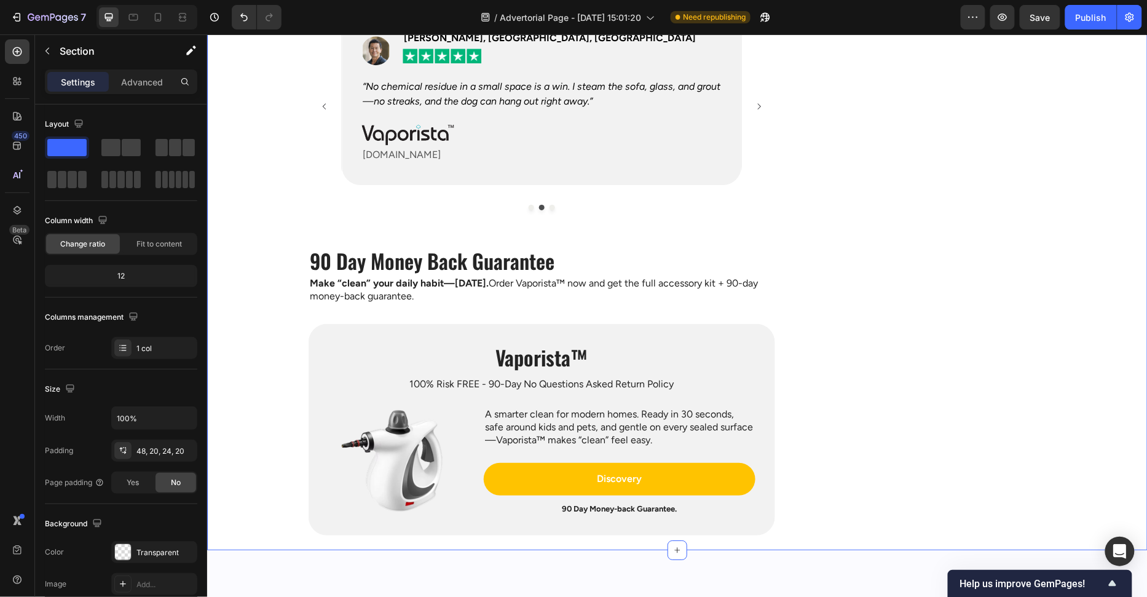
scroll to position [2964, 0]
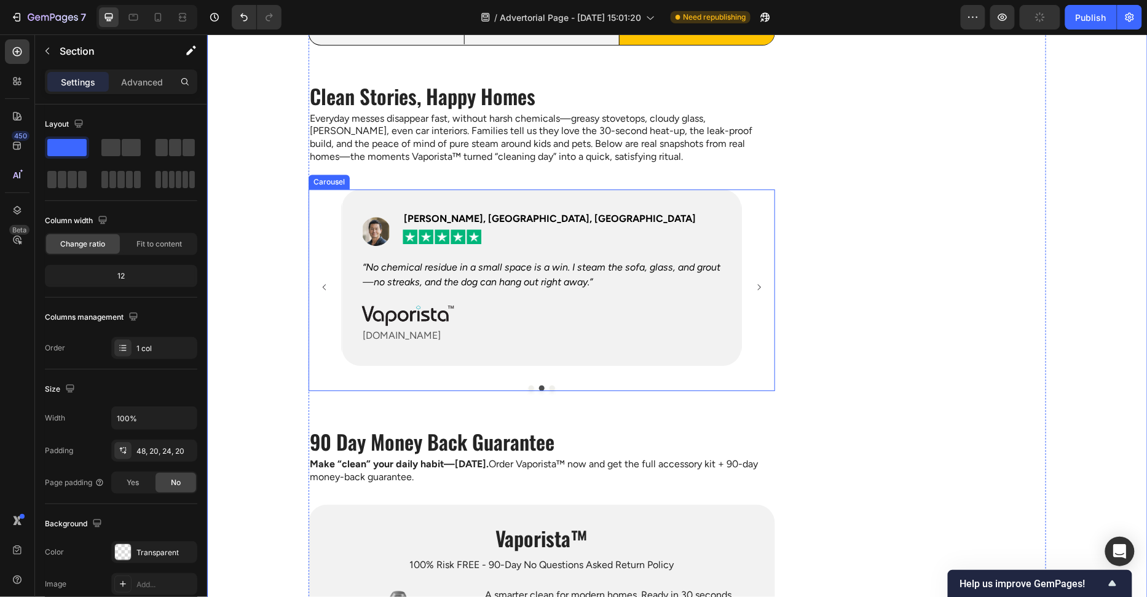
click at [313, 299] on div "Image Jasmine P., Seattle, WA Text block Icon Icon Icon Icon Icon Row Row “The …" at bounding box center [541, 287] width 467 height 196
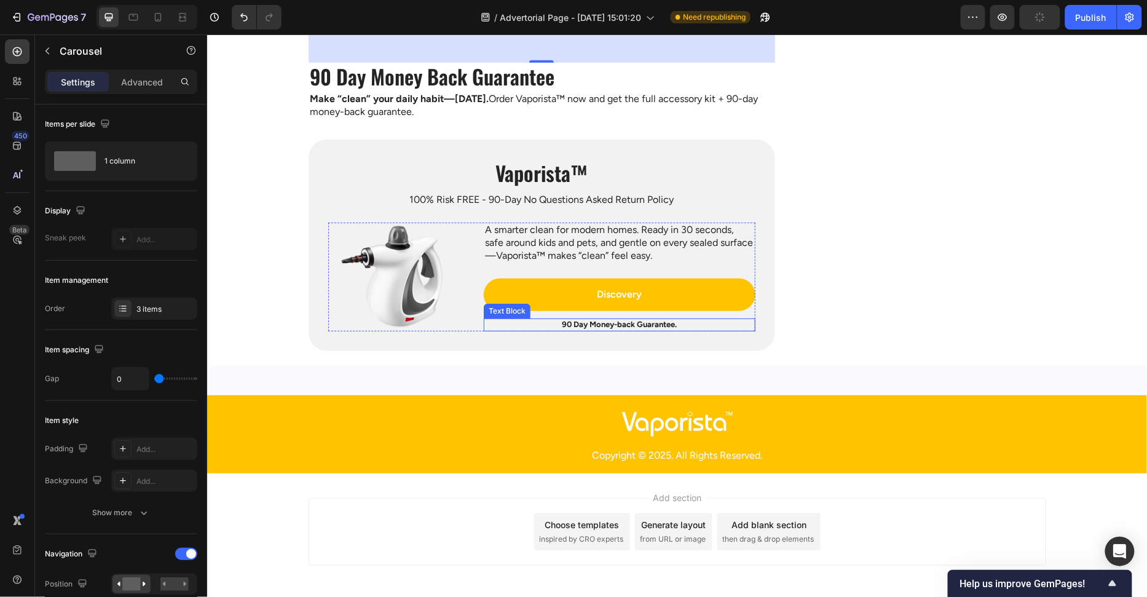
scroll to position [3321, 0]
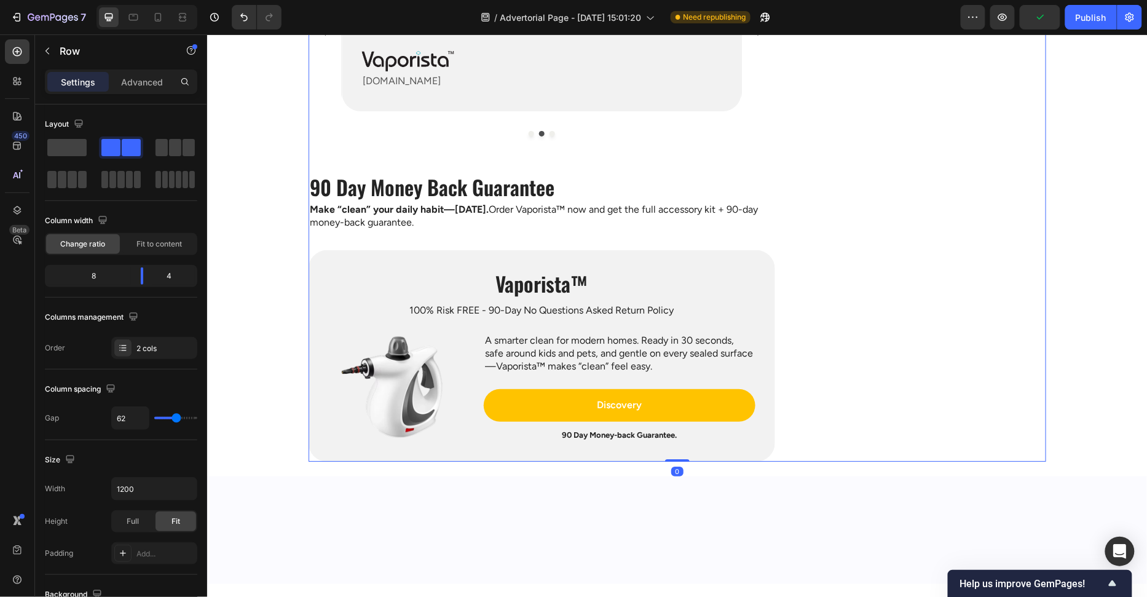
scroll to position [3035, 0]
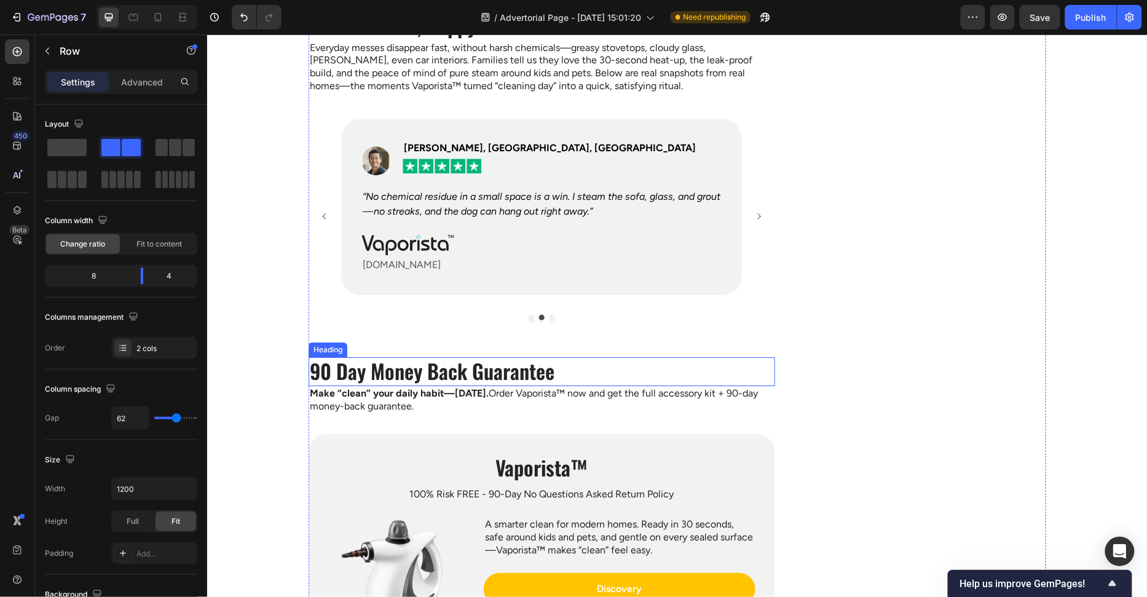
click at [478, 371] on h2 "90 Day Money Back Guarantee" at bounding box center [541, 371] width 467 height 29
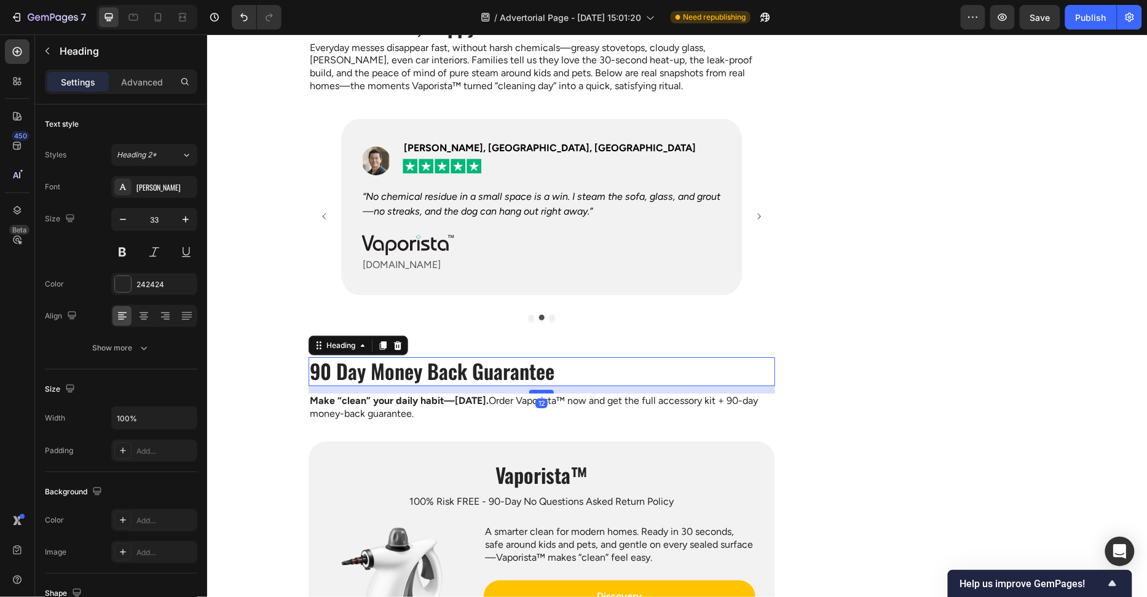
drag, startPoint x: 534, startPoint y: 381, endPoint x: 537, endPoint y: 389, distance: 8.2
click at [537, 389] on div at bounding box center [541, 391] width 25 height 4
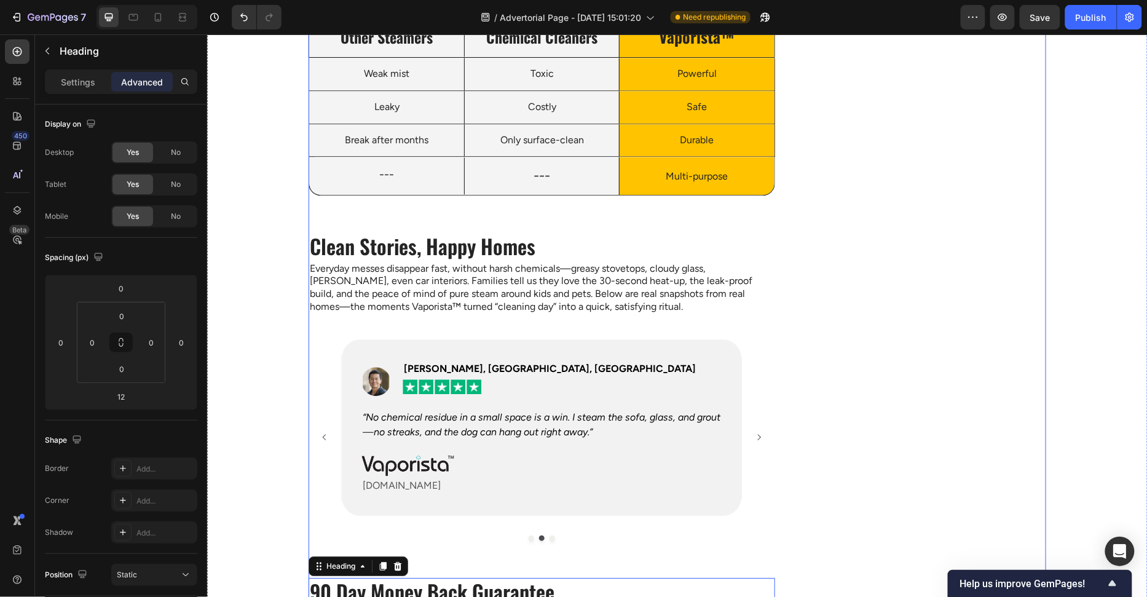
scroll to position [2790, 0]
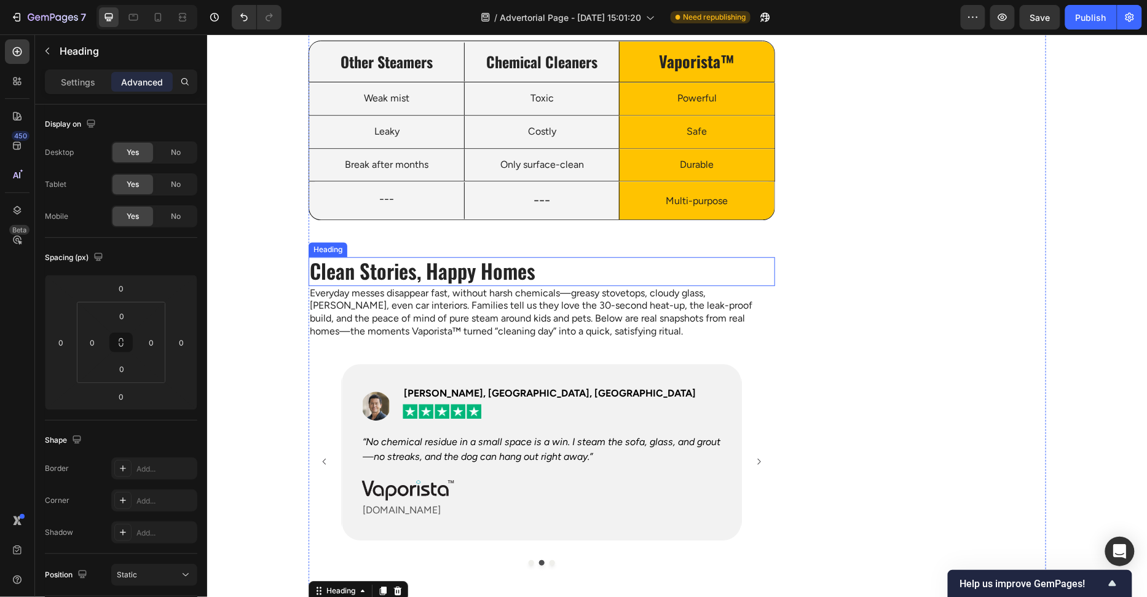
click at [478, 261] on h2 "Clean Stories, Happy Homes" at bounding box center [541, 270] width 467 height 29
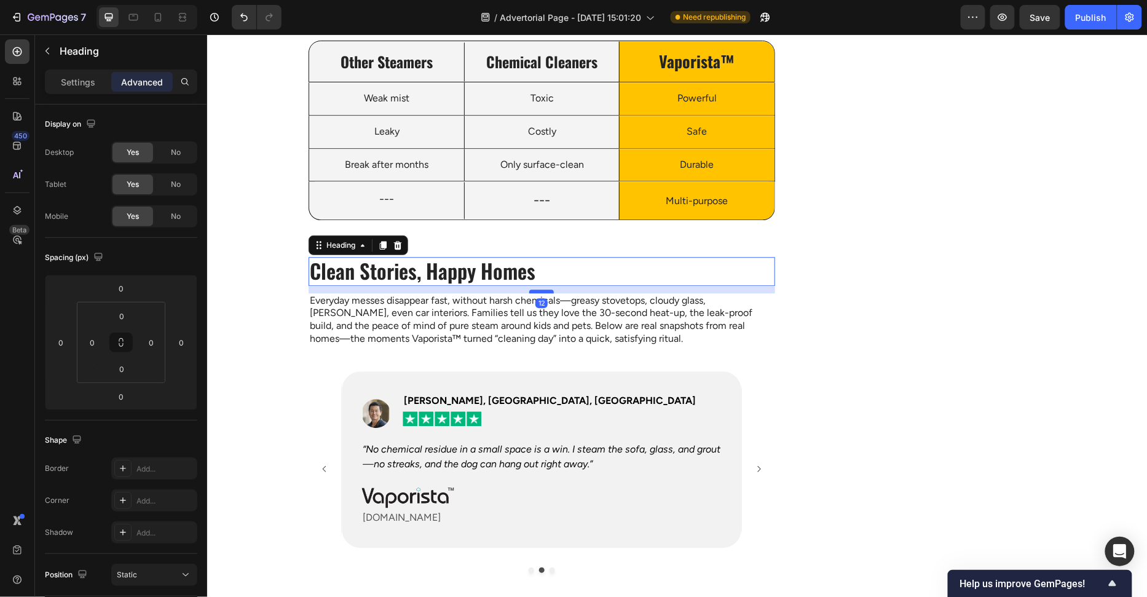
drag, startPoint x: 538, startPoint y: 281, endPoint x: 542, endPoint y: 288, distance: 8.2
click at [542, 289] on div at bounding box center [541, 291] width 25 height 4
type input "12"
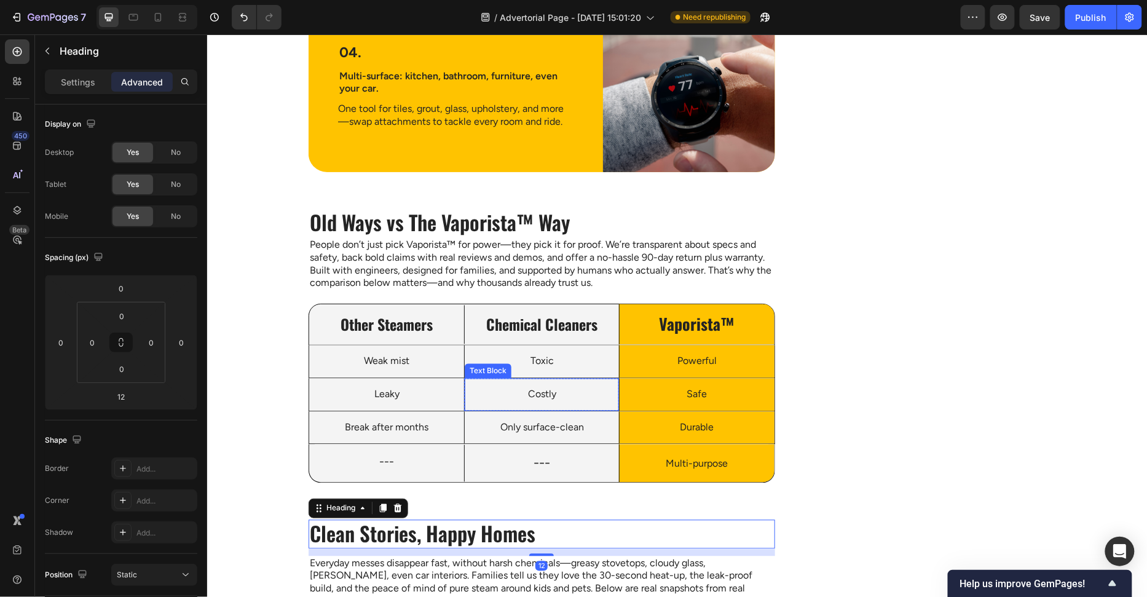
scroll to position [2493, 0]
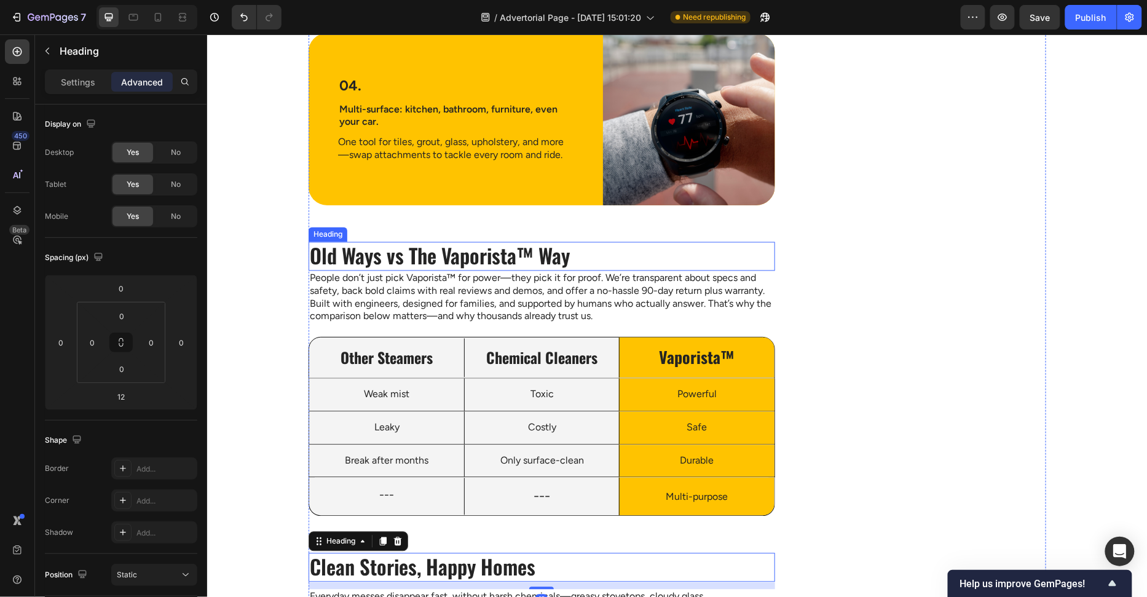
click at [539, 246] on h2 "Old Ways vs The Vaporista™ Way" at bounding box center [541, 256] width 467 height 29
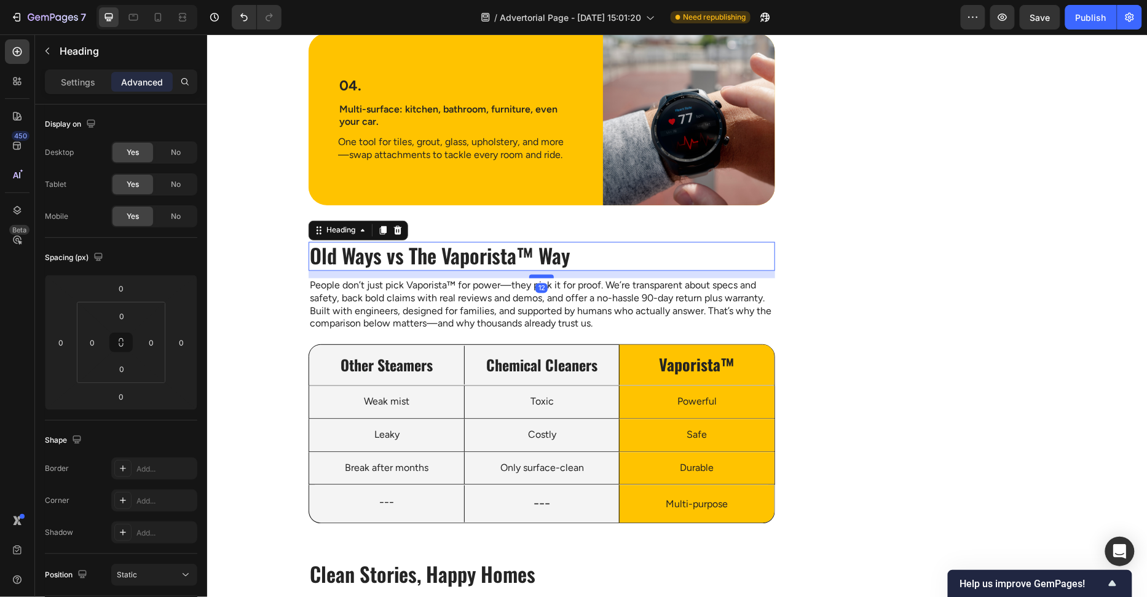
drag, startPoint x: 540, startPoint y: 267, endPoint x: 545, endPoint y: 275, distance: 8.5
click at [545, 275] on div at bounding box center [541, 276] width 25 height 4
type input "12"
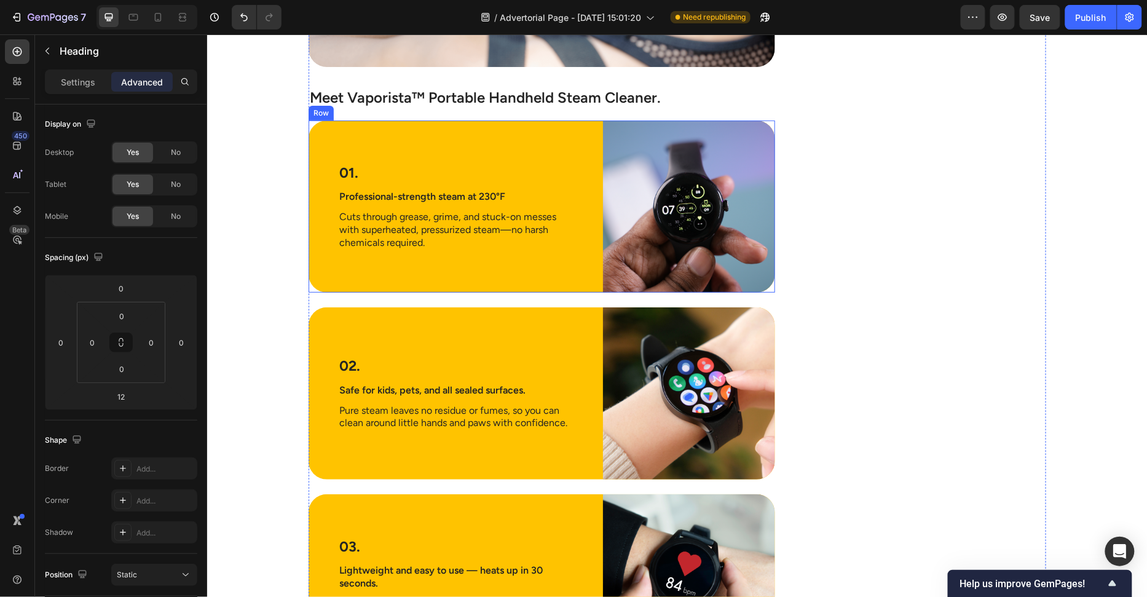
scroll to position [1725, 0]
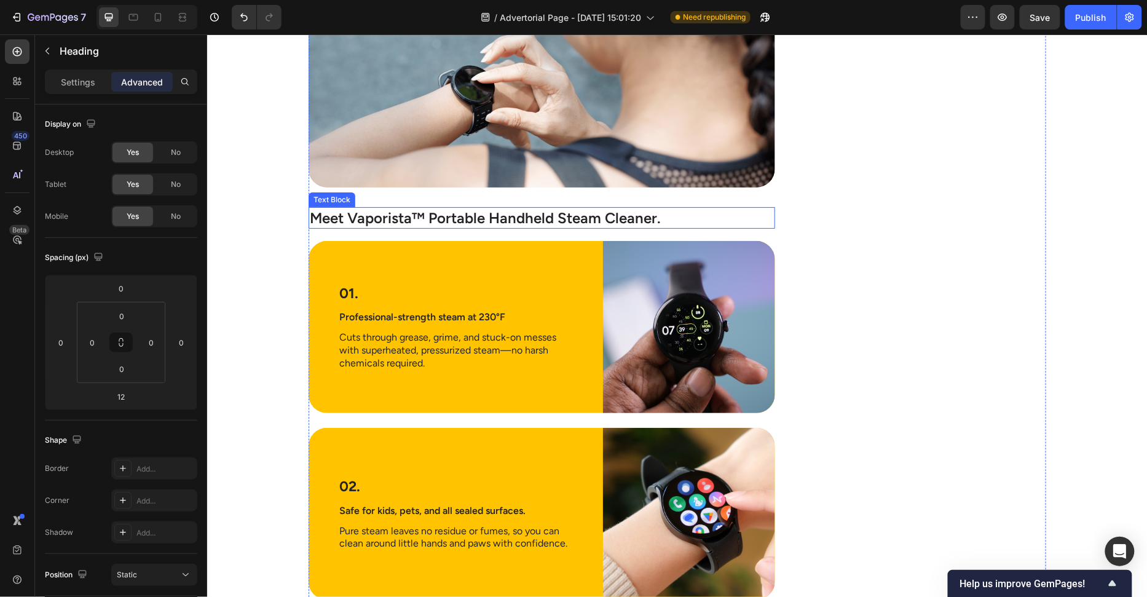
click at [547, 217] on p "Meet Vaporista™ Portable Handheld Steam Cleaner." at bounding box center [541, 217] width 464 height 19
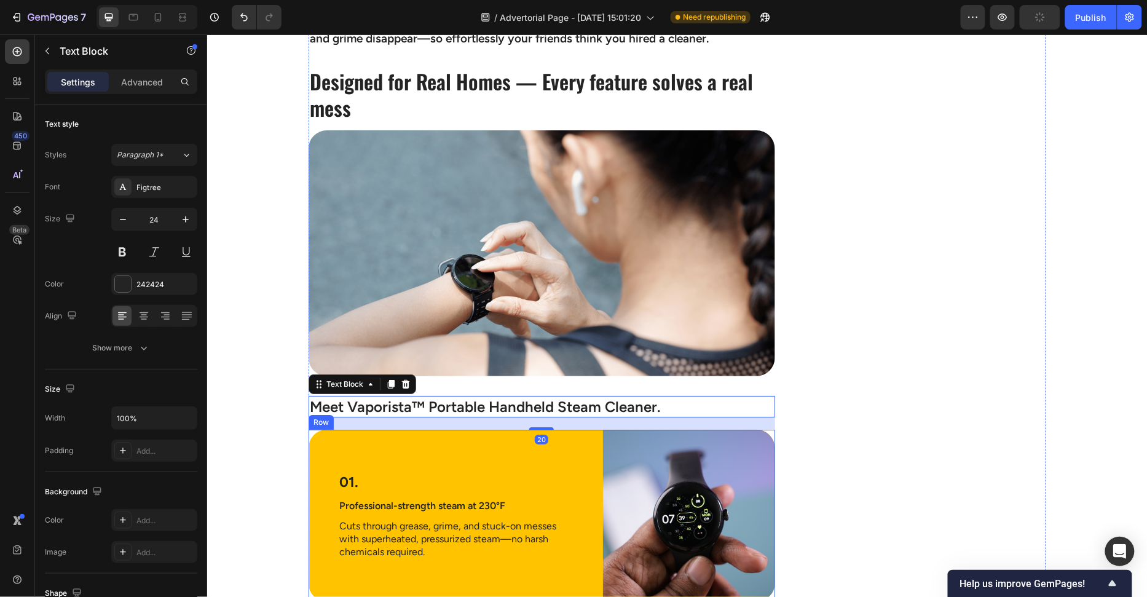
scroll to position [1507, 0]
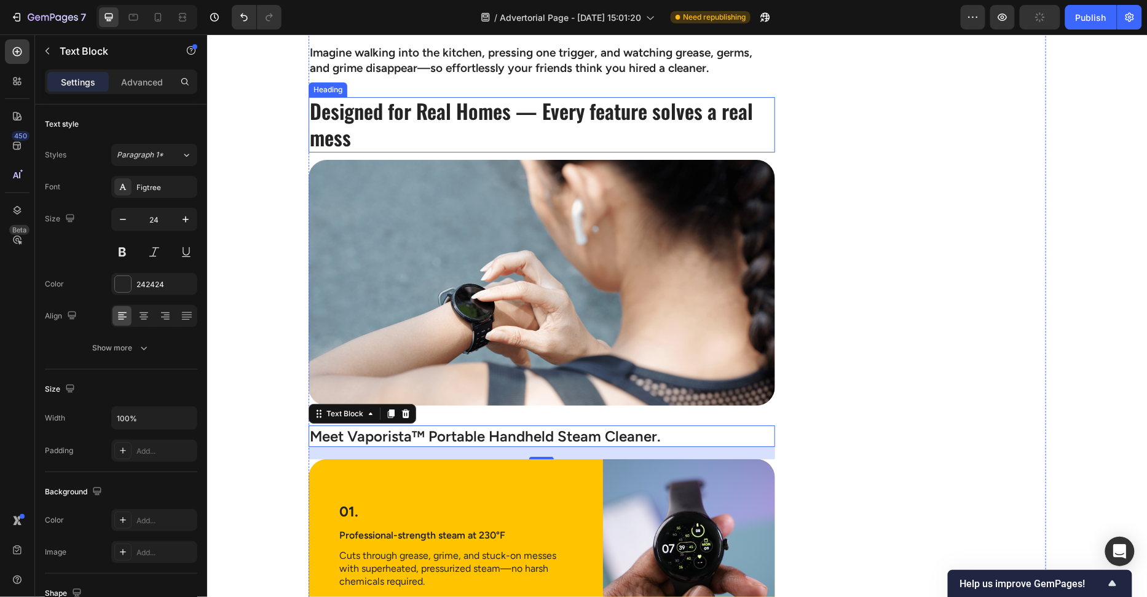
click at [479, 124] on h2 "Designed for Real Homes — Every feature solves a real mess" at bounding box center [541, 124] width 467 height 55
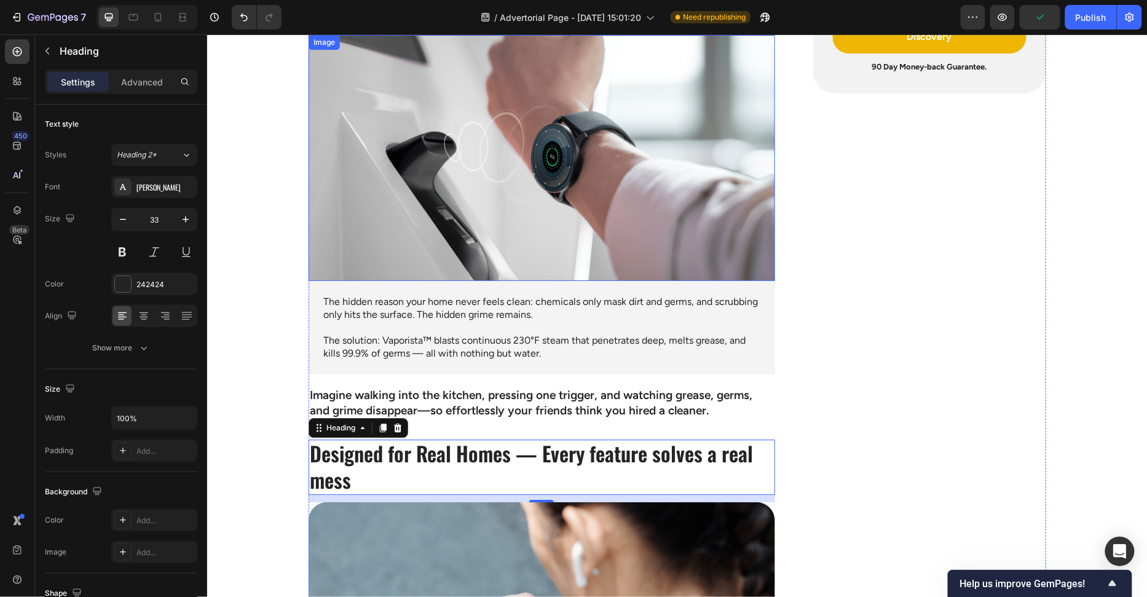
scroll to position [729, 0]
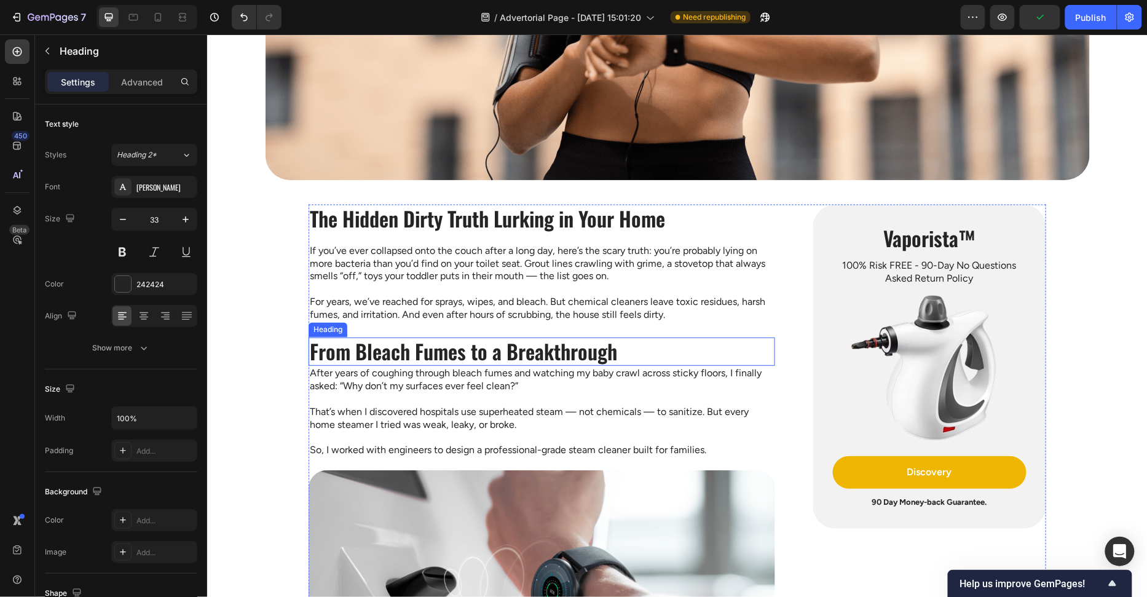
click at [558, 359] on h2 "From Bleach Fumes to a Breakthrough" at bounding box center [541, 351] width 467 height 29
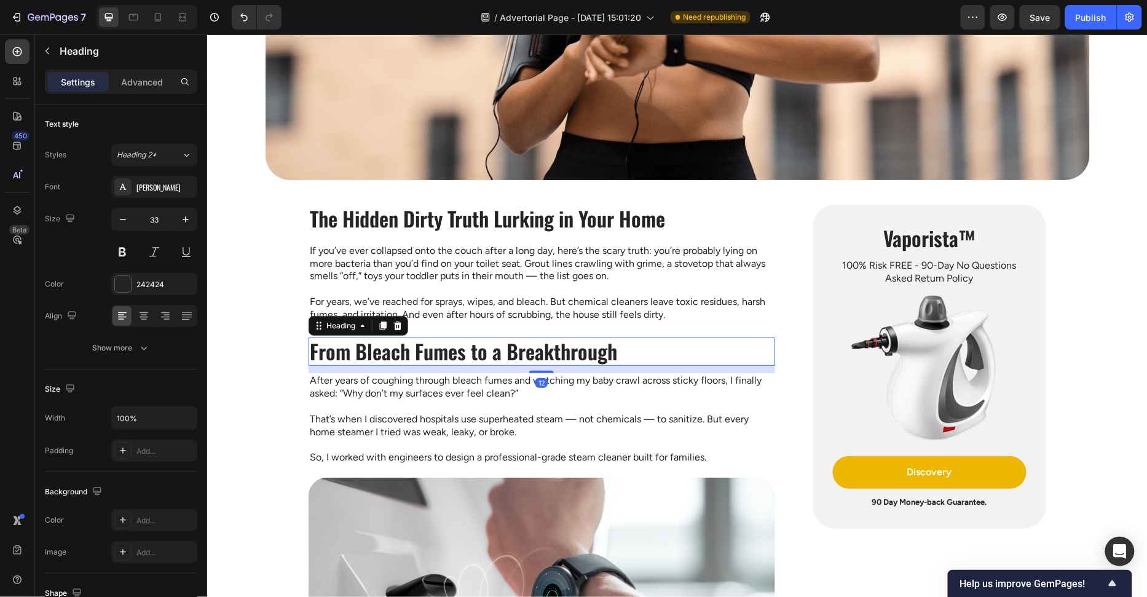
drag, startPoint x: 552, startPoint y: 363, endPoint x: 553, endPoint y: 370, distance: 7.6
click at [553, 365] on div "12" at bounding box center [541, 365] width 467 height 0
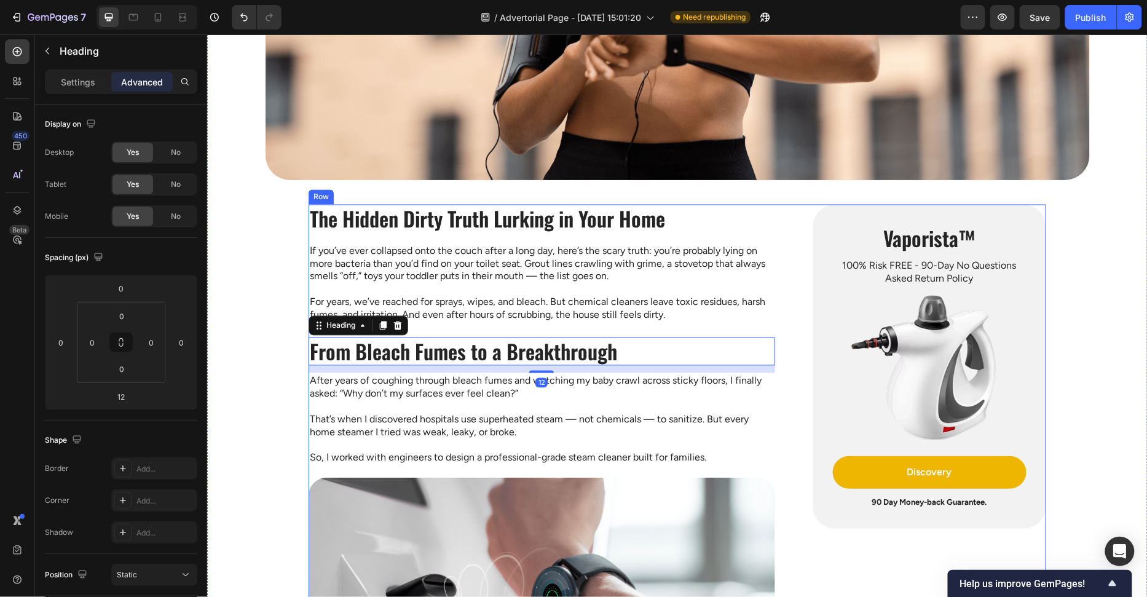
click at [574, 223] on h2 "The Hidden Dirty Truth Lurking in Your Home" at bounding box center [541, 218] width 467 height 29
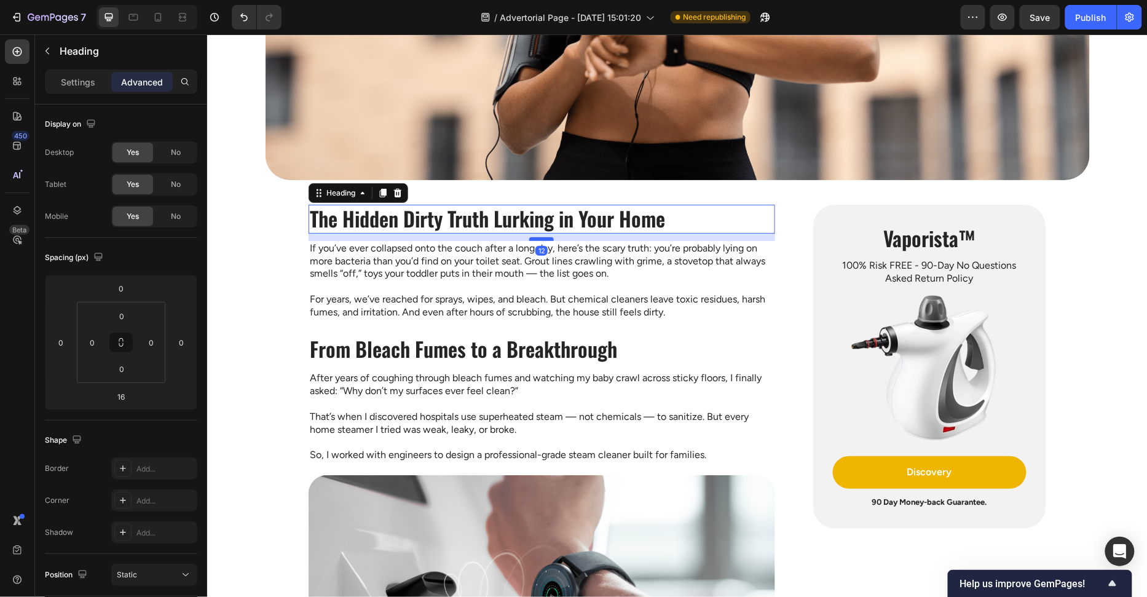
click at [553, 238] on div at bounding box center [541, 239] width 25 height 4
type input "12"
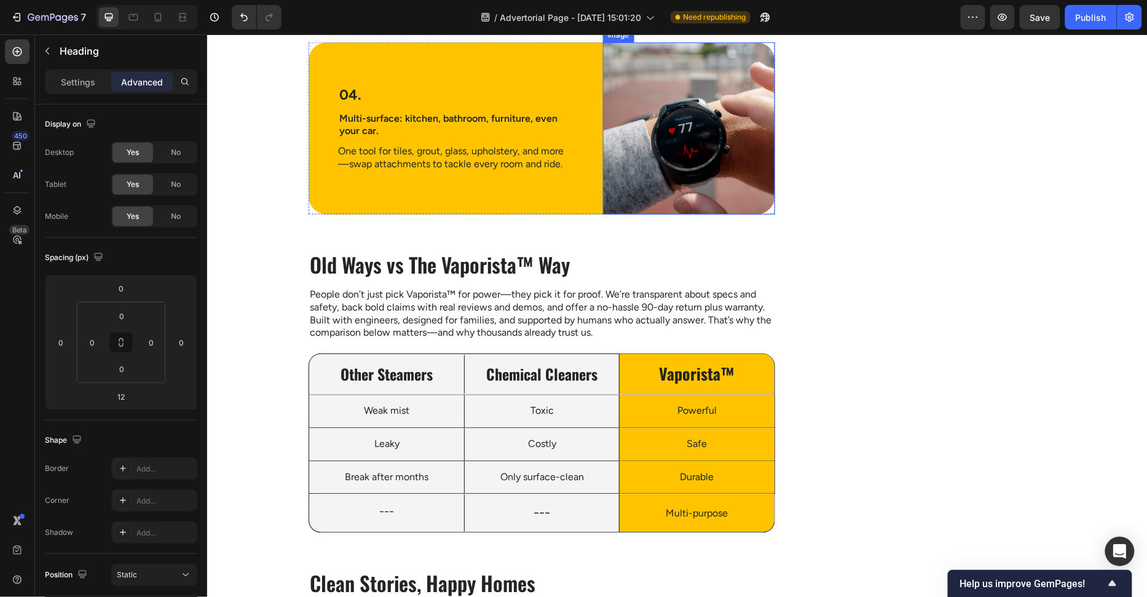
scroll to position [2963, 0]
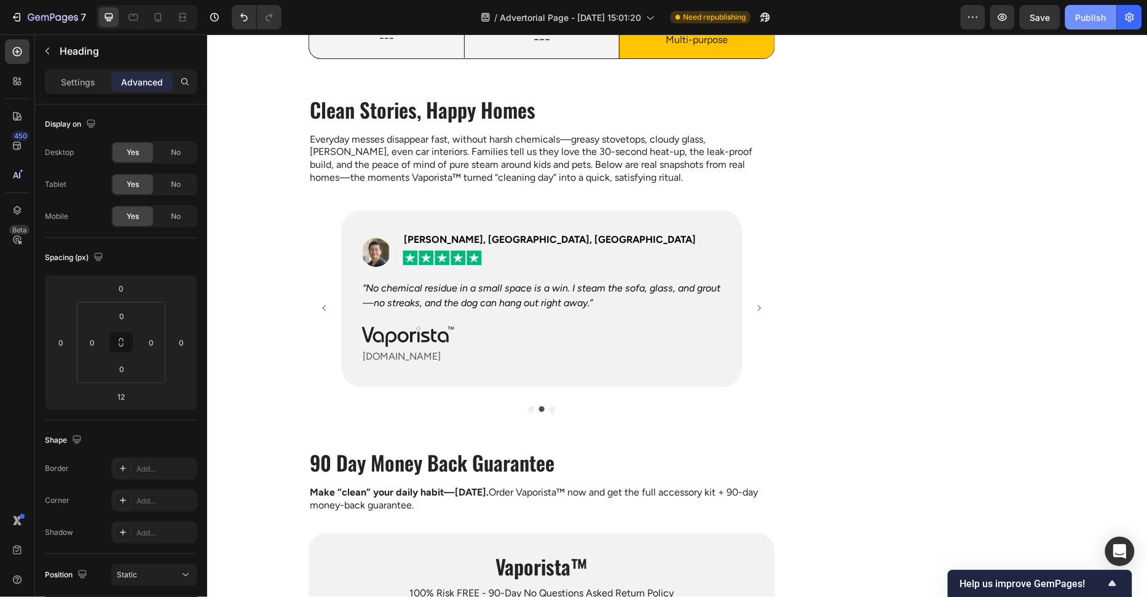
click at [1098, 19] on div "Publish" at bounding box center [1091, 17] width 31 height 13
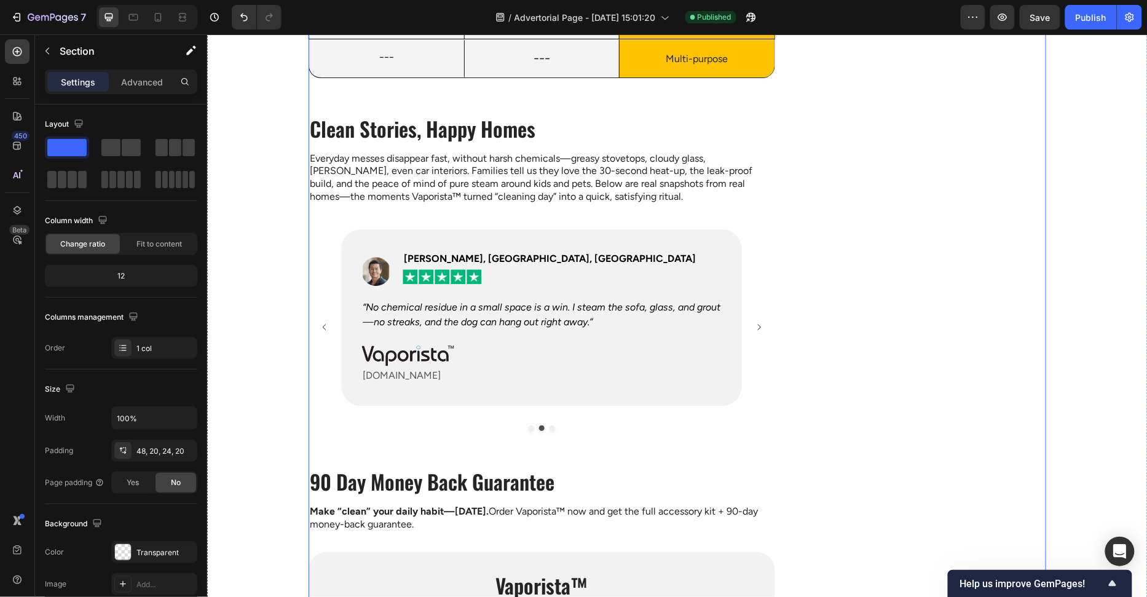
scroll to position [3057, 0]
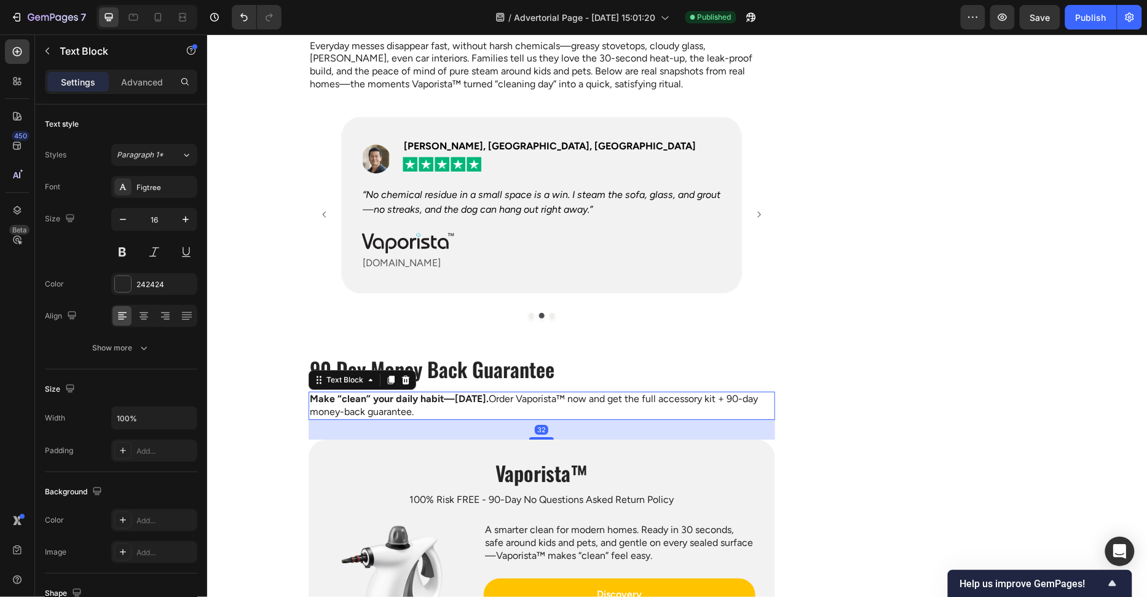
click at [645, 400] on p "Make “clean” your daily habit—today. Order Vaporista™ now and get the full acce…" at bounding box center [541, 405] width 464 height 26
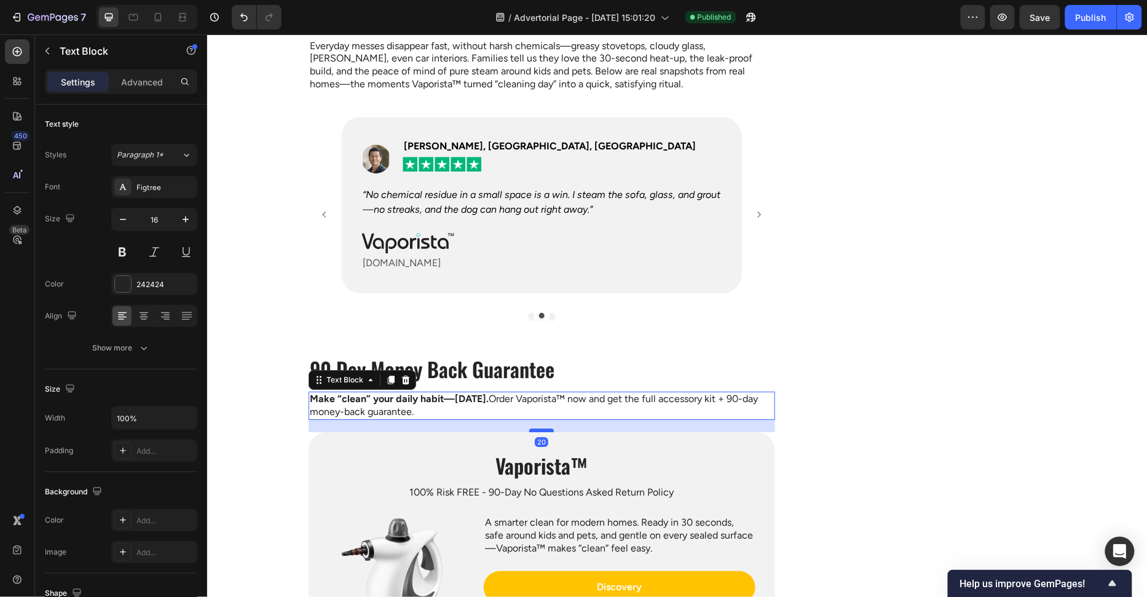
drag, startPoint x: 540, startPoint y: 434, endPoint x: 543, endPoint y: 427, distance: 7.8
click at [543, 428] on div at bounding box center [541, 430] width 25 height 4
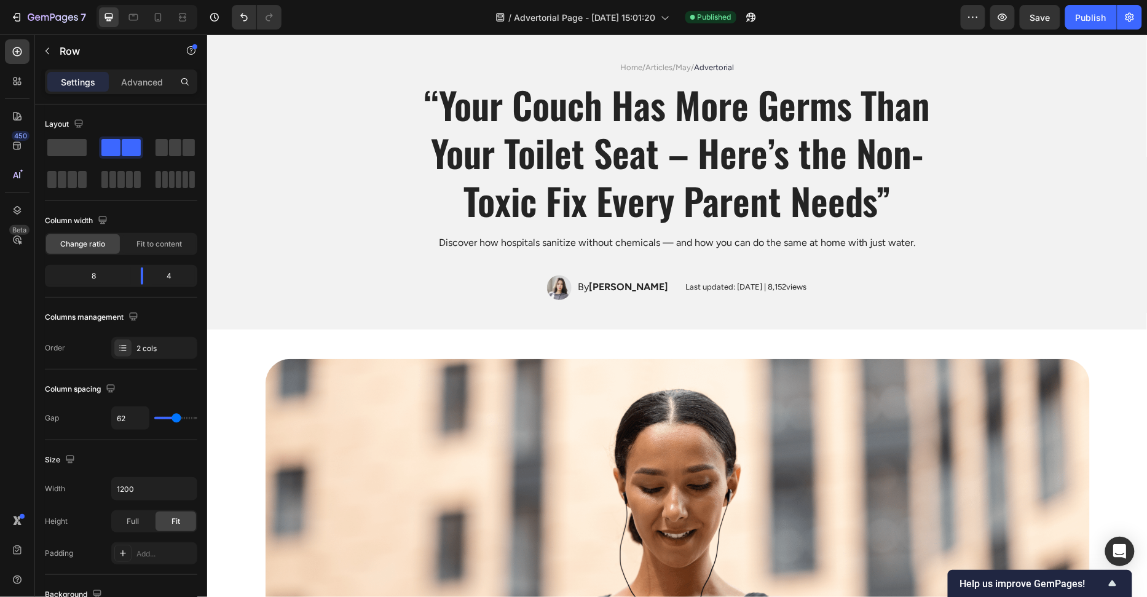
scroll to position [0, 0]
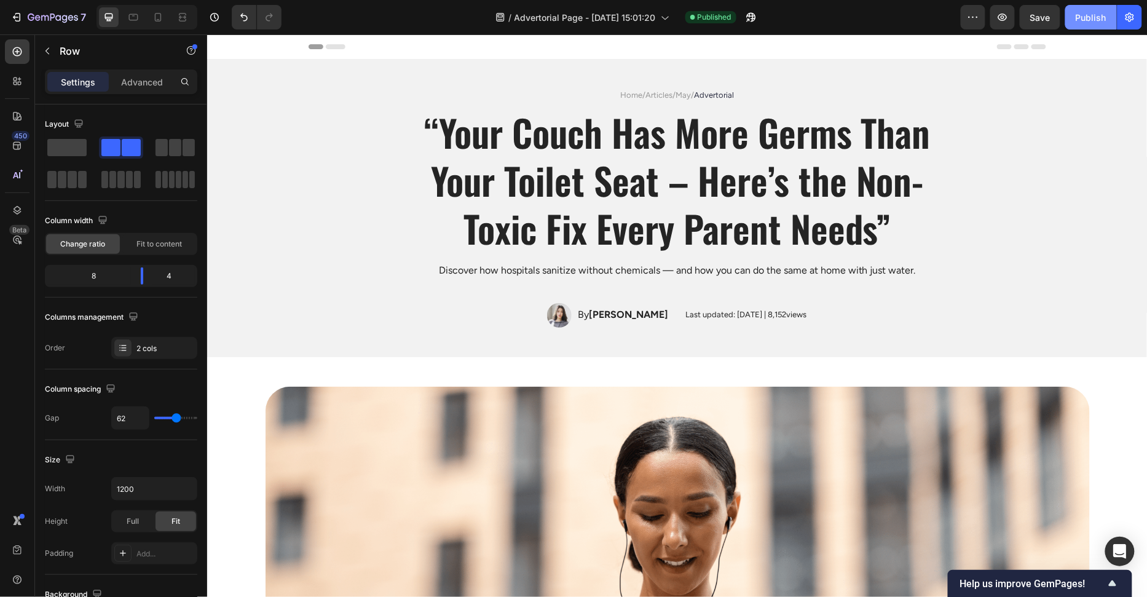
click at [1080, 15] on div "Publish" at bounding box center [1091, 17] width 31 height 13
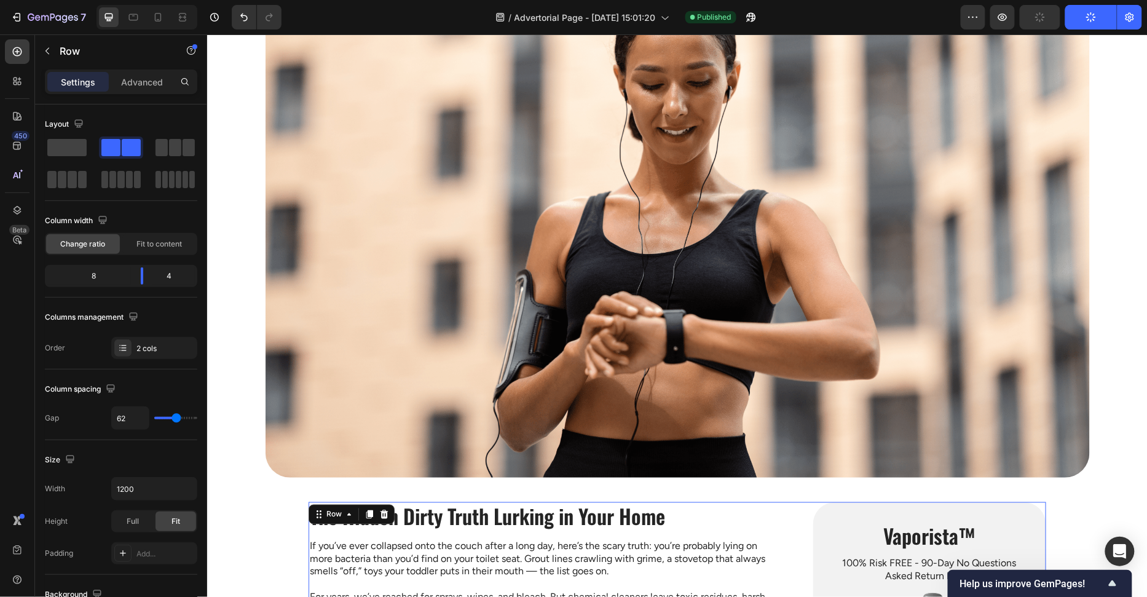
scroll to position [434, 0]
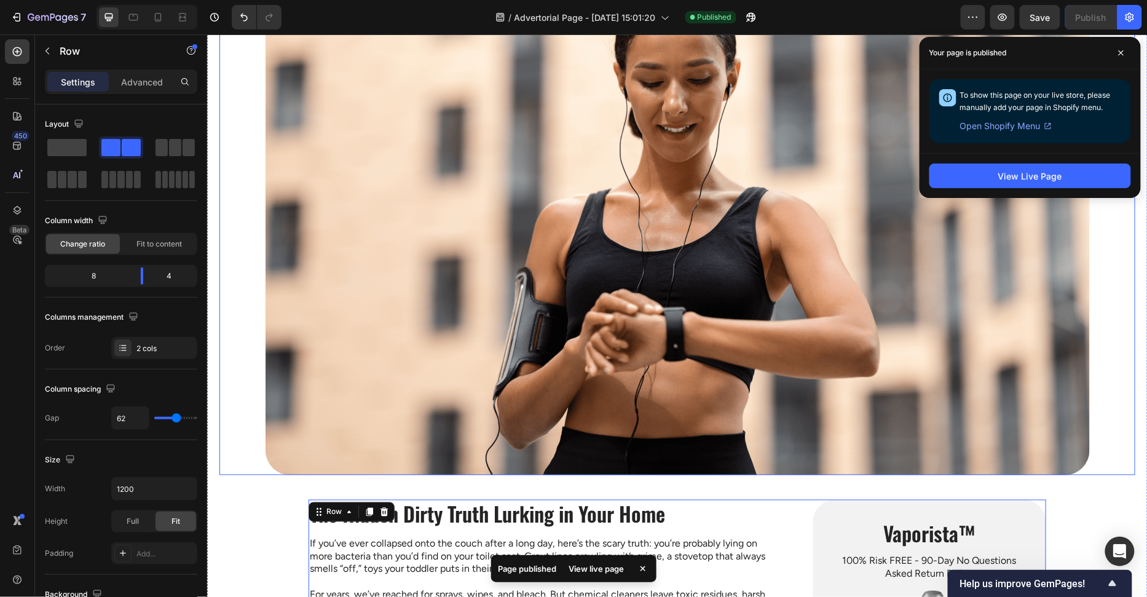
click at [754, 249] on img at bounding box center [677, 214] width 825 height 522
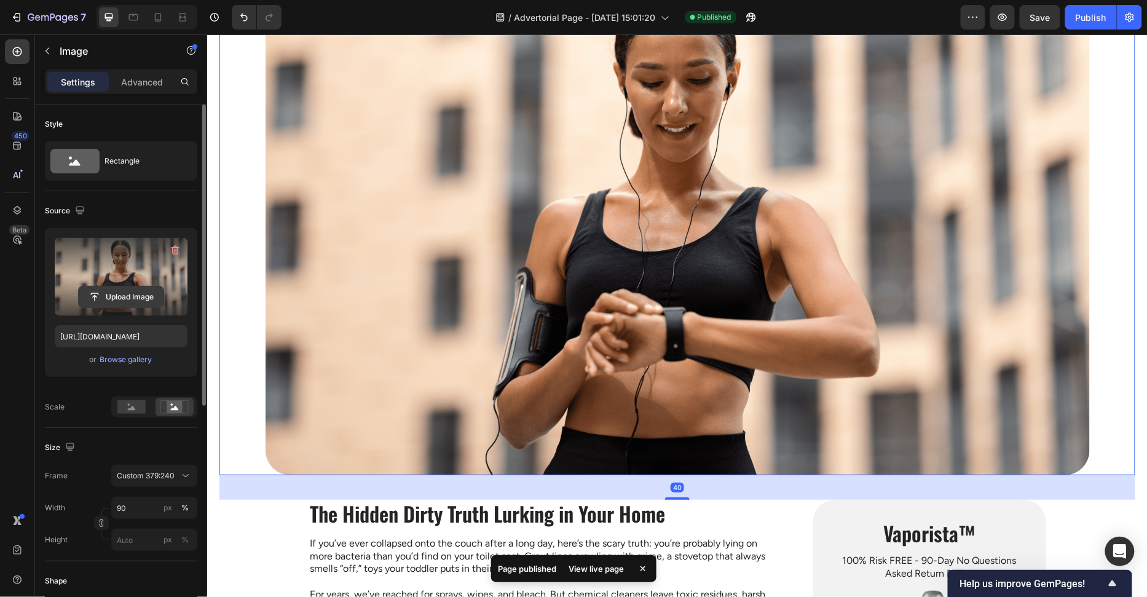
click at [102, 300] on input "file" at bounding box center [121, 297] width 85 height 21
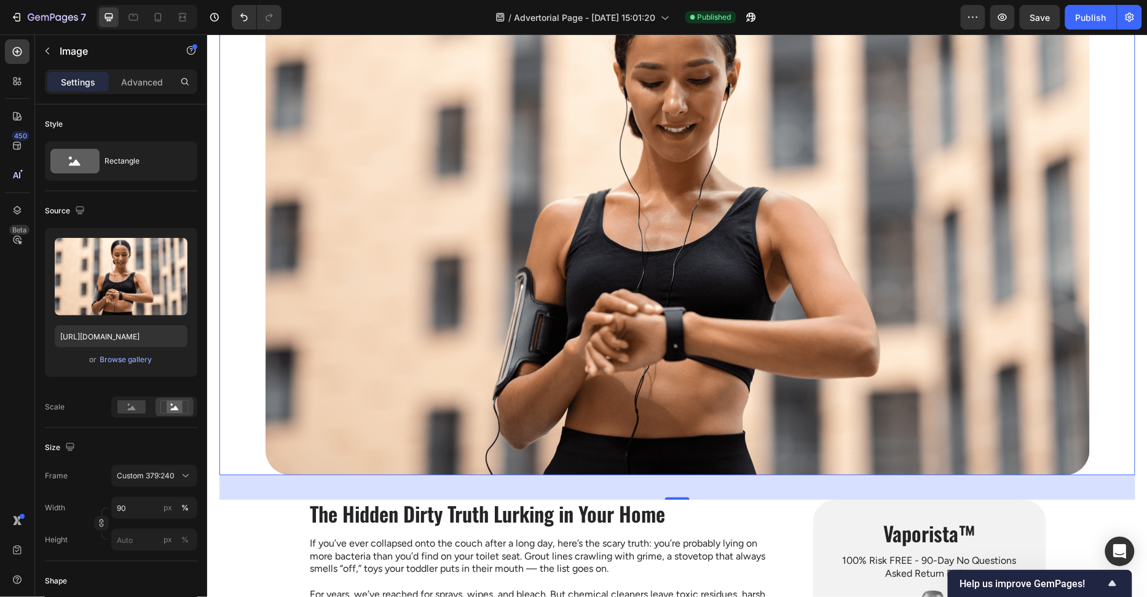
click at [575, 303] on img at bounding box center [677, 214] width 825 height 522
click at [113, 359] on div "Browse gallery" at bounding box center [126, 359] width 52 height 11
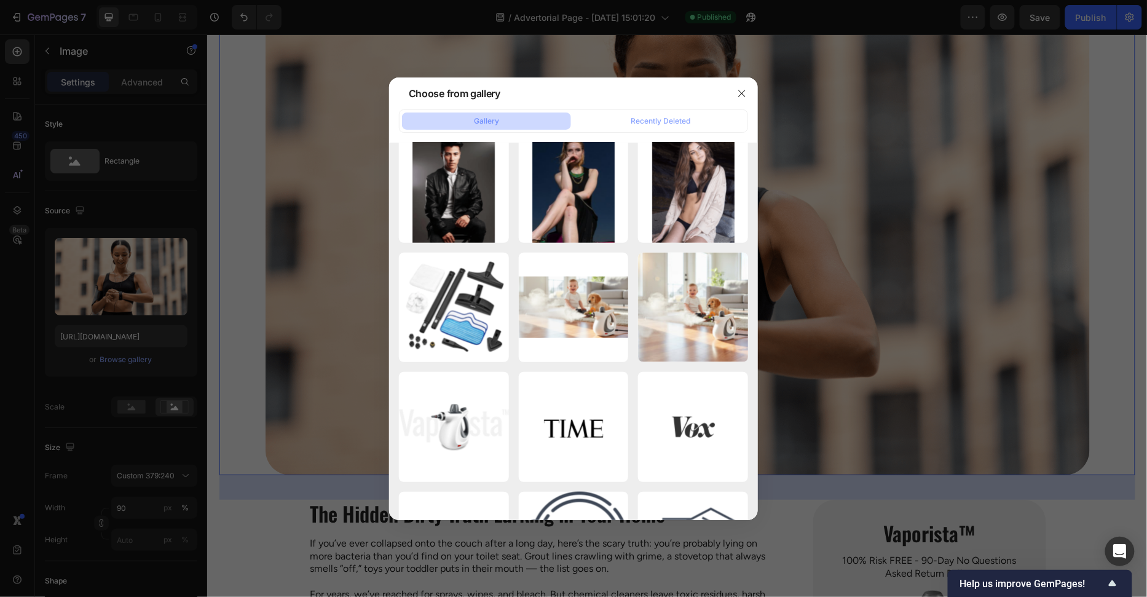
scroll to position [889, 0]
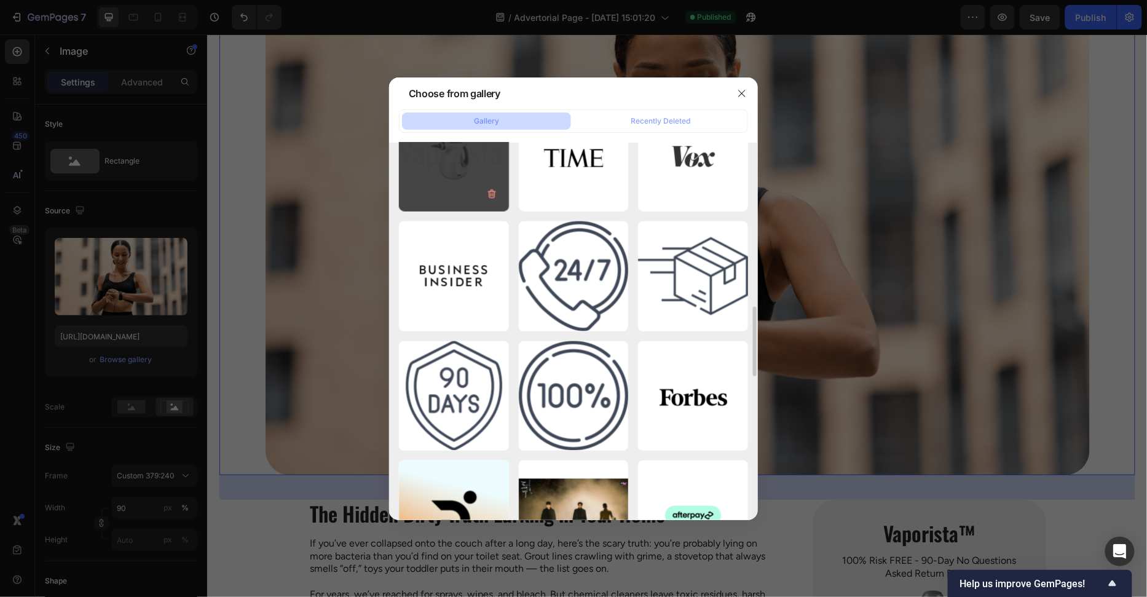
click at [459, 178] on div "Banner.png 320.83 kb" at bounding box center [454, 156] width 110 height 110
type input "https://cdn.shopify.com/s/files/1/0658/8314/4303/files/gempages_582876836208313…"
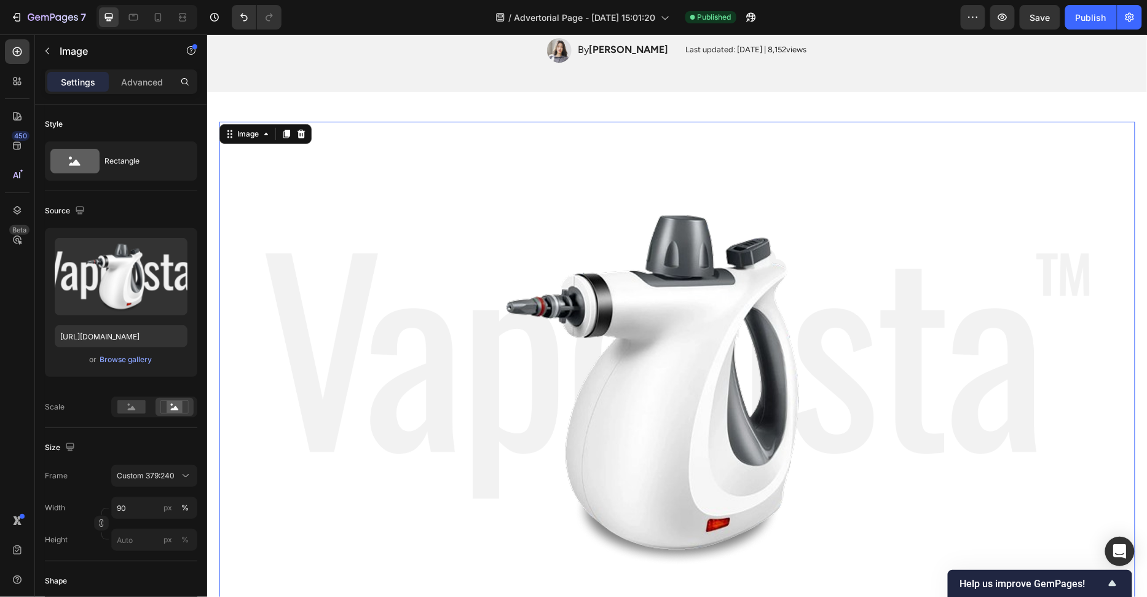
scroll to position [182, 0]
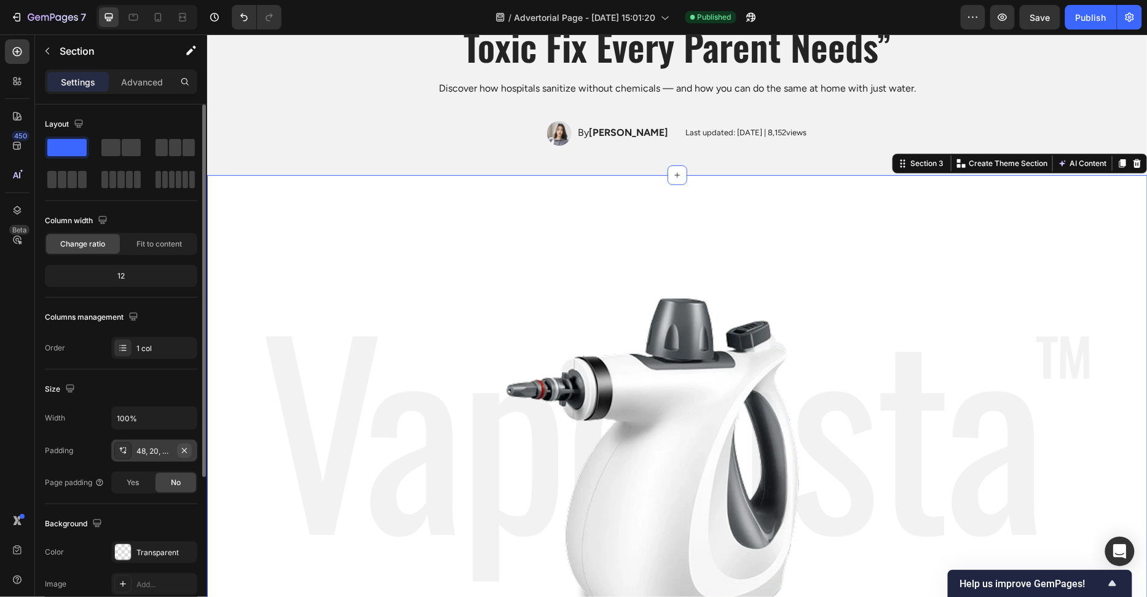
click at [186, 452] on icon "button" at bounding box center [185, 451] width 10 height 10
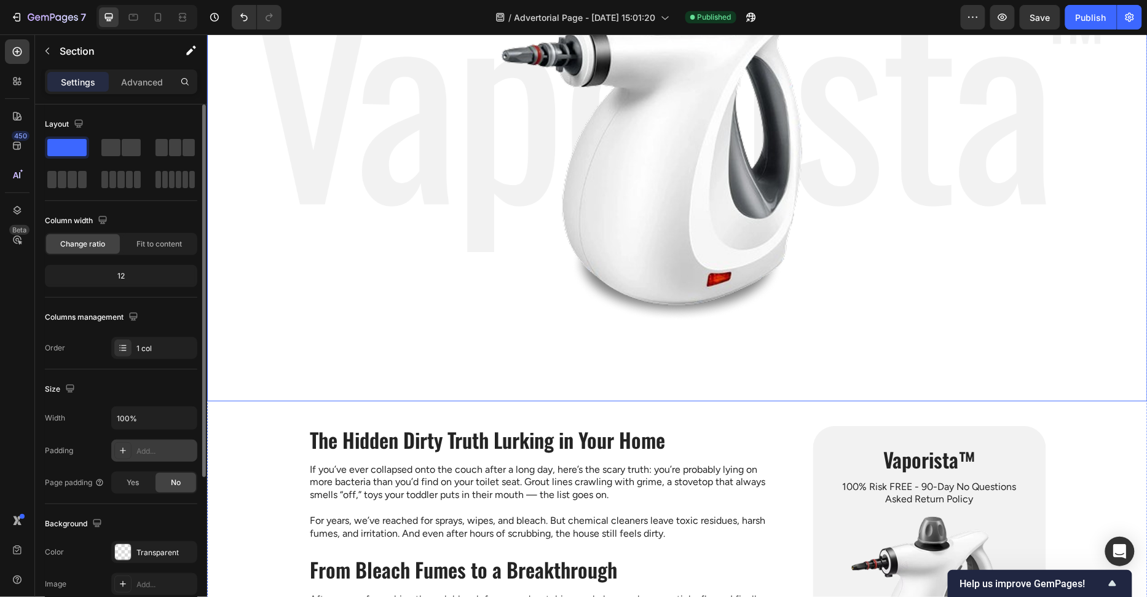
scroll to position [301, 0]
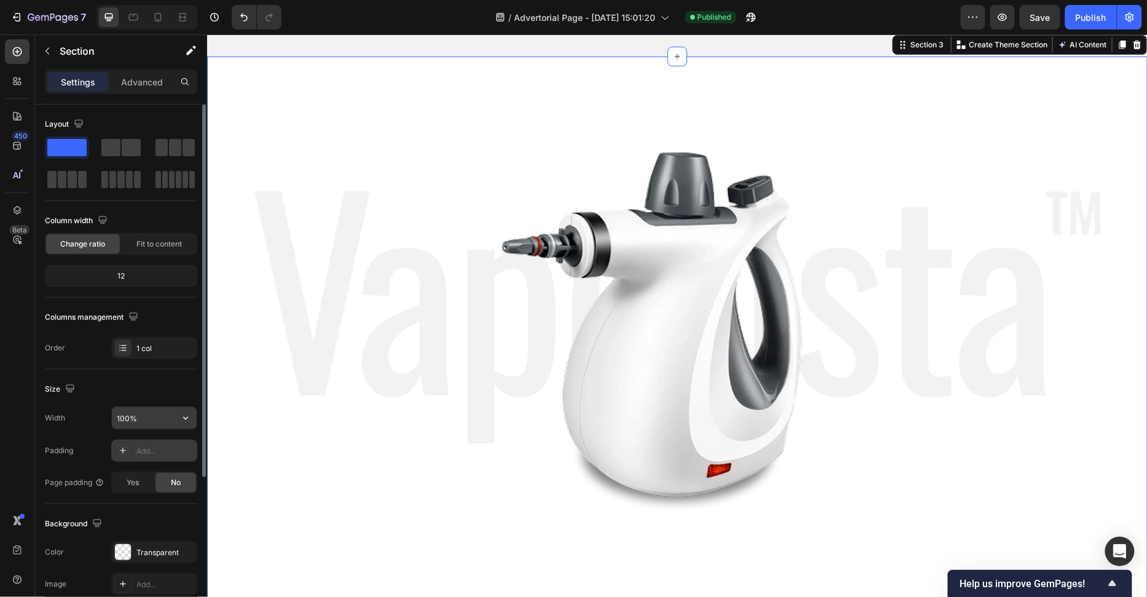
click at [130, 421] on input "100%" at bounding box center [154, 418] width 85 height 22
type input "90%"
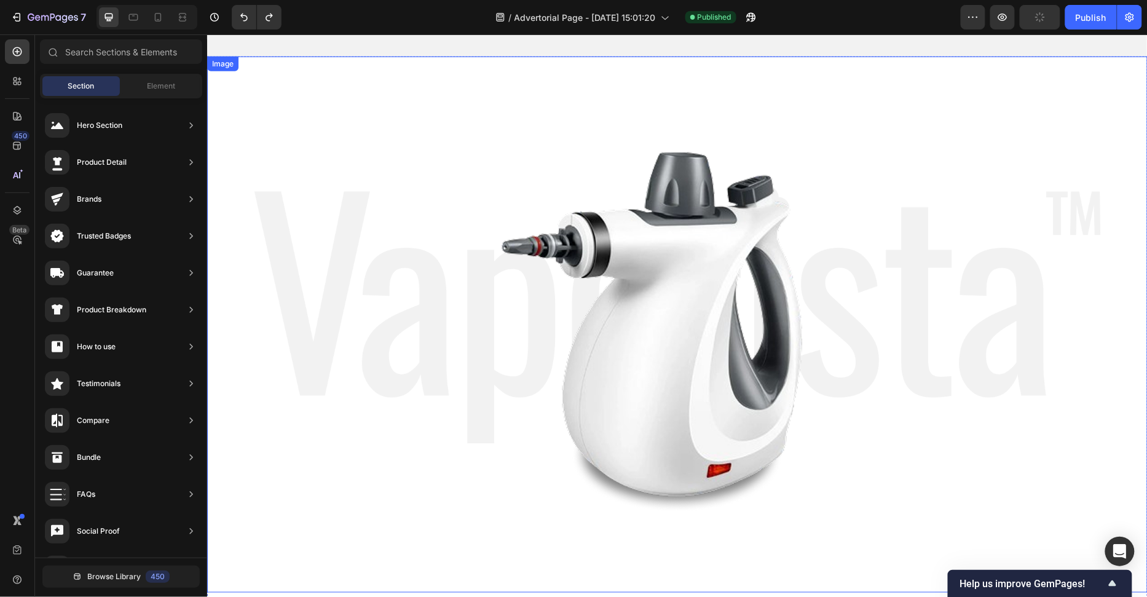
click at [281, 357] on img at bounding box center [677, 324] width 847 height 536
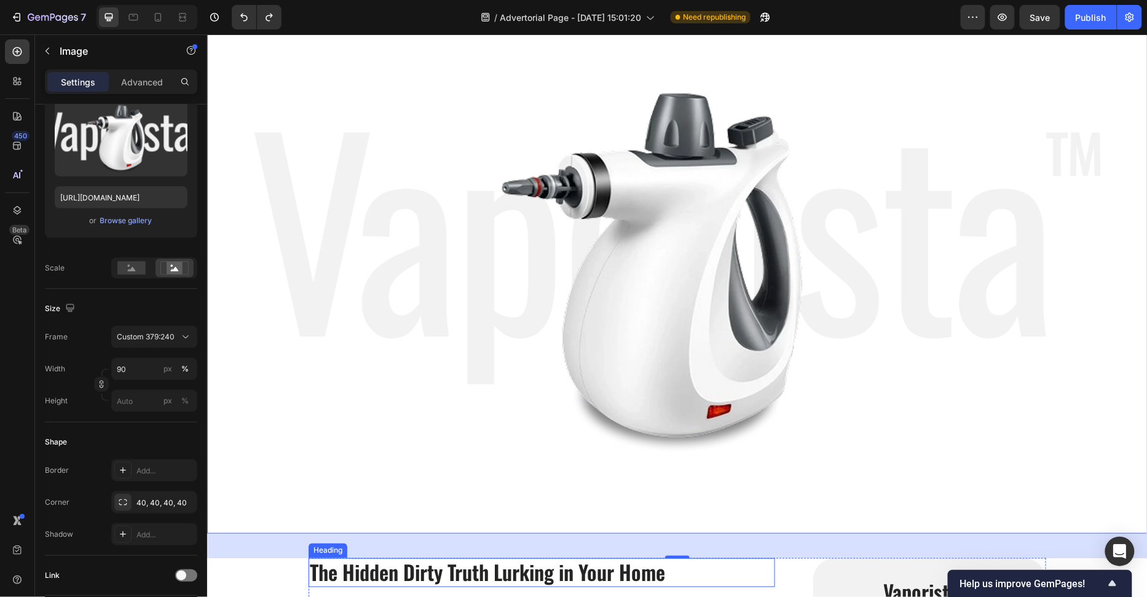
scroll to position [304, 0]
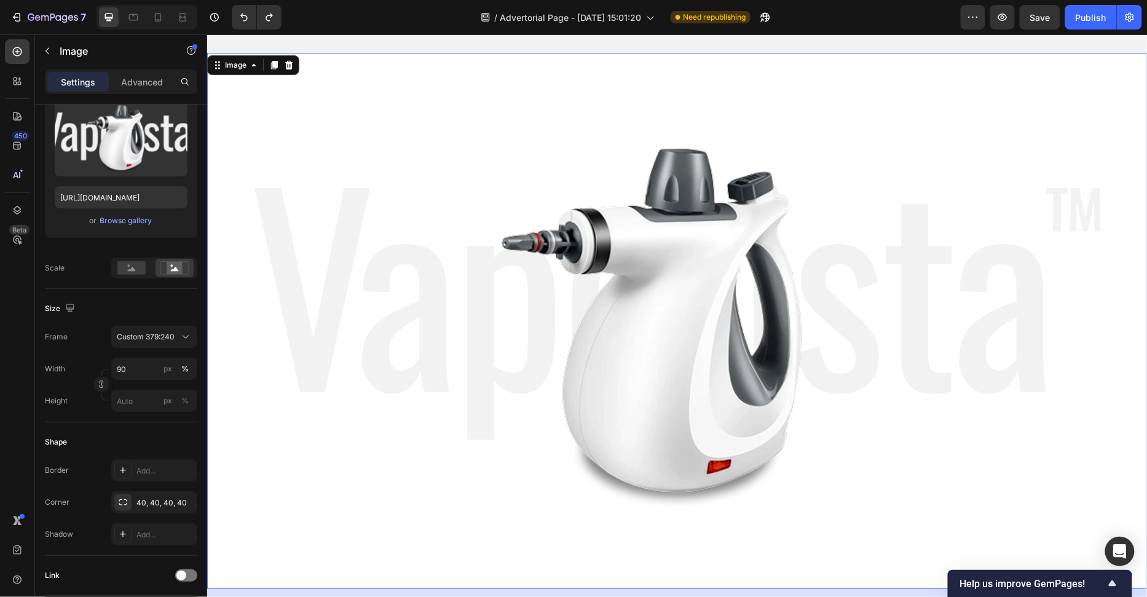
click at [385, 361] on img at bounding box center [677, 320] width 847 height 536
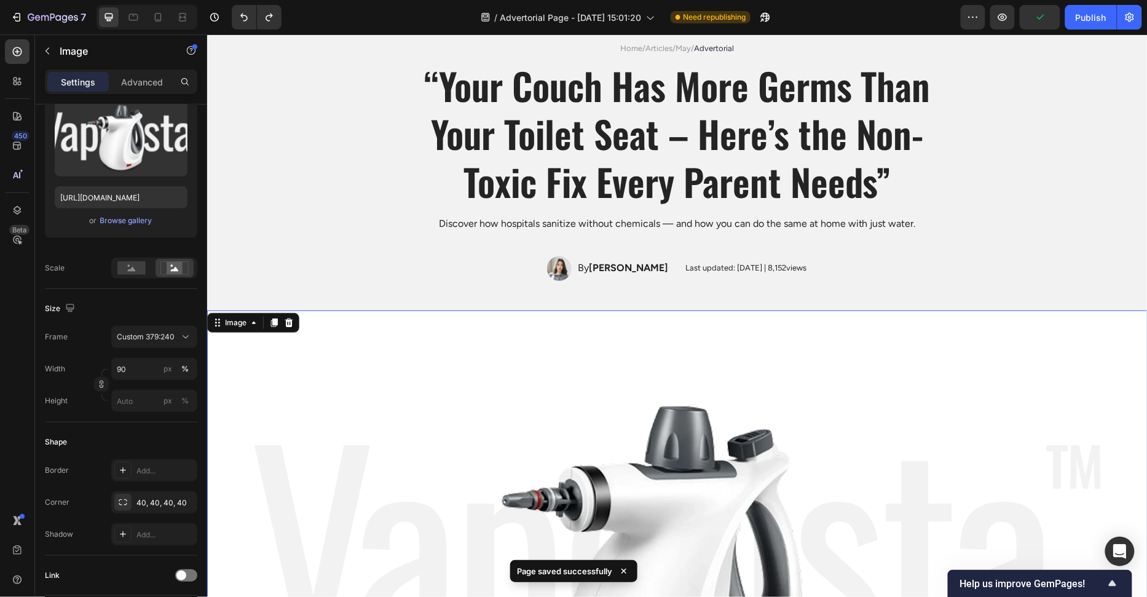
scroll to position [0, 0]
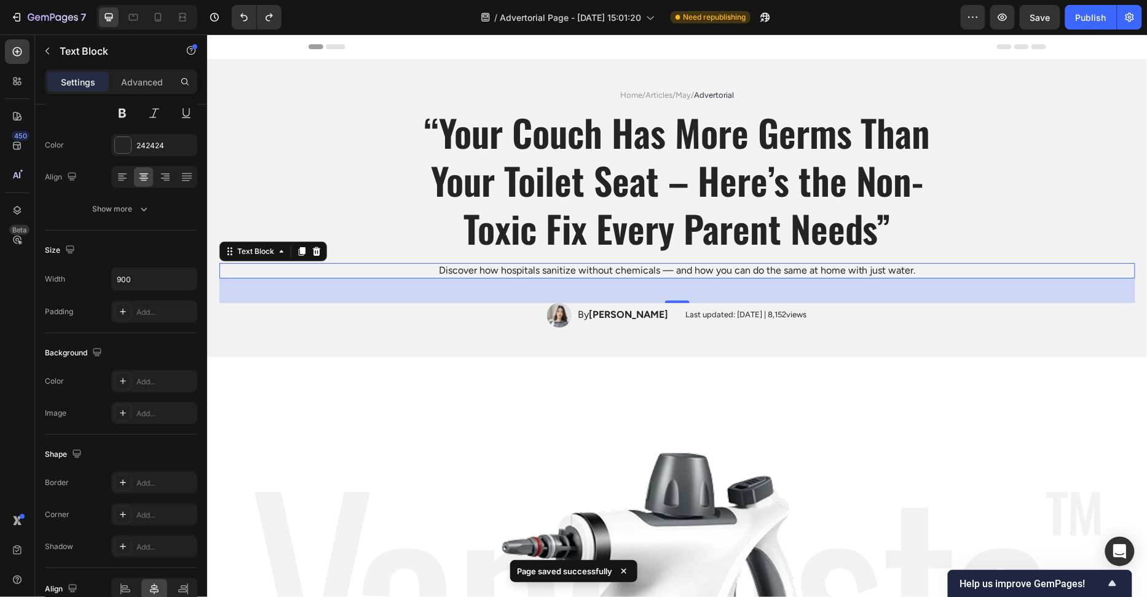
click at [332, 265] on div "Discover how hospitals sanitize without chemicals — and how you can do the same…" at bounding box center [677, 270] width 916 height 15
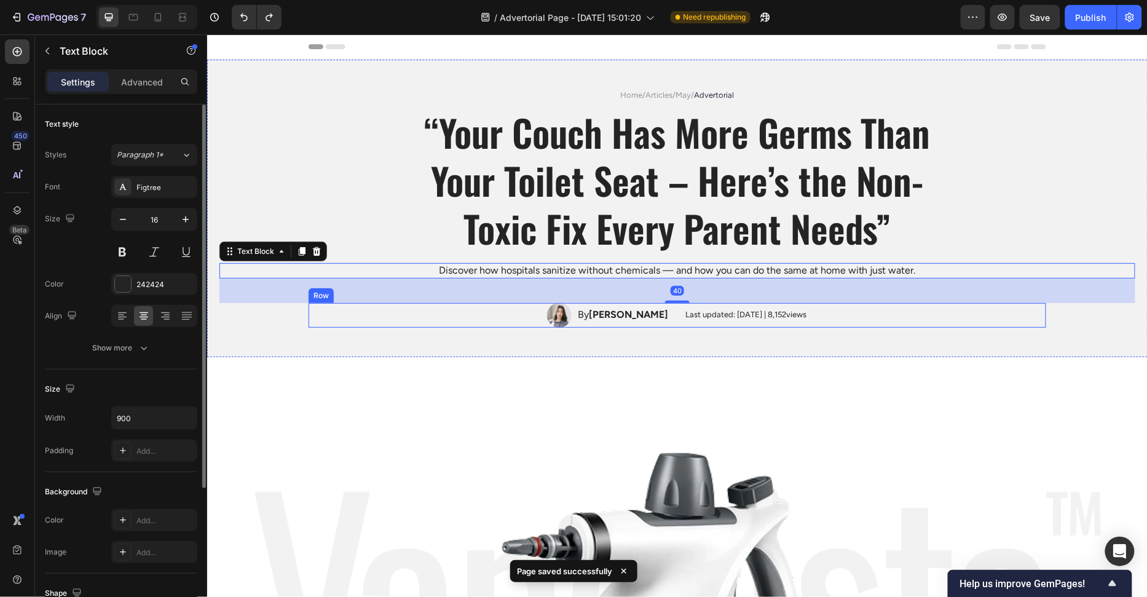
click at [331, 317] on div "Image By Emma Johnson Text Block Row Last updated: May 2024 | 8,152views Text B…" at bounding box center [677, 315] width 738 height 25
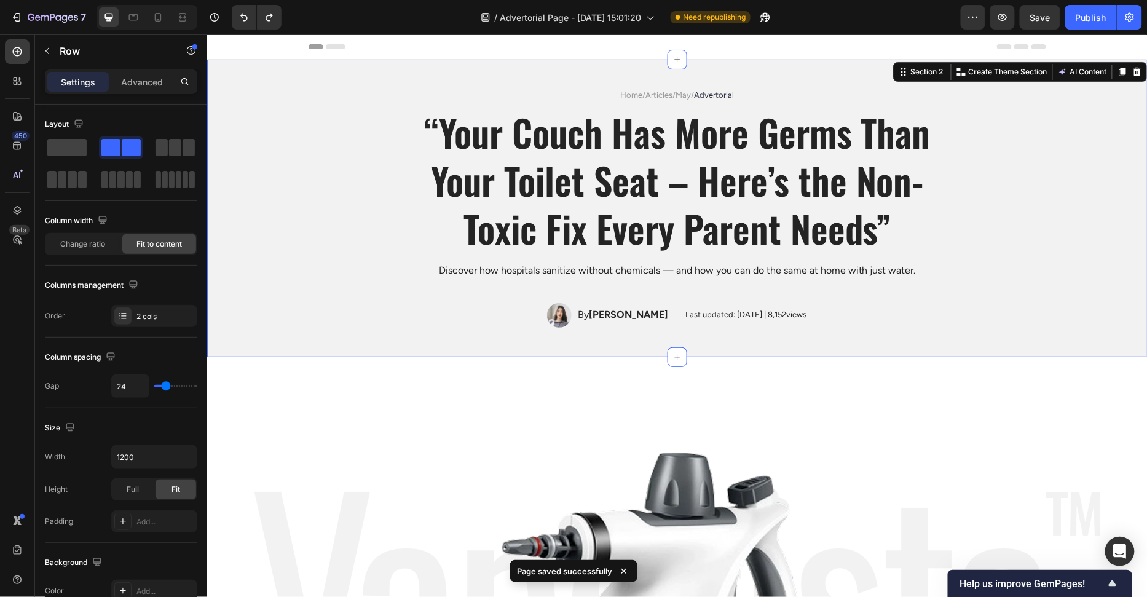
click at [253, 338] on div "Home / Articles / May / Advertorial Text Block “Your Couch Has More Germs Than …" at bounding box center [677, 208] width 941 height 298
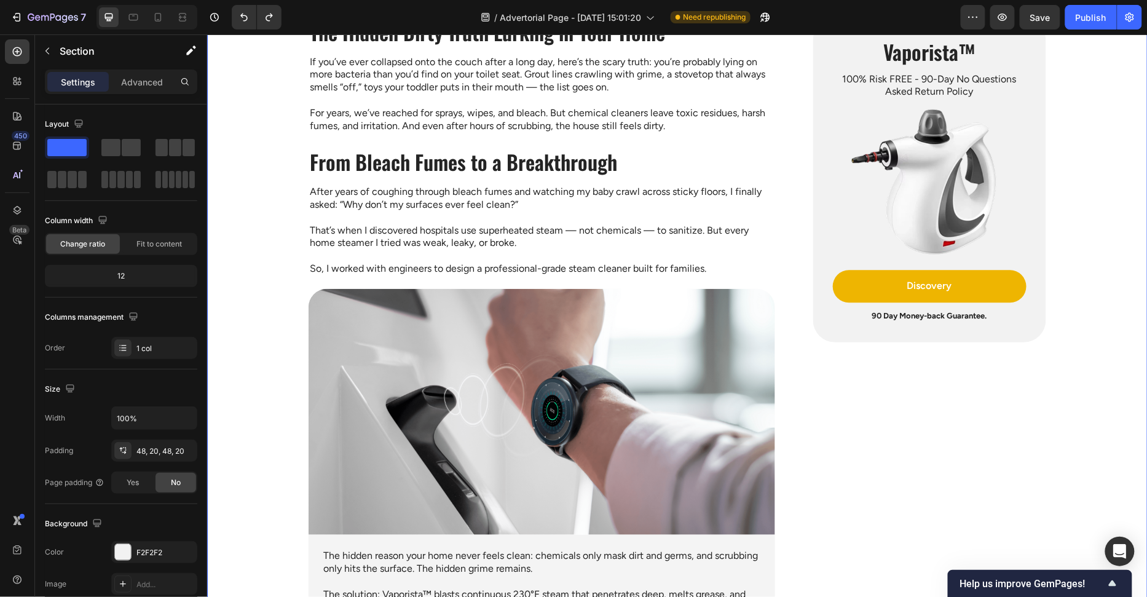
scroll to position [443, 0]
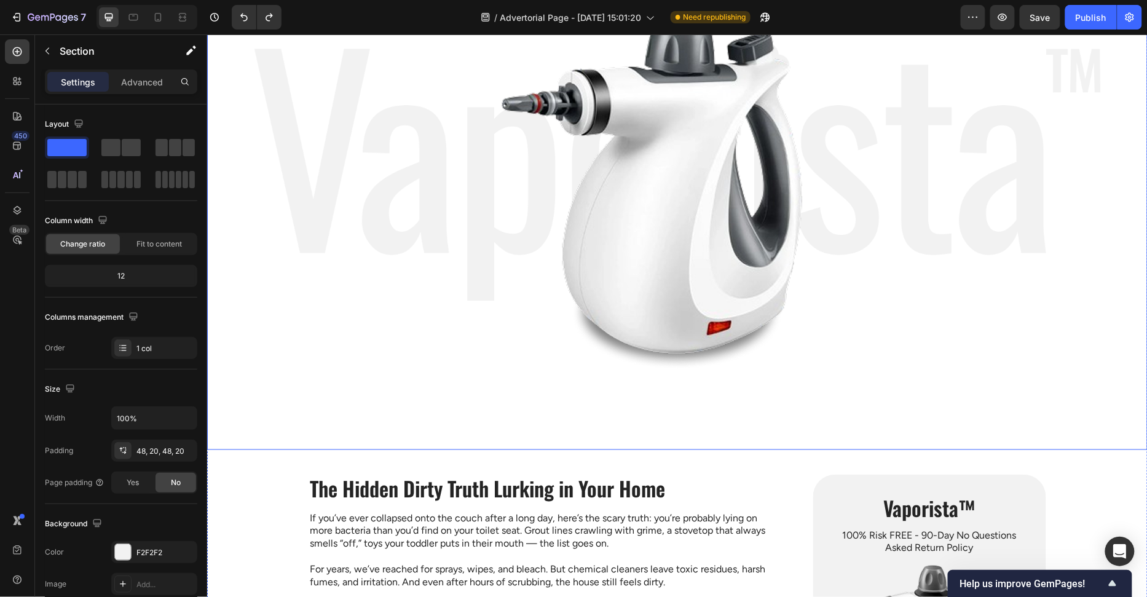
click at [310, 322] on img at bounding box center [677, 181] width 847 height 536
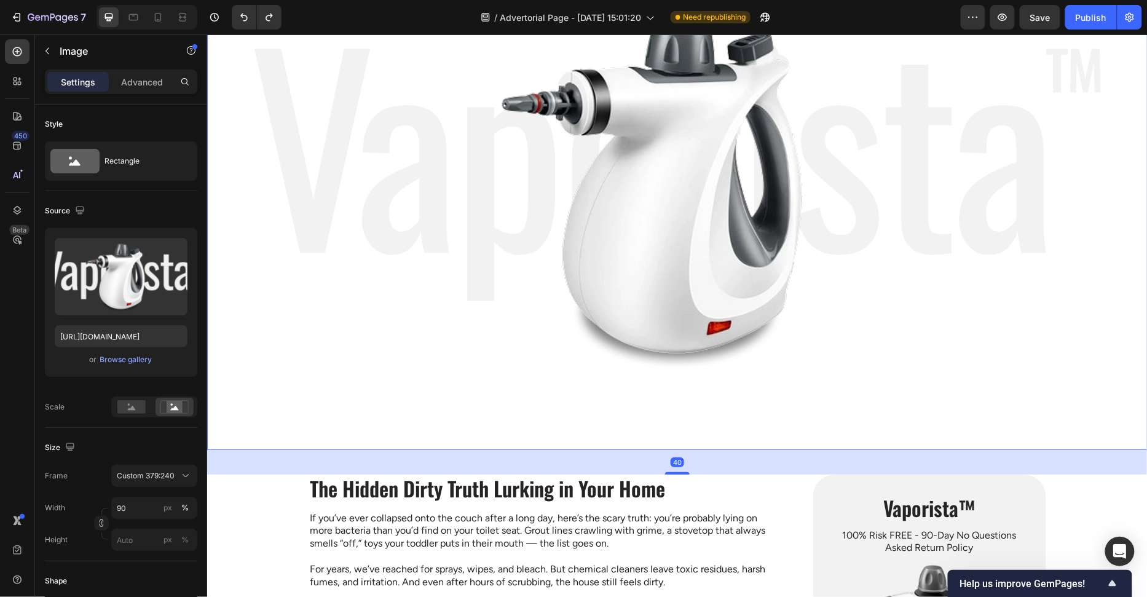
scroll to position [184, 0]
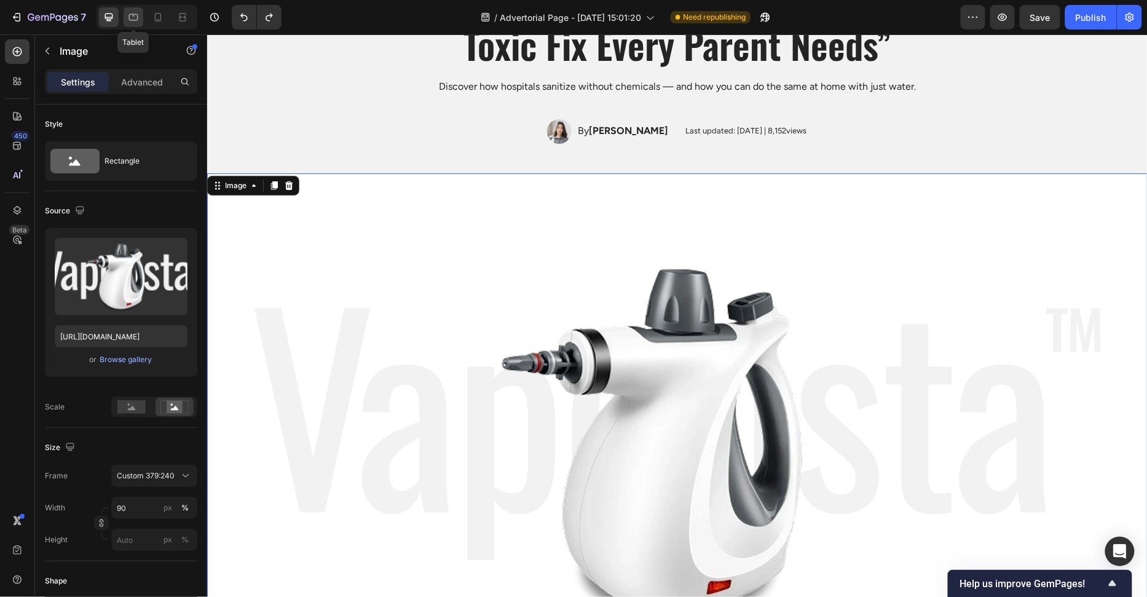
click at [135, 14] on icon at bounding box center [133, 17] width 12 height 12
type input "100"
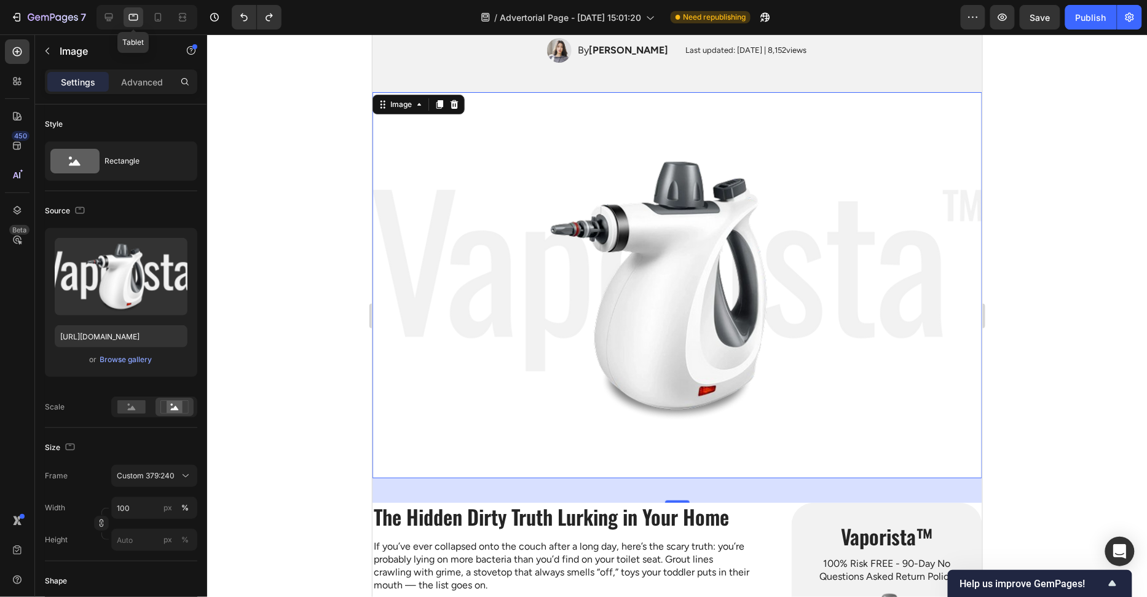
scroll to position [200, 0]
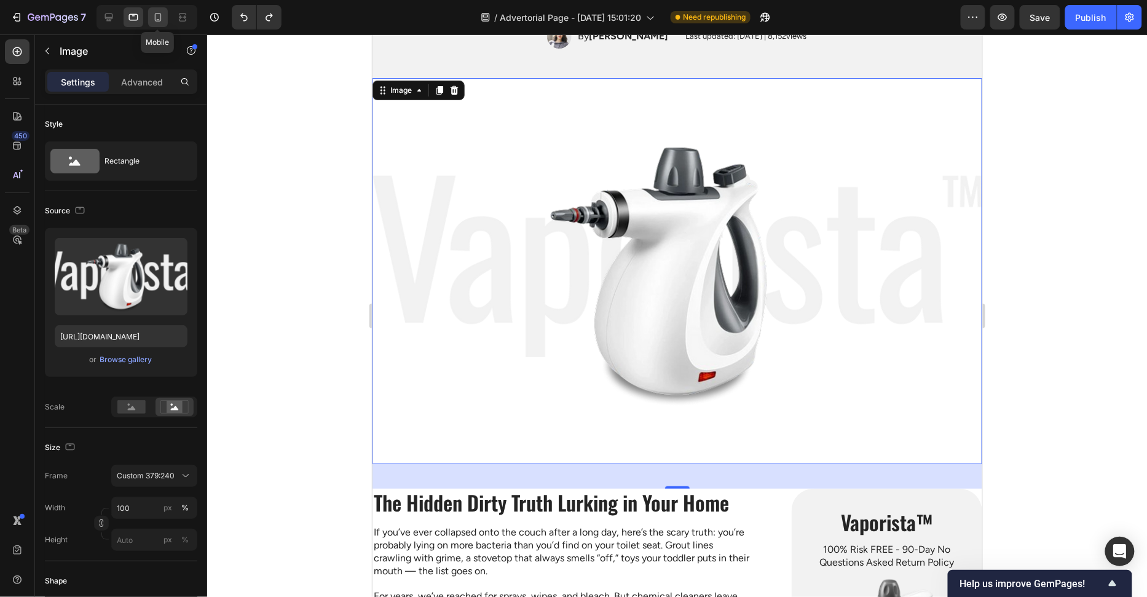
click at [157, 15] on icon at bounding box center [158, 17] width 12 height 12
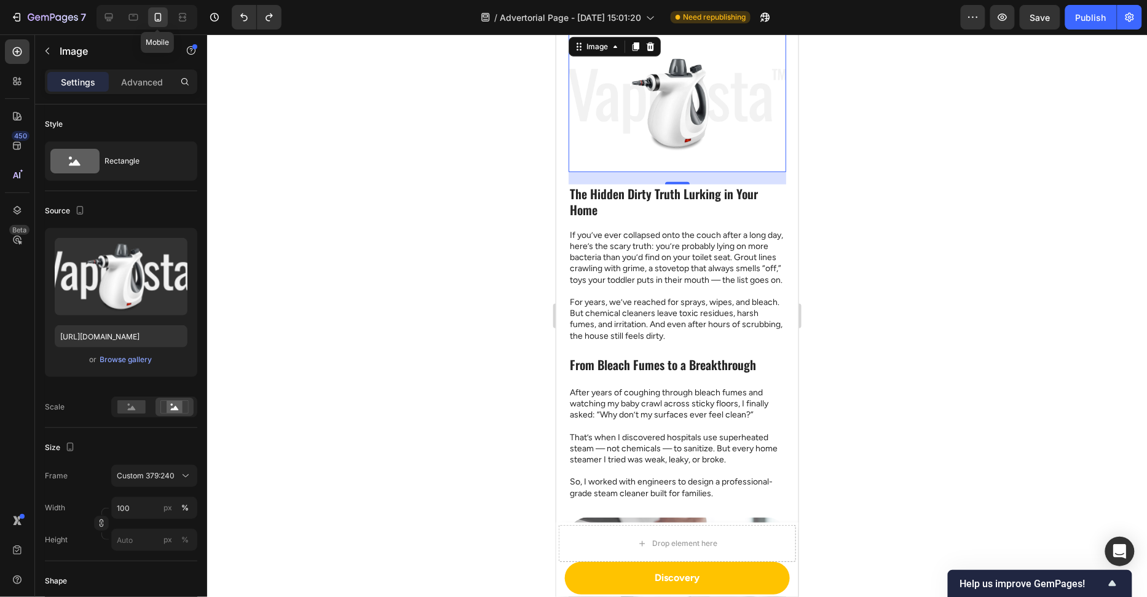
scroll to position [157, 0]
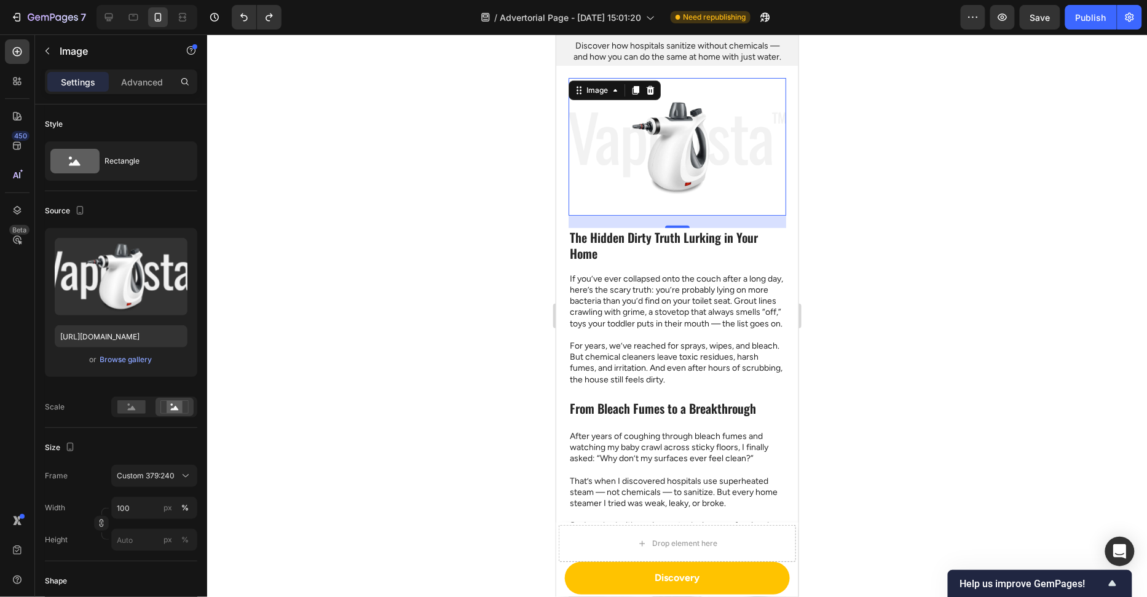
click at [864, 194] on div at bounding box center [677, 315] width 940 height 563
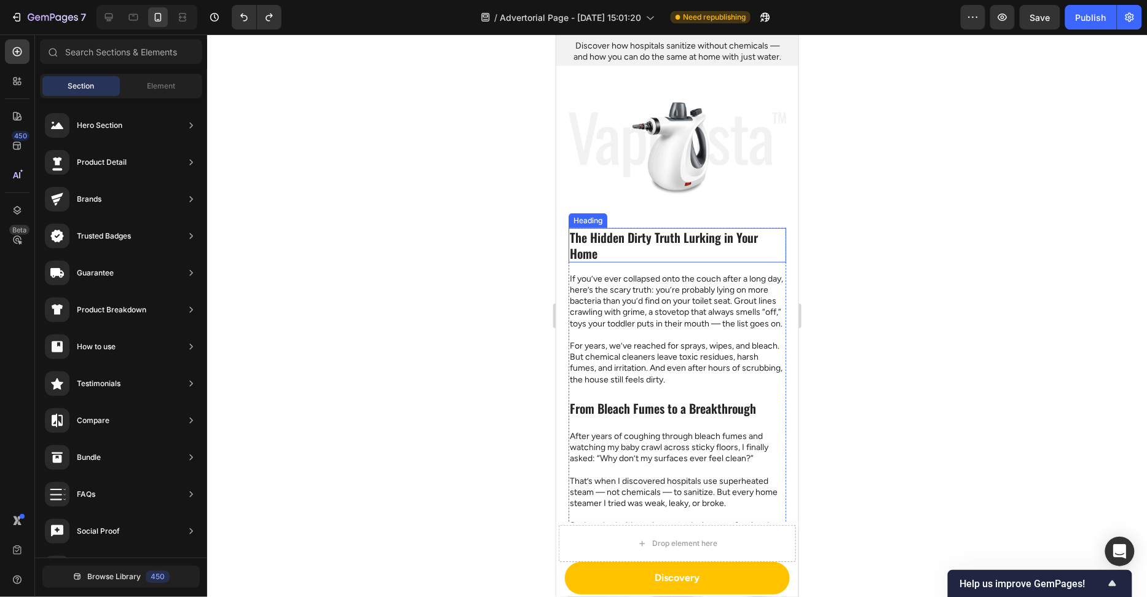
scroll to position [4, 0]
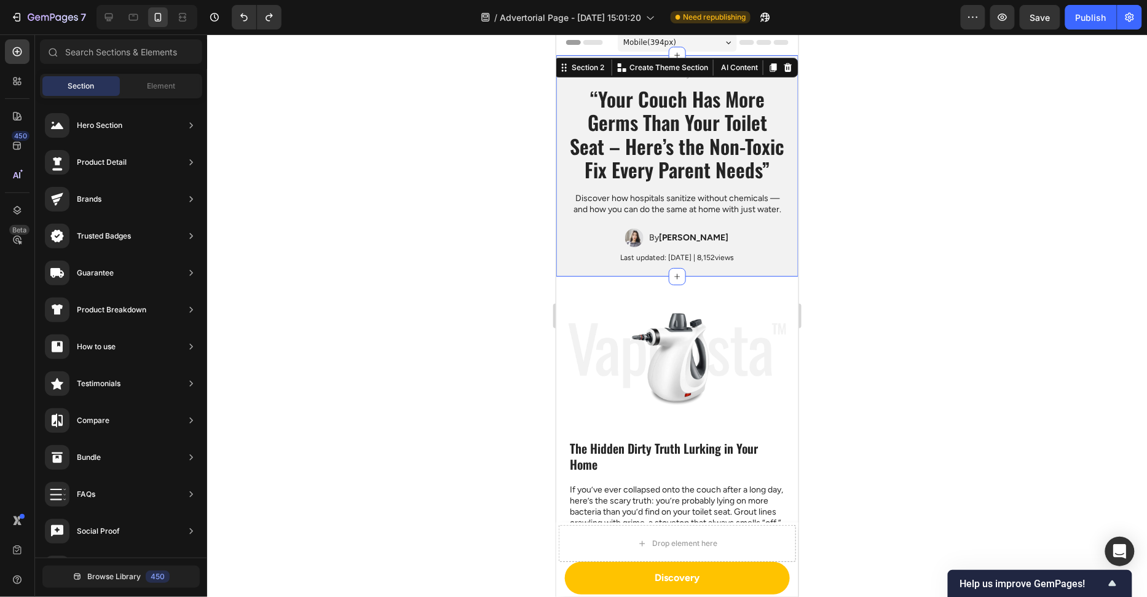
click at [705, 271] on div "Home / Articles / May / Advertorial Text Block “Your Couch Has More Germs Than …" at bounding box center [677, 165] width 242 height 221
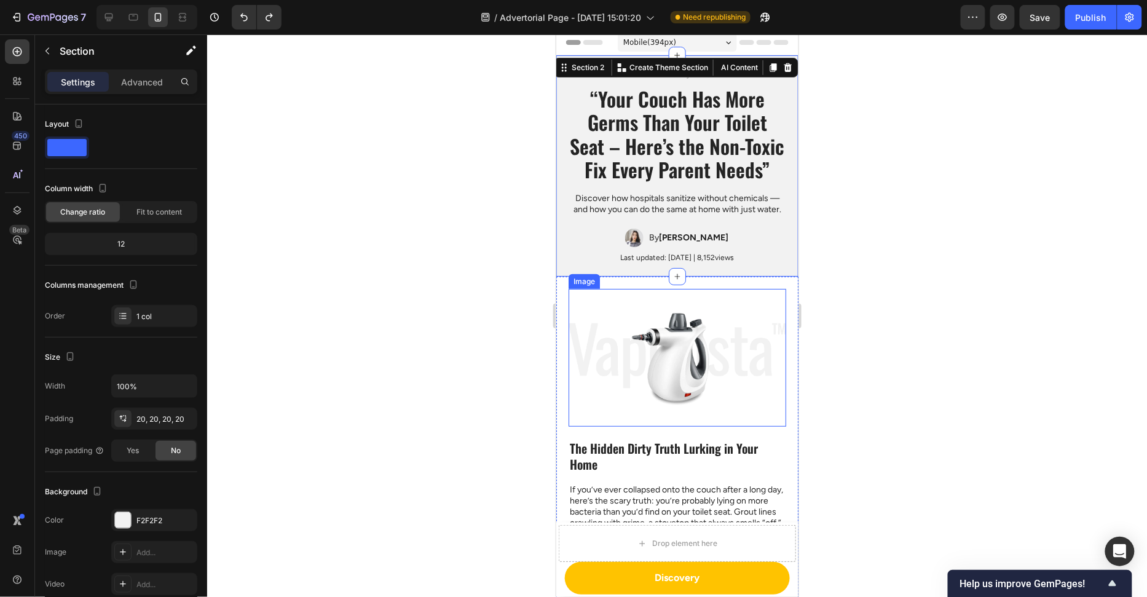
click at [688, 314] on img at bounding box center [677, 357] width 218 height 138
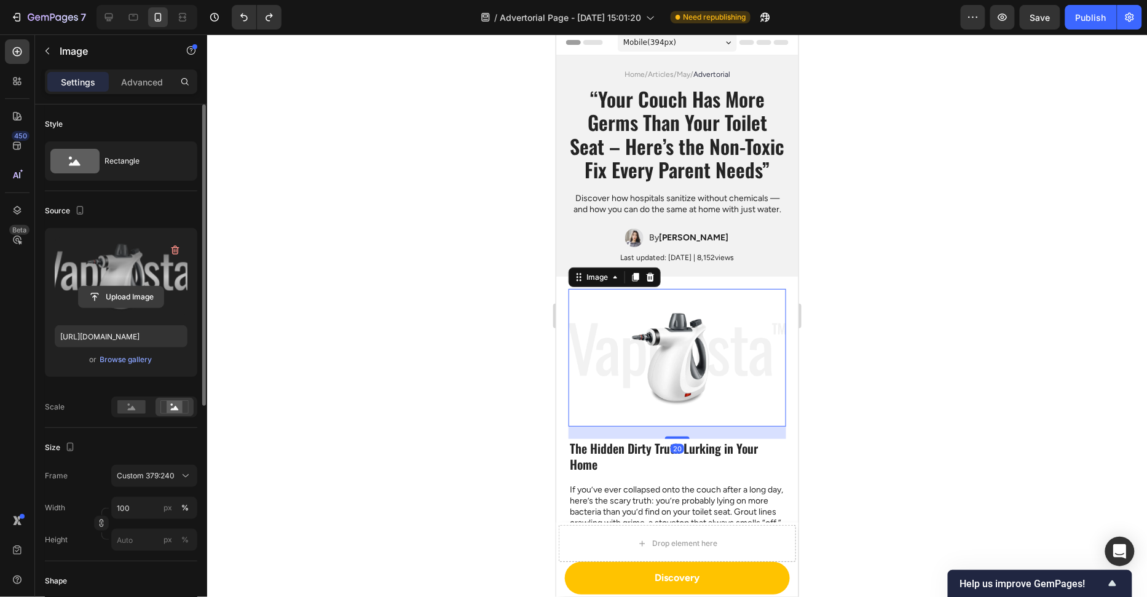
click at [114, 296] on input "file" at bounding box center [121, 297] width 85 height 21
type input "https://cdn.shopify.com/s/files/1/0658/8314/4303/files/gempages_582876836208313…"
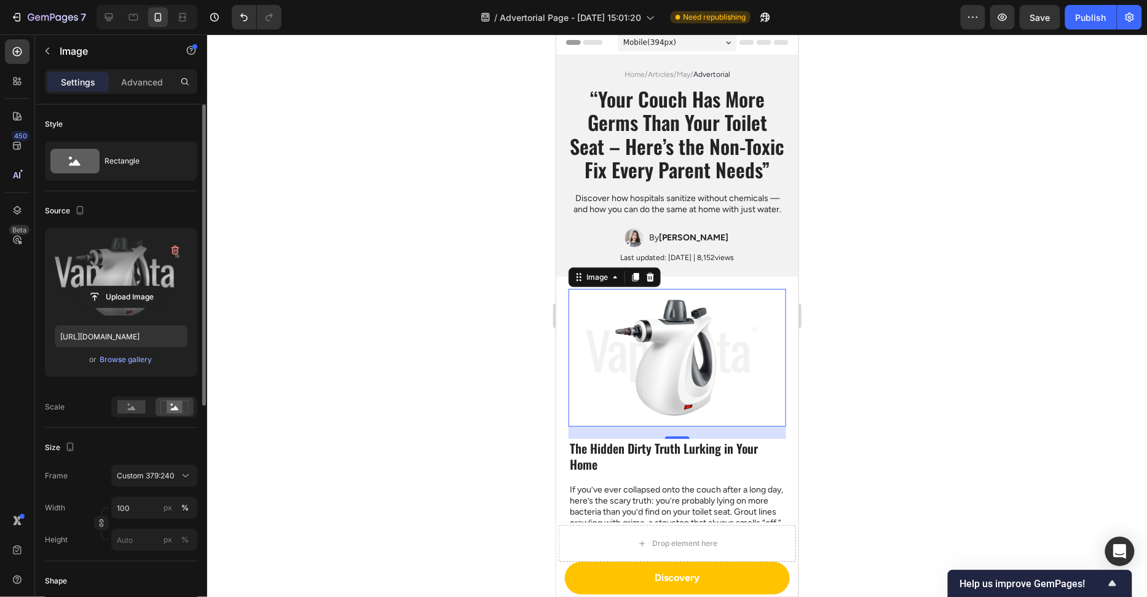
click at [903, 261] on div at bounding box center [677, 315] width 940 height 563
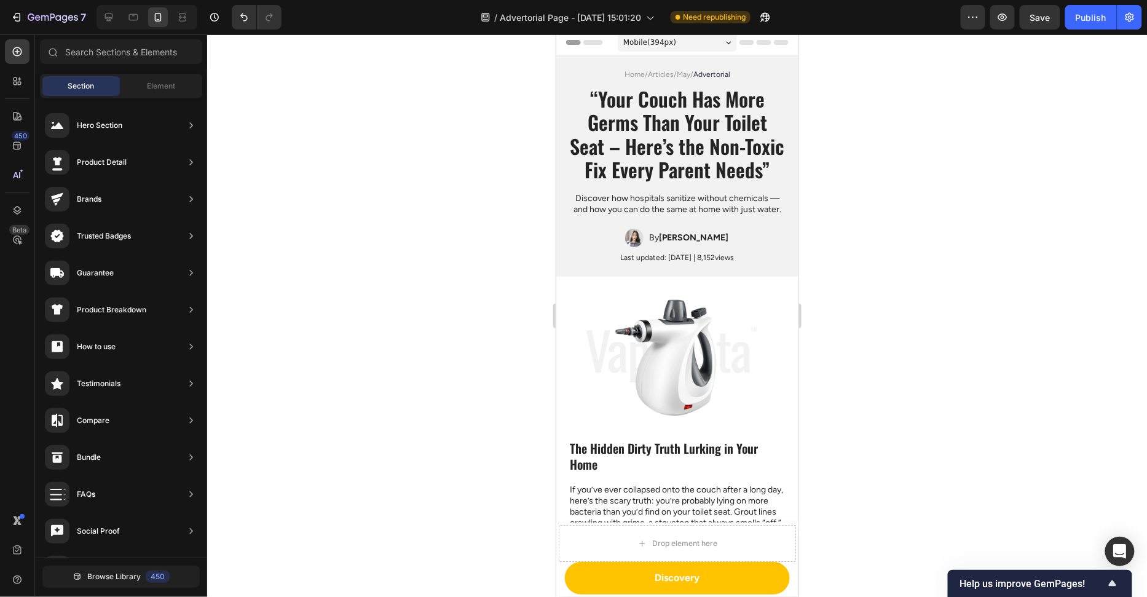
click at [849, 216] on div at bounding box center [677, 315] width 940 height 563
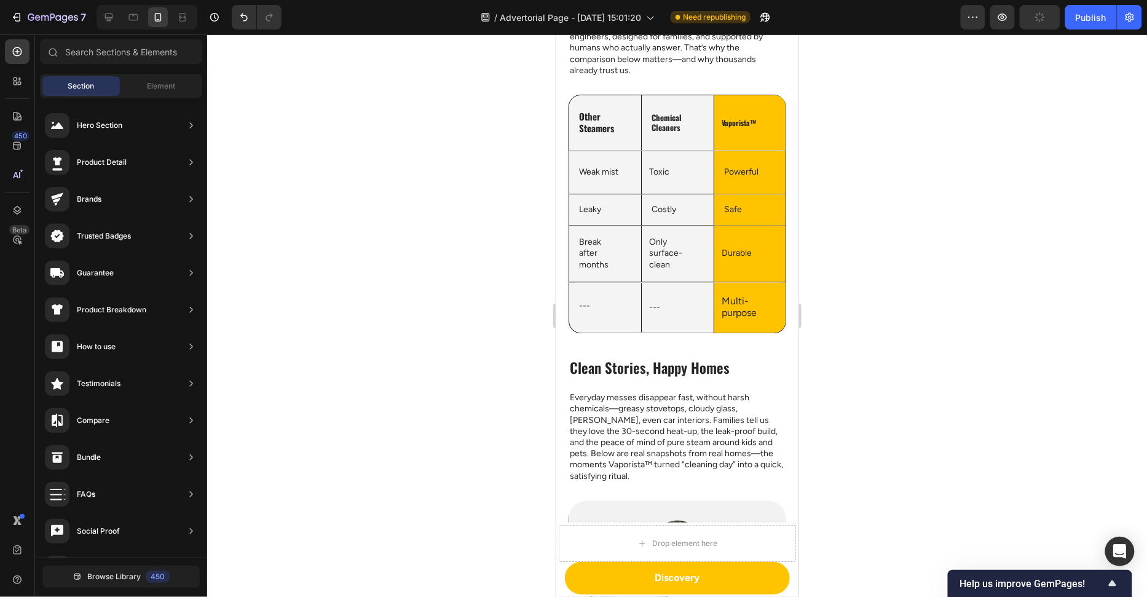
scroll to position [2489, 0]
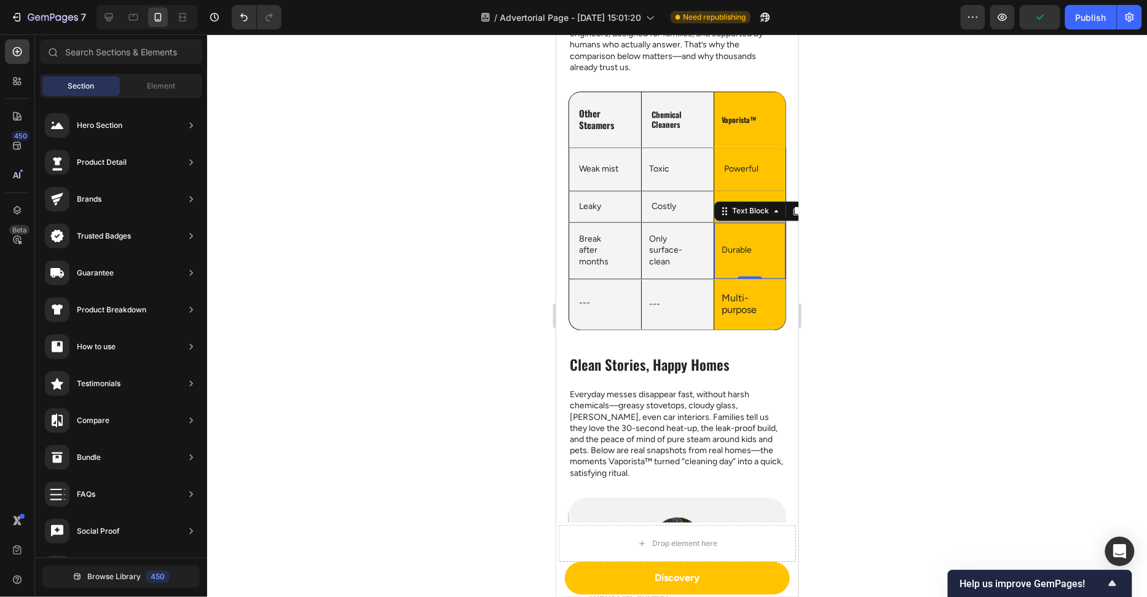
click at [742, 256] on p "Durable" at bounding box center [743, 250] width 44 height 11
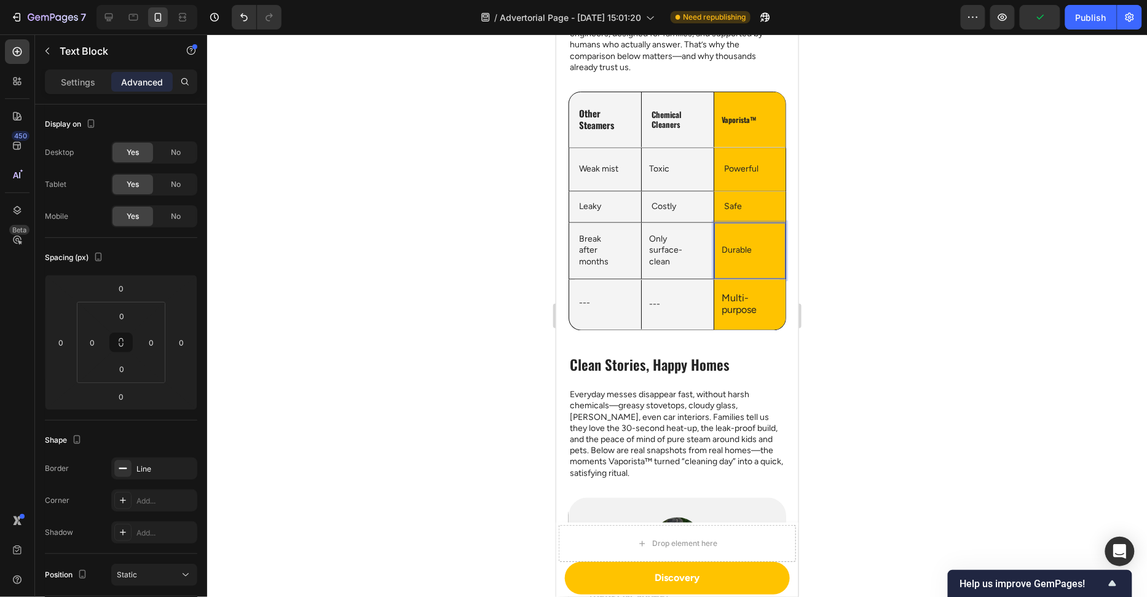
click at [742, 256] on p "Durable" at bounding box center [743, 250] width 44 height 11
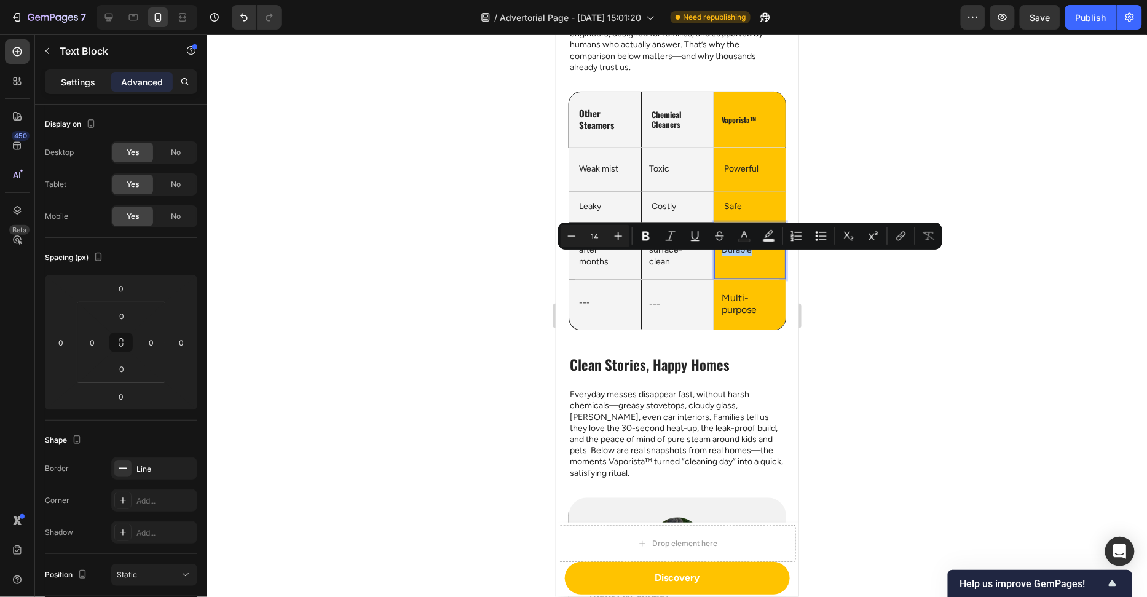
click at [84, 81] on p "Settings" at bounding box center [78, 82] width 34 height 13
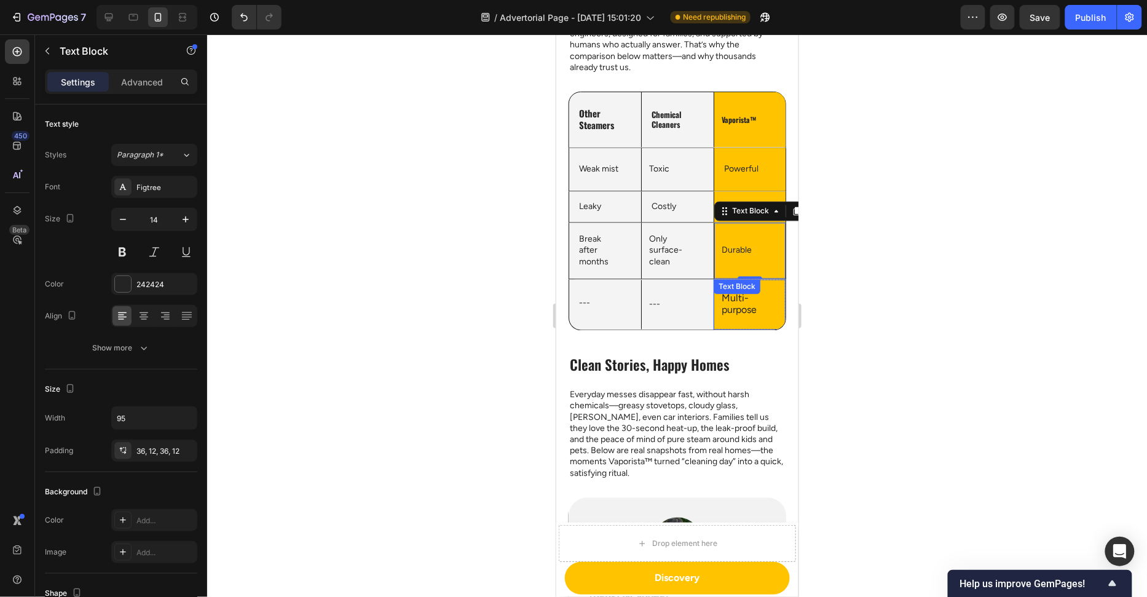
click at [734, 312] on span "Multi-purpose" at bounding box center [738, 303] width 35 height 23
click at [748, 315] on span "Multi-purpose" at bounding box center [738, 303] width 35 height 23
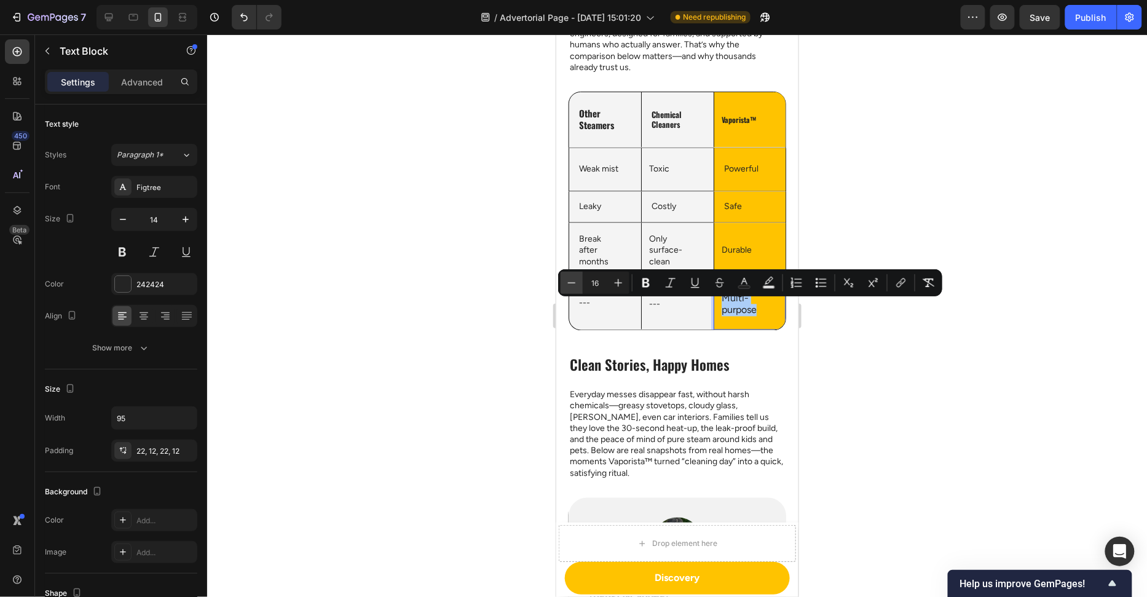
click at [576, 281] on icon "Editor contextual toolbar" at bounding box center [572, 283] width 12 height 12
click at [576, 280] on icon "Editor contextual toolbar" at bounding box center [572, 283] width 12 height 12
type input "14"
click at [446, 301] on div at bounding box center [677, 315] width 940 height 563
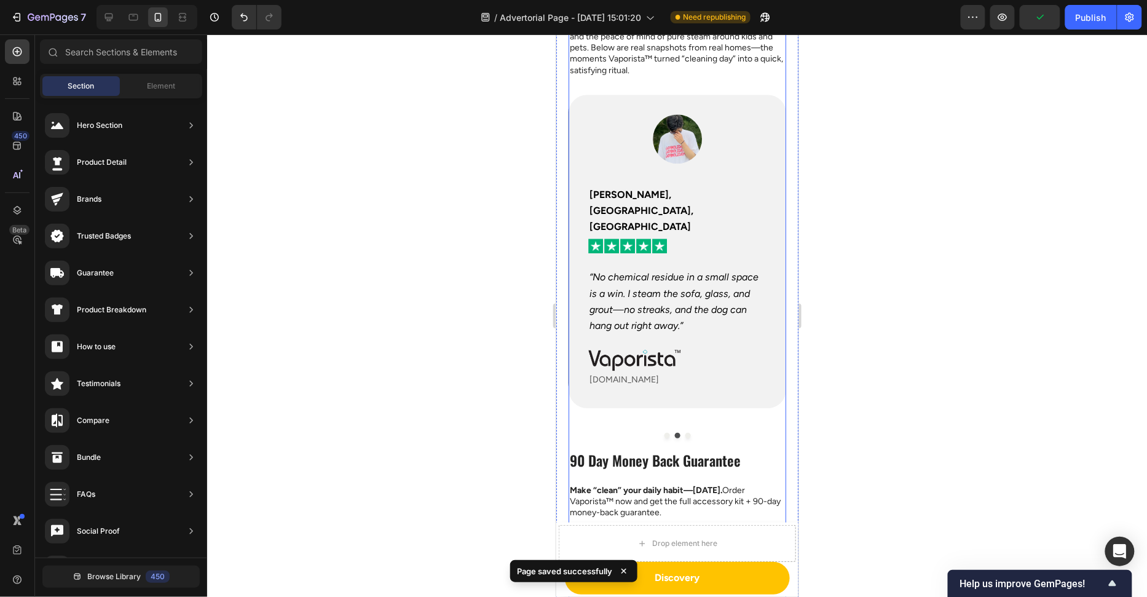
scroll to position [2944, 0]
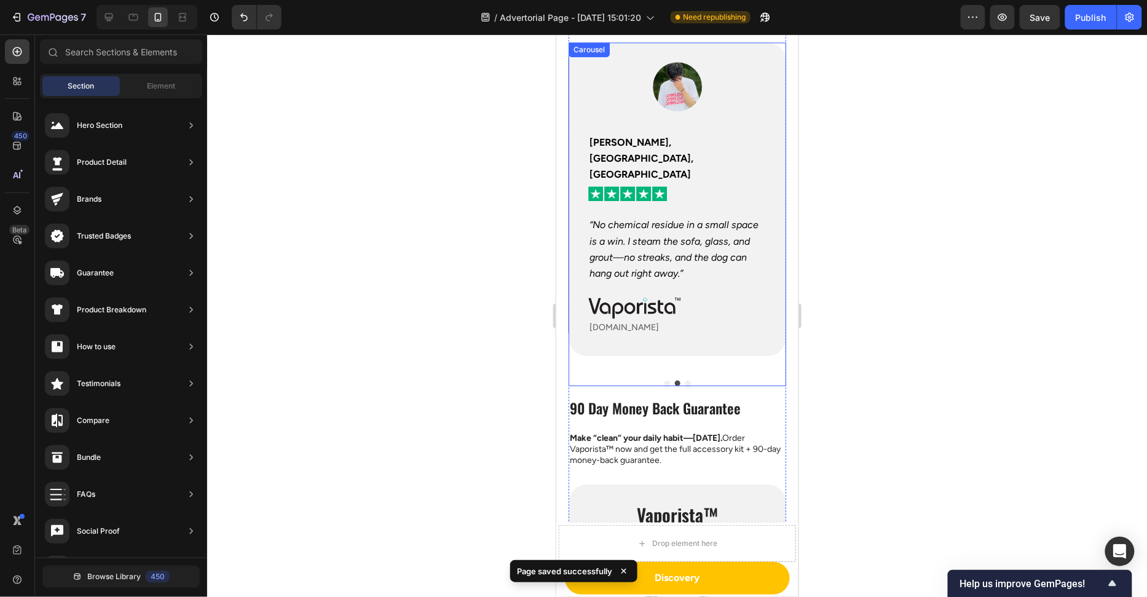
click at [667, 380] on button "Dot" at bounding box center [667, 383] width 6 height 6
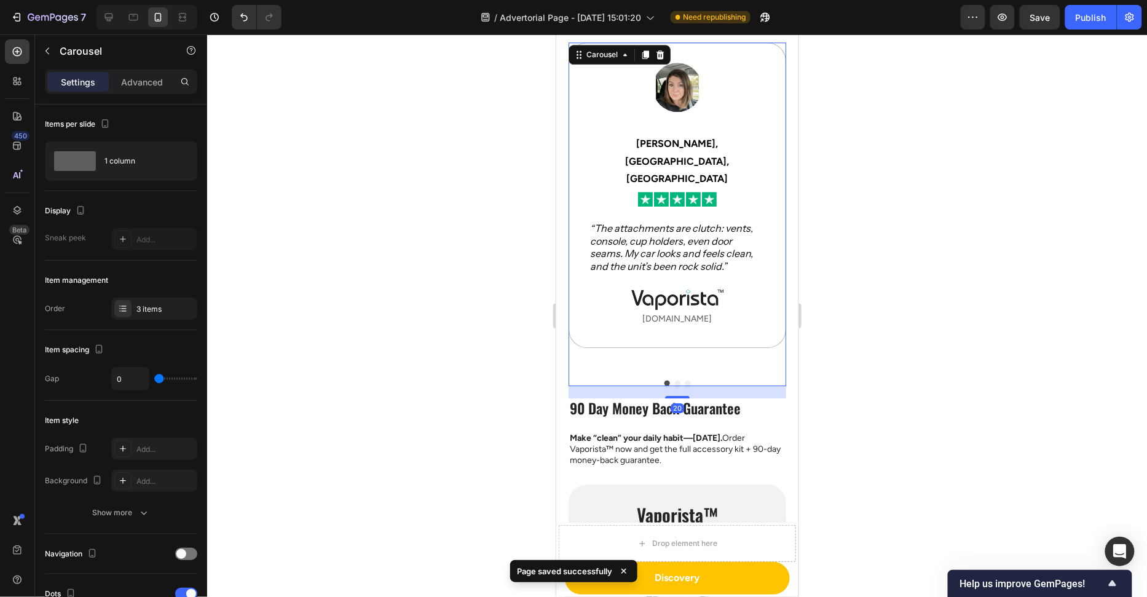
click at [691, 380] on div at bounding box center [677, 383] width 218 height 6
click at [689, 380] on button "Dot" at bounding box center [688, 383] width 6 height 6
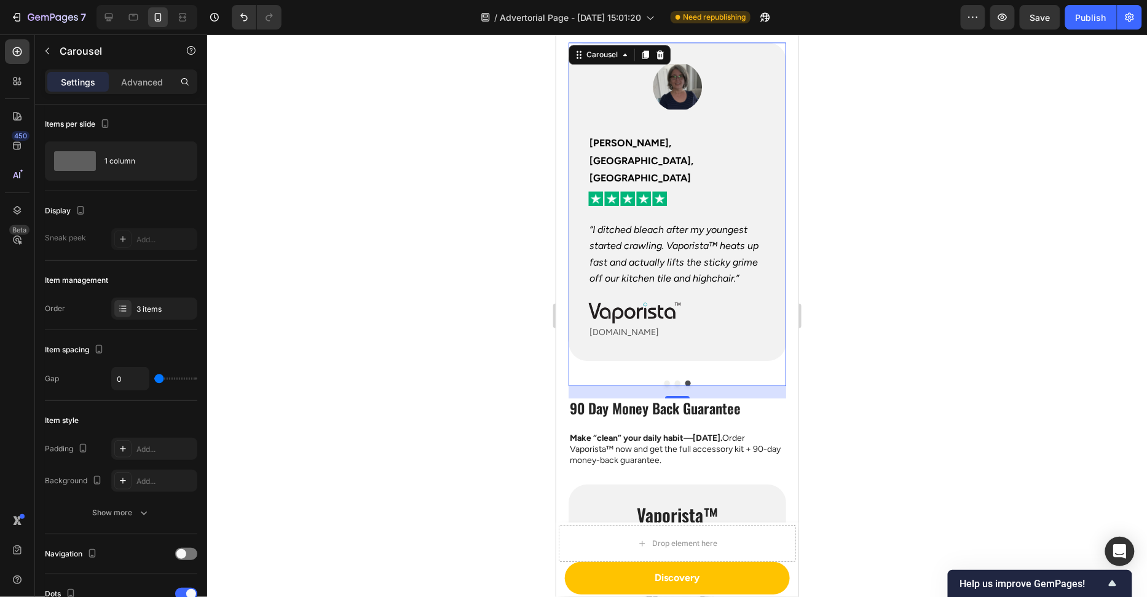
click at [683, 380] on div at bounding box center [677, 383] width 218 height 6
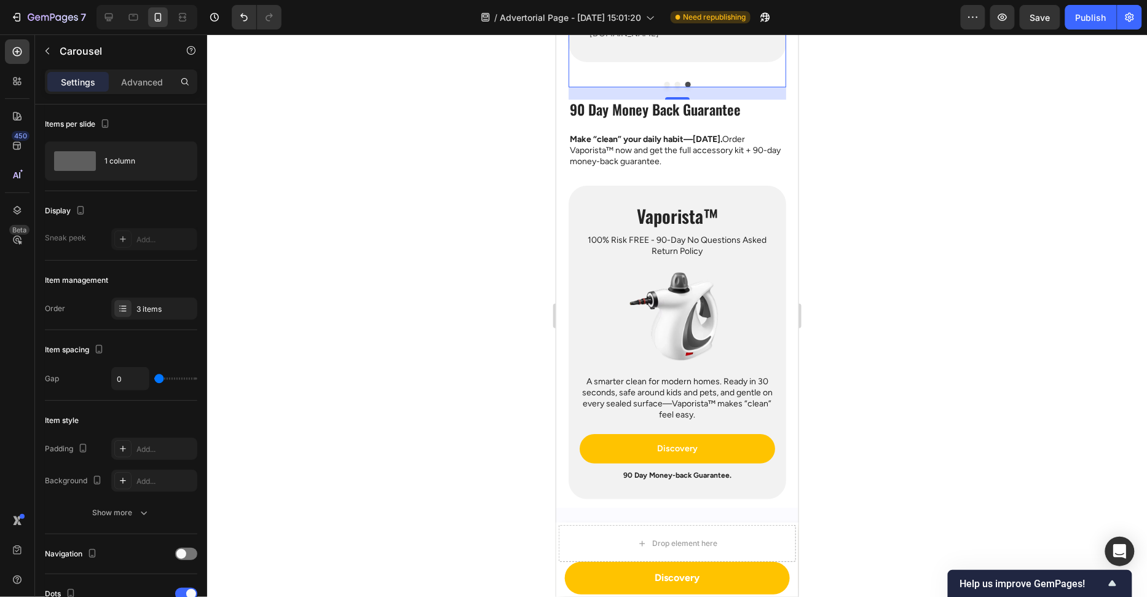
scroll to position [3019, 0]
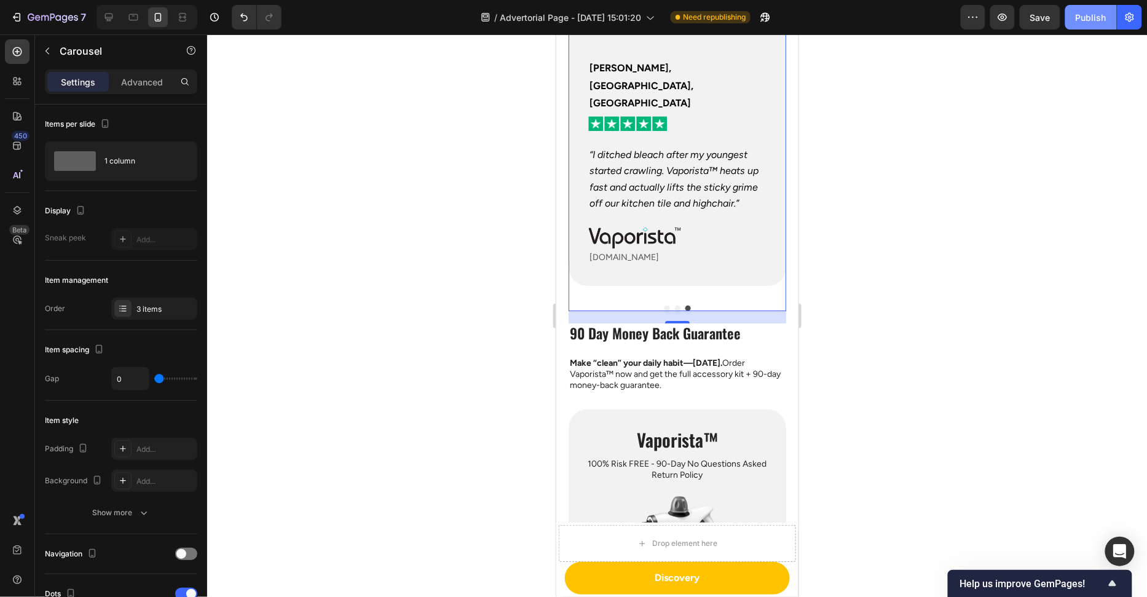
click at [1095, 24] on button "Publish" at bounding box center [1092, 17] width 52 height 25
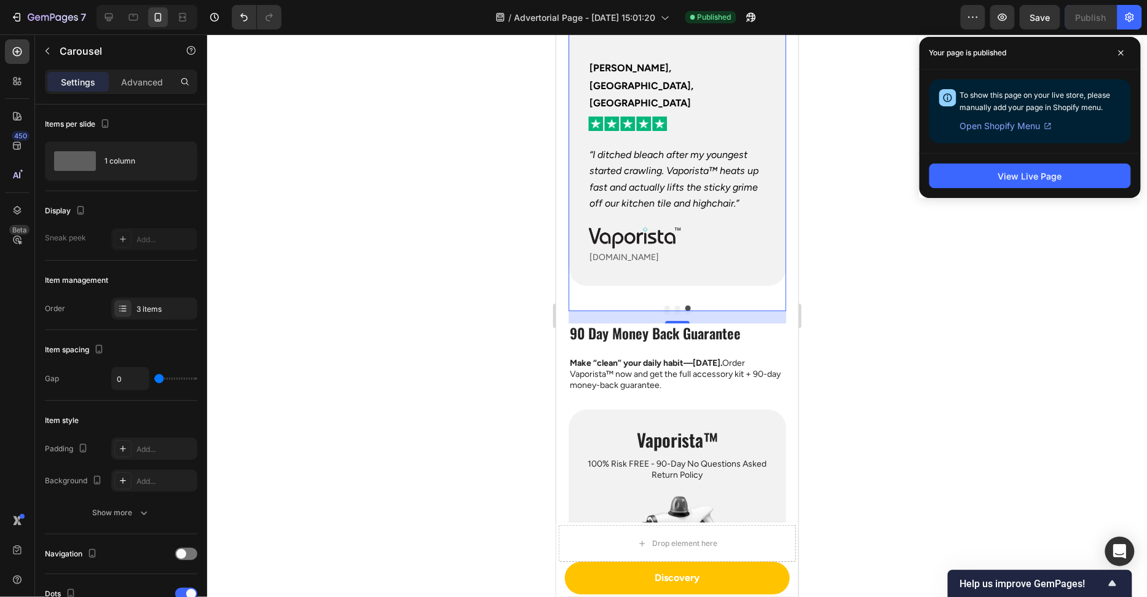
click at [847, 306] on div at bounding box center [677, 315] width 940 height 563
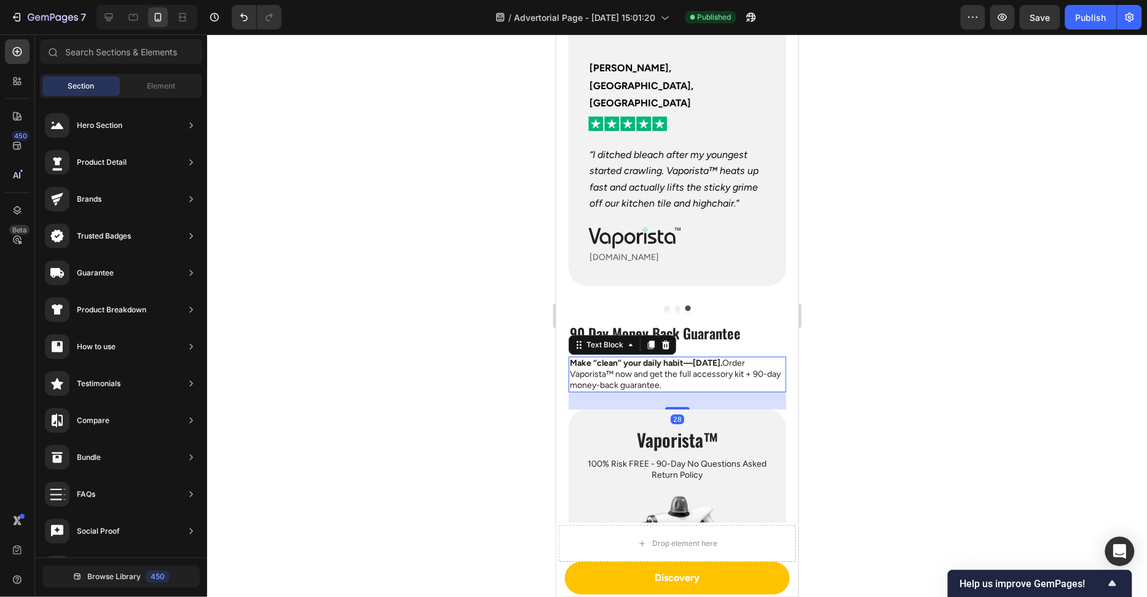
click at [733, 357] on p "Make “clean” your daily habit—today. Order Vaporista™ now and get the full acce…" at bounding box center [676, 374] width 215 height 34
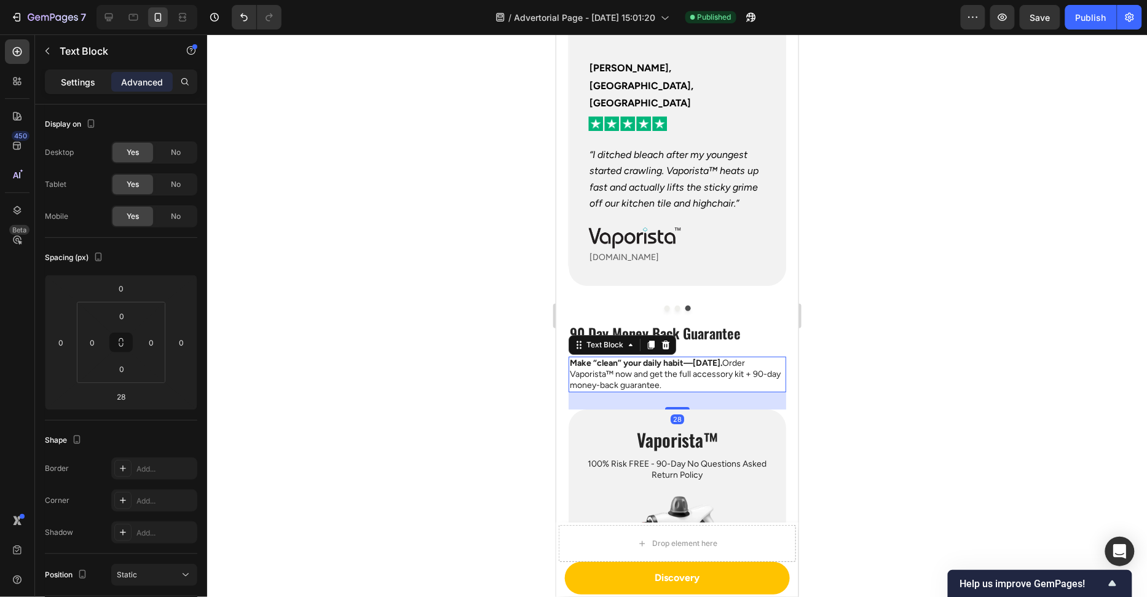
click at [89, 79] on p "Settings" at bounding box center [78, 82] width 34 height 13
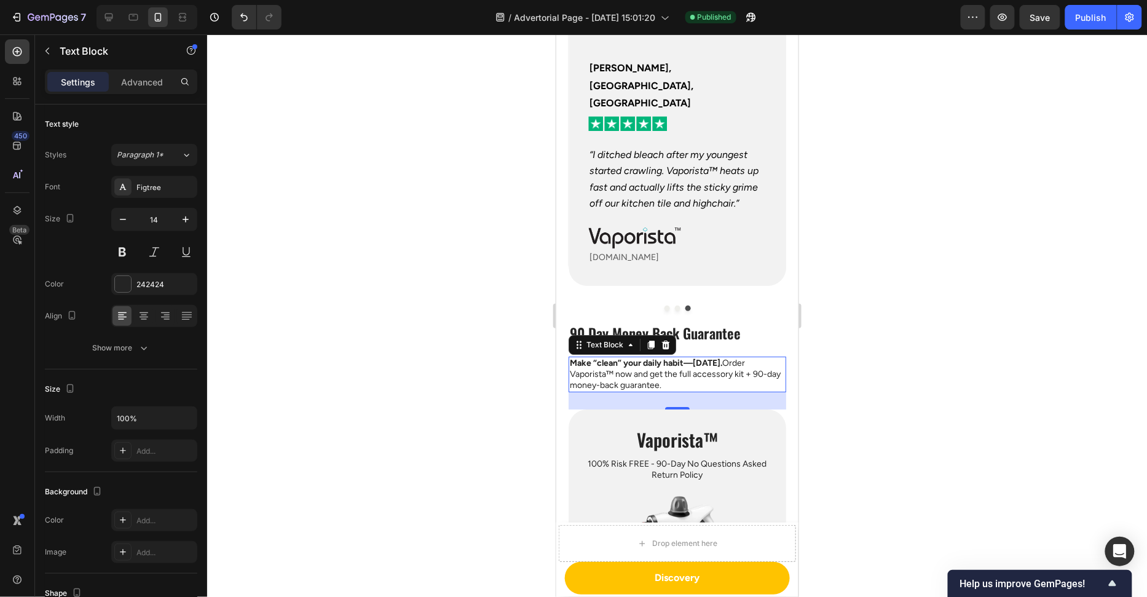
click at [604, 357] on p "Make “clean” your daily habit—today. Order Vaporista™ now and get the full acce…" at bounding box center [676, 374] width 215 height 34
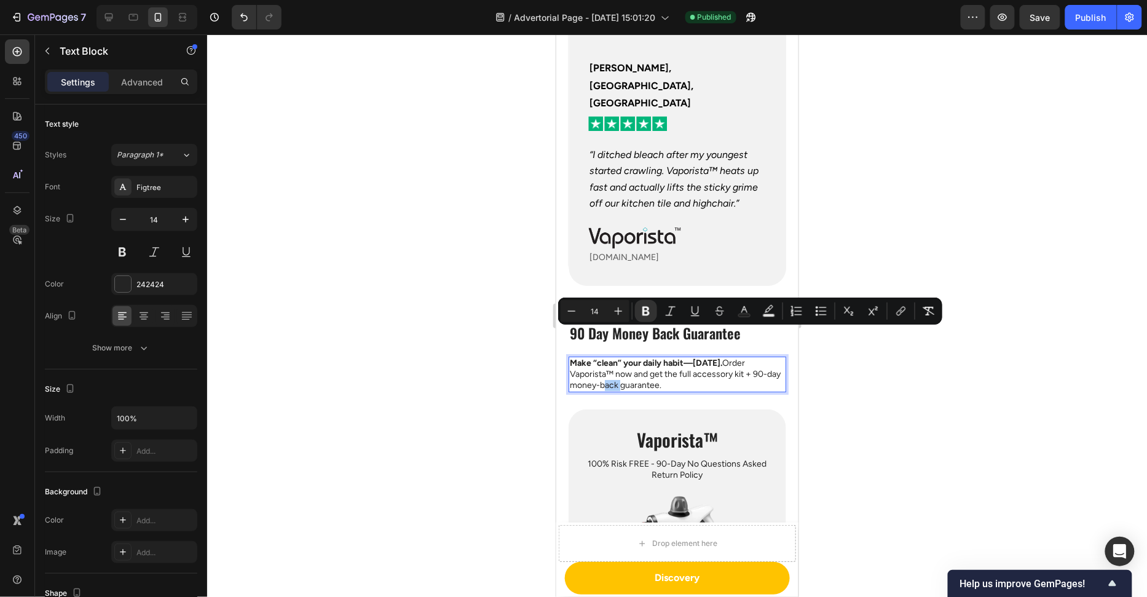
click at [526, 336] on div at bounding box center [677, 315] width 940 height 563
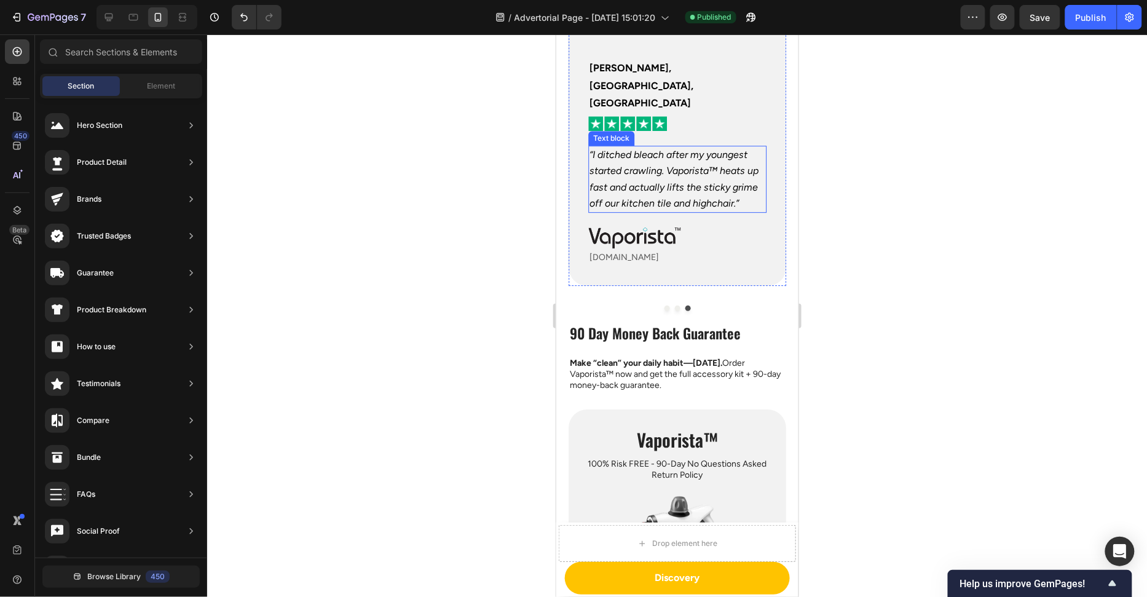
click at [615, 148] on icon "“I ditched bleach after my youngest started crawling. Vaporista™ heats up fast …" at bounding box center [673, 178] width 169 height 60
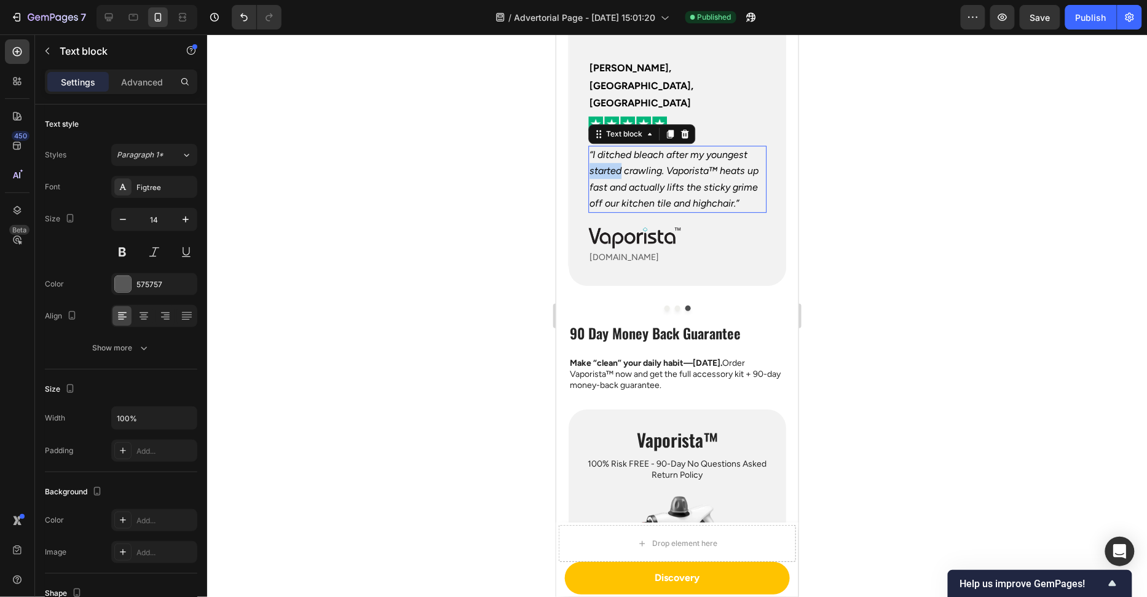
click at [615, 148] on icon "“I ditched bleach after my youngest started crawling. Vaporista™ heats up fast …" at bounding box center [673, 178] width 169 height 60
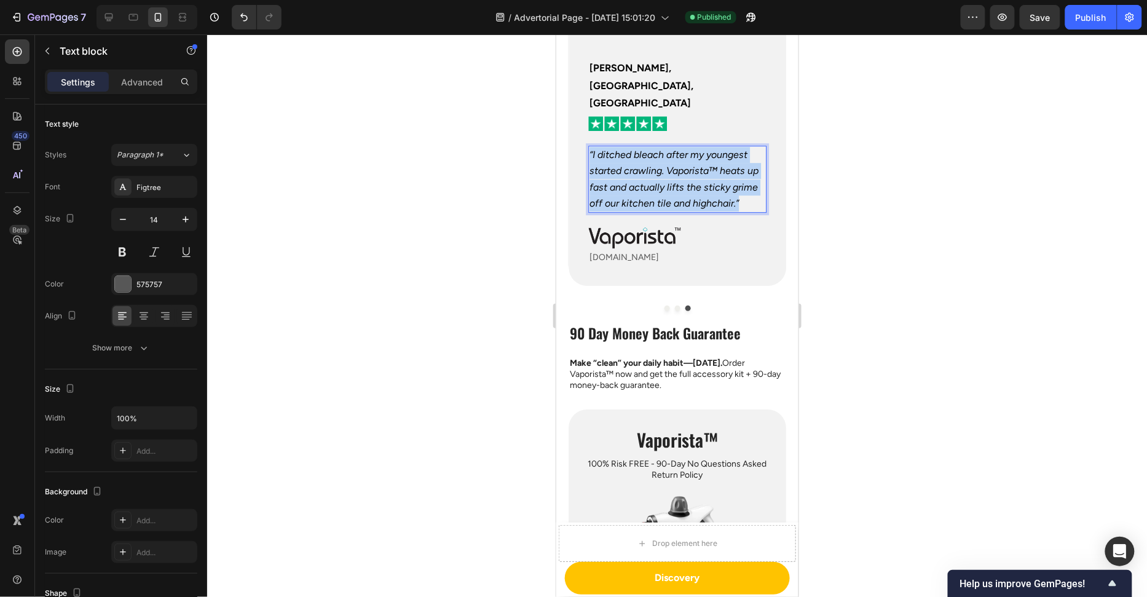
click at [615, 148] on icon "“I ditched bleach after my youngest started crawling. Vaporista™ heats up fast …" at bounding box center [673, 178] width 169 height 60
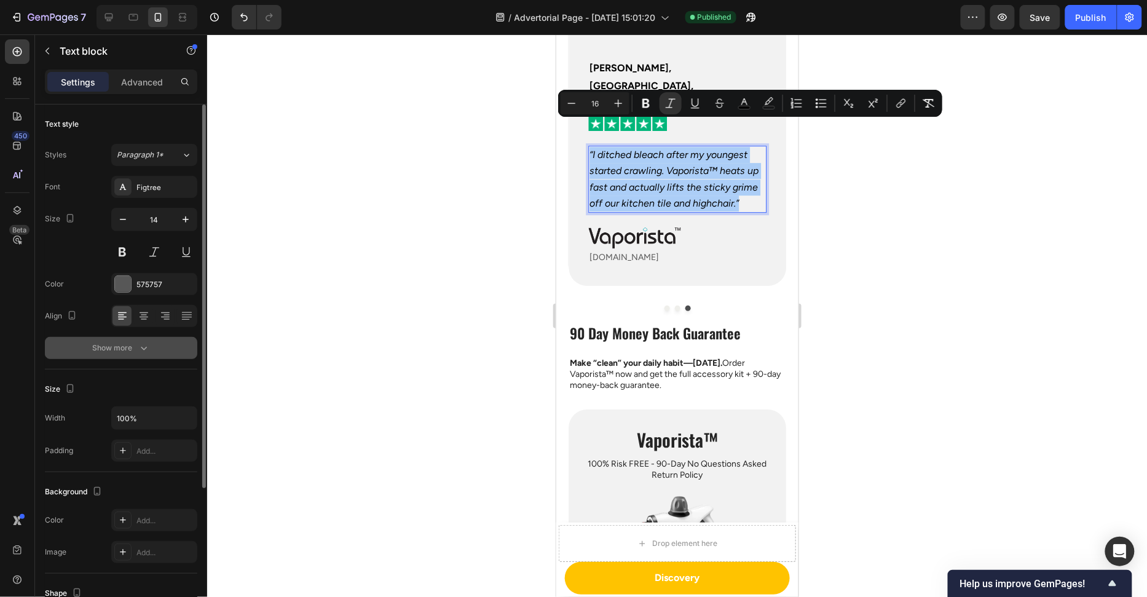
click at [118, 355] on button "Show more" at bounding box center [121, 348] width 152 height 22
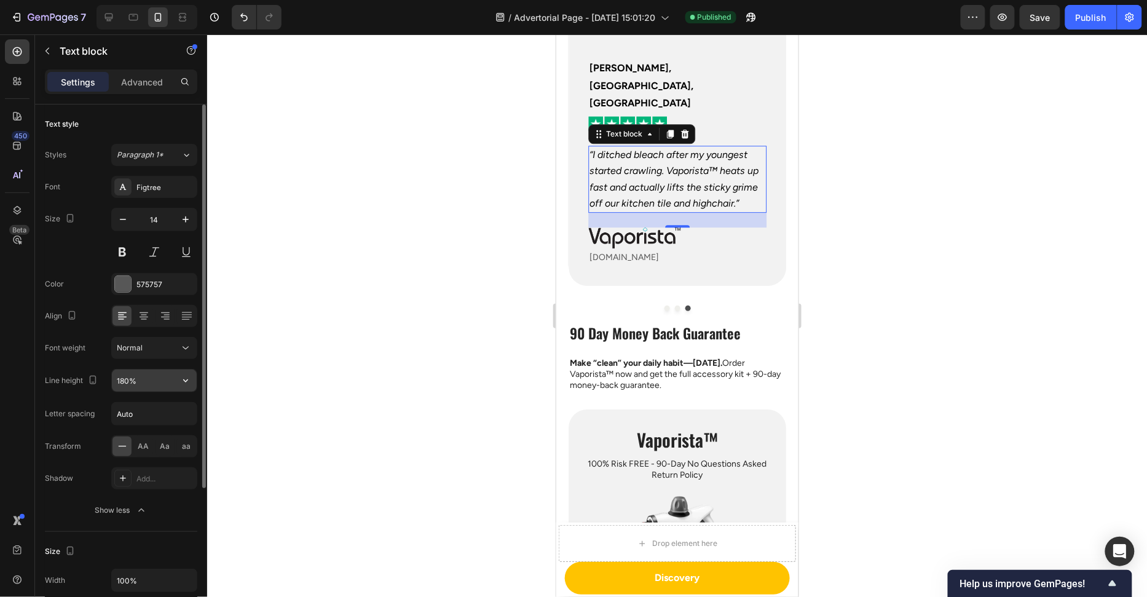
click at [123, 376] on input "180%" at bounding box center [154, 381] width 85 height 22
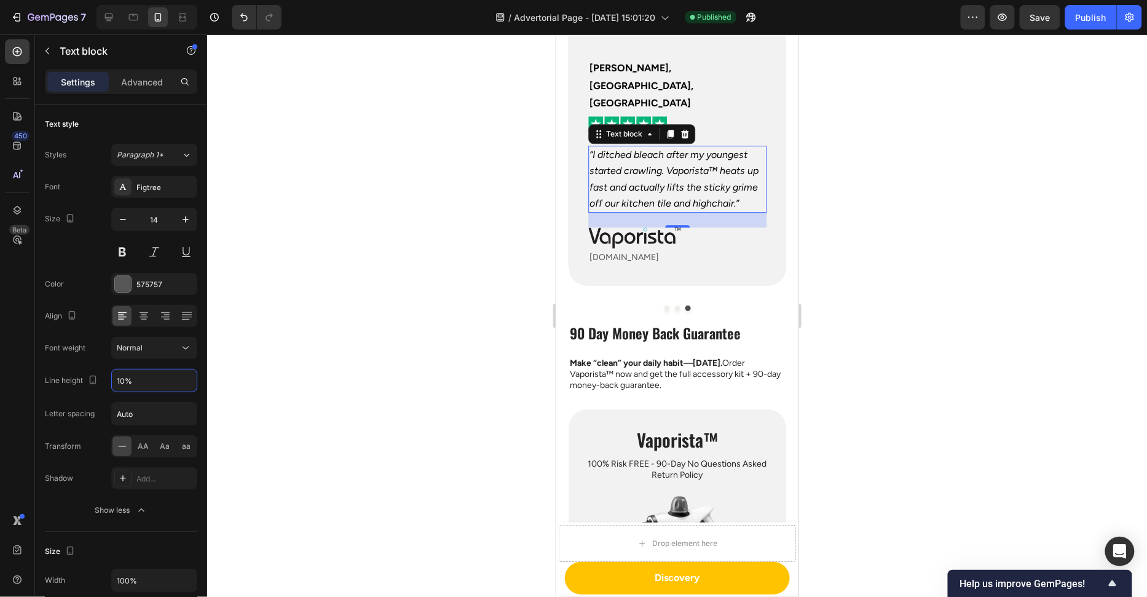
type input "150%"
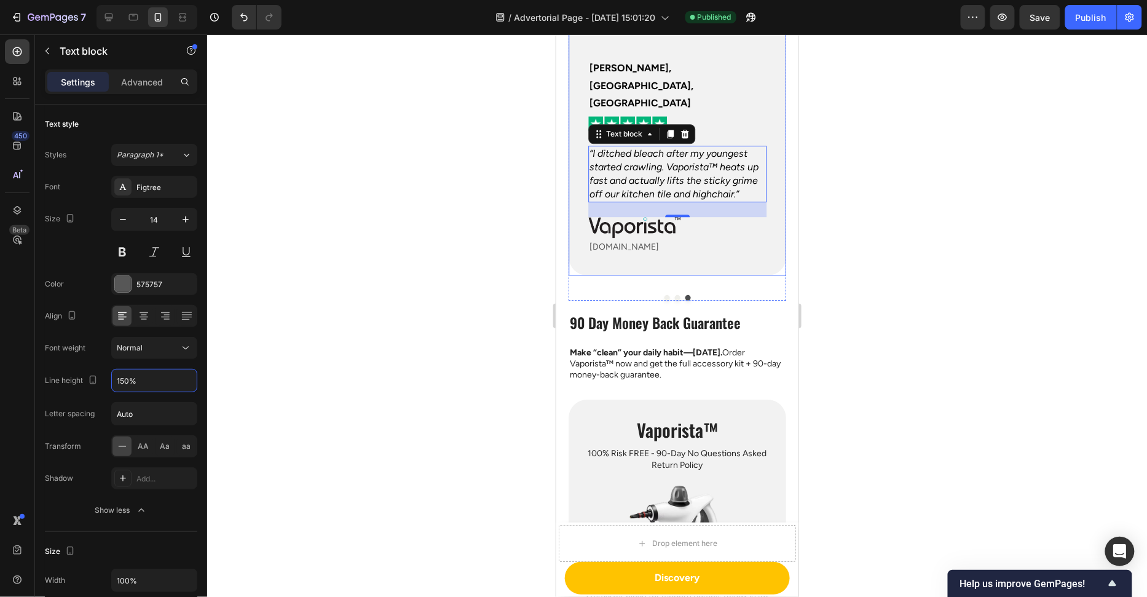
click at [524, 284] on div at bounding box center [677, 315] width 940 height 563
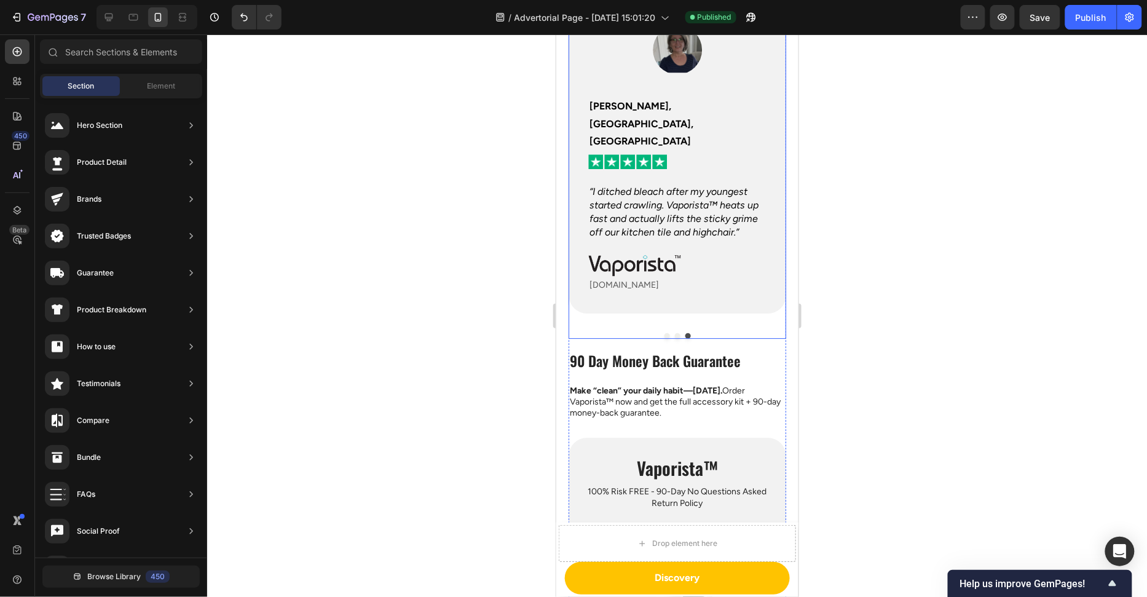
scroll to position [2965, 0]
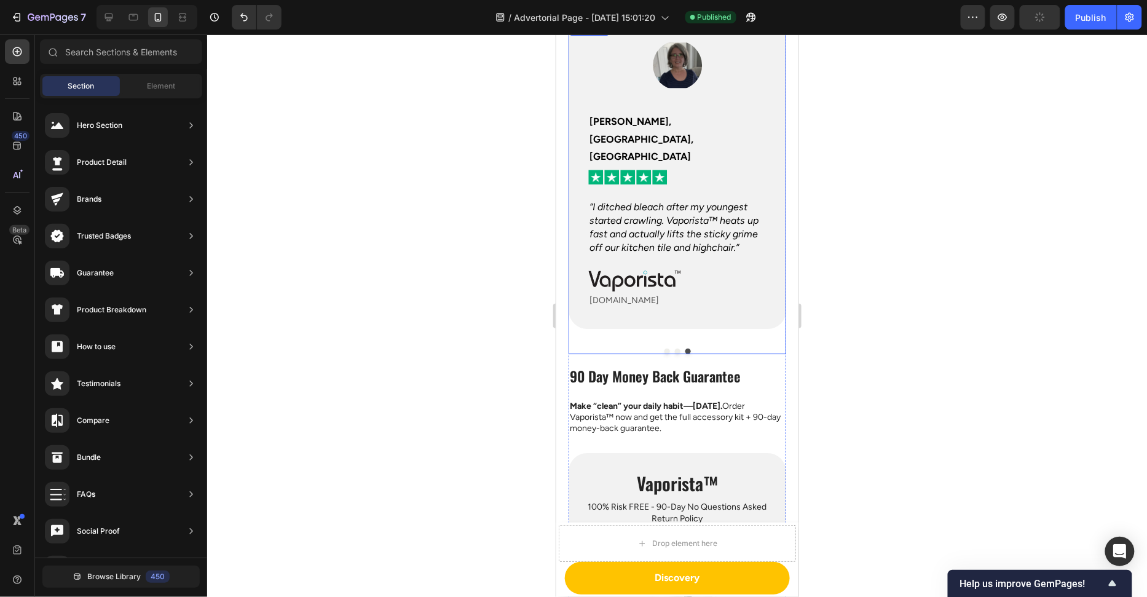
click at [679, 348] on div at bounding box center [677, 351] width 218 height 6
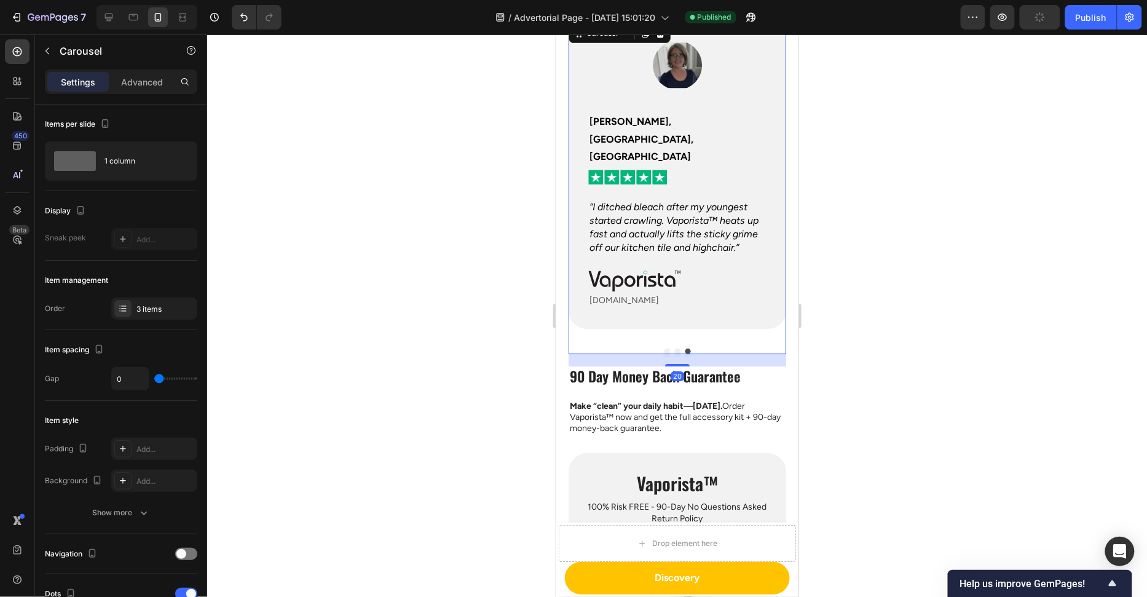
click at [678, 348] on button "Dot" at bounding box center [678, 351] width 6 height 6
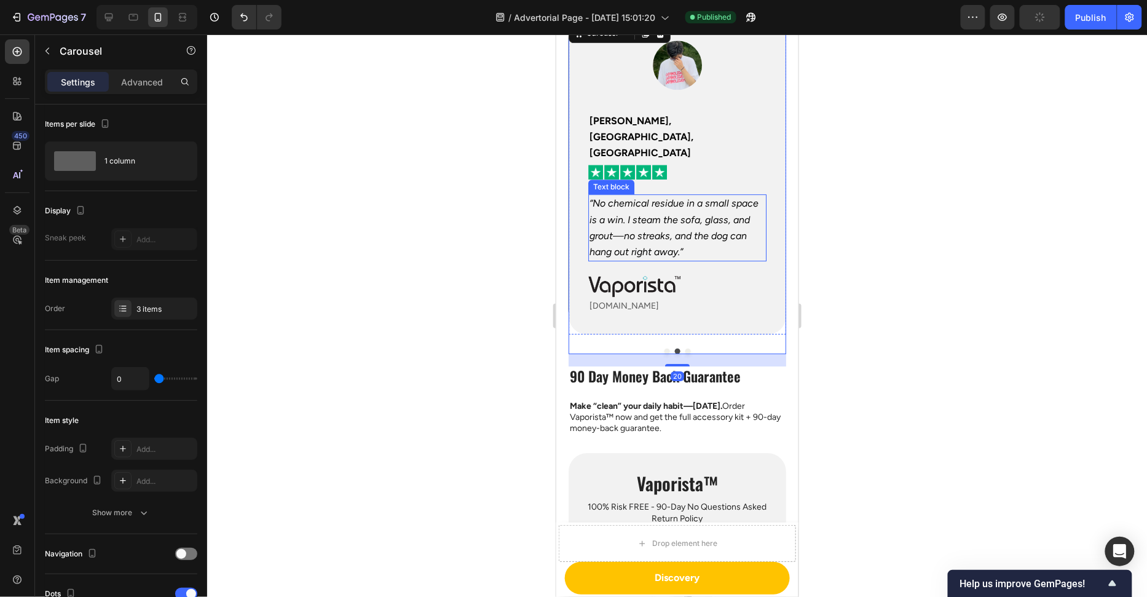
click at [666, 197] on icon "“No chemical residue in a small space is a win. I steam the sofa, glass, and gr…" at bounding box center [673, 227] width 169 height 60
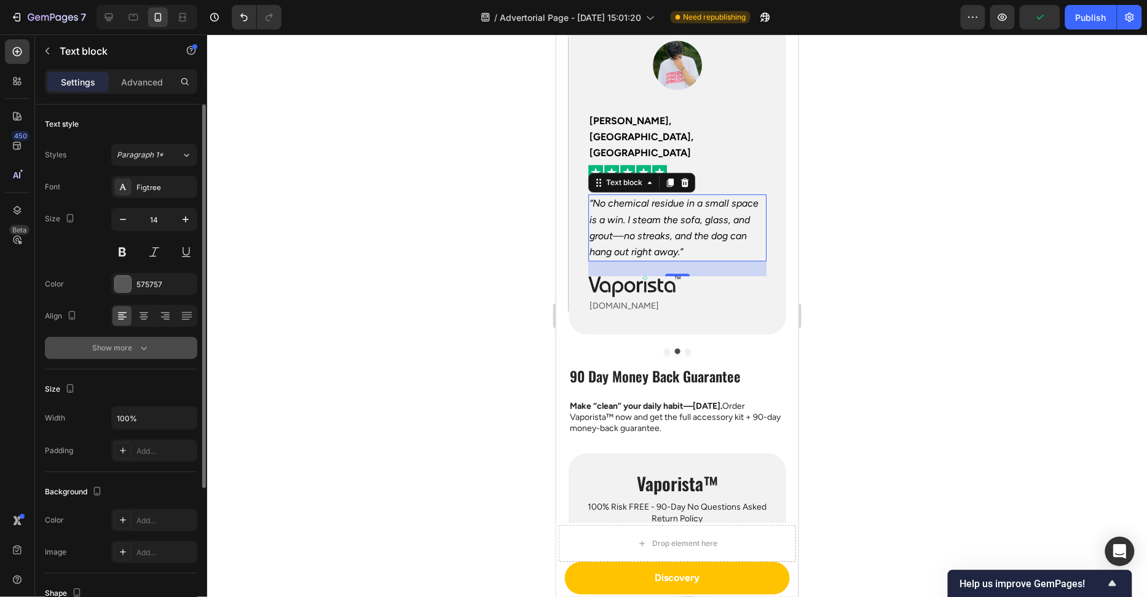
click at [124, 345] on div "Show more" at bounding box center [121, 348] width 57 height 12
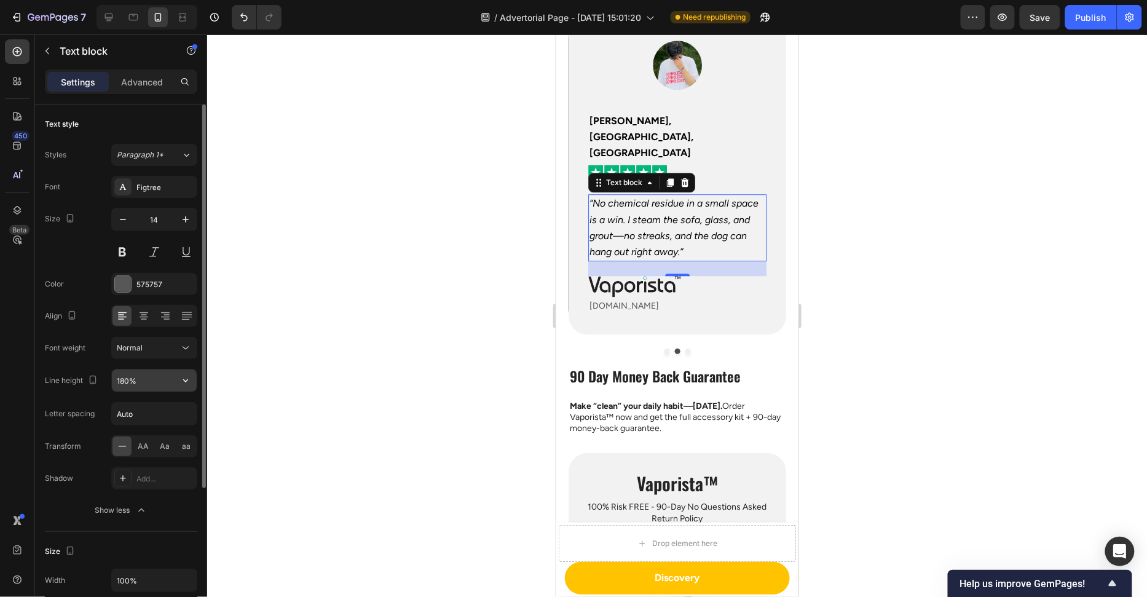
click at [119, 376] on input "180%" at bounding box center [154, 381] width 85 height 22
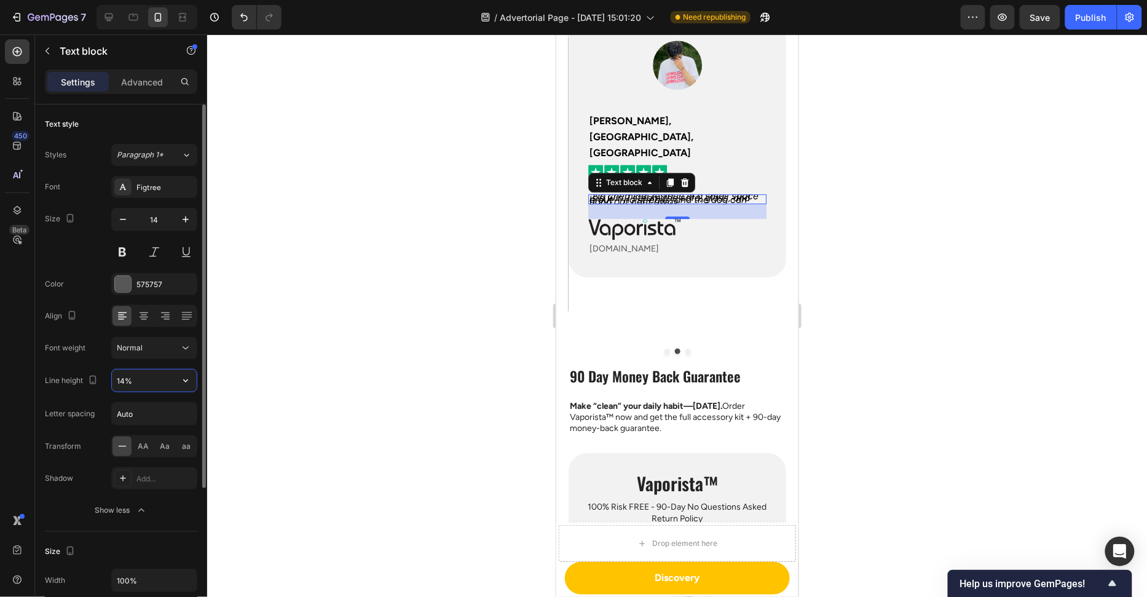
type input "140%"
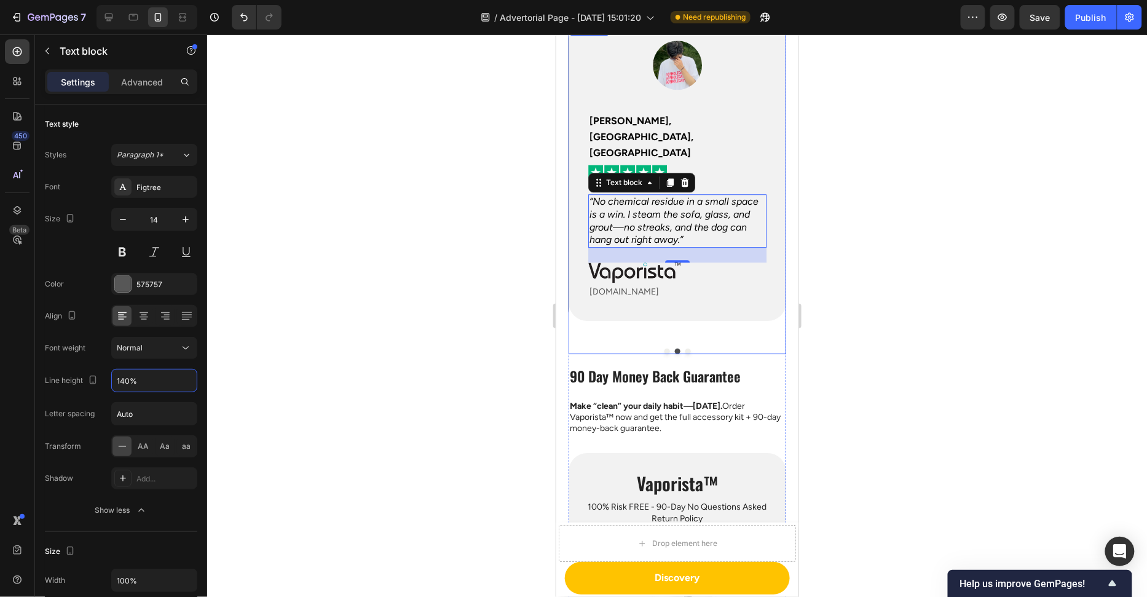
click at [666, 348] on button "Dot" at bounding box center [667, 351] width 6 height 6
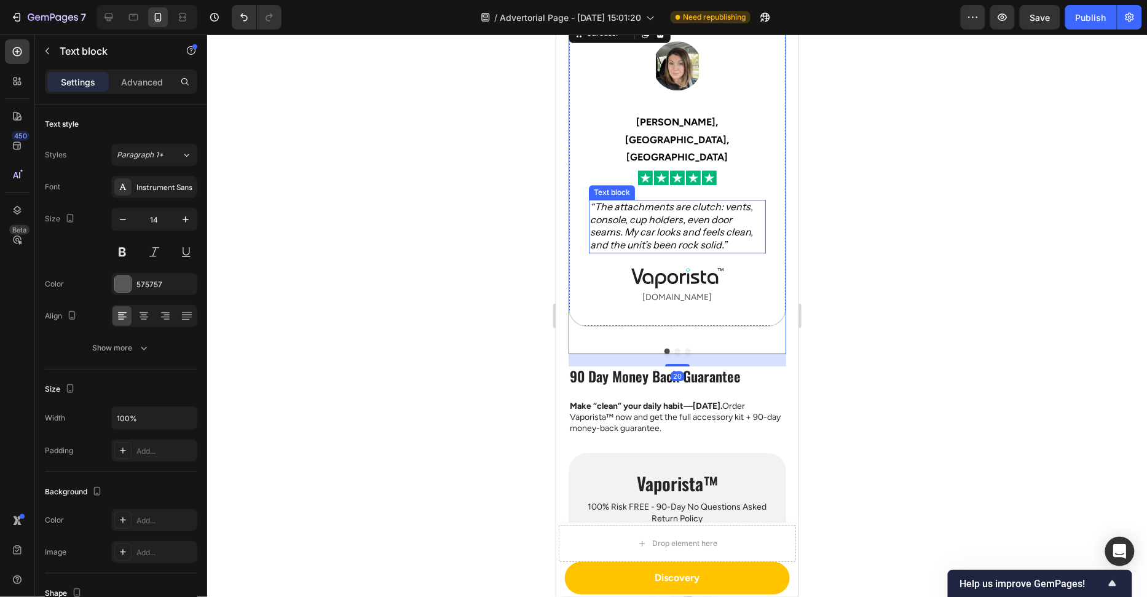
click at [648, 200] on icon "“The attachments are clutch: vents, console, cup holders, even door seams. My c…" at bounding box center [671, 225] width 163 height 50
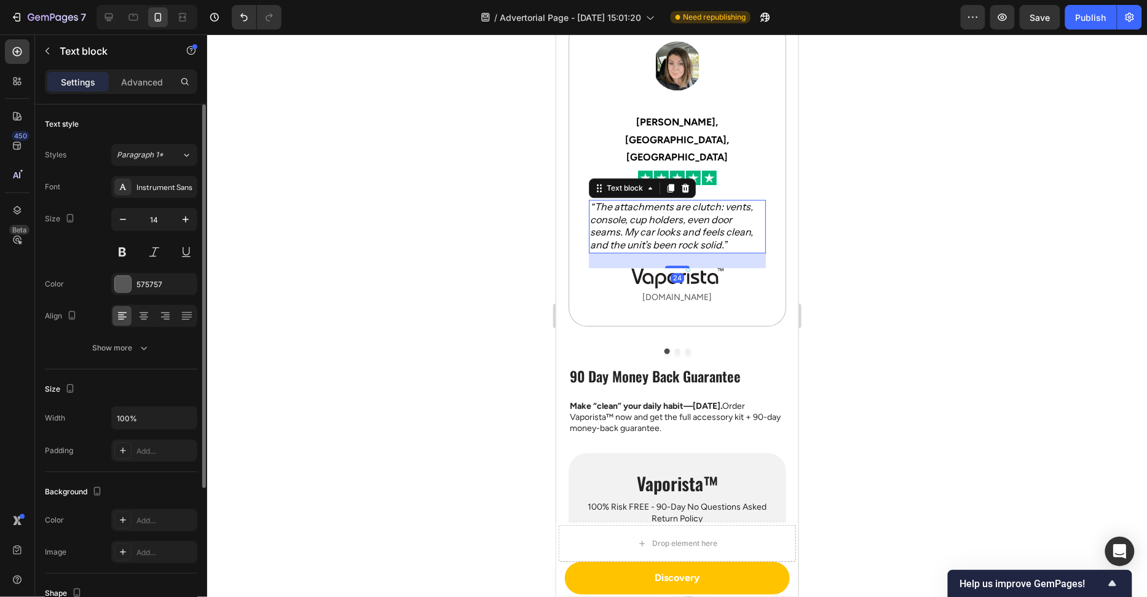
click at [121, 365] on div "Text style Styles Paragraph 1* Font Instrument Sans Size 14 Color 575757 Align …" at bounding box center [121, 237] width 152 height 265
click at [127, 355] on button "Show more" at bounding box center [121, 348] width 152 height 22
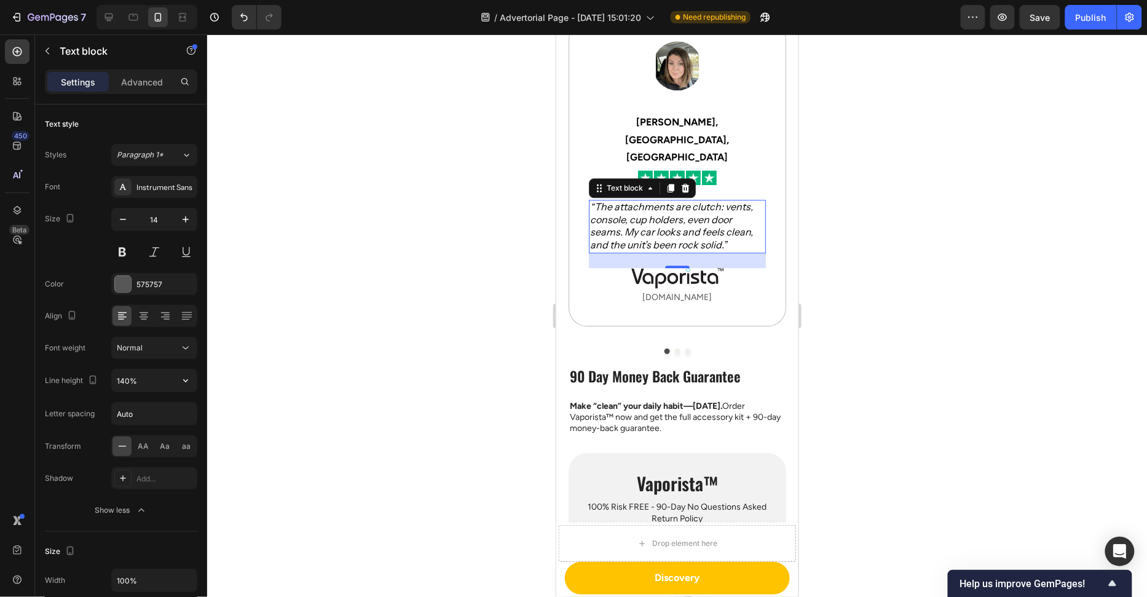
click at [313, 311] on div at bounding box center [677, 315] width 940 height 563
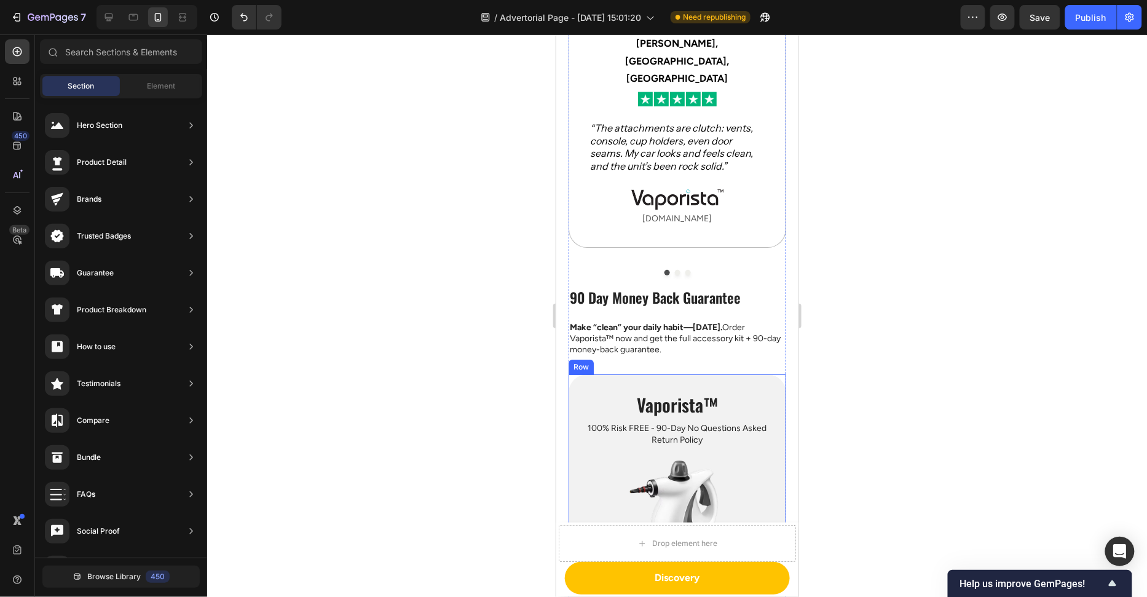
click at [734, 323] on p "Make “clean” your daily habit—today. Order Vaporista™ now and get the full acce…" at bounding box center [676, 339] width 215 height 34
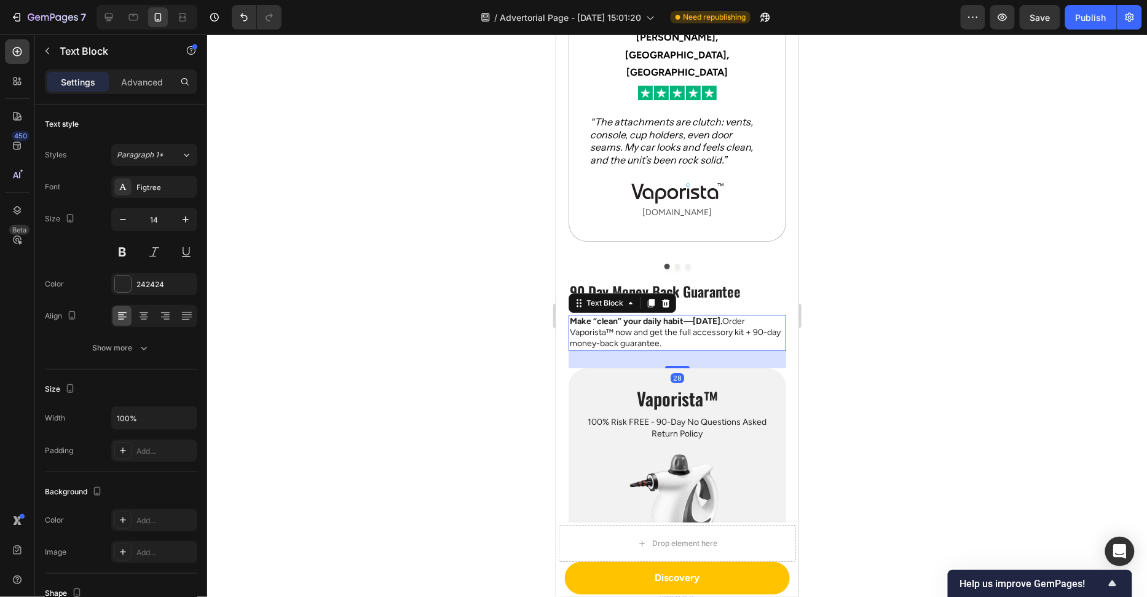
scroll to position [3066, 0]
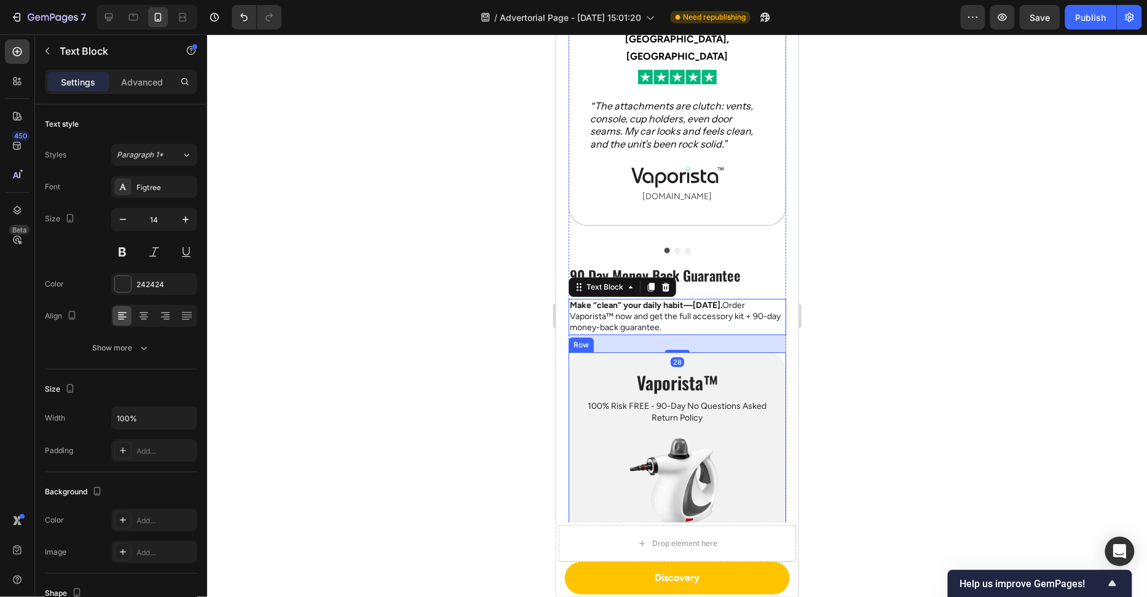
click at [703, 400] on p "100% Risk FREE - 90-Day No Questions Asked Return Policy" at bounding box center [676, 411] width 193 height 22
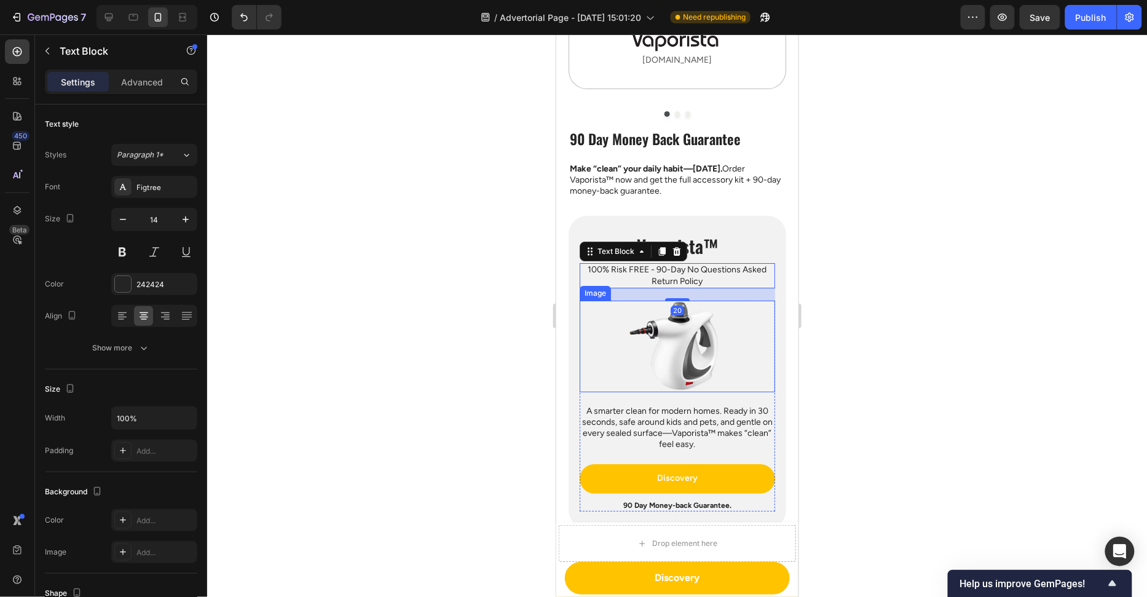
scroll to position [3272, 0]
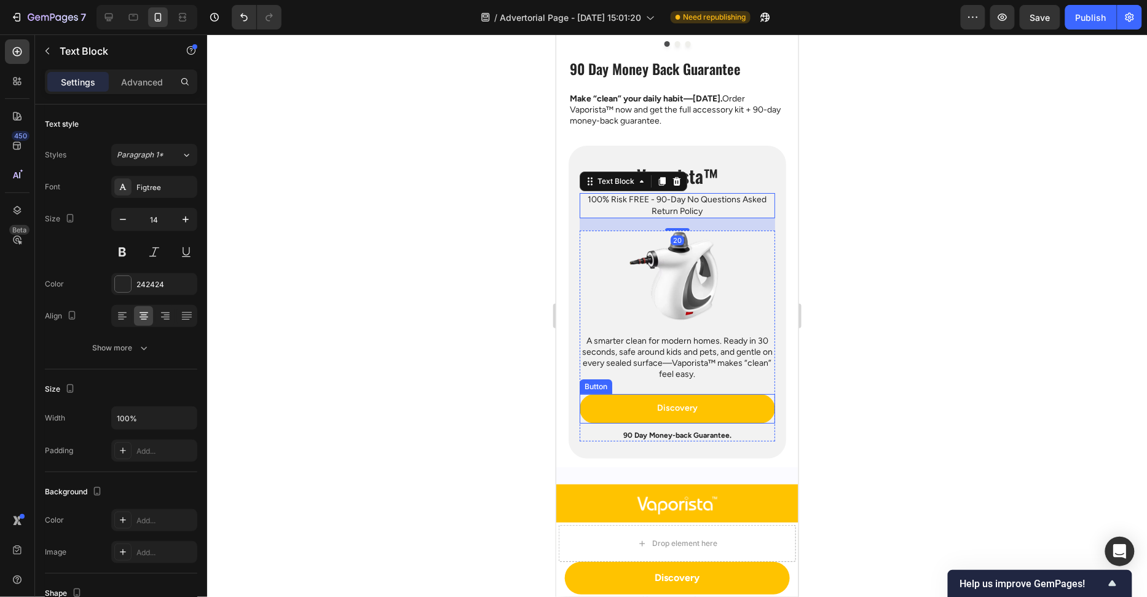
click at [710, 335] on p "A smarter clean for modern homes. Ready in 30 seconds, safe around kids and pet…" at bounding box center [676, 357] width 193 height 45
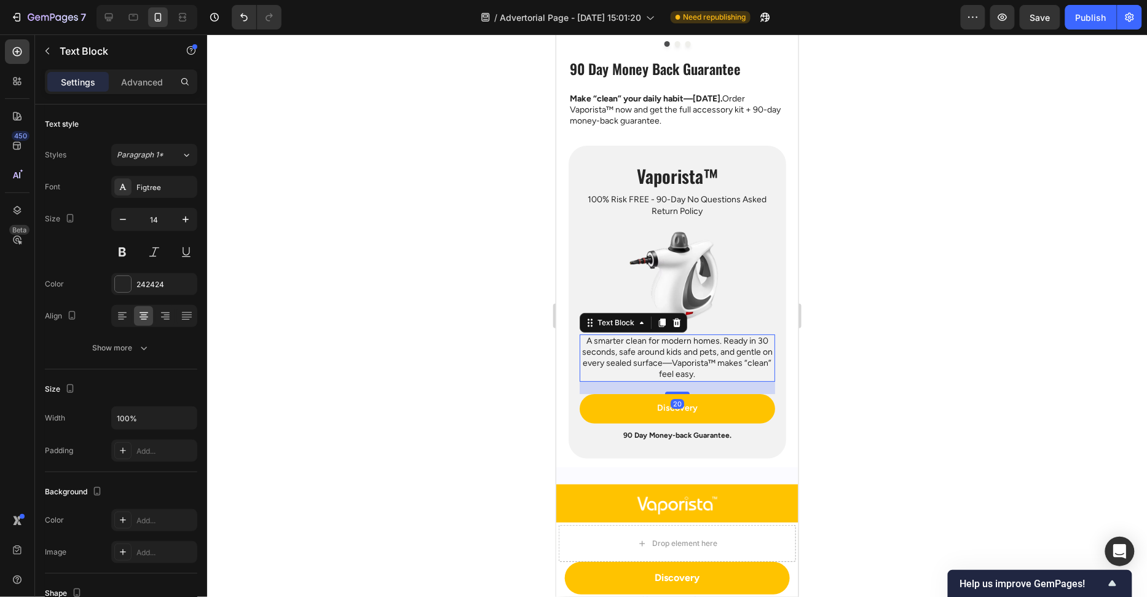
click at [437, 322] on div at bounding box center [677, 315] width 940 height 563
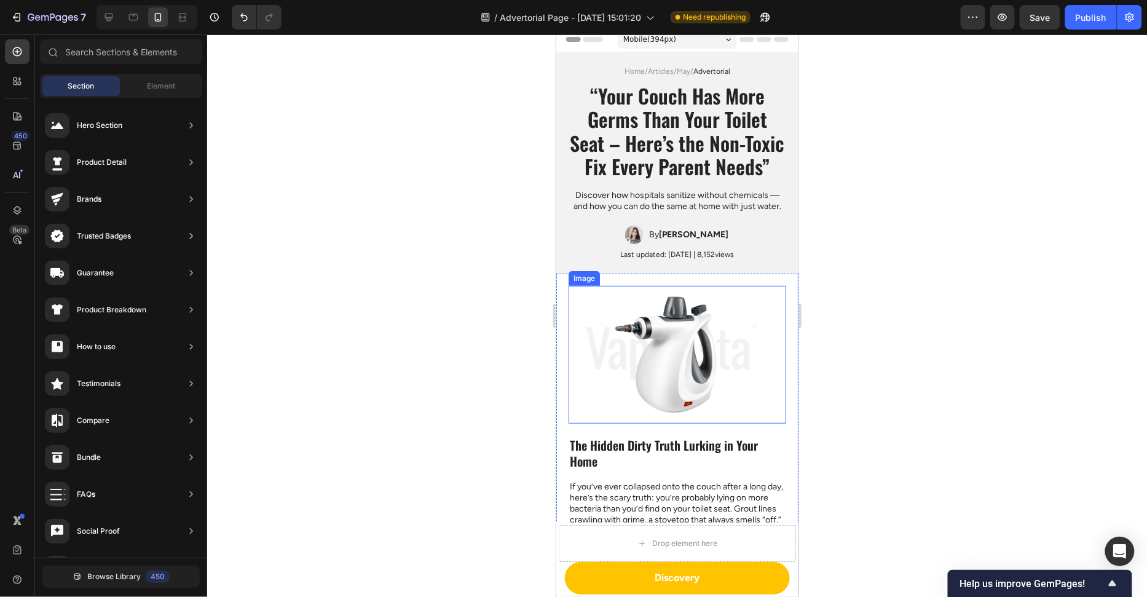
scroll to position [0, 0]
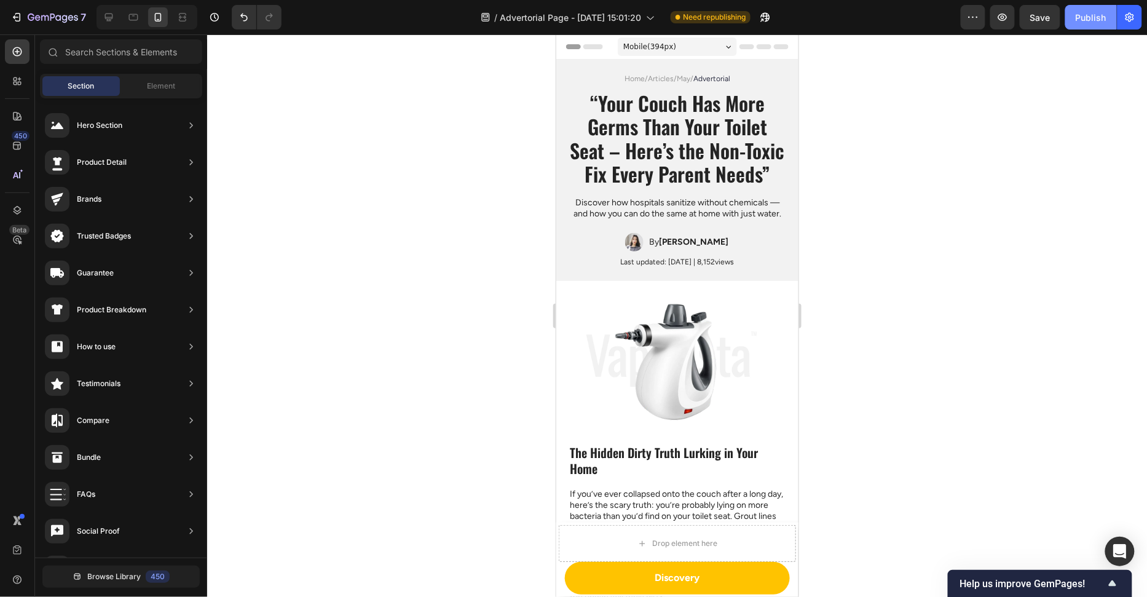
click at [1090, 11] on div "Publish" at bounding box center [1091, 17] width 31 height 13
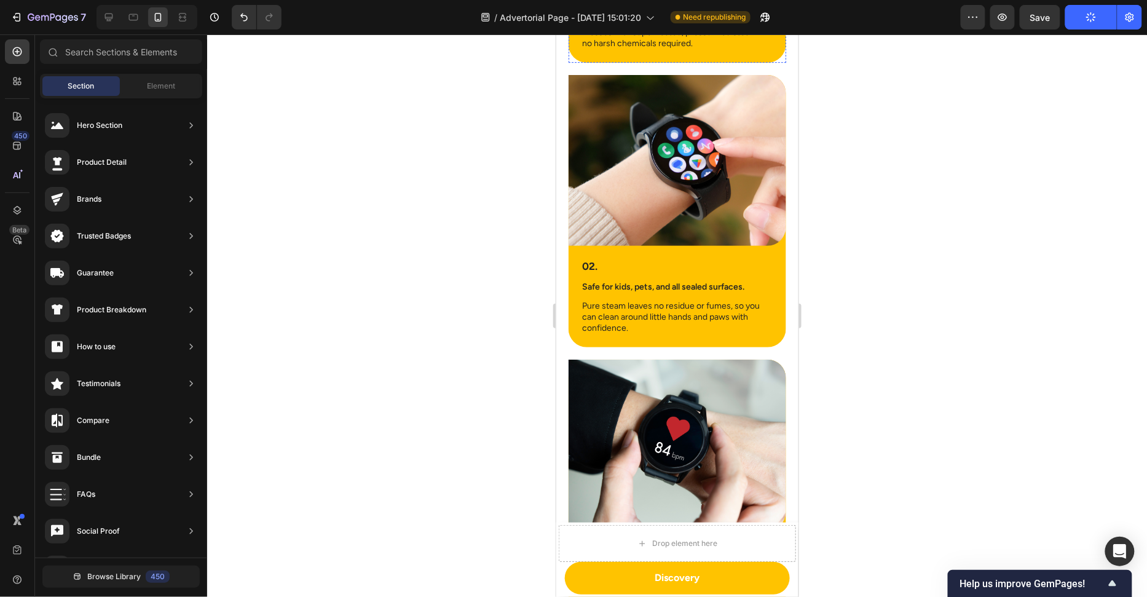
scroll to position [1543, 0]
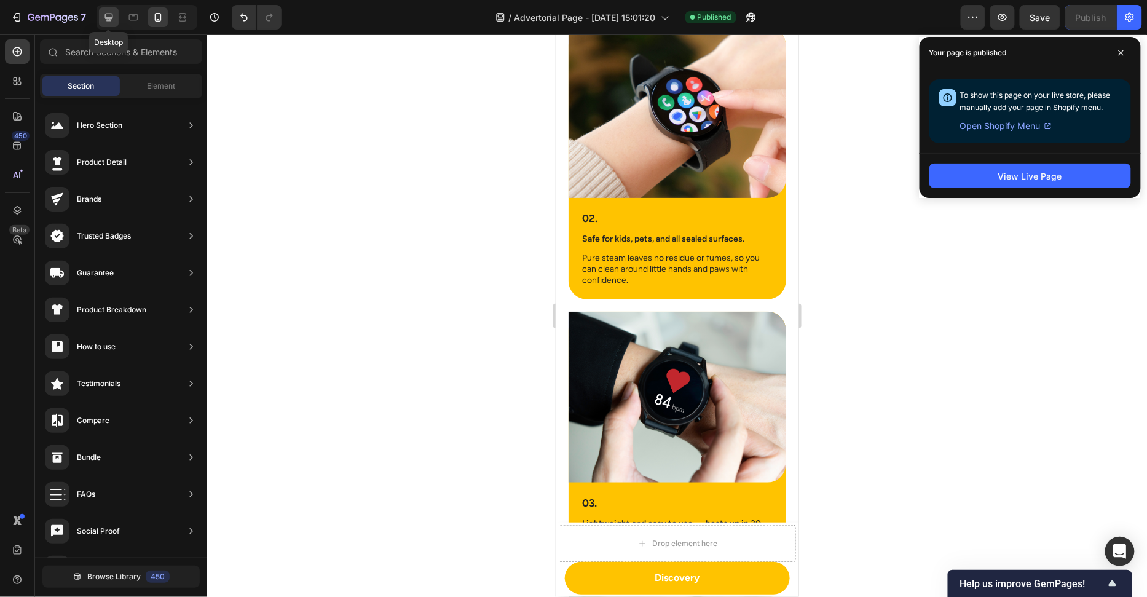
click at [108, 17] on icon at bounding box center [109, 18] width 8 height 8
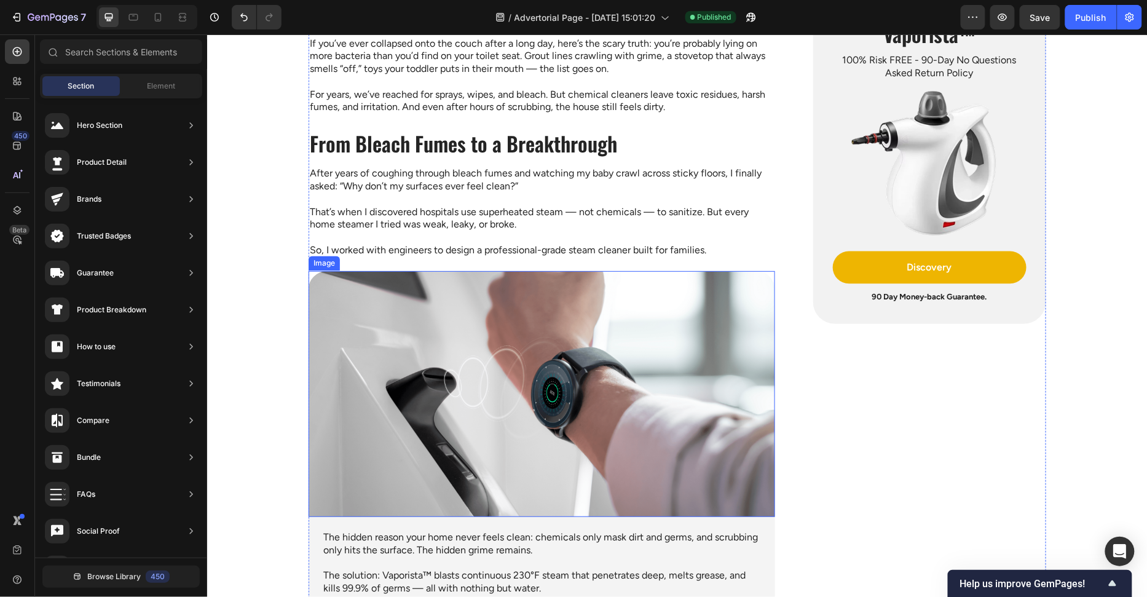
scroll to position [953, 0]
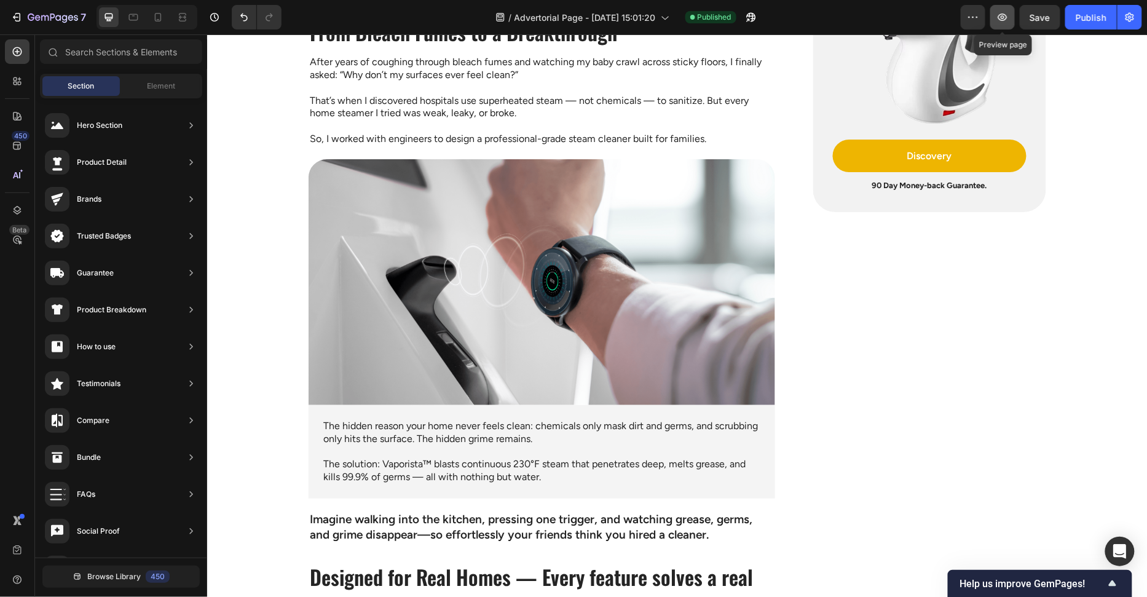
click at [1010, 14] on button "button" at bounding box center [1003, 17] width 25 height 25
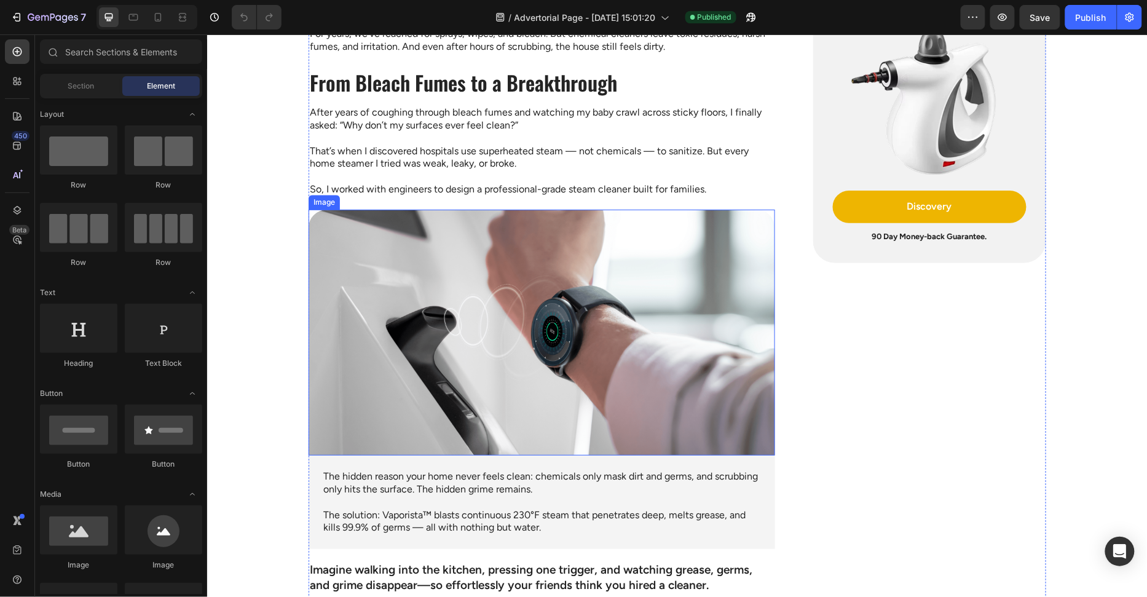
scroll to position [708, 0]
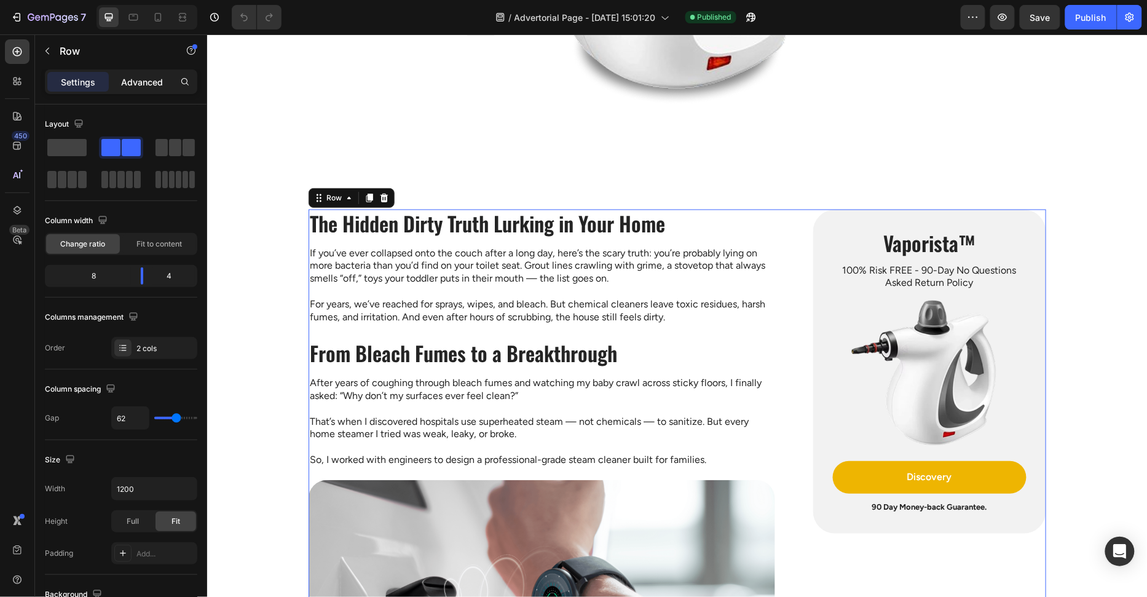
click at [132, 84] on p "Advanced" at bounding box center [142, 82] width 42 height 13
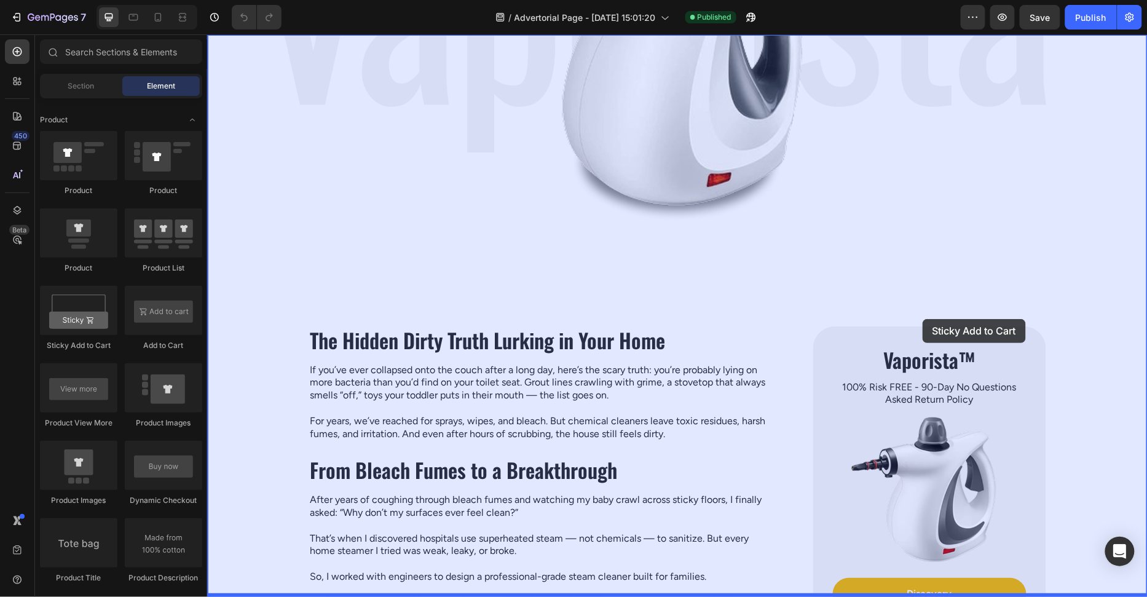
scroll to position [788, 0]
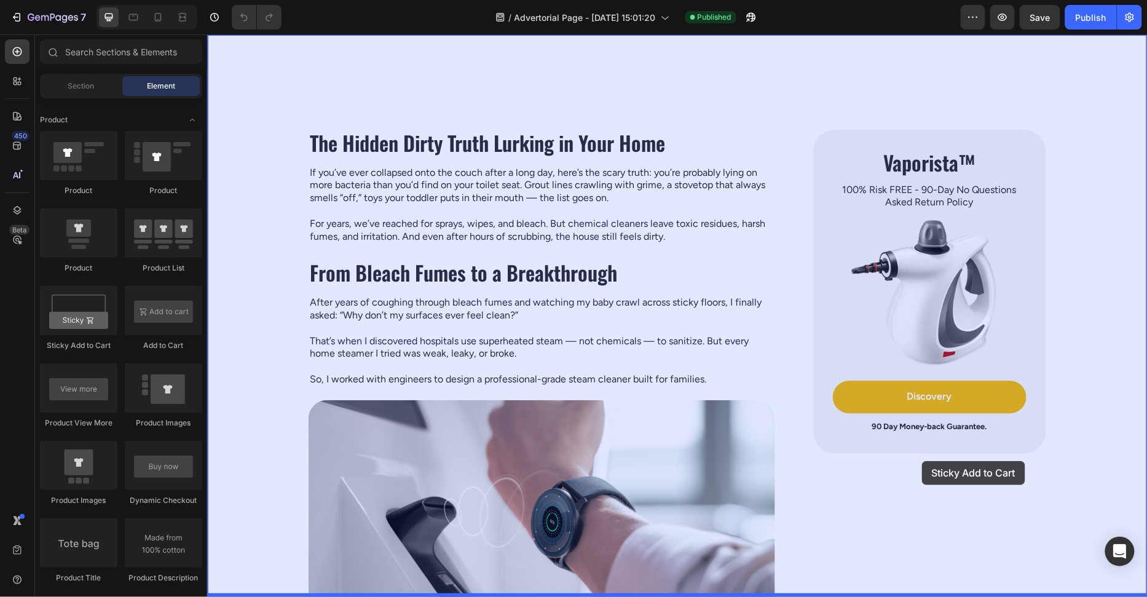
drag, startPoint x: 288, startPoint y: 346, endPoint x: 922, endPoint y: 461, distance: 643.7
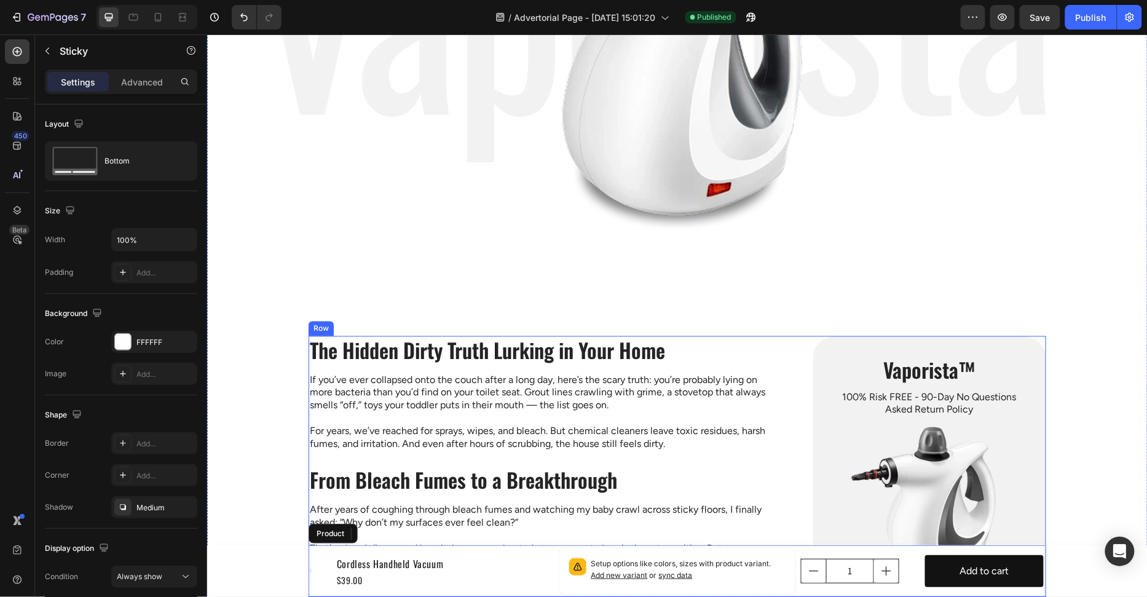
scroll to position [491, 0]
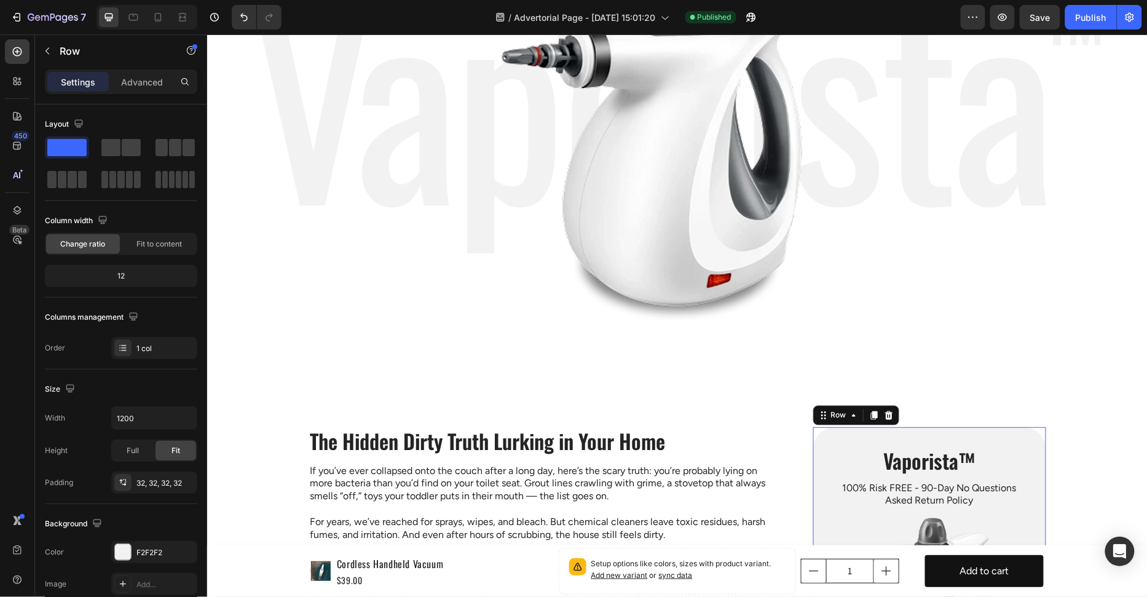
click at [828, 461] on div "Vaporista™ Heading 100% Risk FREE - 90-Day No Questions Asked Return Policy Tex…" at bounding box center [929, 589] width 233 height 324
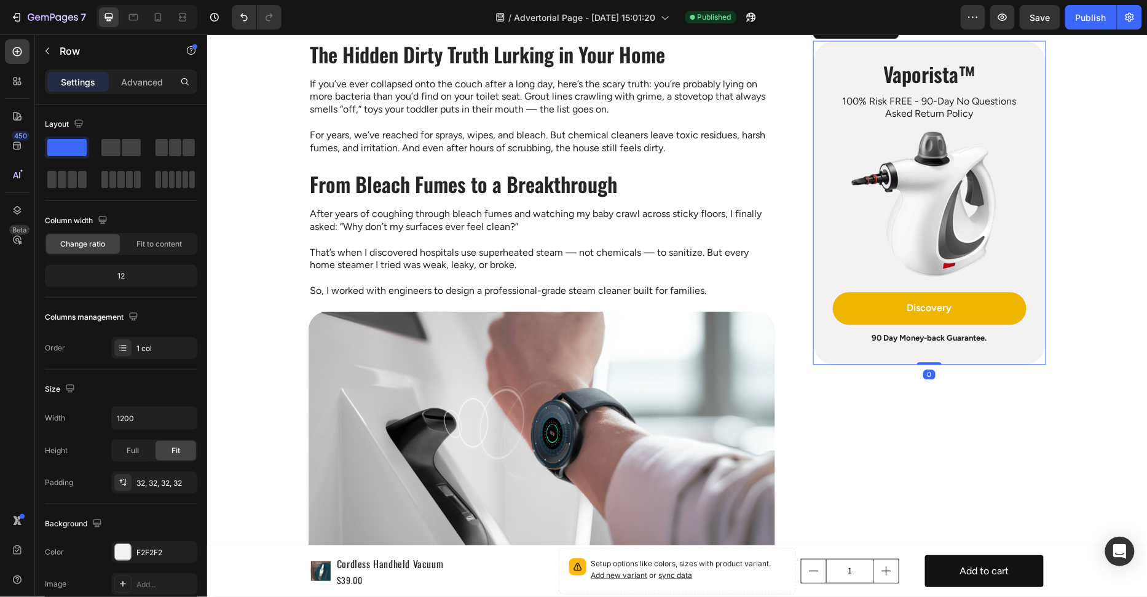
scroll to position [893, 0]
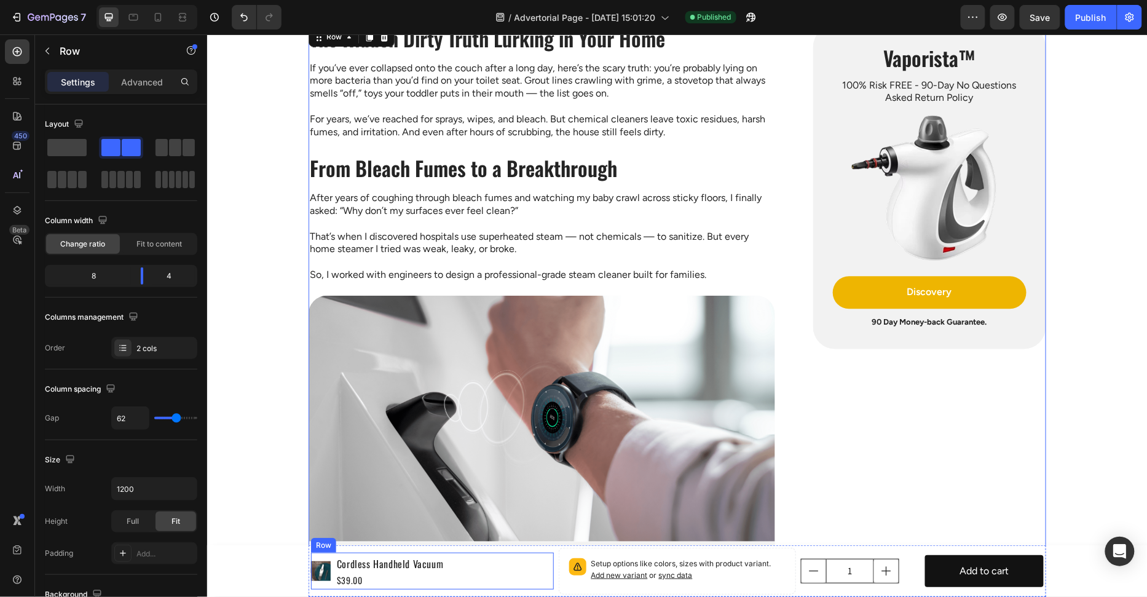
click at [505, 564] on div "Product Images Cordless Handheld Vacuum Product Title $39.00 Product Price Prod…" at bounding box center [432, 570] width 243 height 37
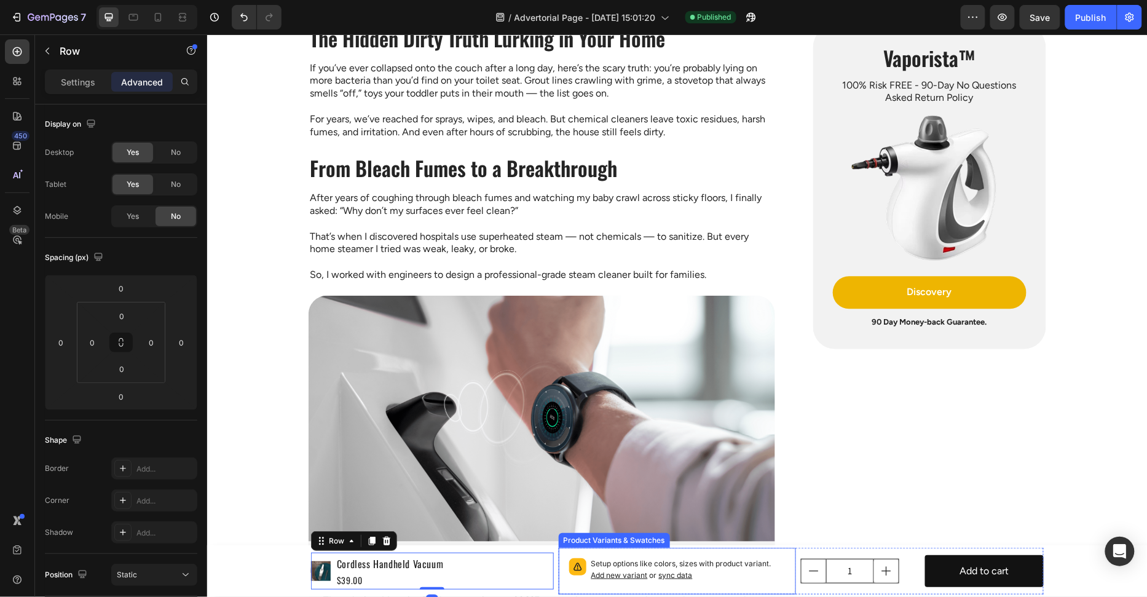
click at [561, 551] on div "Setup options like colors, sizes with product variant. Add new variant or sync …" at bounding box center [677, 570] width 238 height 47
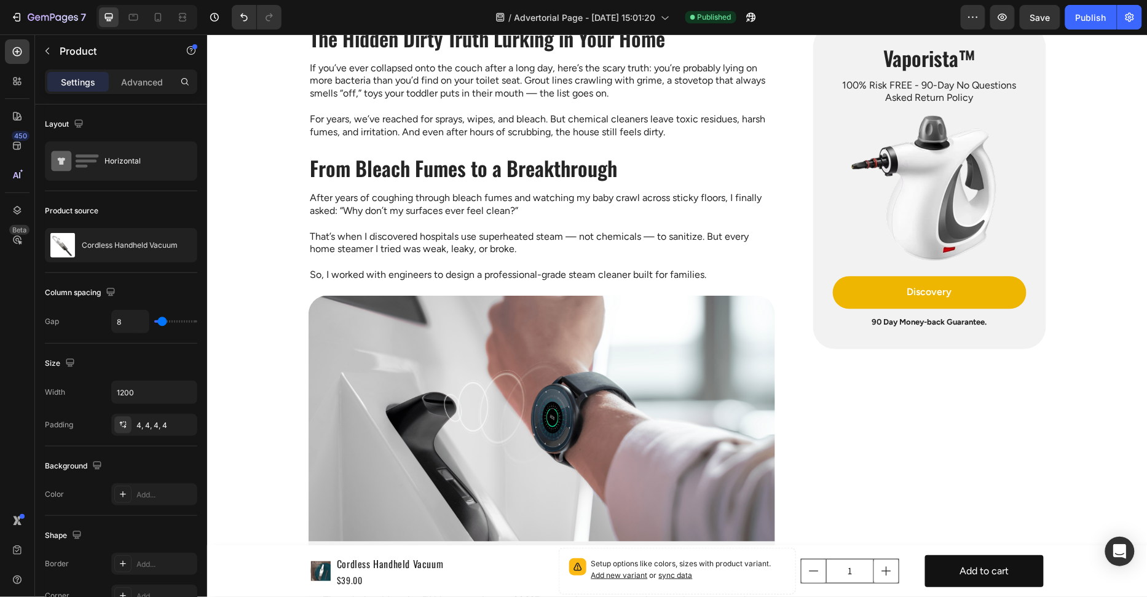
click at [523, 548] on div "Product Images Cordless Handheld Vacuum Product Title $39.00 Product Price Prod…" at bounding box center [432, 570] width 243 height 47
click at [519, 552] on div "Product Images Cordless Handheld Vacuum Product Title $39.00 Product Price Prod…" at bounding box center [432, 570] width 243 height 37
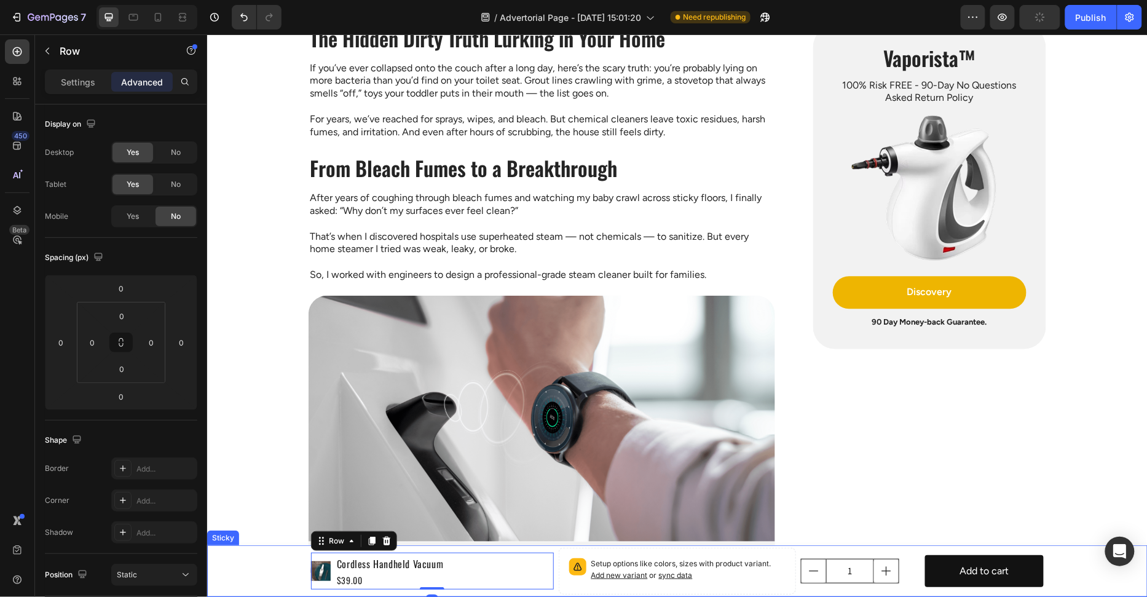
click at [258, 566] on div "Product Images Cordless Handheld Vacuum Product Title $39.00 Product Price Prod…" at bounding box center [677, 571] width 941 height 52
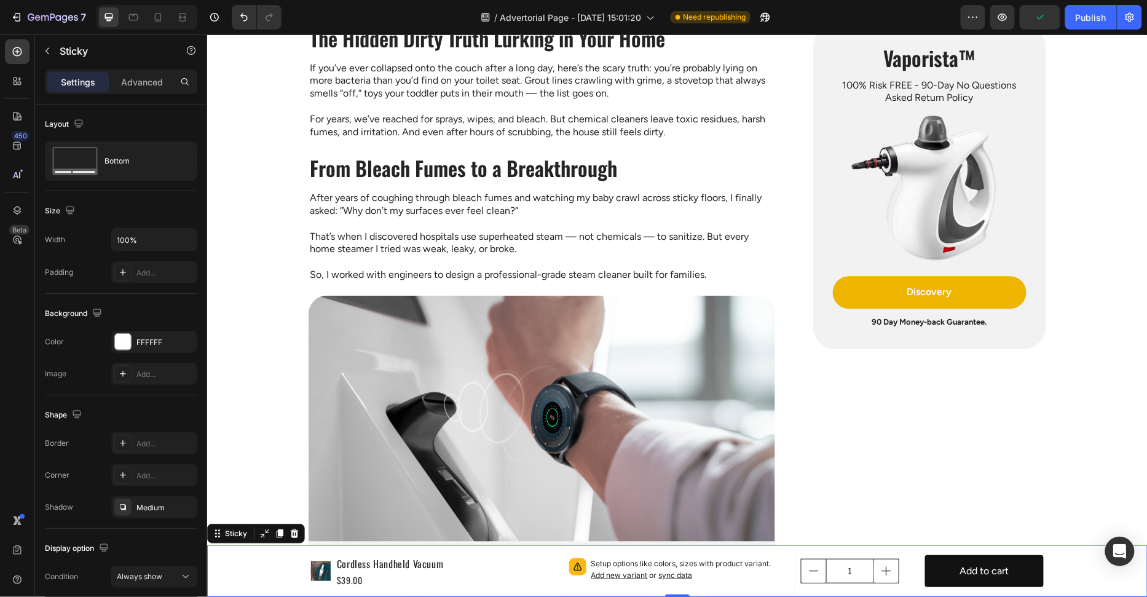
click at [293, 529] on icon at bounding box center [294, 533] width 10 height 10
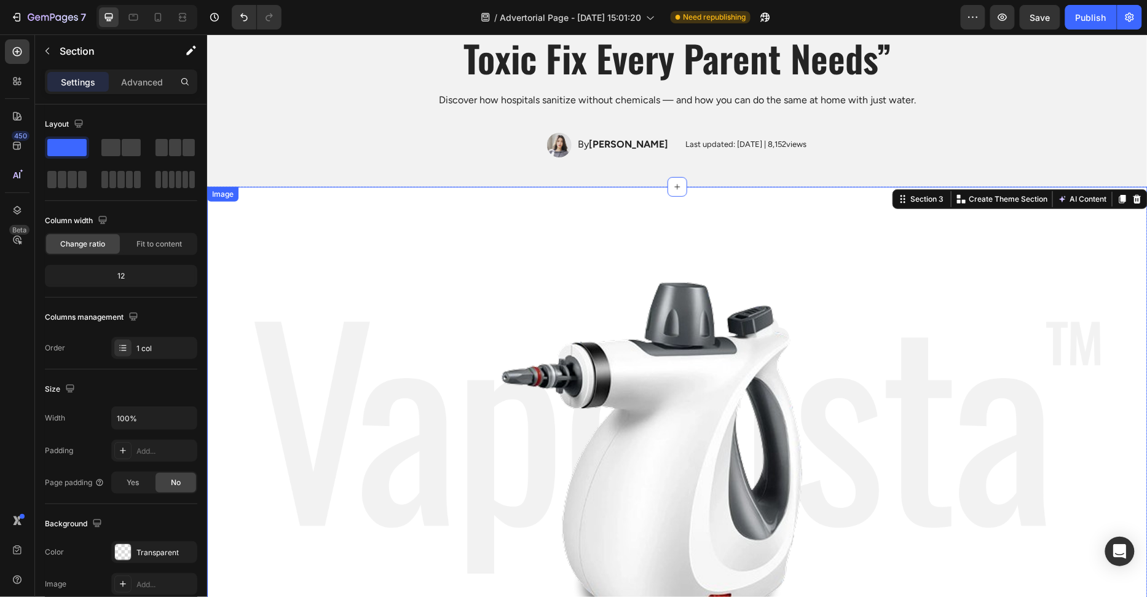
scroll to position [133, 0]
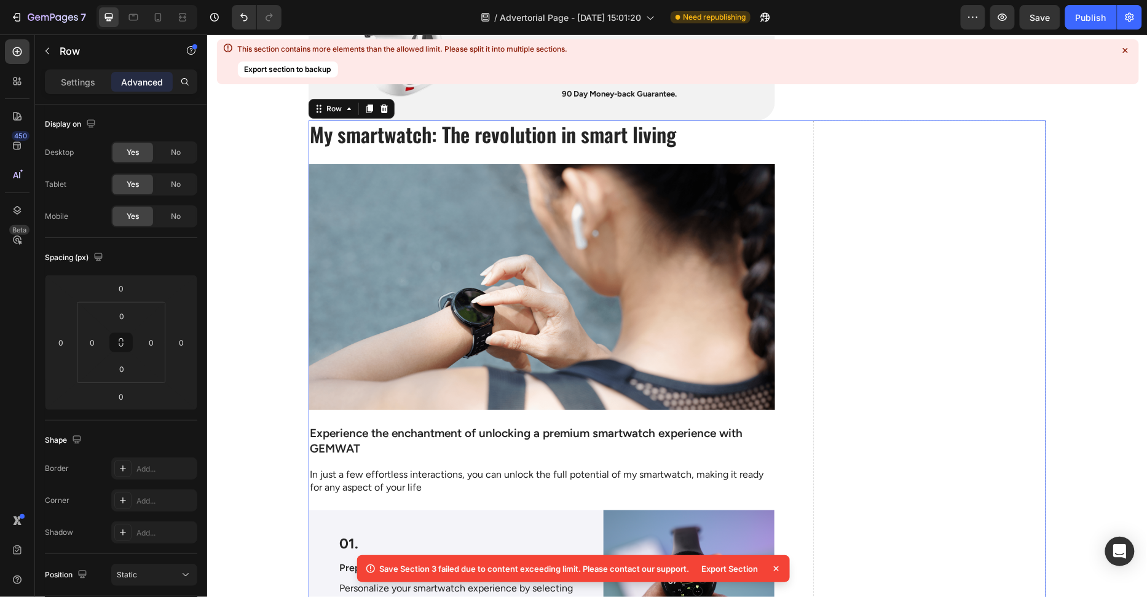
scroll to position [3544, 0]
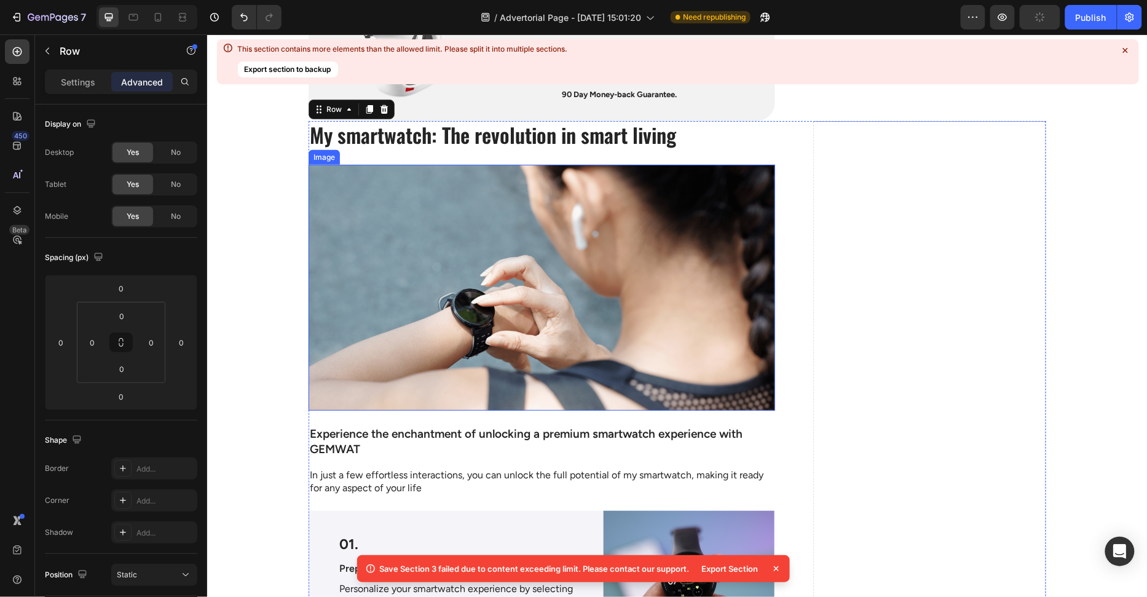
click at [679, 217] on img at bounding box center [541, 287] width 467 height 246
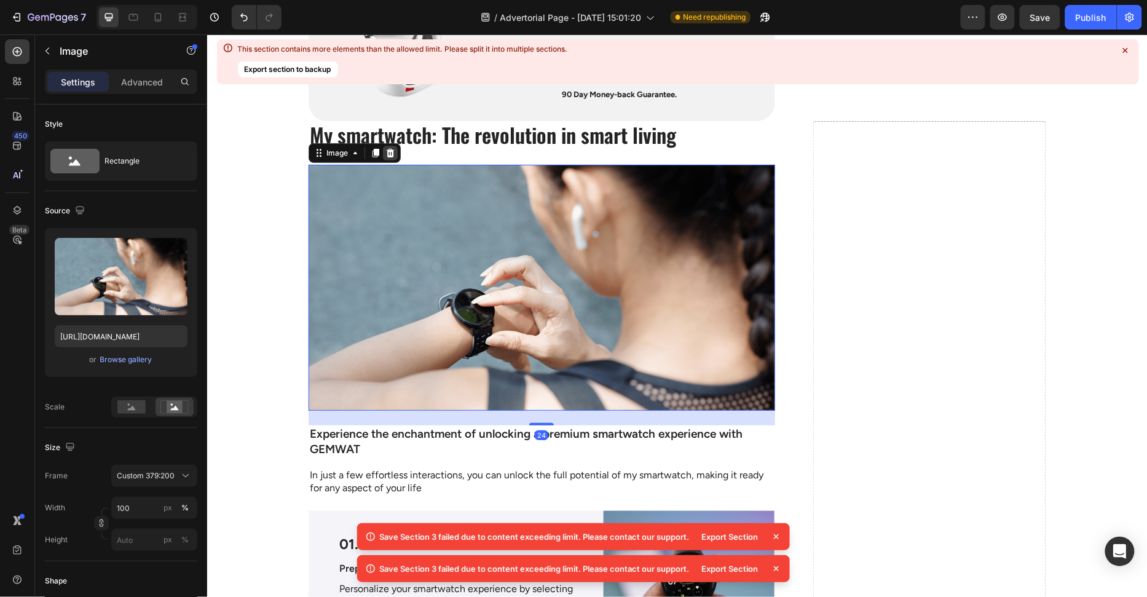
click at [389, 156] on icon at bounding box center [390, 152] width 8 height 9
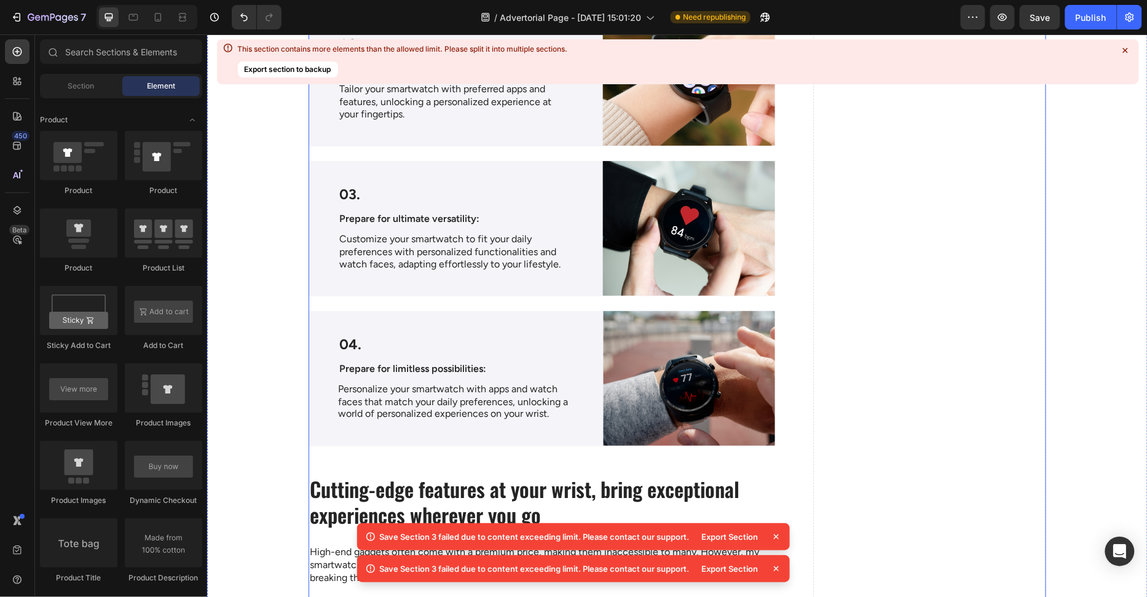
scroll to position [4441, 0]
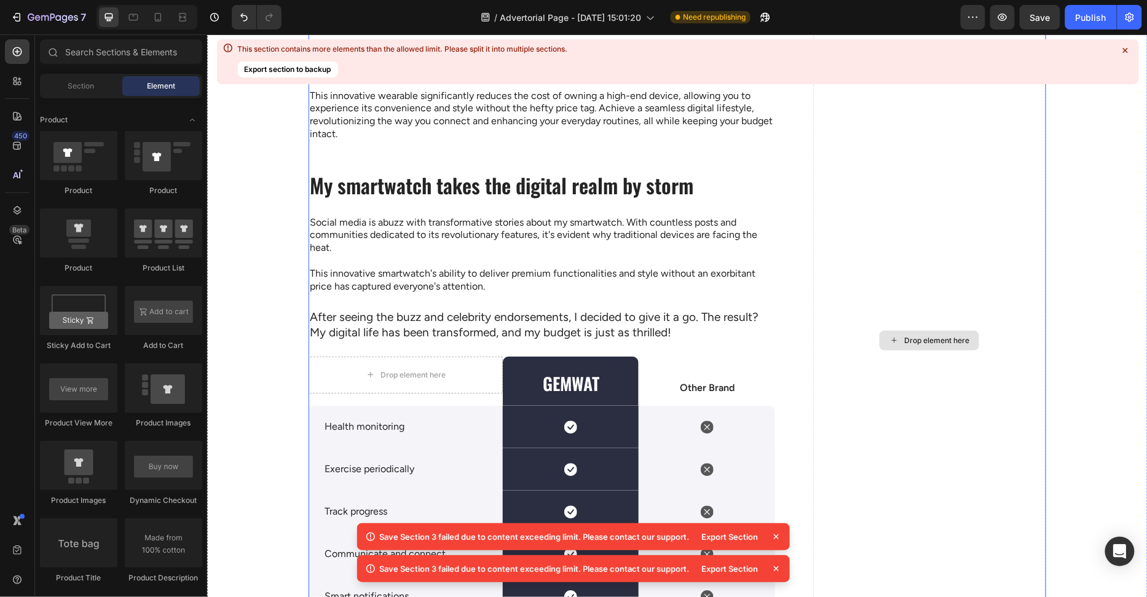
click at [925, 345] on div "Drop element here" at bounding box center [936, 340] width 65 height 10
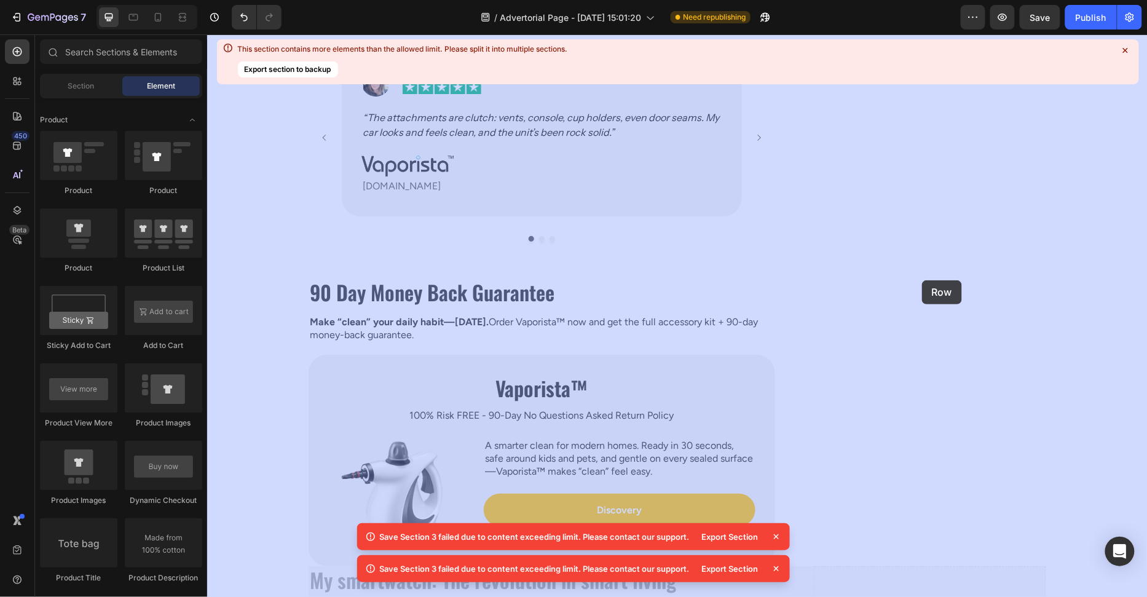
scroll to position [3104, 0]
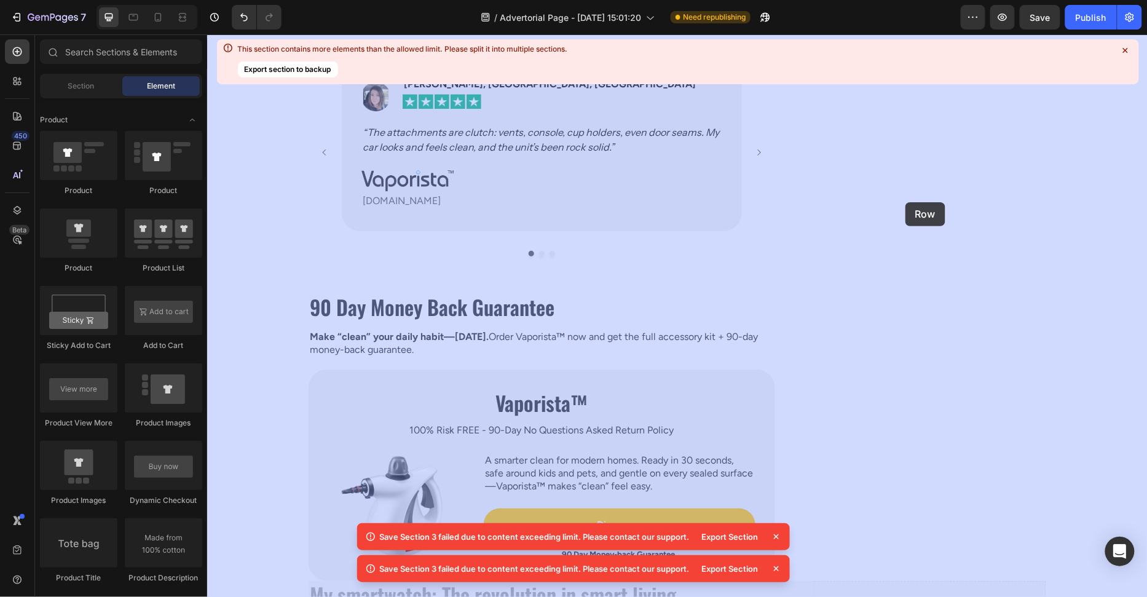
drag, startPoint x: 925, startPoint y: 360, endPoint x: 904, endPoint y: 204, distance: 157.1
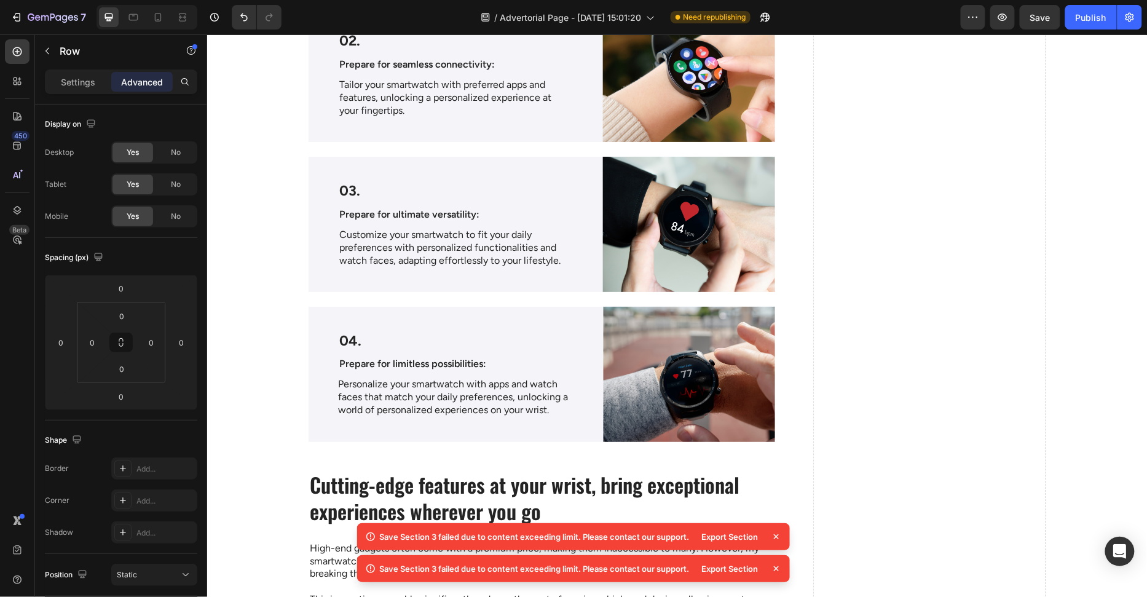
scroll to position [3566, 0]
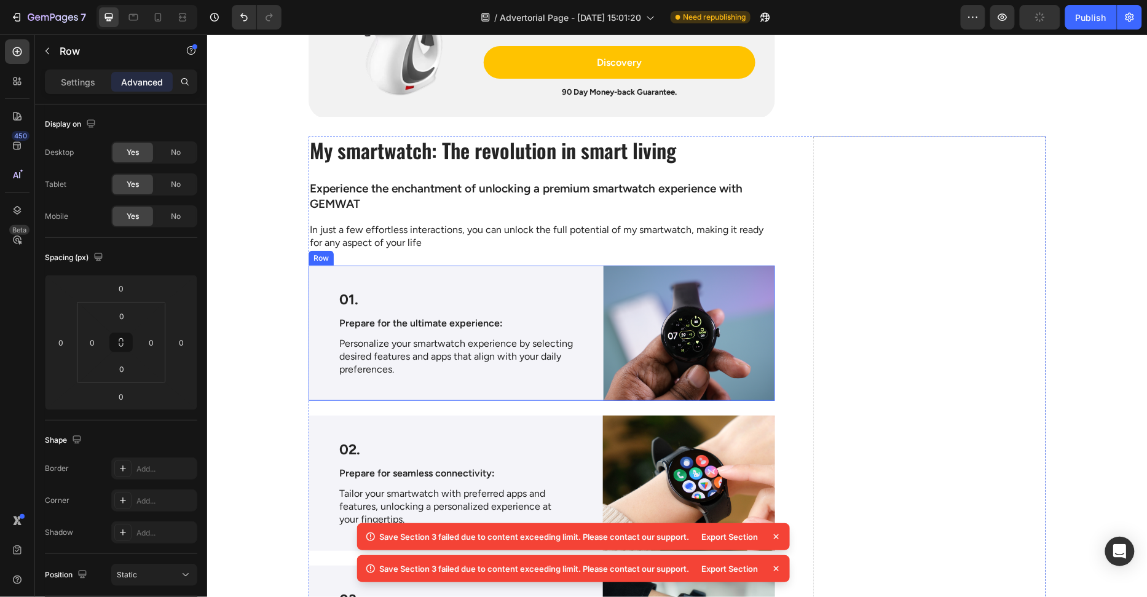
click at [590, 271] on div "01. Text Block Prepare for the ultimate experience: Text Block Personalize your…" at bounding box center [455, 332] width 295 height 135
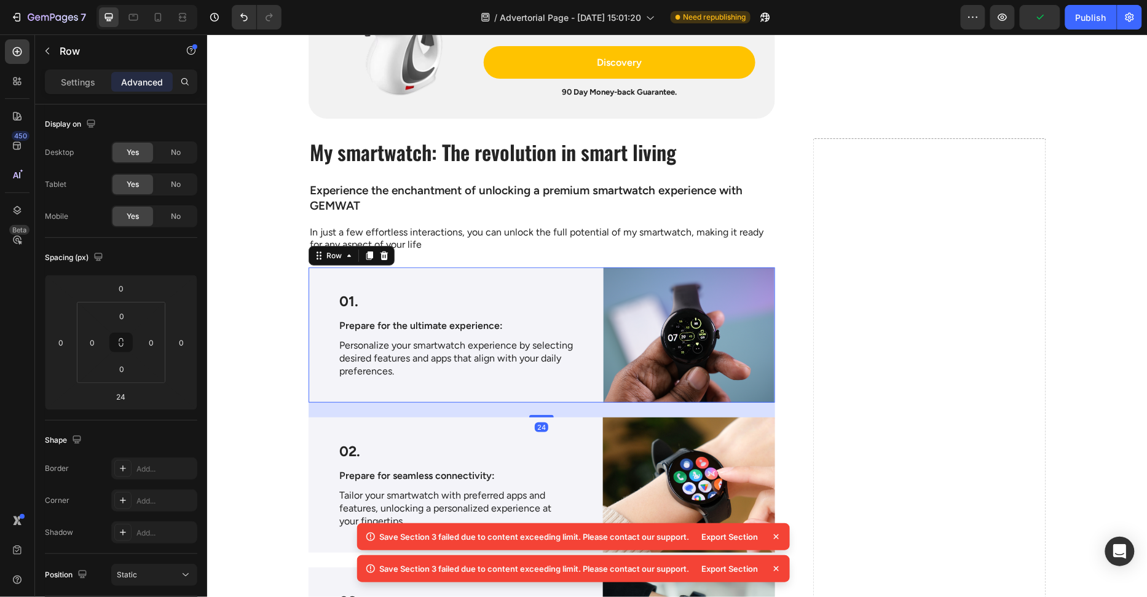
click at [392, 254] on div "Row" at bounding box center [351, 255] width 86 height 20
click at [432, 229] on p "In just a few effortless interactions, you can unlock the full potential of my …" at bounding box center [541, 239] width 464 height 26
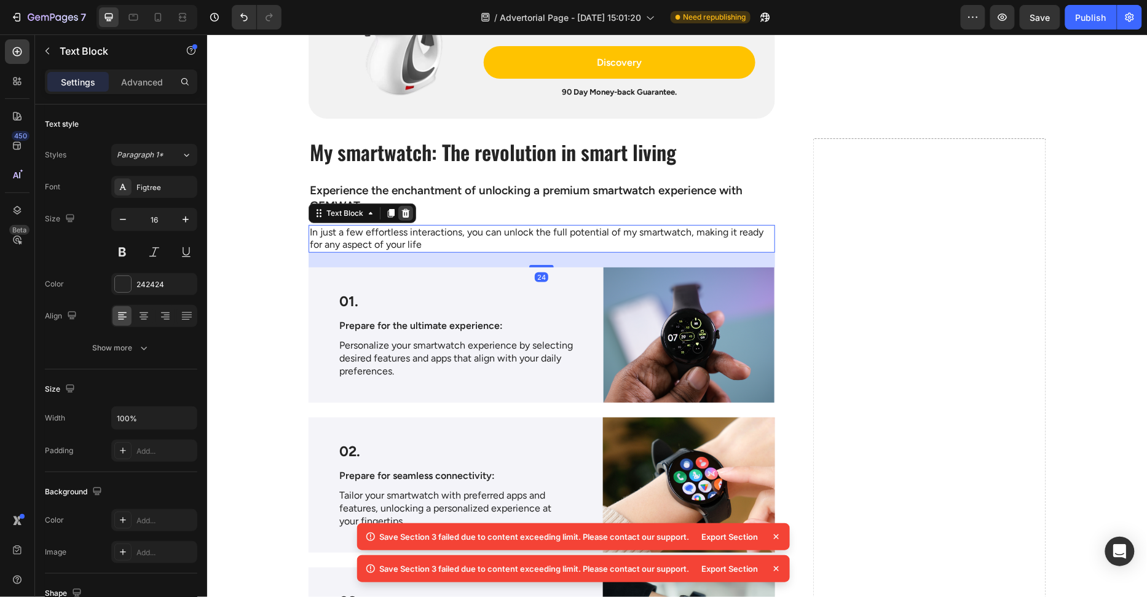
click at [406, 211] on icon at bounding box center [405, 213] width 10 height 10
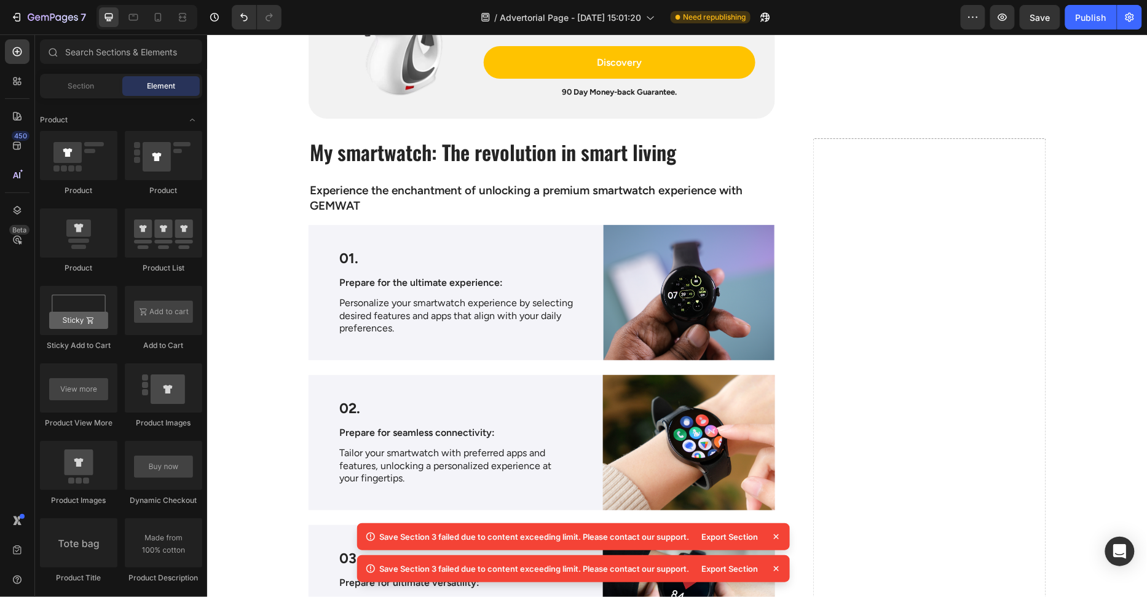
click at [408, 208] on p "Experience the enchantment of unlocking a premium smartwatch experience with GE…" at bounding box center [541, 198] width 464 height 30
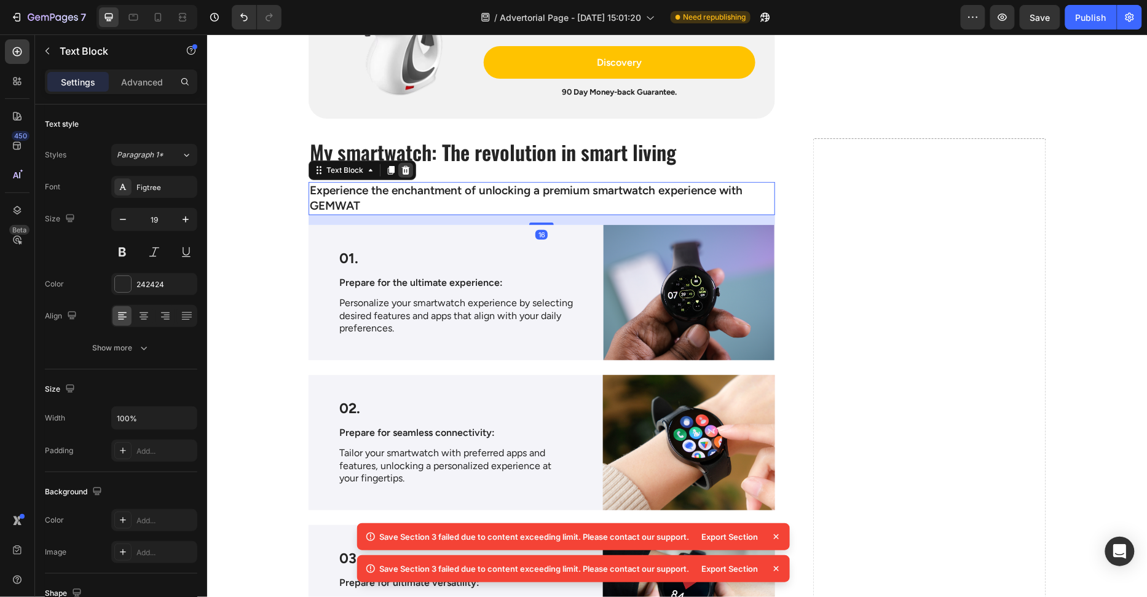
click at [408, 172] on div at bounding box center [405, 169] width 15 height 15
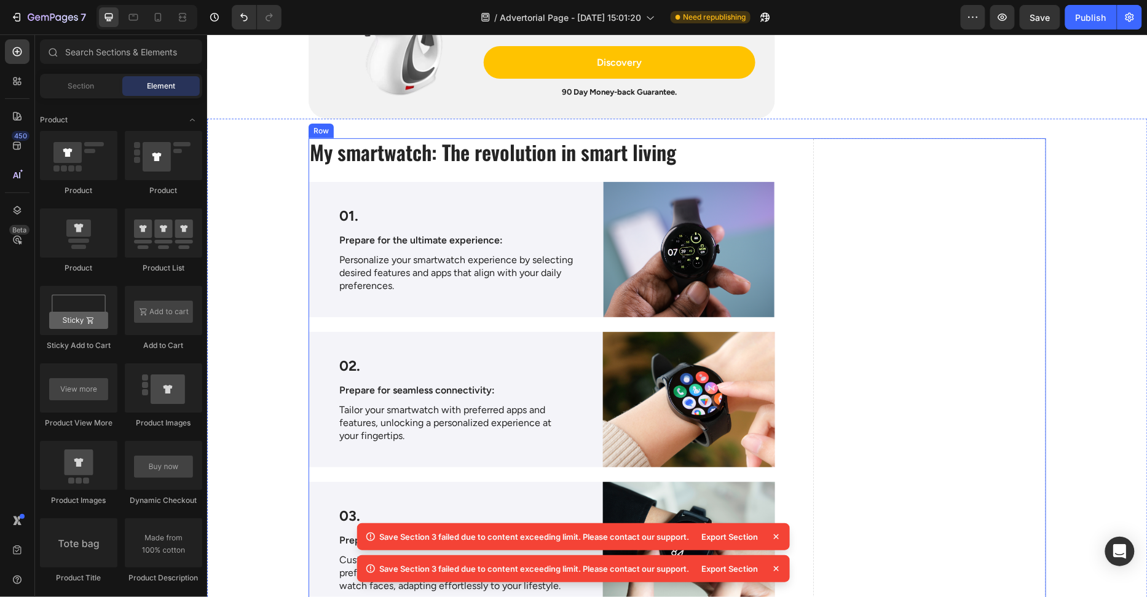
click at [440, 164] on h2 "My smartwatch: The revolution in smart living" at bounding box center [541, 152] width 467 height 29
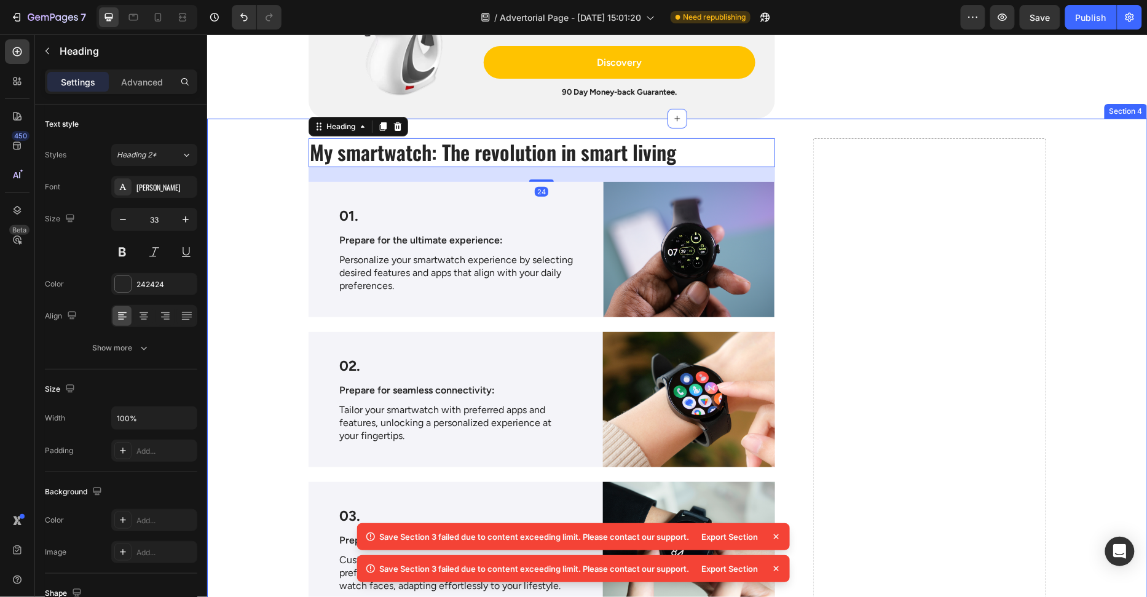
click at [406, 129] on div "Heading" at bounding box center [358, 126] width 100 height 20
click at [405, 129] on div "Heading" at bounding box center [358, 126] width 100 height 20
click at [405, 172] on div "24" at bounding box center [541, 174] width 467 height 15
click at [405, 177] on div "24" at bounding box center [541, 174] width 467 height 15
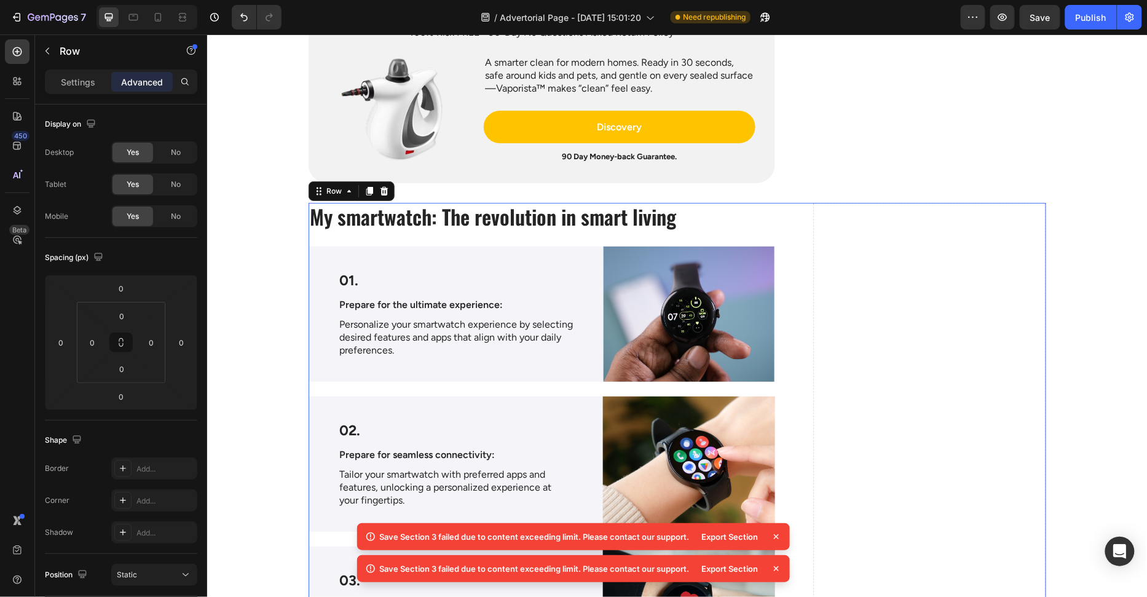
scroll to position [3437, 0]
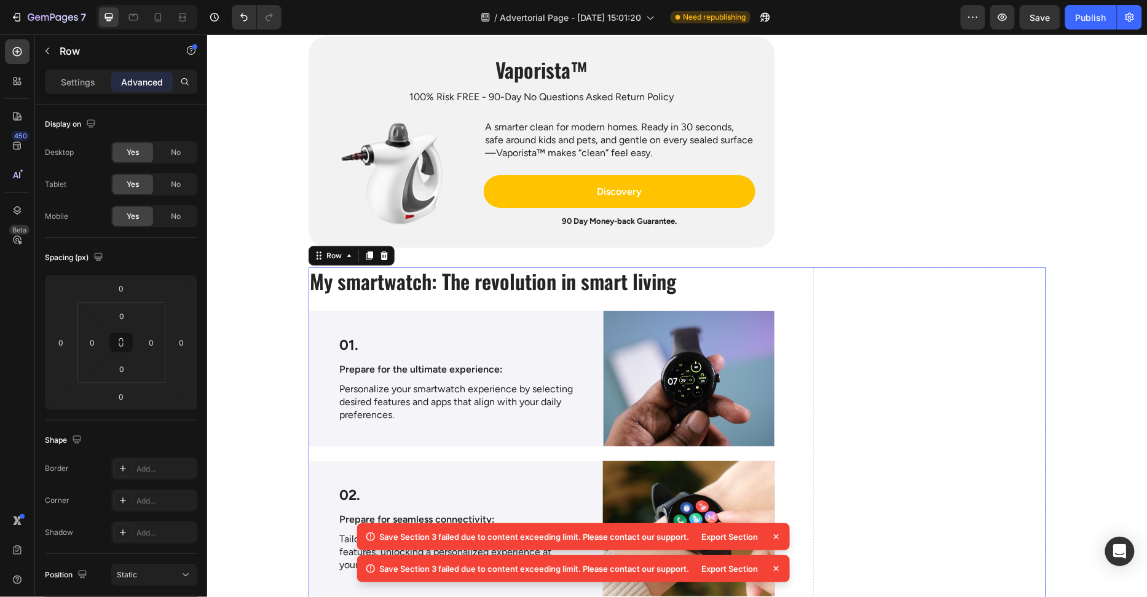
click at [384, 255] on icon at bounding box center [384, 255] width 10 height 10
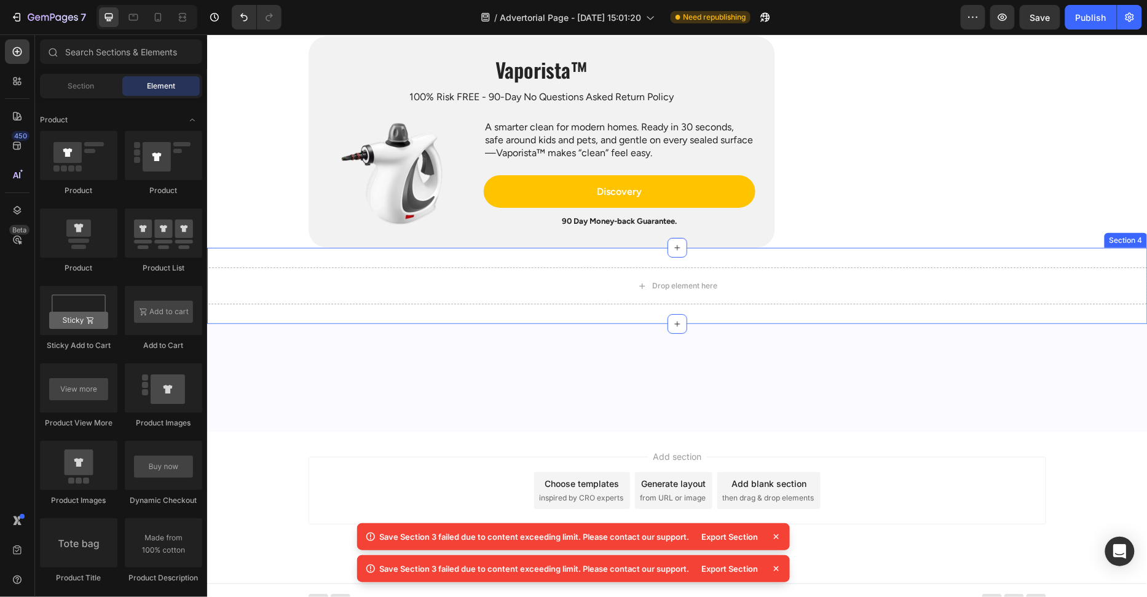
click at [574, 306] on div "Drop element here Section 4" at bounding box center [677, 285] width 941 height 76
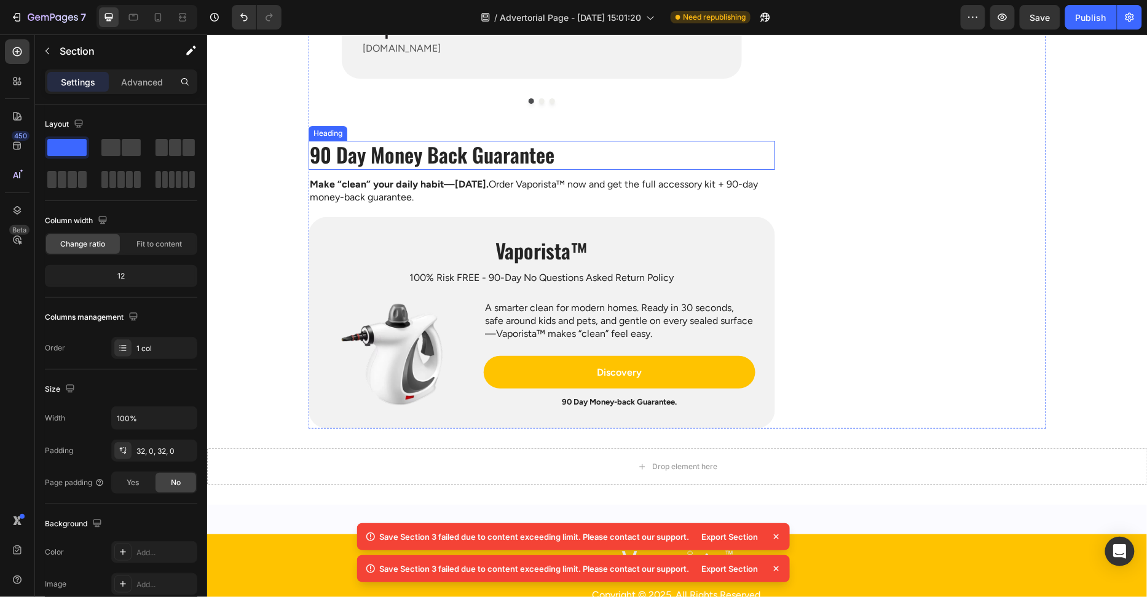
scroll to position [3445, 0]
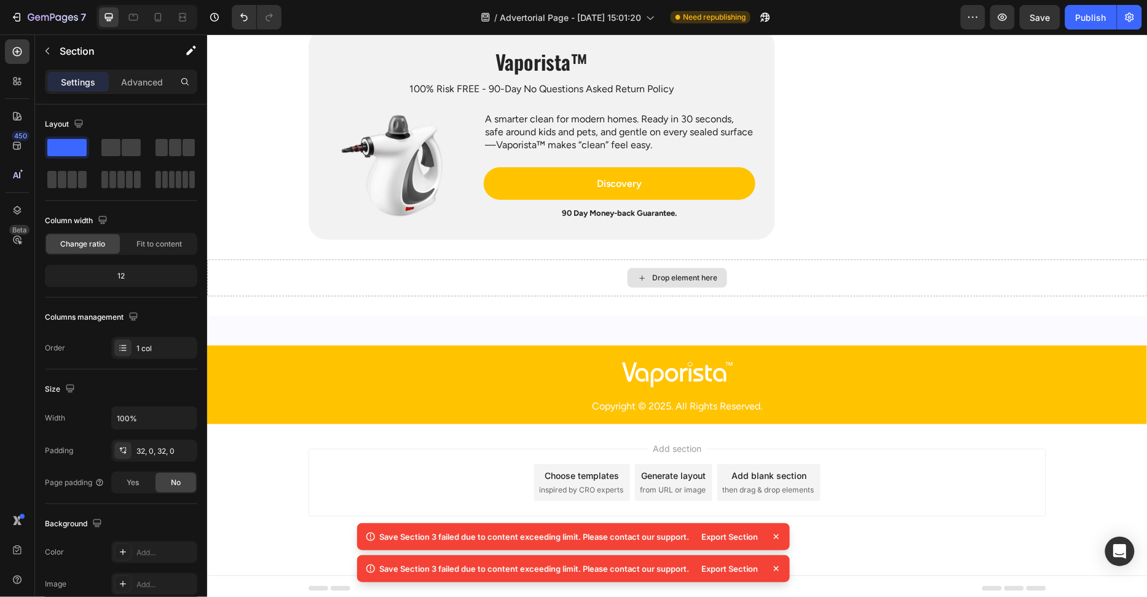
click at [580, 279] on div "Drop element here" at bounding box center [677, 277] width 941 height 37
click at [651, 279] on div "Drop element here" at bounding box center [677, 277] width 100 height 20
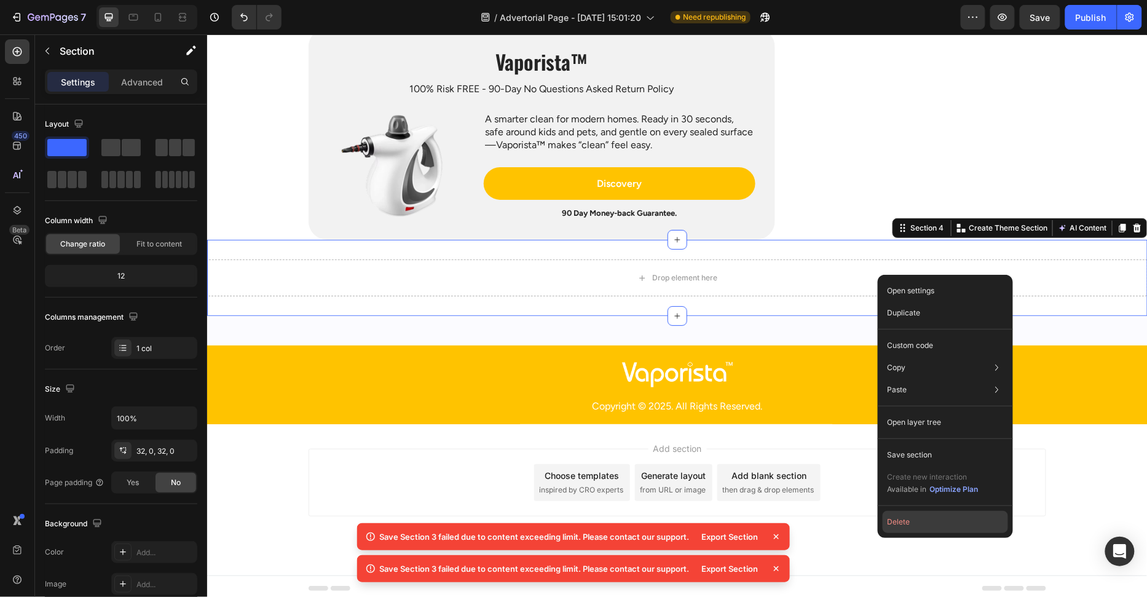
drag, startPoint x: 930, startPoint y: 523, endPoint x: 723, endPoint y: 488, distance: 210.1
click at [930, 523] on button "Delete" at bounding box center [945, 522] width 125 height 22
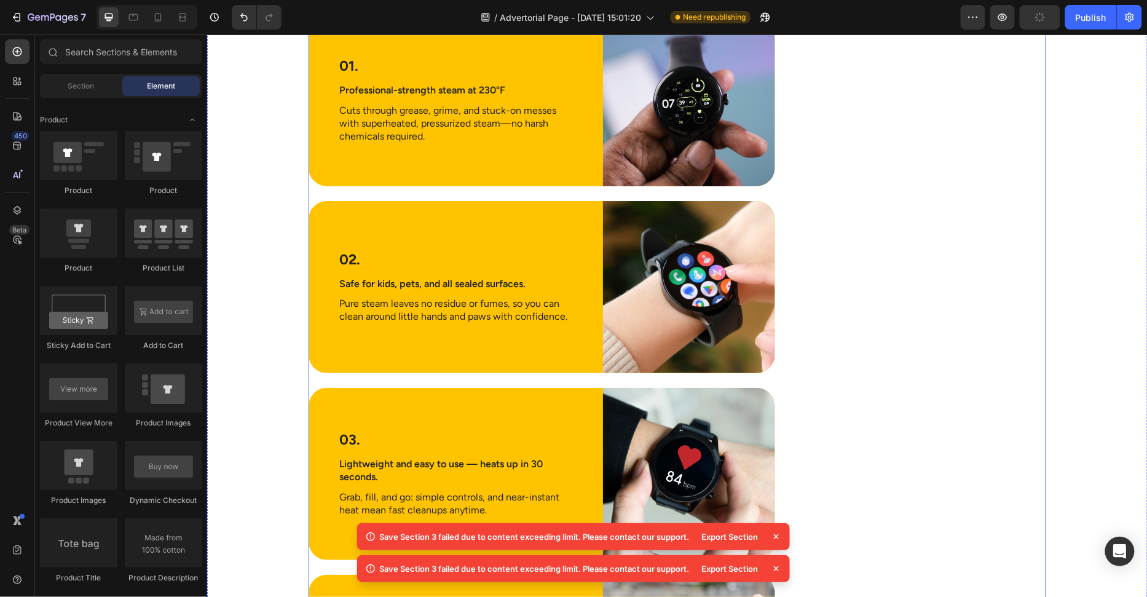
scroll to position [1627, 0]
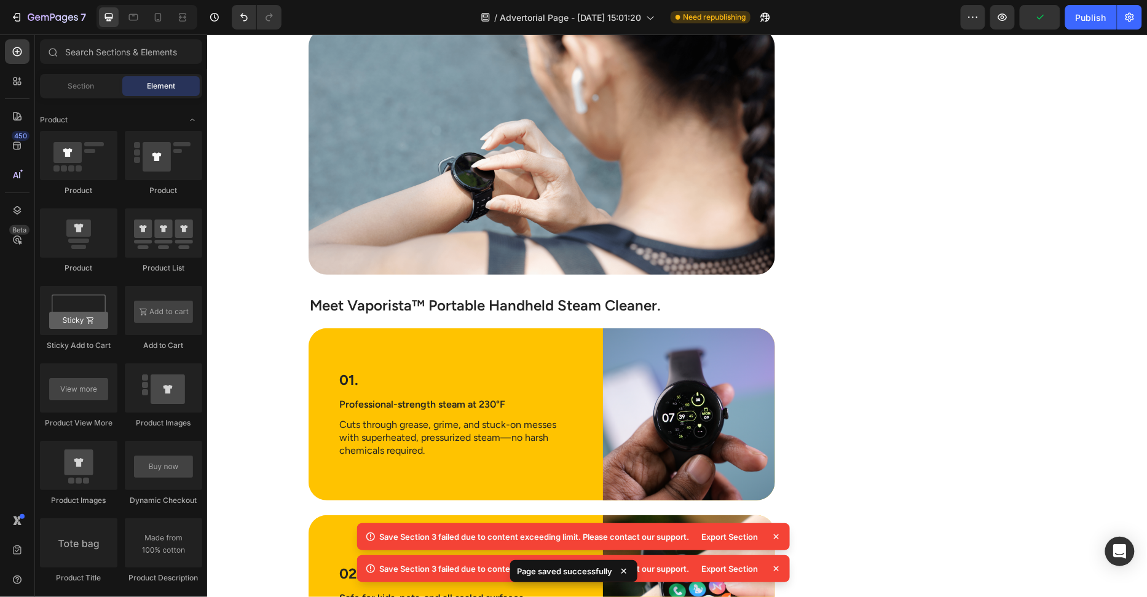
click at [773, 537] on icon at bounding box center [776, 537] width 12 height 12
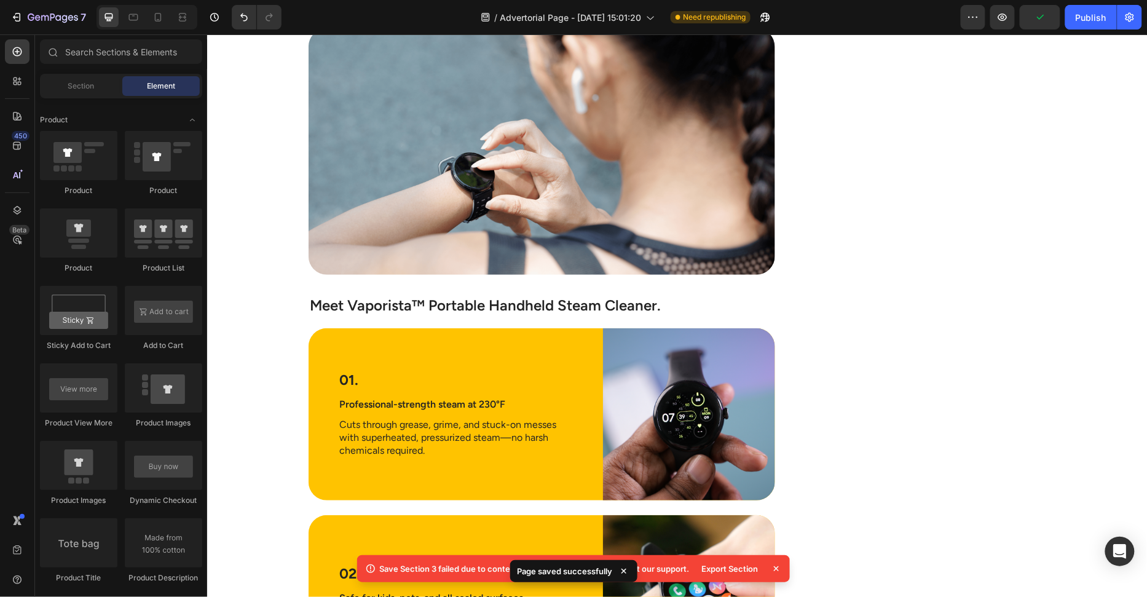
click at [775, 566] on icon at bounding box center [776, 569] width 12 height 12
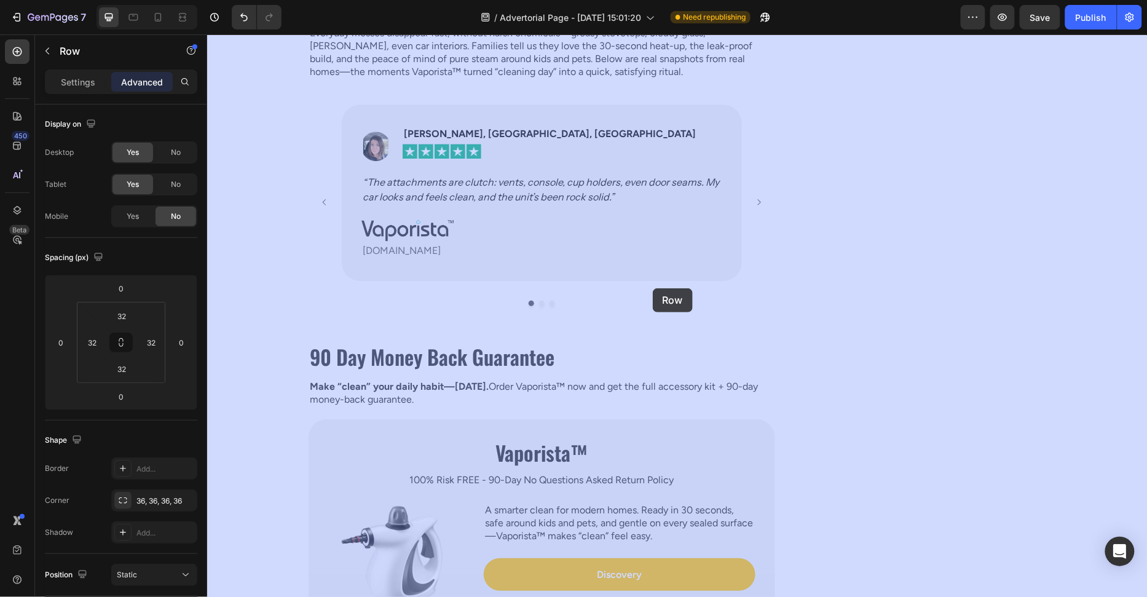
scroll to position [3370, 0]
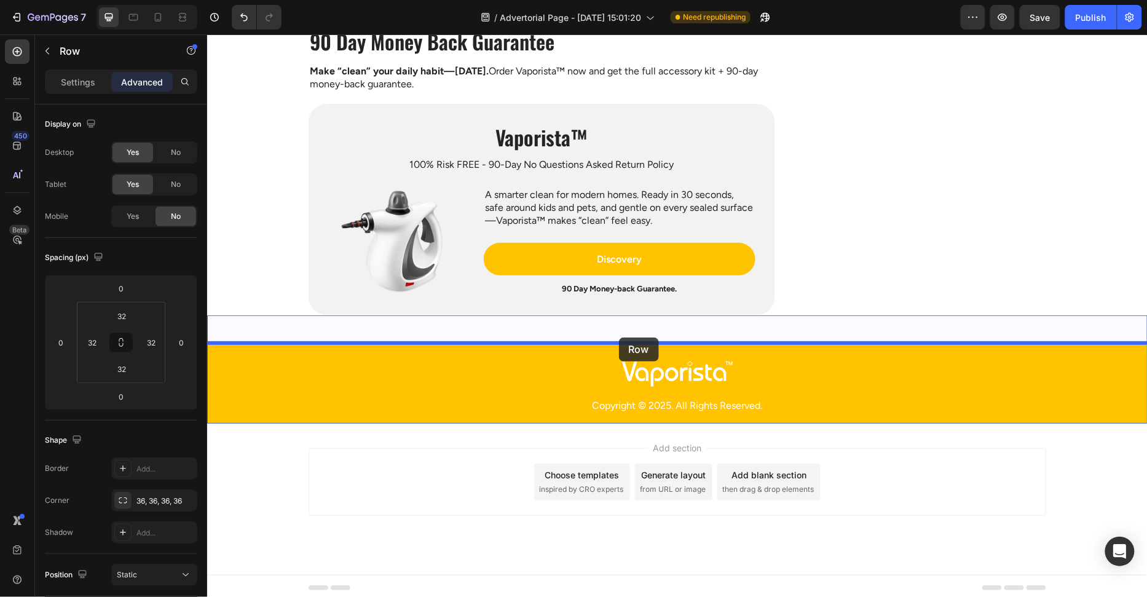
drag, startPoint x: 1021, startPoint y: 335, endPoint x: 619, endPoint y: 337, distance: 402.1
type input "16"
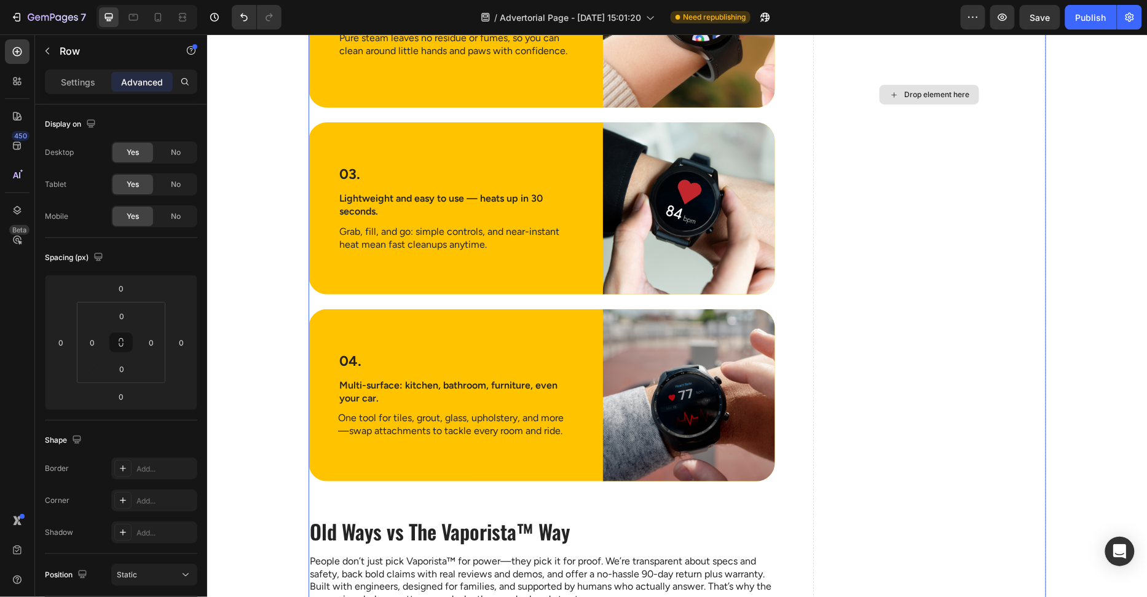
scroll to position [2053, 0]
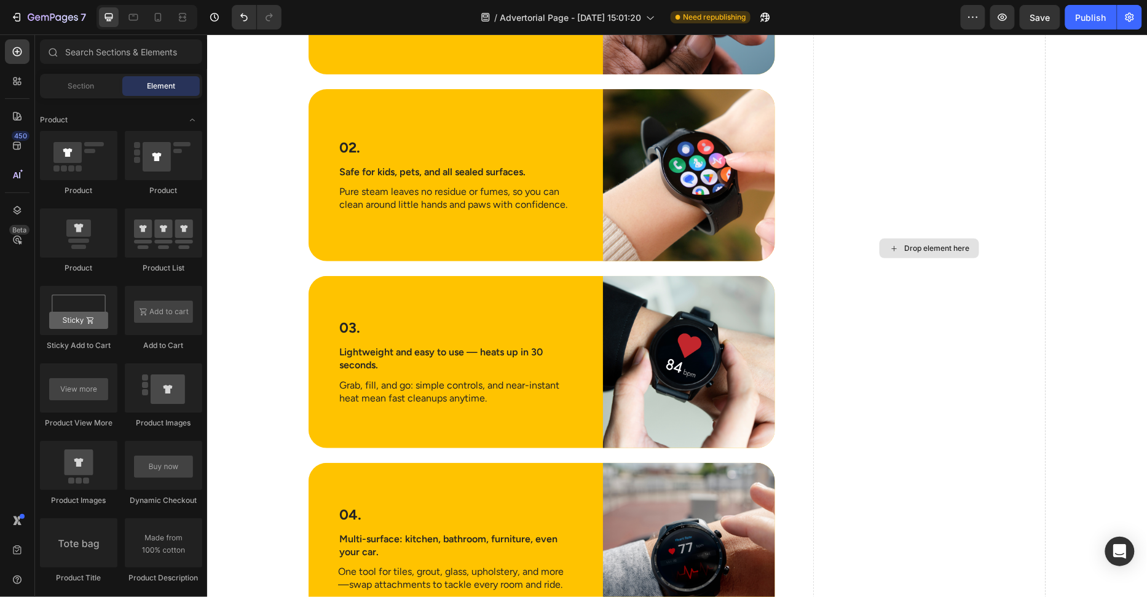
click at [922, 238] on div "Drop element here" at bounding box center [929, 248] width 100 height 20
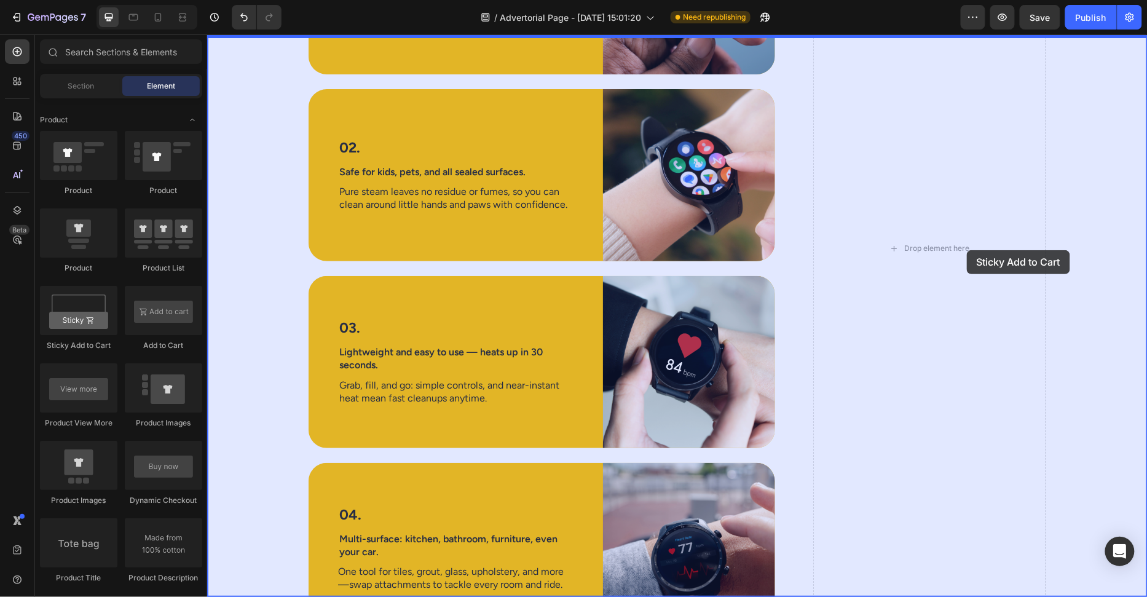
drag, startPoint x: 275, startPoint y: 349, endPoint x: 967, endPoint y: 250, distance: 698.3
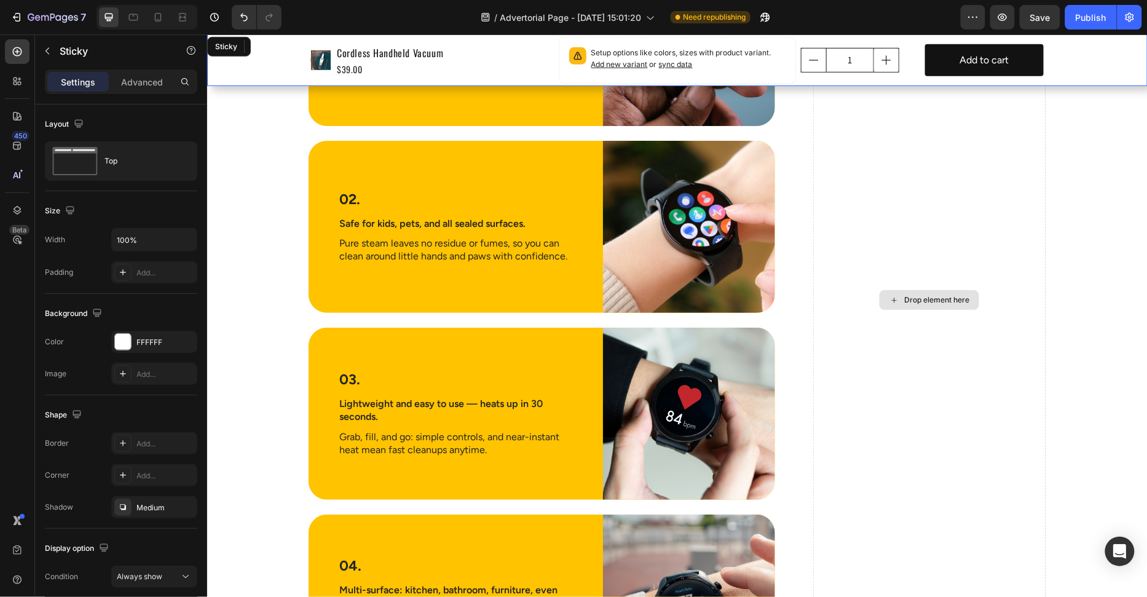
scroll to position [2104, 0]
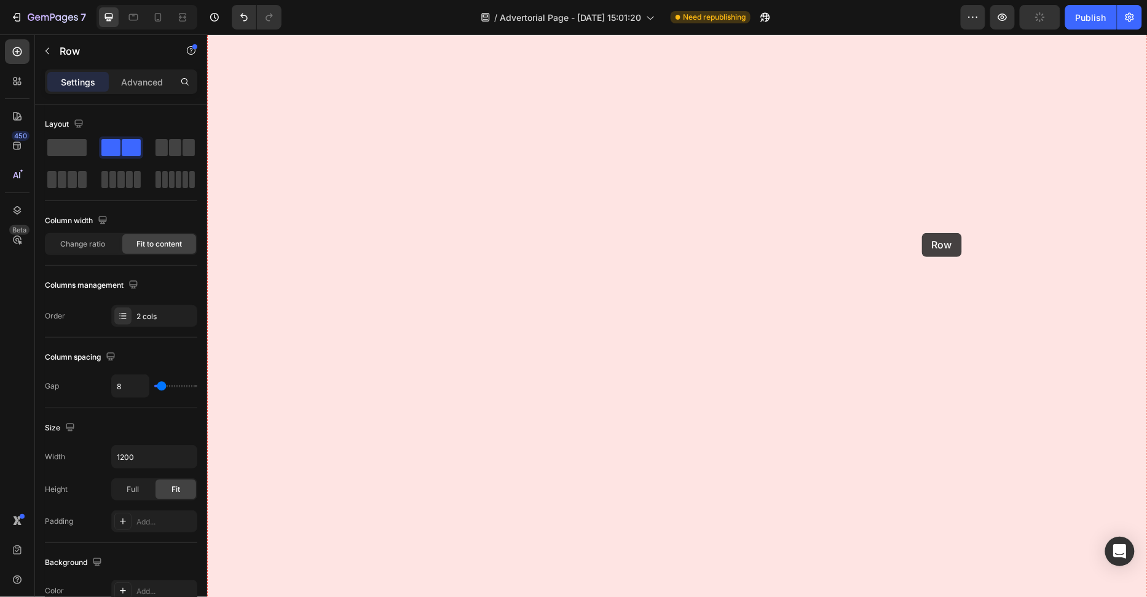
drag, startPoint x: 505, startPoint y: 59, endPoint x: 922, endPoint y: 232, distance: 451.5
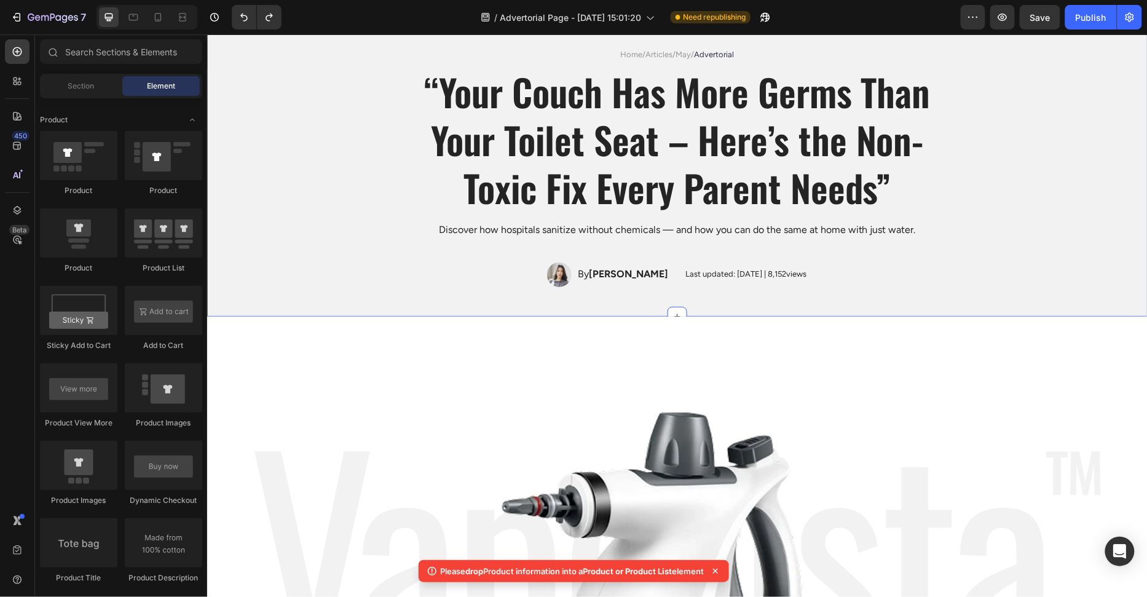
scroll to position [0, 0]
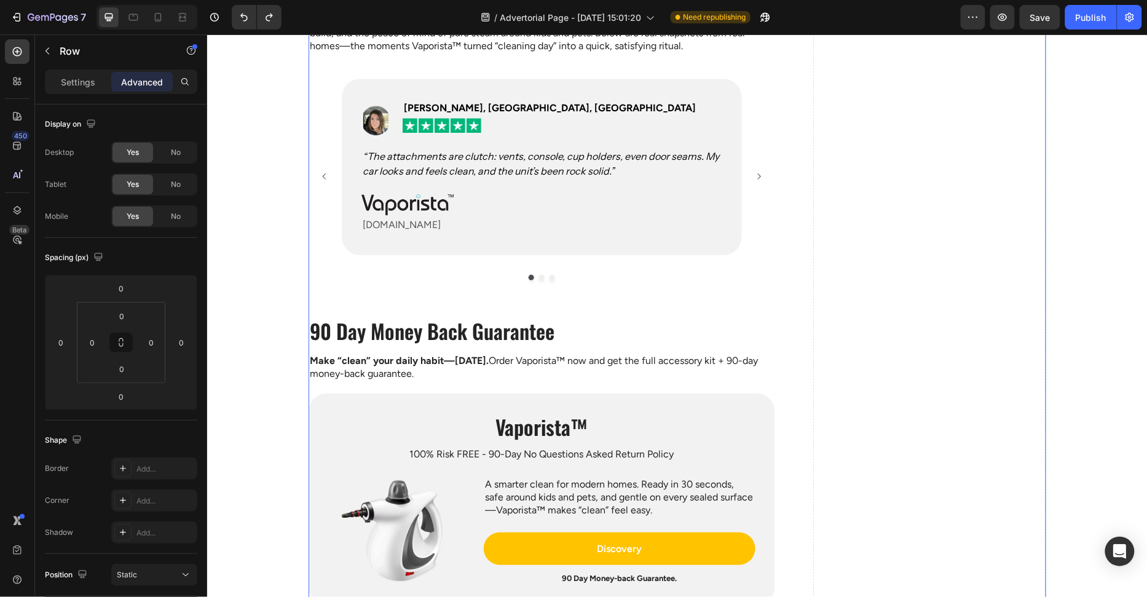
scroll to position [2823, 0]
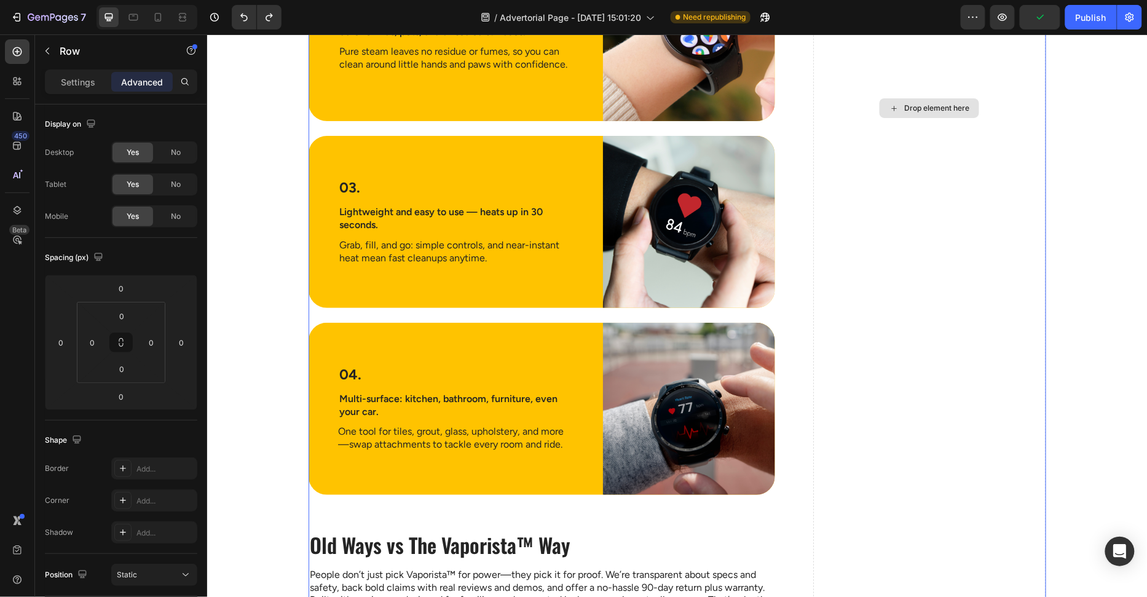
scroll to position [2080, 0]
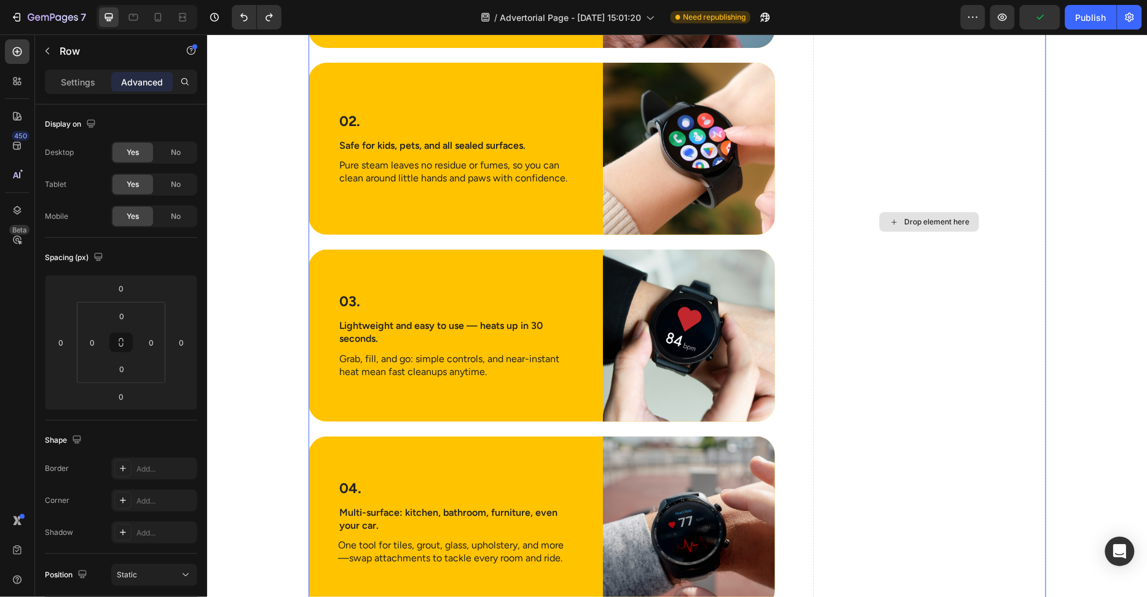
click at [900, 226] on div "Drop element here" at bounding box center [929, 222] width 100 height 20
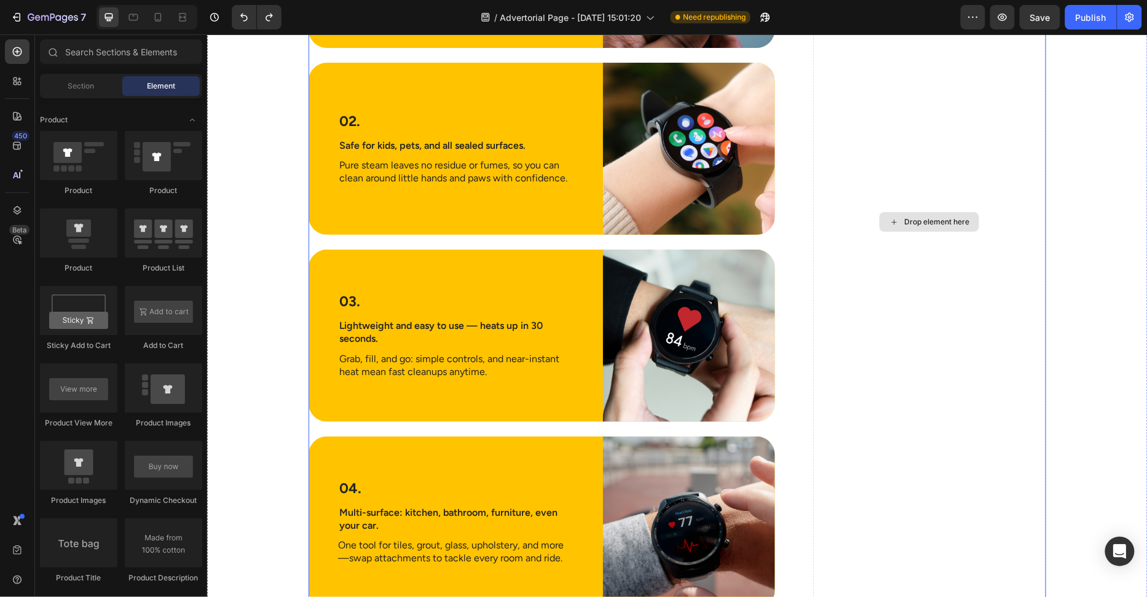
click at [900, 225] on div "Drop element here" at bounding box center [929, 222] width 100 height 20
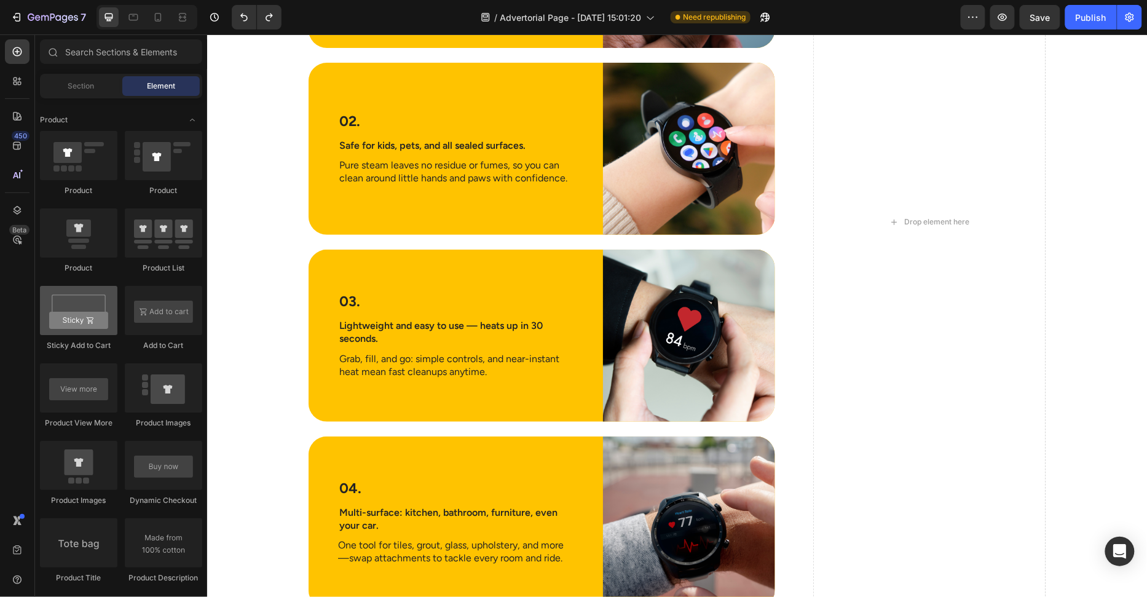
click at [69, 311] on div at bounding box center [78, 310] width 77 height 49
drag, startPoint x: 69, startPoint y: 312, endPoint x: 85, endPoint y: 307, distance: 16.0
click at [63, 302] on div at bounding box center [78, 310] width 77 height 49
drag, startPoint x: 172, startPoint y: 306, endPoint x: 50, endPoint y: 285, distance: 124.1
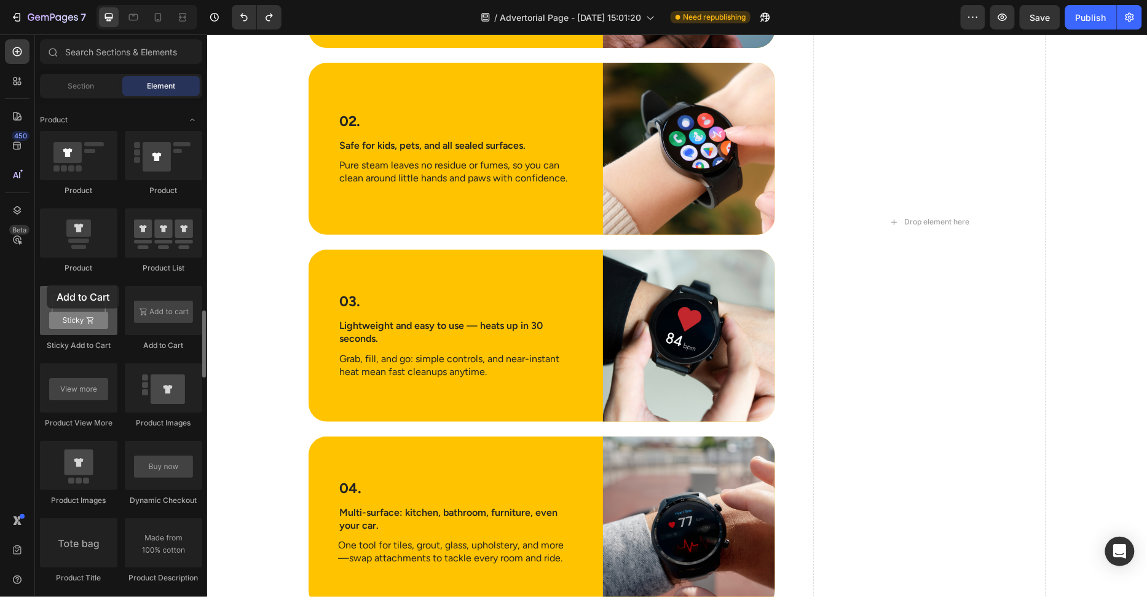
click at [49, 285] on div "Product Product Product Product List Sticky Add to Cart Add to Cart Product Vie…" at bounding box center [121, 556] width 162 height 851
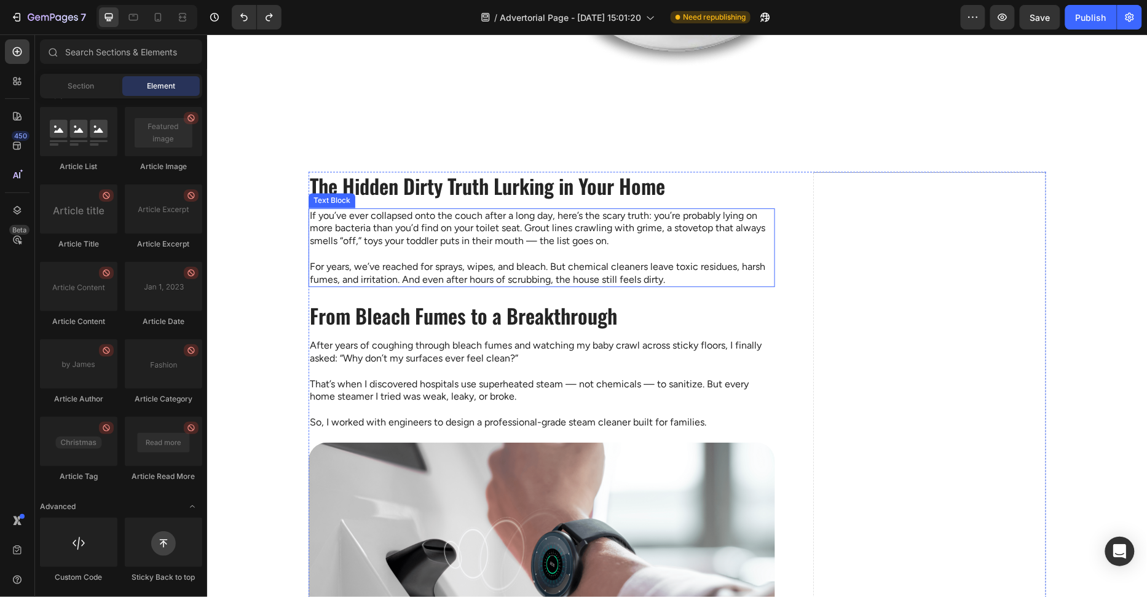
scroll to position [743, 0]
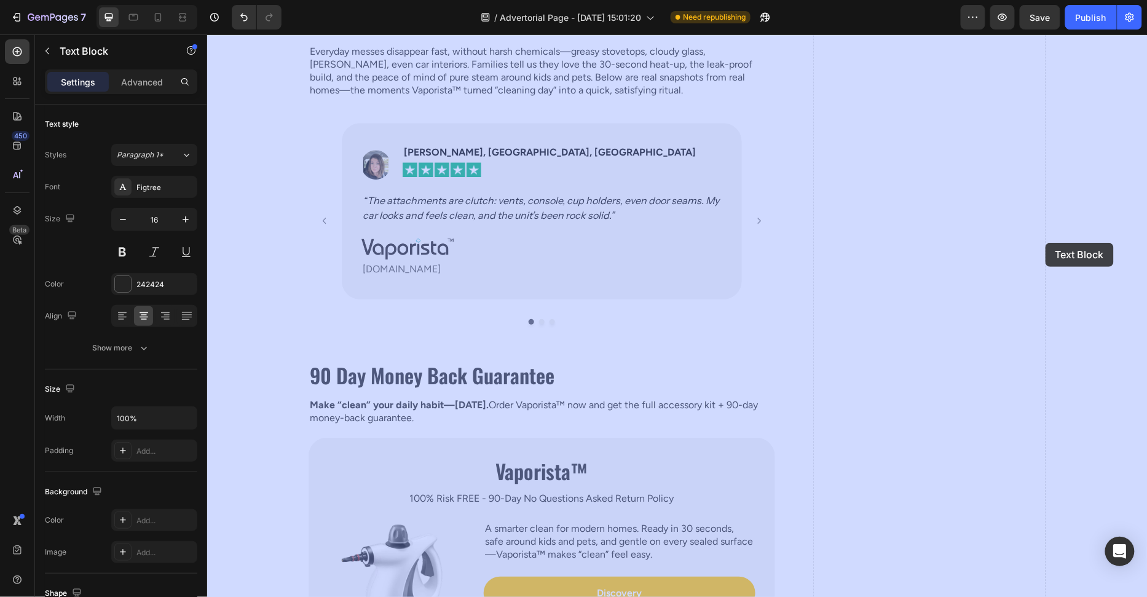
scroll to position [2891, 0]
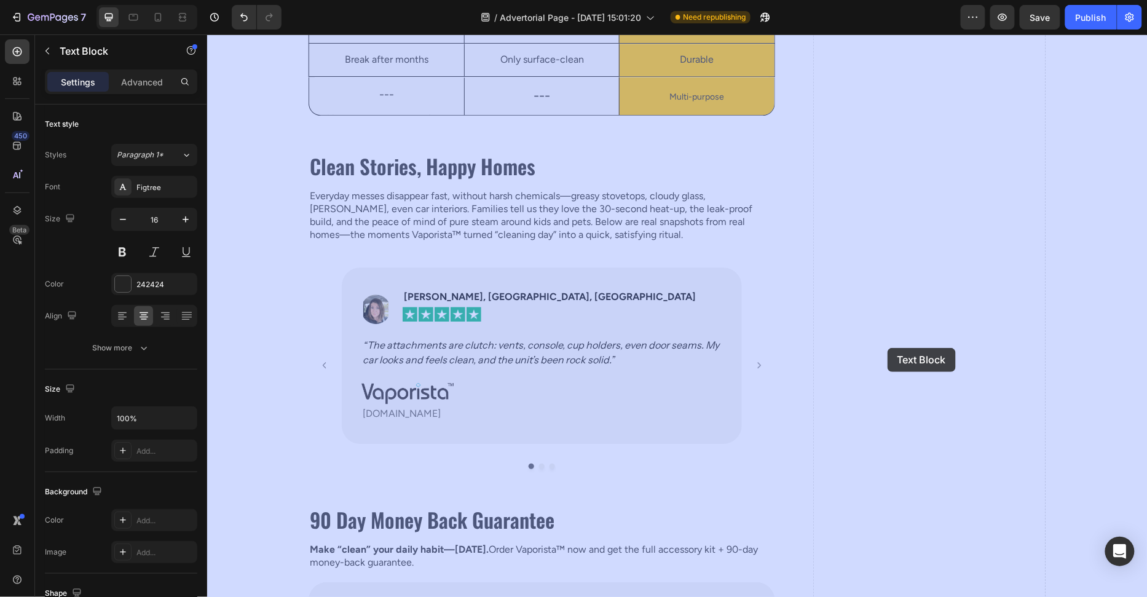
drag, startPoint x: 1128, startPoint y: 341, endPoint x: 887, endPoint y: 347, distance: 241.1
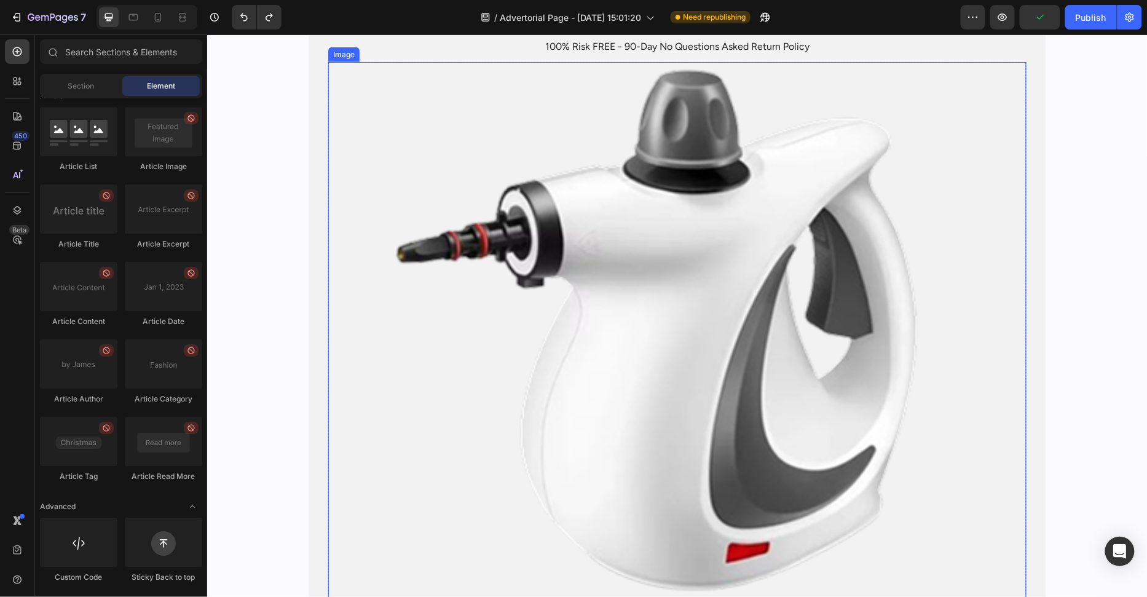
scroll to position [3255, 0]
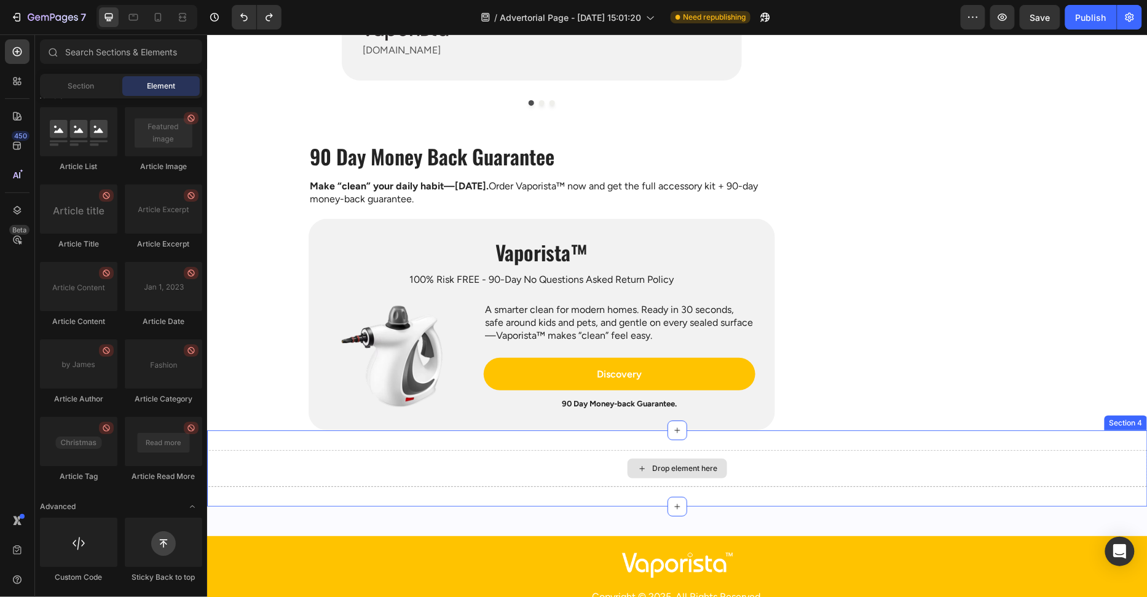
click at [746, 481] on div "Drop element here" at bounding box center [677, 467] width 941 height 37
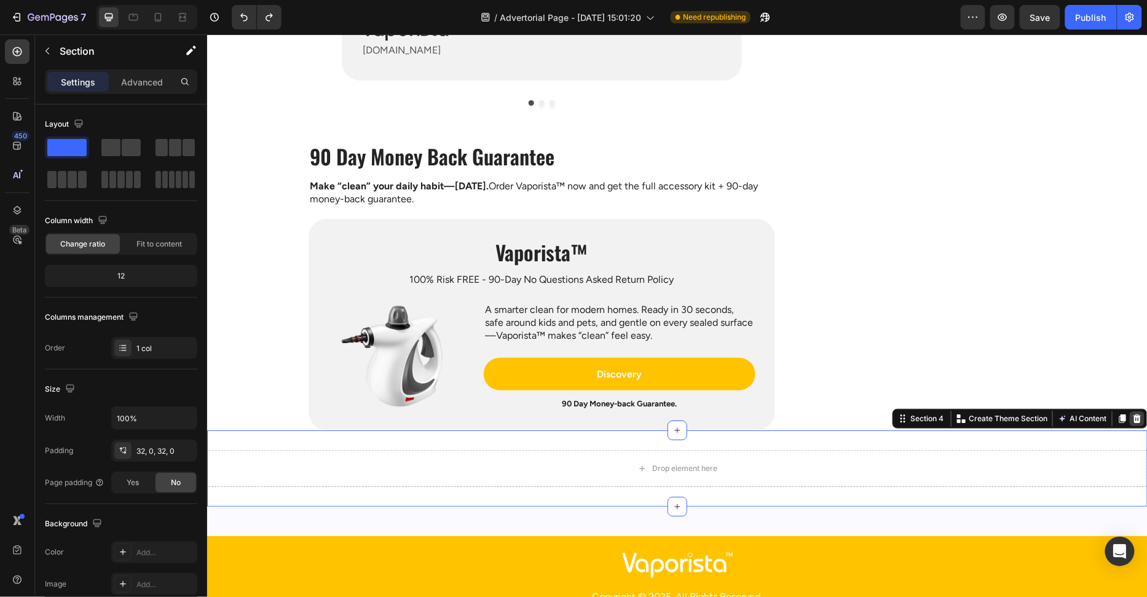
click at [1134, 413] on icon at bounding box center [1137, 418] width 10 height 10
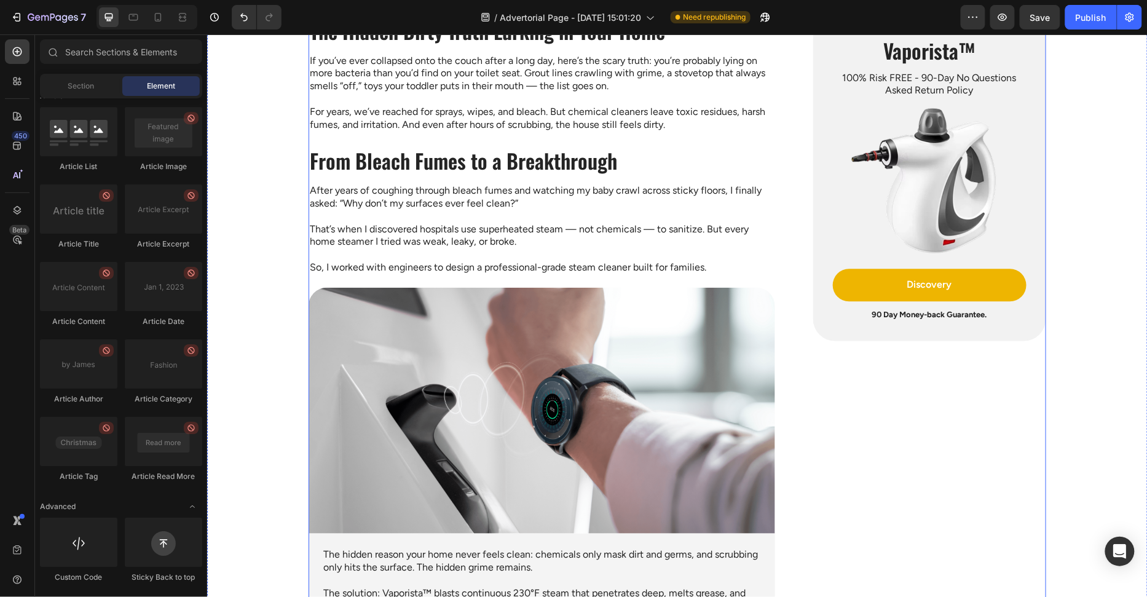
scroll to position [879, 0]
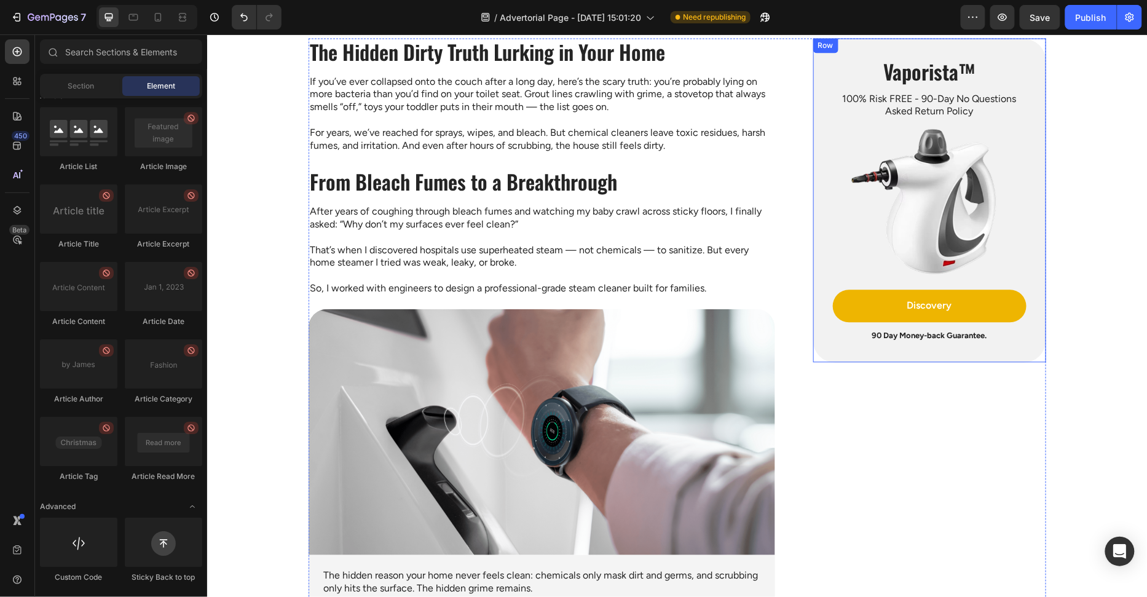
click at [1021, 354] on div "Vaporista™ Heading 100% Risk FREE - 90-Day No Questions Asked Return Policy Tex…" at bounding box center [929, 200] width 233 height 324
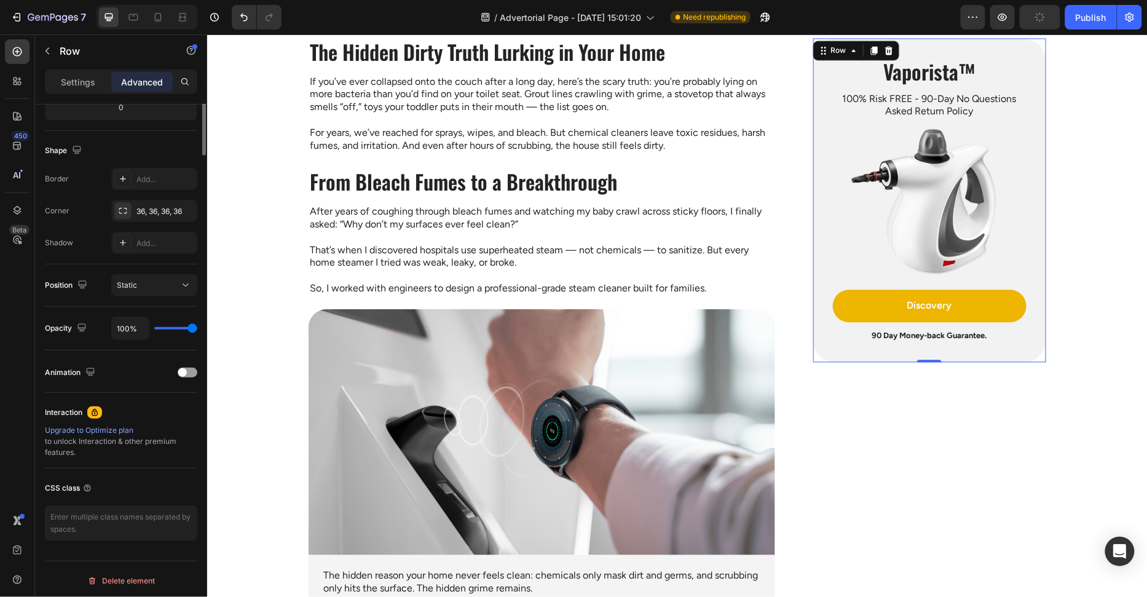
scroll to position [0, 0]
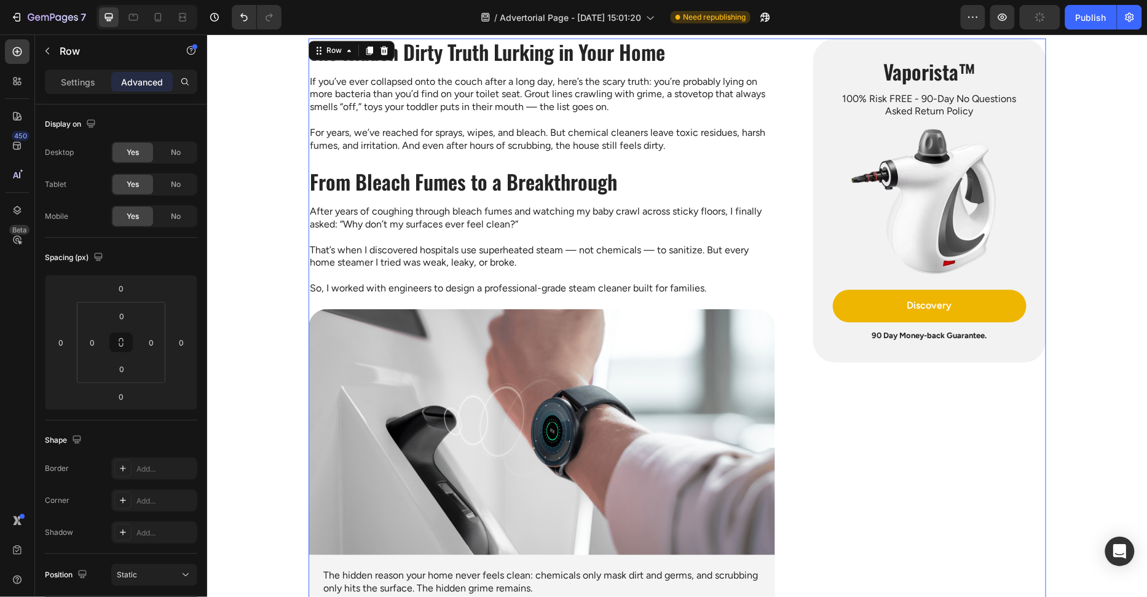
click at [817, 283] on div "Vaporista™ Heading 100% Risk FREE - 90-Day No Questions Asked Return Policy Tex…" at bounding box center [929, 200] width 233 height 324
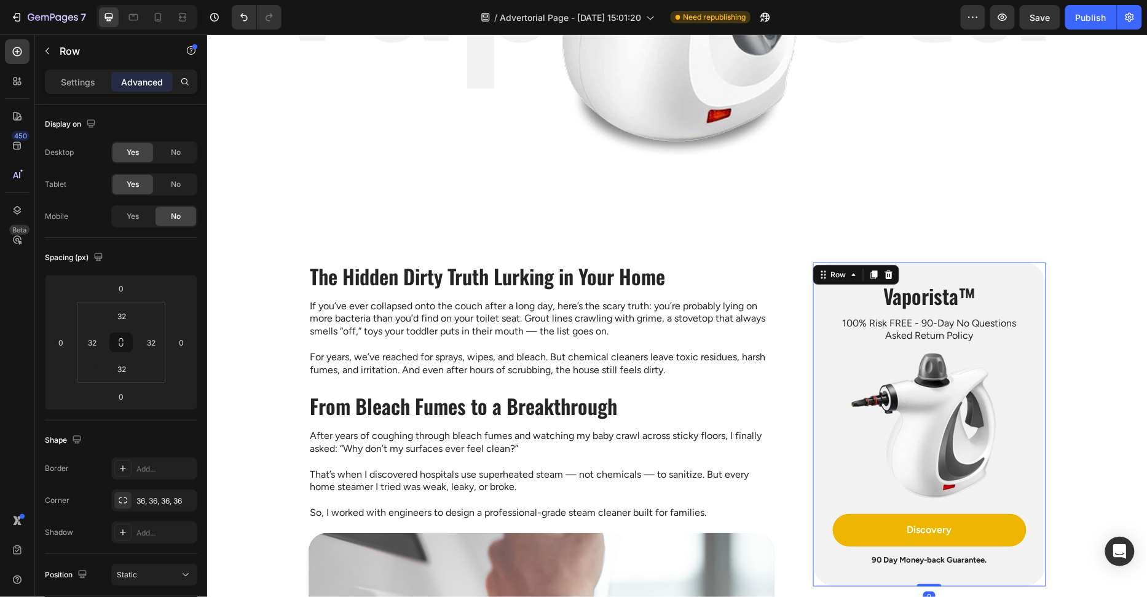
scroll to position [834, 0]
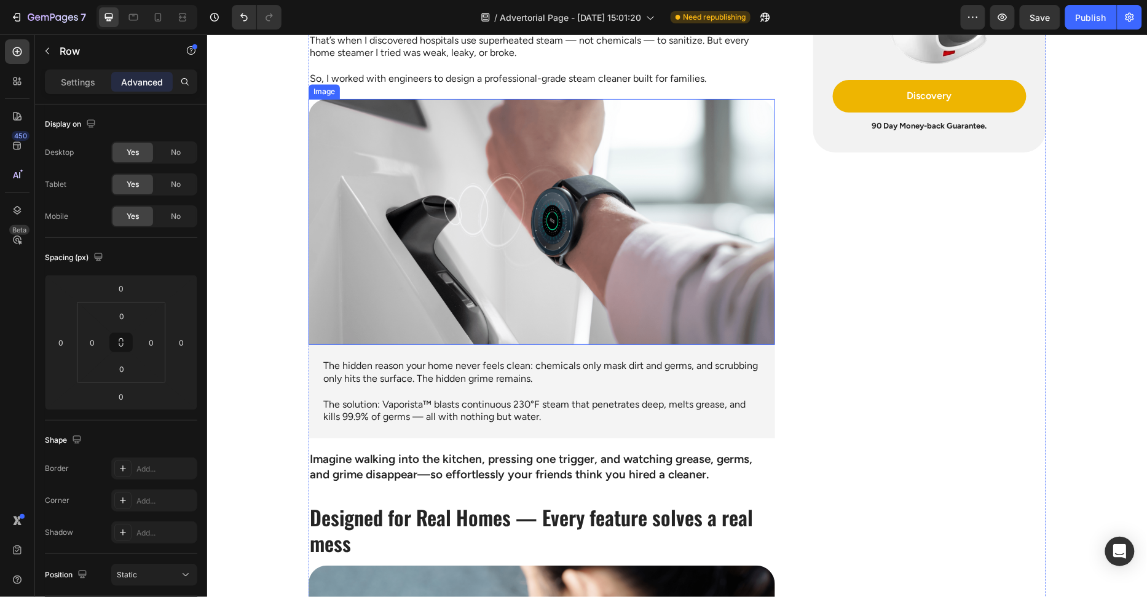
scroll to position [1111, 0]
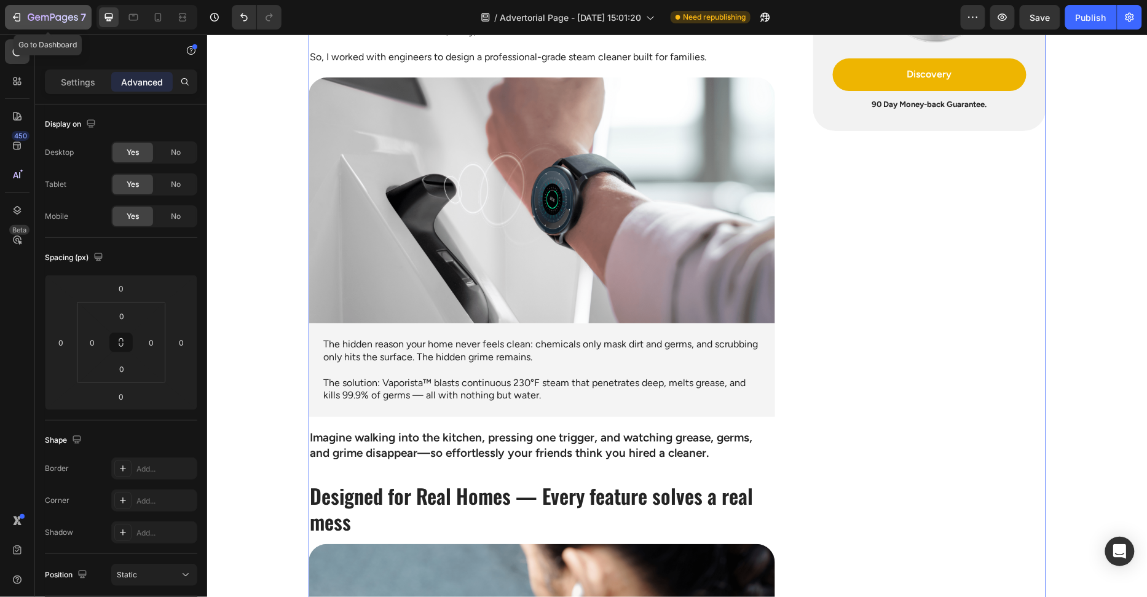
click at [76, 17] on icon "button" at bounding box center [53, 18] width 50 height 10
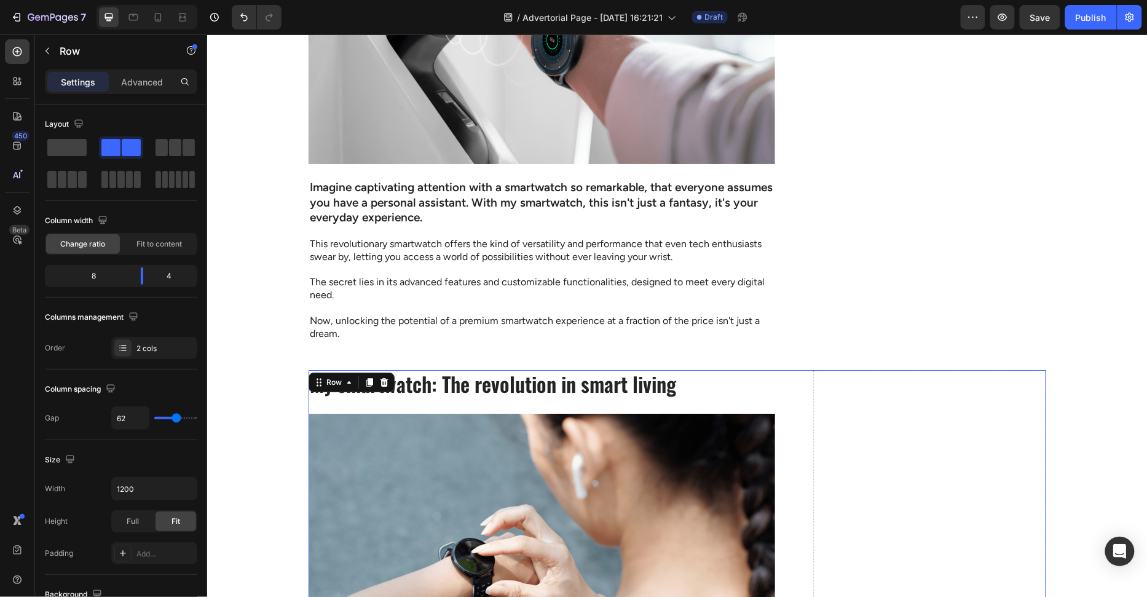
scroll to position [1464, 0]
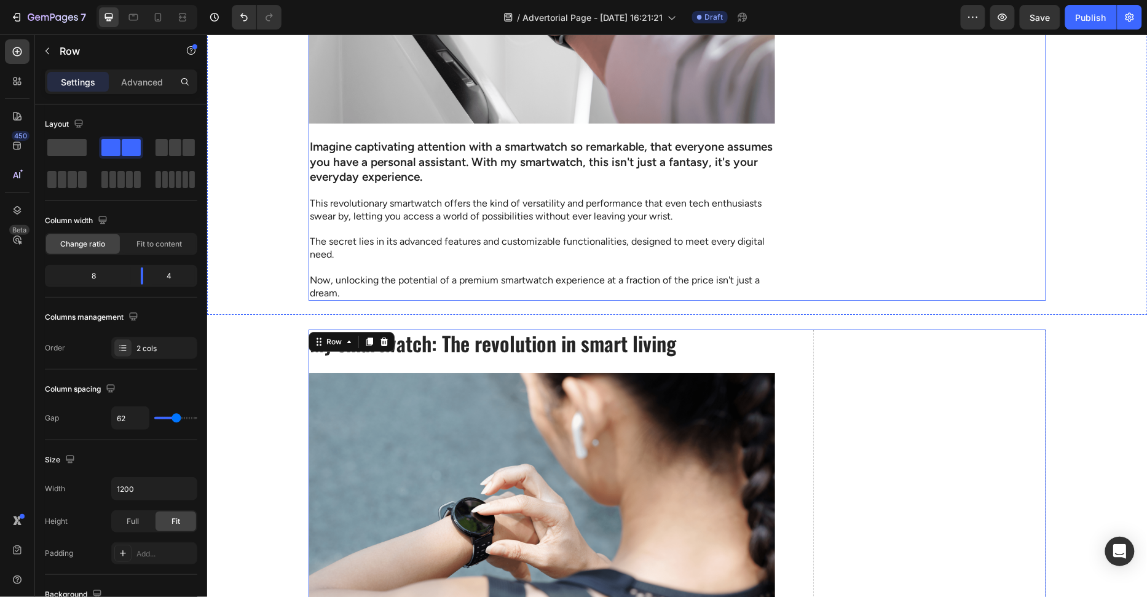
scroll to position [1550, 0]
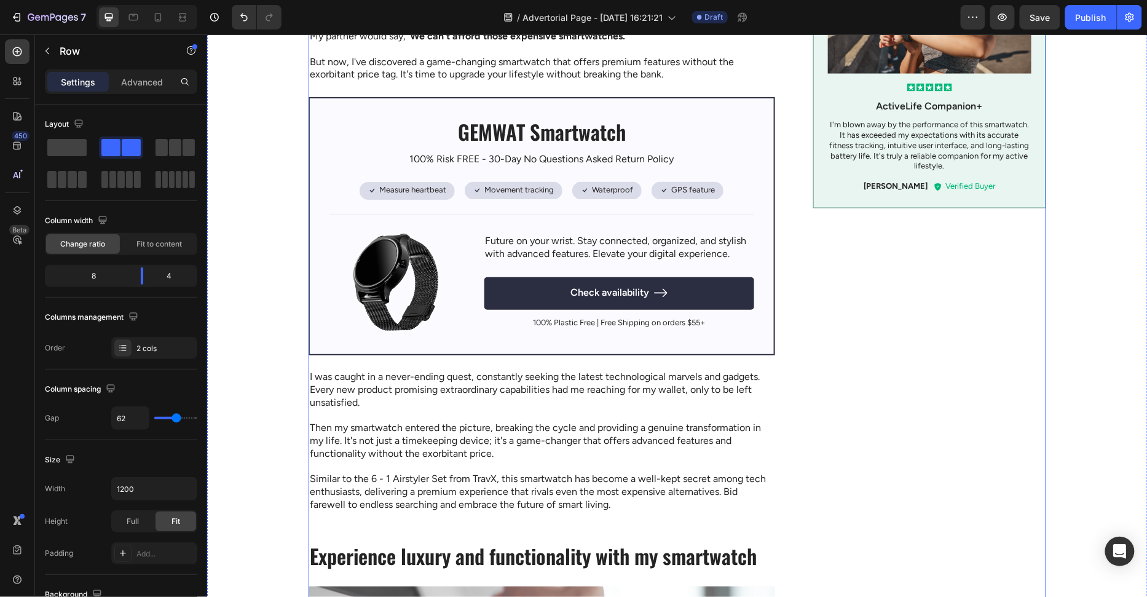
scroll to position [317, 0]
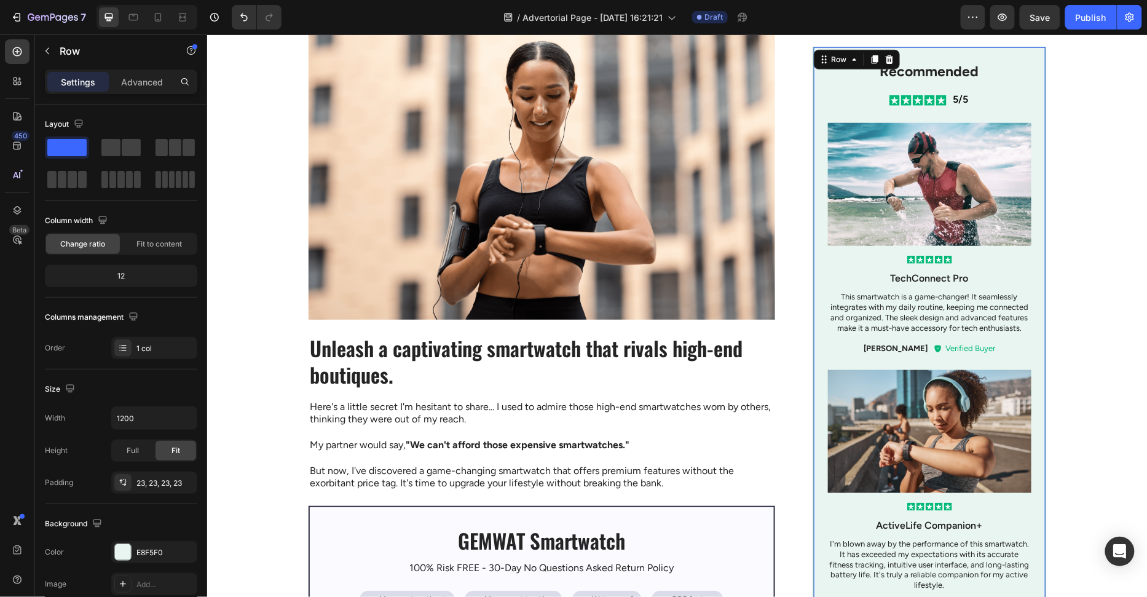
click at [820, 241] on div "Recommended Text Block Icon Icon Icon Icon Icon Icon List 5/5 Text Block Row Im…" at bounding box center [929, 336] width 233 height 580
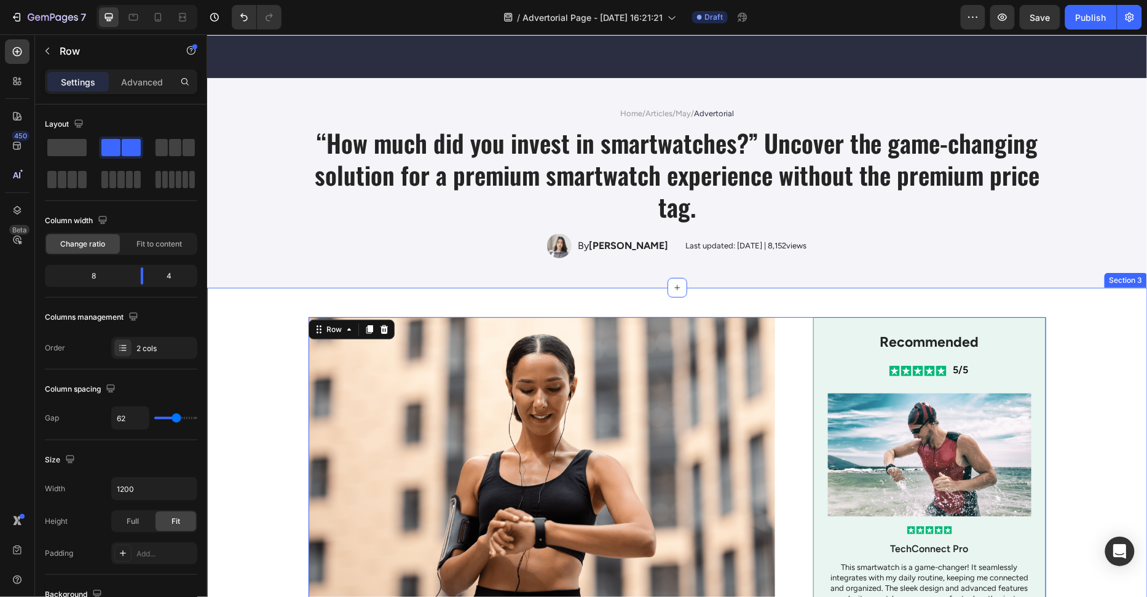
scroll to position [0, 0]
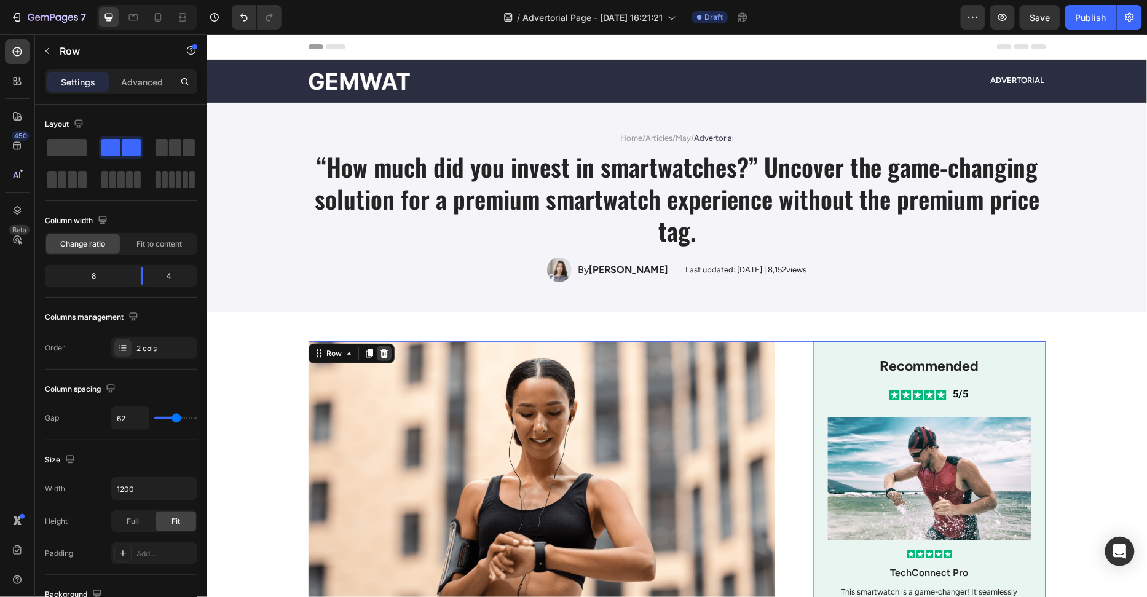
click at [386, 349] on icon at bounding box center [384, 353] width 10 height 10
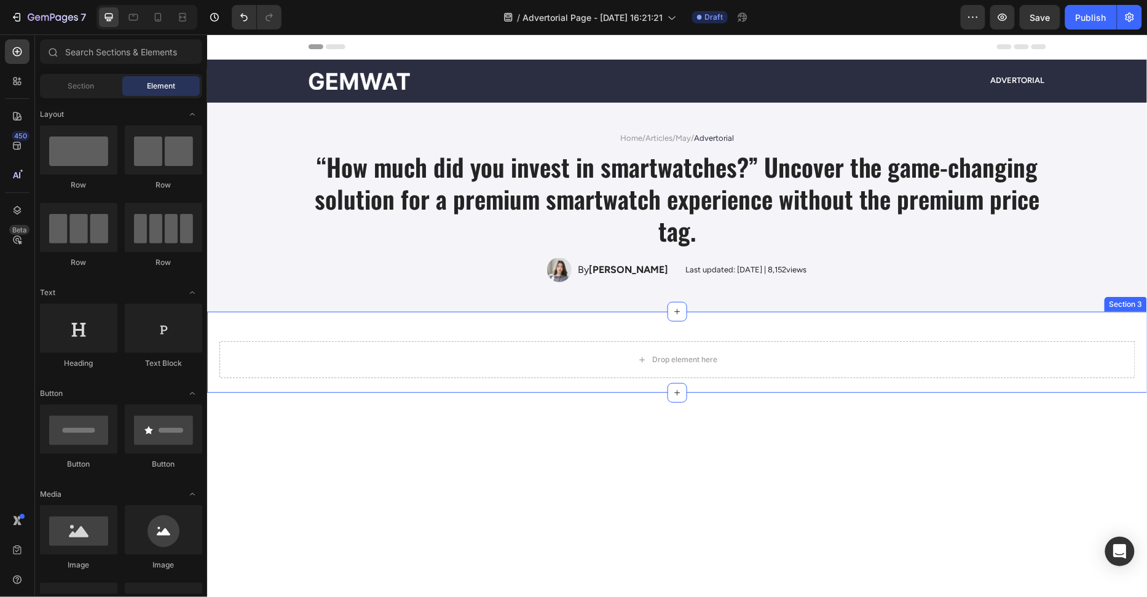
scroll to position [186, 0]
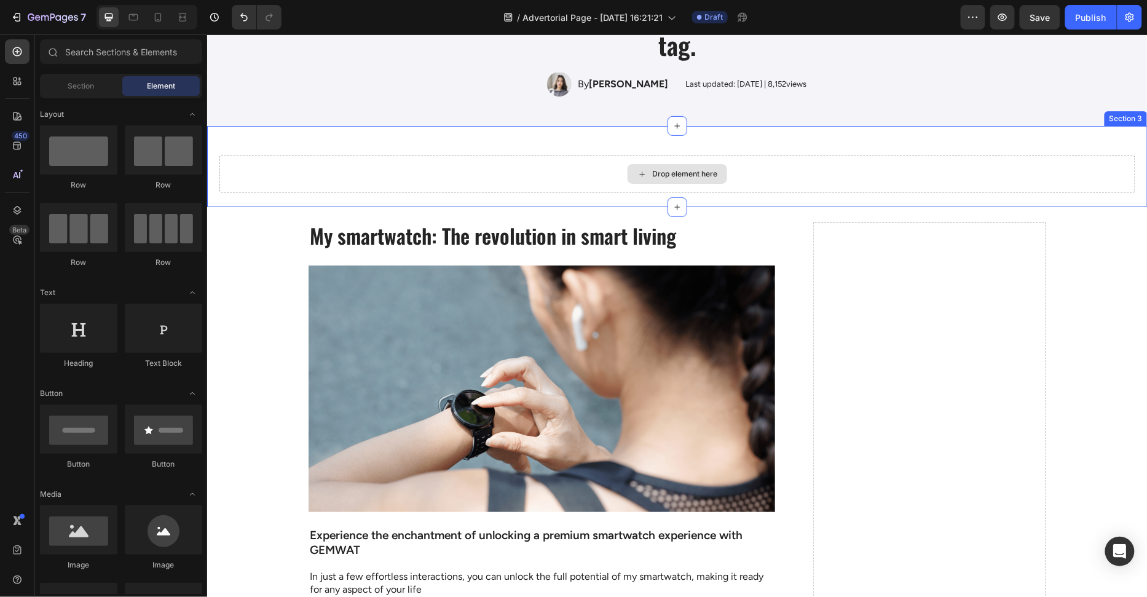
click at [738, 175] on div "Drop element here" at bounding box center [677, 173] width 916 height 37
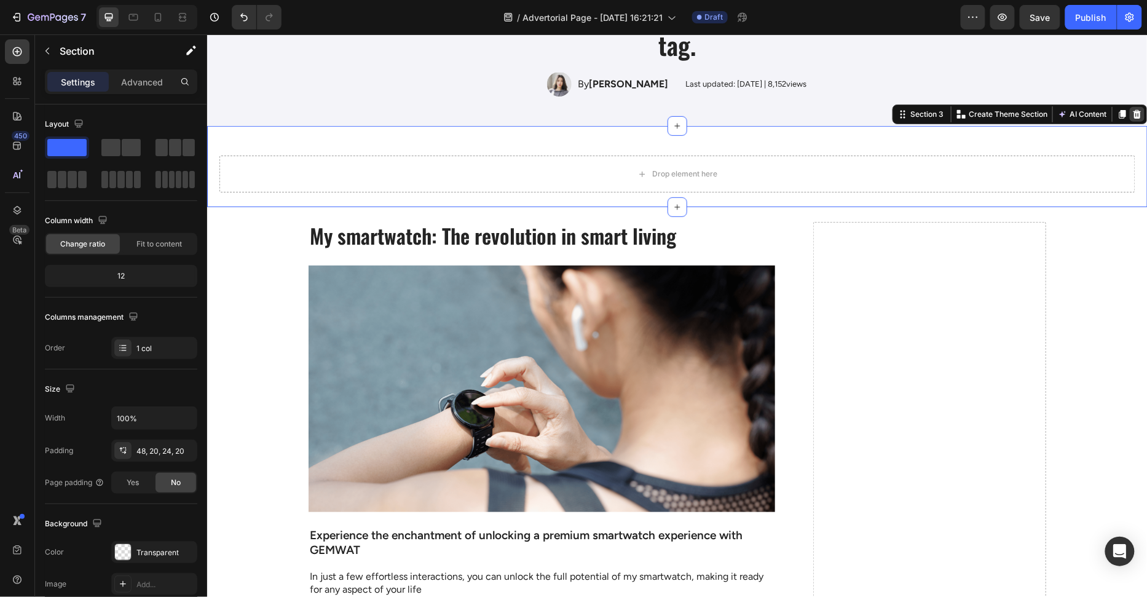
click at [1139, 116] on icon at bounding box center [1137, 113] width 8 height 9
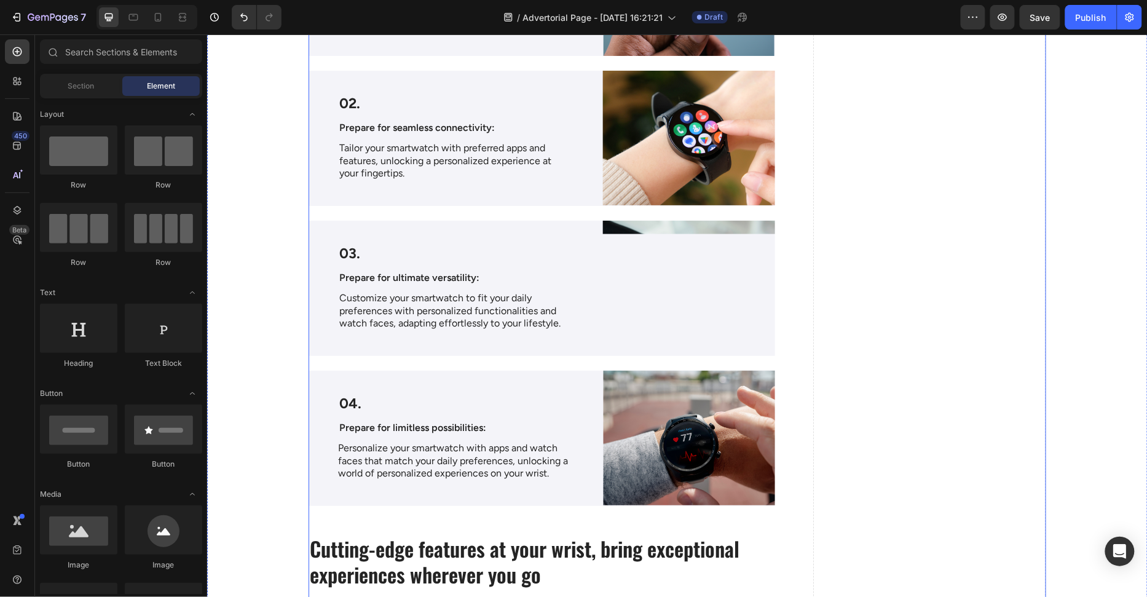
scroll to position [772, 0]
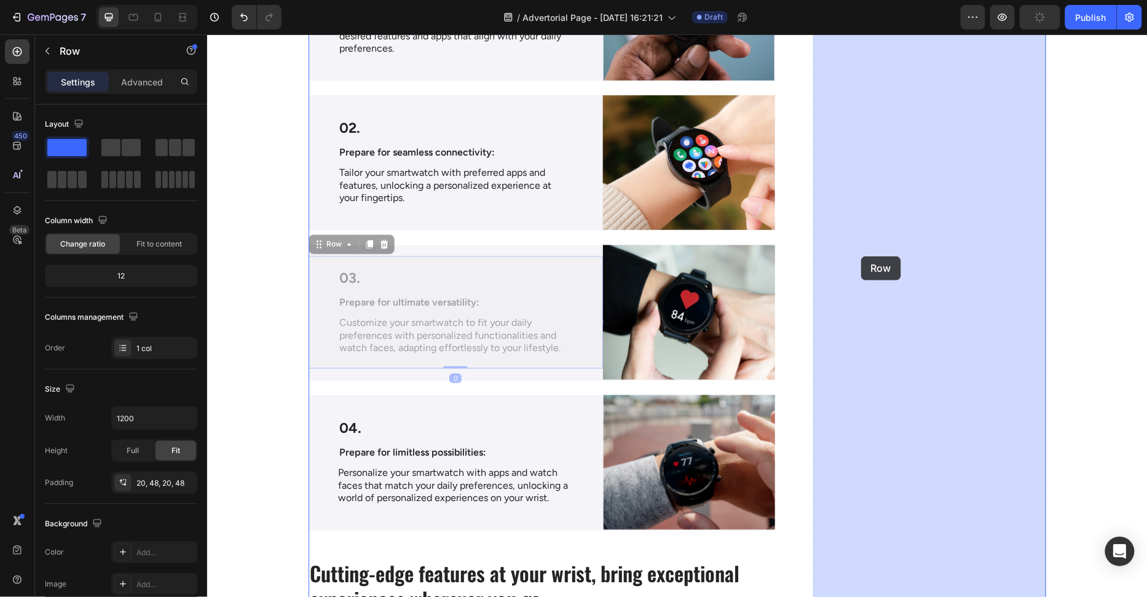
drag, startPoint x: 580, startPoint y: 256, endPoint x: 943, endPoint y: 253, distance: 363.4
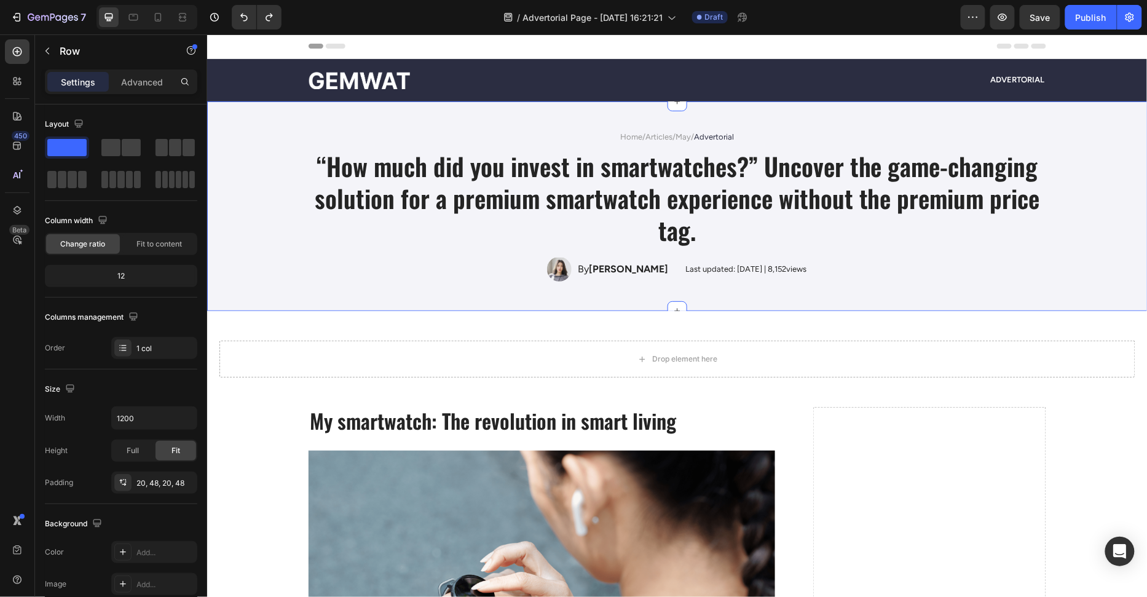
scroll to position [0, 0]
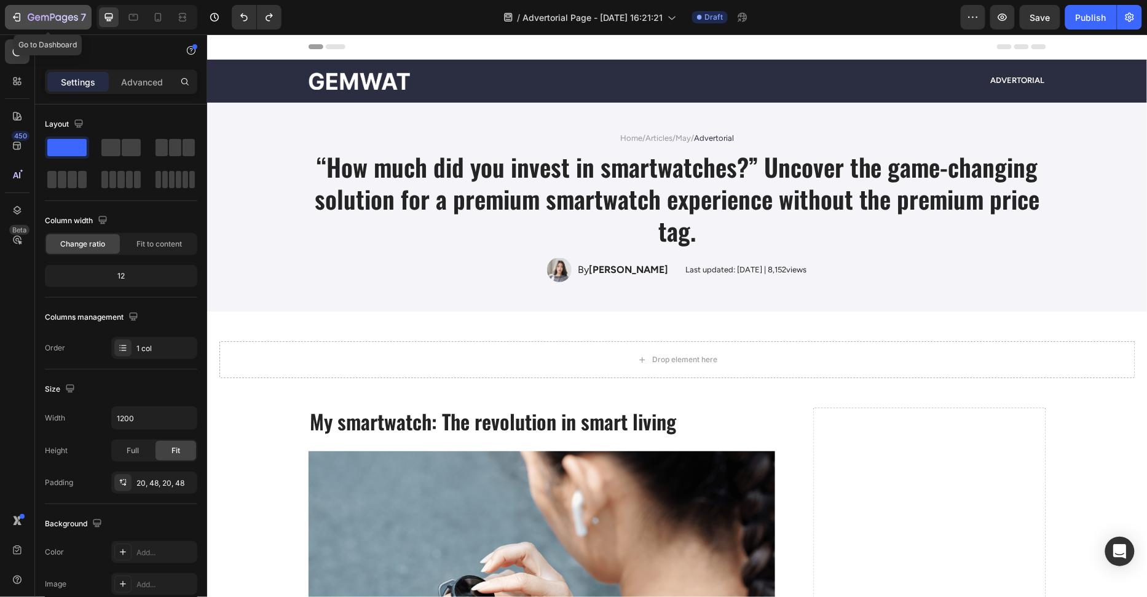
click at [56, 13] on icon "button" at bounding box center [53, 18] width 50 height 10
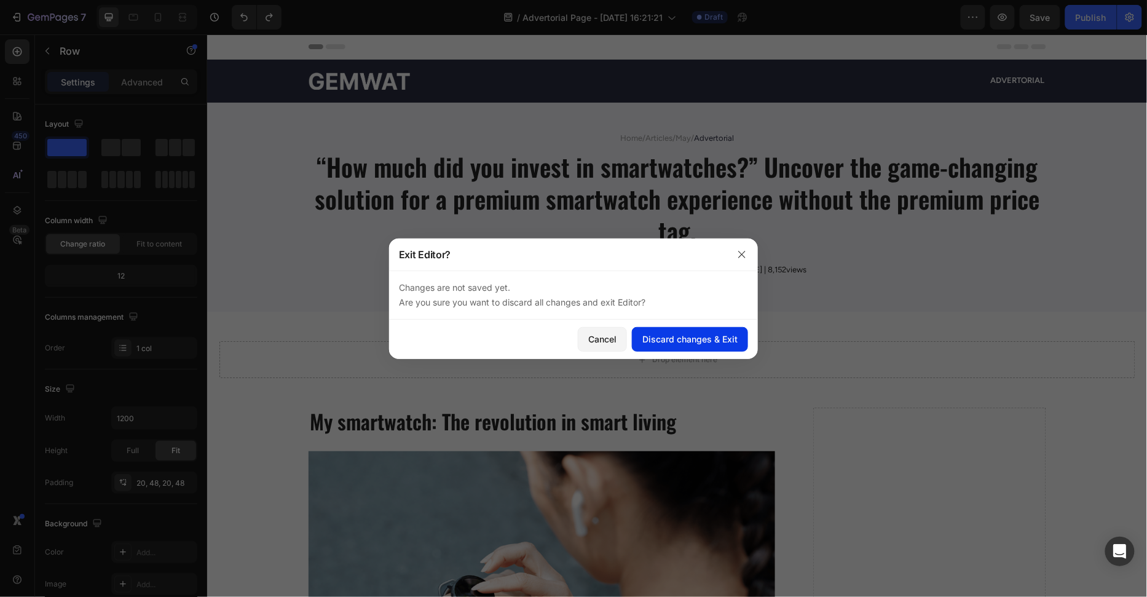
click at [707, 335] on div "Discard changes & Exit" at bounding box center [690, 339] width 95 height 13
